Goal: Task Accomplishment & Management: Use online tool/utility

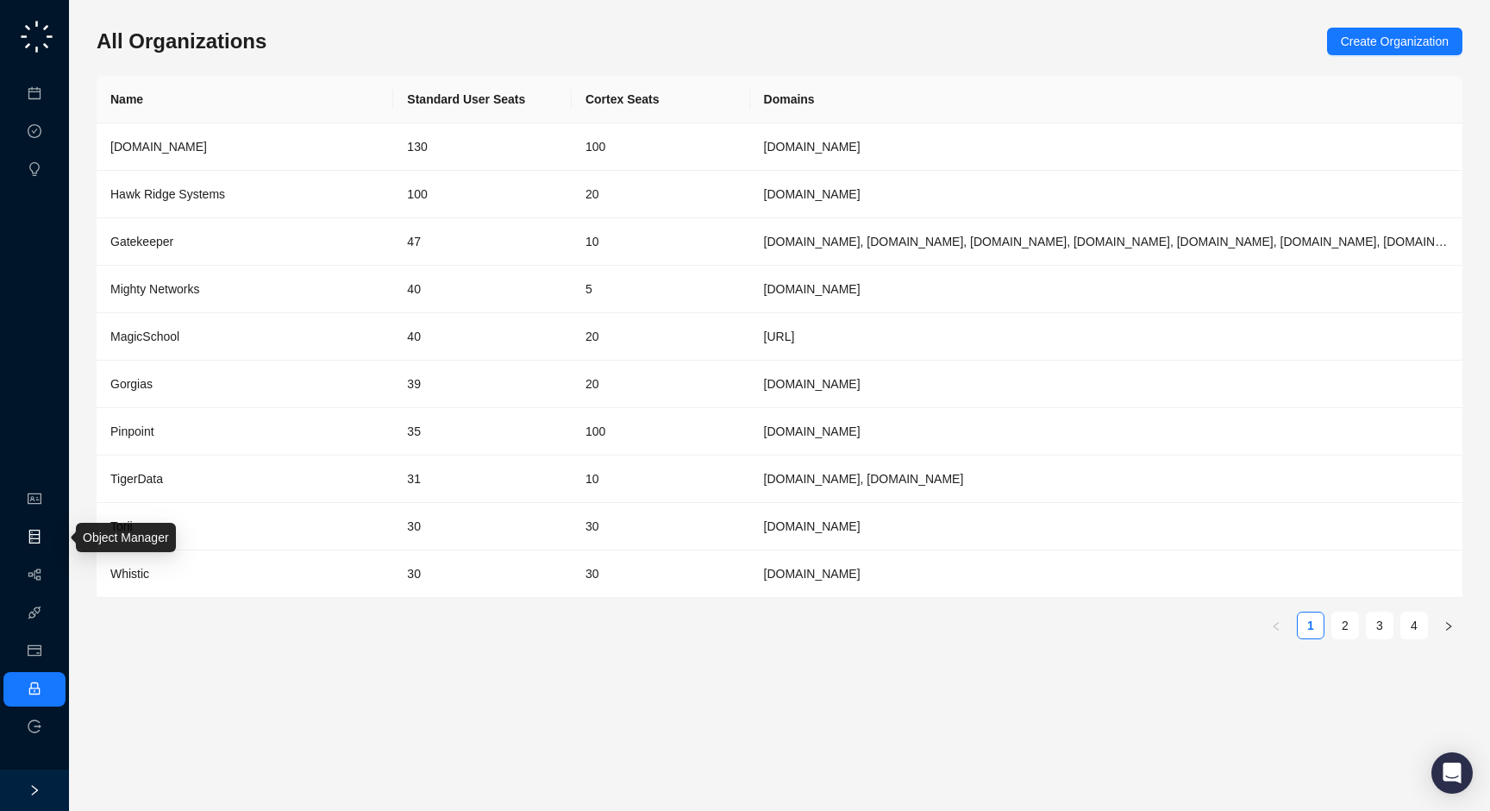
click at [50, 542] on link "Object Manager" at bounding box center [93, 537] width 86 height 14
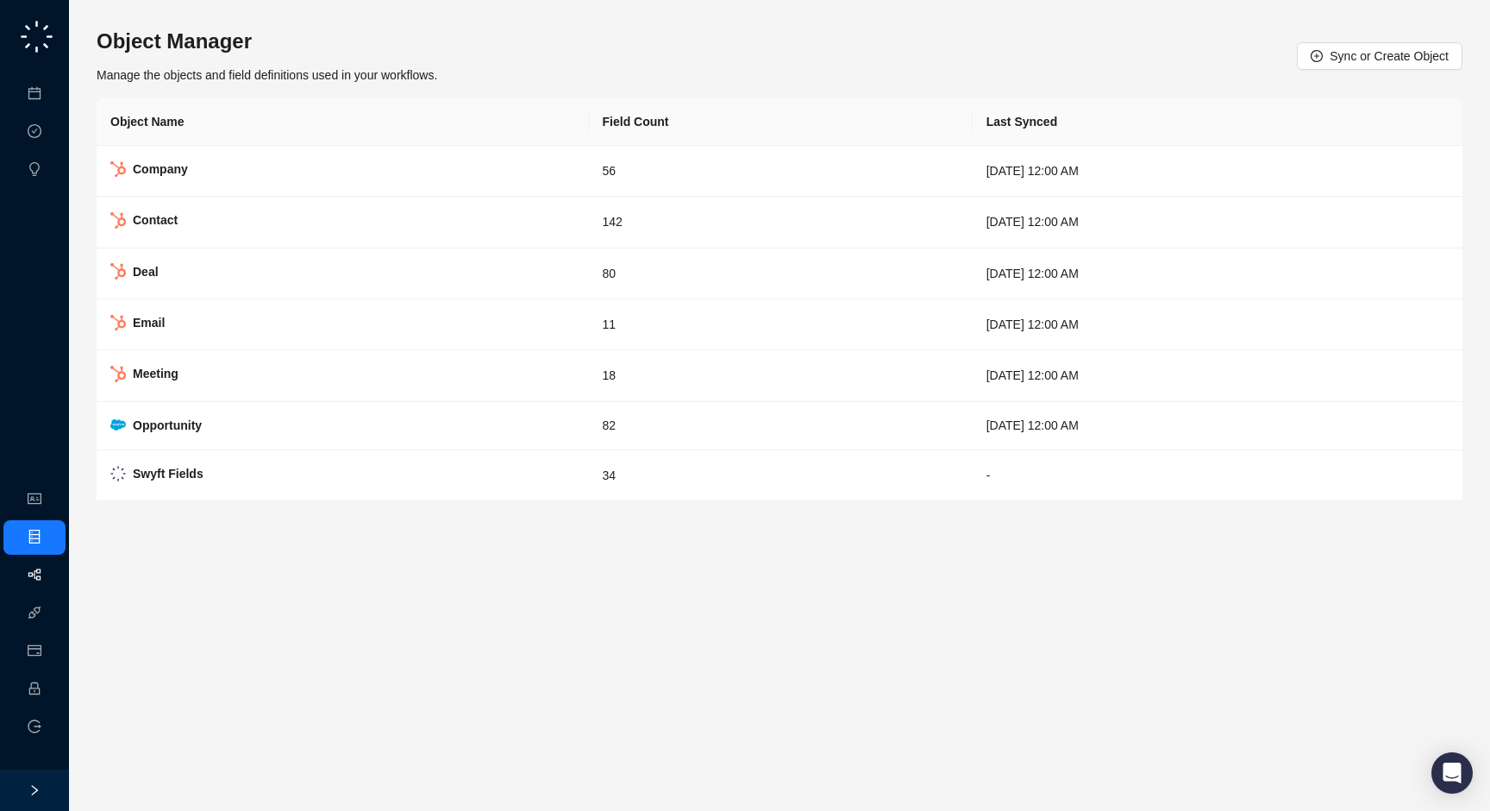
click at [50, 568] on link "Workflows" at bounding box center [77, 575] width 55 height 14
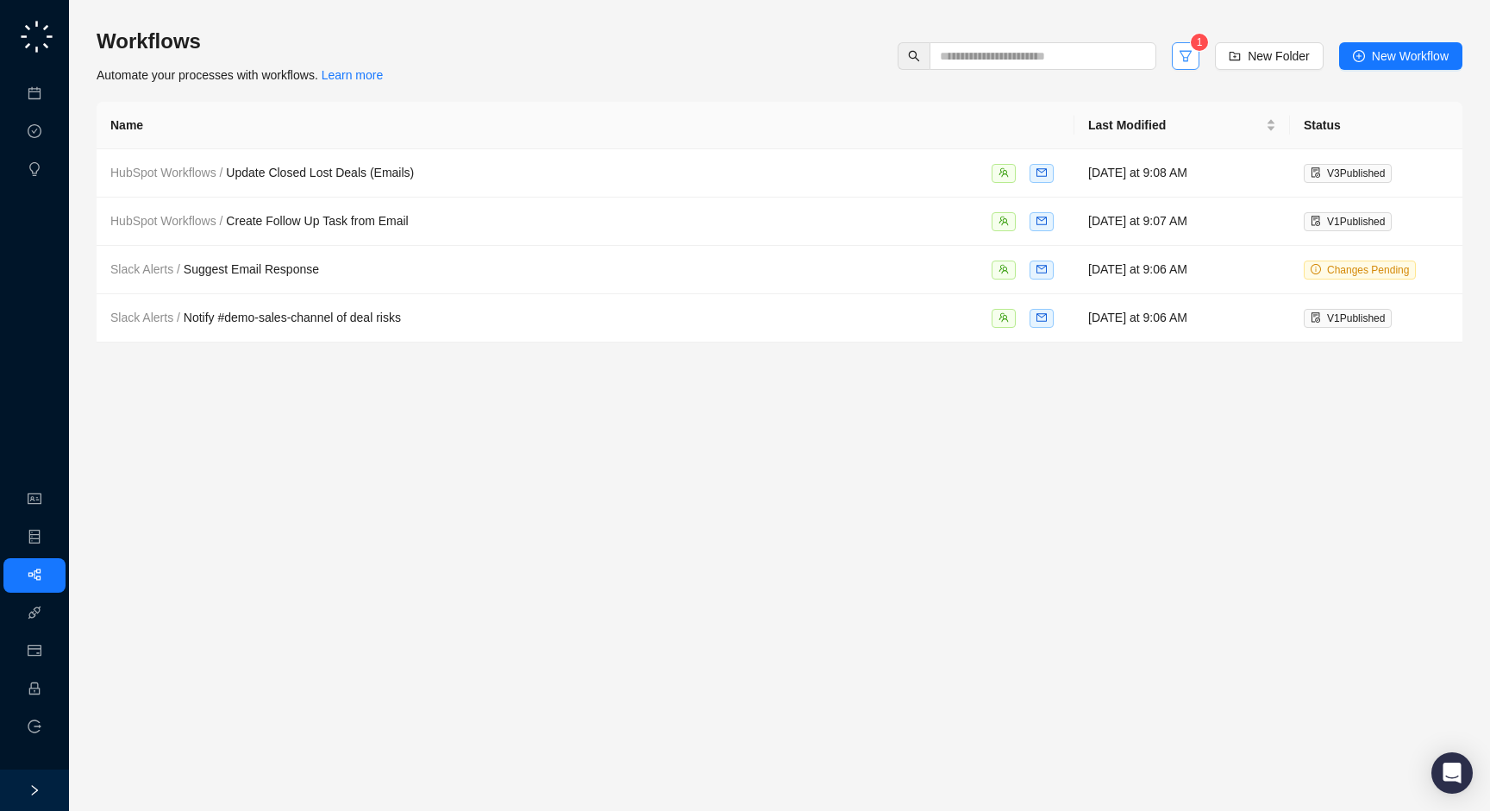
click at [1190, 50] on button "button" at bounding box center [1186, 56] width 28 height 28
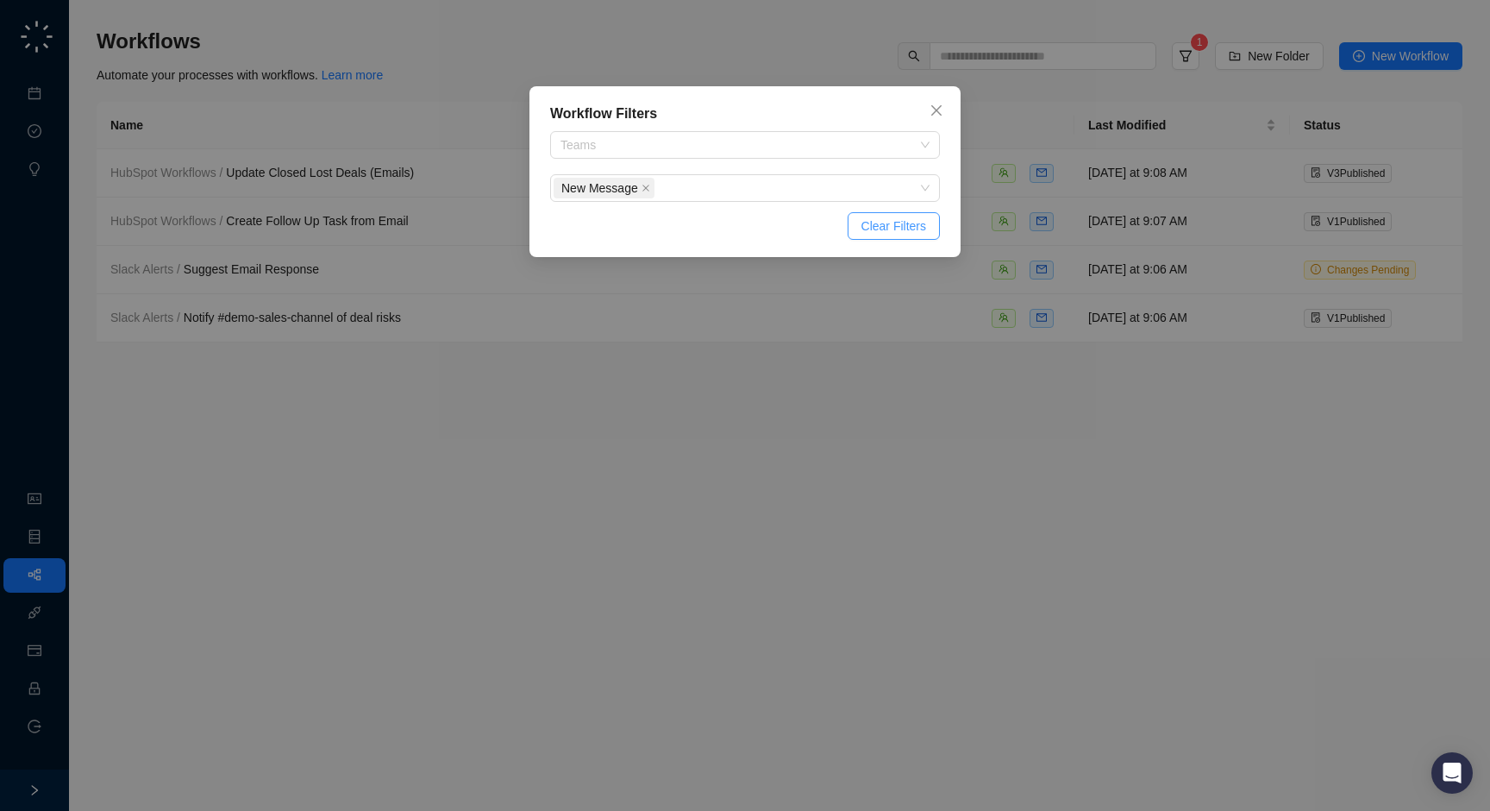
click at [925, 228] on span "Clear Filters" at bounding box center [893, 225] width 65 height 19
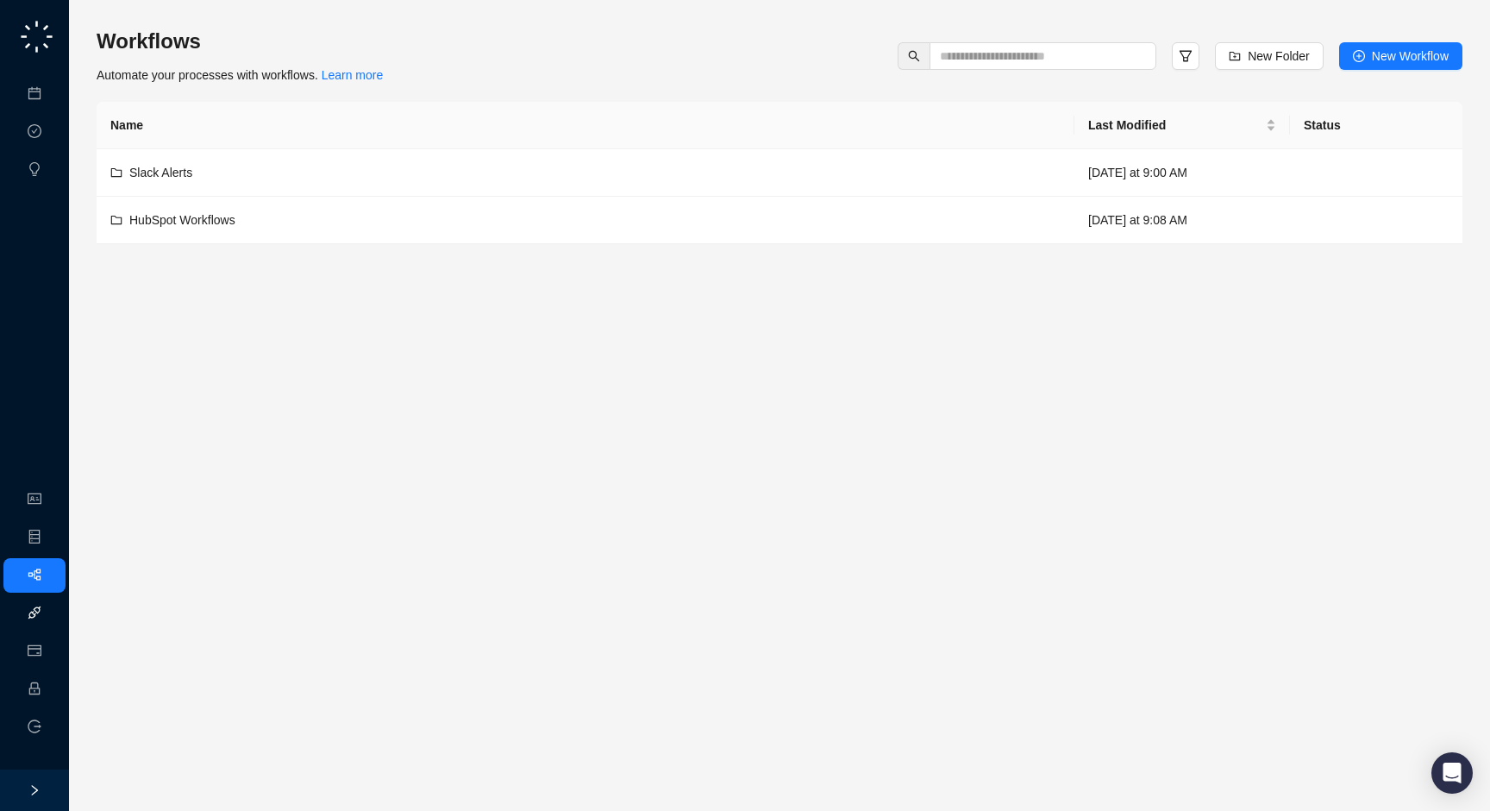
click at [50, 617] on link "Integrations" at bounding box center [81, 613] width 63 height 14
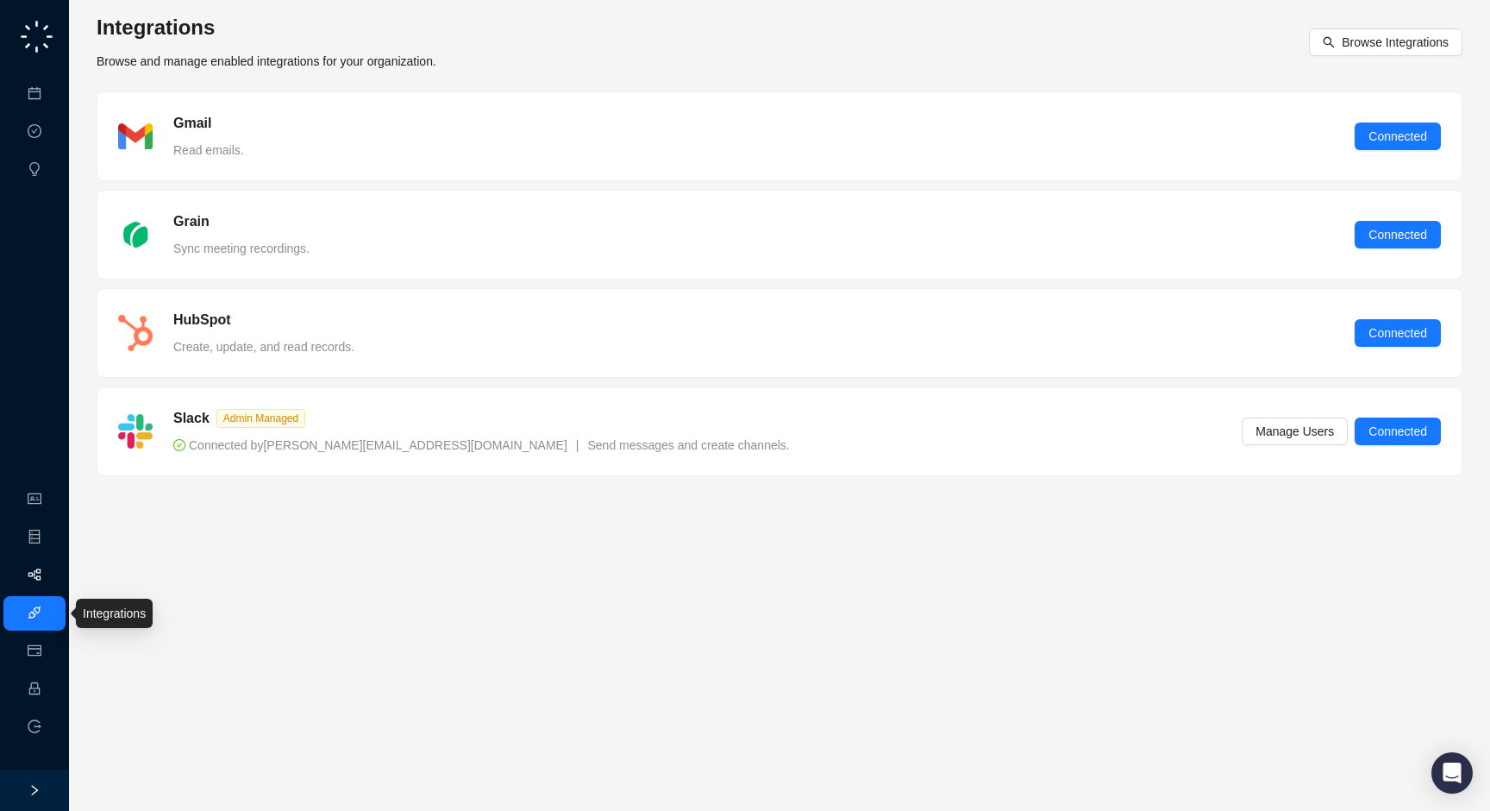
click at [50, 579] on link "Workflows" at bounding box center [77, 575] width 55 height 14
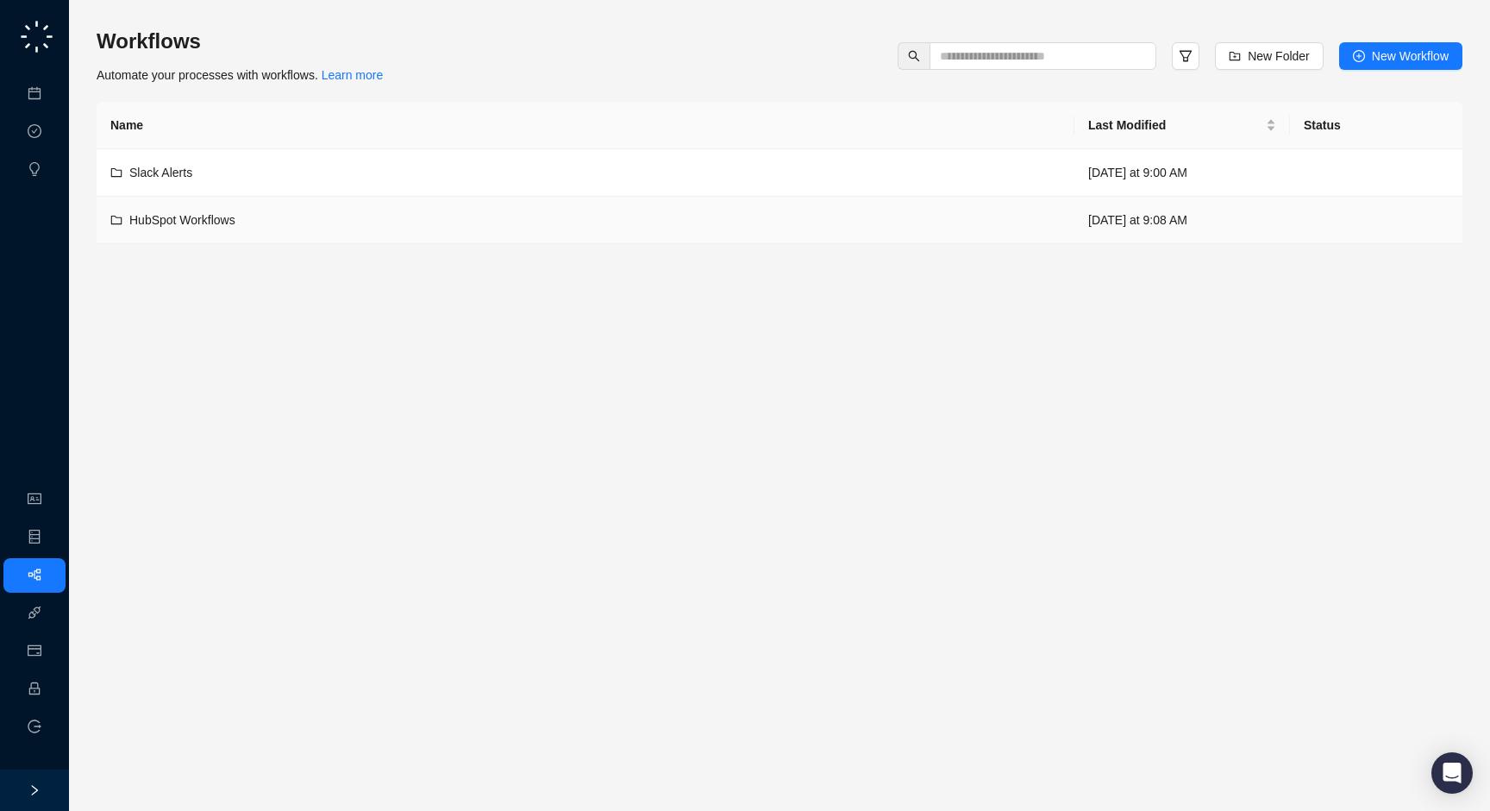
click at [510, 223] on div "HubSpot Workflows" at bounding box center [585, 219] width 950 height 19
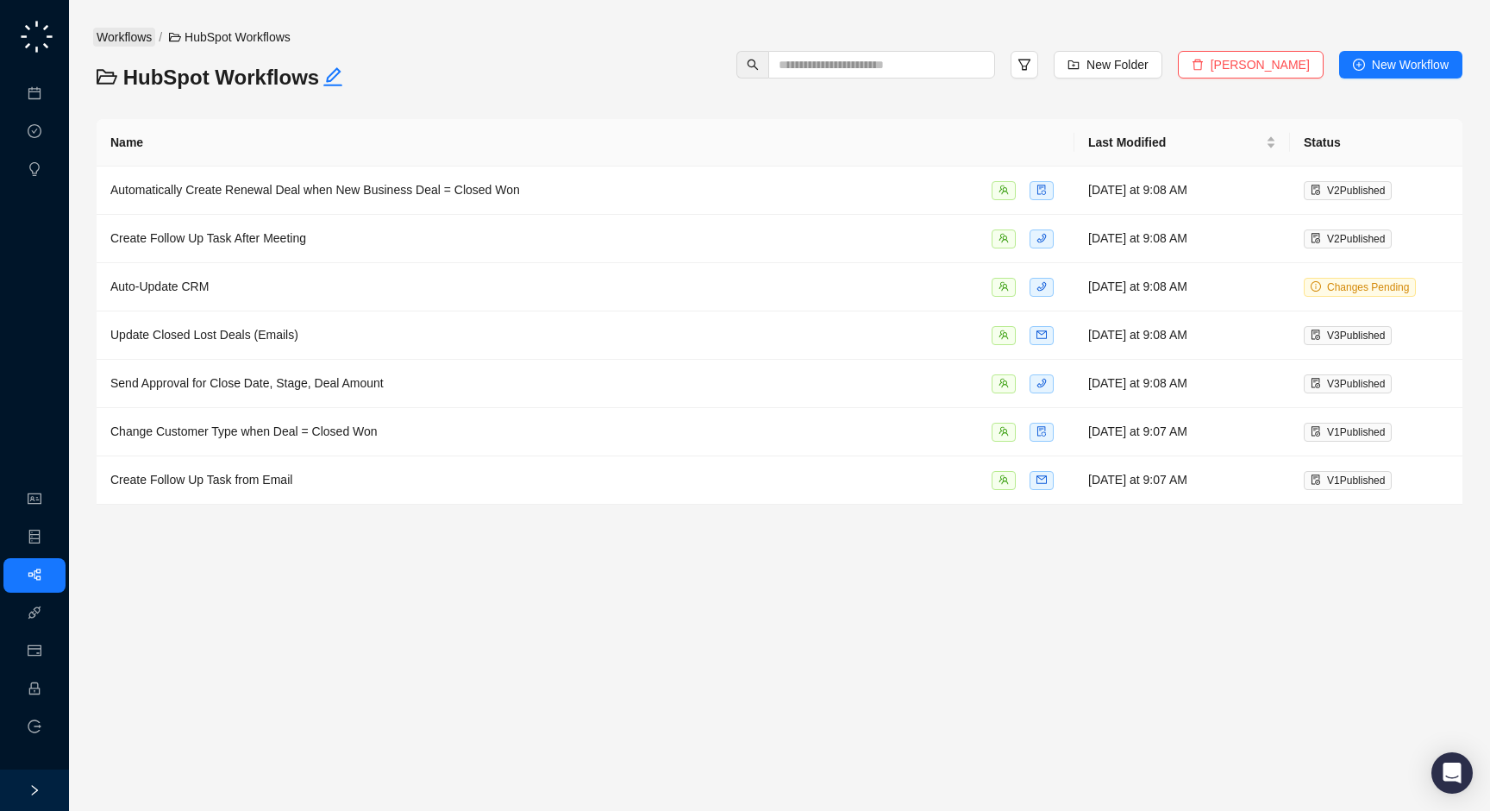
click at [129, 37] on link "Workflows" at bounding box center [124, 37] width 62 height 19
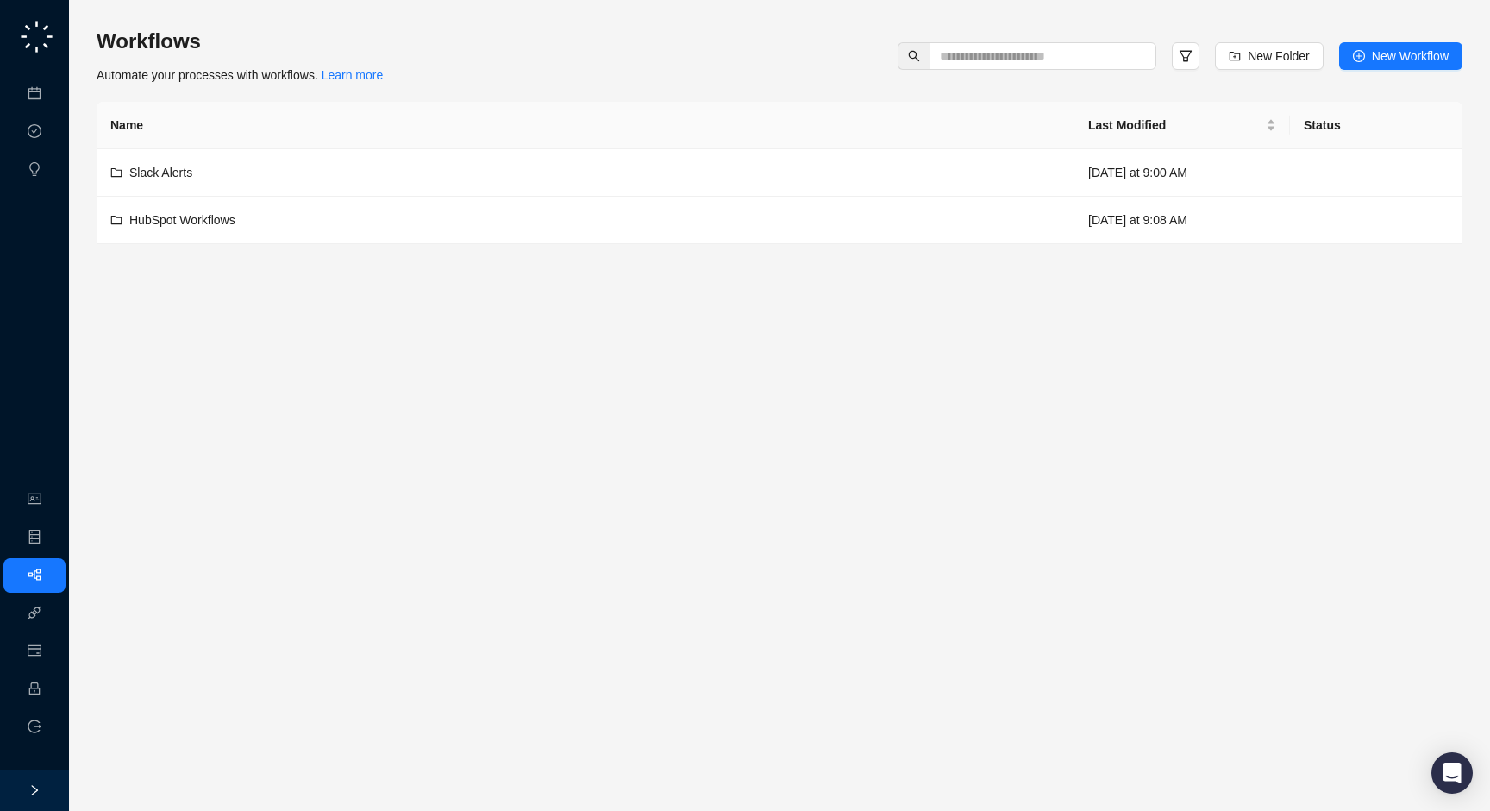
drag, startPoint x: 455, startPoint y: 82, endPoint x: 460, endPoint y: 92, distance: 11.2
click at [460, 92] on div "Workflows Automate your processes with workflows. Learn more New Folder New Wor…" at bounding box center [780, 136] width 1366 height 216
drag, startPoint x: 476, startPoint y: 93, endPoint x: 473, endPoint y: 85, distance: 9.3
click at [473, 85] on div "Workflows Automate your processes with workflows. Learn more New Folder New Wor…" at bounding box center [780, 136] width 1366 height 216
click at [434, 82] on div "Workflows Automate your processes with workflows. Learn more New Folder New Wor…" at bounding box center [780, 56] width 1366 height 57
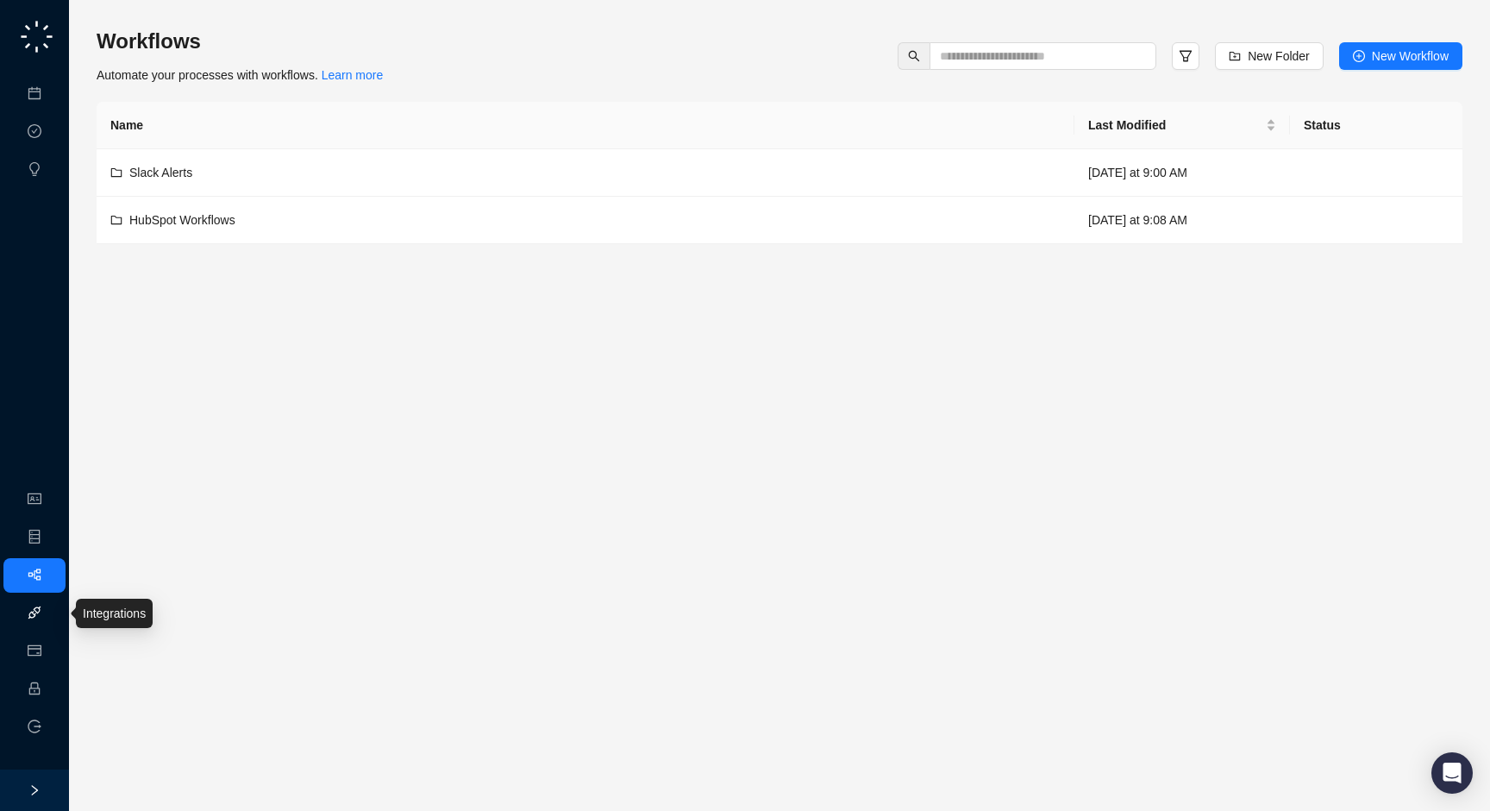
click at [50, 613] on link "Integrations" at bounding box center [81, 613] width 63 height 14
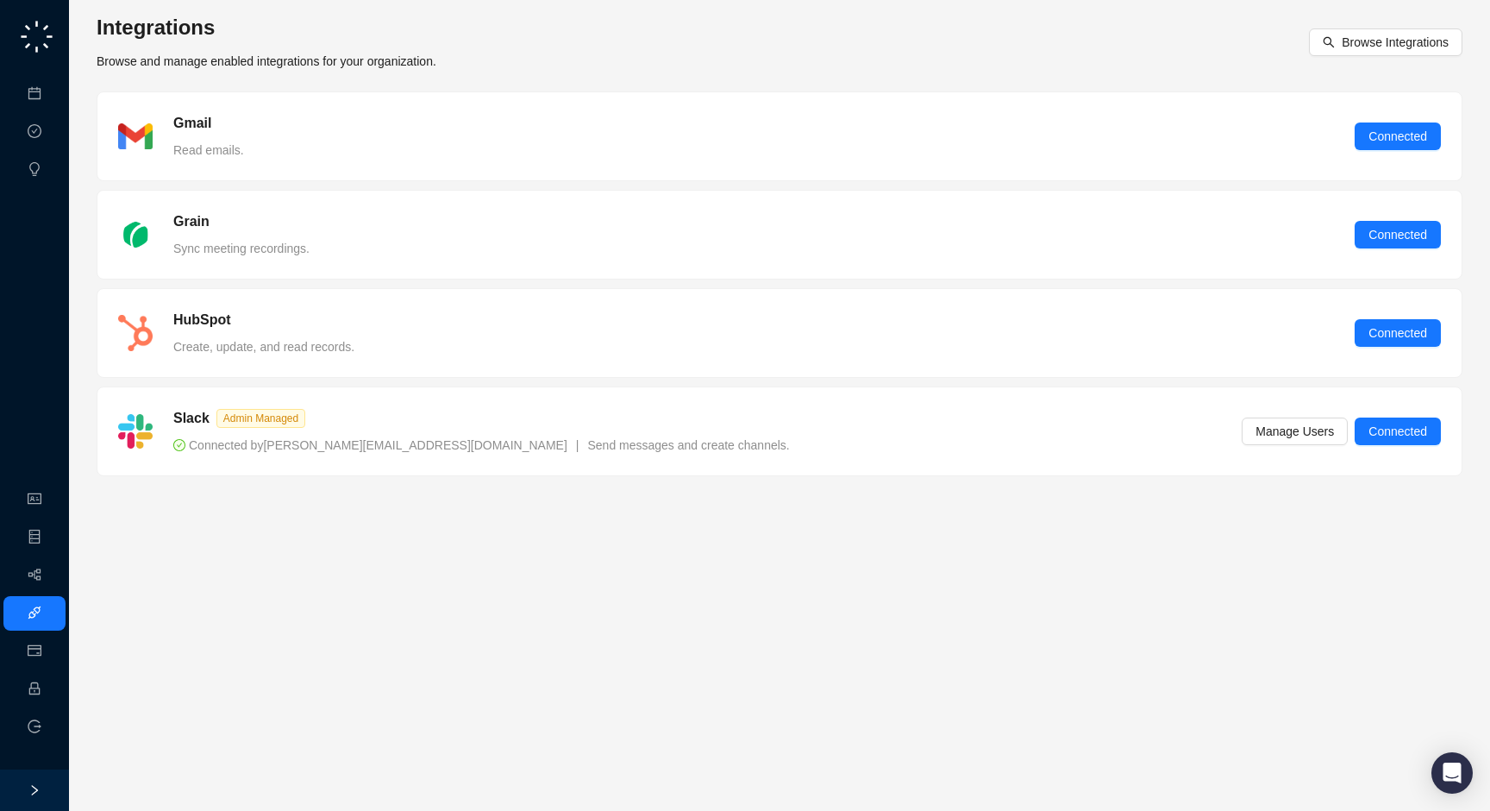
click at [277, 166] on div "Gmail Read emails. Connected" at bounding box center [779, 136] width 1364 height 88
click at [404, 161] on div "Gmail Read emails. Connected" at bounding box center [779, 136] width 1364 height 88
click at [503, 63] on div "Integrations Browse and manage enabled integrations for your organization. Brow…" at bounding box center [780, 42] width 1366 height 57
click at [50, 577] on link "Workflows" at bounding box center [77, 575] width 55 height 14
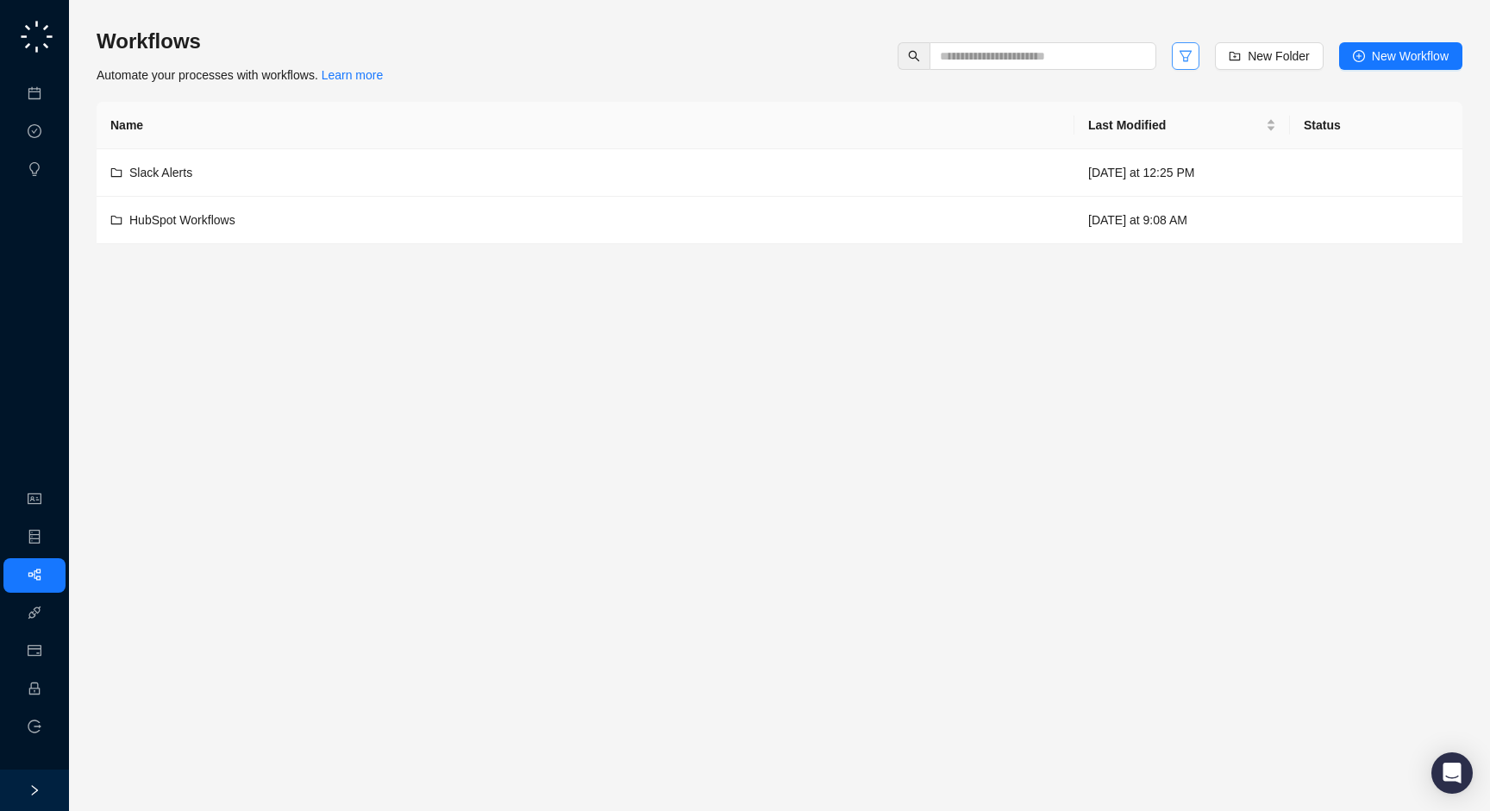
click at [1192, 67] on button "button" at bounding box center [1186, 56] width 28 height 28
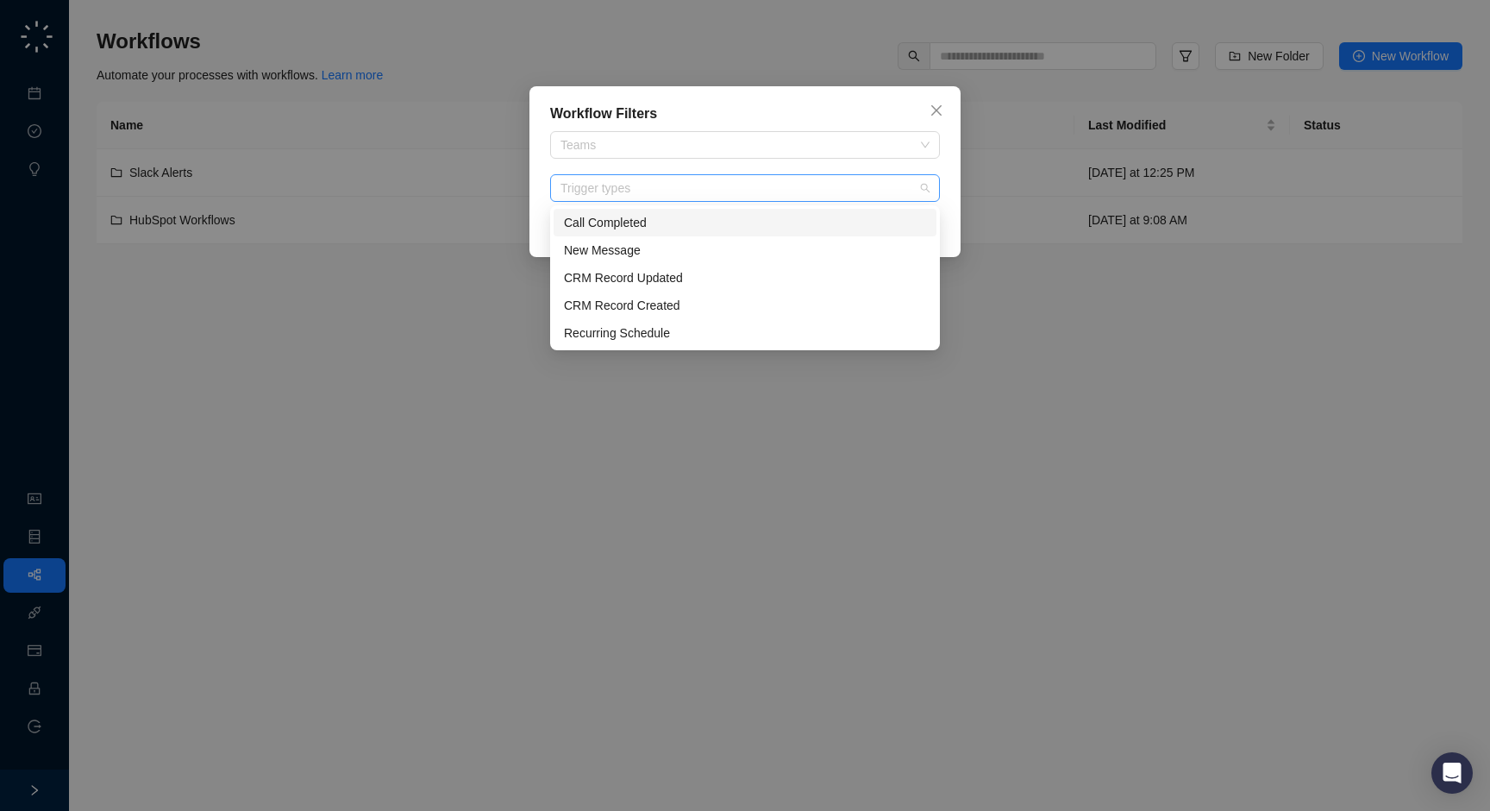
click at [635, 188] on div at bounding box center [736, 188] width 365 height 13
click at [634, 249] on div "New Message" at bounding box center [745, 250] width 362 height 19
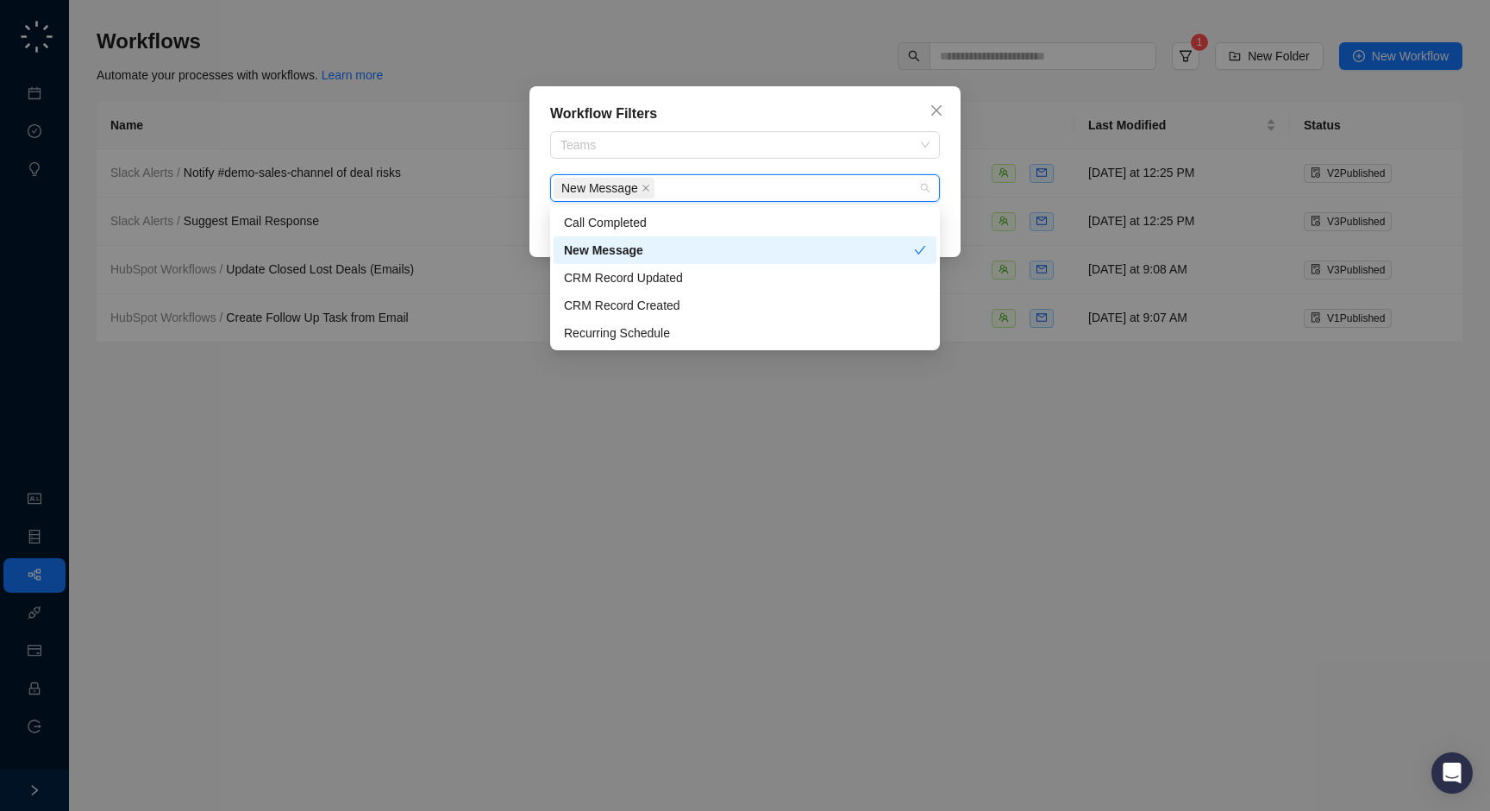
click at [349, 251] on div "Workflow Filters Teams New Message Clear Filters" at bounding box center [745, 405] width 1490 height 811
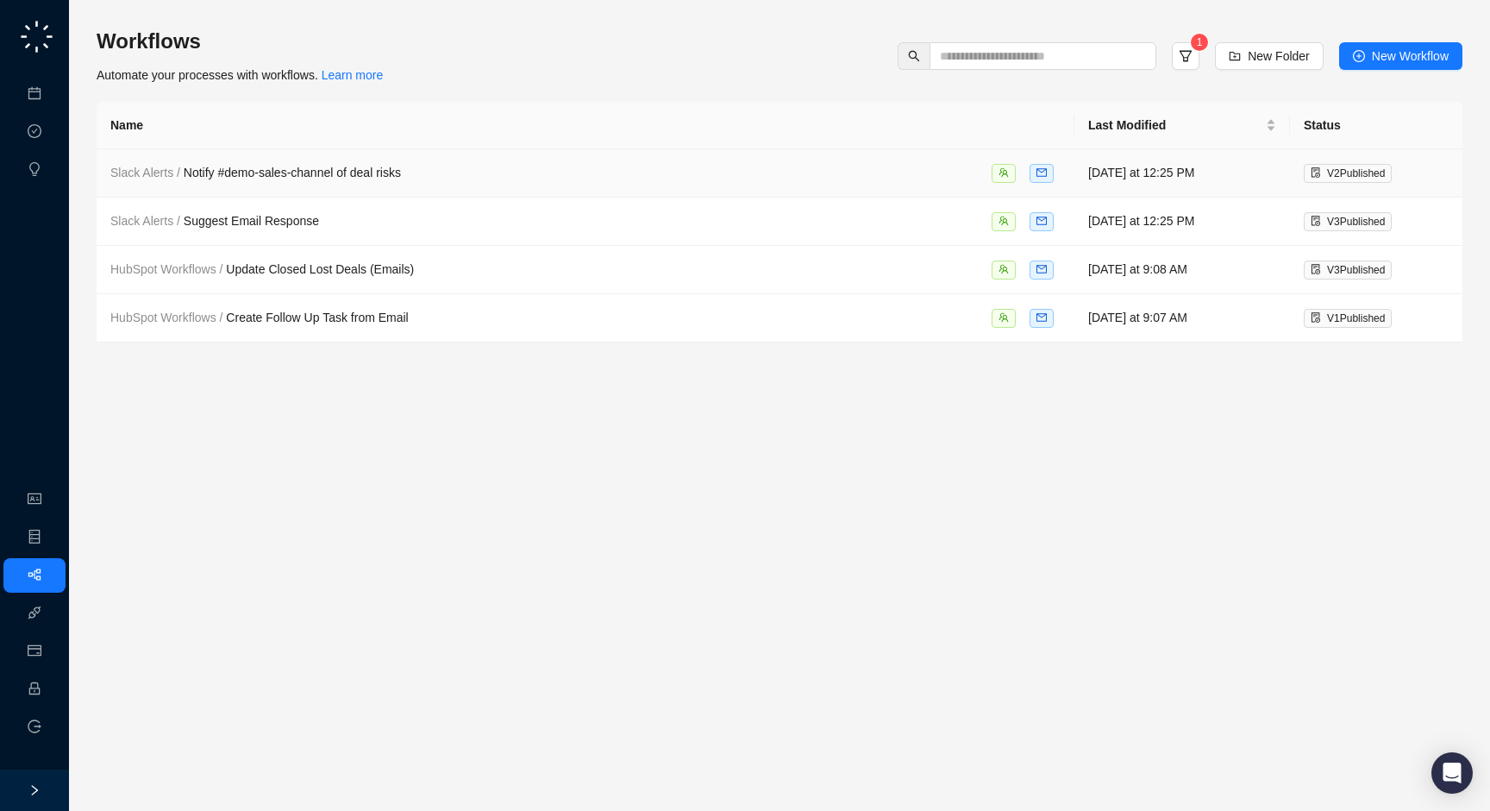
click at [411, 182] on div "Slack Alerts / Notify #demo-sales-channel of deal risks" at bounding box center [585, 173] width 950 height 20
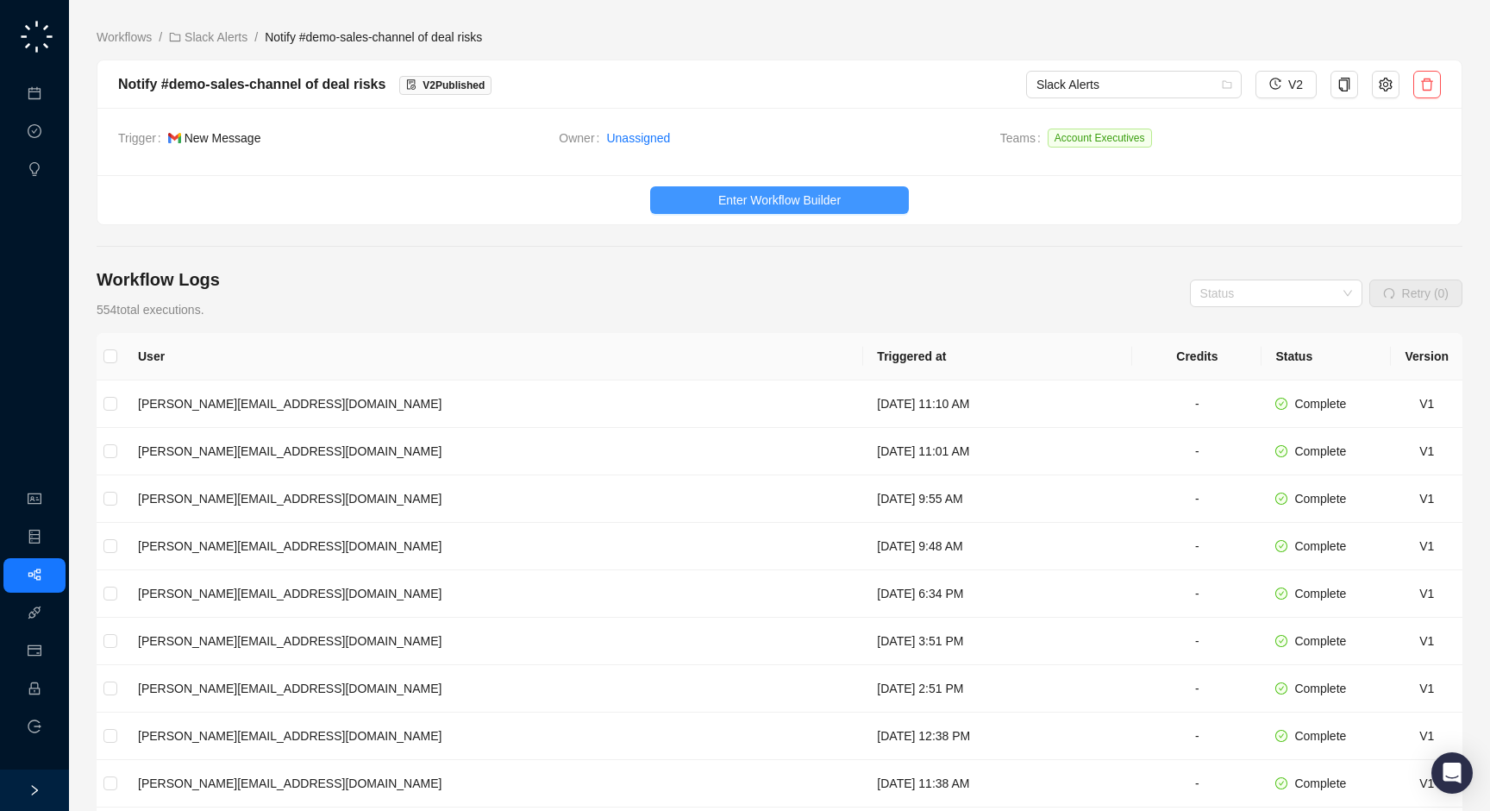
click at [822, 203] on span "Enter Workflow Builder" at bounding box center [779, 200] width 122 height 19
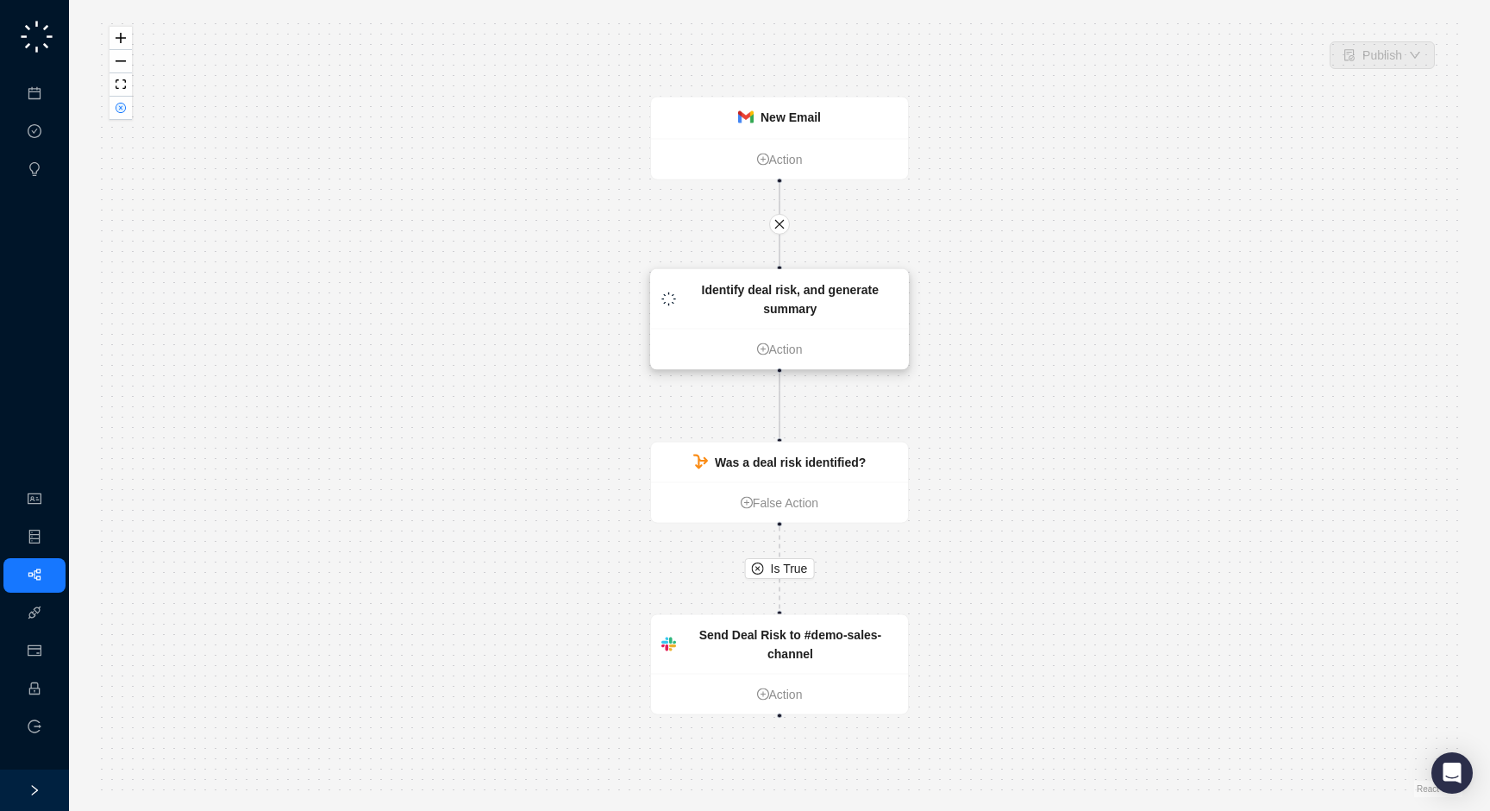
click at [771, 285] on strong "Identify deal risk, and generate summary" at bounding box center [790, 299] width 177 height 33
click at [785, 645] on strong "Send Deal Risk to #demo-sales-channel" at bounding box center [790, 644] width 183 height 33
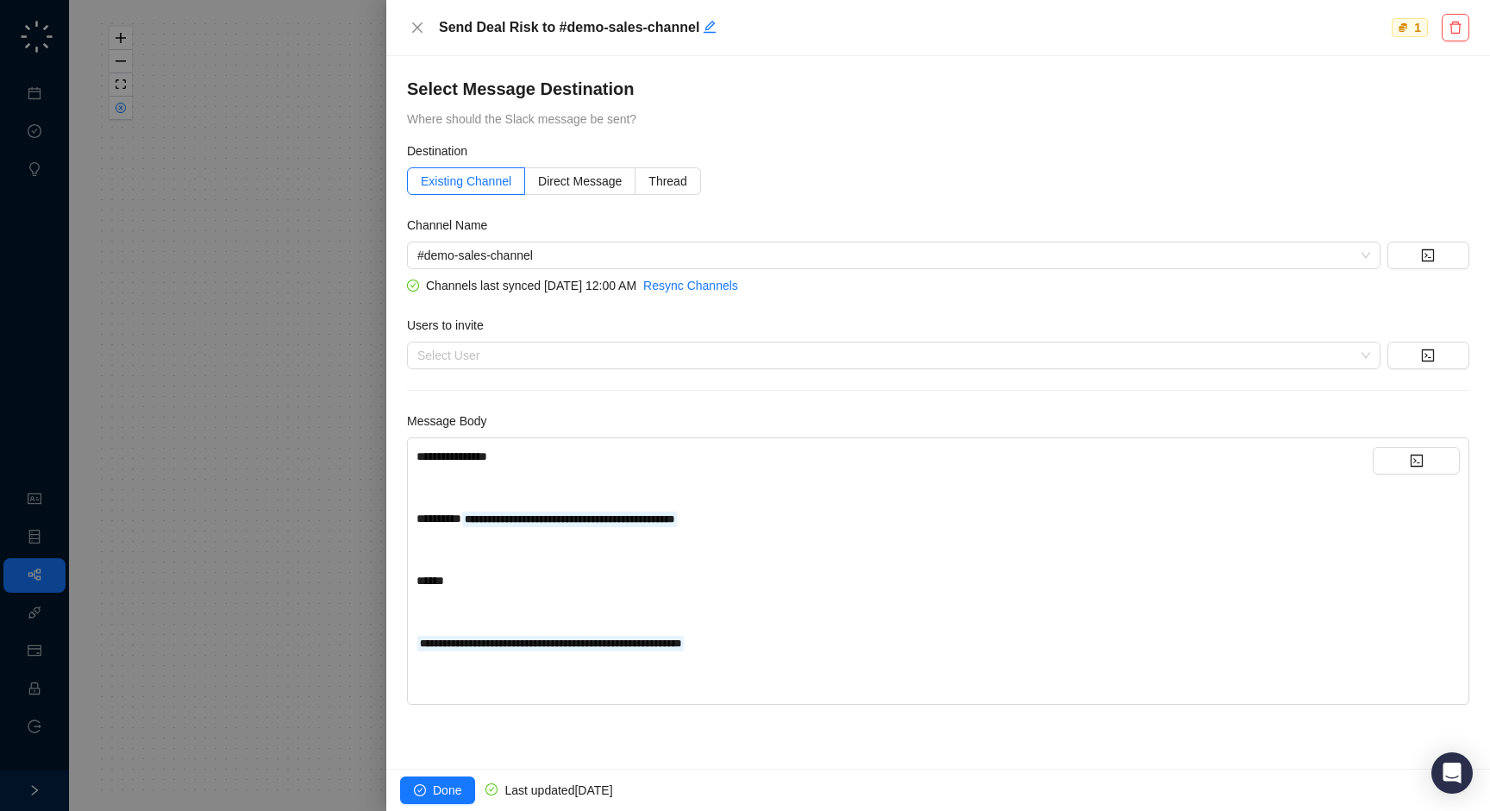
click at [774, 517] on div "**********" at bounding box center [894, 518] width 956 height 19
click at [687, 467] on div "**********" at bounding box center [894, 565] width 956 height 236
click at [276, 389] on div at bounding box center [745, 405] width 1490 height 811
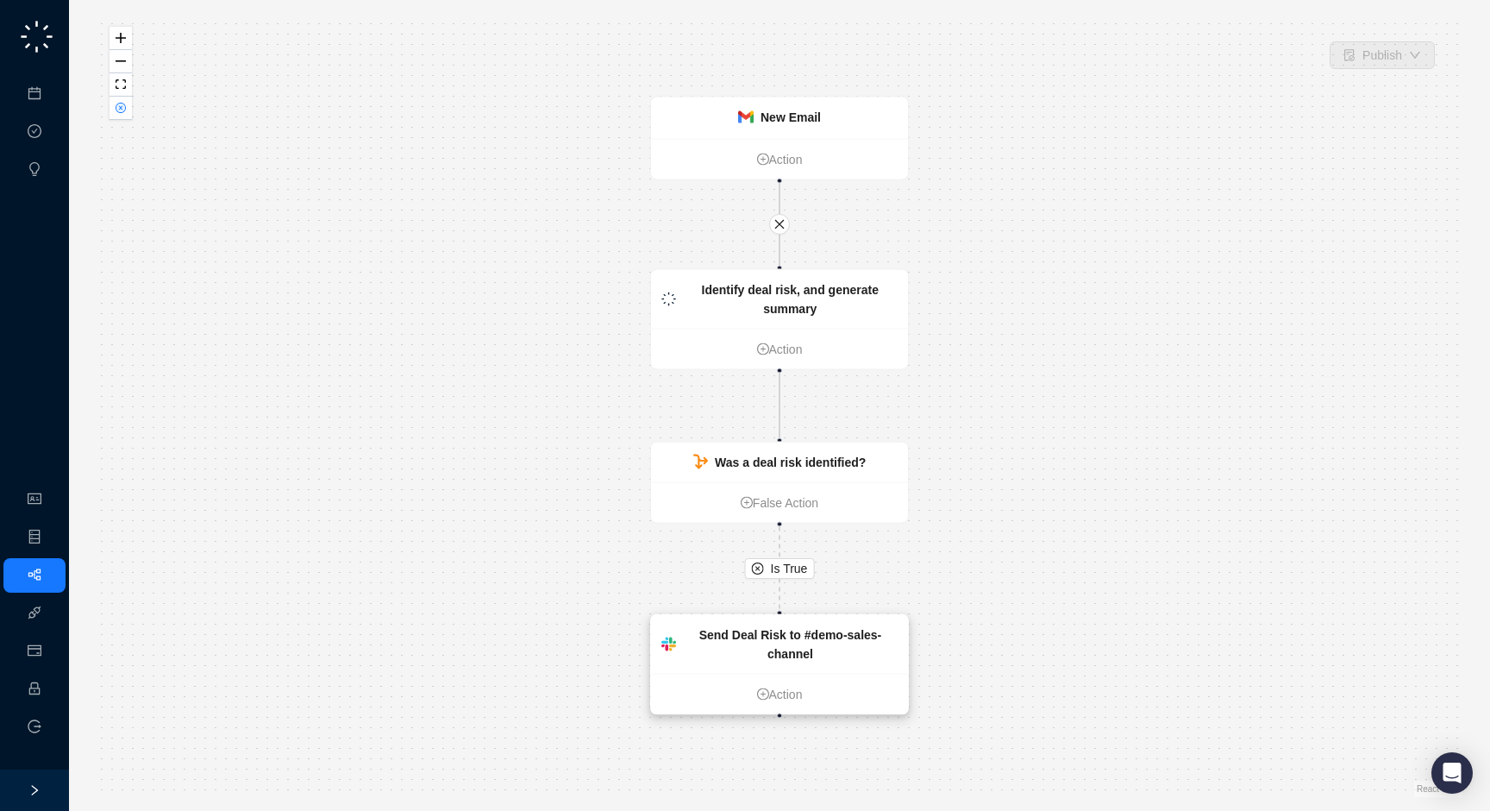
click at [816, 640] on strong "Send Deal Risk to #demo-sales-channel" at bounding box center [790, 644] width 183 height 33
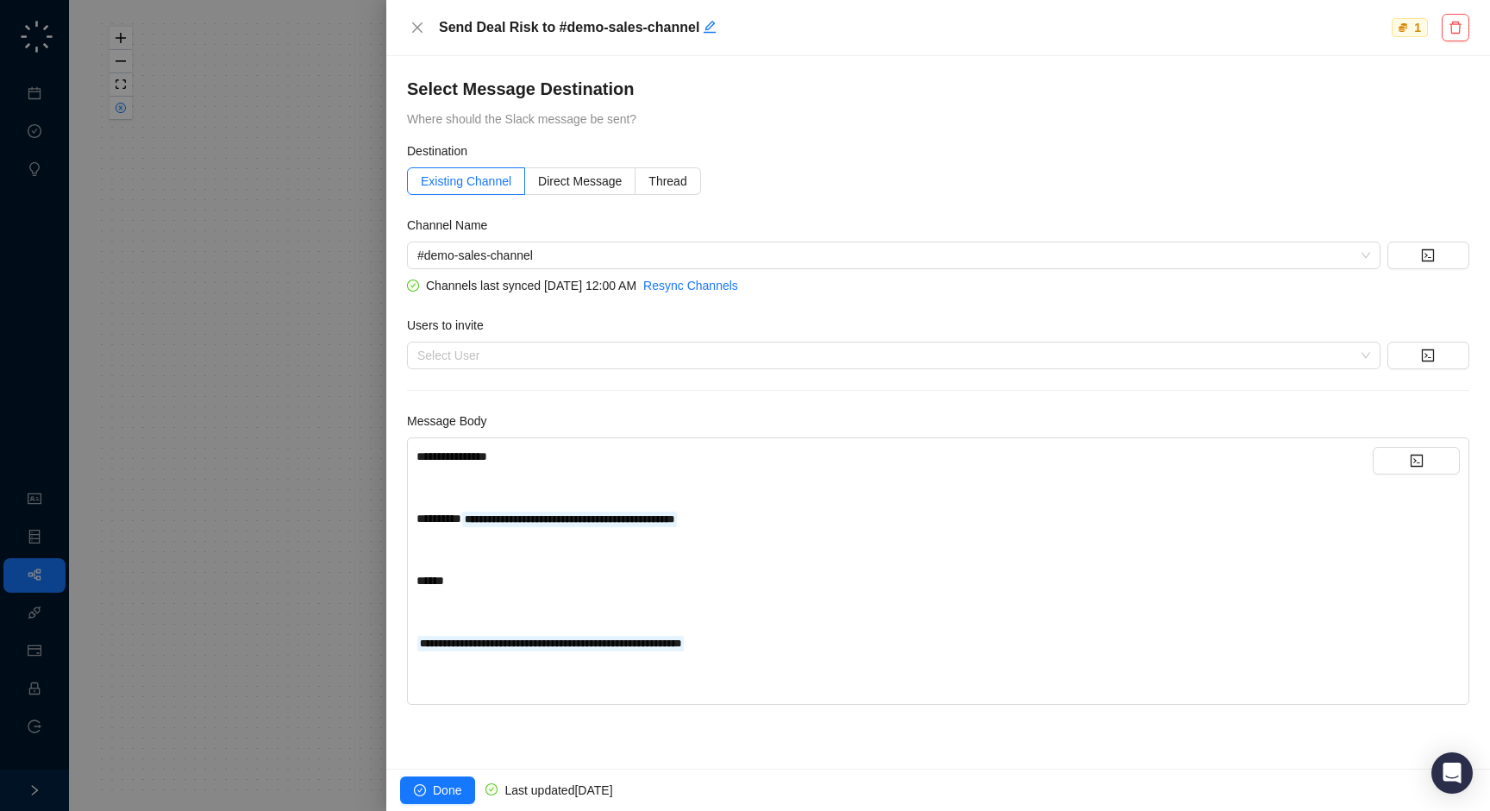
click at [805, 511] on div "**********" at bounding box center [894, 518] width 956 height 19
click at [333, 556] on div at bounding box center [745, 405] width 1490 height 811
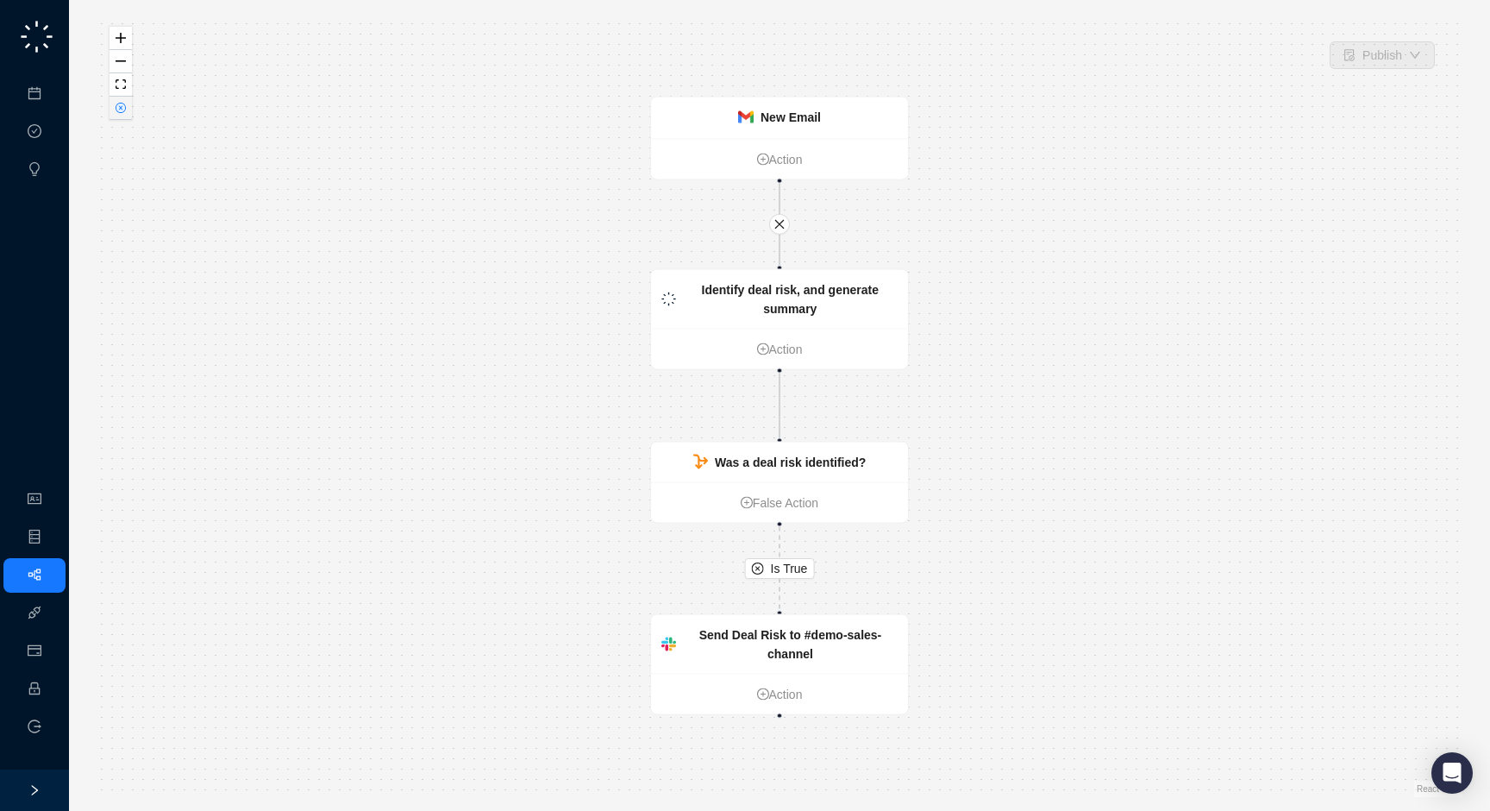
click at [121, 104] on icon "close-circle" at bounding box center [120, 107] width 9 height 9
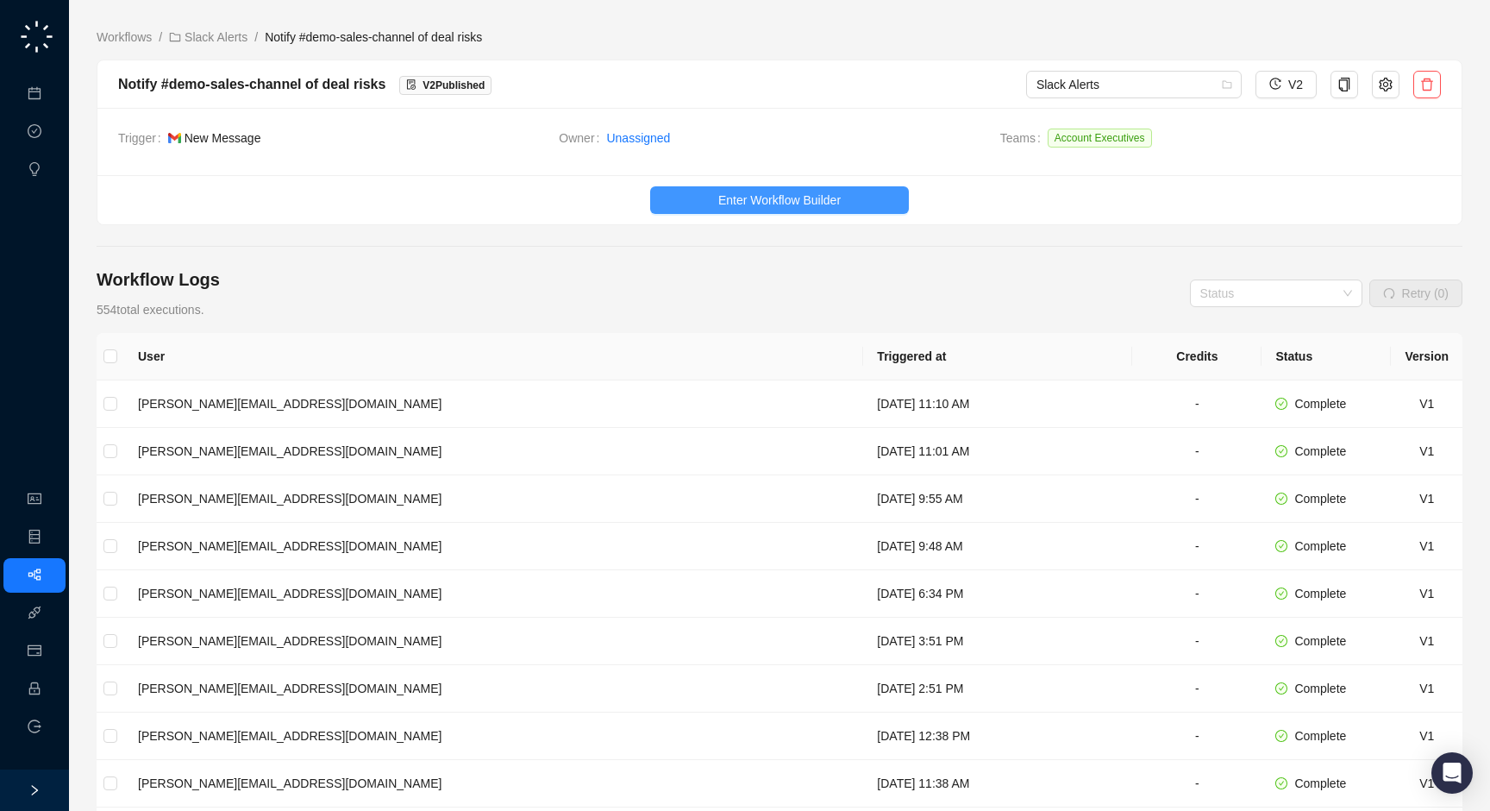
click at [715, 203] on button "Enter Workflow Builder" at bounding box center [779, 200] width 259 height 28
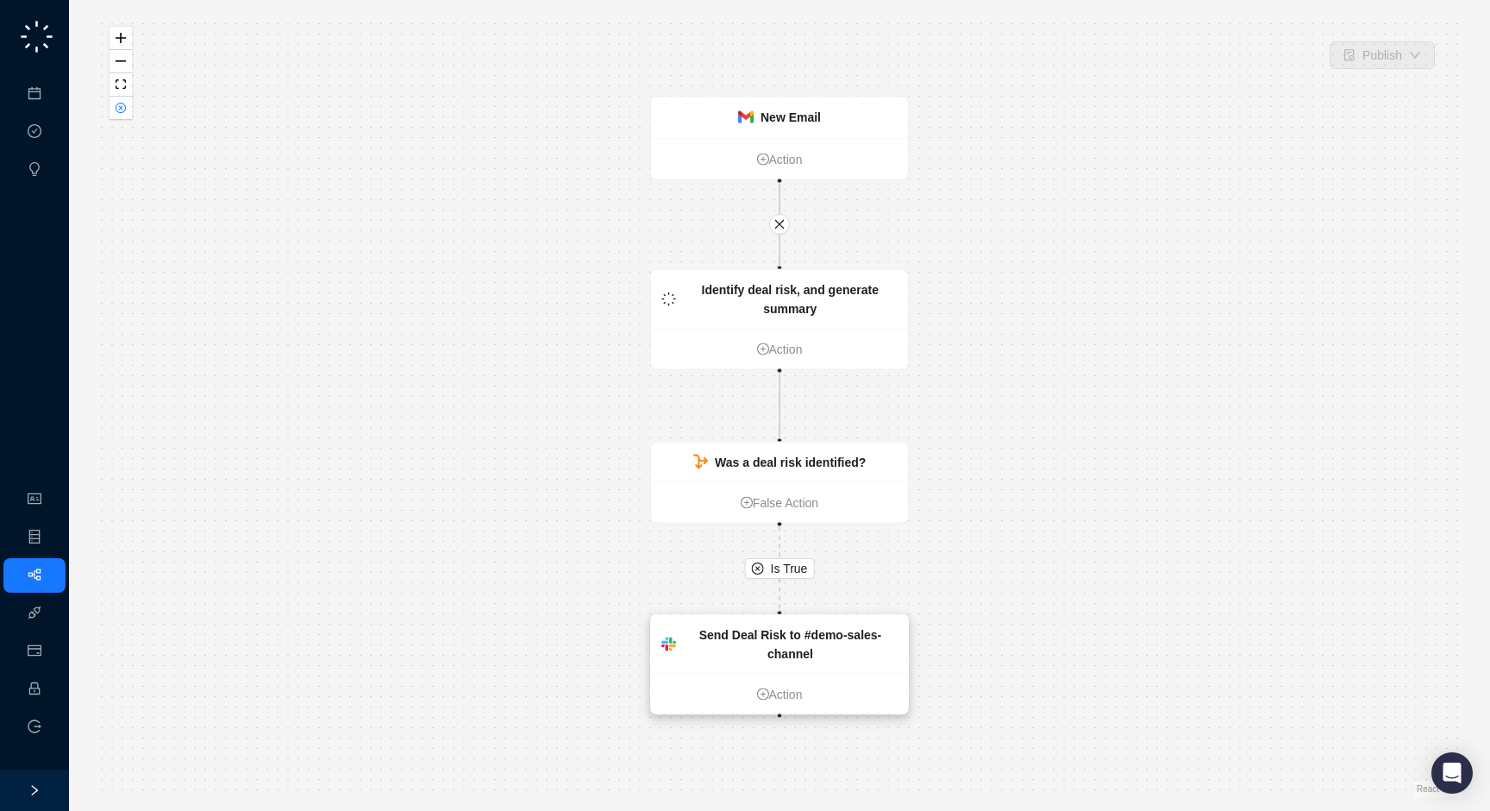
click at [760, 654] on div "Send Deal Risk to #demo-sales-channel" at bounding box center [790, 644] width 215 height 38
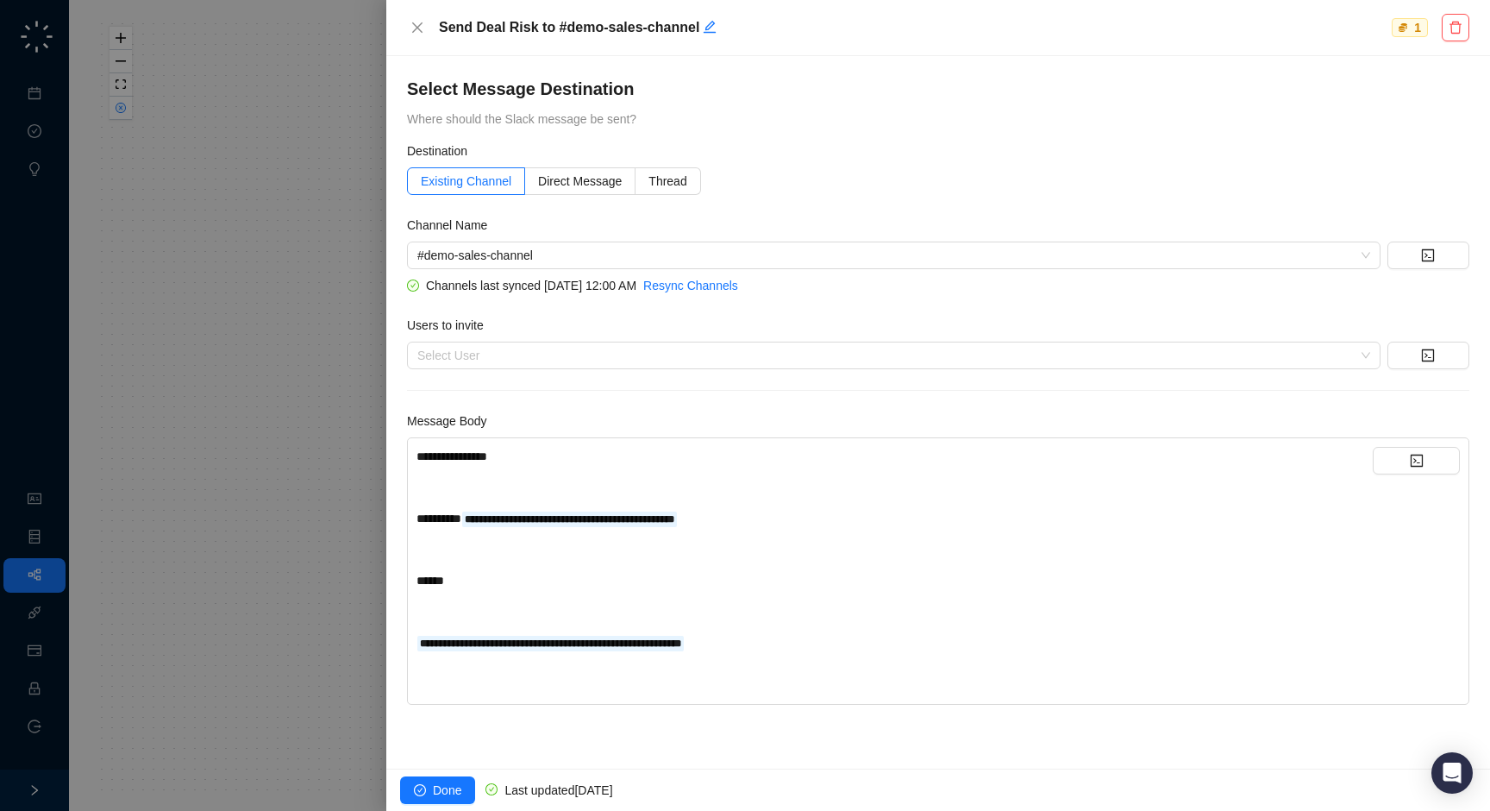
click at [798, 516] on div "**********" at bounding box center [894, 518] width 956 height 19
click at [673, 585] on div "*****" at bounding box center [894, 580] width 956 height 19
click at [271, 474] on div at bounding box center [745, 405] width 1490 height 811
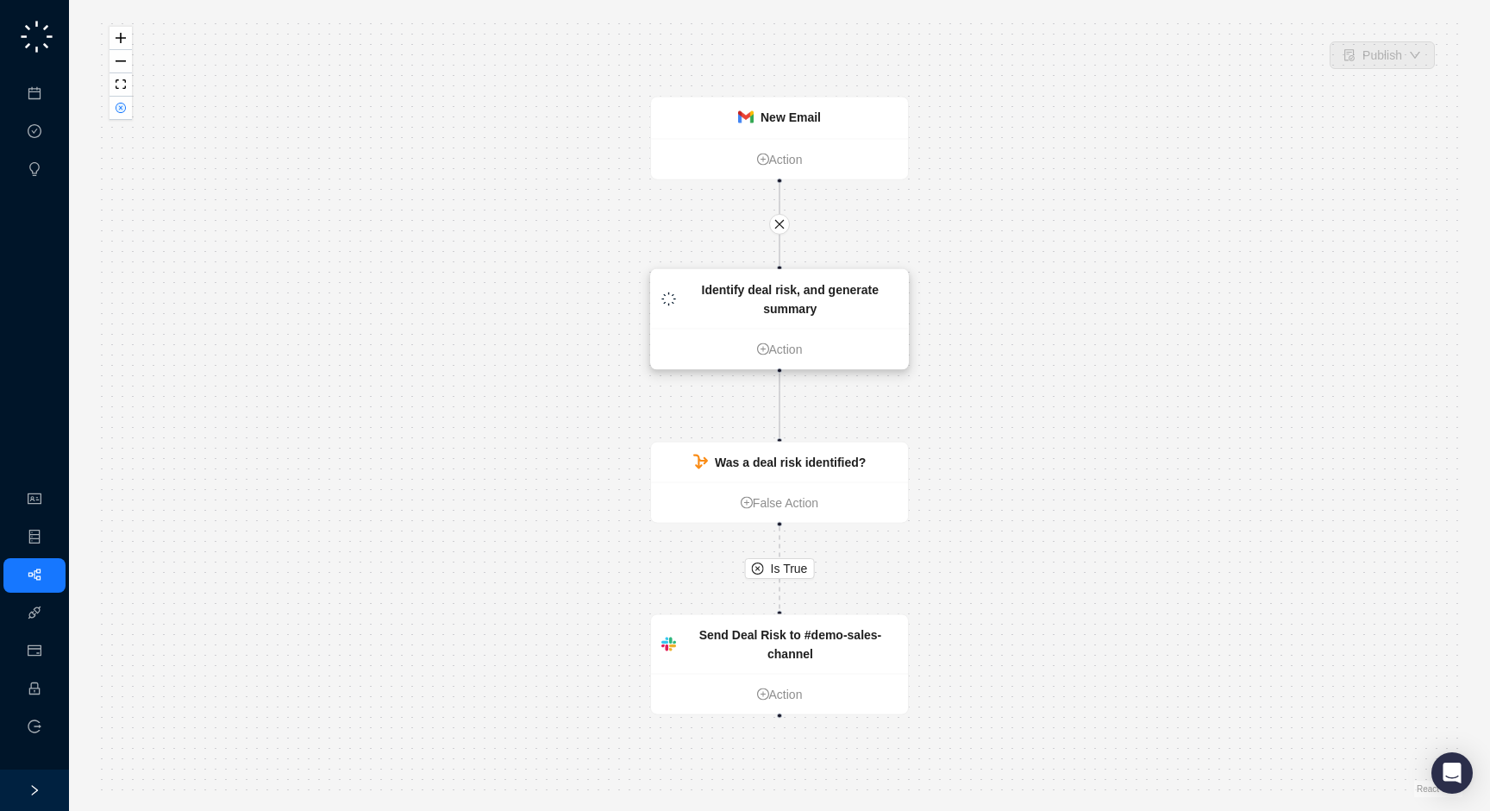
click at [763, 304] on strong "Identify deal risk, and generate summary" at bounding box center [790, 299] width 177 height 33
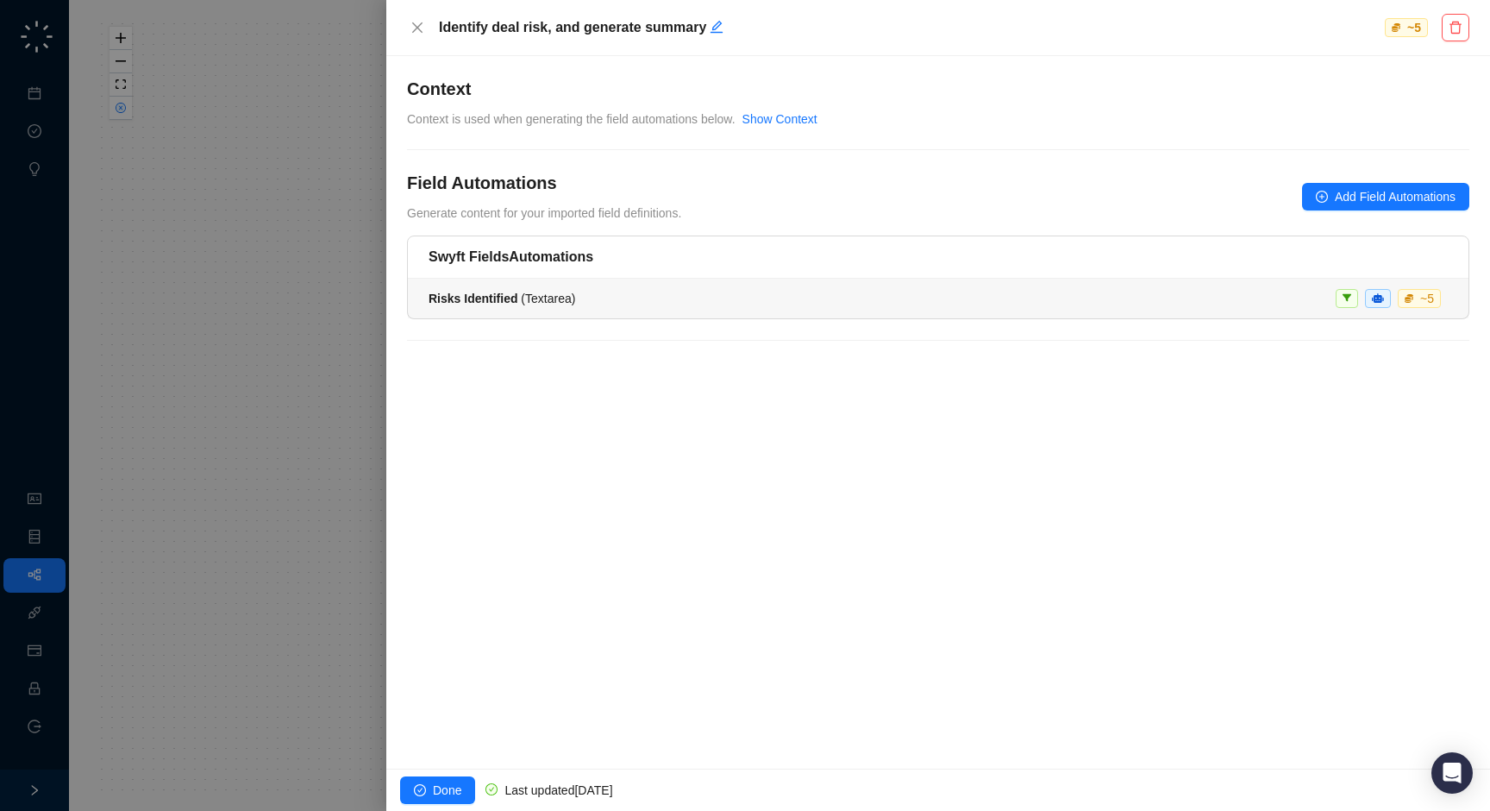
click at [555, 296] on span "Risks Identified ( Textarea )" at bounding box center [502, 298] width 147 height 14
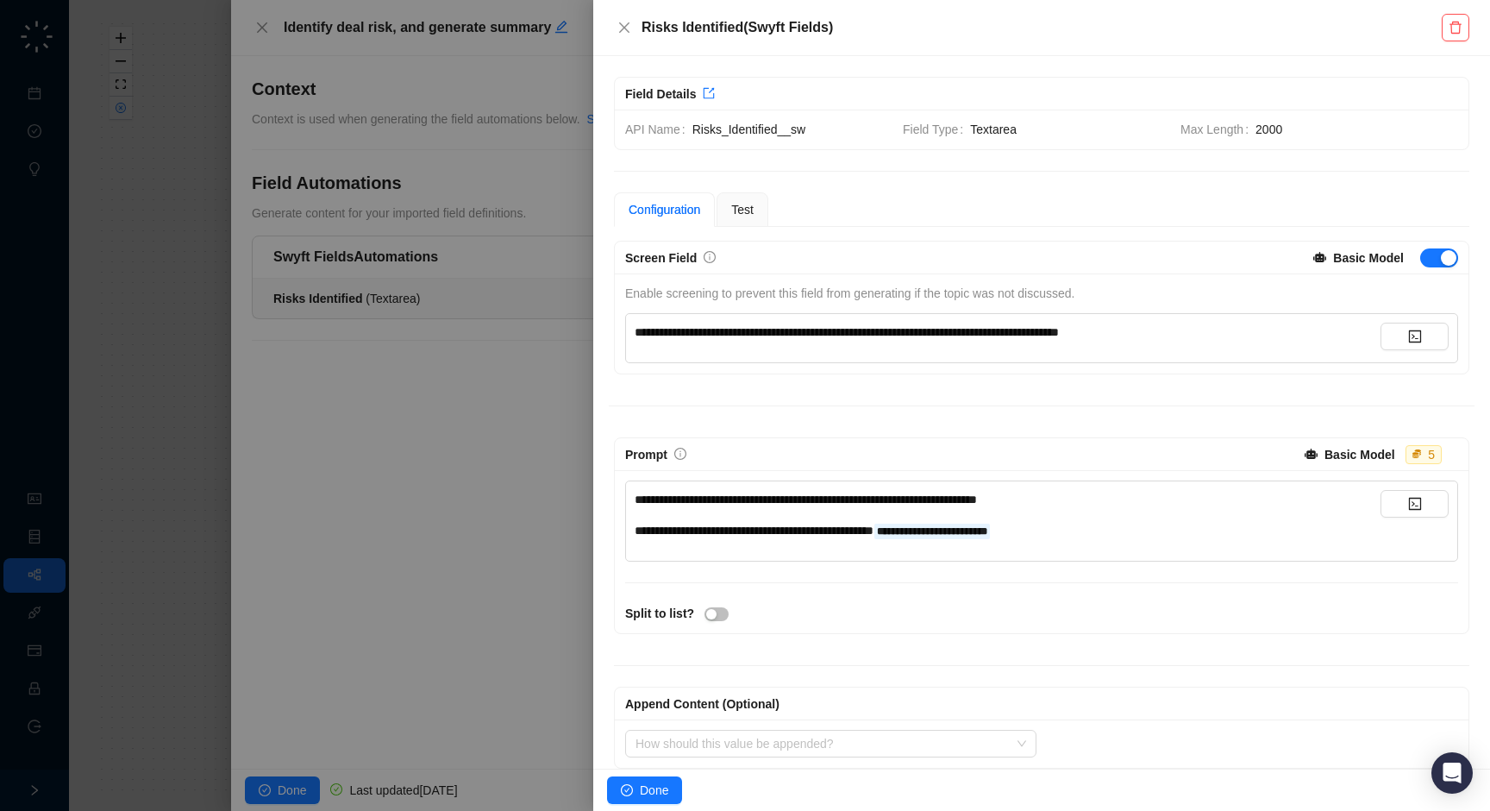
scroll to position [21, 0]
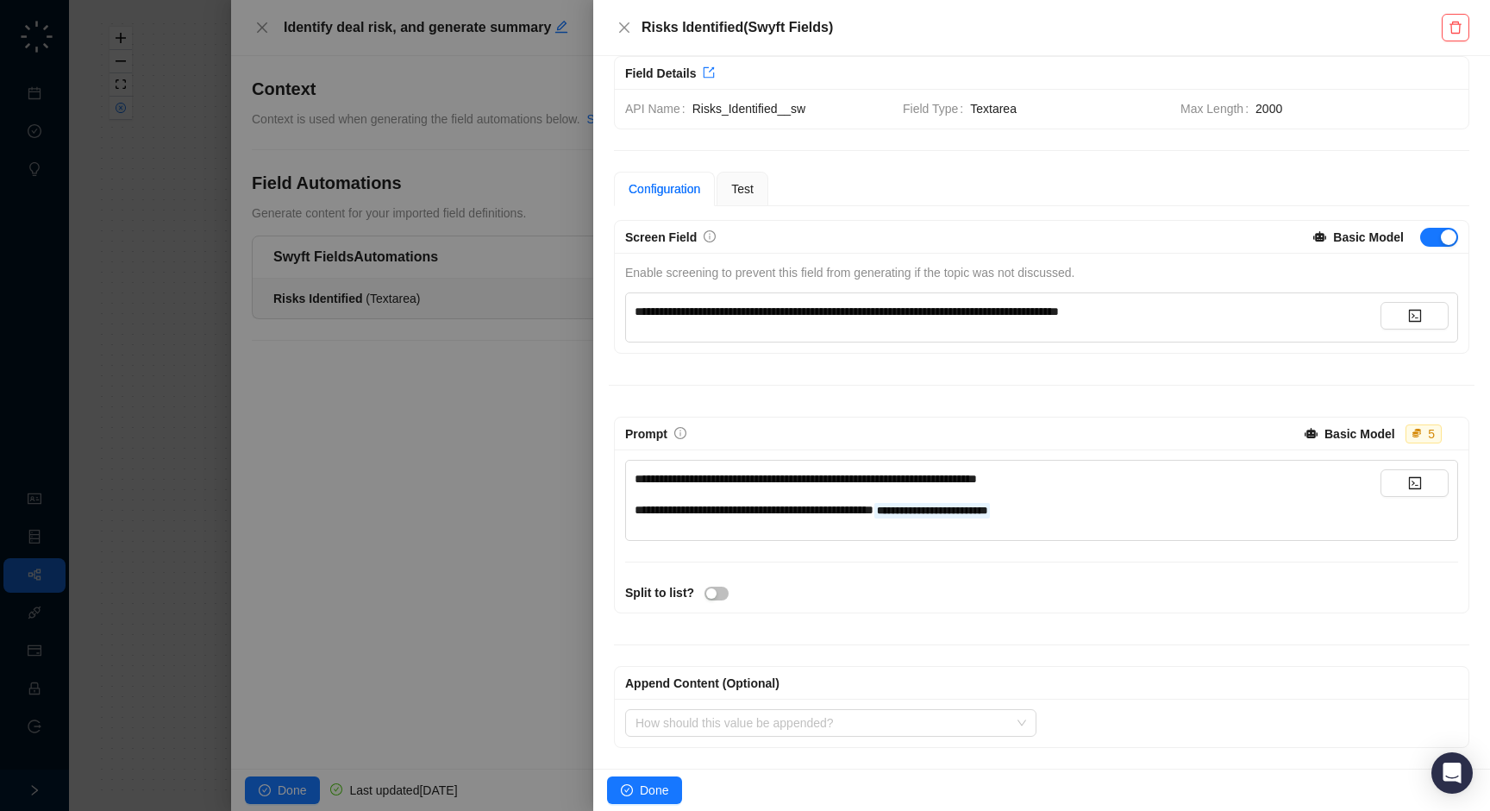
click at [519, 512] on div at bounding box center [745, 405] width 1490 height 811
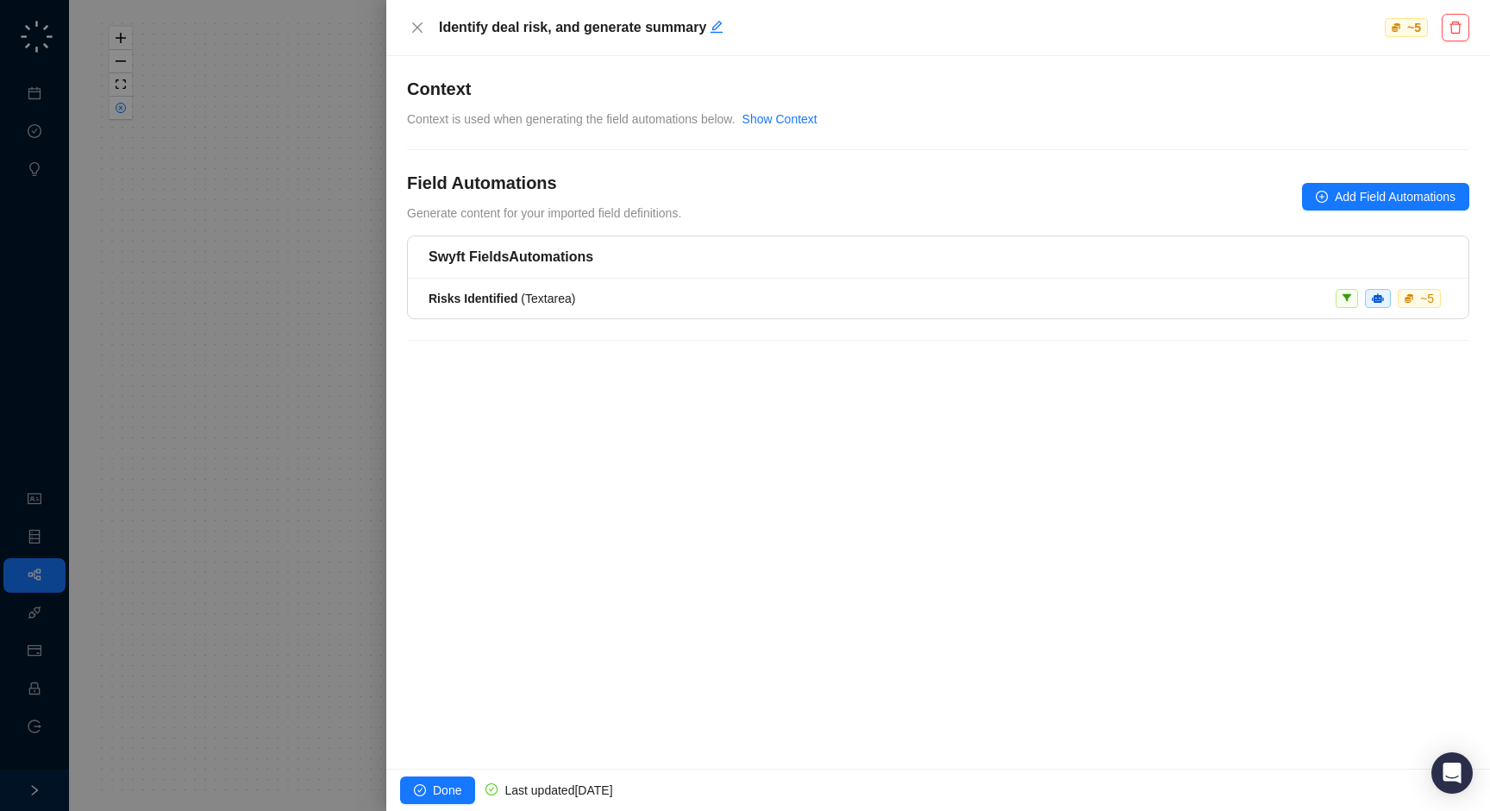
click at [258, 409] on div at bounding box center [745, 405] width 1490 height 811
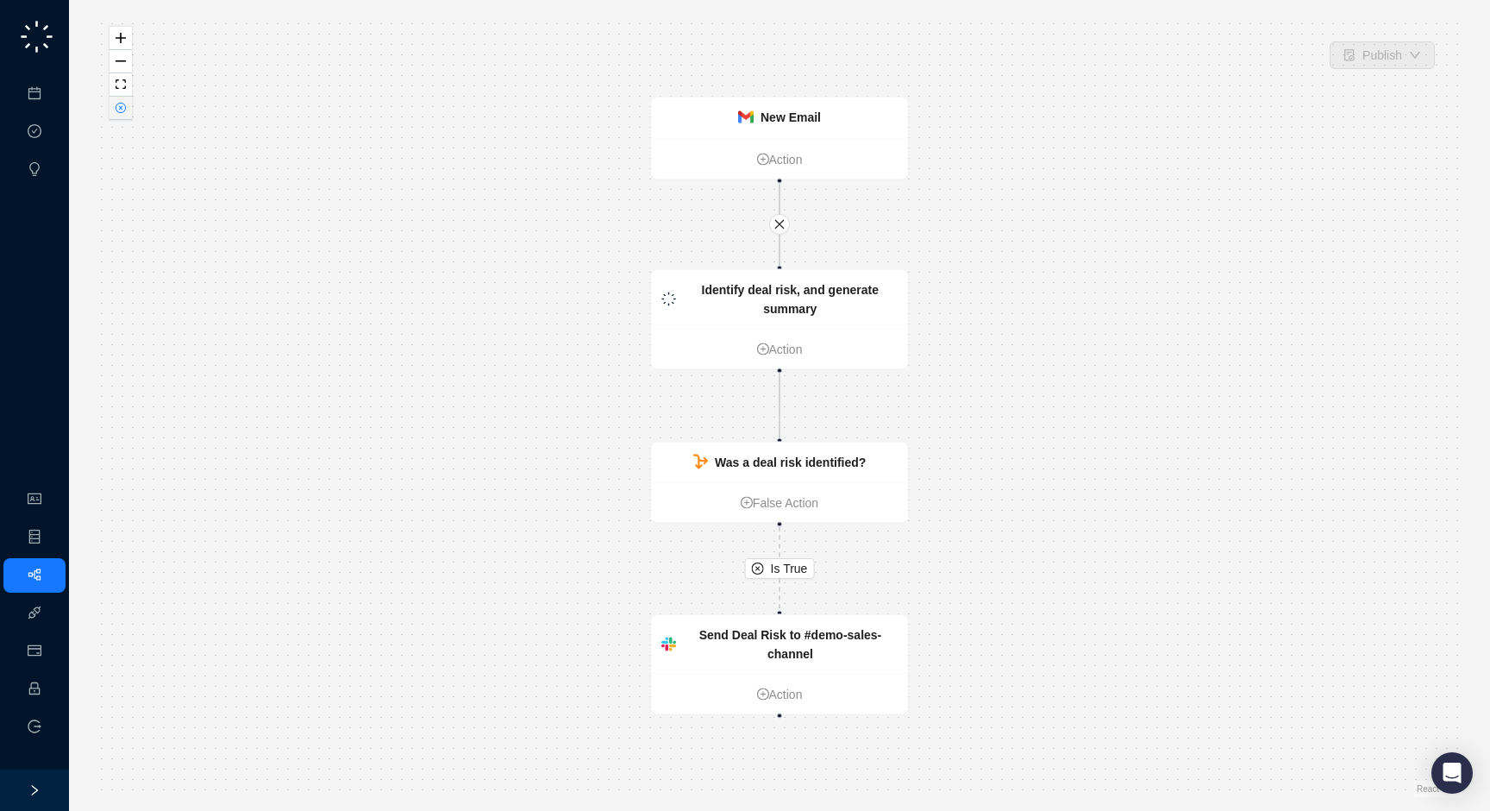
click at [122, 104] on icon "close-circle" at bounding box center [120, 107] width 9 height 9
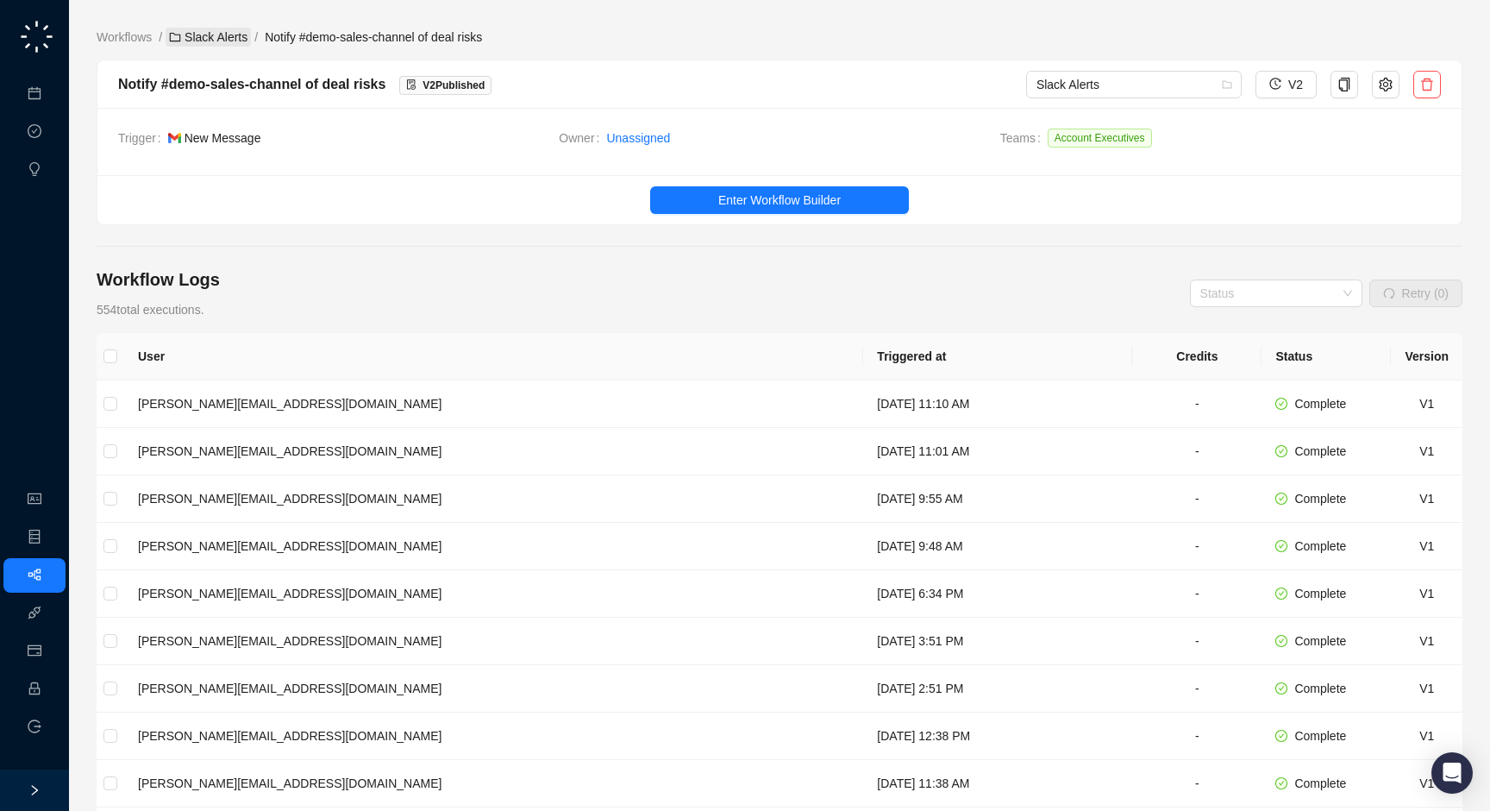
click at [222, 41] on link "Slack Alerts" at bounding box center [208, 37] width 85 height 19
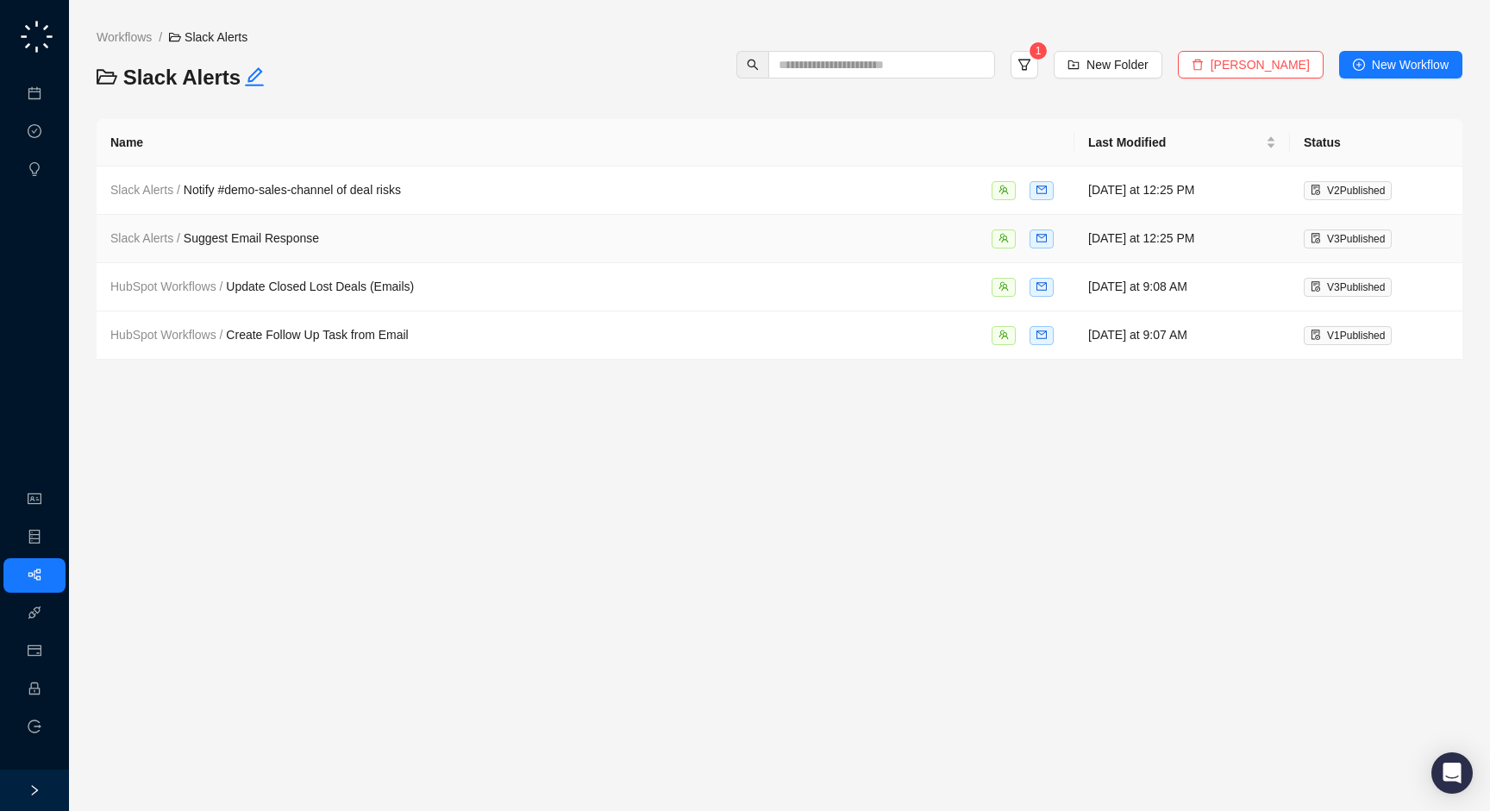
click at [343, 240] on div "Slack Alerts / Suggest Email Response" at bounding box center [585, 238] width 950 height 20
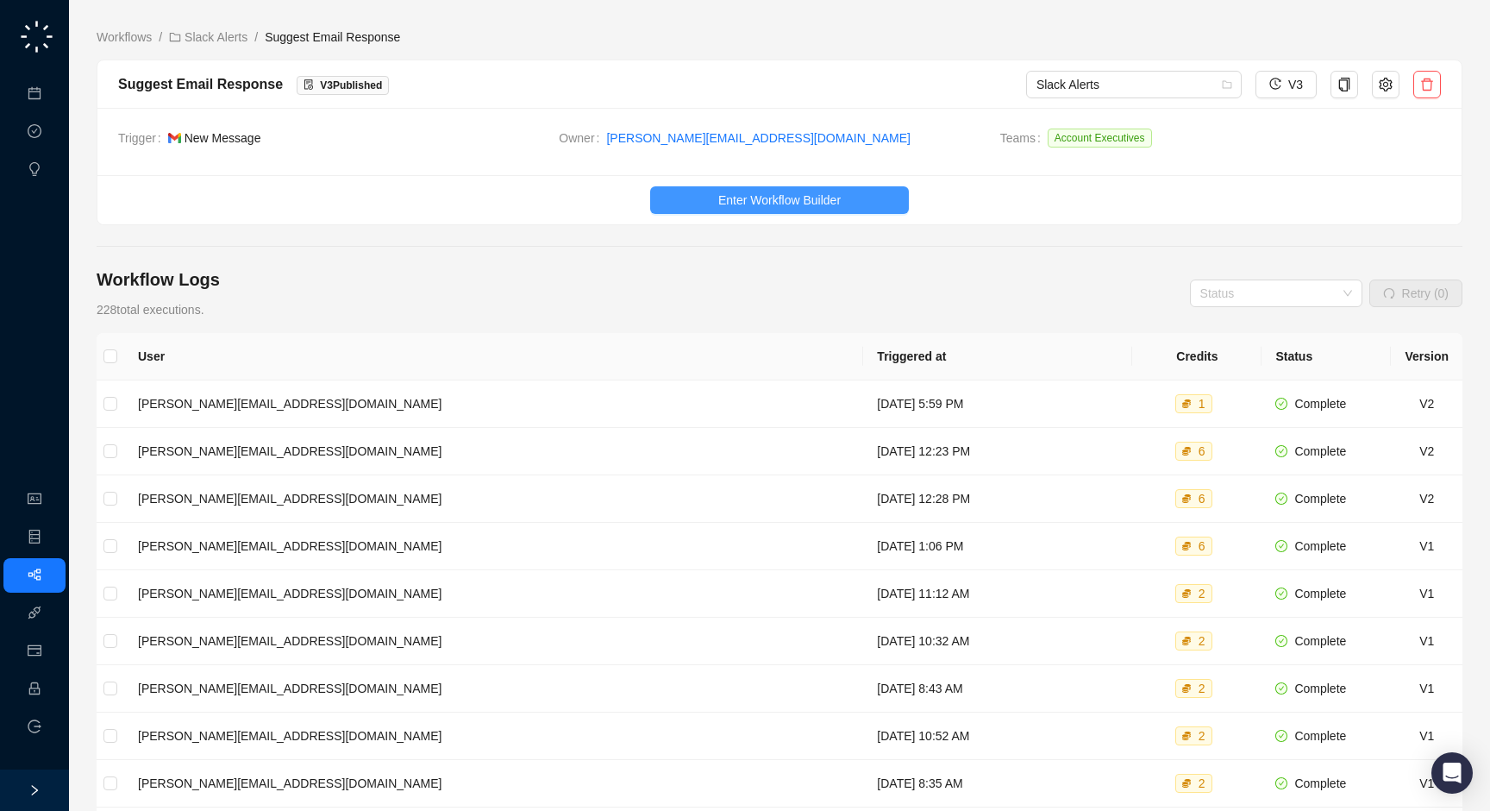
click at [796, 192] on span "Enter Workflow Builder" at bounding box center [779, 200] width 122 height 19
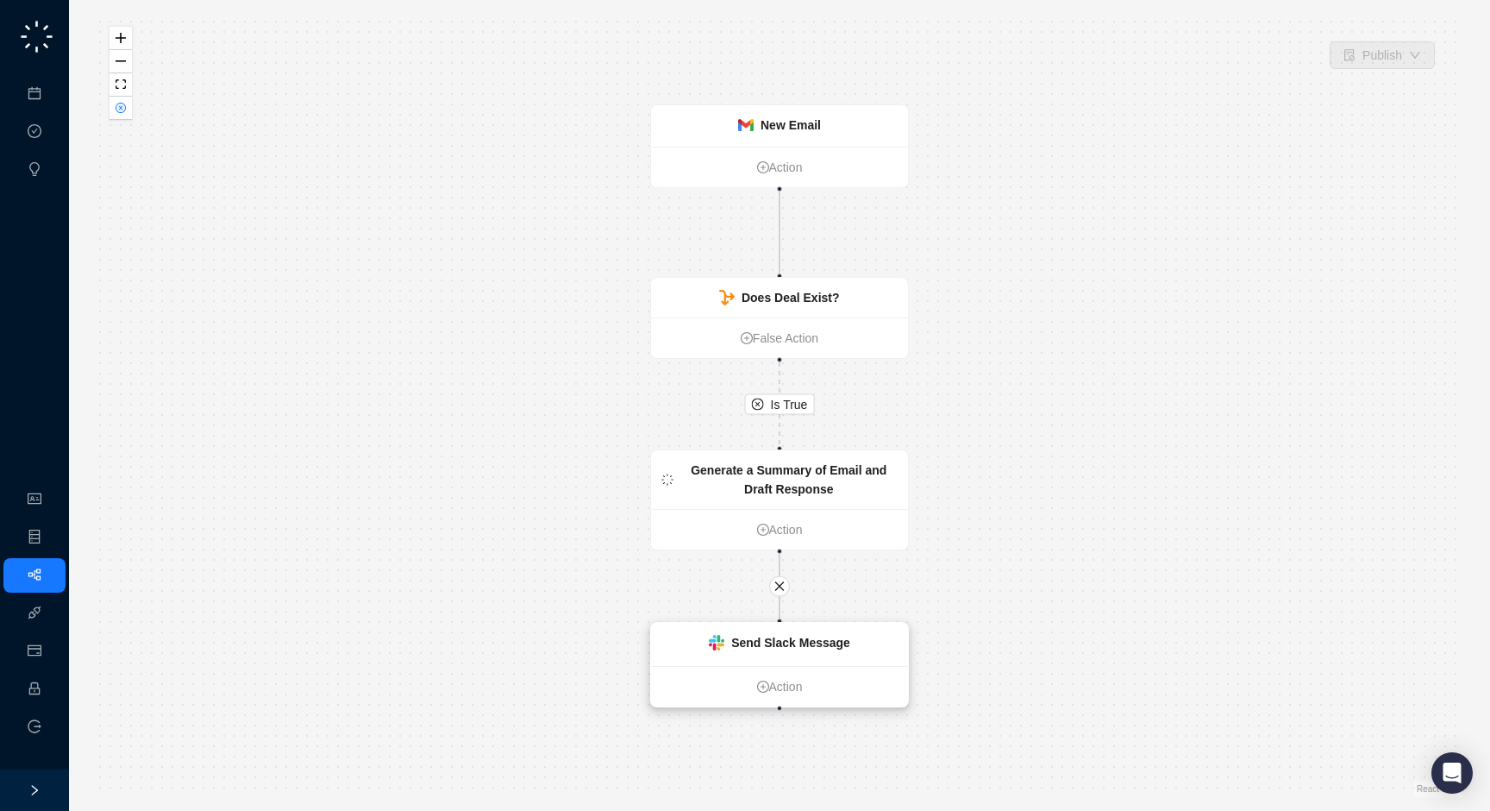
click at [778, 631] on div "Send Slack Message" at bounding box center [779, 644] width 257 height 43
click at [798, 296] on strong "Does Deal Exist?" at bounding box center [791, 298] width 98 height 14
click at [806, 638] on strong "Send Slack Message" at bounding box center [790, 642] width 119 height 14
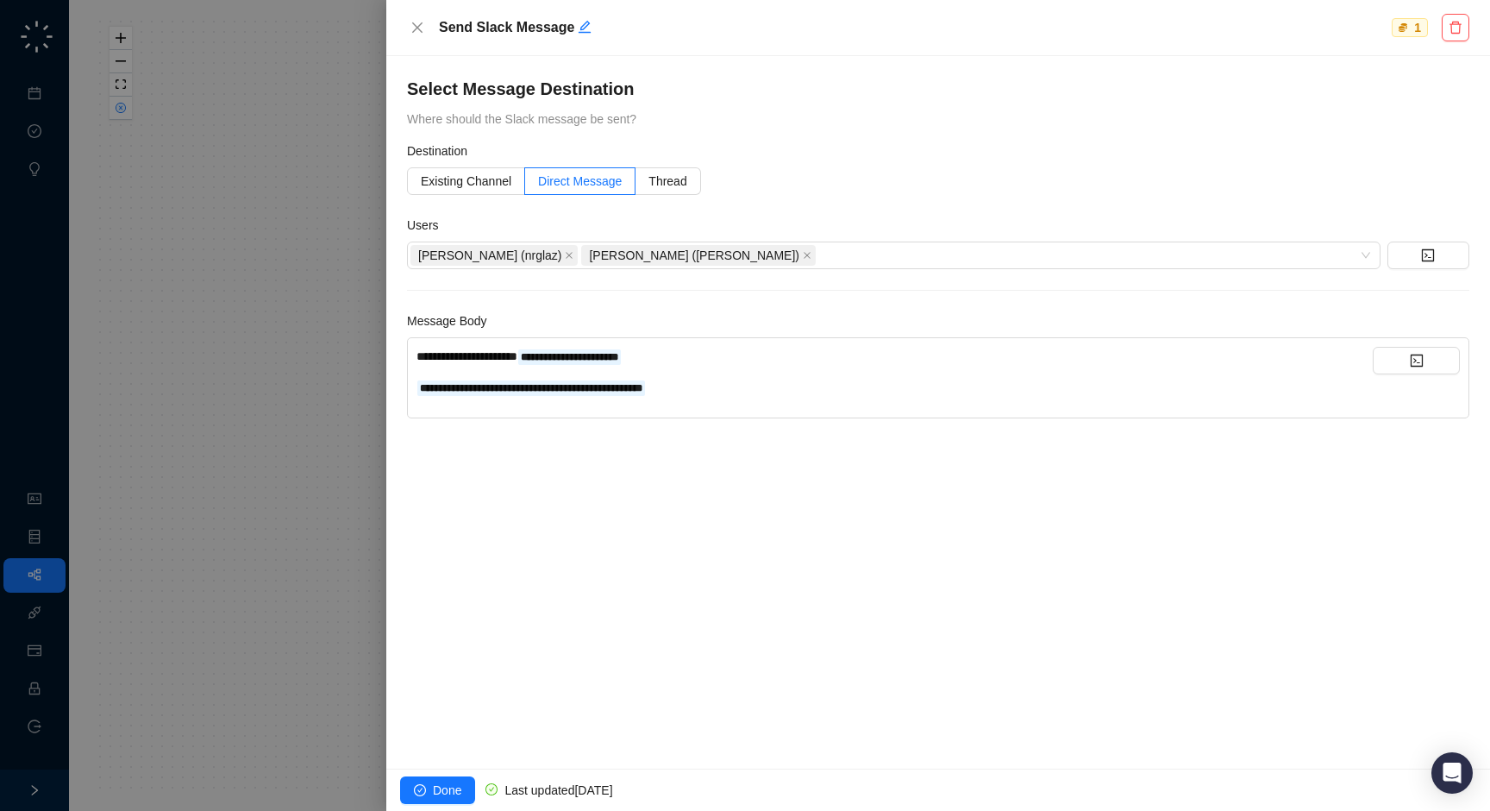
click at [246, 412] on div at bounding box center [745, 405] width 1490 height 811
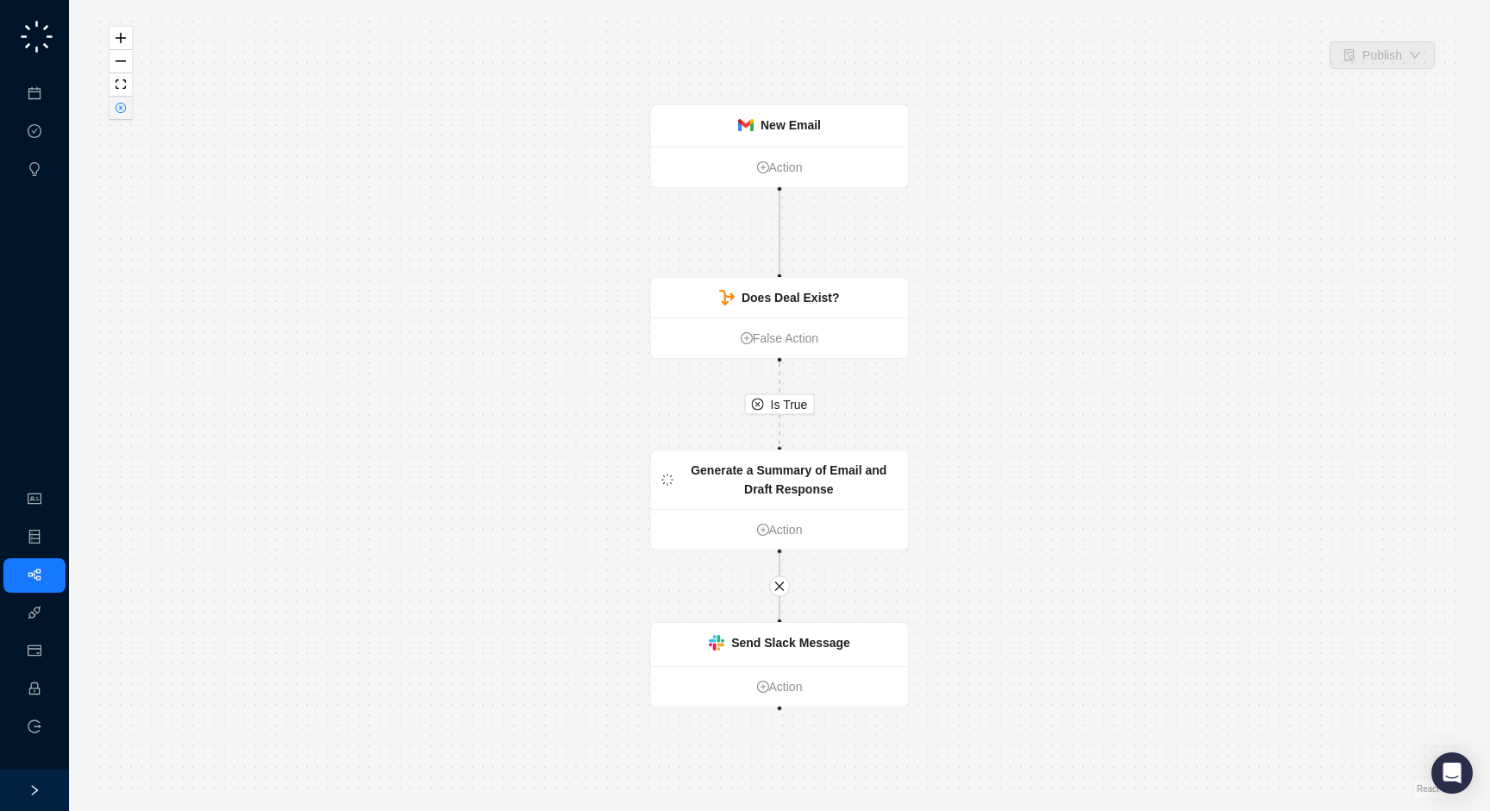
click at [122, 108] on icon "close-circle" at bounding box center [120, 107] width 9 height 9
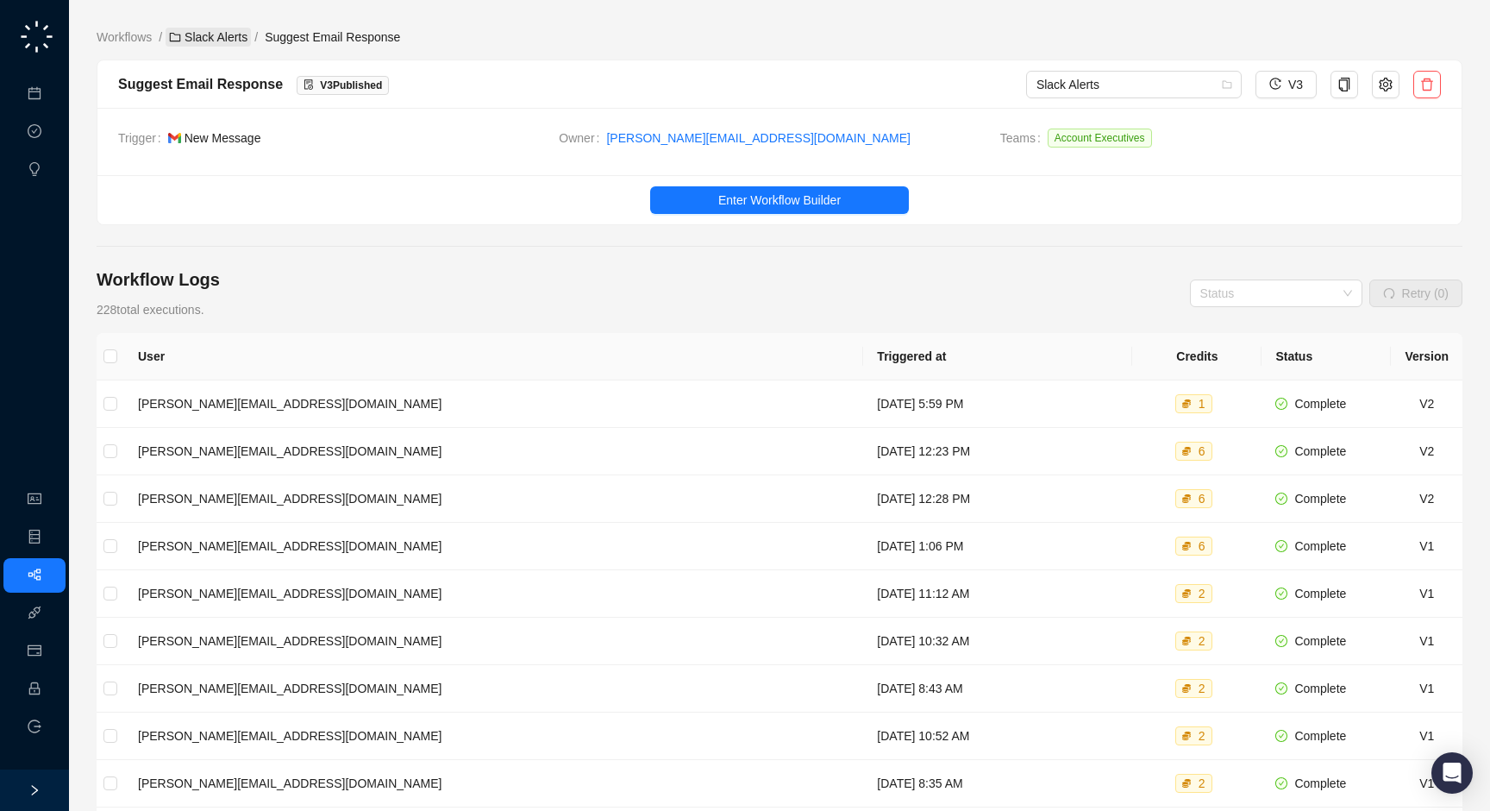
click at [217, 42] on link "Slack Alerts" at bounding box center [208, 37] width 85 height 19
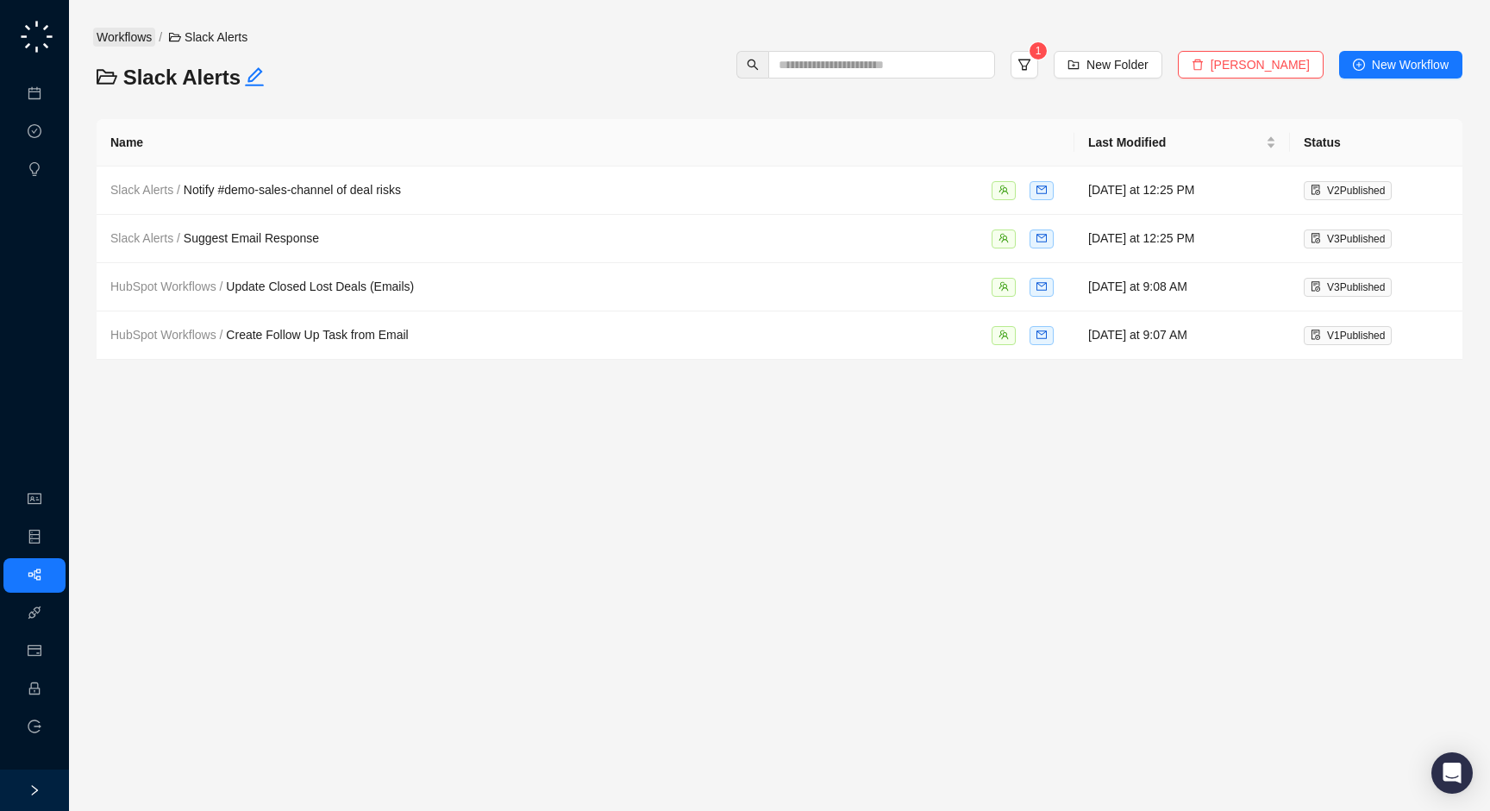
click at [119, 41] on link "Workflows" at bounding box center [124, 37] width 62 height 19
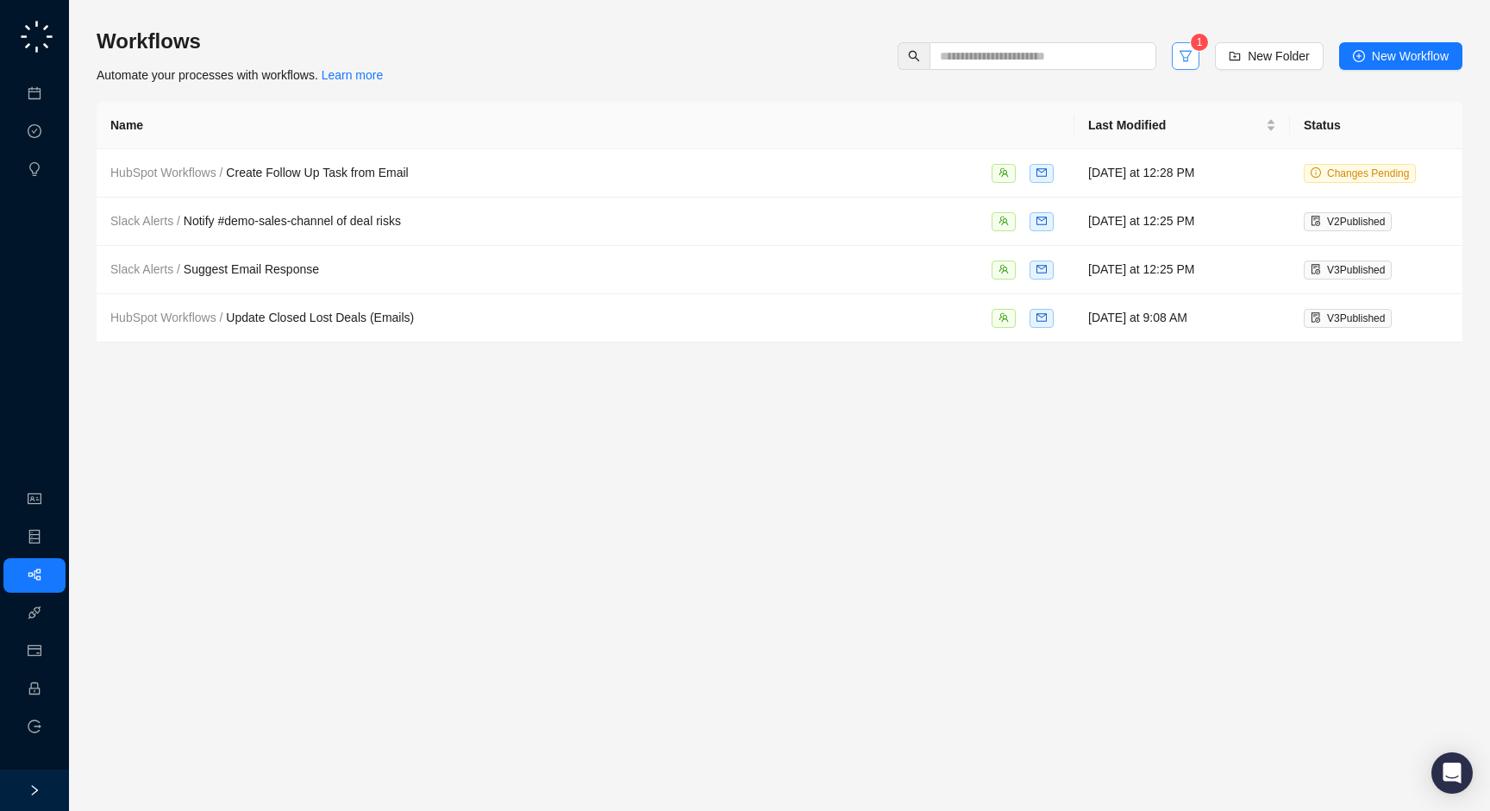
click at [1179, 57] on icon "filter" at bounding box center [1186, 56] width 14 height 14
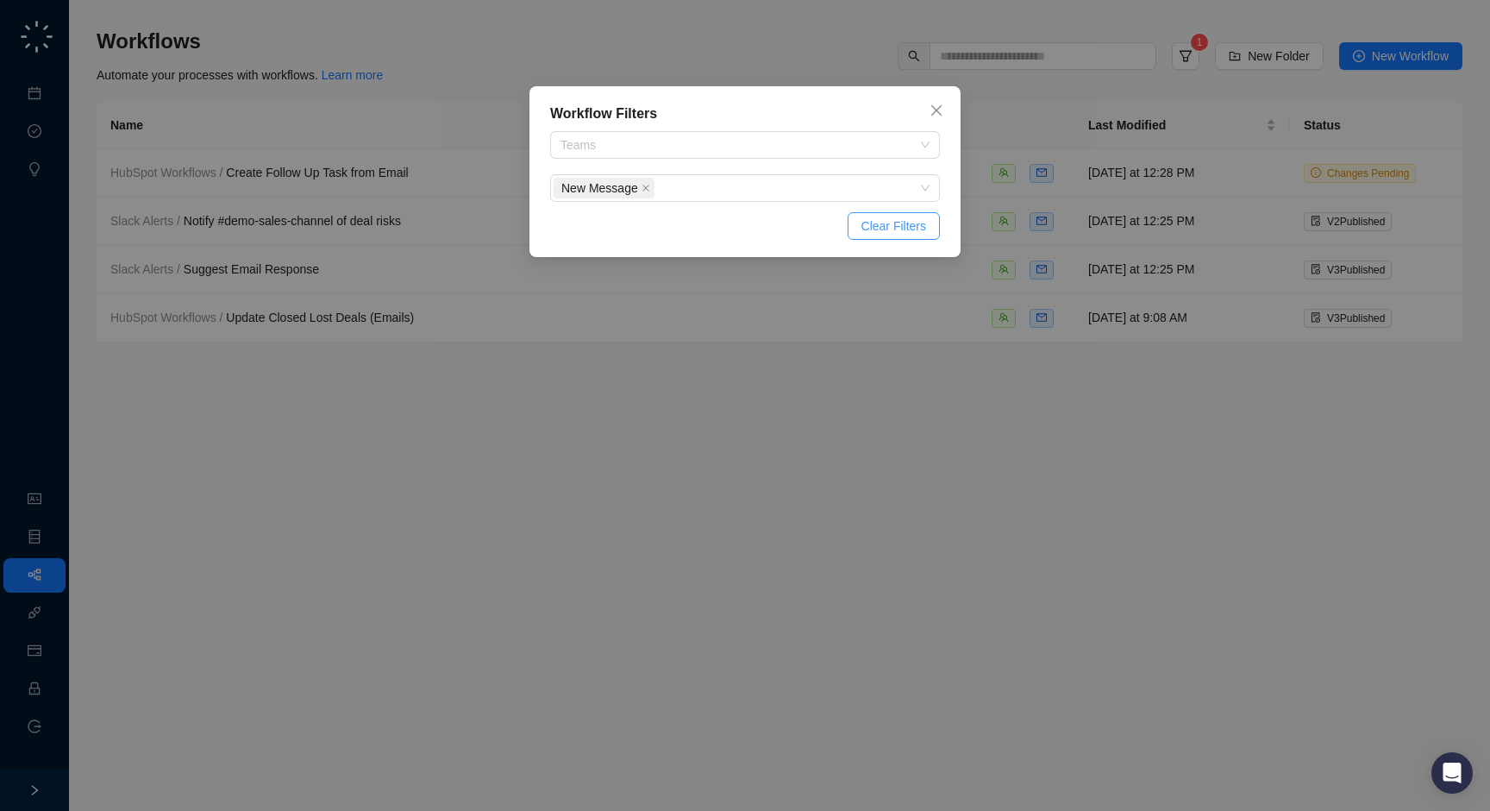
click at [904, 228] on span "Clear Filters" at bounding box center [893, 225] width 65 height 19
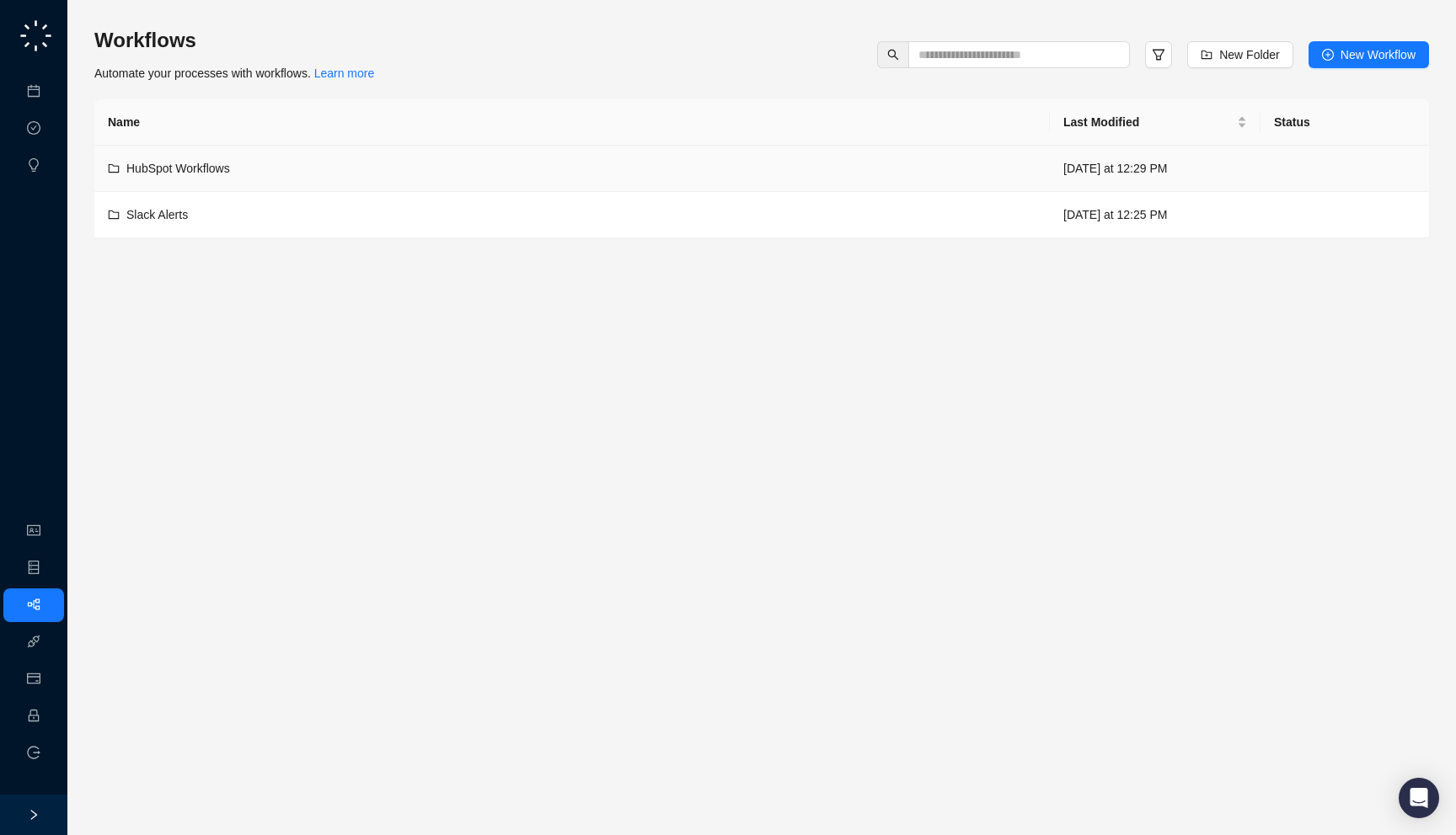
click at [339, 162] on div "HubSpot Workflows" at bounding box center [572, 168] width 928 height 19
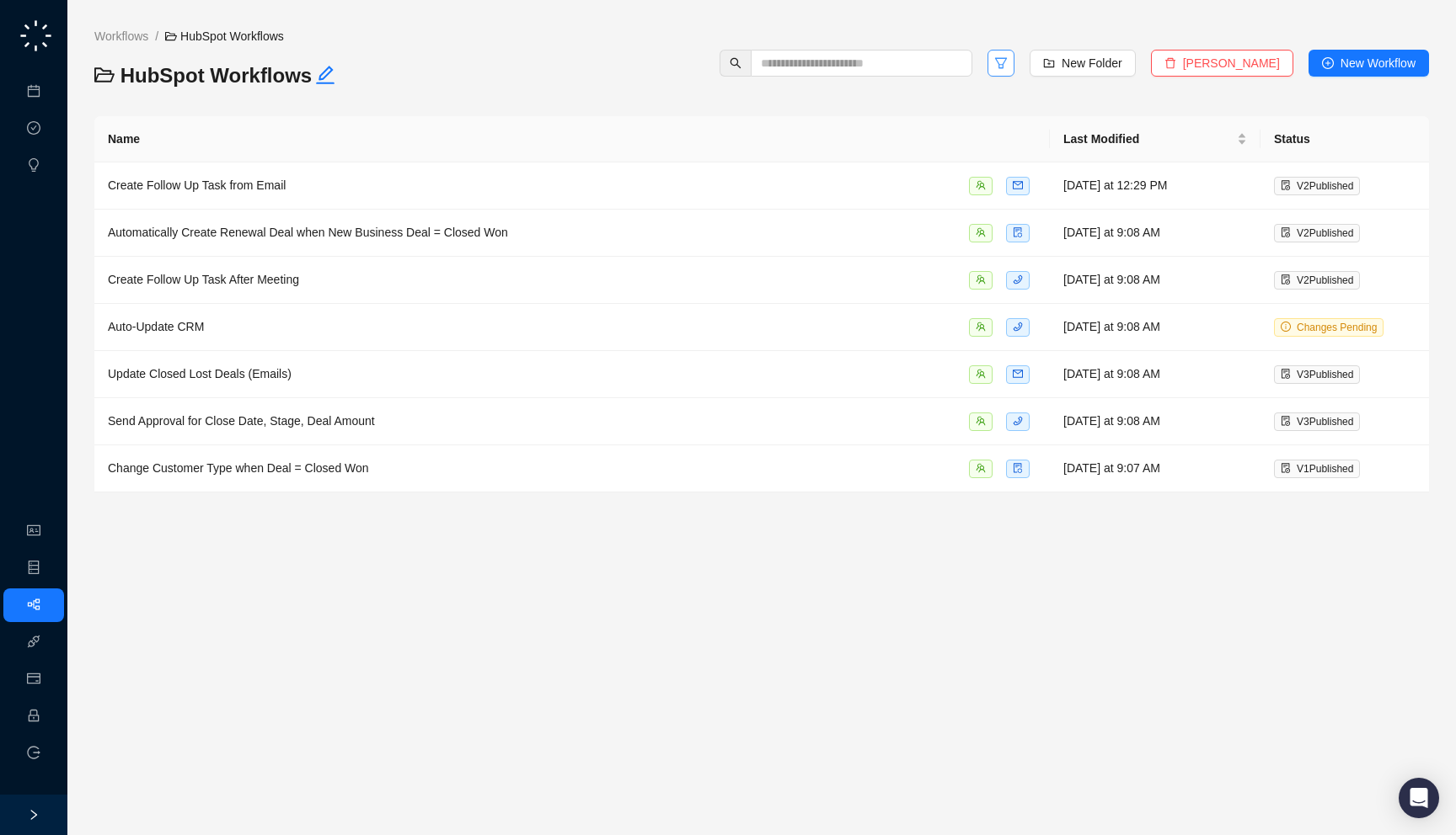
click at [1012, 65] on button "button" at bounding box center [1002, 63] width 27 height 27
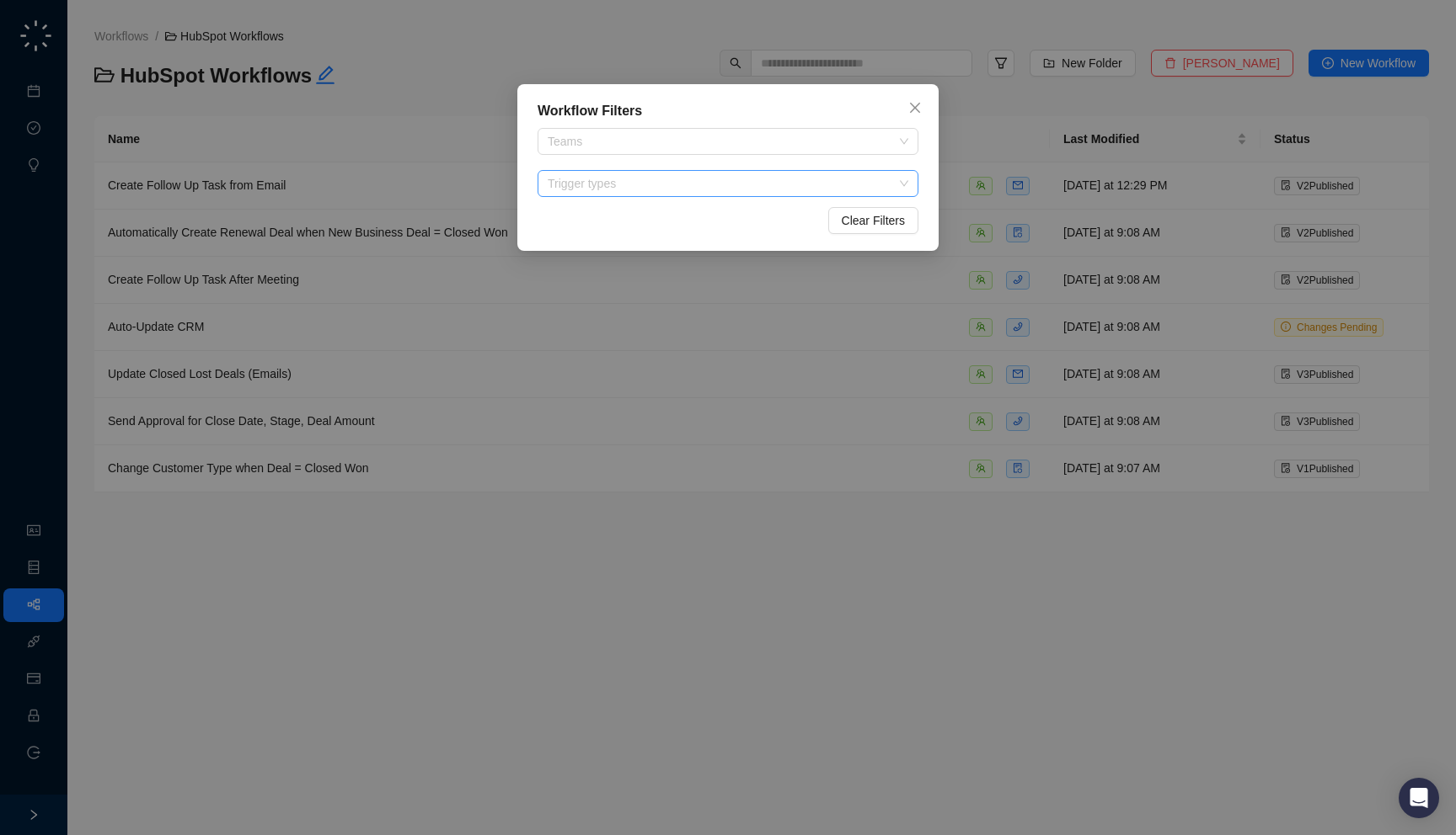
click at [649, 188] on div at bounding box center [719, 184] width 357 height 13
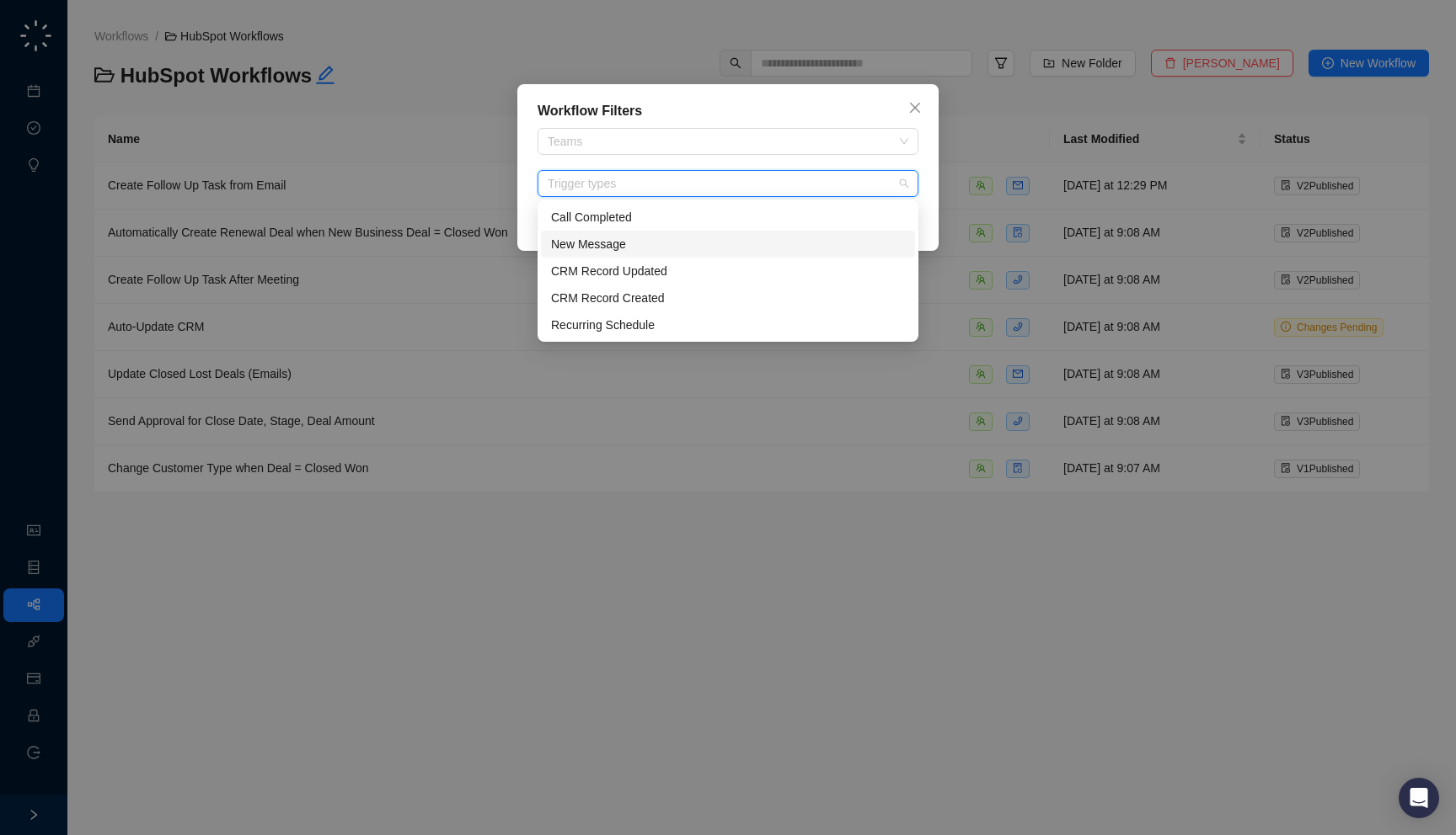
click at [653, 235] on div "New Message" at bounding box center [728, 244] width 354 height 19
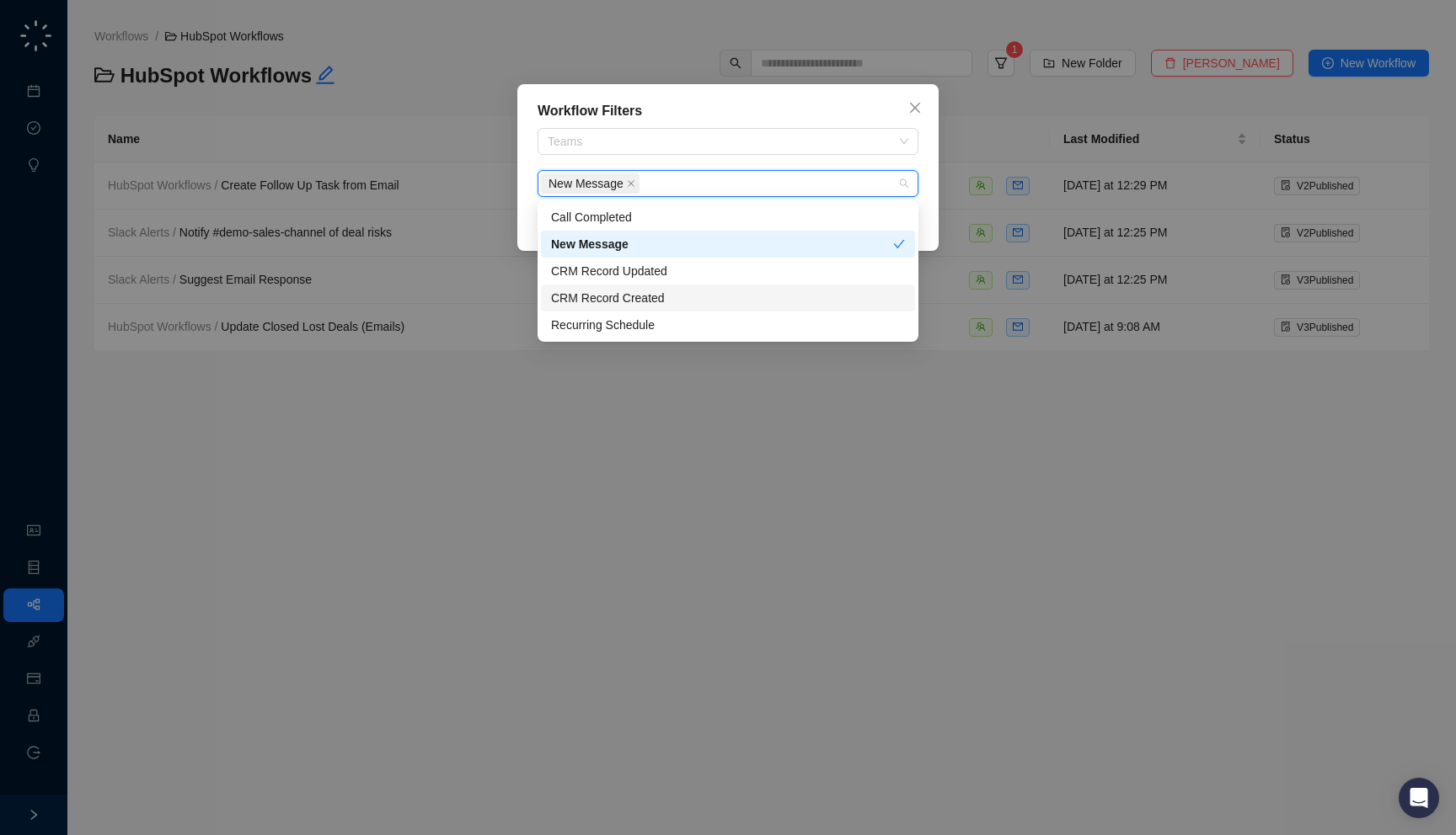
click at [882, 591] on div "Workflow Filters Teams New Message Clear Filters" at bounding box center [728, 417] width 1456 height 835
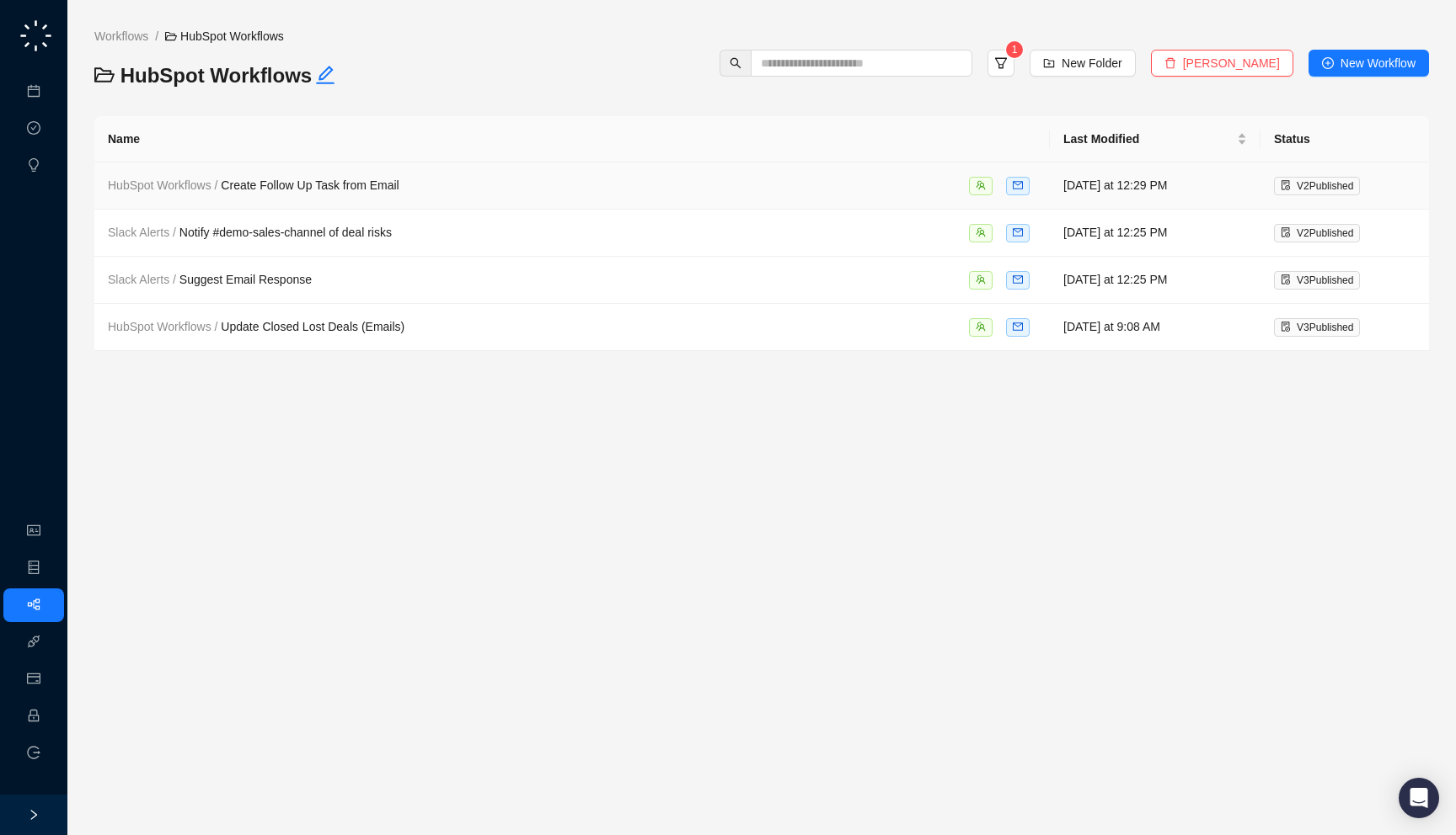
click at [825, 174] on td "HubSpot Workflows / Create Follow Up Task from Email" at bounding box center [573, 186] width 956 height 47
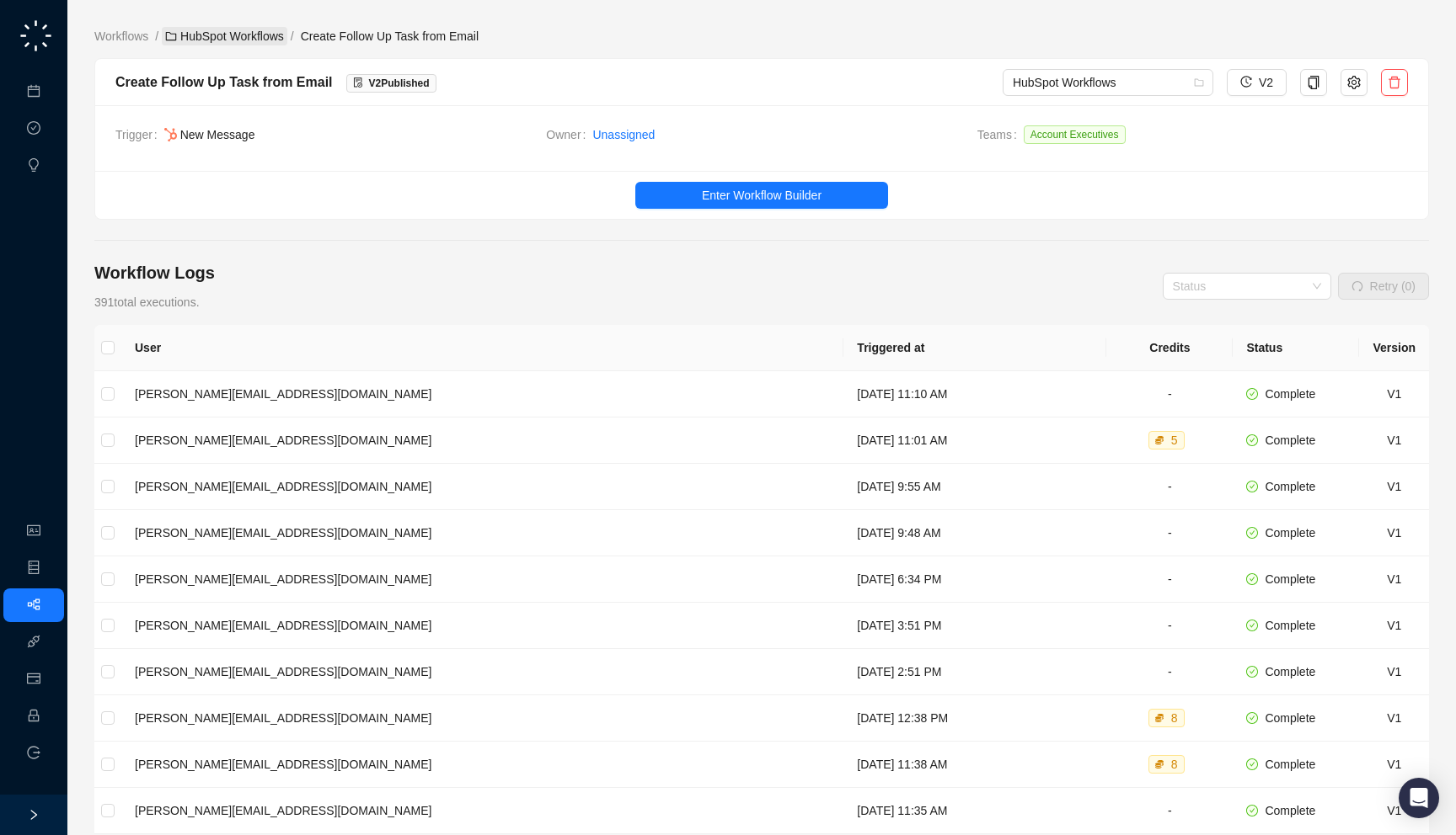
click at [257, 27] on link "HubSpot Workflows" at bounding box center [225, 36] width 125 height 19
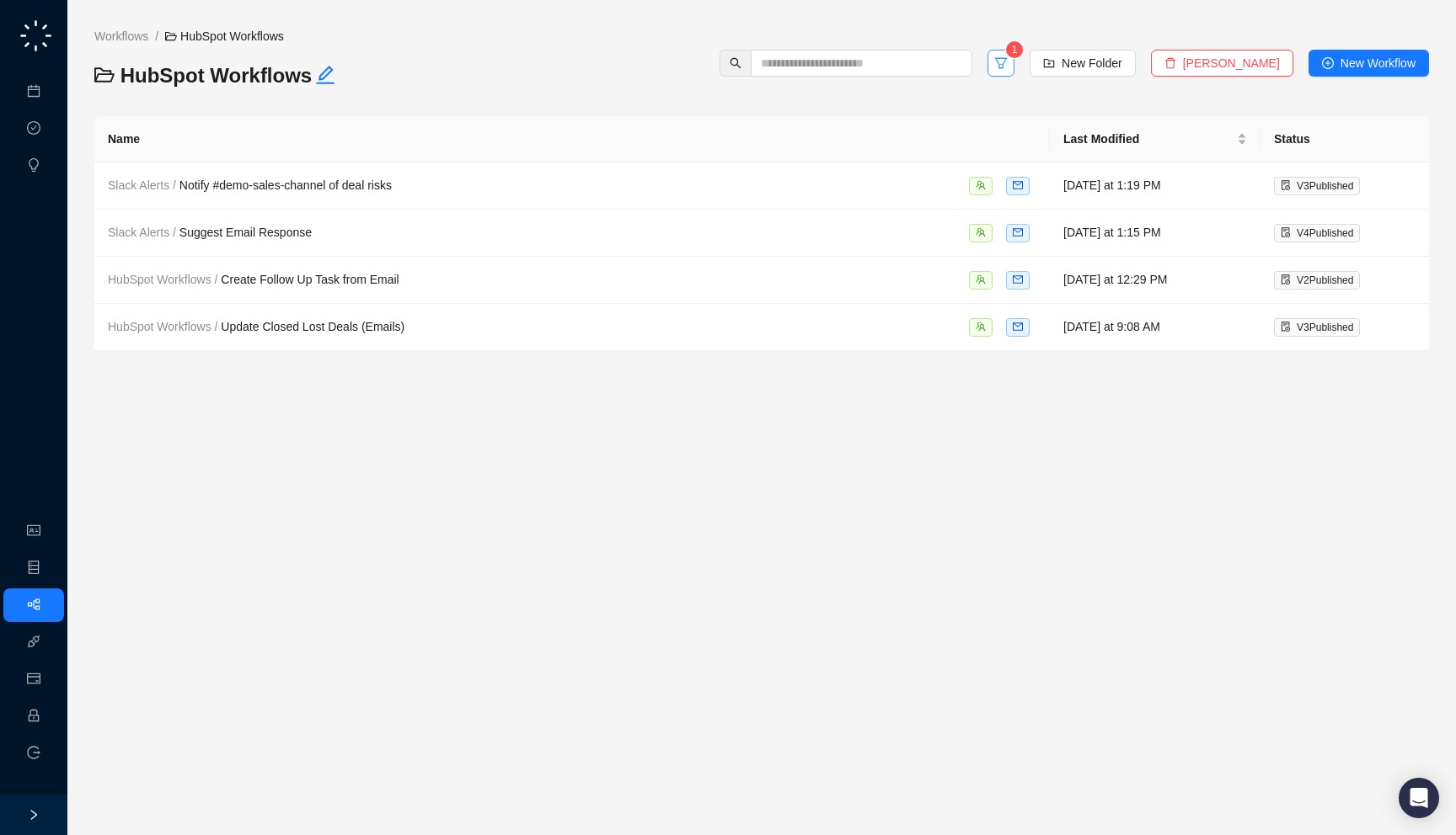
click at [1007, 64] on icon "filter" at bounding box center [1001, 63] width 14 height 14
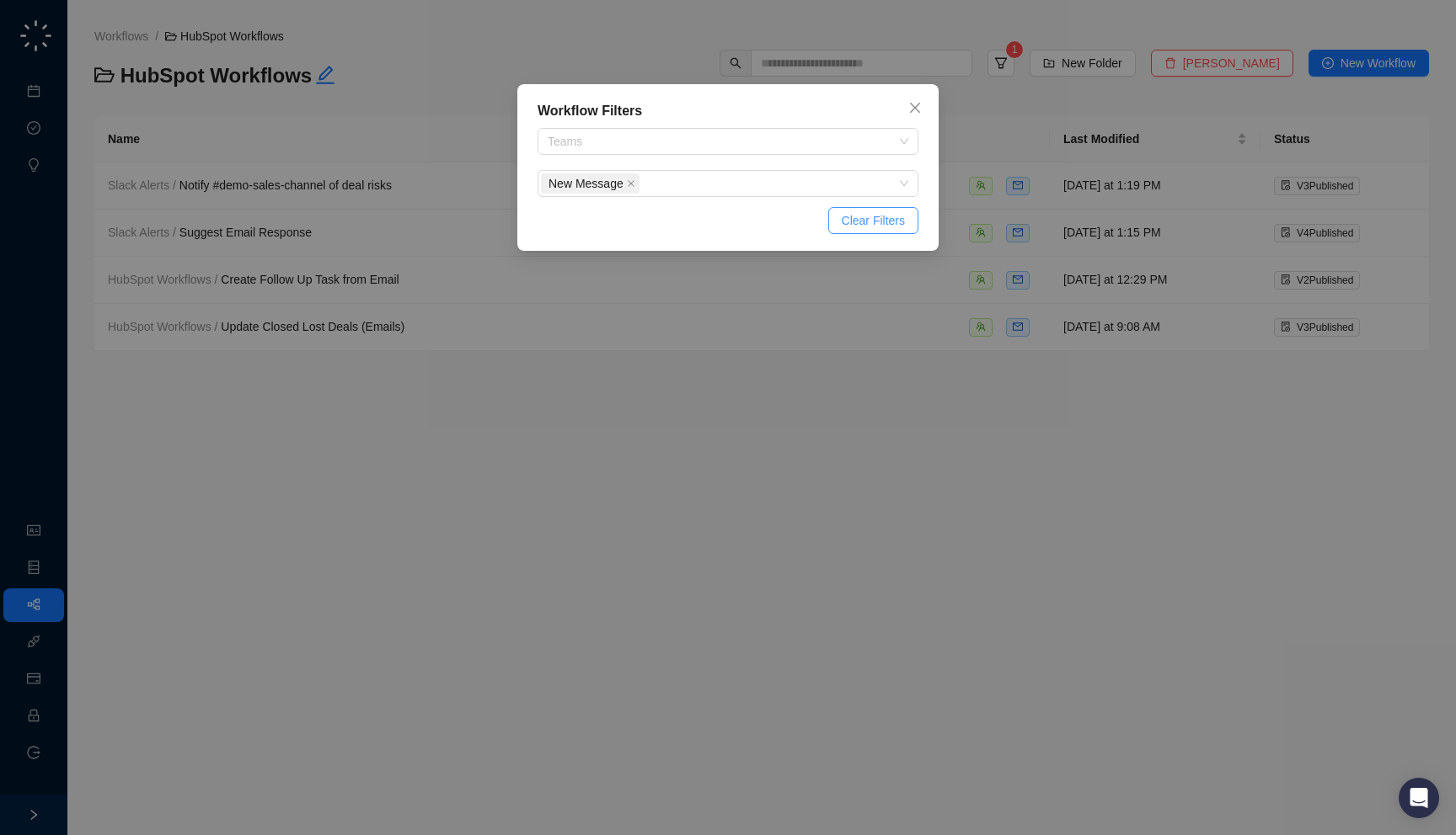
click at [888, 225] on span "Clear Filters" at bounding box center [873, 220] width 64 height 19
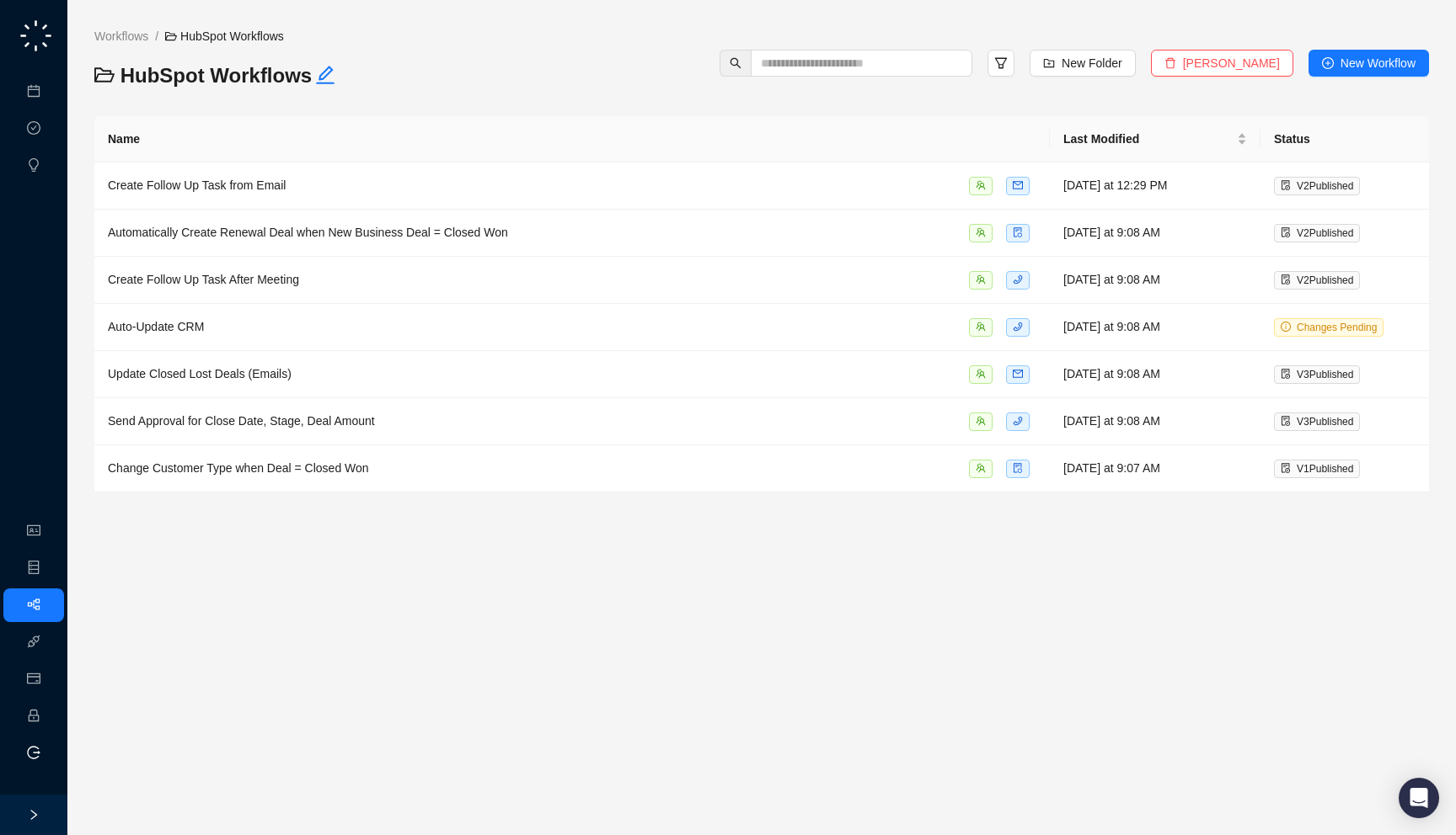
click at [50, 749] on span "Logout" at bounding box center [66, 753] width 36 height 33
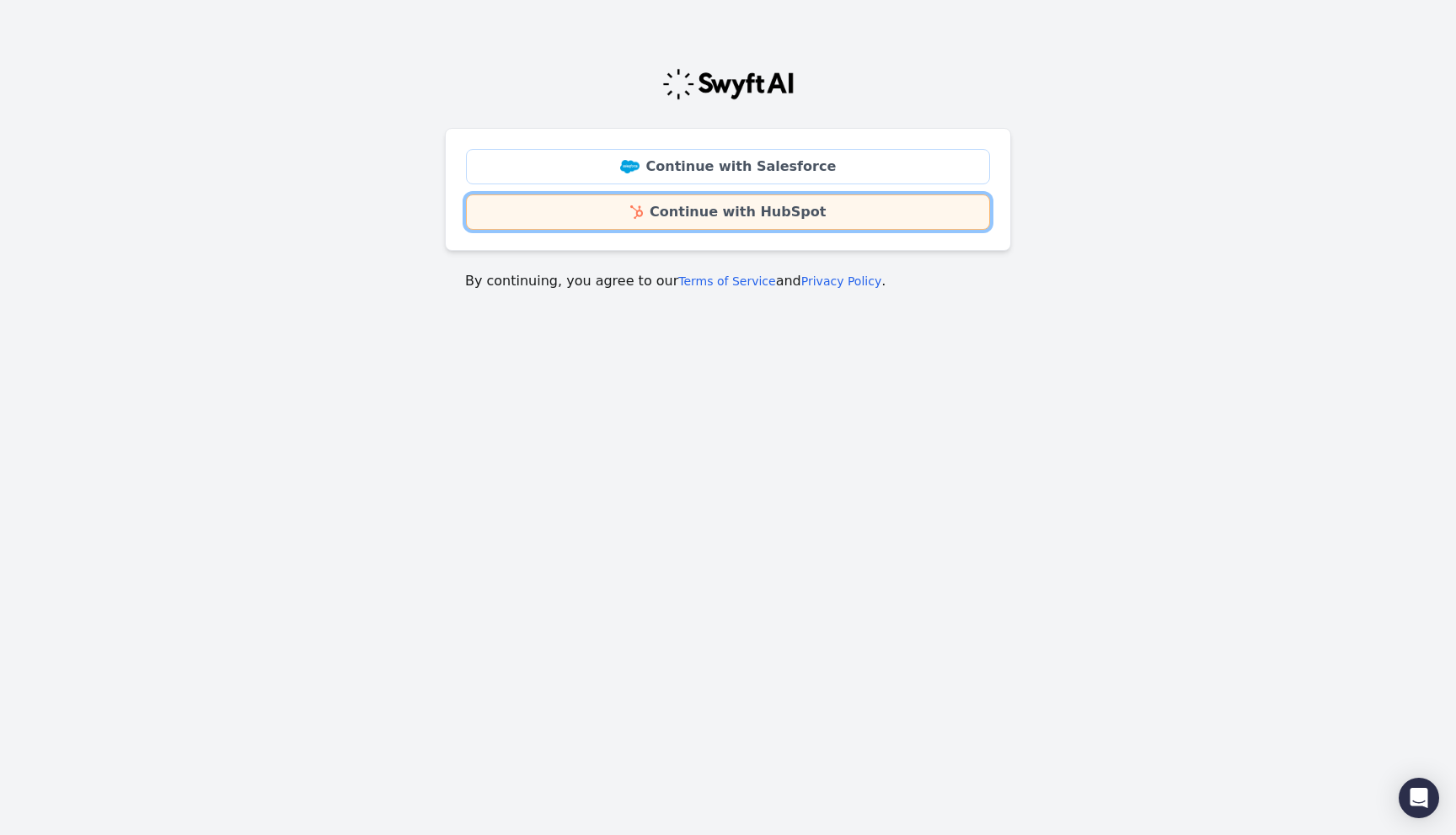
click at [695, 216] on link "Continue with HubSpot" at bounding box center [728, 212] width 524 height 35
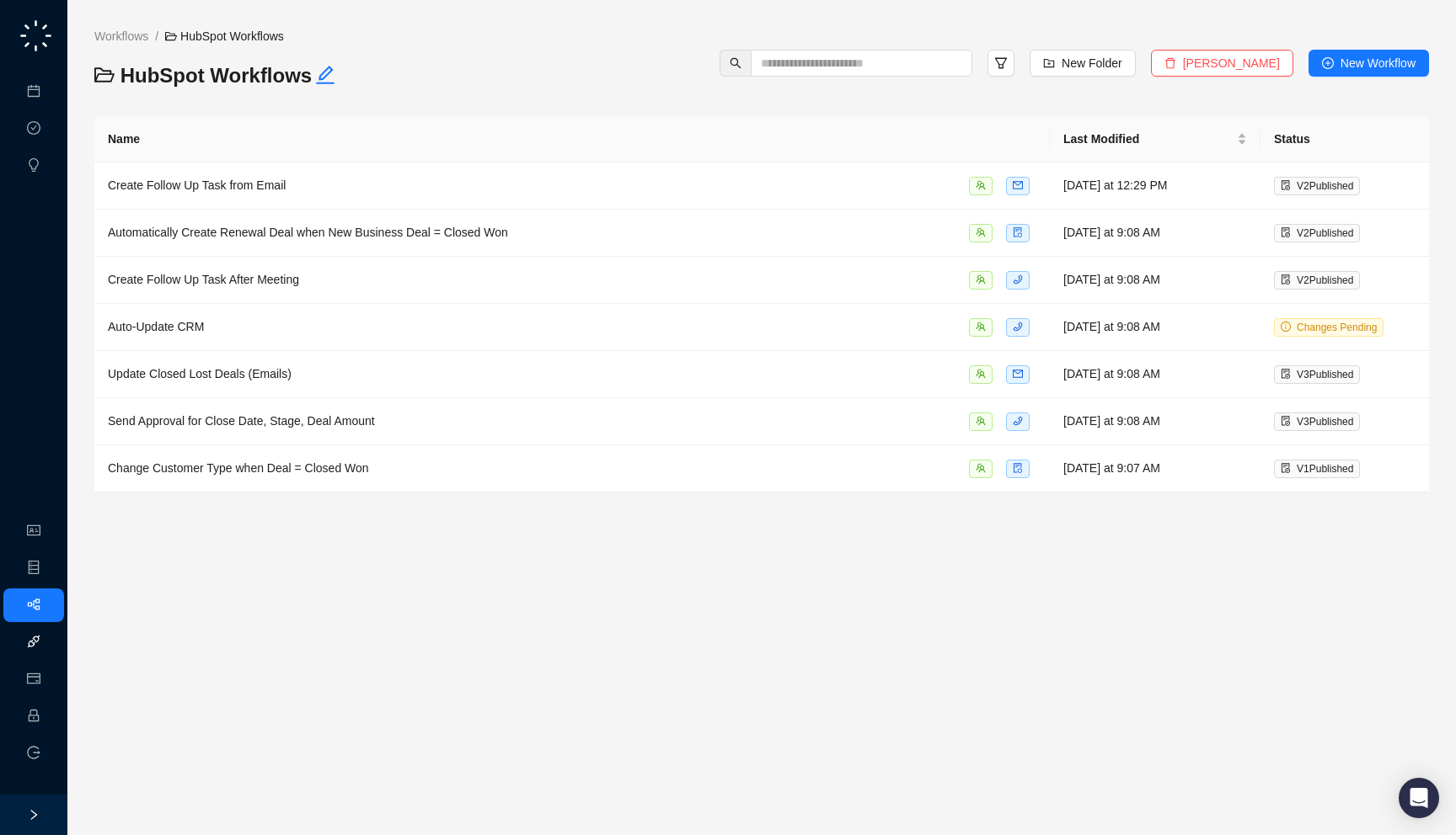
click at [49, 644] on link "Integrations" at bounding box center [79, 643] width 62 height 14
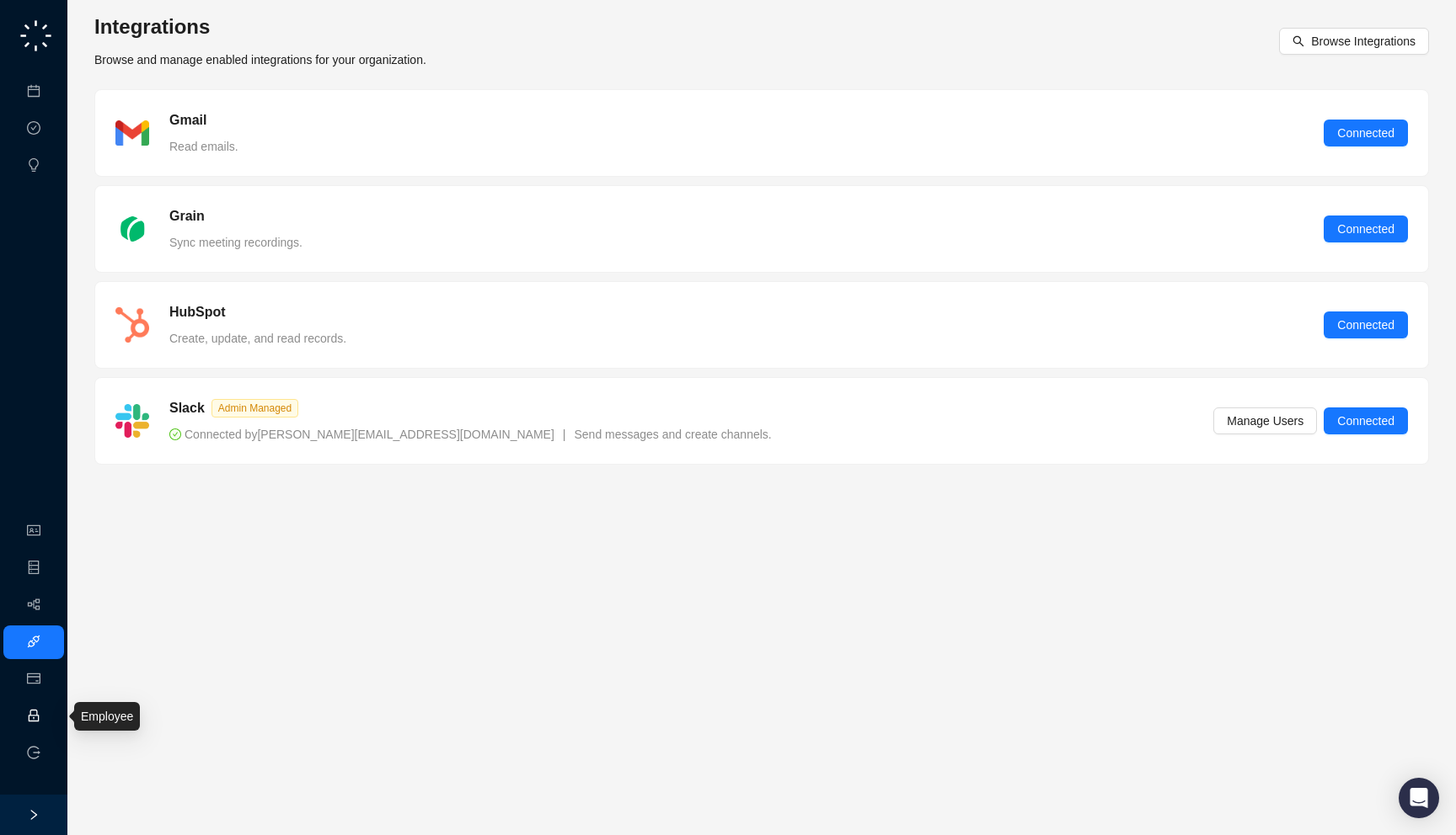
click at [49, 714] on link "Employee" at bounding box center [74, 717] width 52 height 14
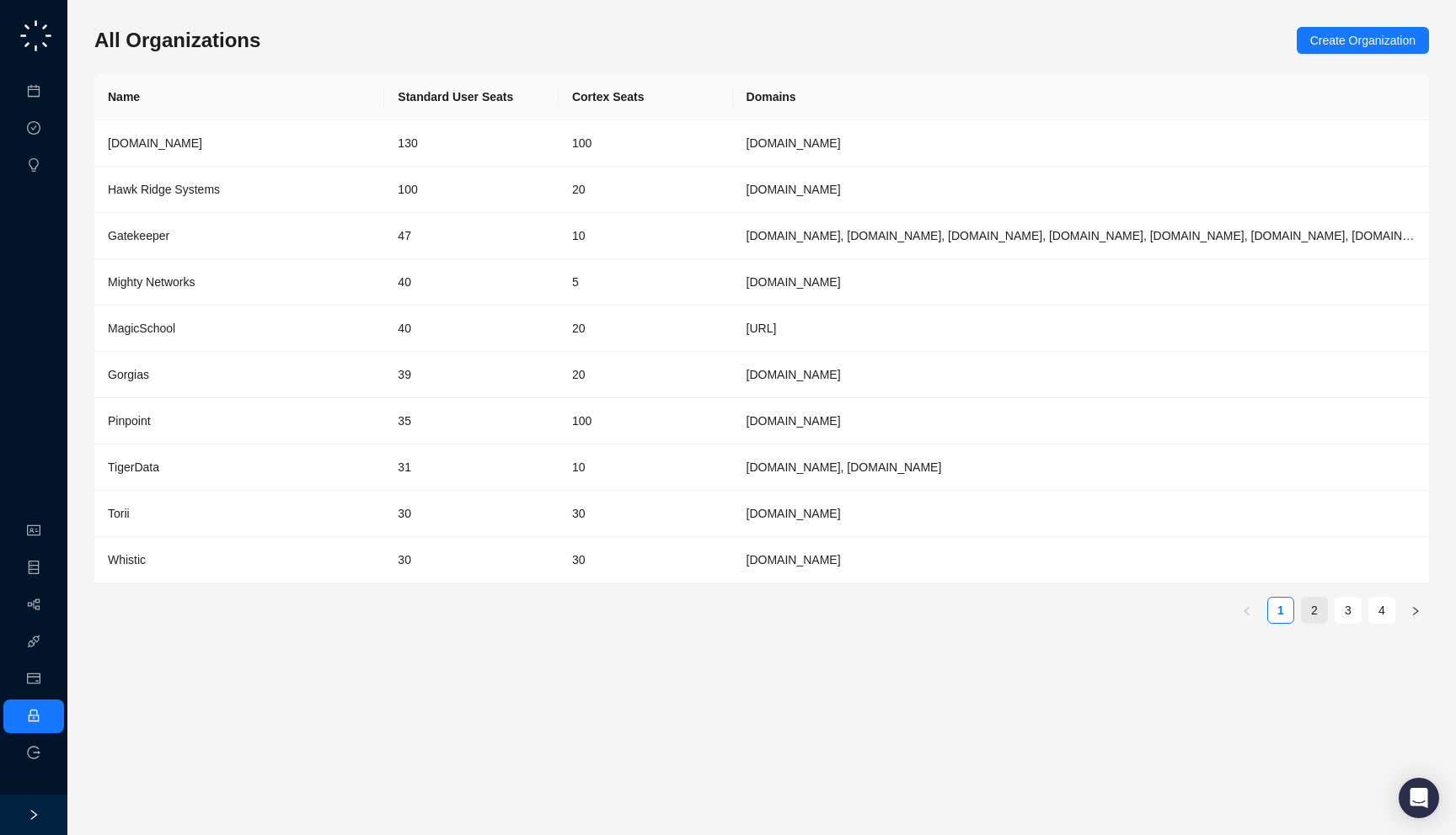
click at [1326, 613] on link "2" at bounding box center [1314, 610] width 25 height 25
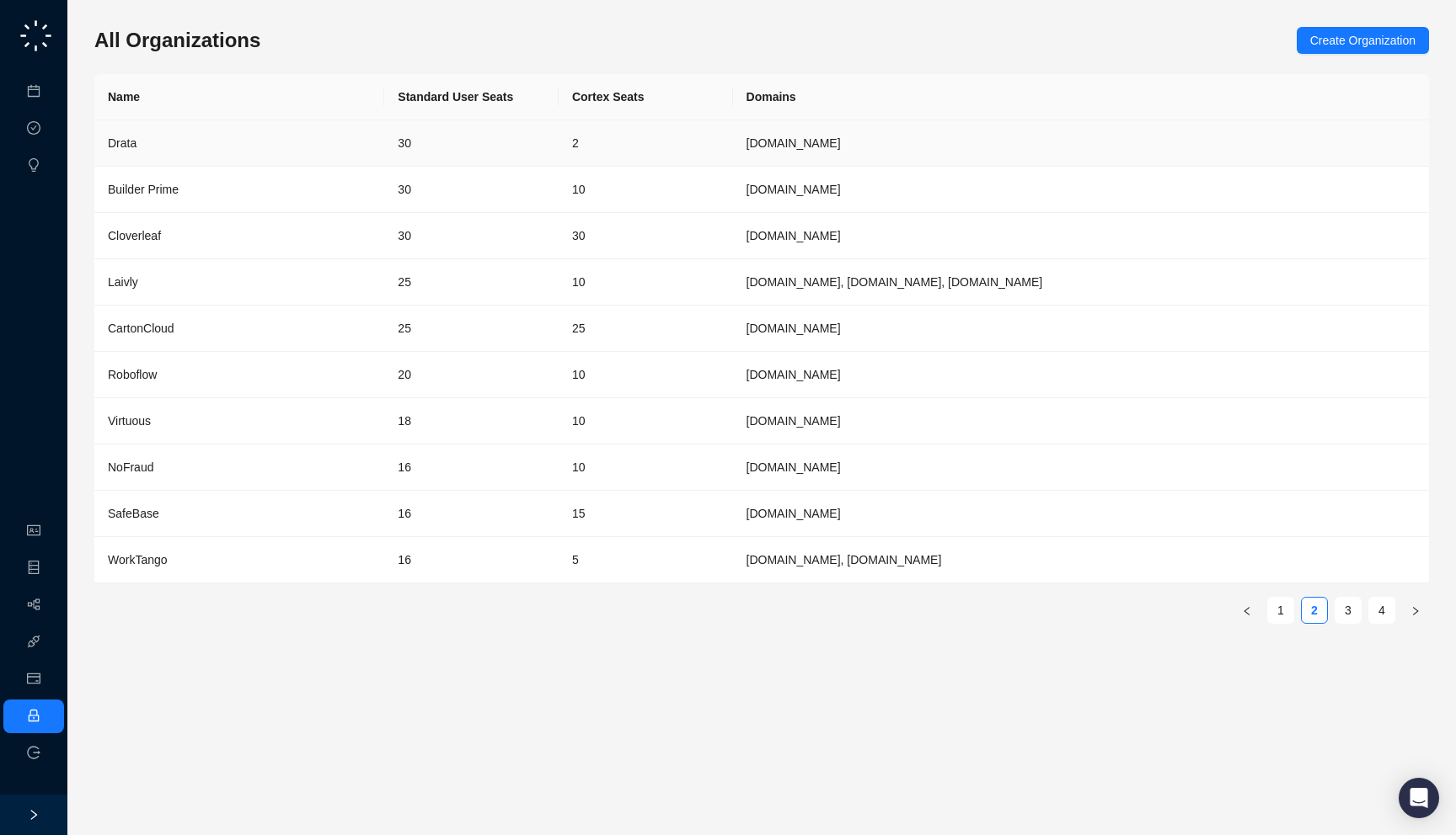
click at [651, 140] on td "2" at bounding box center [646, 143] width 174 height 46
click at [662, 513] on td "15" at bounding box center [646, 514] width 174 height 46
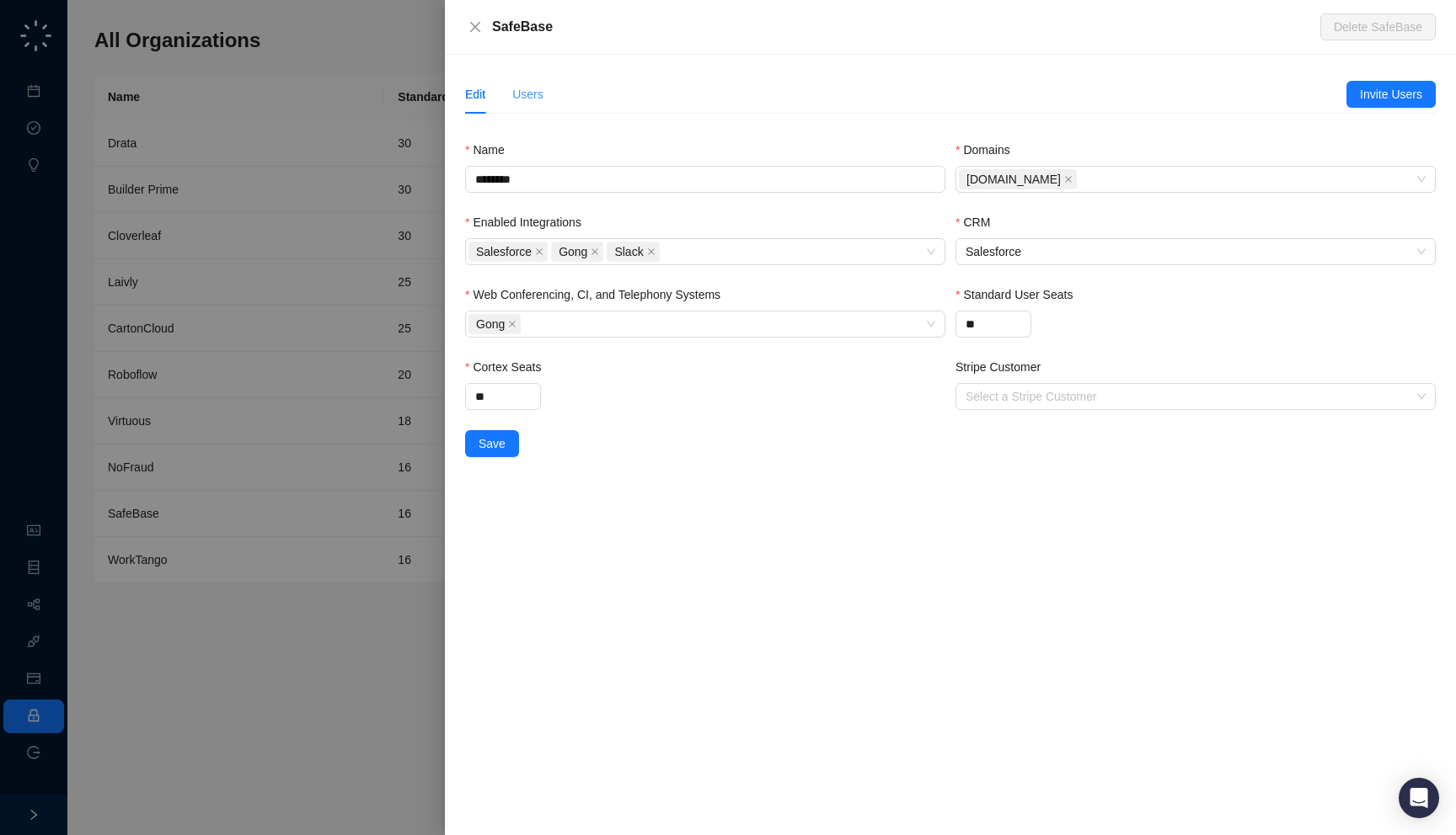
click at [529, 83] on div "Users" at bounding box center [528, 95] width 31 height 39
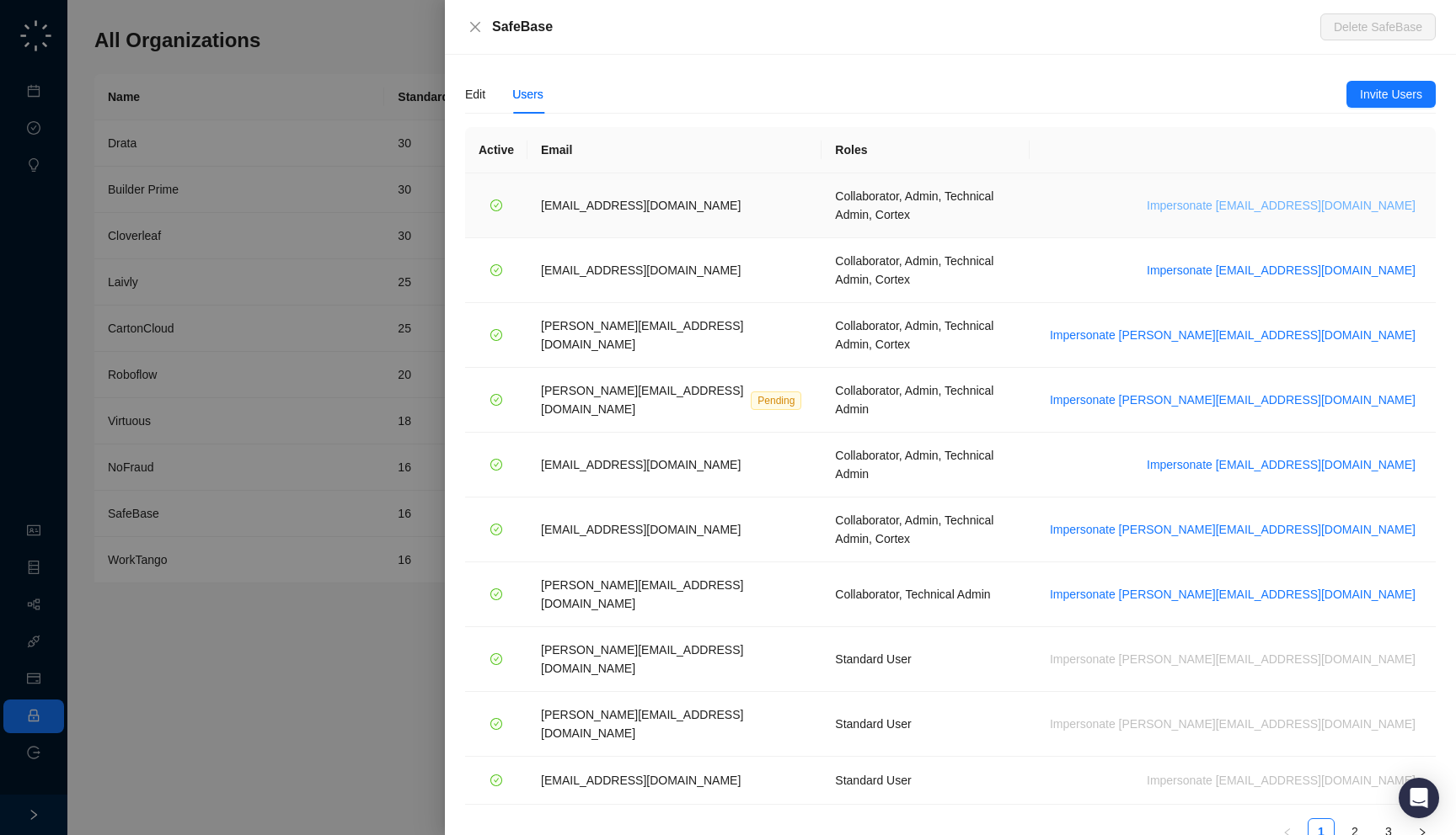
click at [1328, 201] on span "Impersonate adar@safebase.io" at bounding box center [1281, 205] width 269 height 19
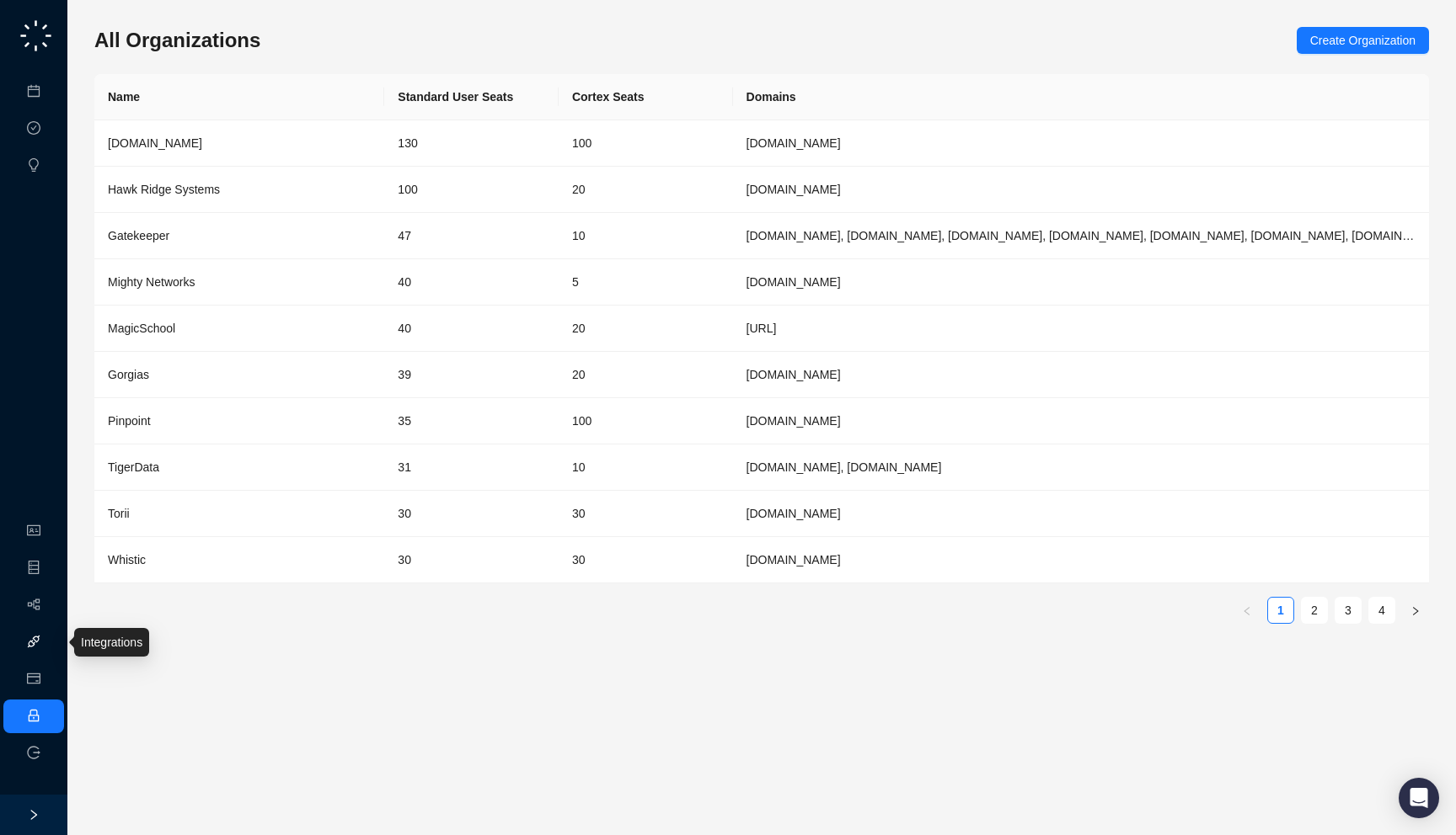
click at [49, 642] on link "Integrations" at bounding box center [79, 643] width 62 height 14
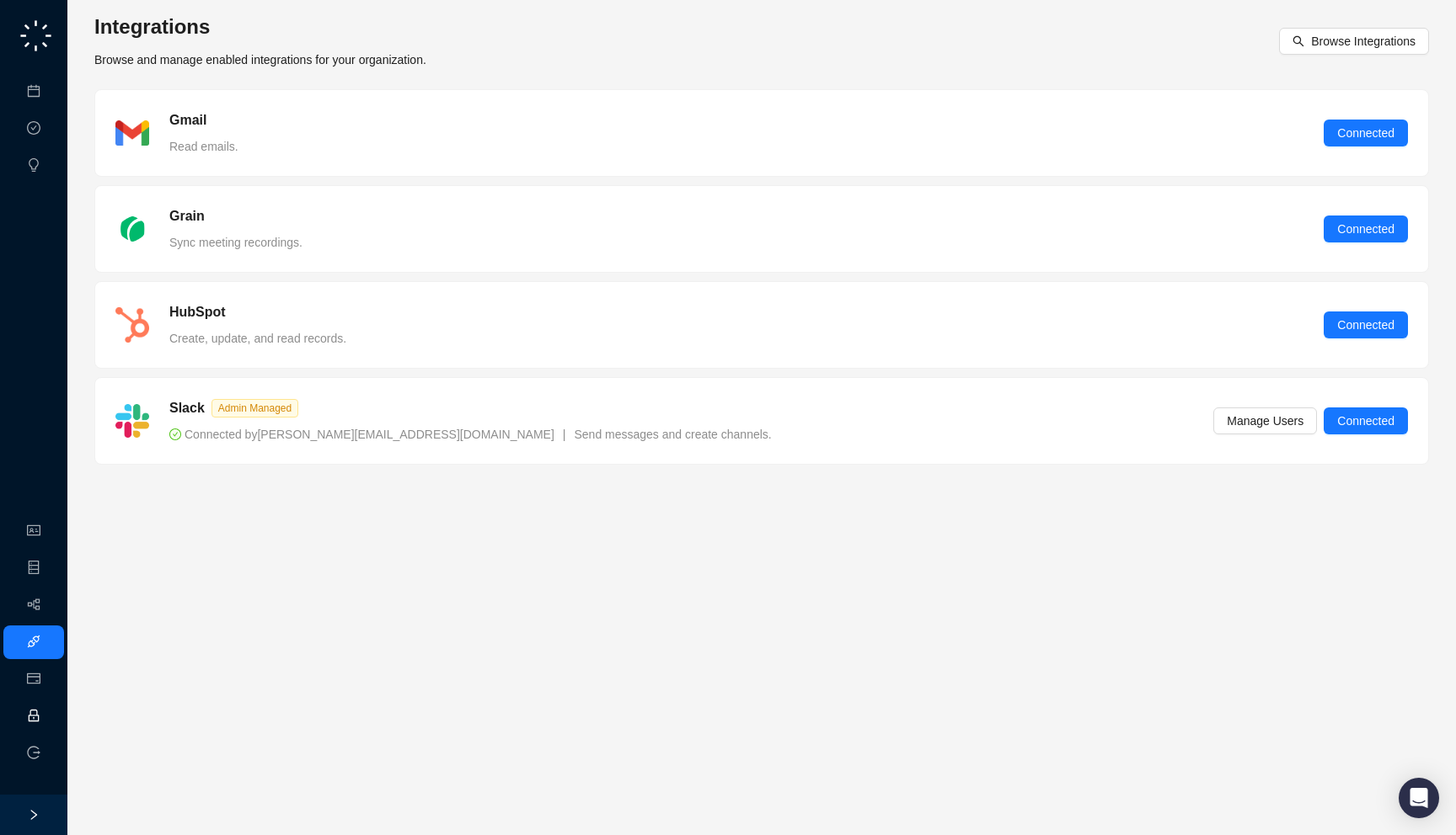
click at [49, 710] on link "Employee" at bounding box center [74, 717] width 52 height 14
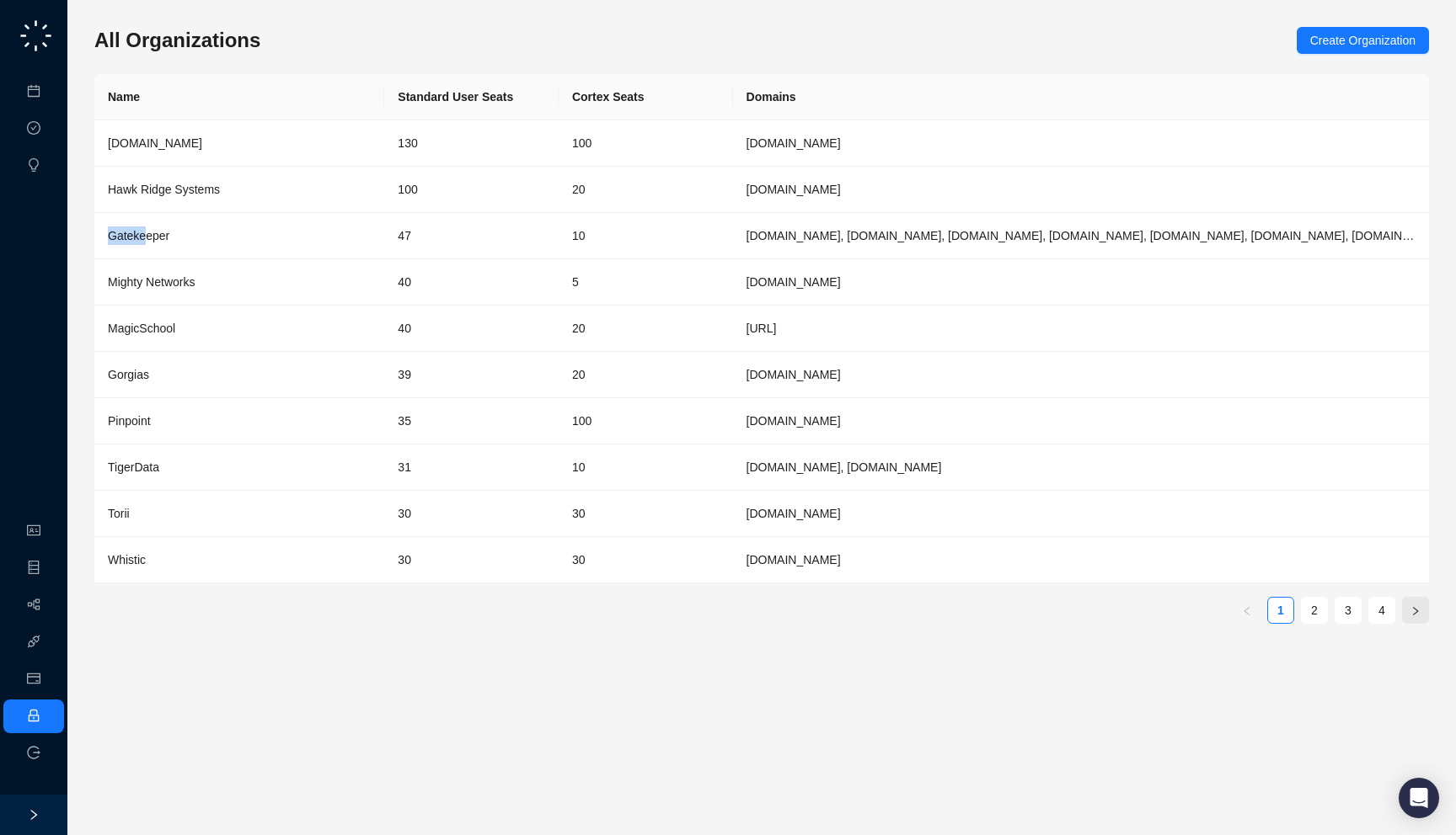
click at [1410, 609] on button "button" at bounding box center [1416, 610] width 27 height 27
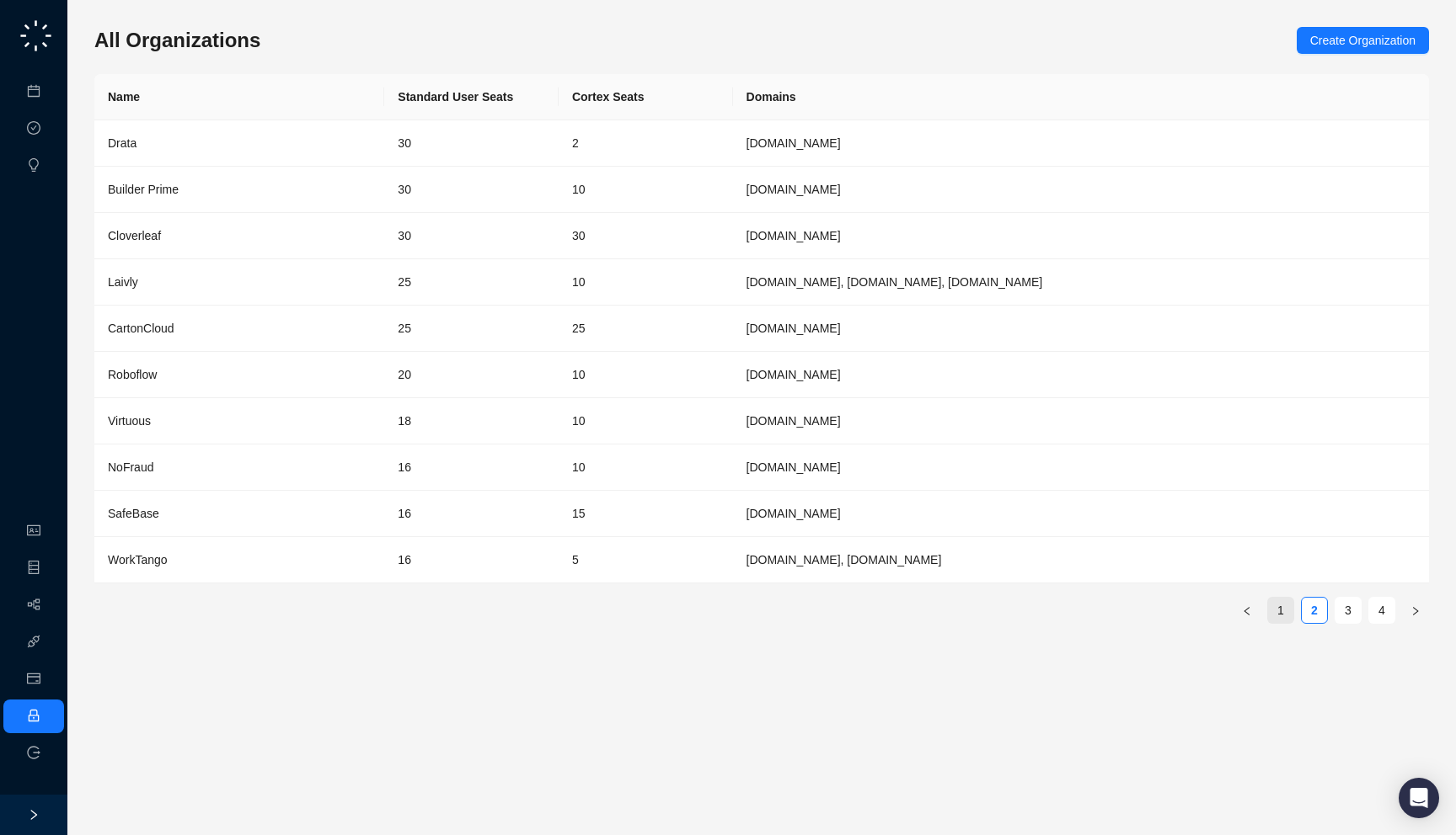
click at [1291, 608] on link "1" at bounding box center [1281, 610] width 25 height 25
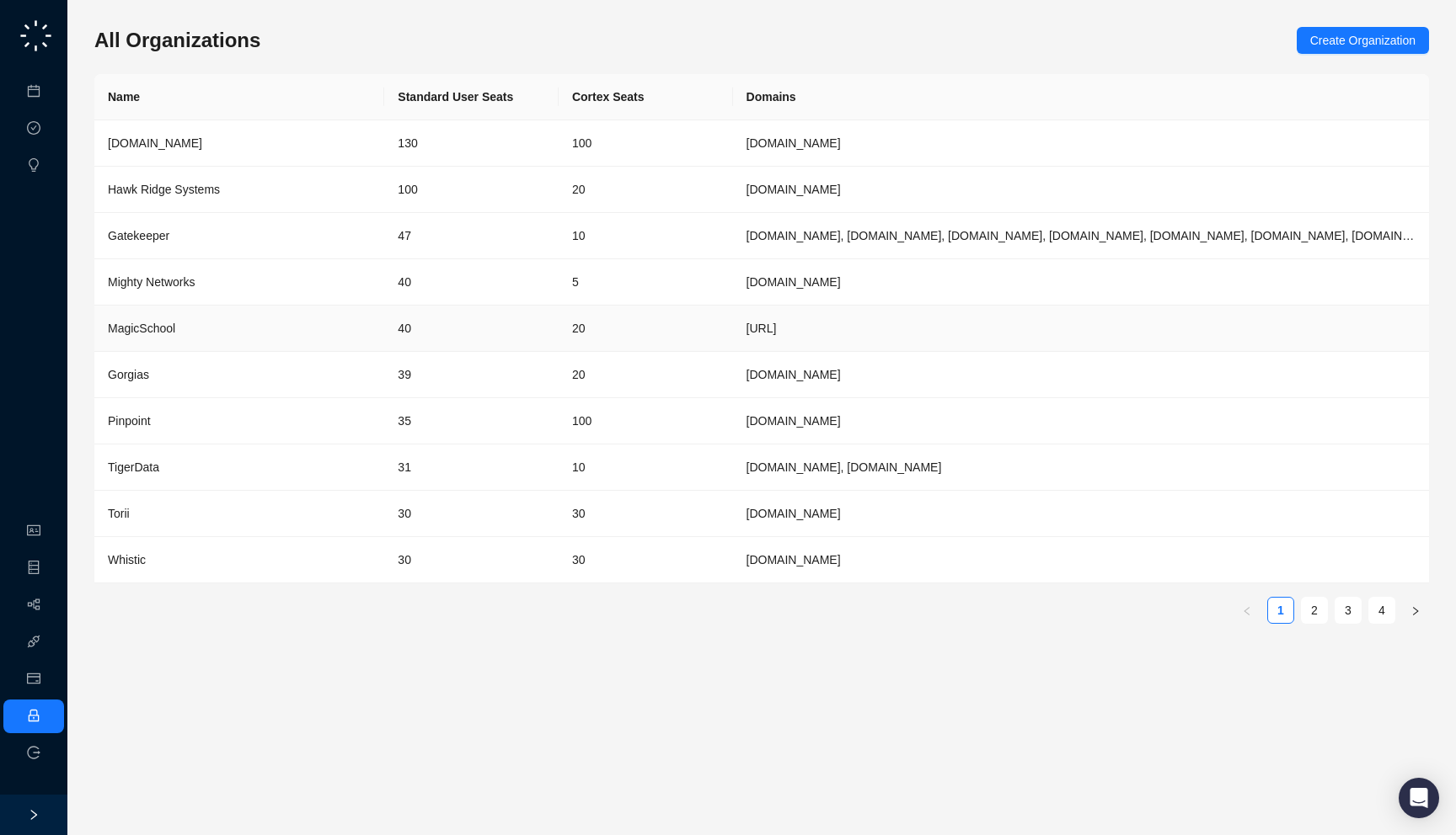
click at [936, 332] on td "[URL]" at bounding box center [1081, 328] width 696 height 46
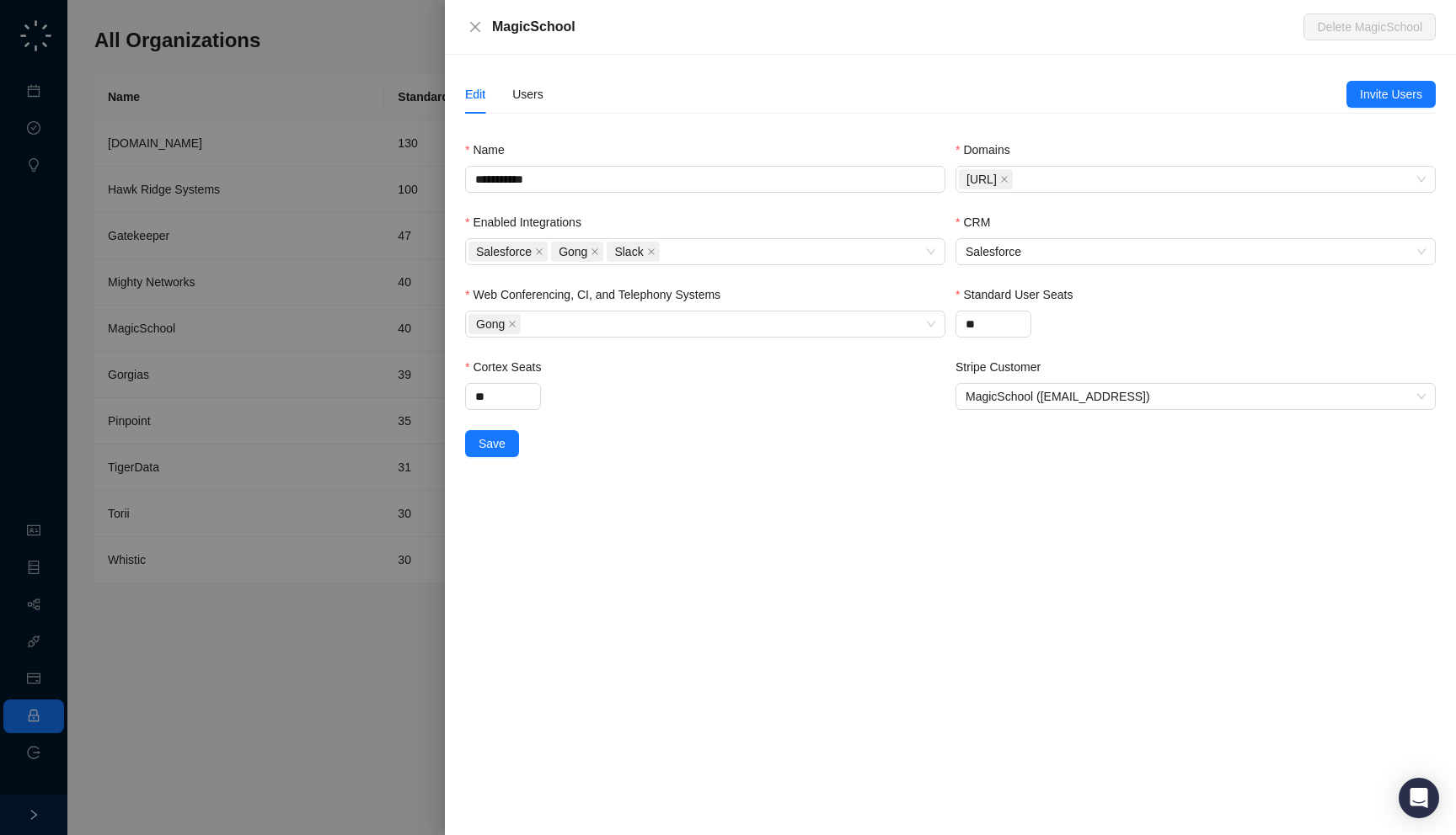
click at [504, 102] on div "Edit Users" at bounding box center [504, 95] width 78 height 39
click at [517, 102] on div "Users" at bounding box center [528, 94] width 31 height 19
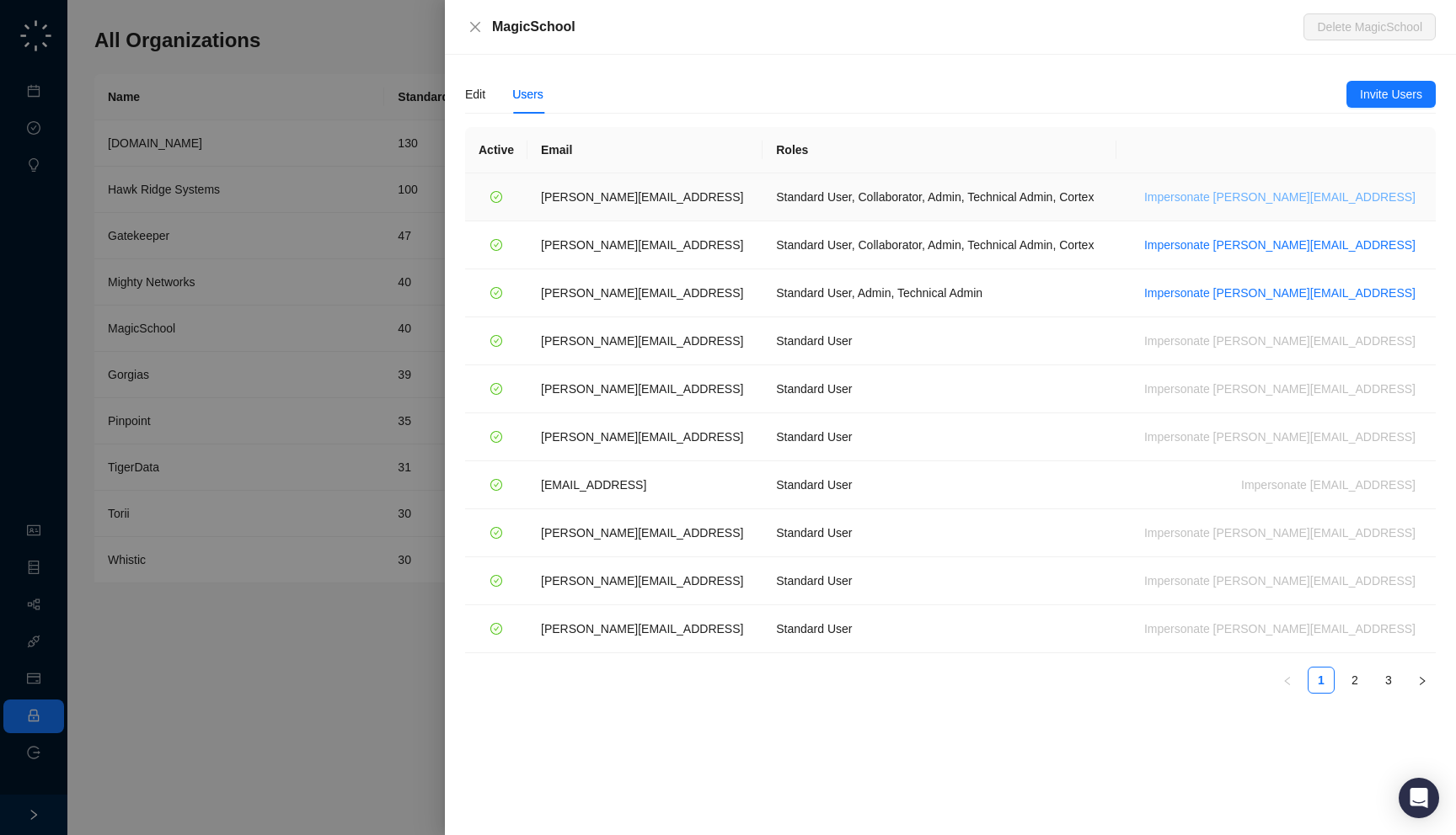
click at [1361, 203] on span "Impersonate ana@magicschool.ai" at bounding box center [1280, 196] width 272 height 19
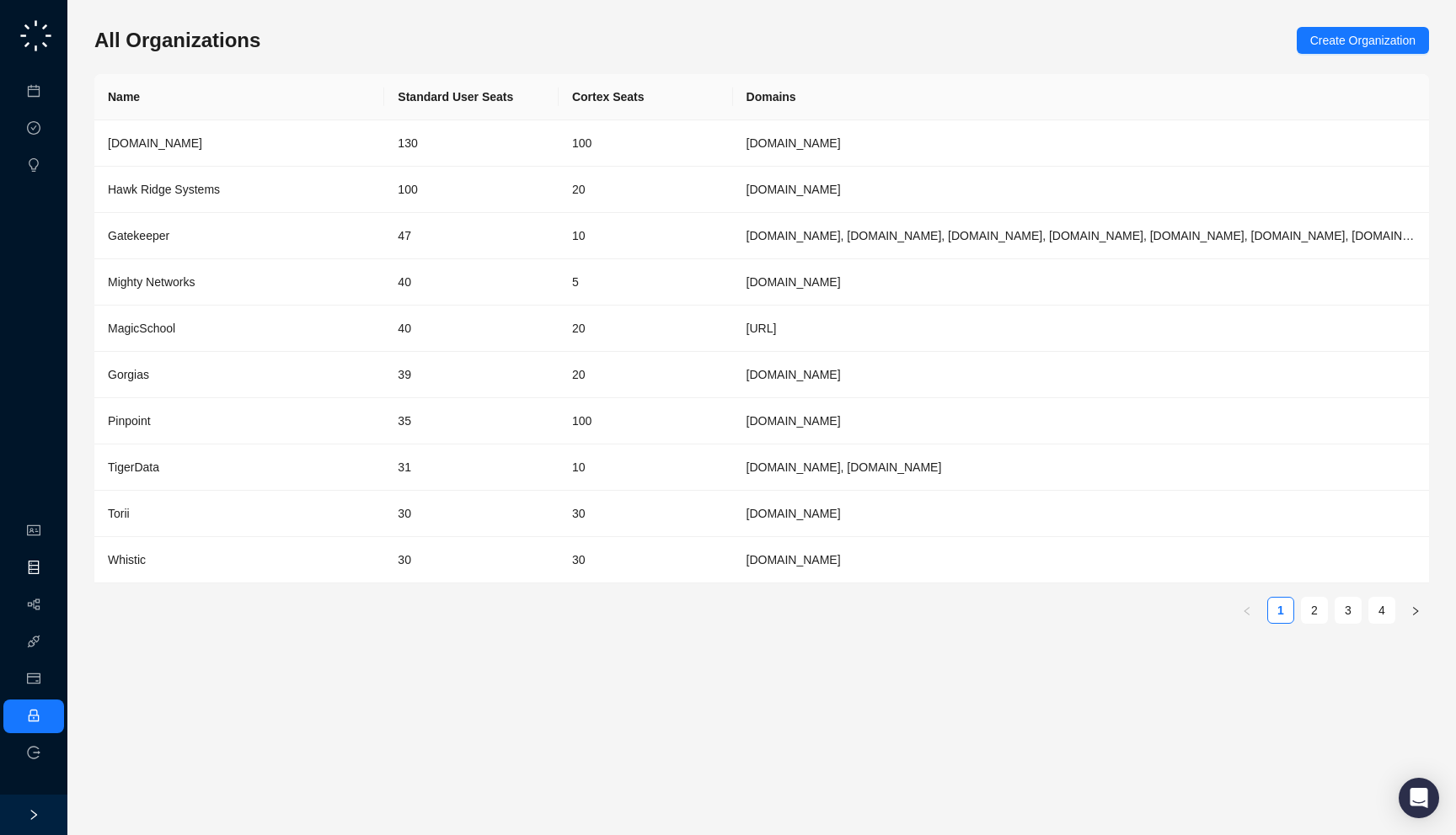
click at [49, 575] on link "Object Manager" at bounding box center [91, 568] width 84 height 14
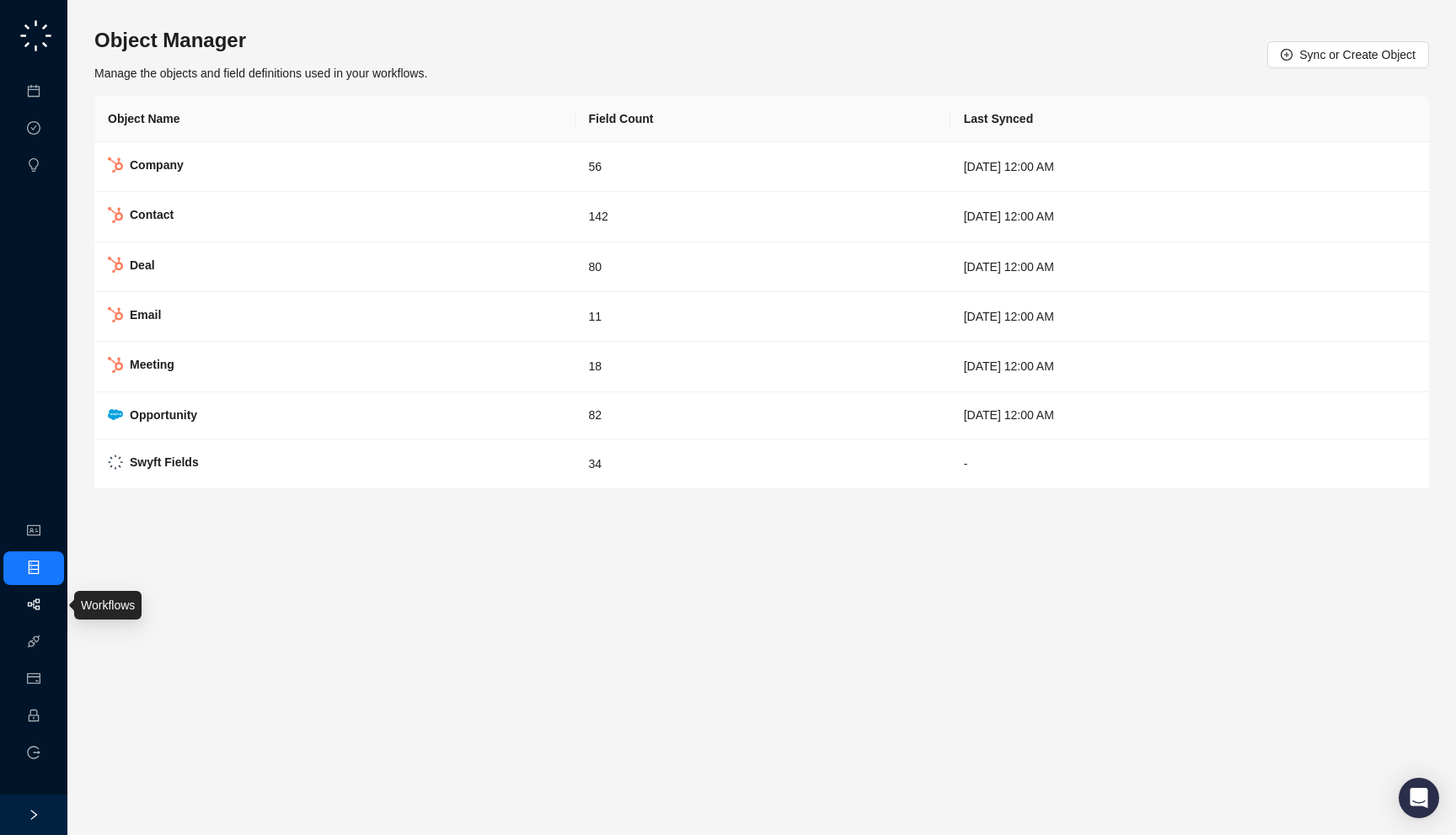
click at [49, 612] on link "Workflows" at bounding box center [75, 605] width 54 height 14
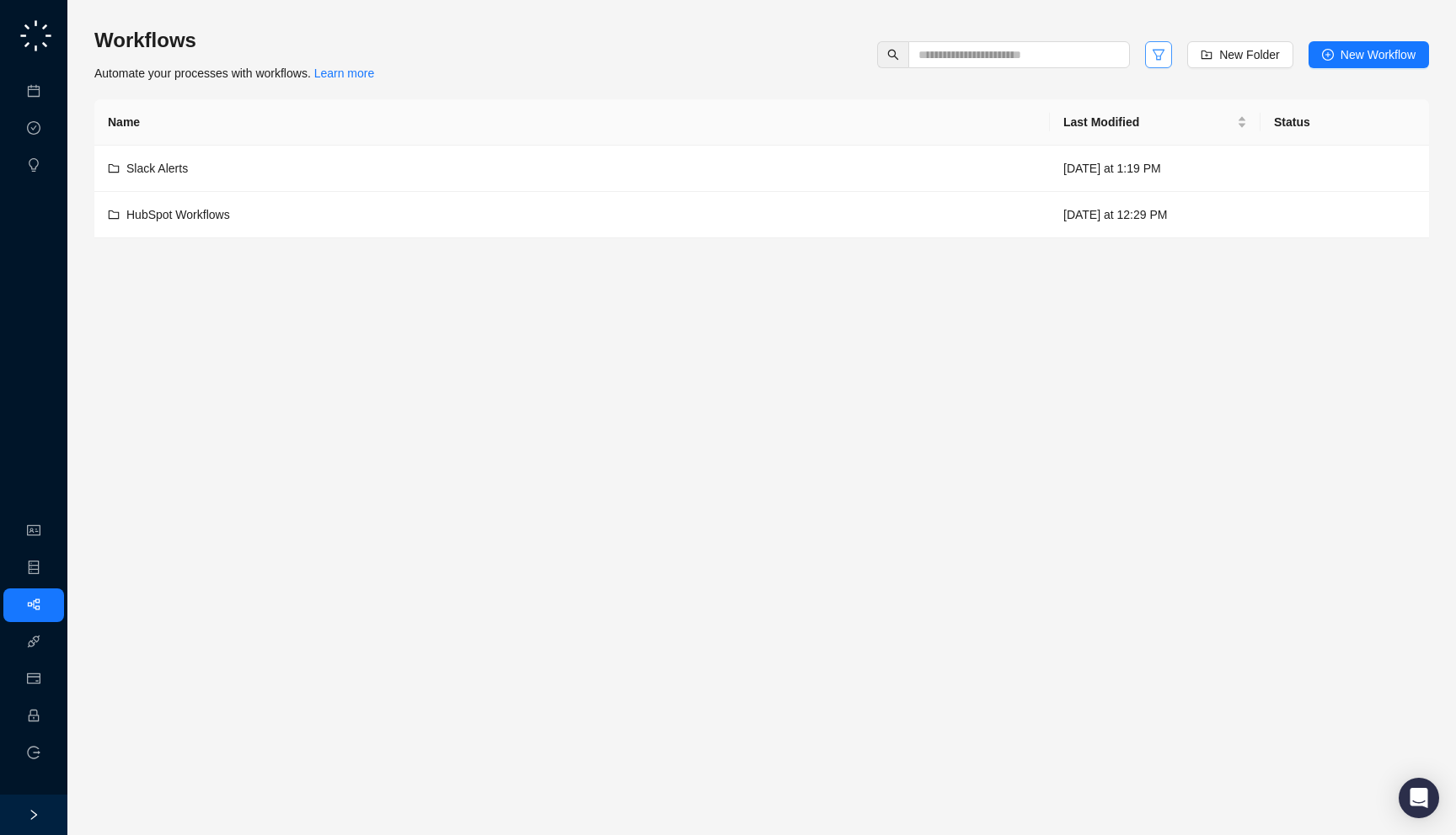
click at [1159, 53] on icon "filter" at bounding box center [1159, 55] width 14 height 14
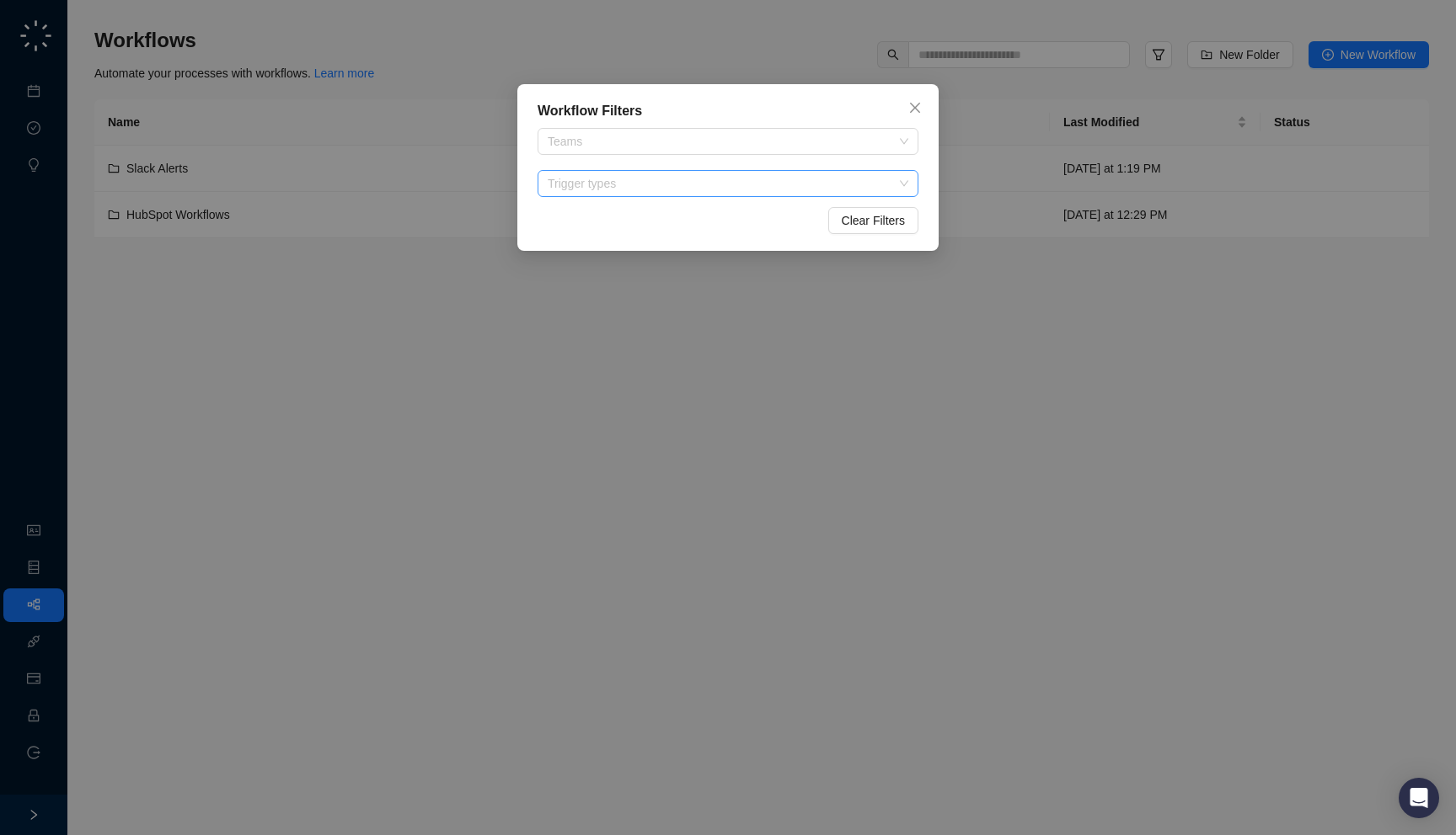
click at [639, 183] on div at bounding box center [719, 184] width 357 height 13
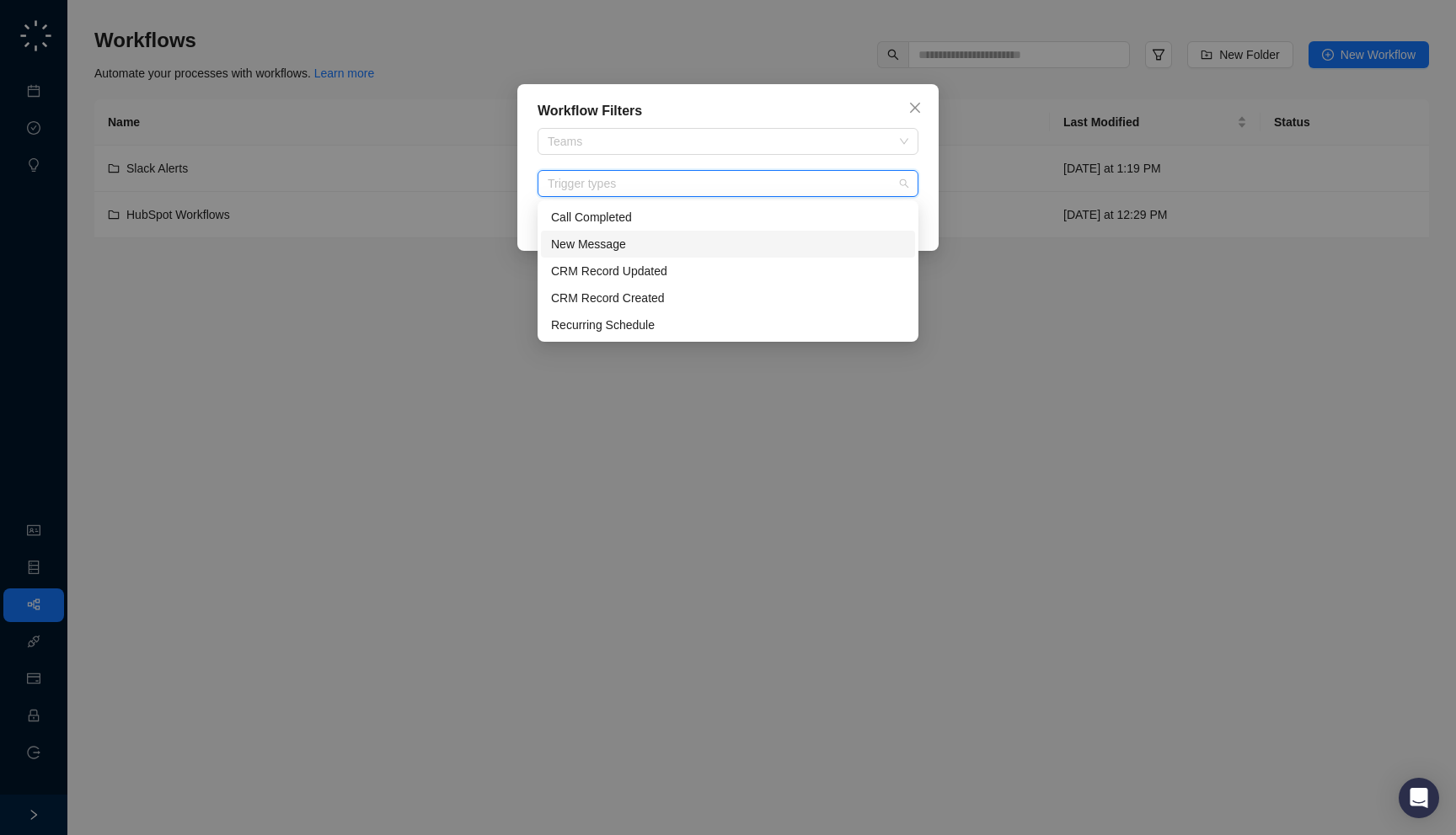
click at [633, 249] on div "New Message" at bounding box center [728, 244] width 354 height 19
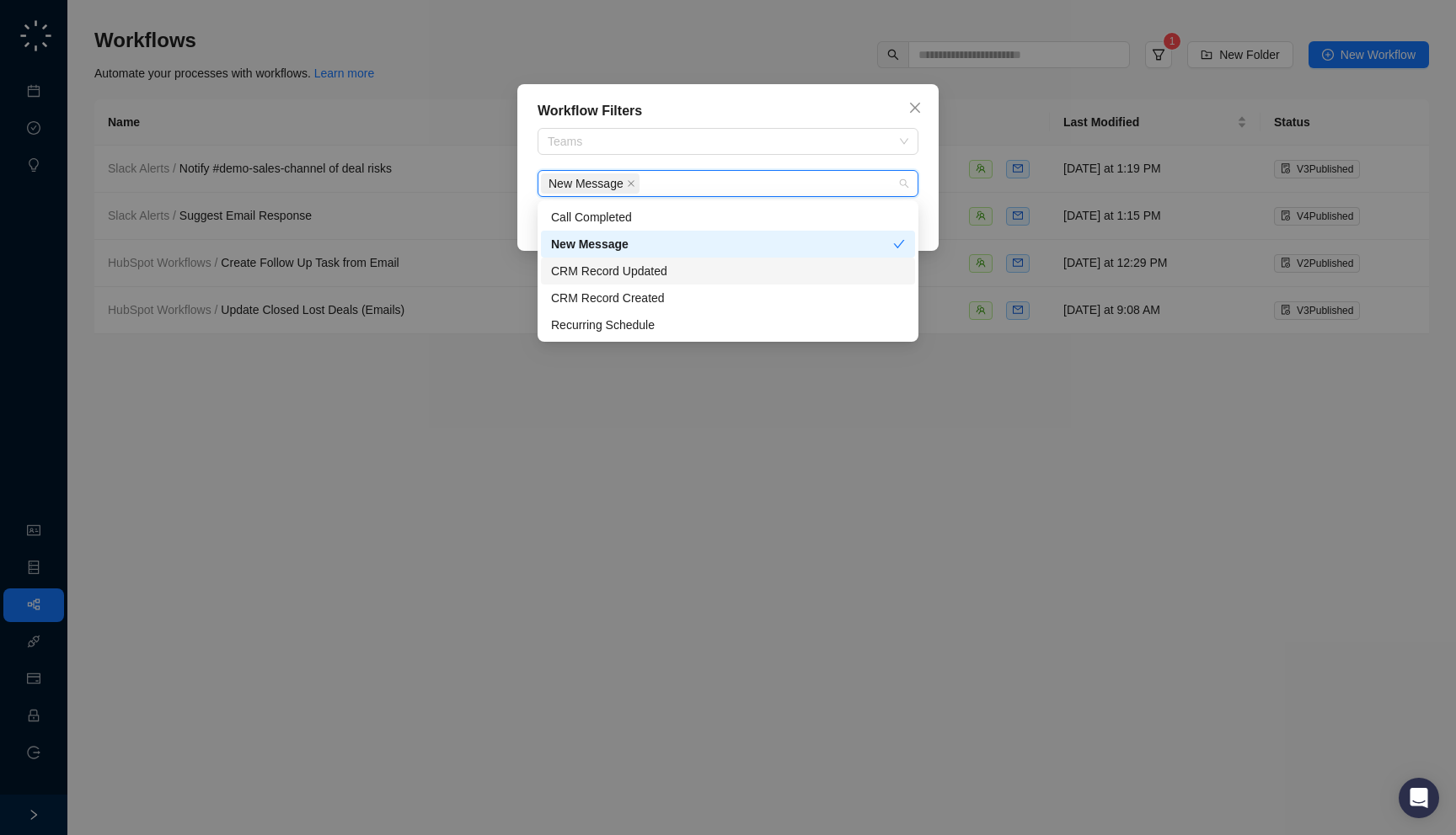
click at [315, 376] on div "Workflow Filters Teams New Message Clear Filters" at bounding box center [728, 417] width 1456 height 835
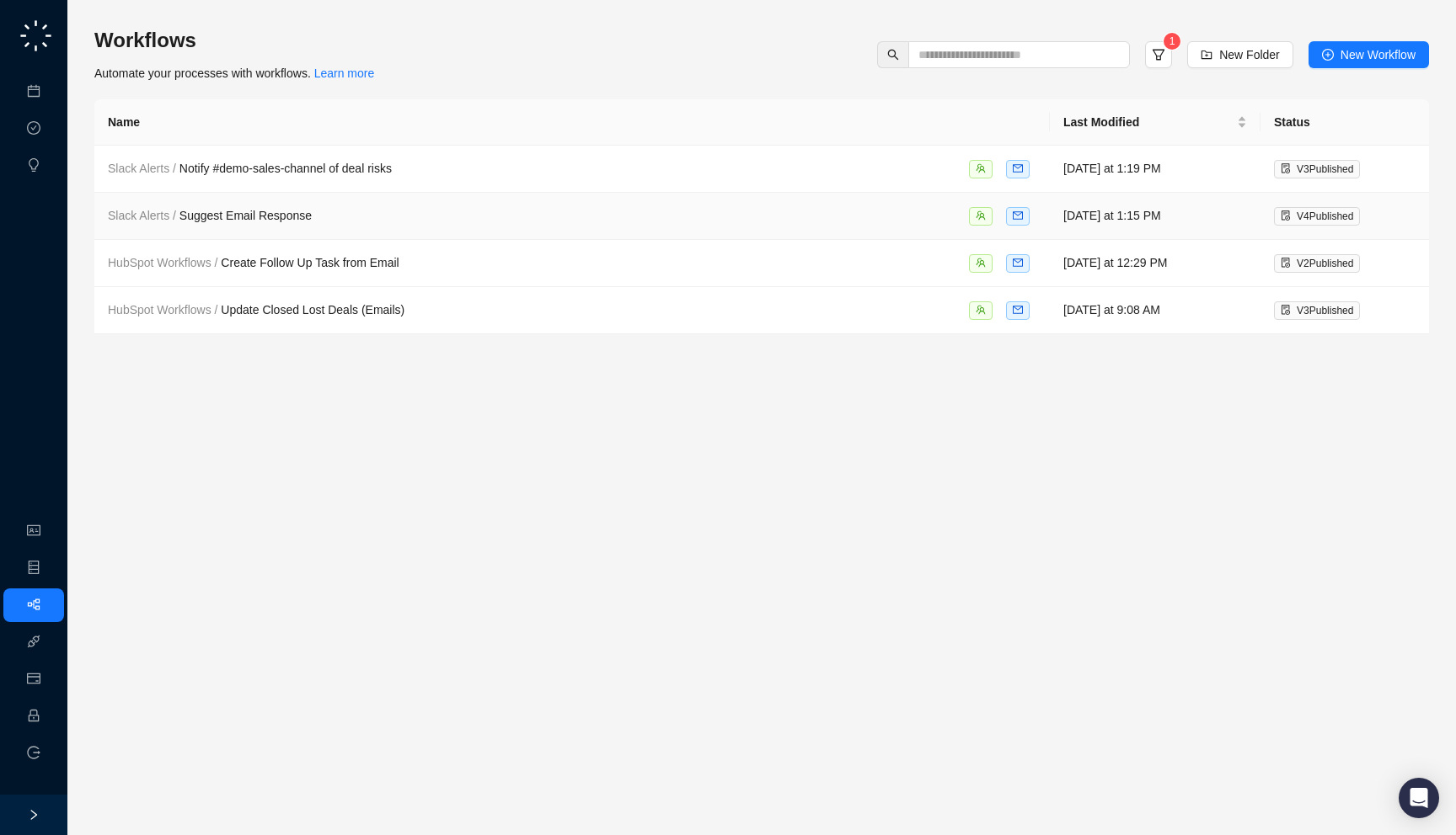
click at [346, 204] on td "Slack Alerts / Suggest Email Response" at bounding box center [573, 216] width 956 height 47
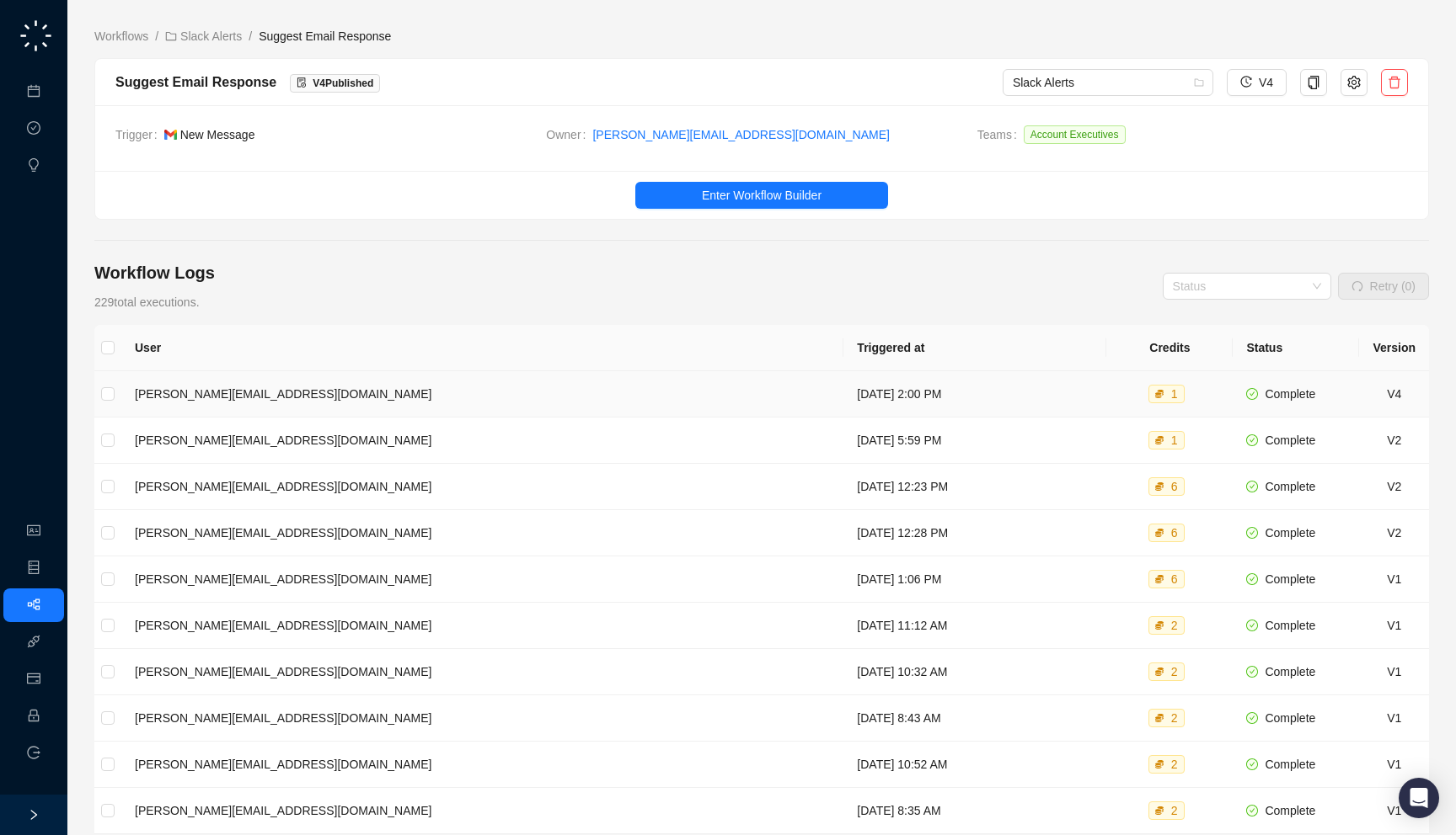
click at [843, 409] on td "[DATE] 2:00 PM" at bounding box center [974, 394] width 263 height 46
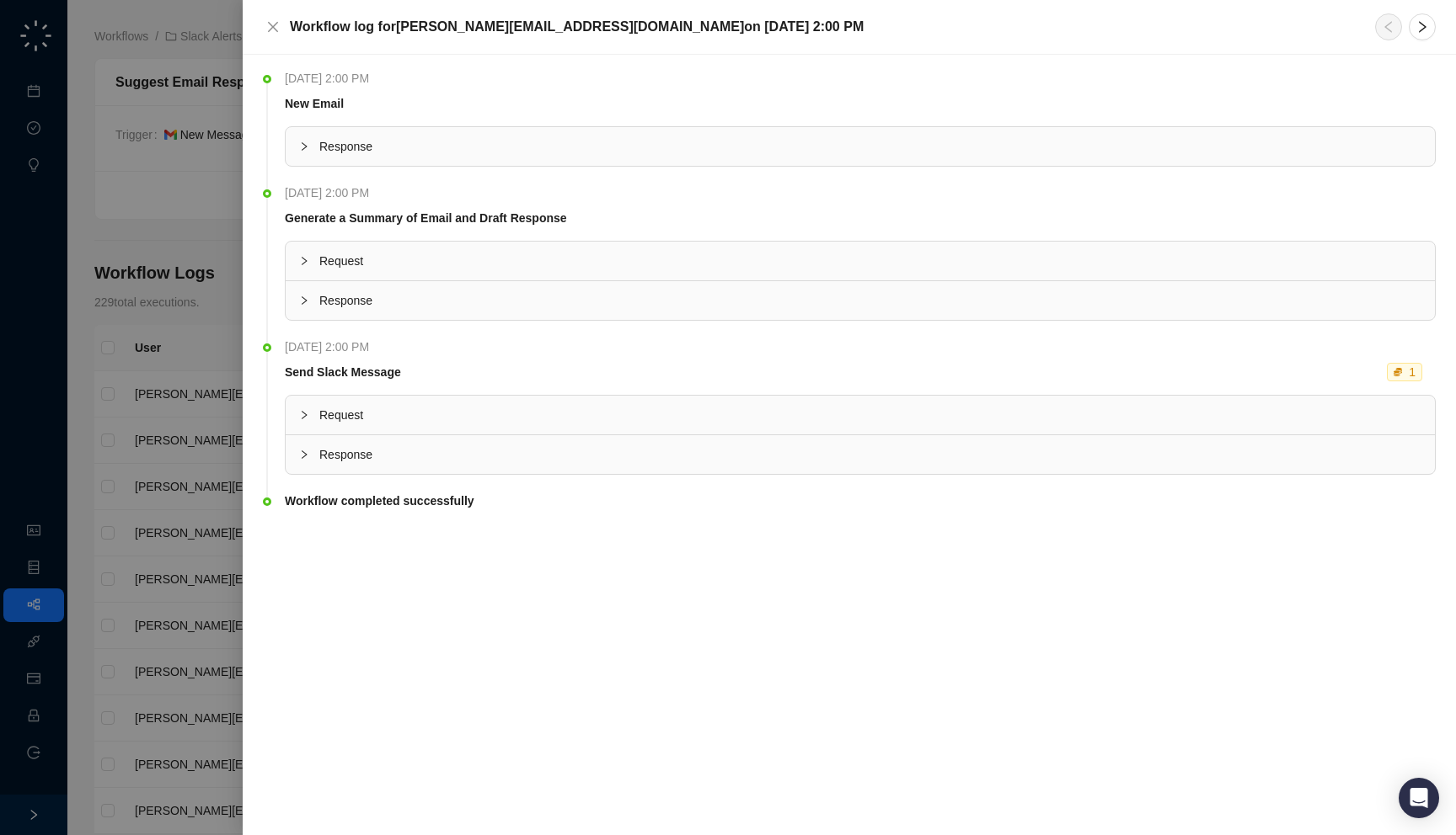
click at [531, 445] on span "Response" at bounding box center [871, 454] width 1102 height 19
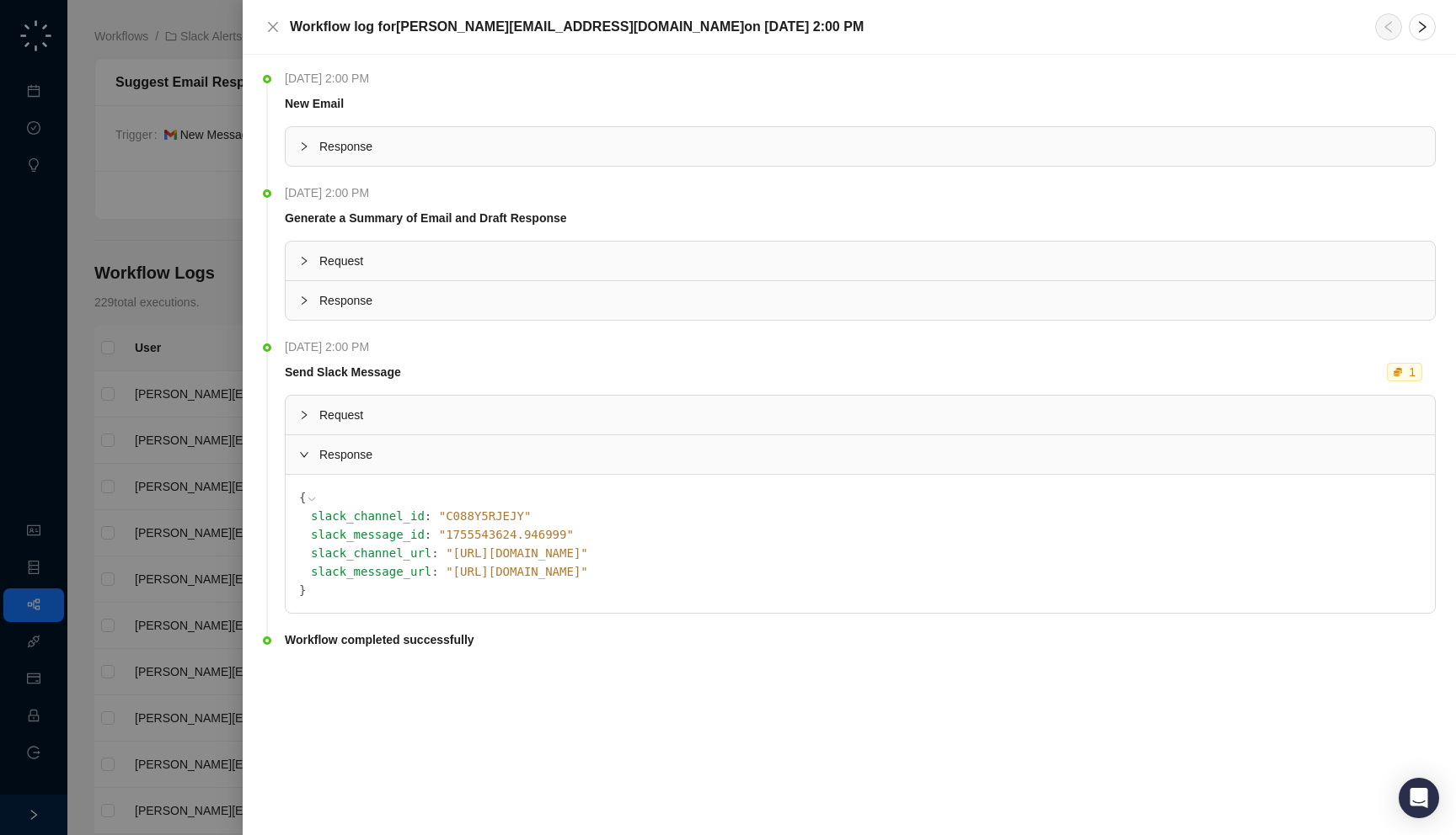
click at [544, 410] on span "Request" at bounding box center [871, 415] width 1102 height 19
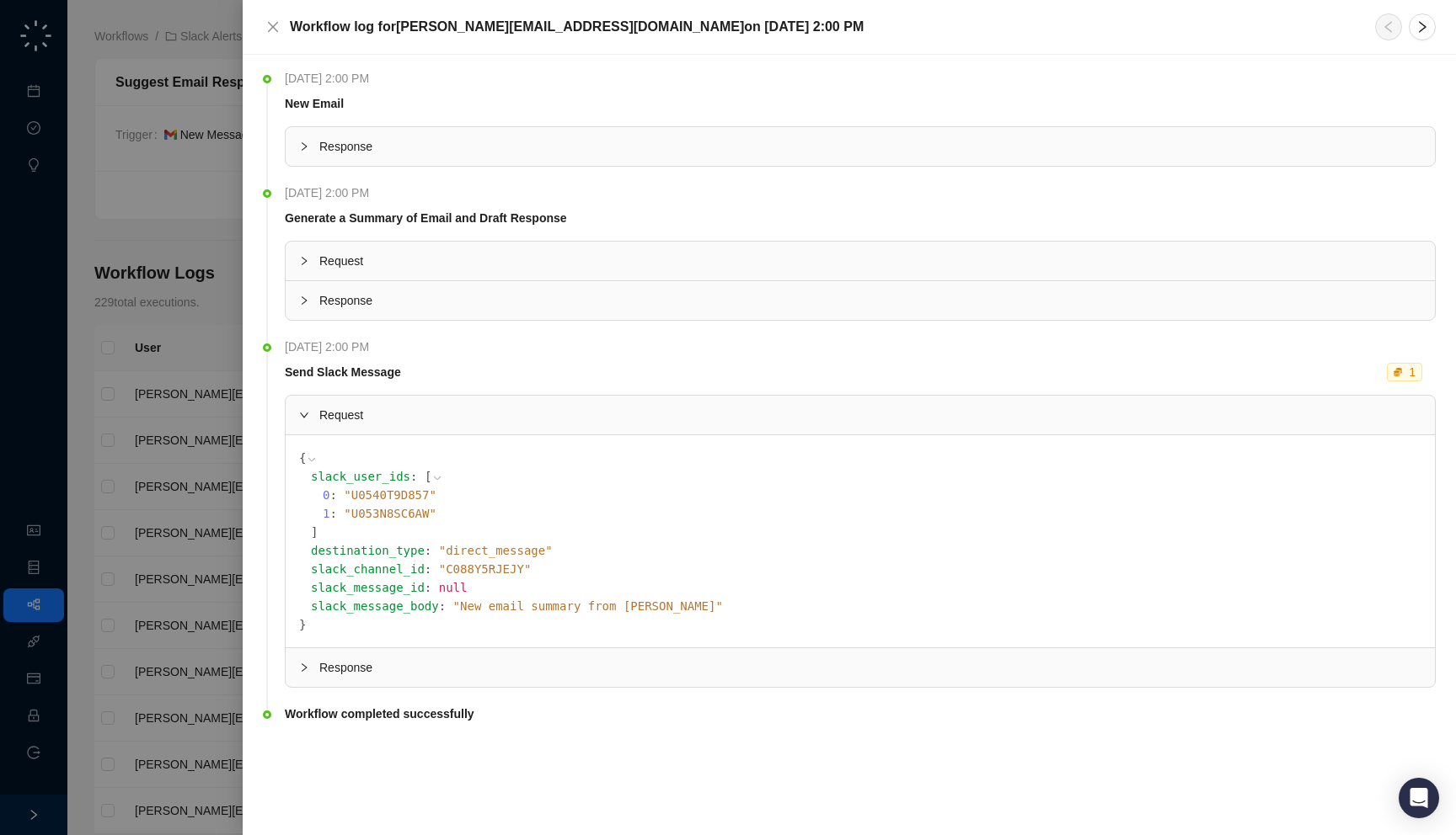
click at [536, 327] on li "Monday, 08/18/25, 2:00 PM Generate a Summary of Email and Draft Response Reques…" at bounding box center [849, 267] width 1173 height 154
click at [536, 310] on div "Response" at bounding box center [860, 301] width 1149 height 39
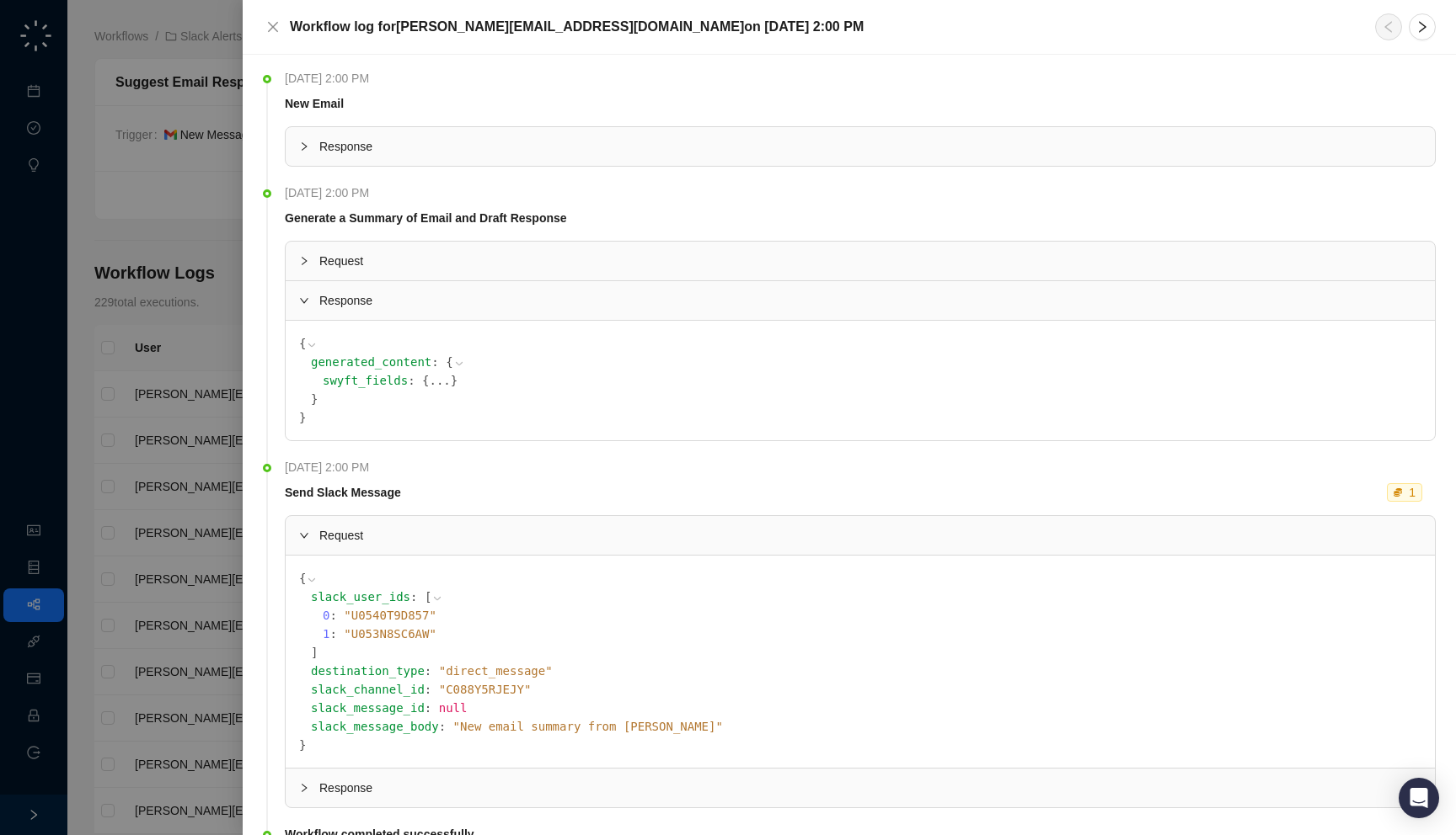
click at [50, 346] on div at bounding box center [728, 417] width 1456 height 835
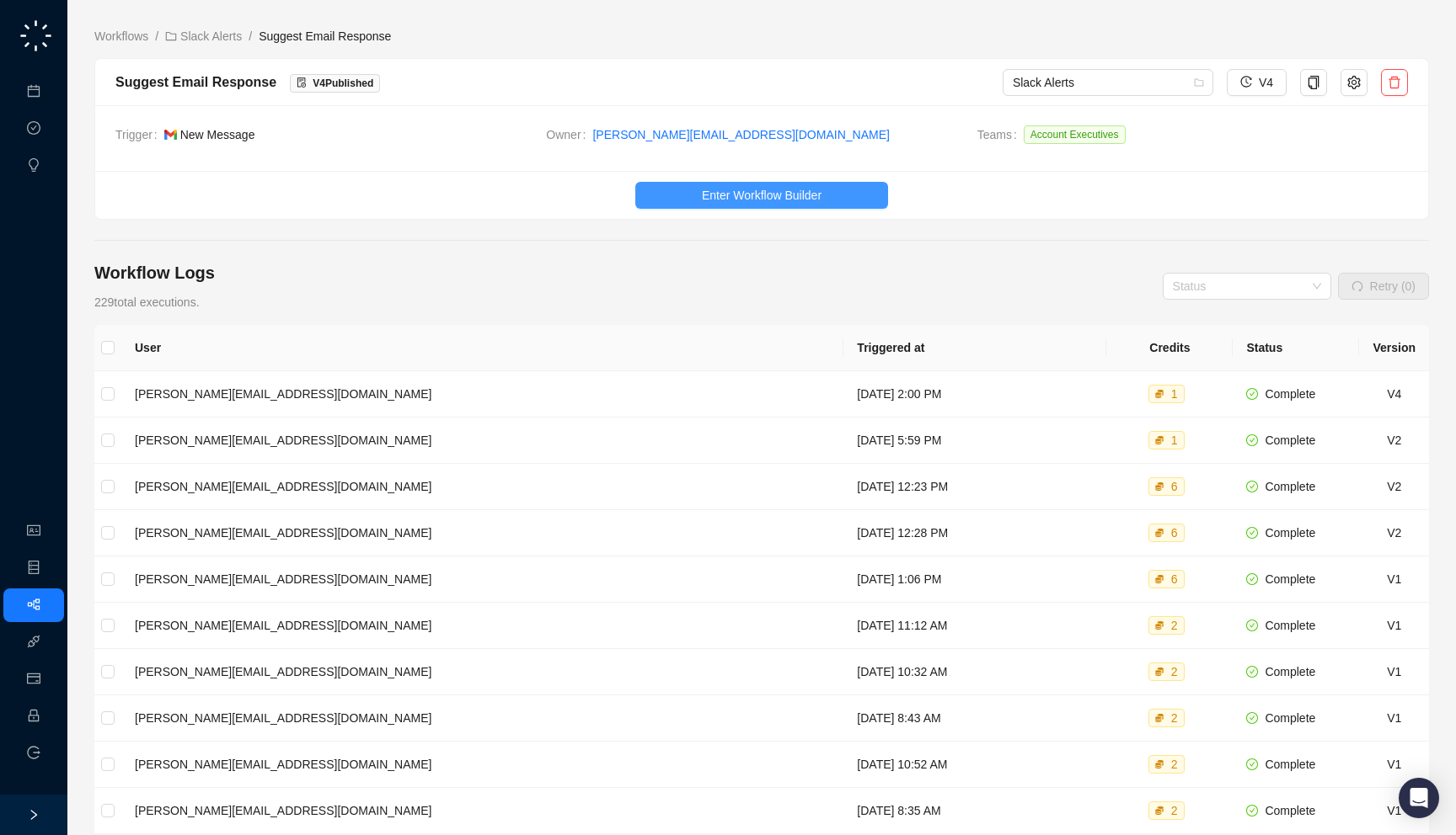
click at [709, 191] on span "Enter Workflow Builder" at bounding box center [761, 195] width 119 height 19
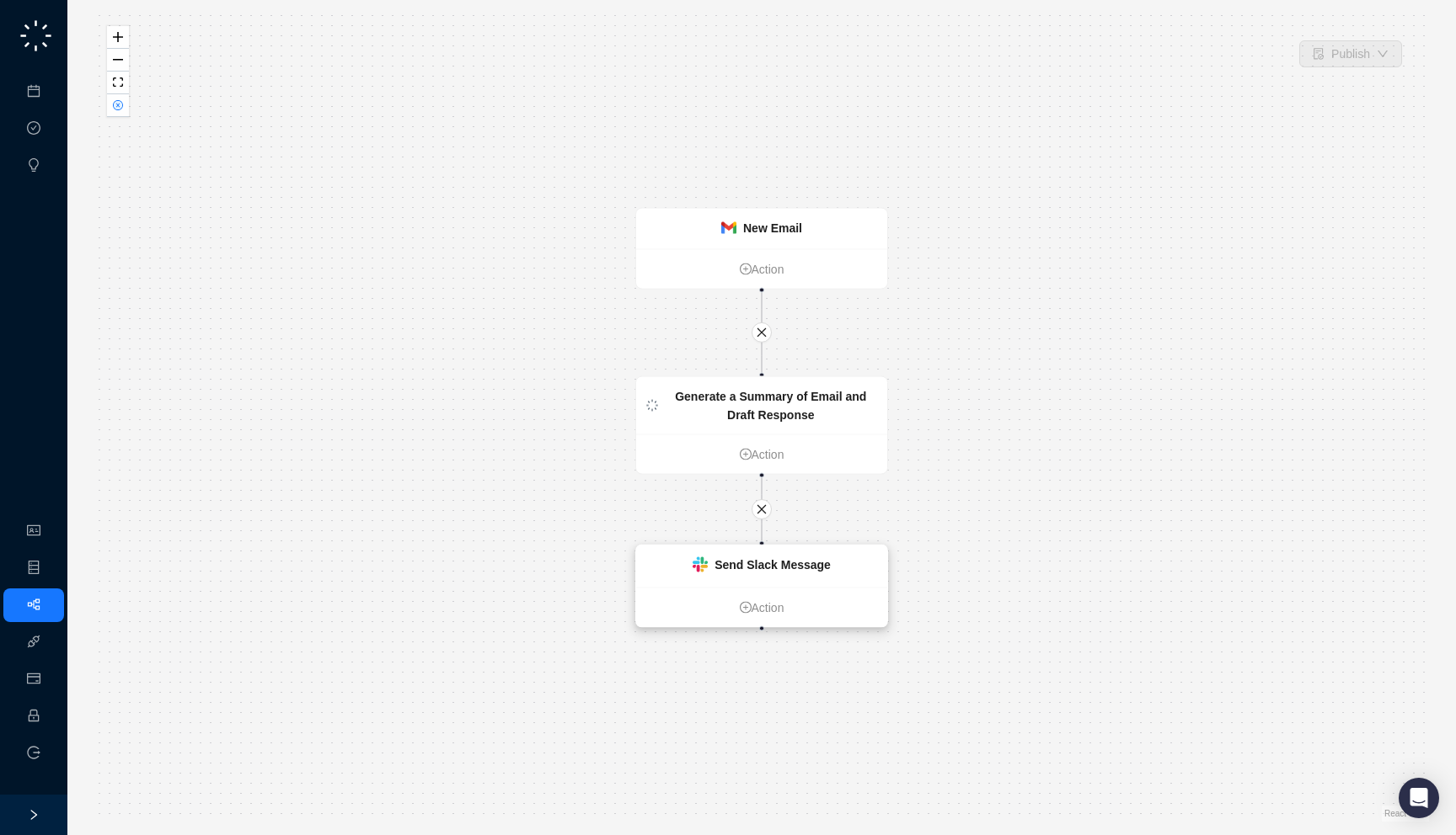
click at [732, 560] on strong "Send Slack Message" at bounding box center [772, 565] width 116 height 14
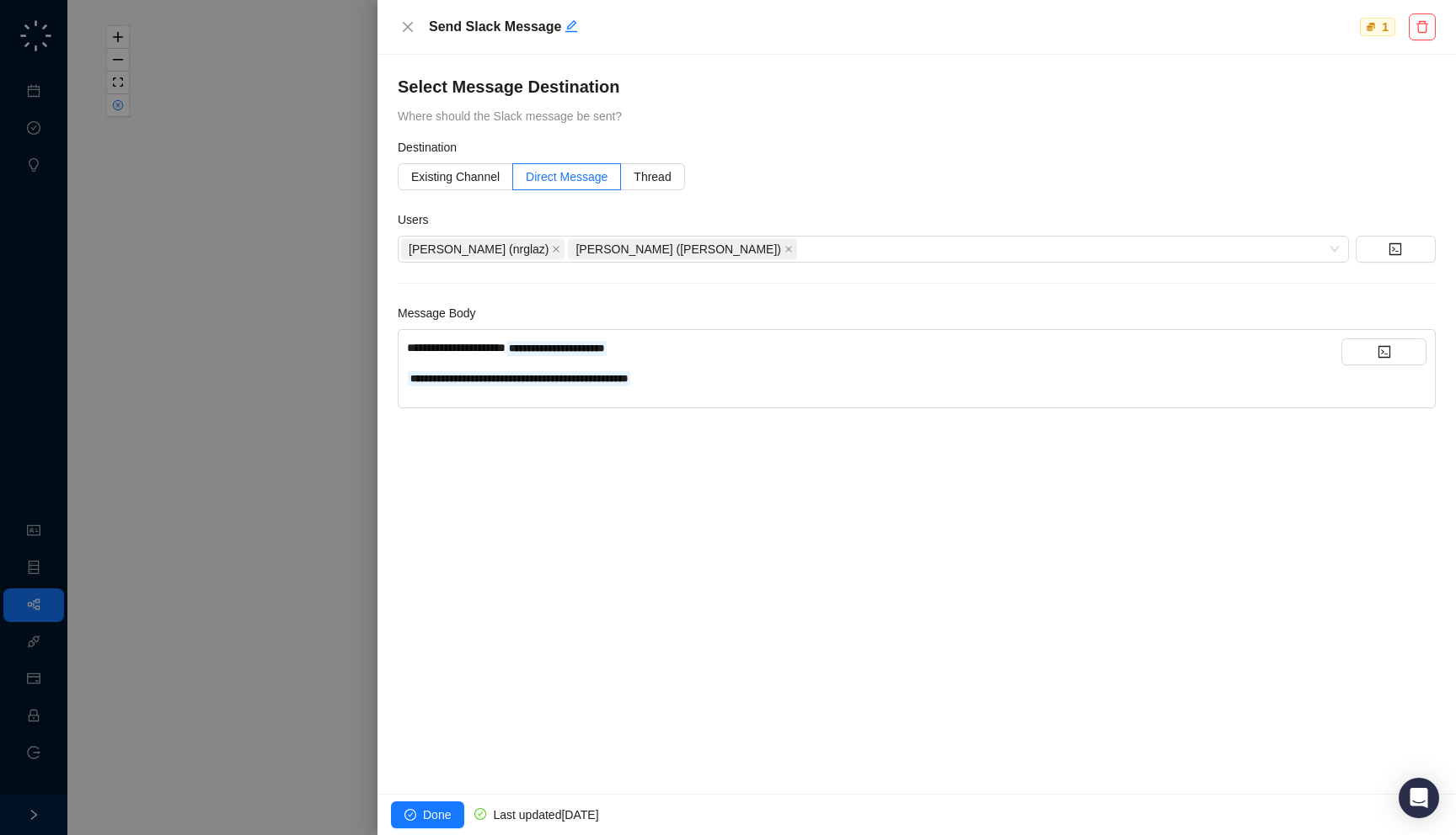
click at [240, 413] on div at bounding box center [728, 417] width 1456 height 835
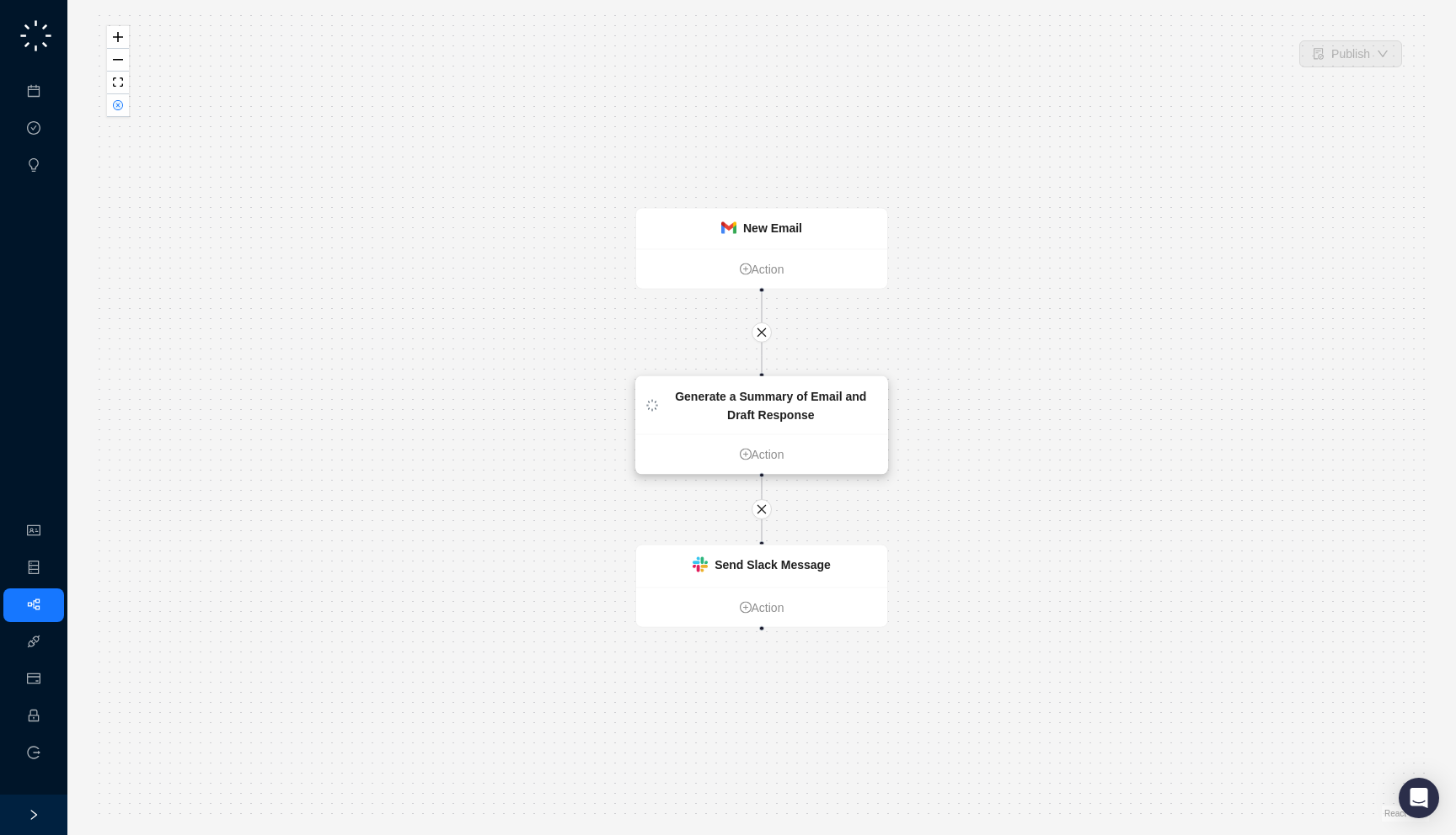
click at [807, 410] on strong "Generate a Summary of Email and Draft Response" at bounding box center [771, 405] width 192 height 32
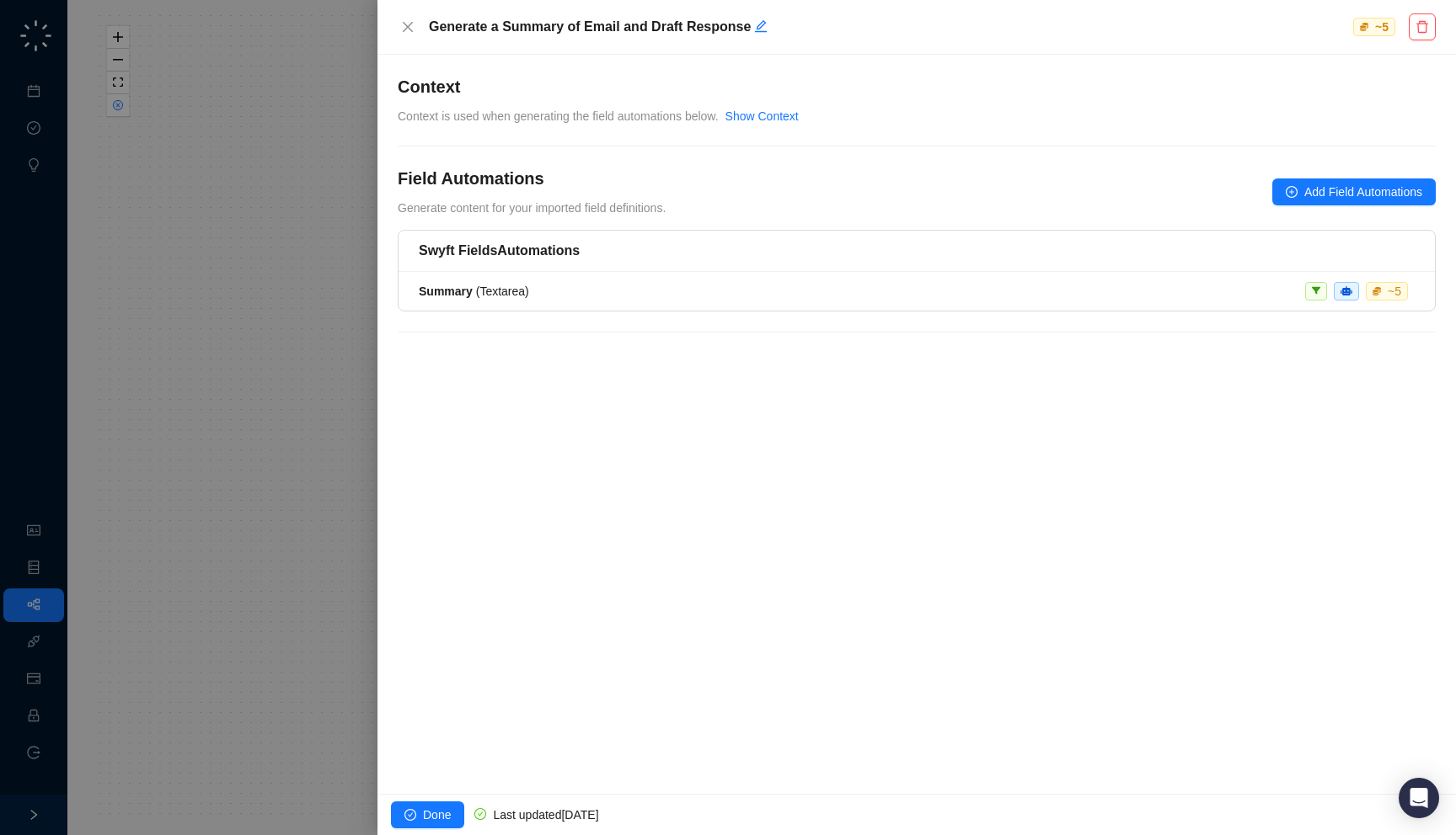
click at [720, 314] on div "Swyft Fields Automations Summary ( Textarea ) ~ 5" at bounding box center [917, 291] width 1038 height 123
click at [721, 313] on div "Swyft Fields Automations Summary ( Textarea ) ~ 5" at bounding box center [917, 291] width 1038 height 123
click at [722, 299] on div "Summary ( Textarea ) ~ 5" at bounding box center [917, 291] width 996 height 19
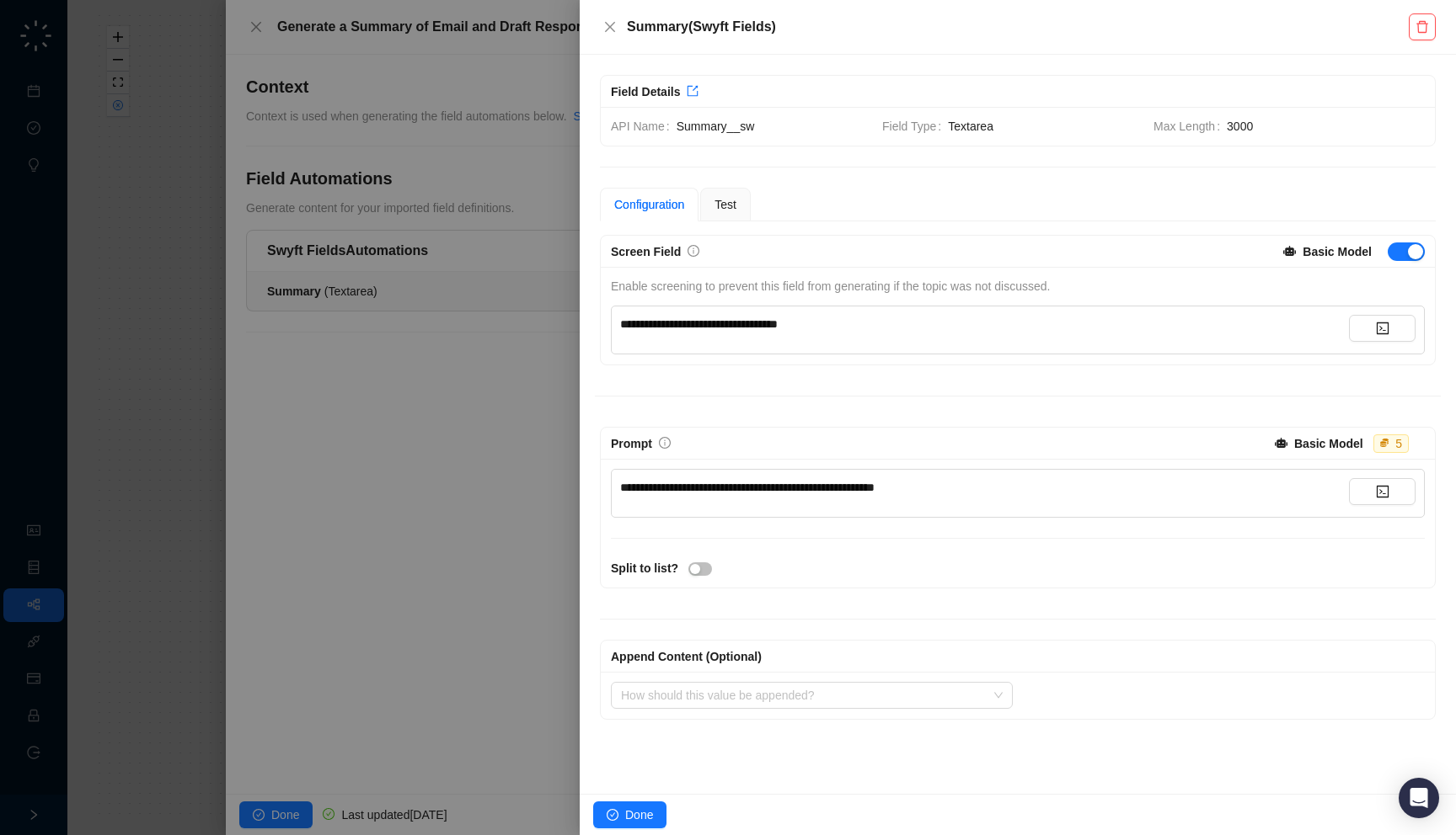
click at [854, 328] on div "**********" at bounding box center [985, 323] width 729 height 19
click at [868, 273] on div "**********" at bounding box center [1018, 315] width 835 height 98
click at [1148, 327] on div "**********" at bounding box center [985, 323] width 729 height 19
click at [1409, 254] on div "button" at bounding box center [1416, 252] width 16 height 16
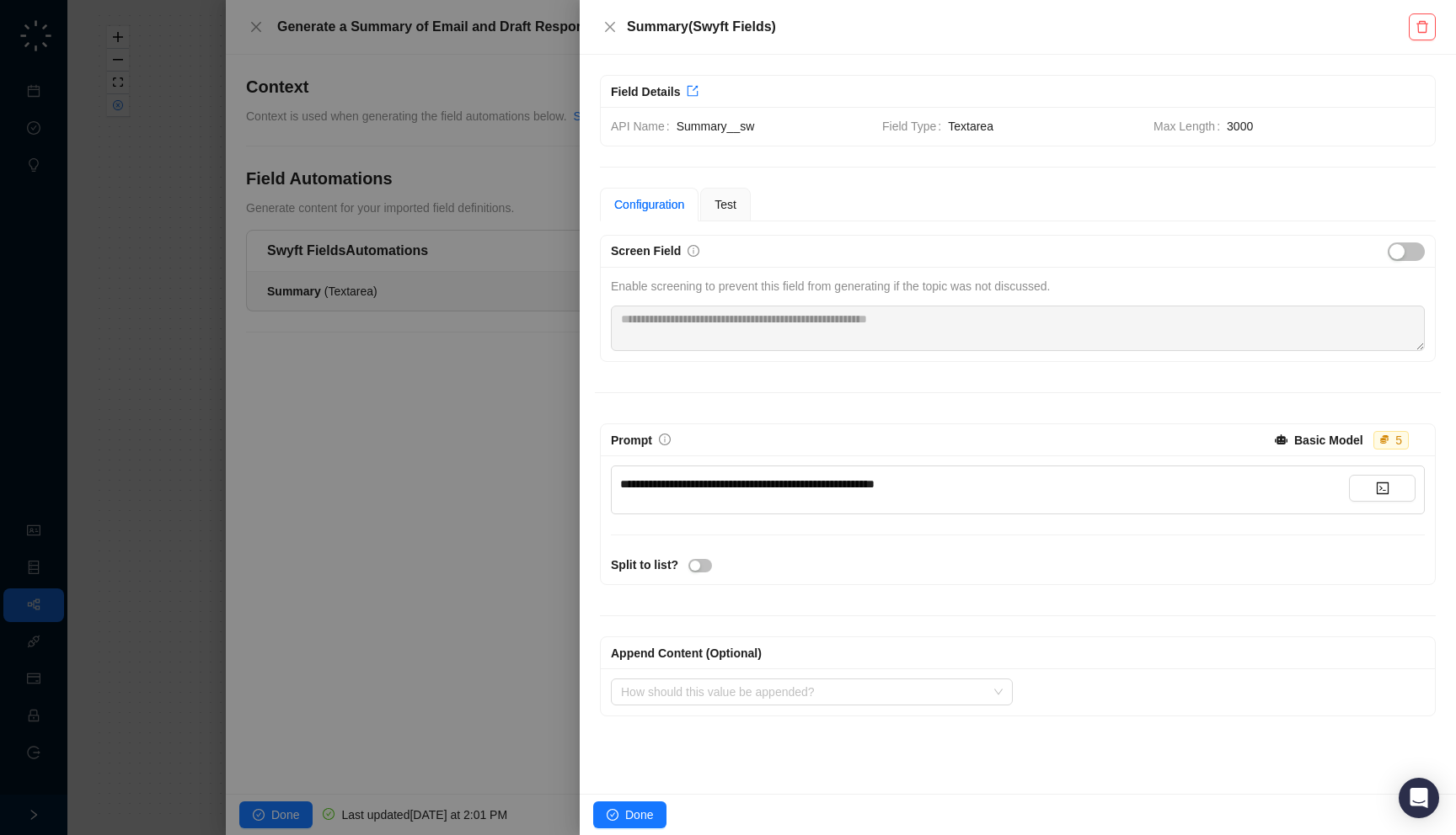
click at [505, 418] on div at bounding box center [728, 417] width 1456 height 835
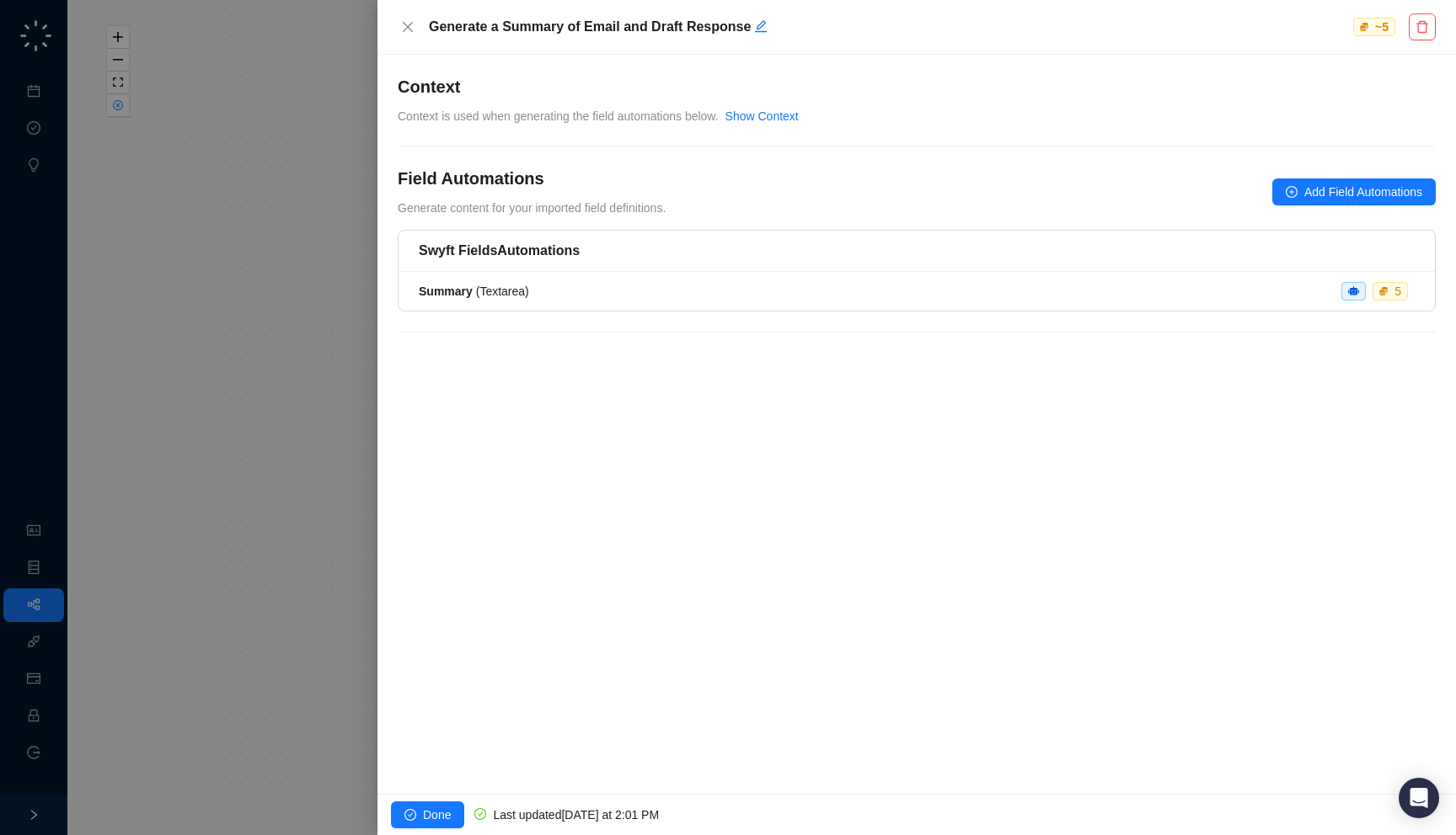
click at [314, 394] on div at bounding box center [728, 417] width 1456 height 835
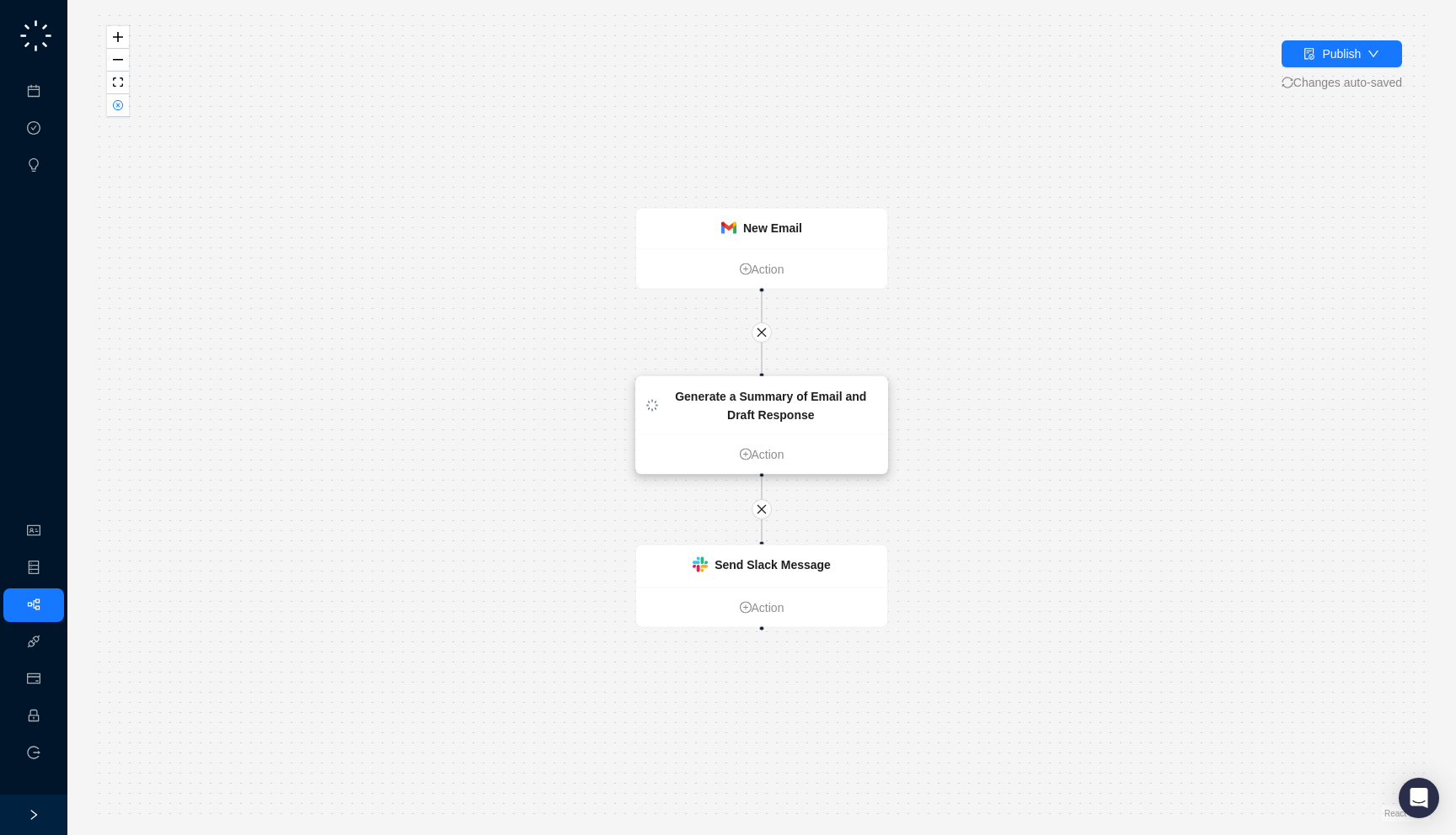
click at [792, 408] on strong "Generate a Summary of Email and Draft Response" at bounding box center [771, 405] width 192 height 32
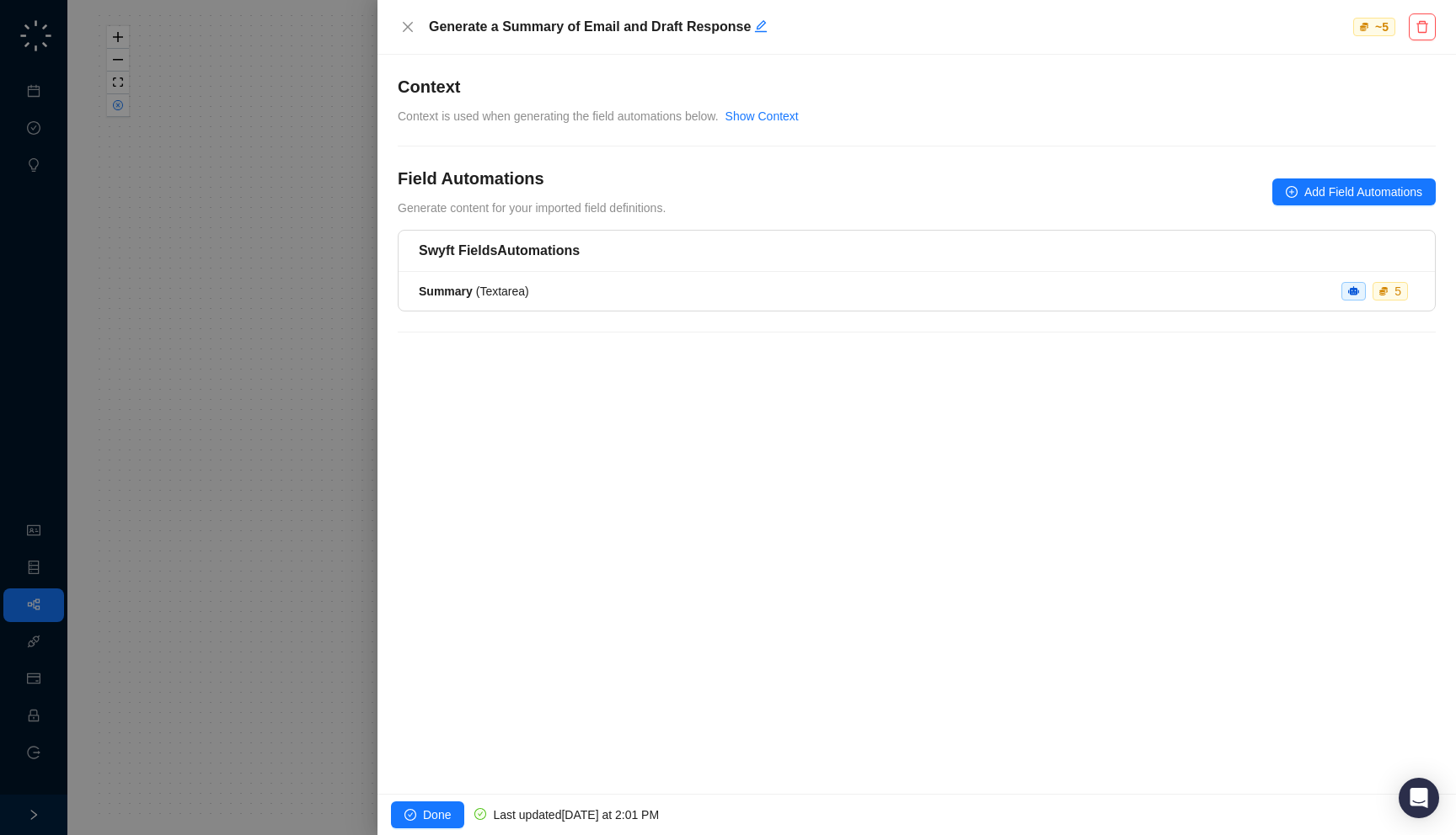
click at [356, 419] on div at bounding box center [728, 417] width 1456 height 835
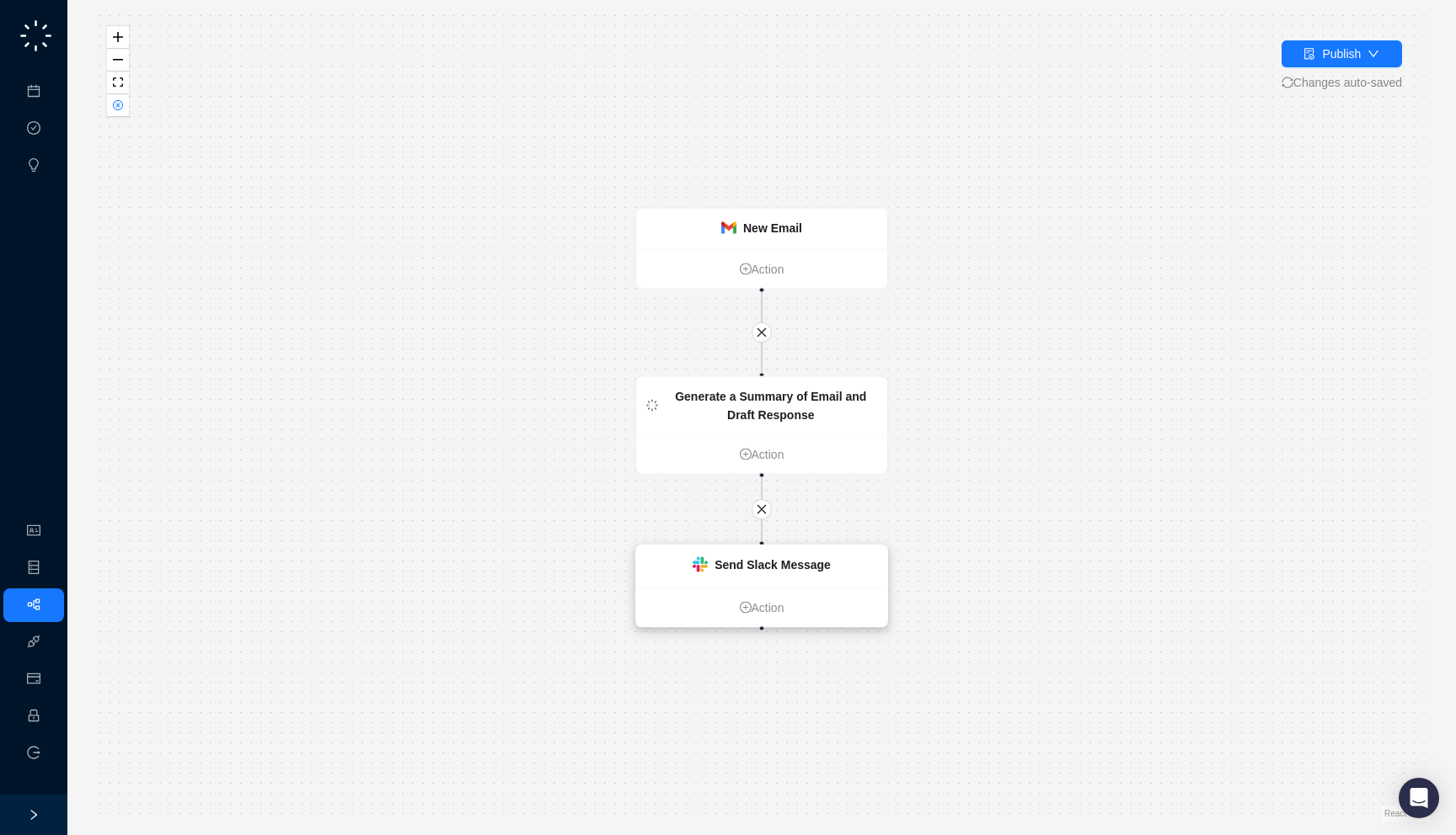
click at [818, 573] on div "Send Slack Message" at bounding box center [772, 564] width 116 height 19
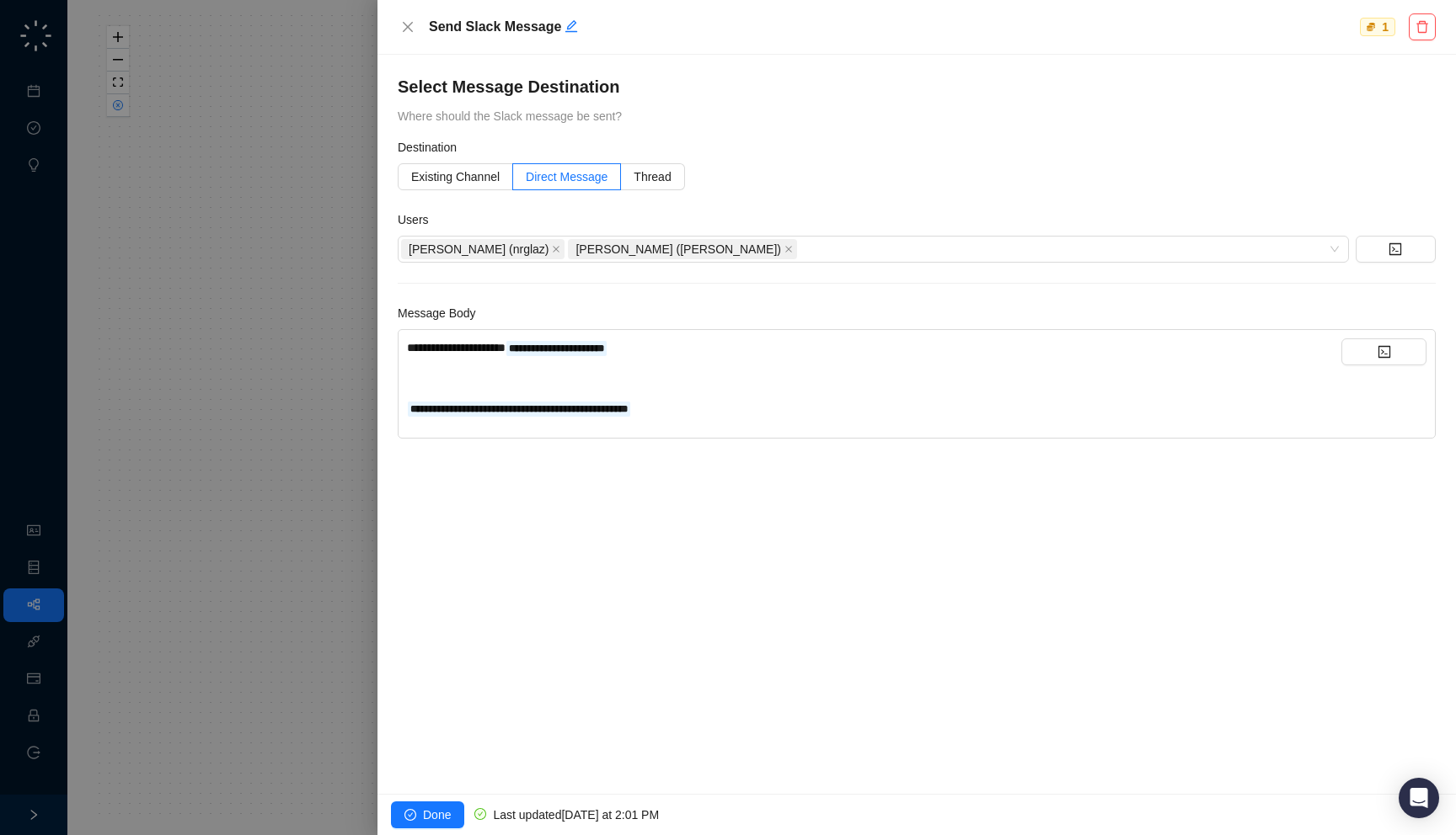
click at [174, 422] on div at bounding box center [728, 417] width 1456 height 835
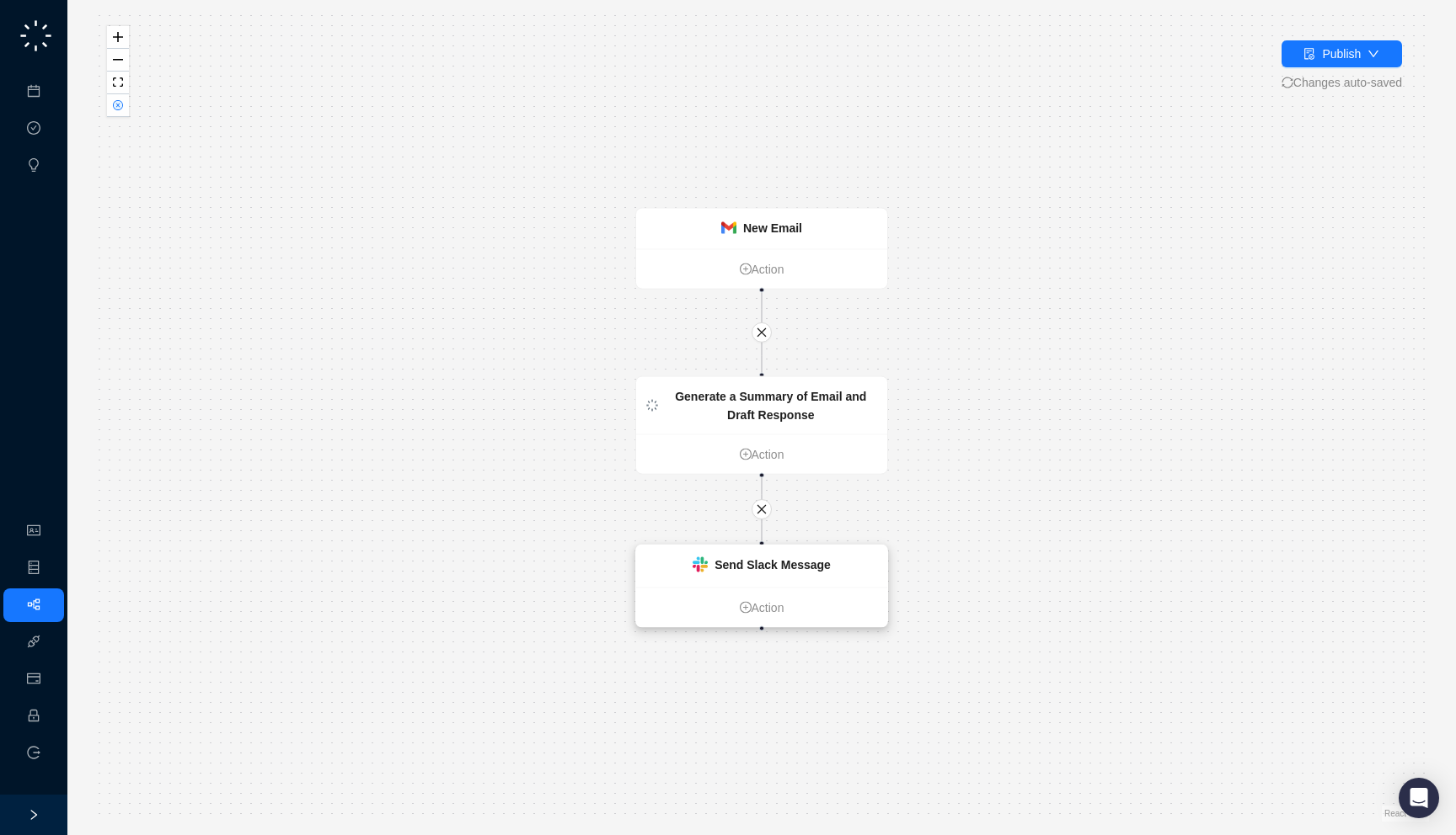
click at [696, 559] on img at bounding box center [701, 565] width 16 height 16
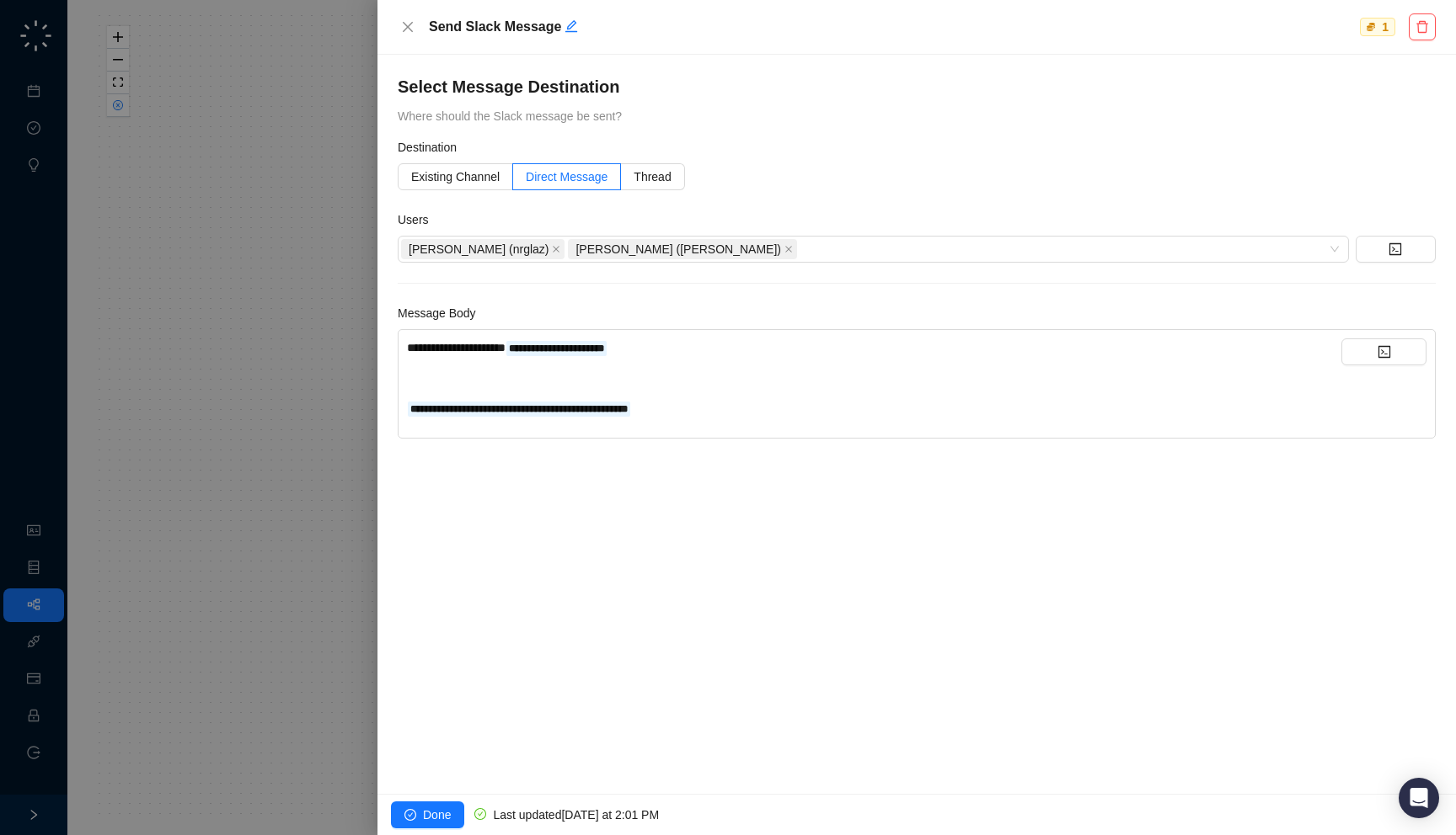
click at [731, 359] on div "**********" at bounding box center [874, 378] width 934 height 79
click at [743, 349] on div "**********" at bounding box center [874, 348] width 934 height 19
click at [188, 394] on div at bounding box center [728, 417] width 1456 height 835
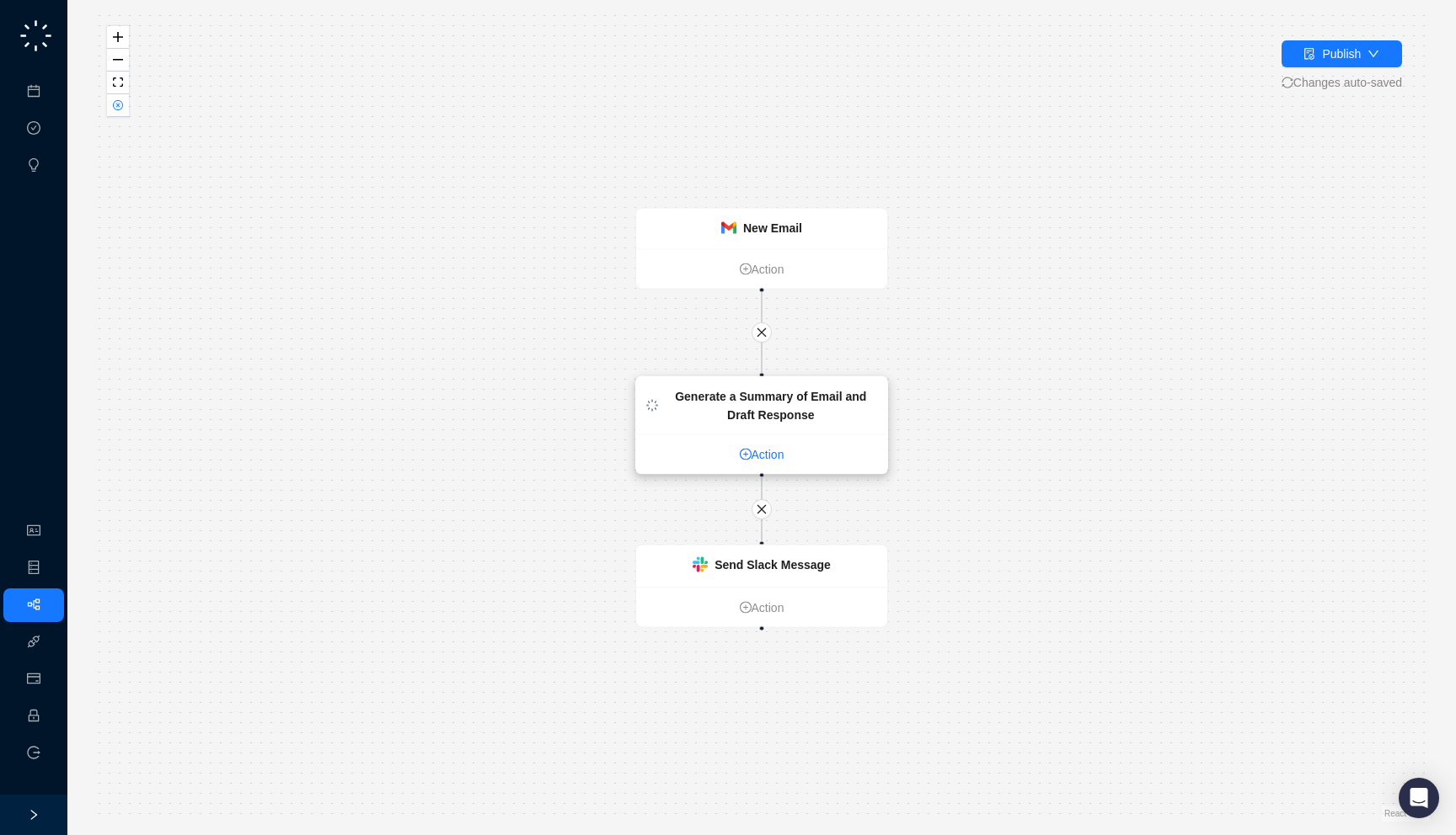
click at [763, 451] on link "Action" at bounding box center [761, 454] width 251 height 19
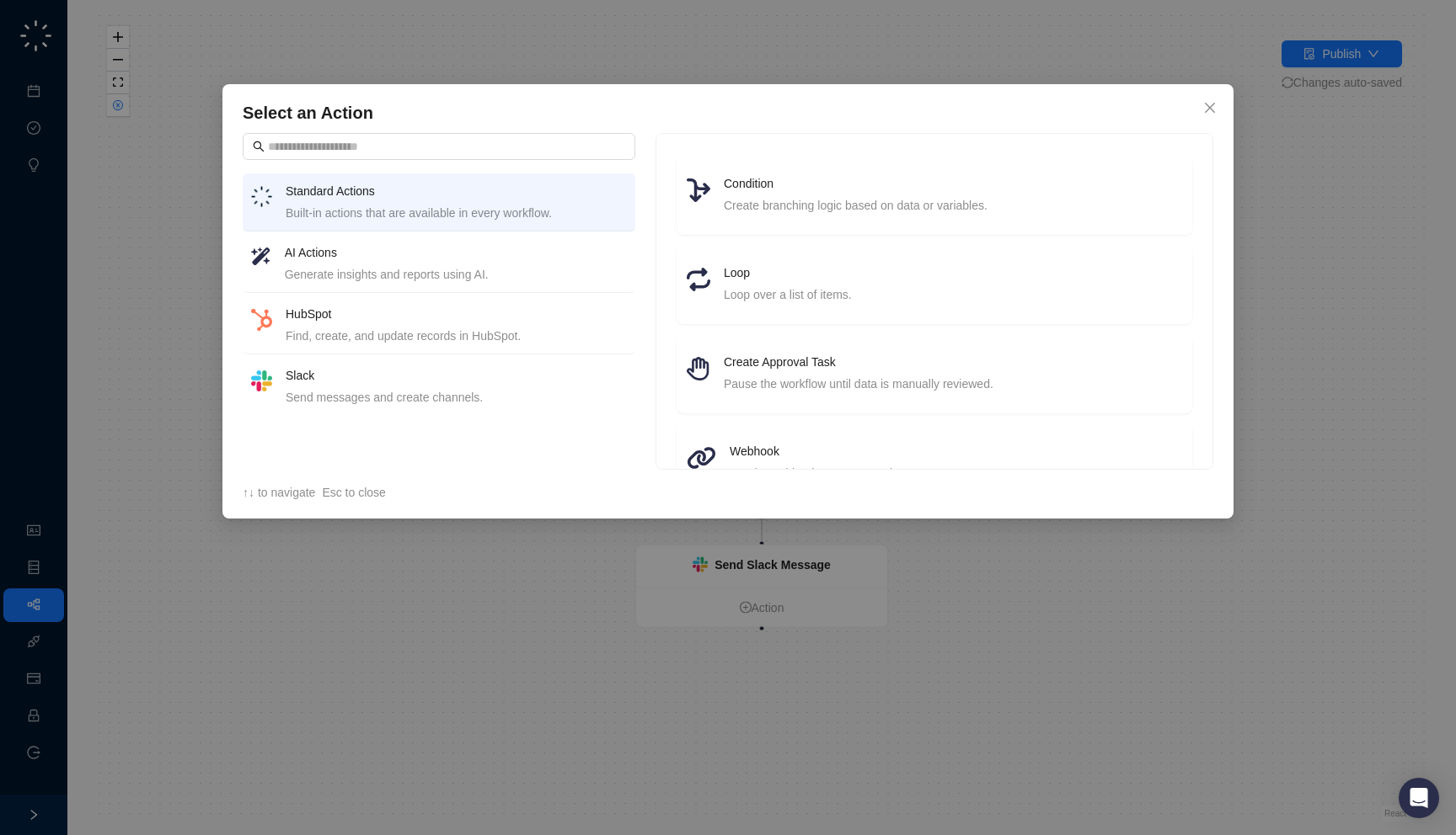
click at [455, 327] on div "Find, create, and update records in HubSpot." at bounding box center [455, 336] width 341 height 19
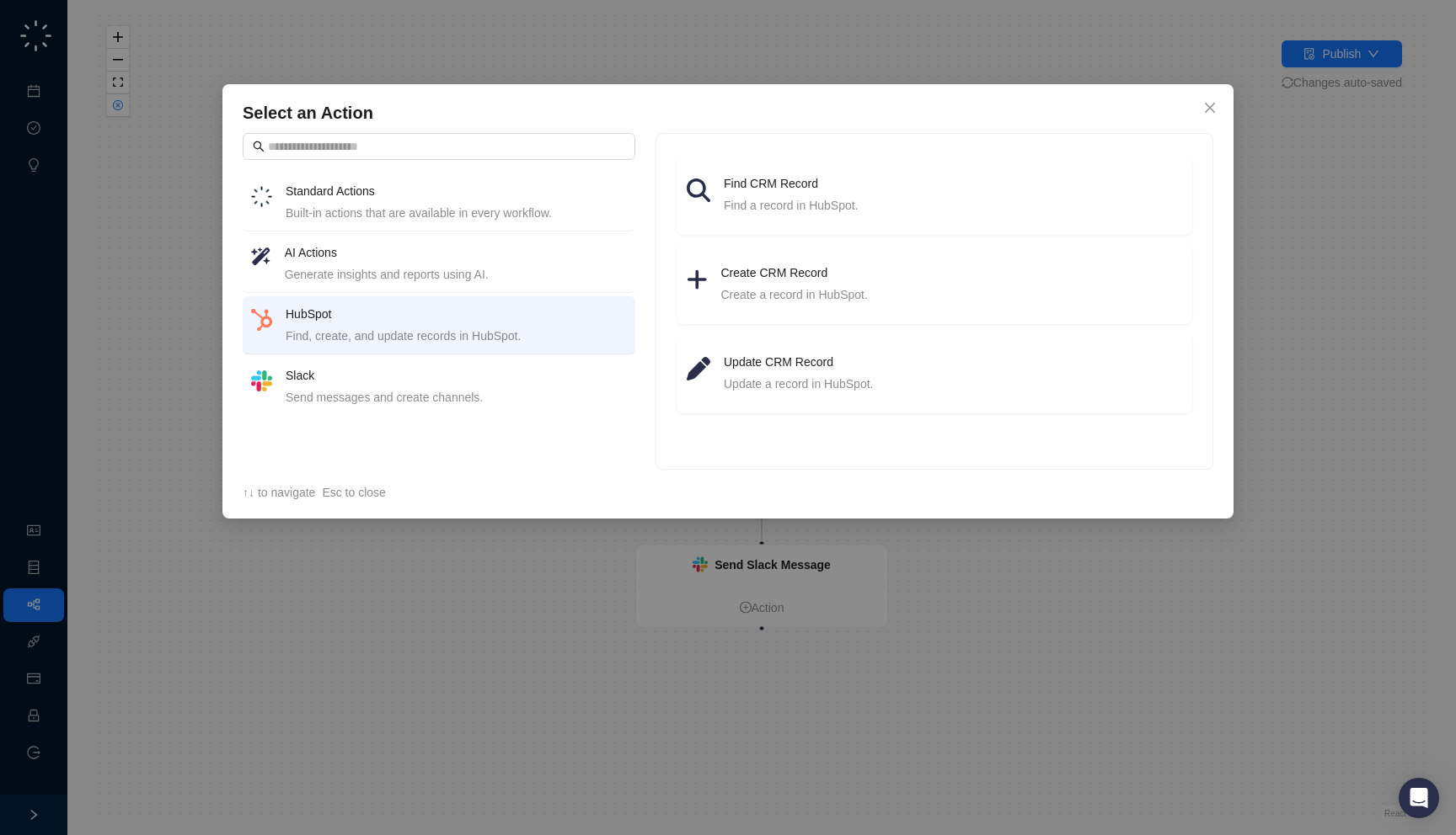
click at [453, 208] on div "Built-in actions that are available in every workflow." at bounding box center [455, 213] width 341 height 19
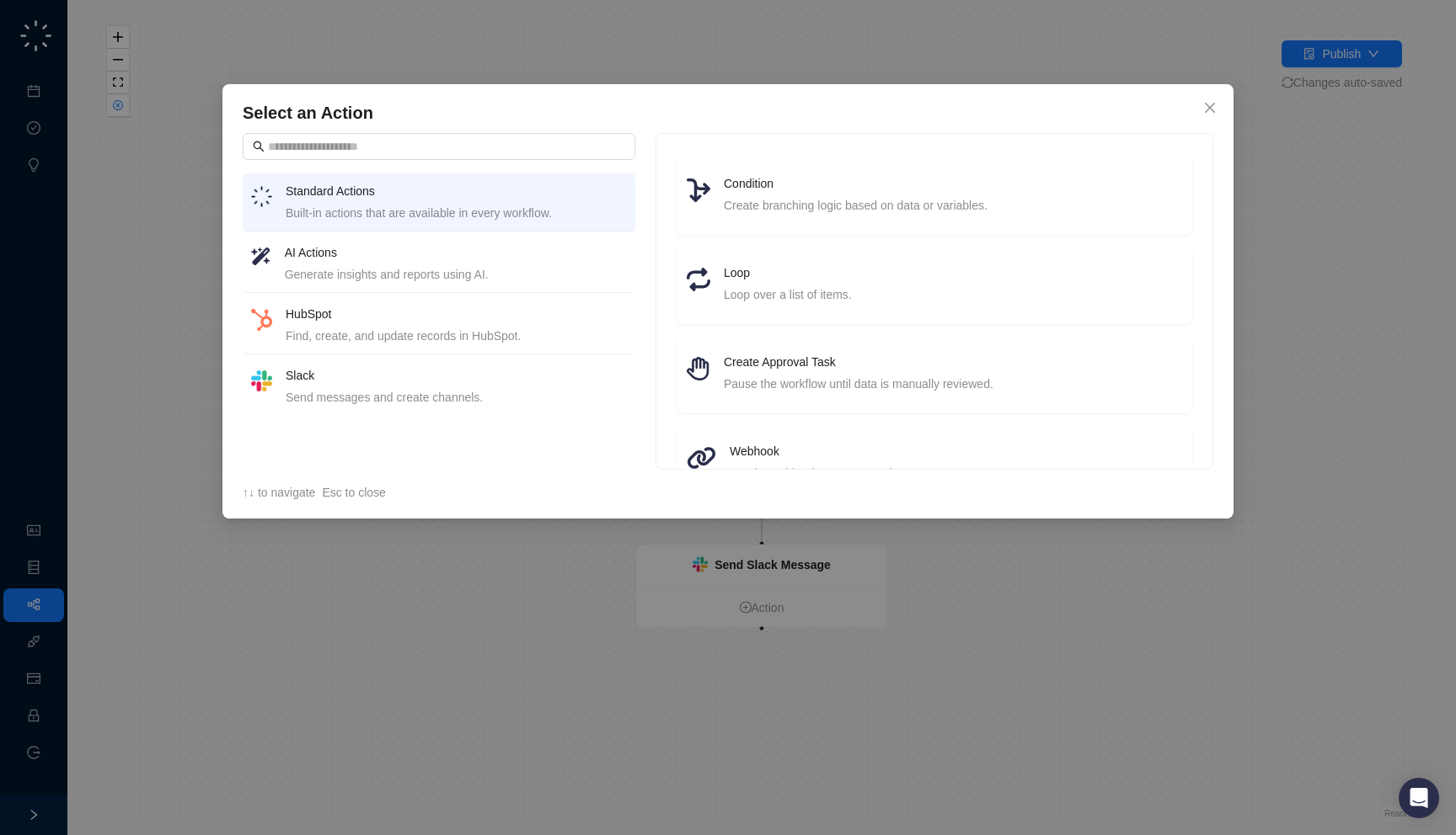
click at [84, 371] on div "Select an Action Standard Actions Built-in actions that are available in every …" at bounding box center [728, 417] width 1456 height 835
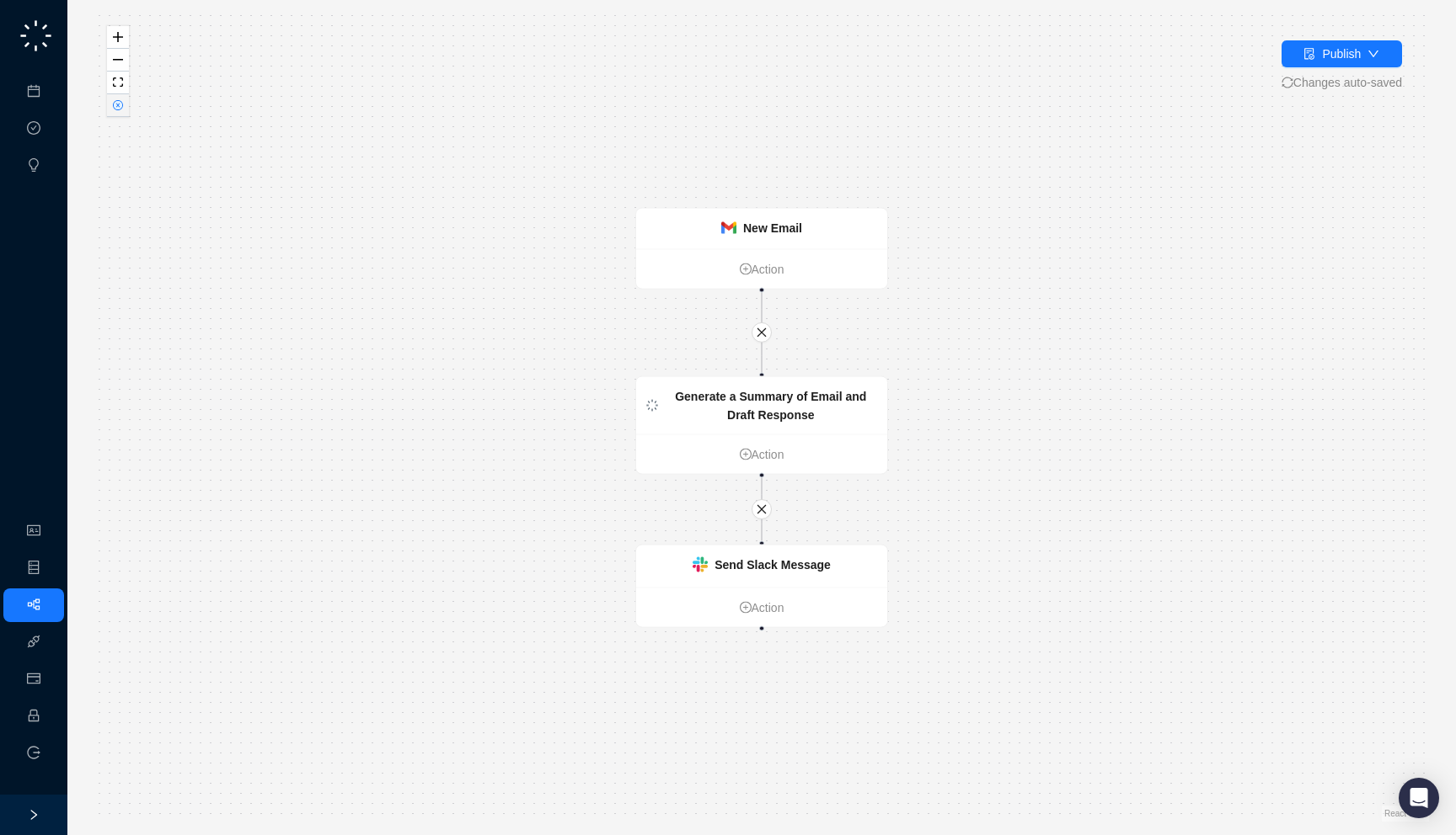
click at [119, 101] on icon "close-circle" at bounding box center [118, 105] width 10 height 10
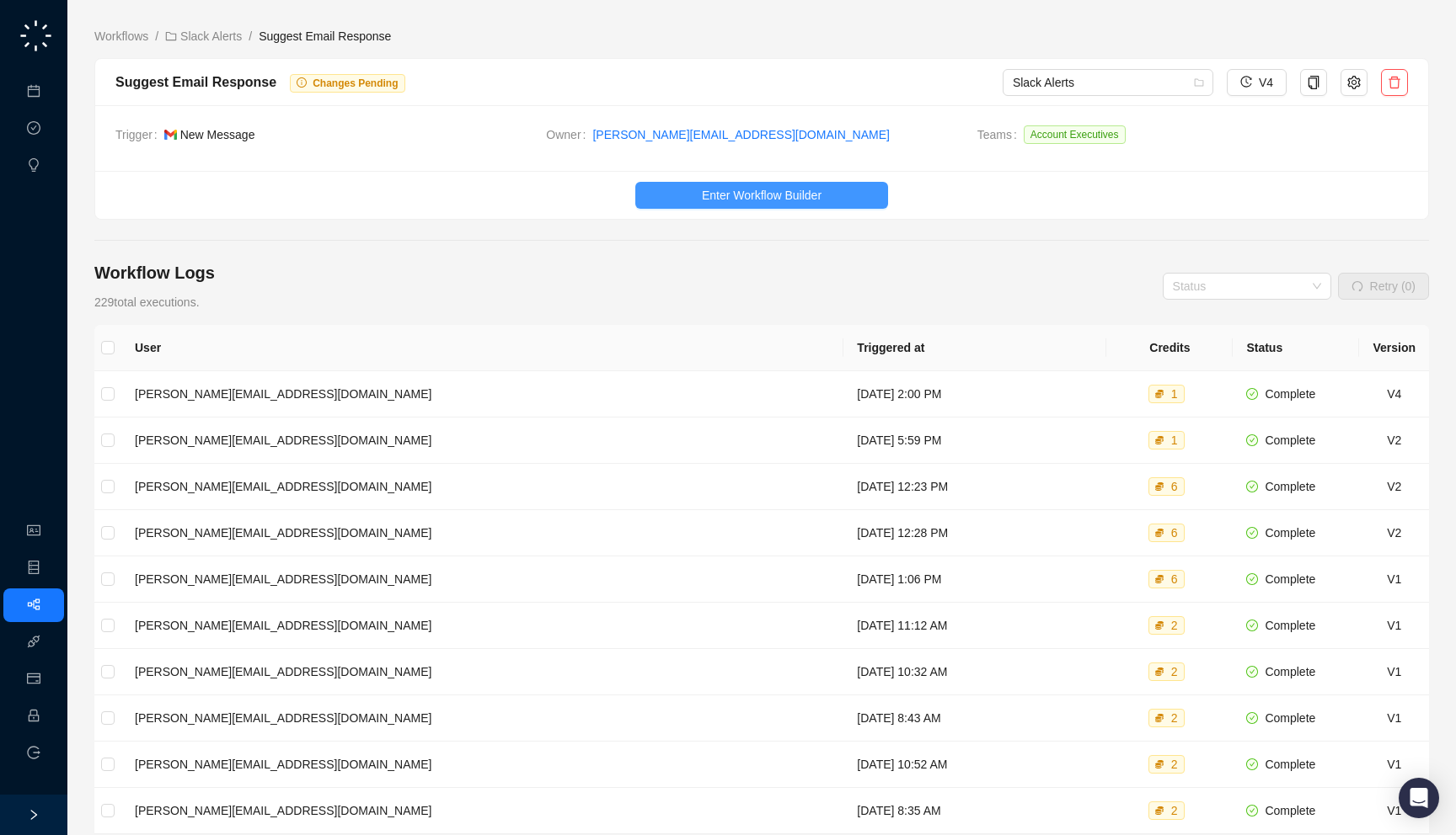
click at [720, 197] on span "Enter Workflow Builder" at bounding box center [761, 195] width 119 height 19
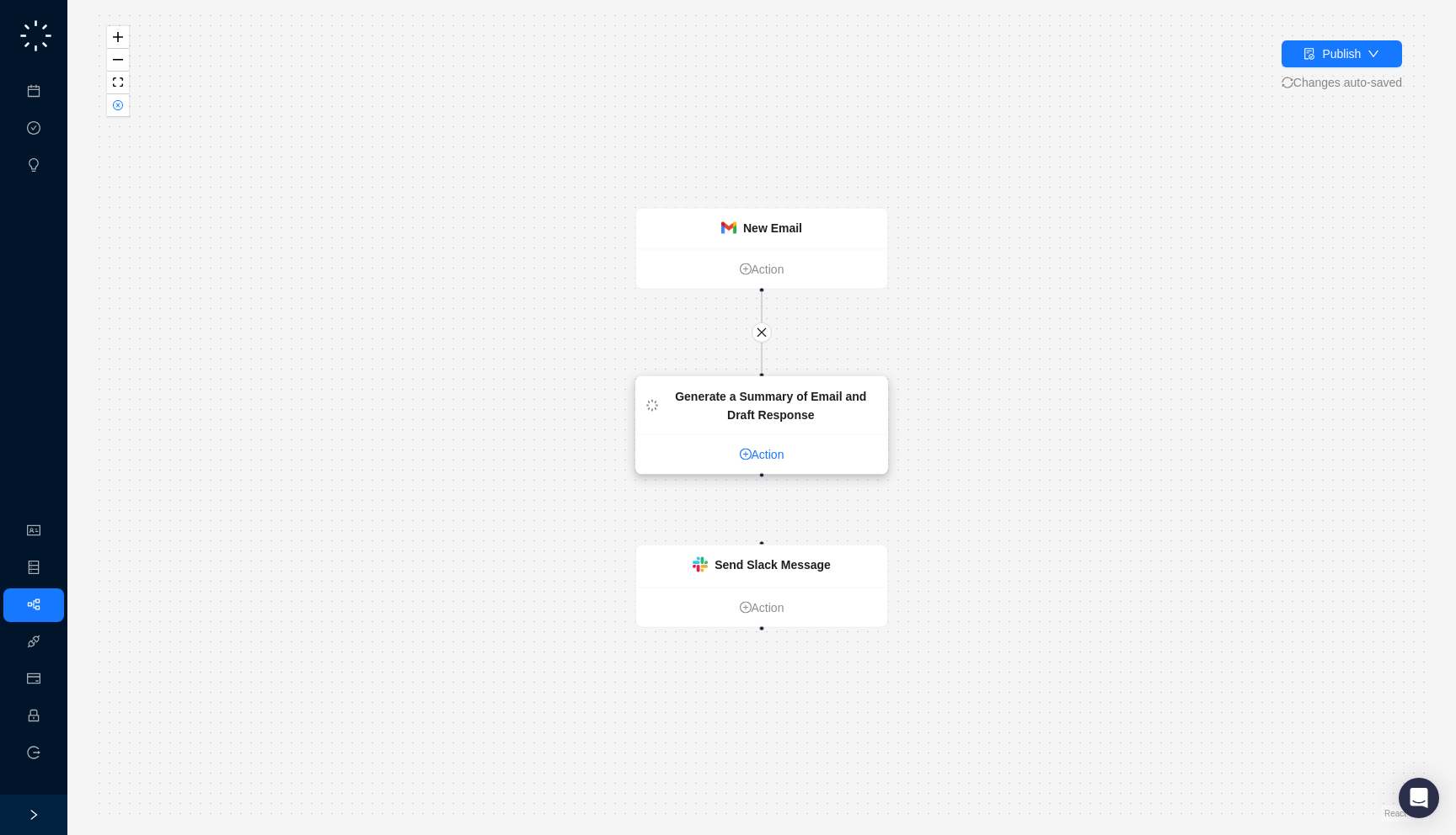
click at [768, 457] on link "Action" at bounding box center [761, 454] width 251 height 19
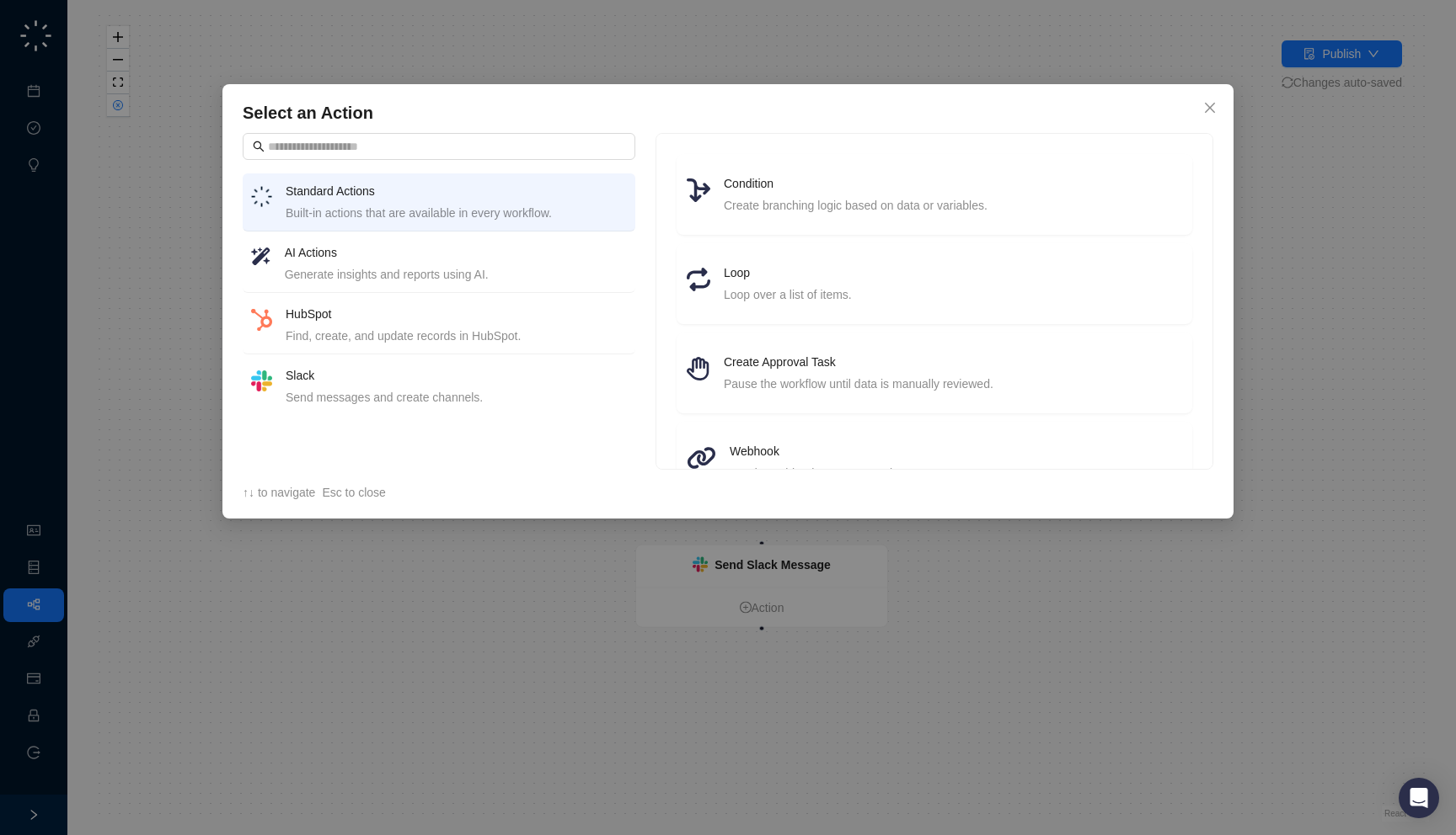
click at [455, 255] on h4 "AI Actions" at bounding box center [455, 252] width 342 height 19
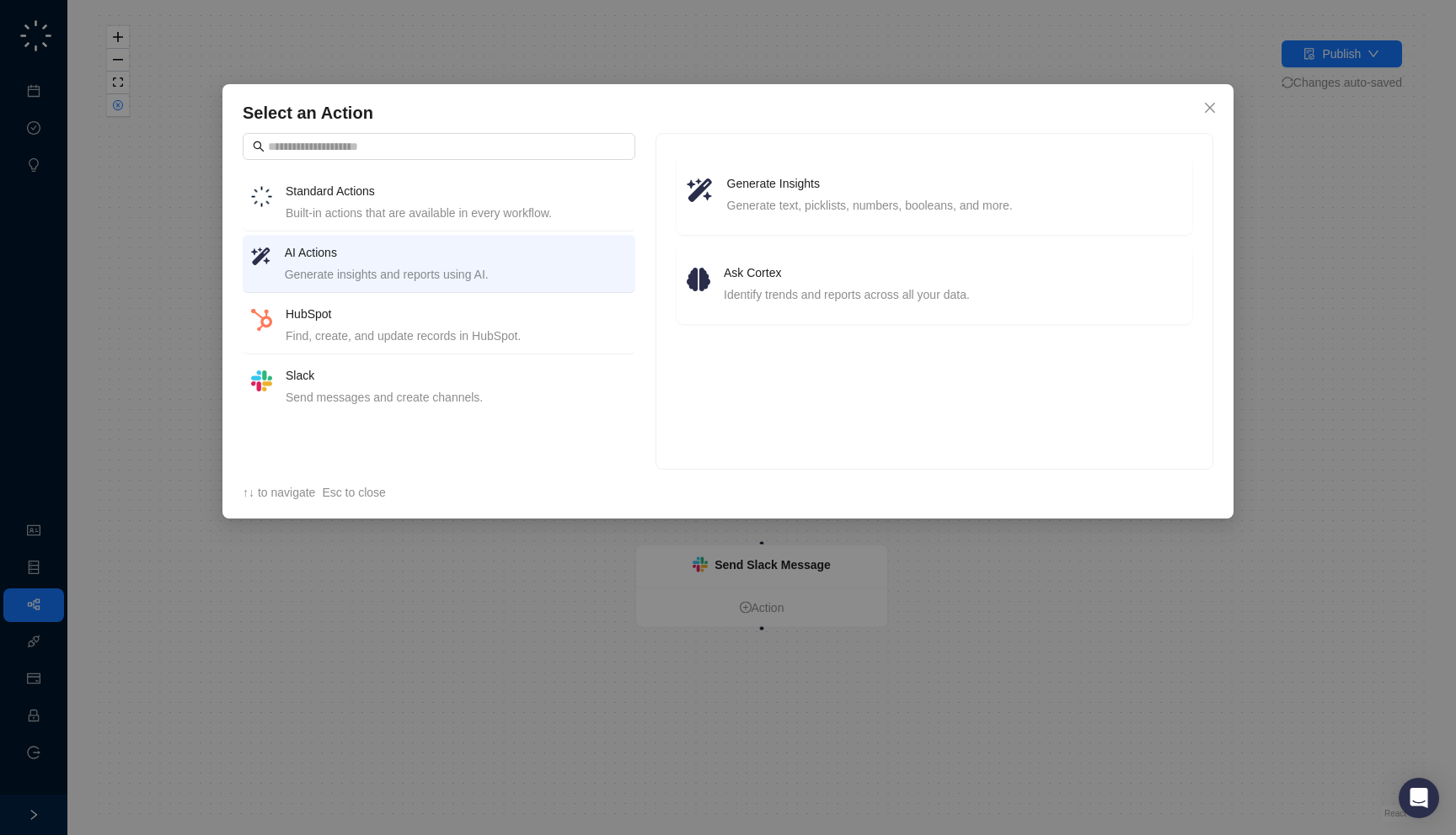
click at [452, 326] on div "HubSpot Find, create, and update records in HubSpot." at bounding box center [455, 324] width 341 height 40
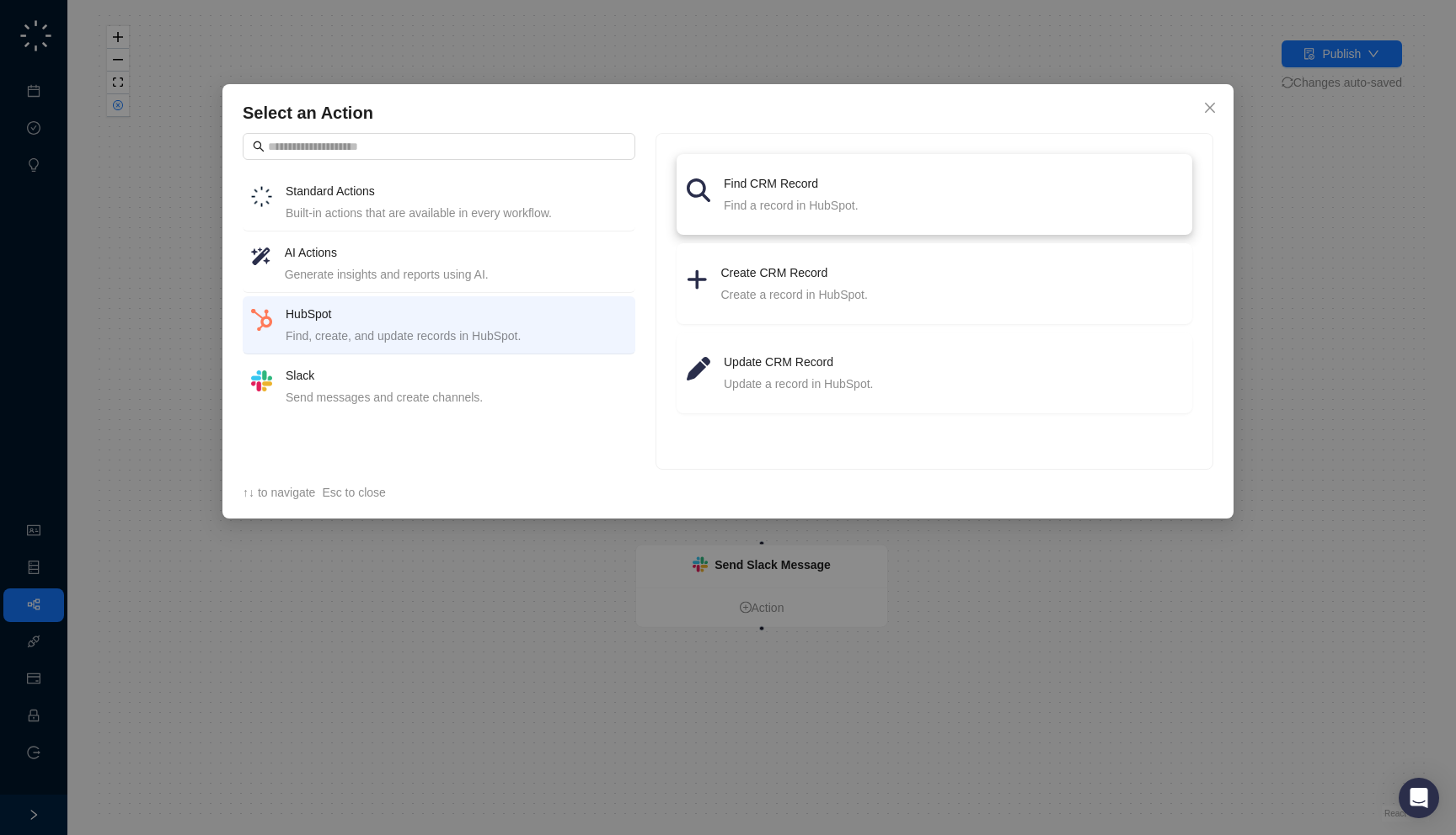
click at [808, 211] on div "Find a record in HubSpot." at bounding box center [953, 205] width 458 height 19
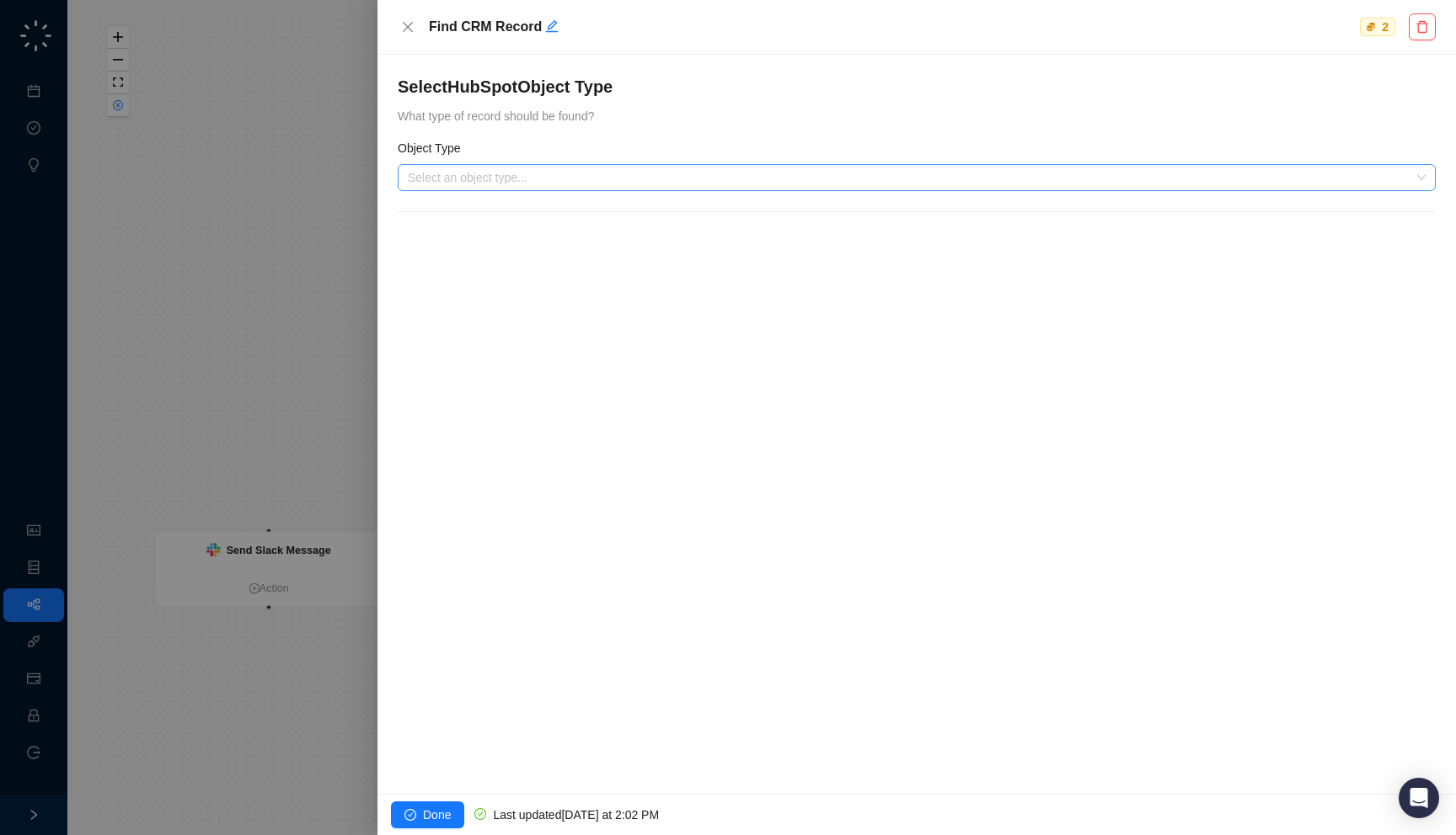
click at [747, 185] on input "search" at bounding box center [911, 178] width 1007 height 25
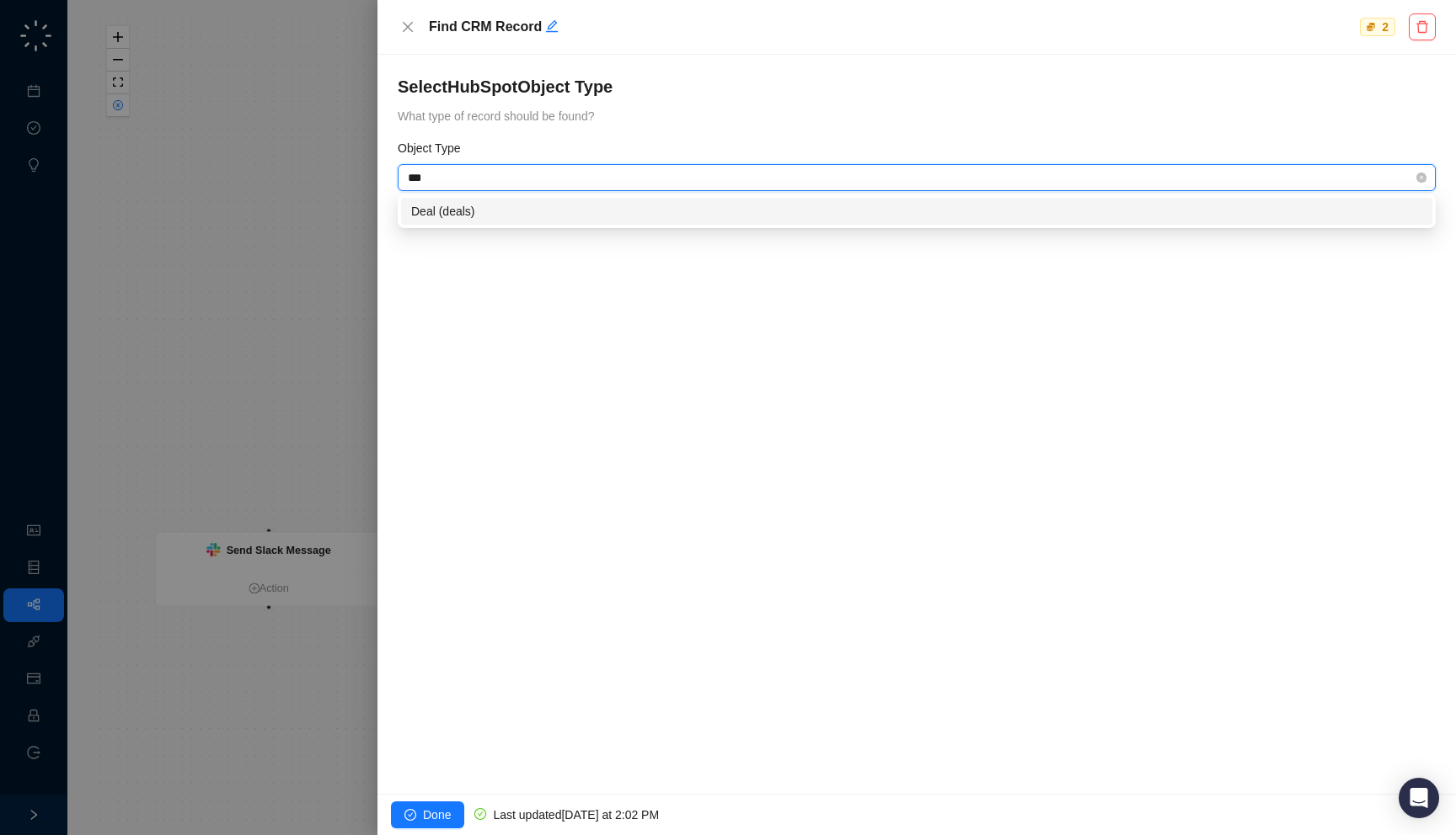
type input "****"
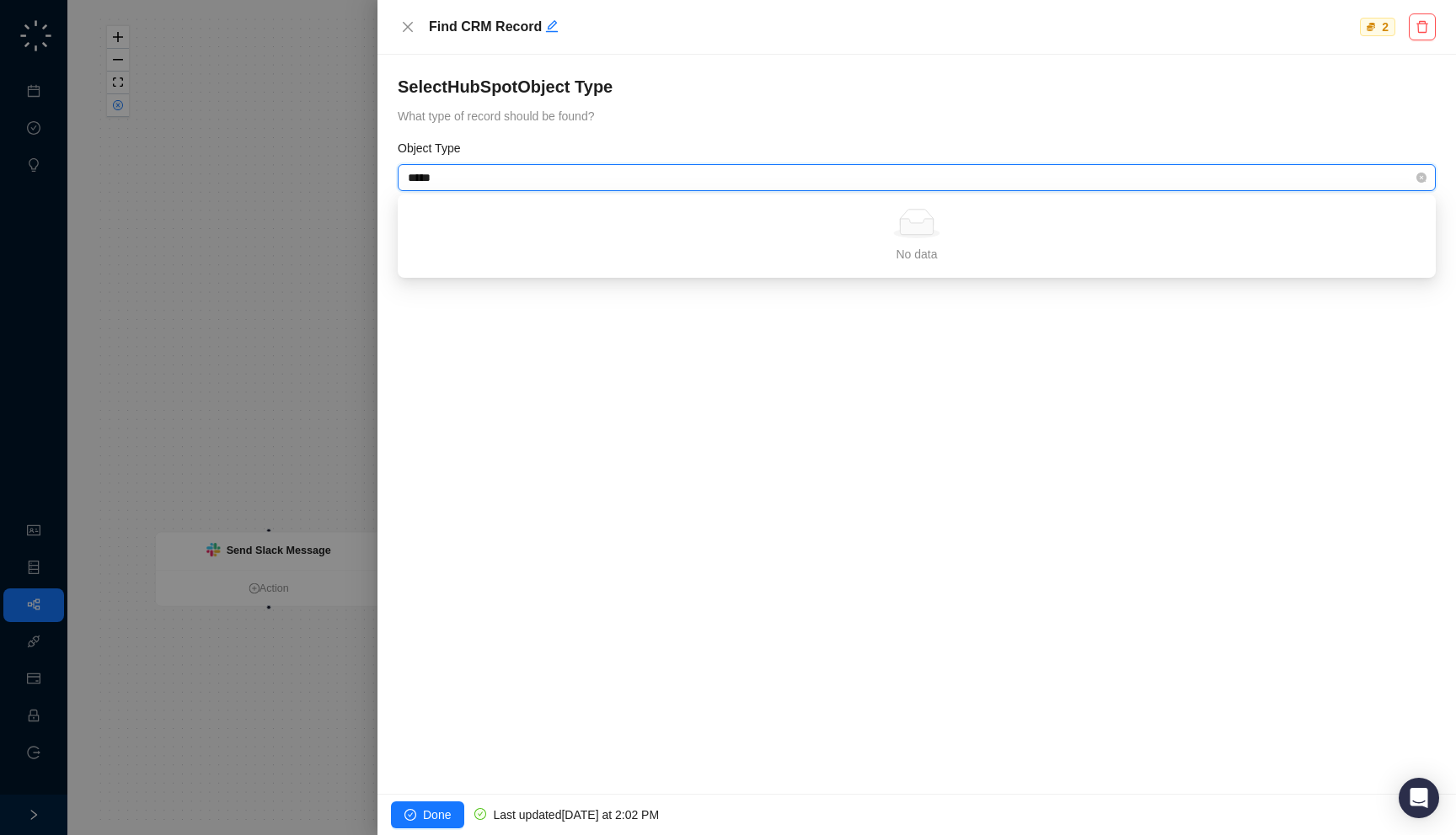
type input "******"
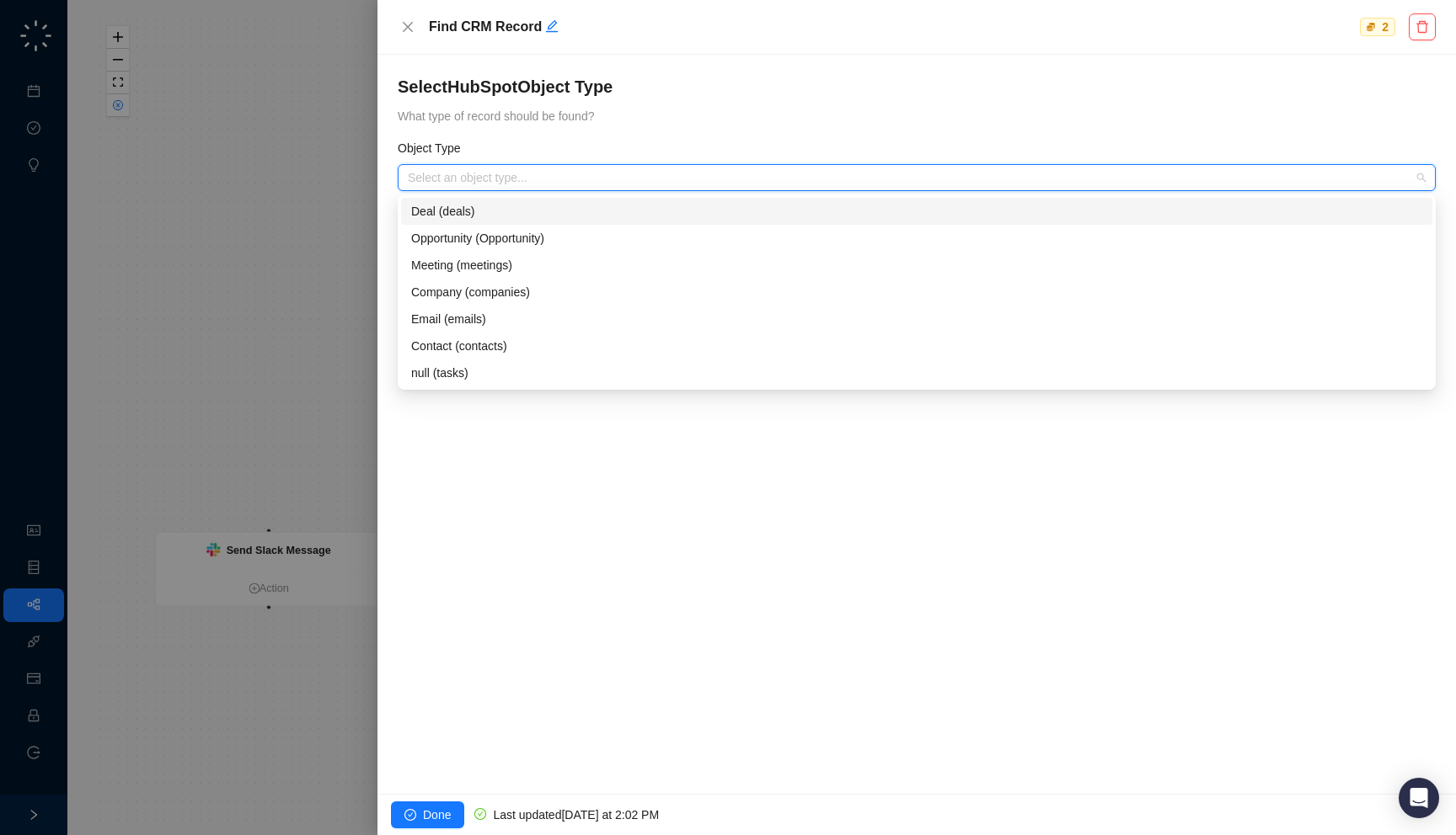
type input "*"
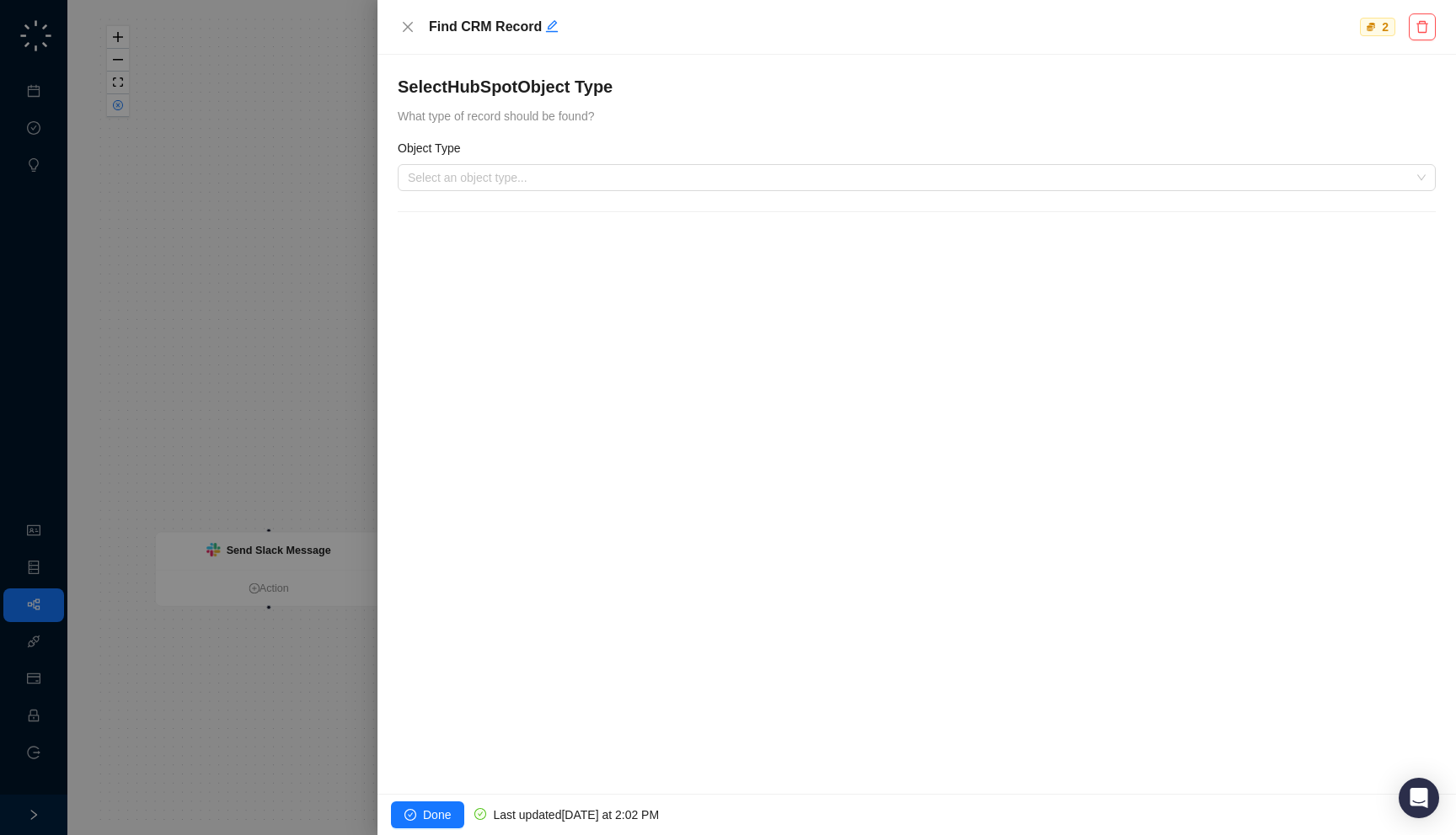
click at [560, 405] on div "Select HubSpot Object Type What type of record should be found? Object Type Sel…" at bounding box center [917, 424] width 1079 height 739
click at [496, 181] on input "search" at bounding box center [911, 178] width 1007 height 25
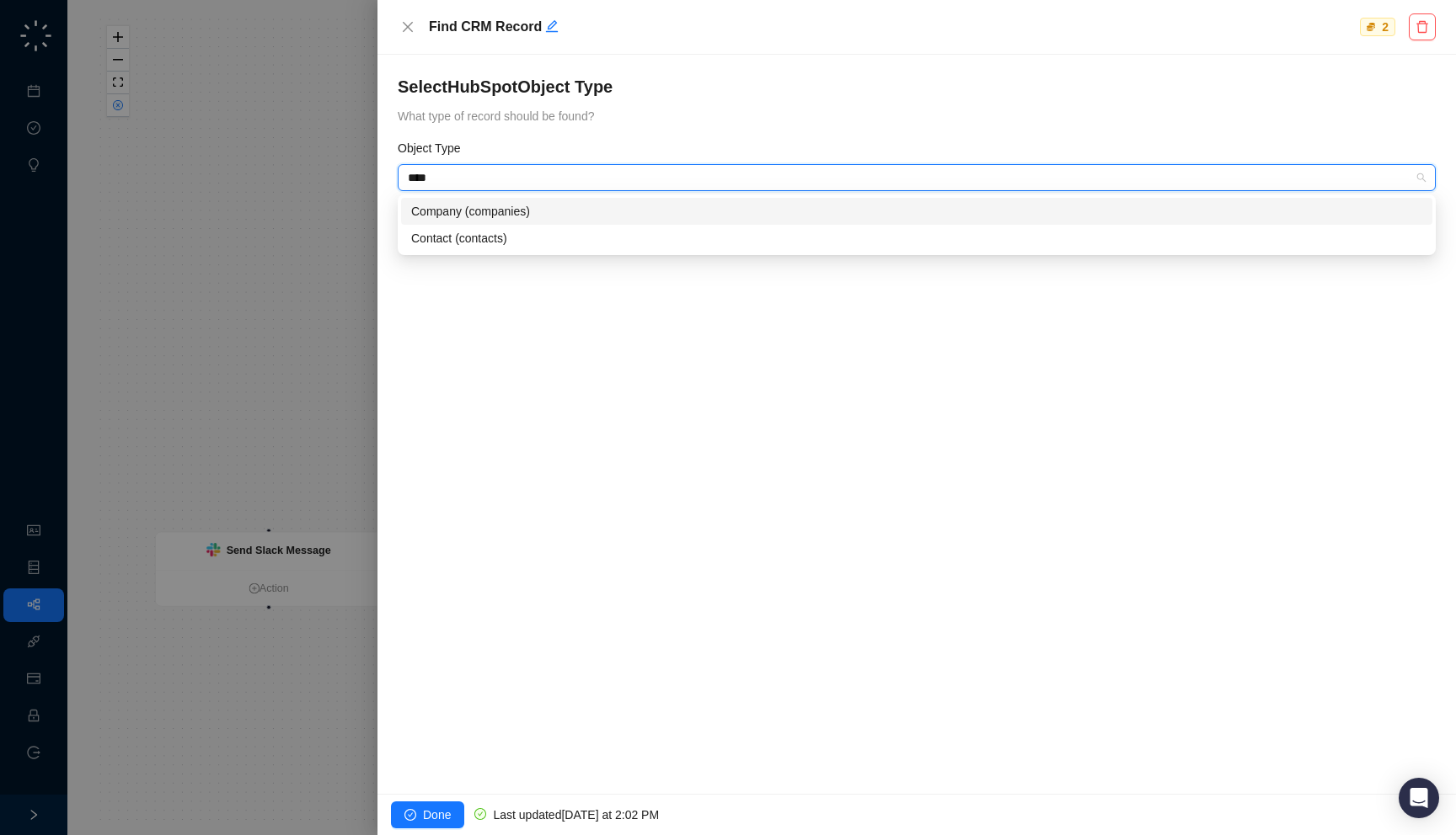
type input "*****"
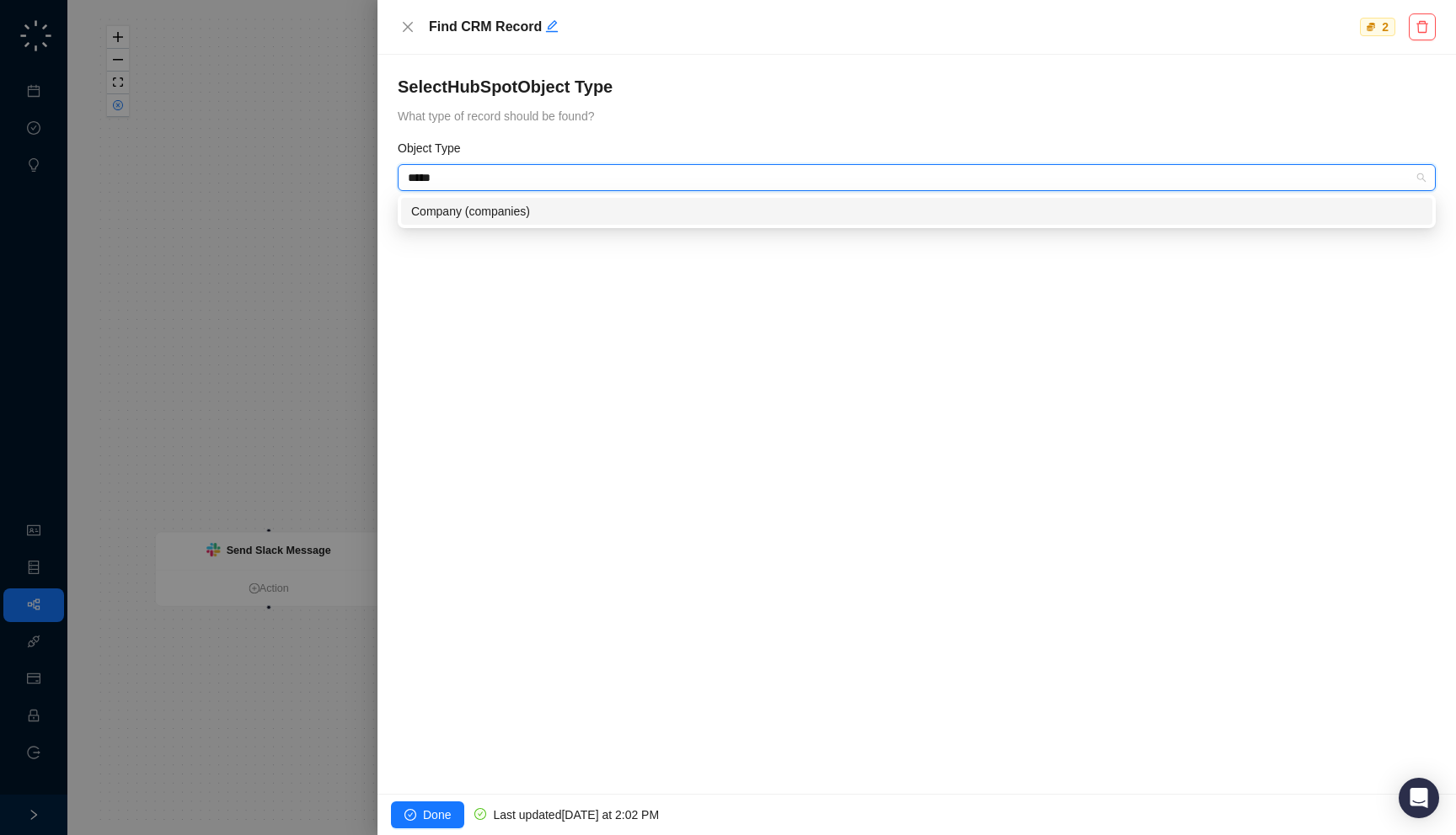
click at [490, 217] on div "Company (companies)" at bounding box center [917, 211] width 1011 height 19
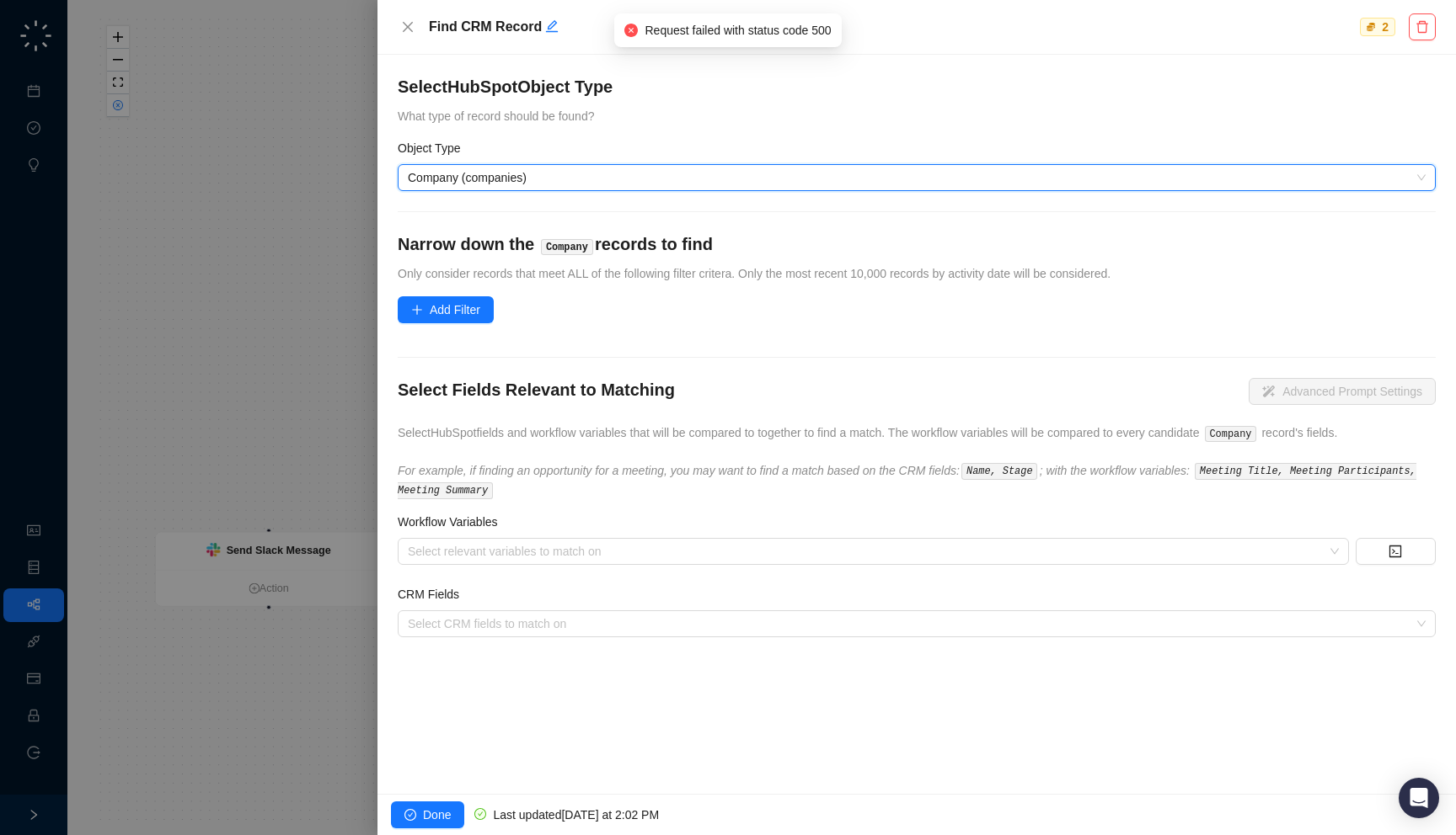
click at [625, 126] on form "Select HubSpot Object Type What type of record should be found? Object Type Com…" at bounding box center [917, 356] width 1038 height 563
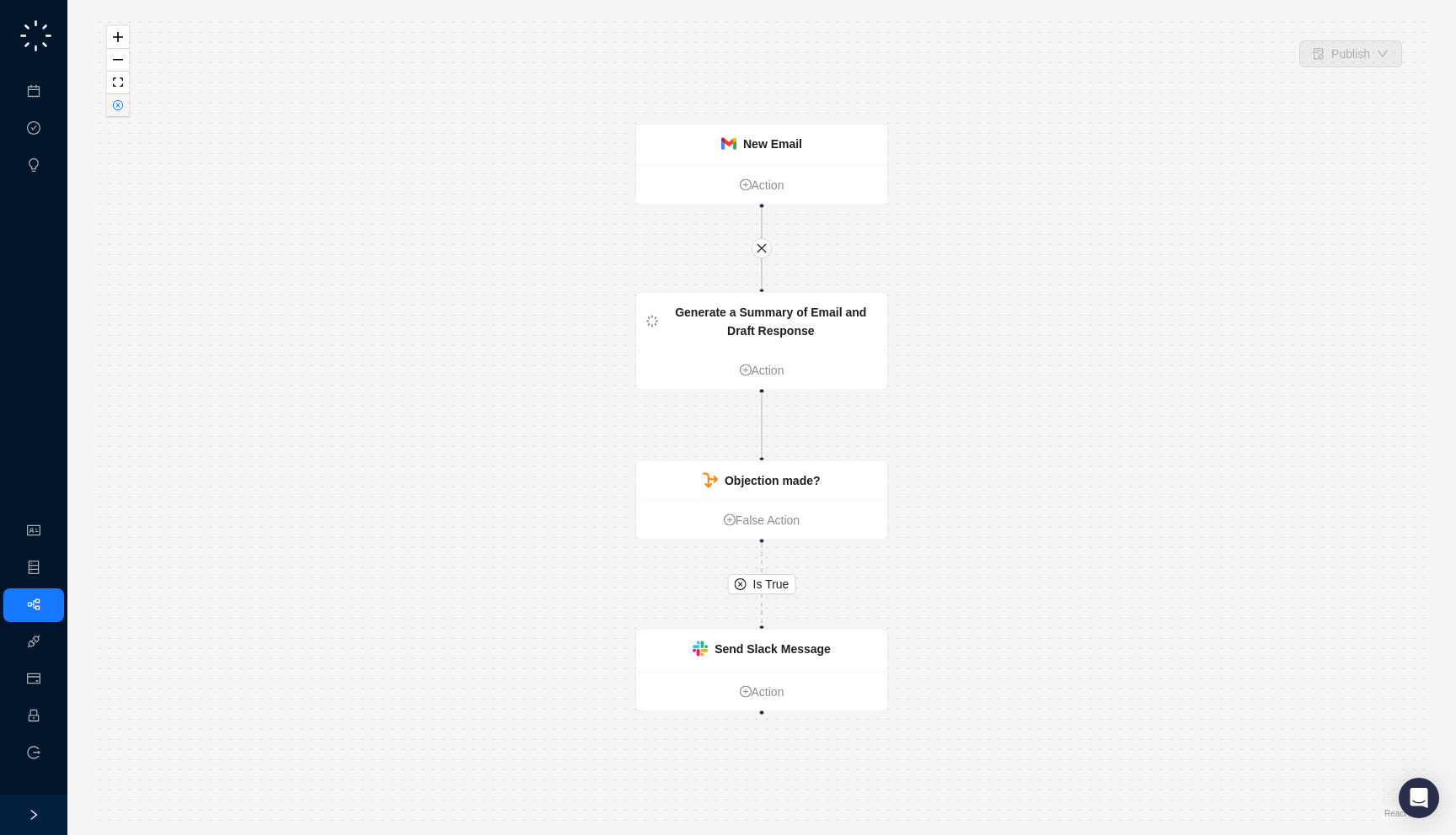
click at [108, 103] on button "button" at bounding box center [118, 105] width 21 height 22
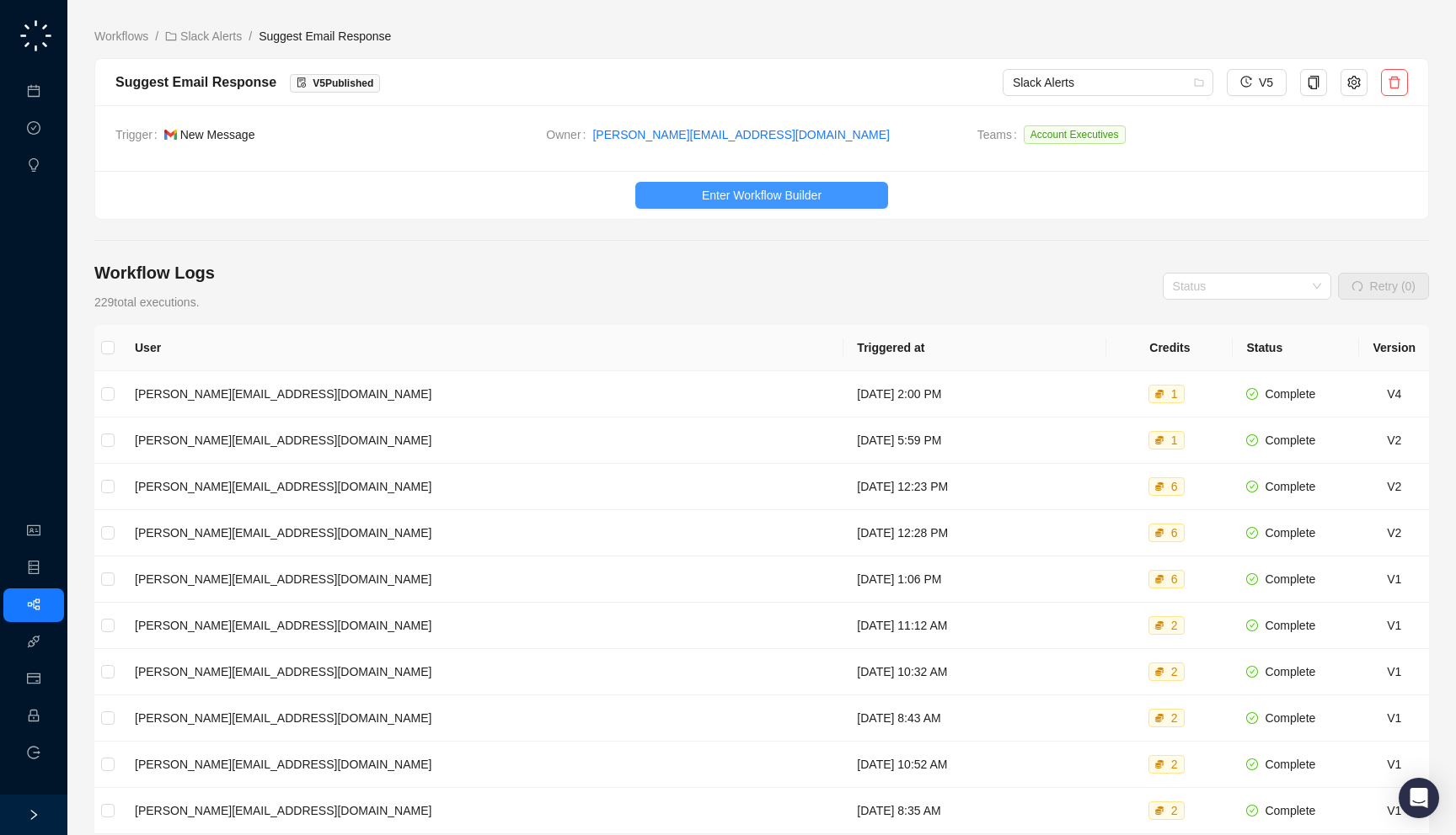
click at [739, 203] on span "Enter Workflow Builder" at bounding box center [761, 195] width 119 height 19
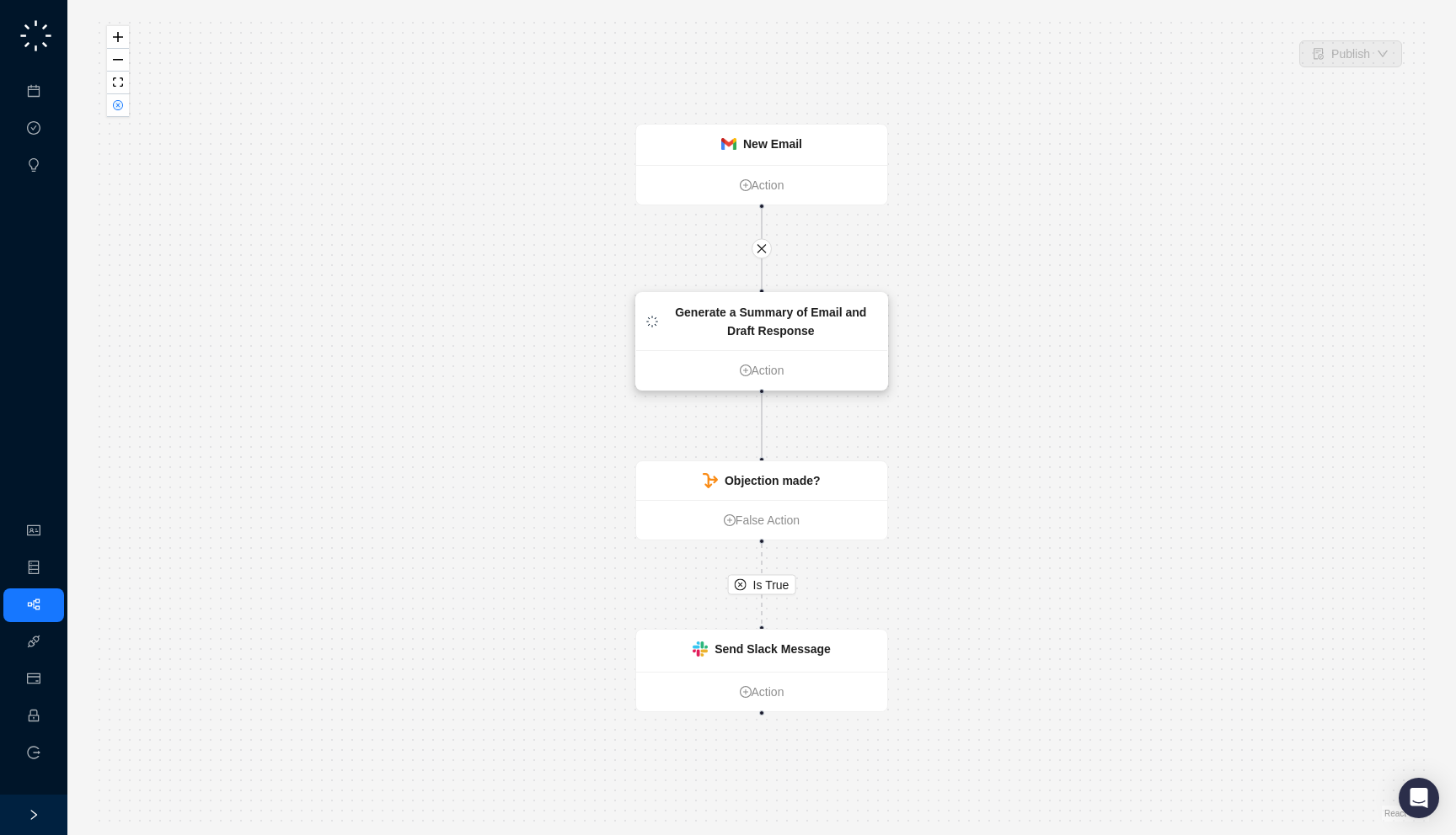
click at [759, 323] on strong "Generate a Summary of Email and Draft Response" at bounding box center [771, 321] width 192 height 32
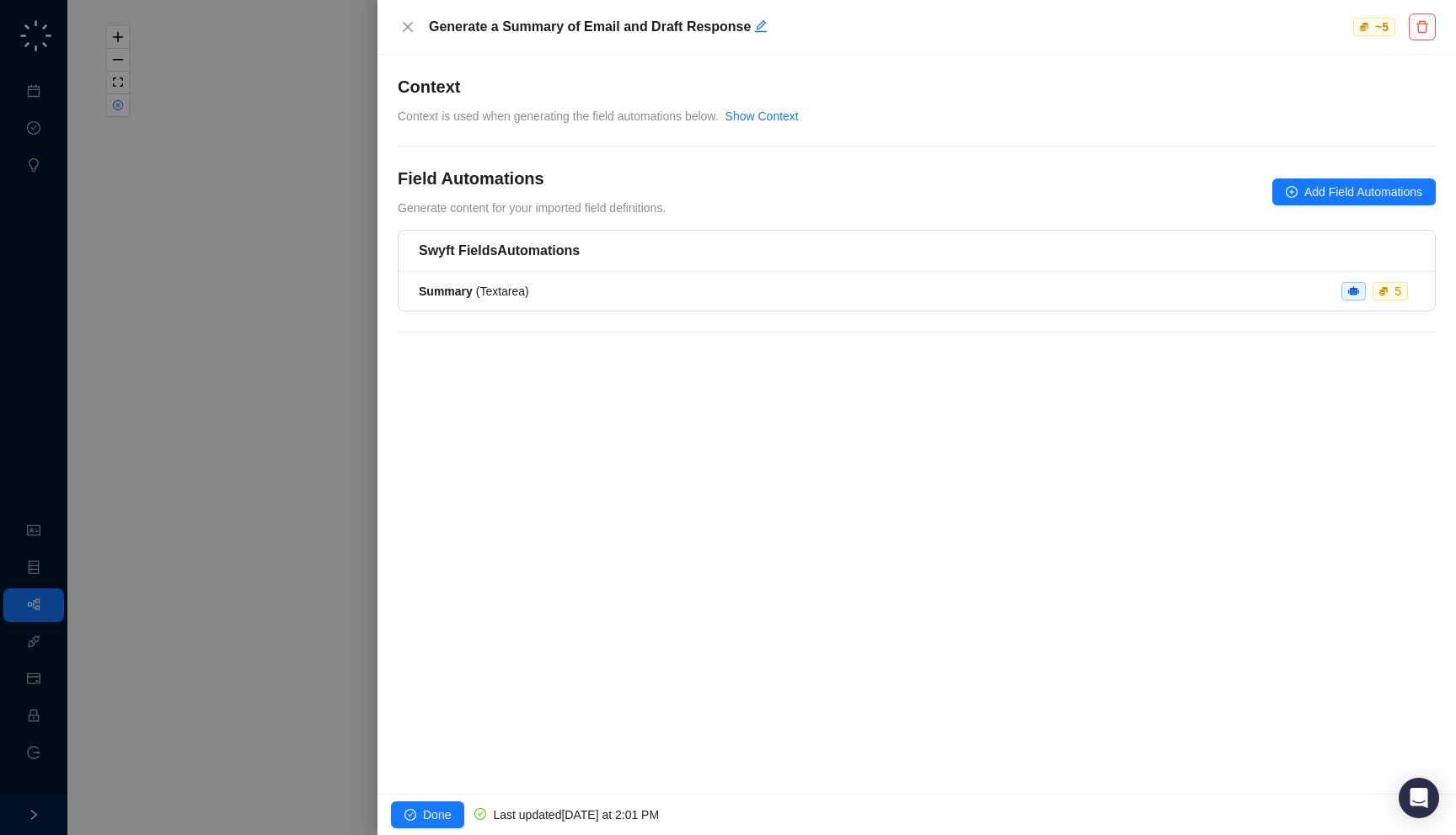
click at [601, 289] on div "Summary ( Textarea ) 5" at bounding box center [917, 291] width 996 height 19
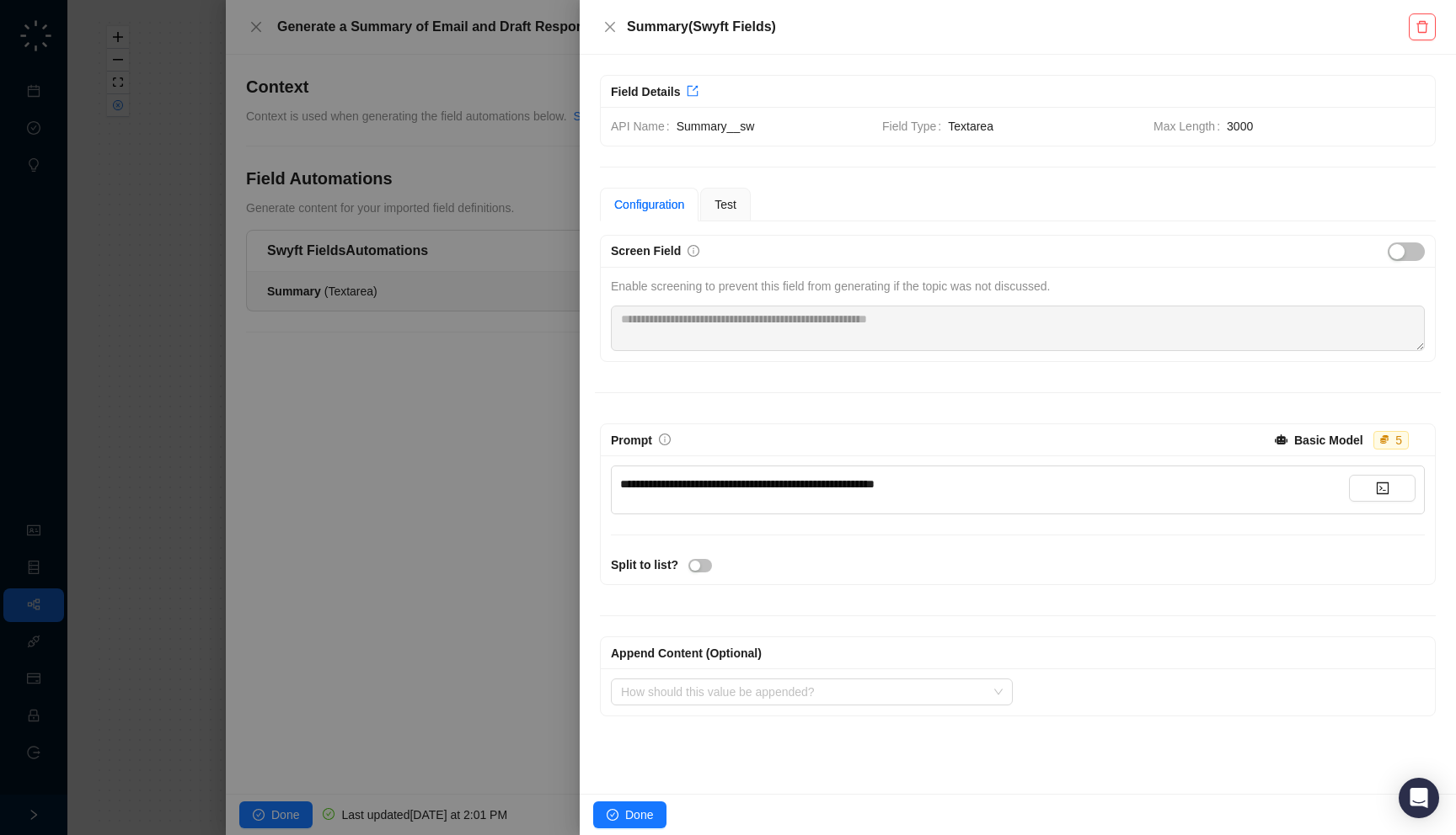
click at [492, 383] on div at bounding box center [728, 417] width 1456 height 835
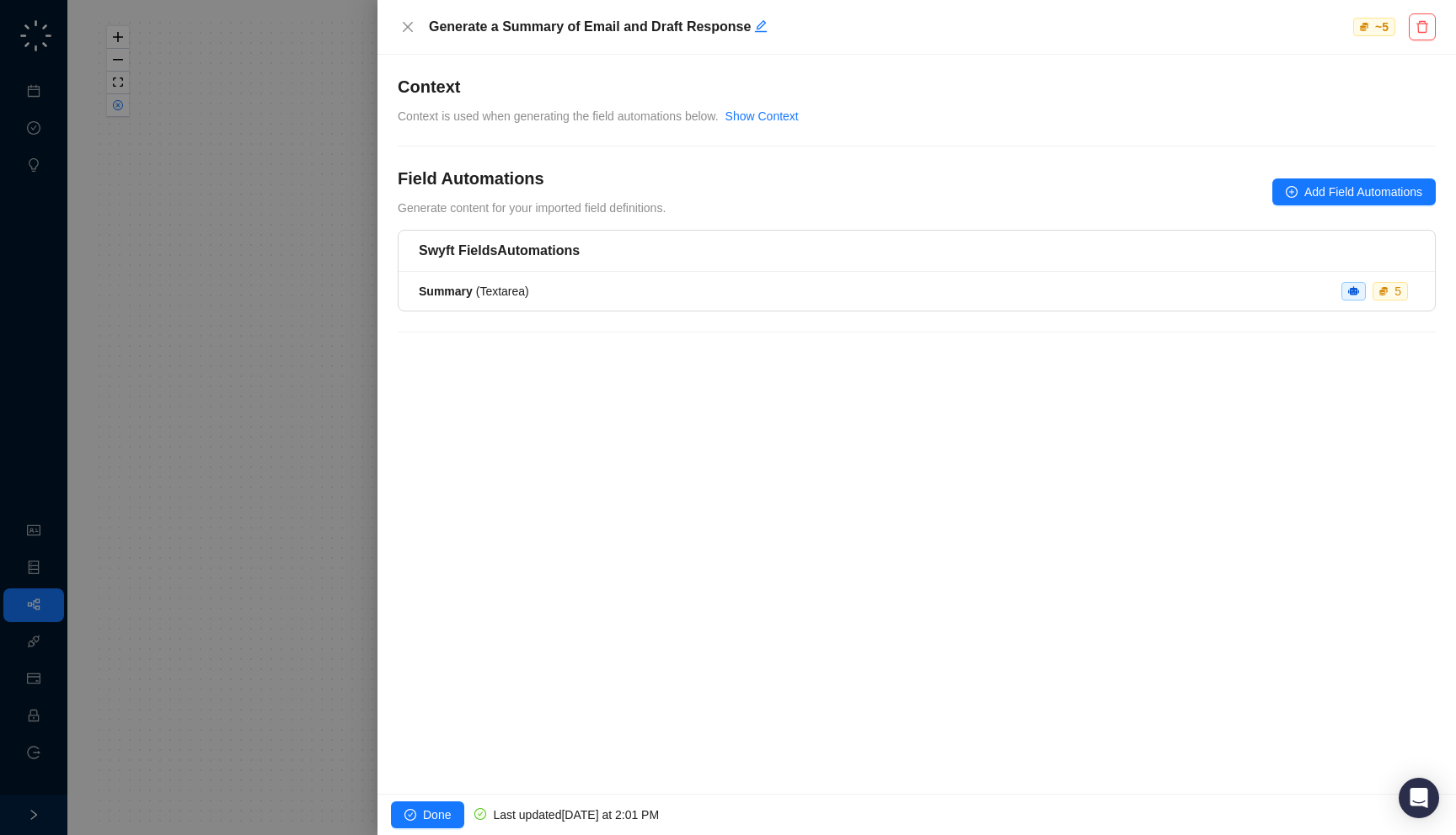
click at [290, 376] on div at bounding box center [728, 417] width 1456 height 835
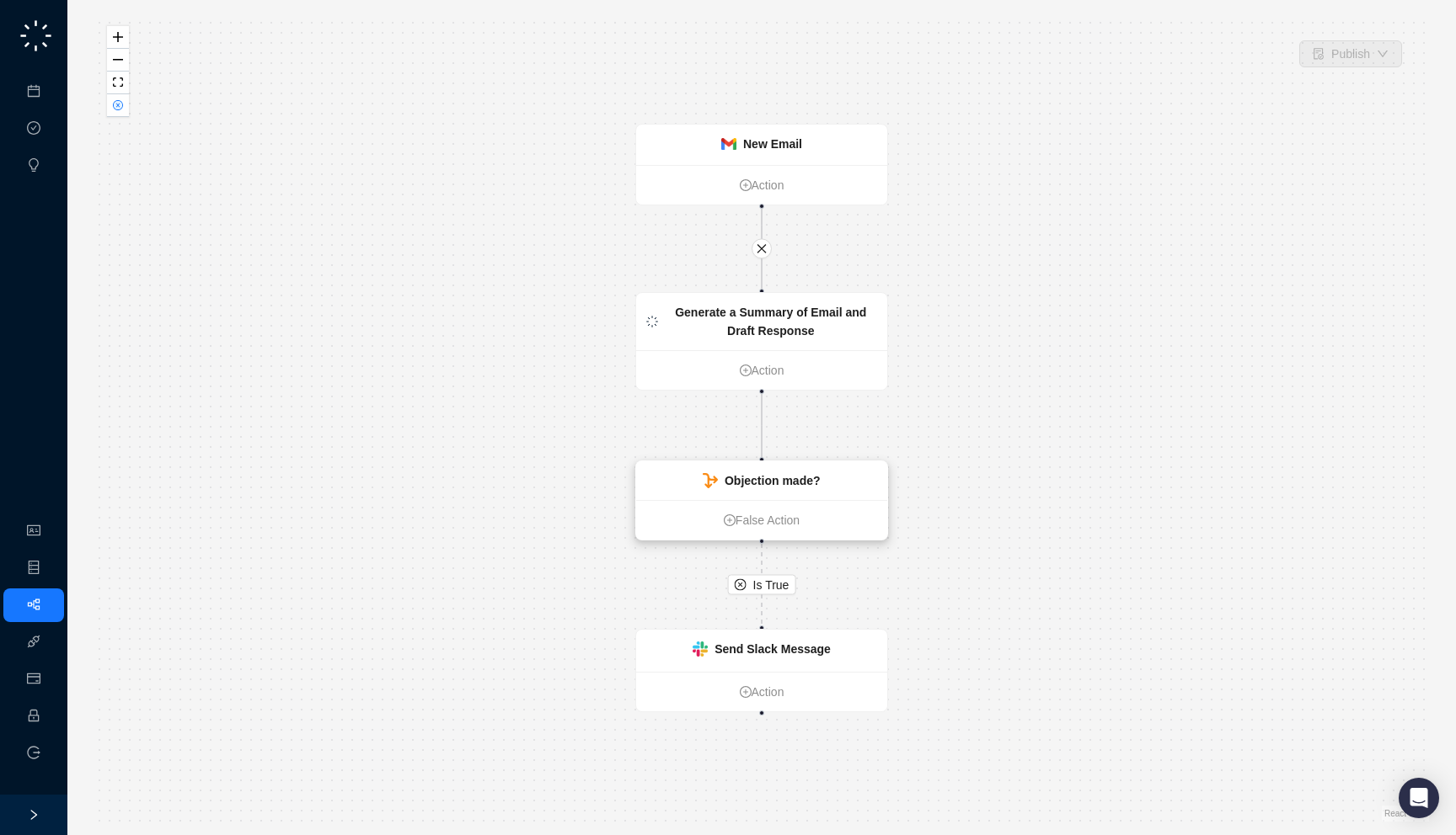
click at [773, 484] on strong "Objection made?" at bounding box center [773, 480] width 96 height 14
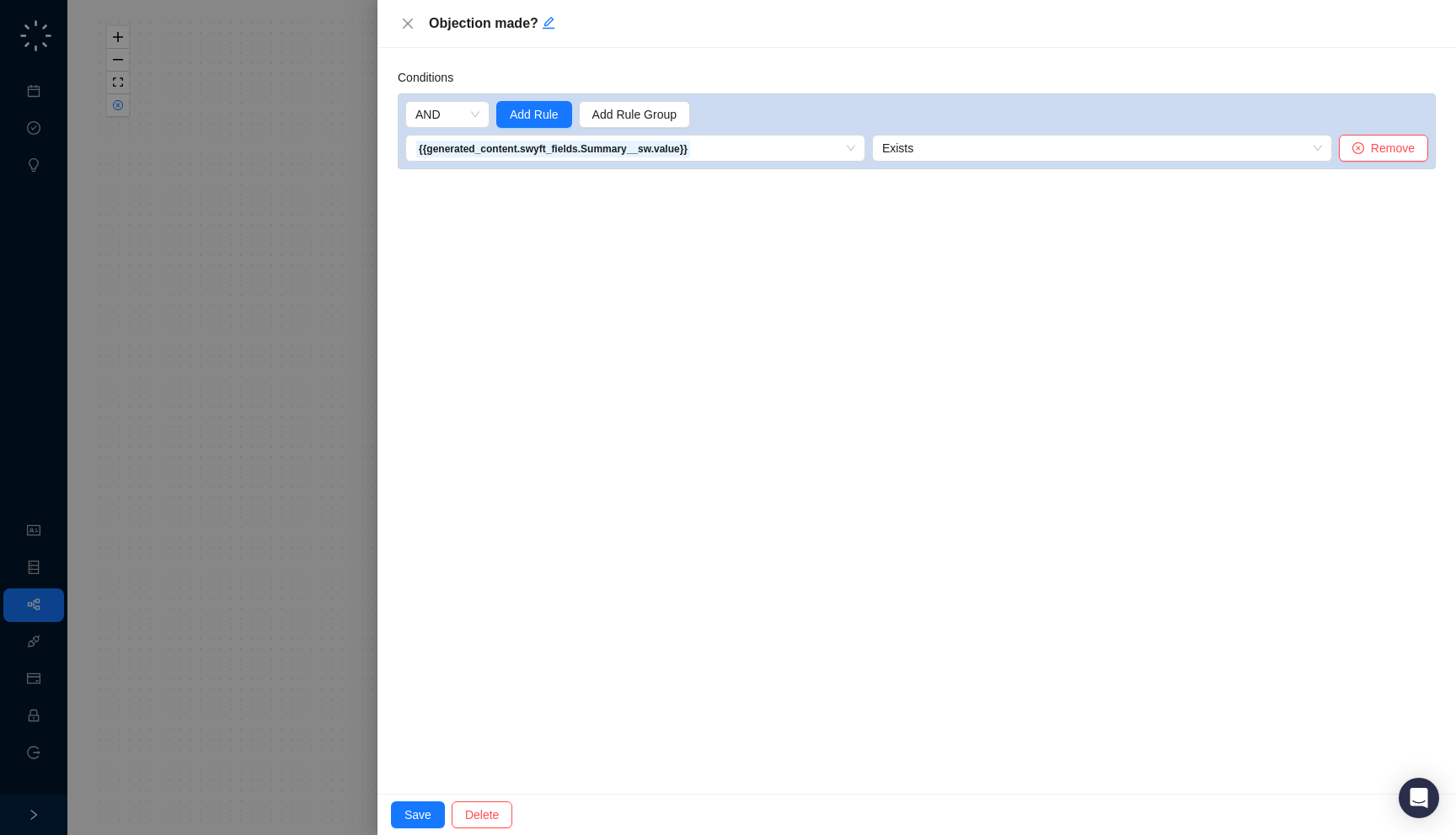
click at [376, 408] on div at bounding box center [728, 417] width 1456 height 835
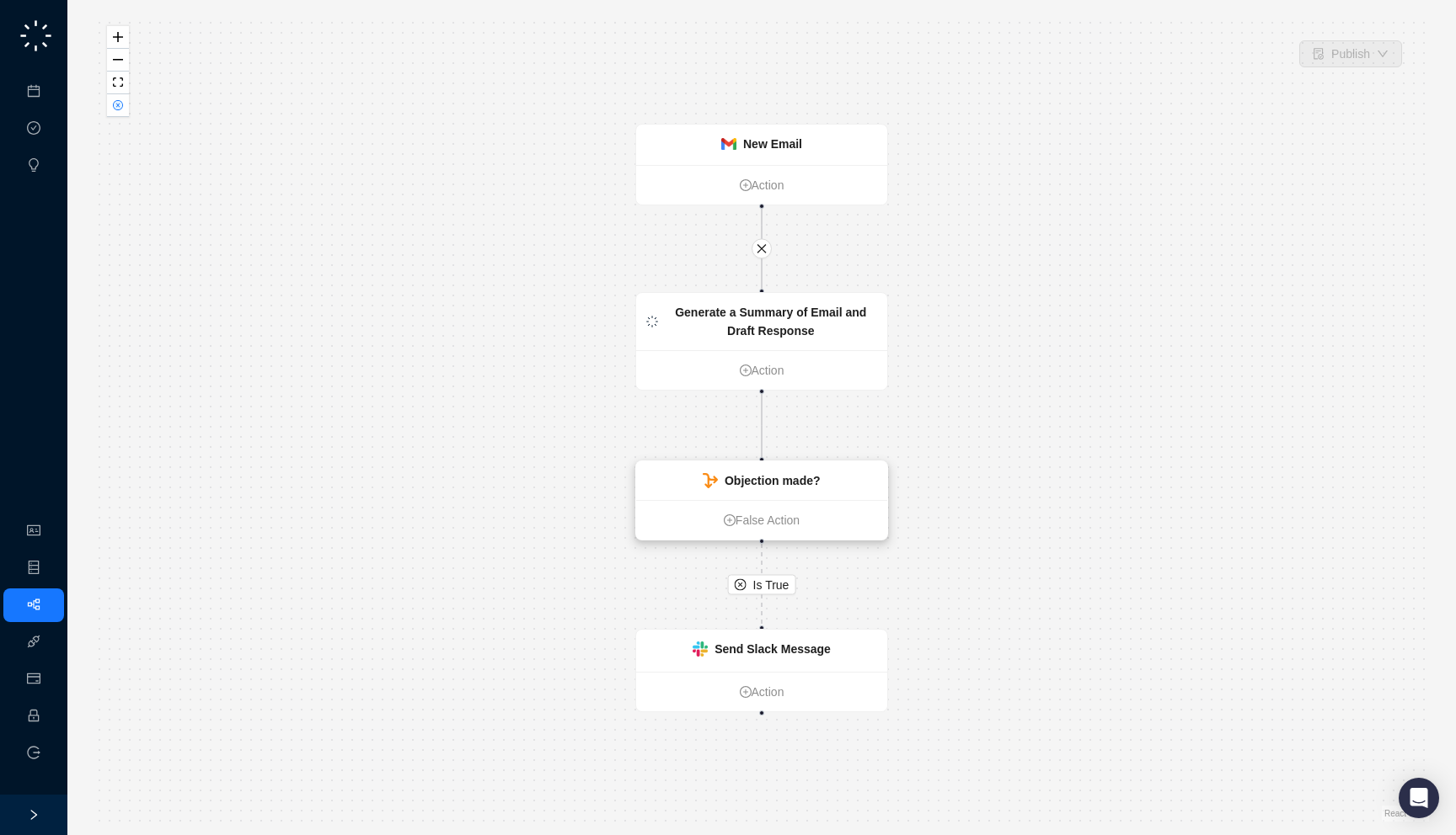
click at [764, 476] on strong "Objection made?" at bounding box center [773, 480] width 96 height 14
click at [766, 314] on strong "Generate a Summary of Email and Draft Response" at bounding box center [771, 321] width 192 height 32
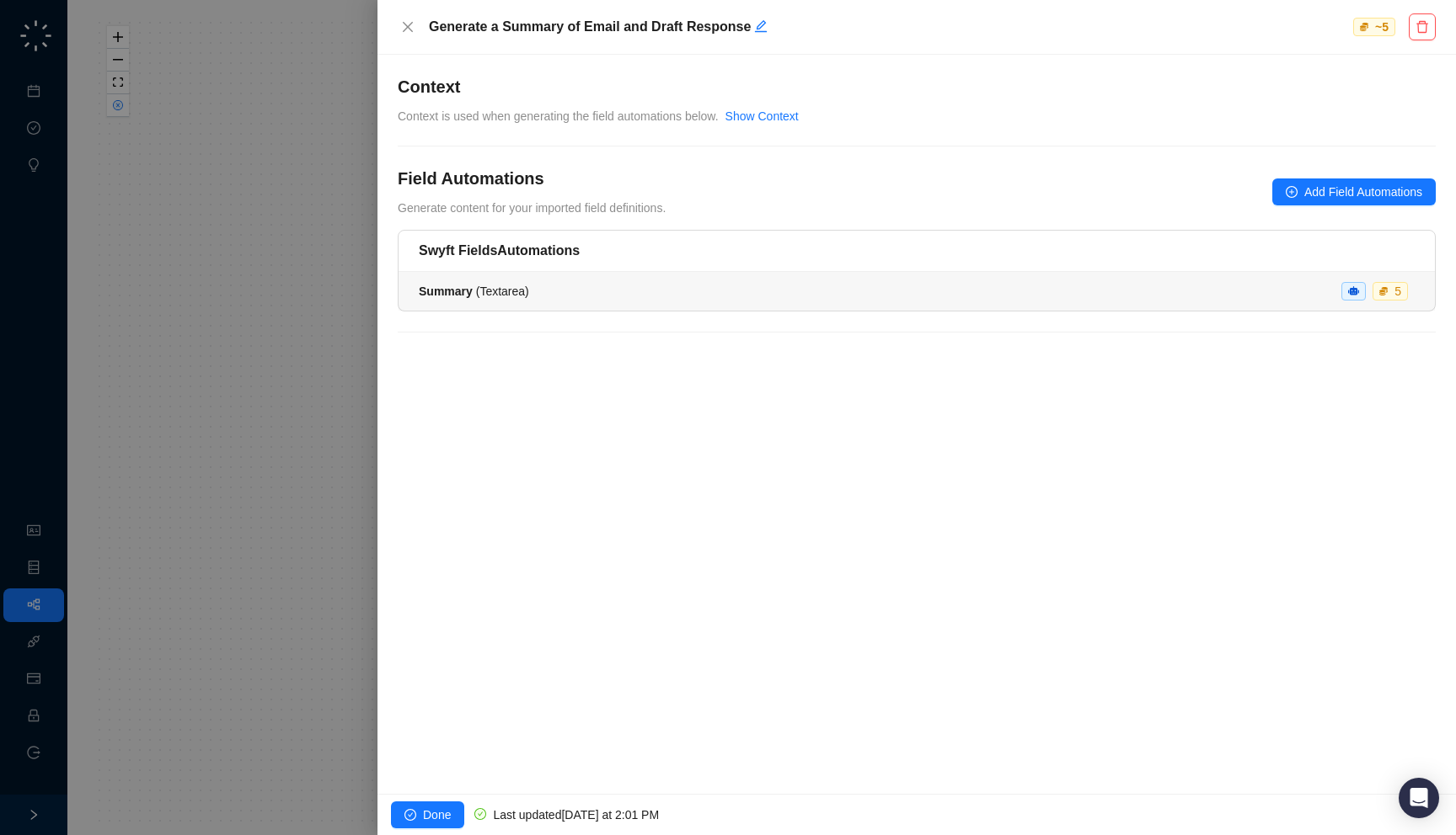
click at [765, 294] on div "Summary ( Textarea ) 5" at bounding box center [917, 291] width 996 height 19
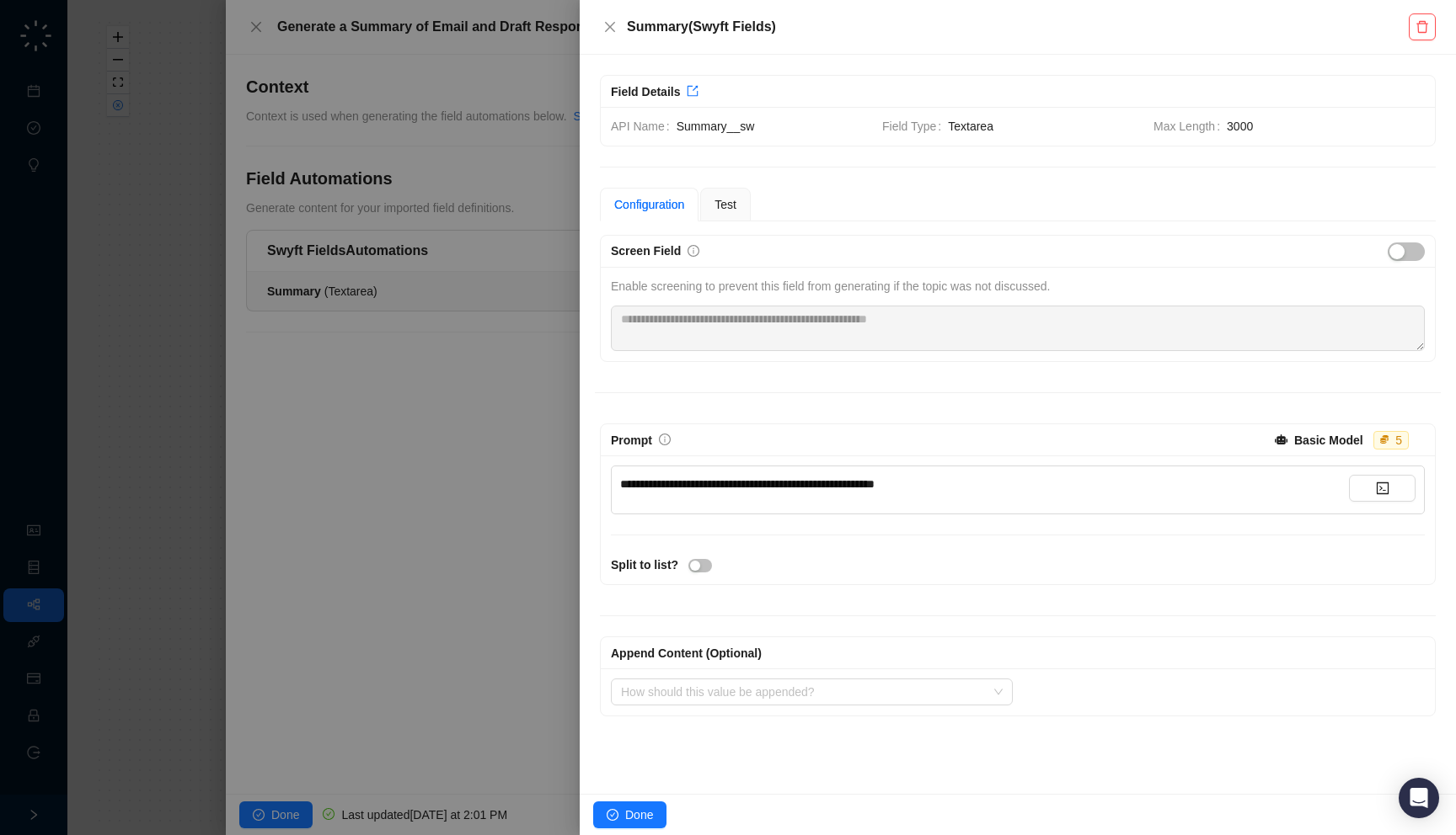
drag, startPoint x: 1100, startPoint y: 285, endPoint x: 1093, endPoint y: 302, distance: 18.4
click at [1093, 302] on div "Enable screening to prevent this field from generating if the topic was not dis…" at bounding box center [1017, 314] width 824 height 74
click at [507, 419] on div at bounding box center [728, 417] width 1456 height 835
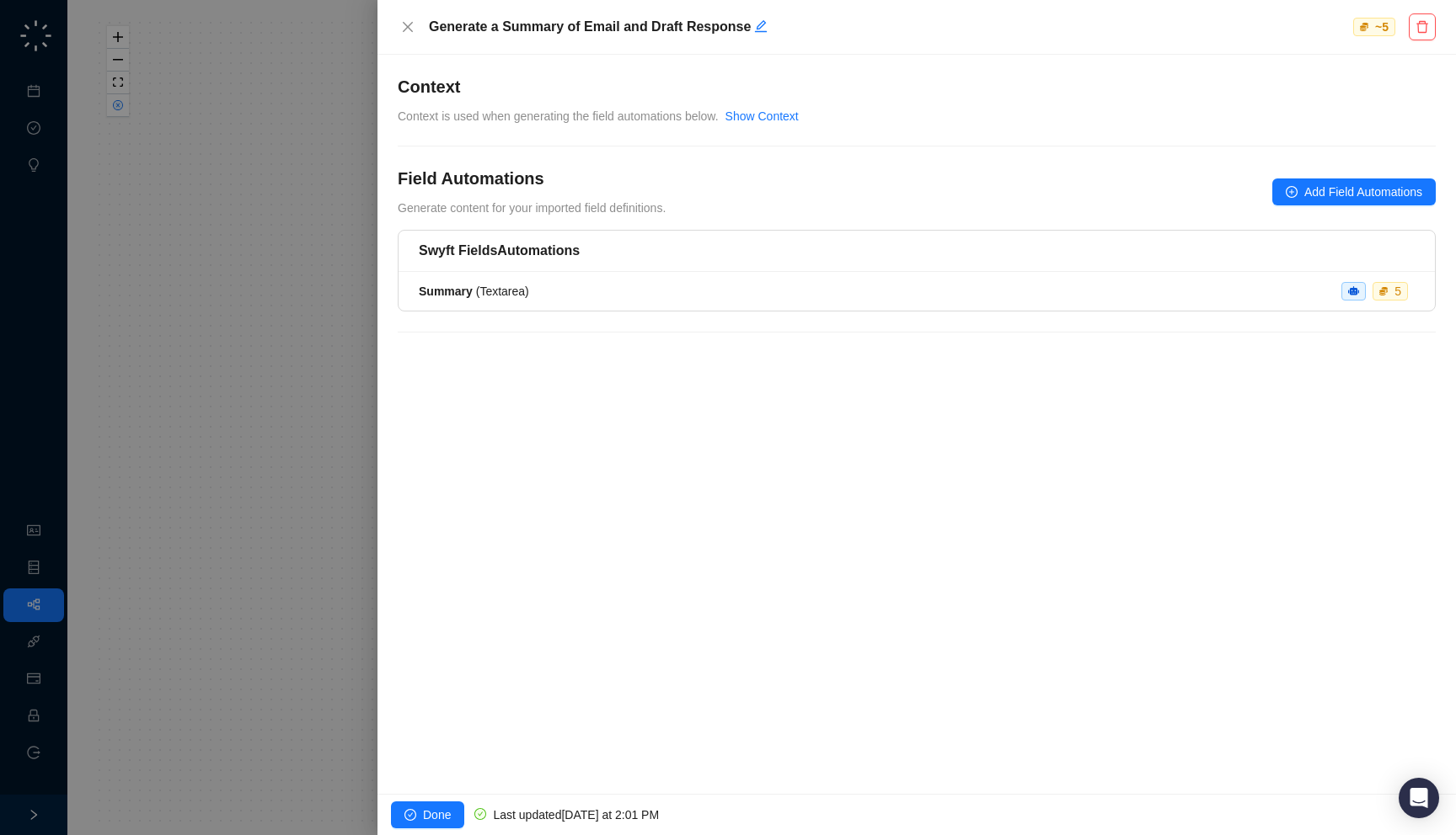
click at [290, 366] on div at bounding box center [728, 417] width 1456 height 835
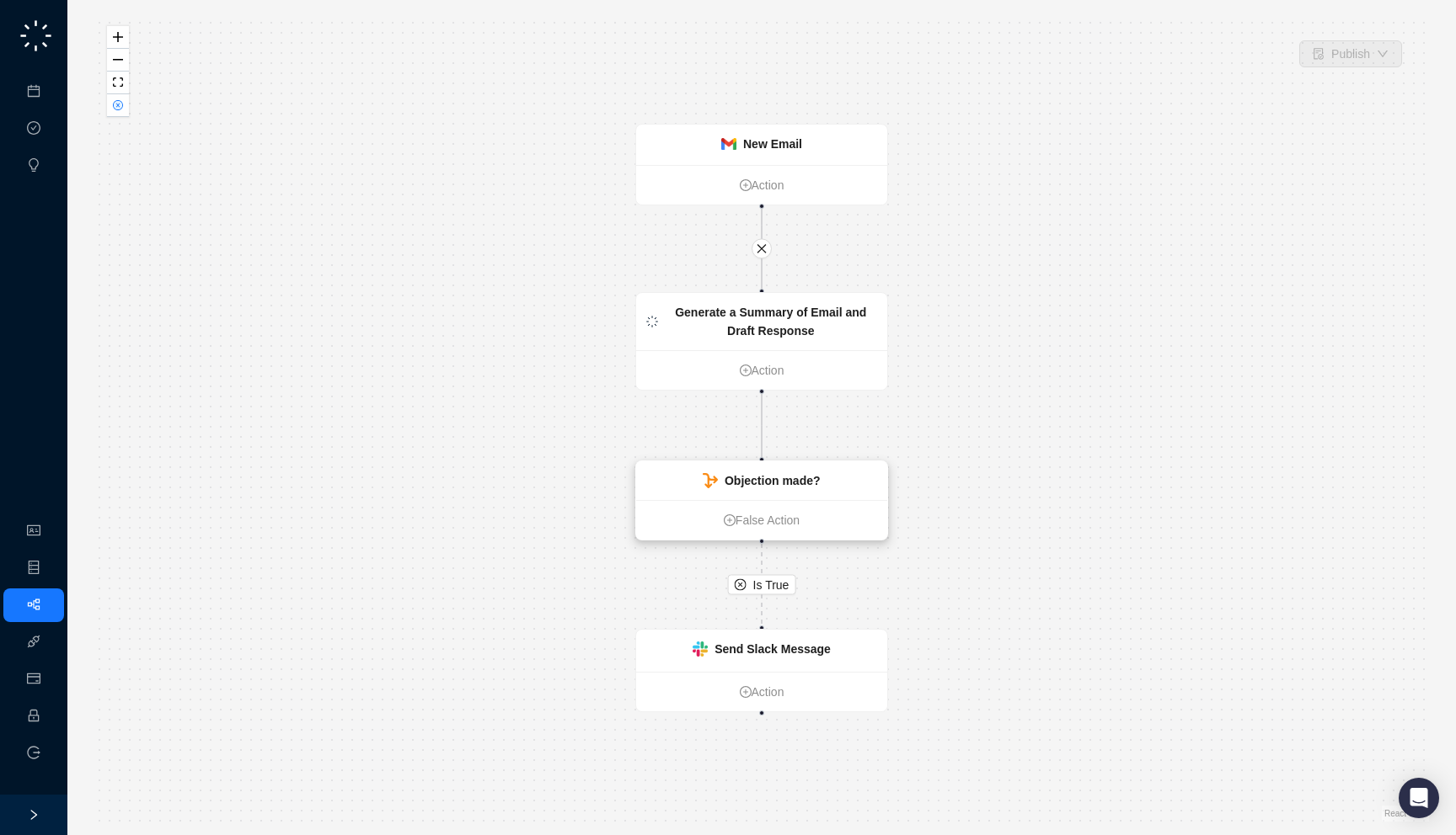
click at [783, 468] on div "Objection made?" at bounding box center [761, 481] width 251 height 39
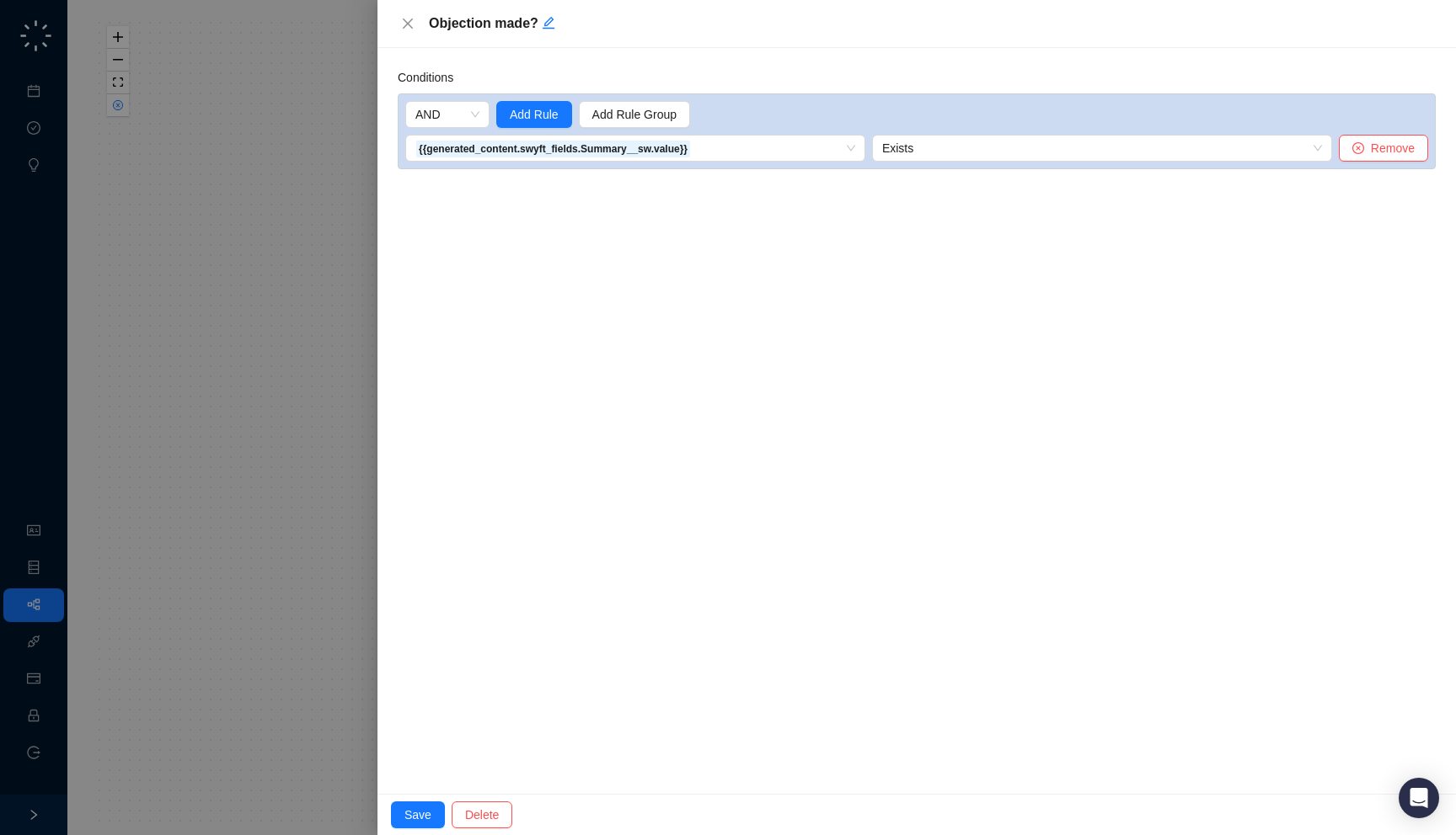
click at [167, 457] on div at bounding box center [728, 417] width 1456 height 835
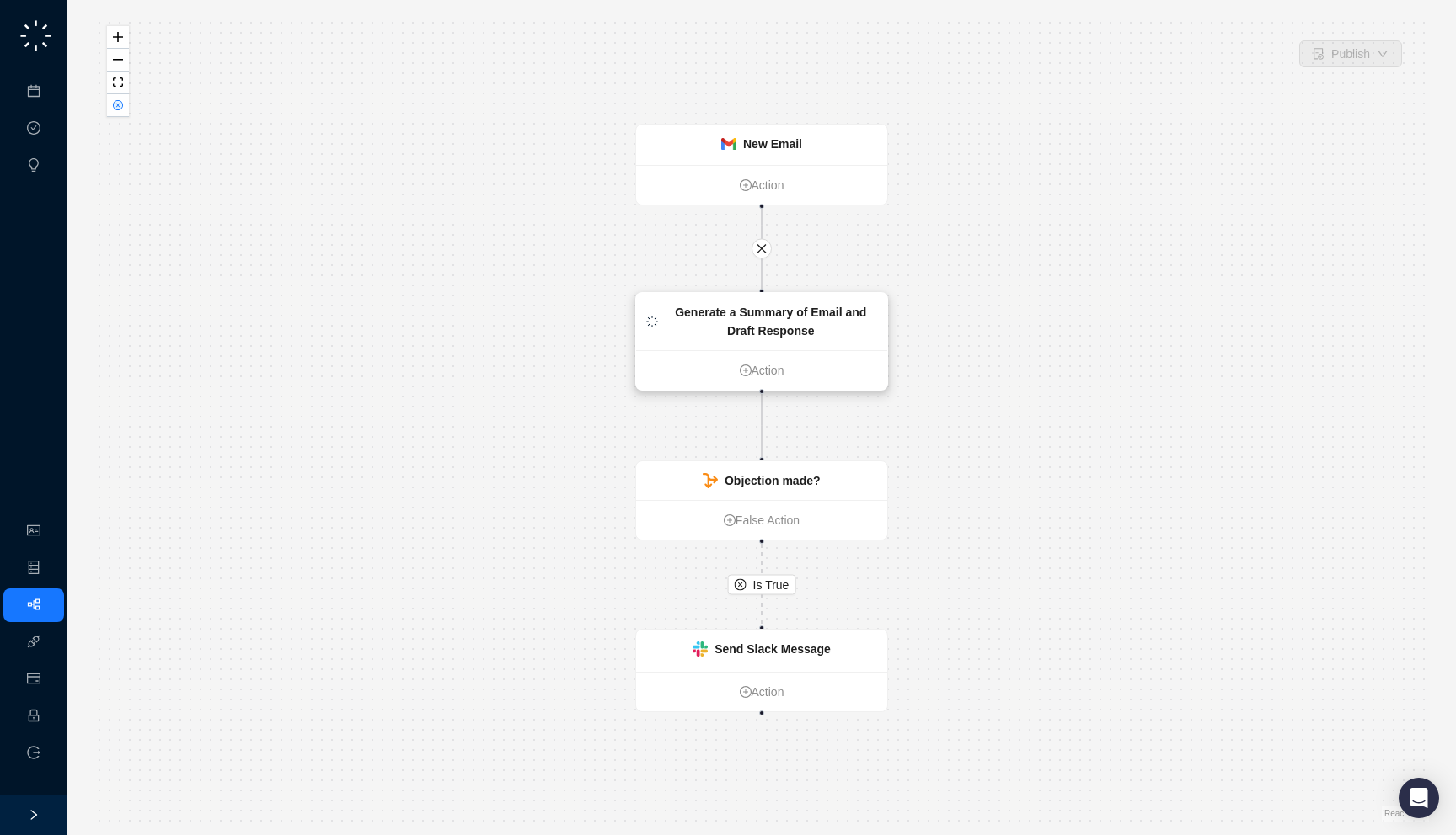
click at [781, 317] on strong "Generate a Summary of Email and Draft Response" at bounding box center [771, 321] width 192 height 32
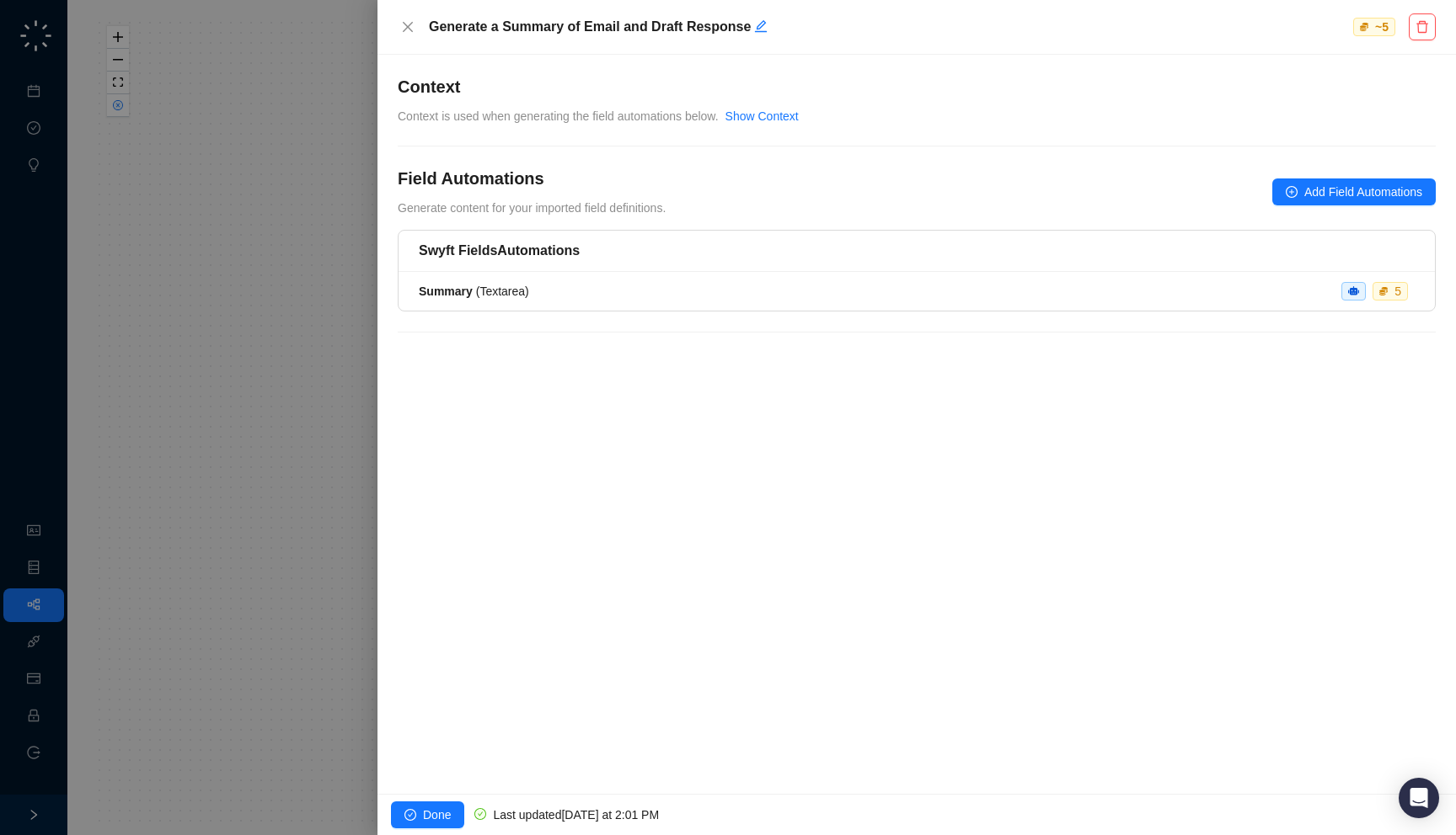
click at [248, 345] on div at bounding box center [728, 417] width 1456 height 835
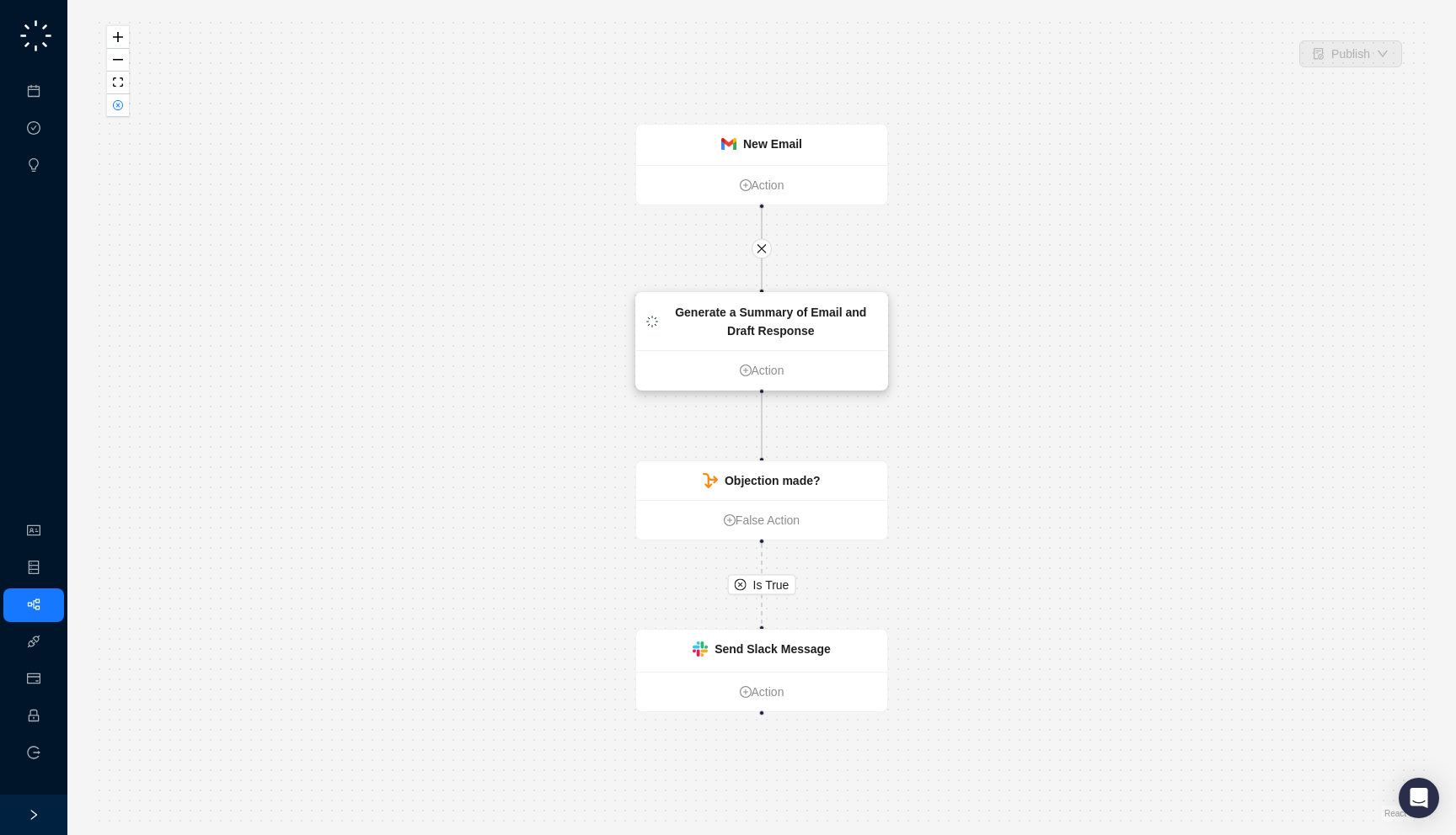
click at [770, 309] on strong "Generate a Summary of Email and Draft Response" at bounding box center [771, 321] width 192 height 32
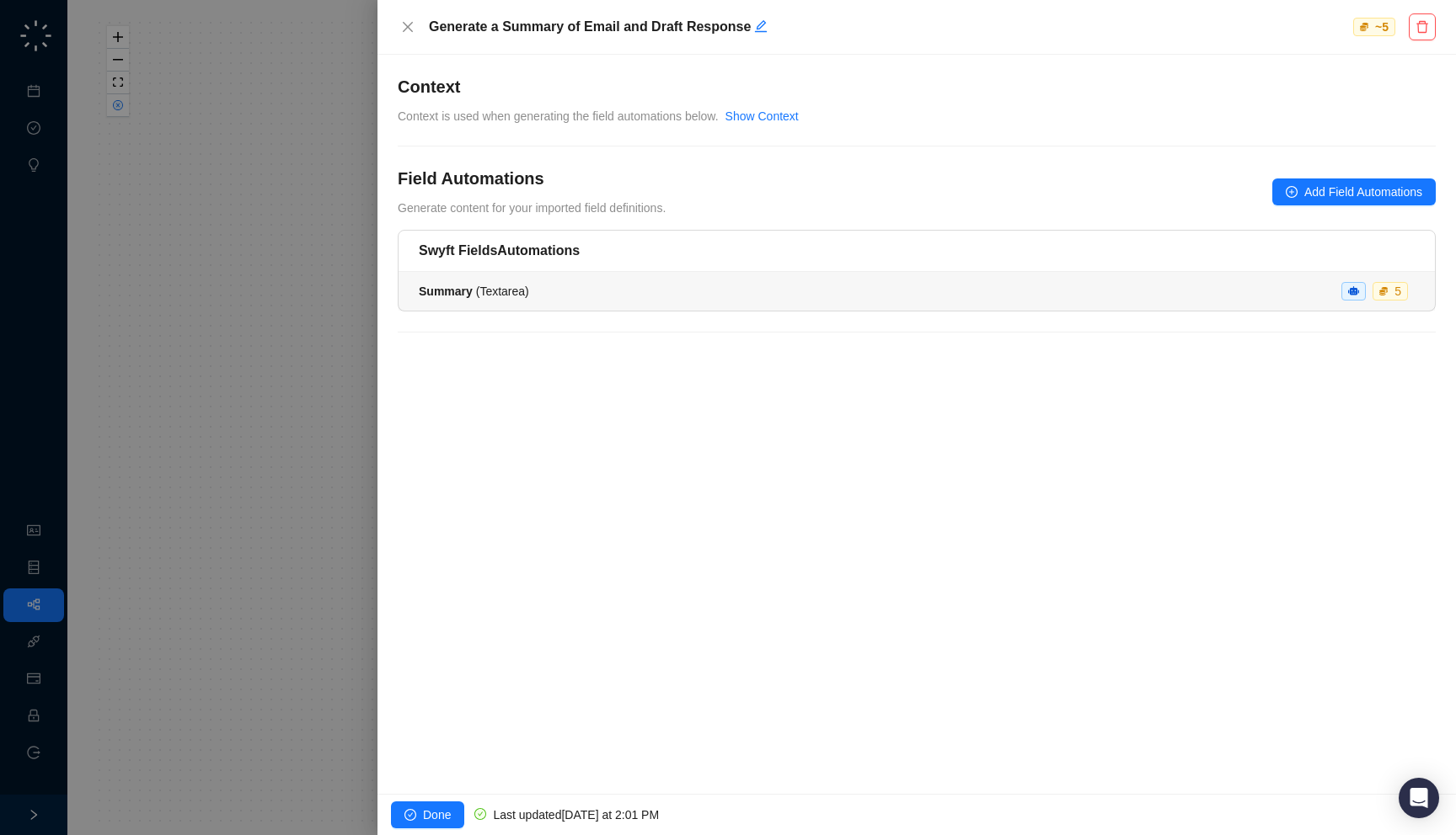
click at [792, 298] on div "Summary ( Textarea ) 5" at bounding box center [917, 291] width 996 height 19
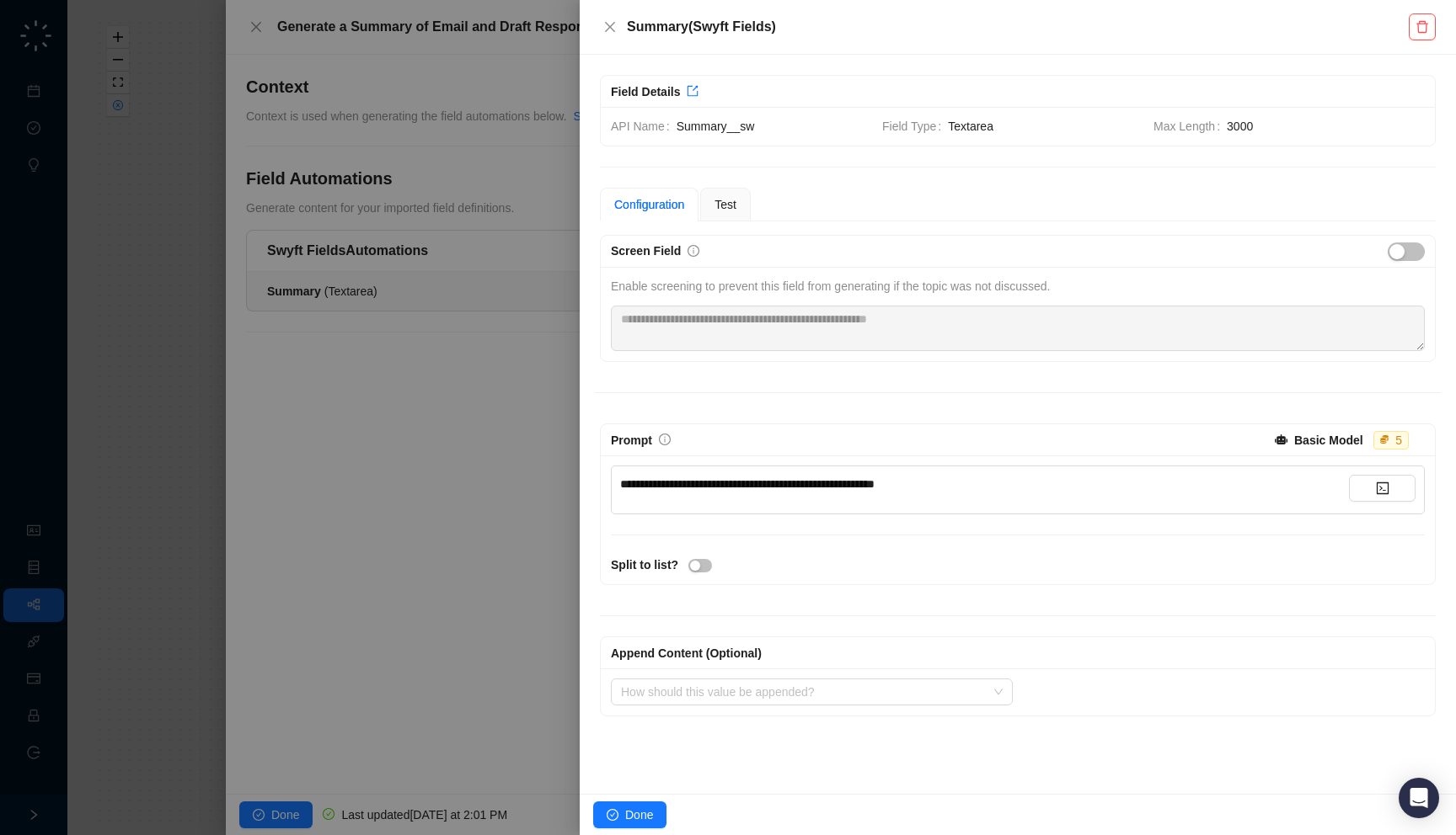
click at [458, 371] on div at bounding box center [728, 417] width 1456 height 835
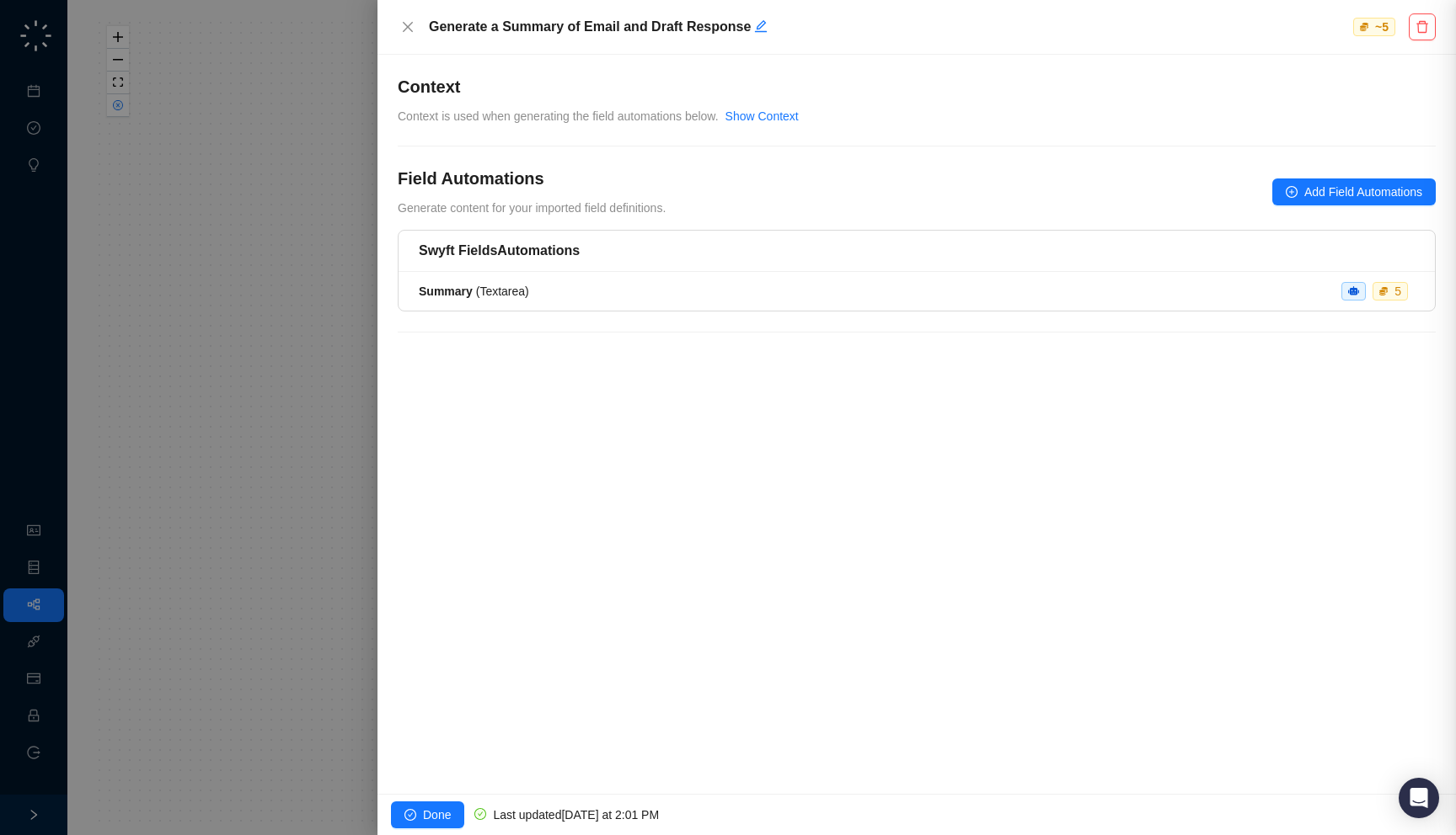
click at [274, 362] on div at bounding box center [728, 417] width 1456 height 835
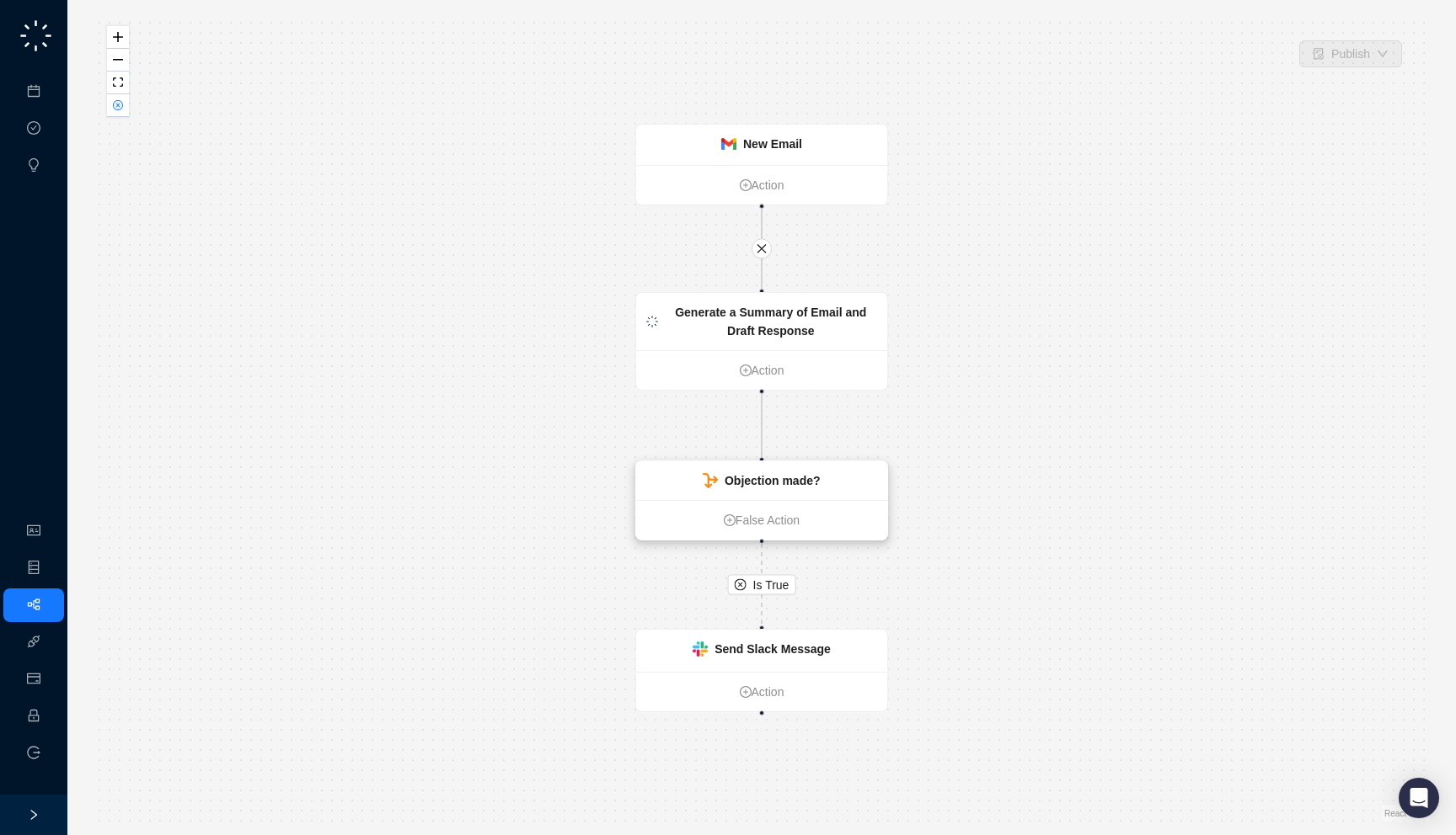
click at [751, 484] on strong "Objection made?" at bounding box center [773, 480] width 96 height 14
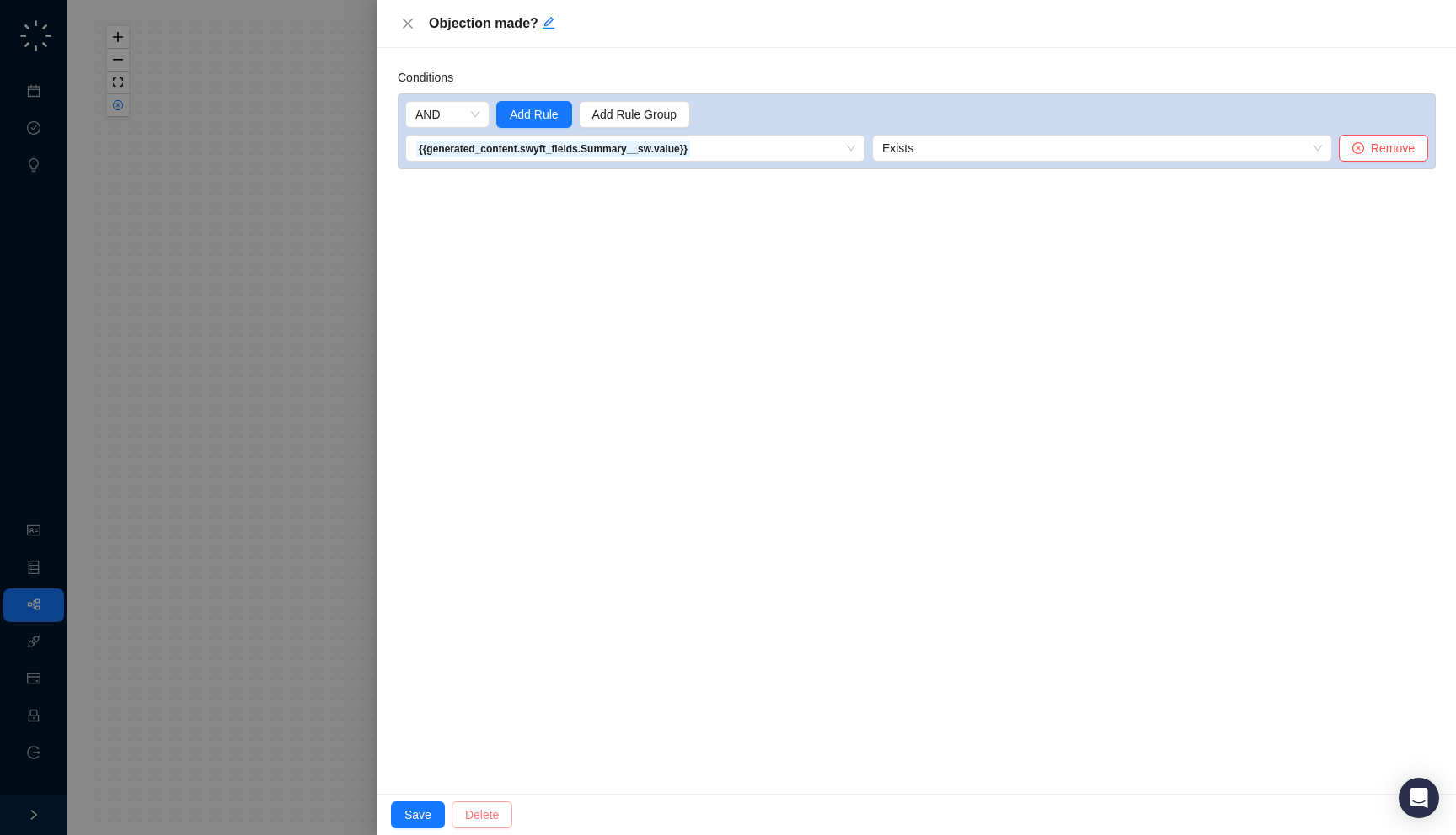
click at [504, 808] on button "Delete" at bounding box center [482, 815] width 61 height 27
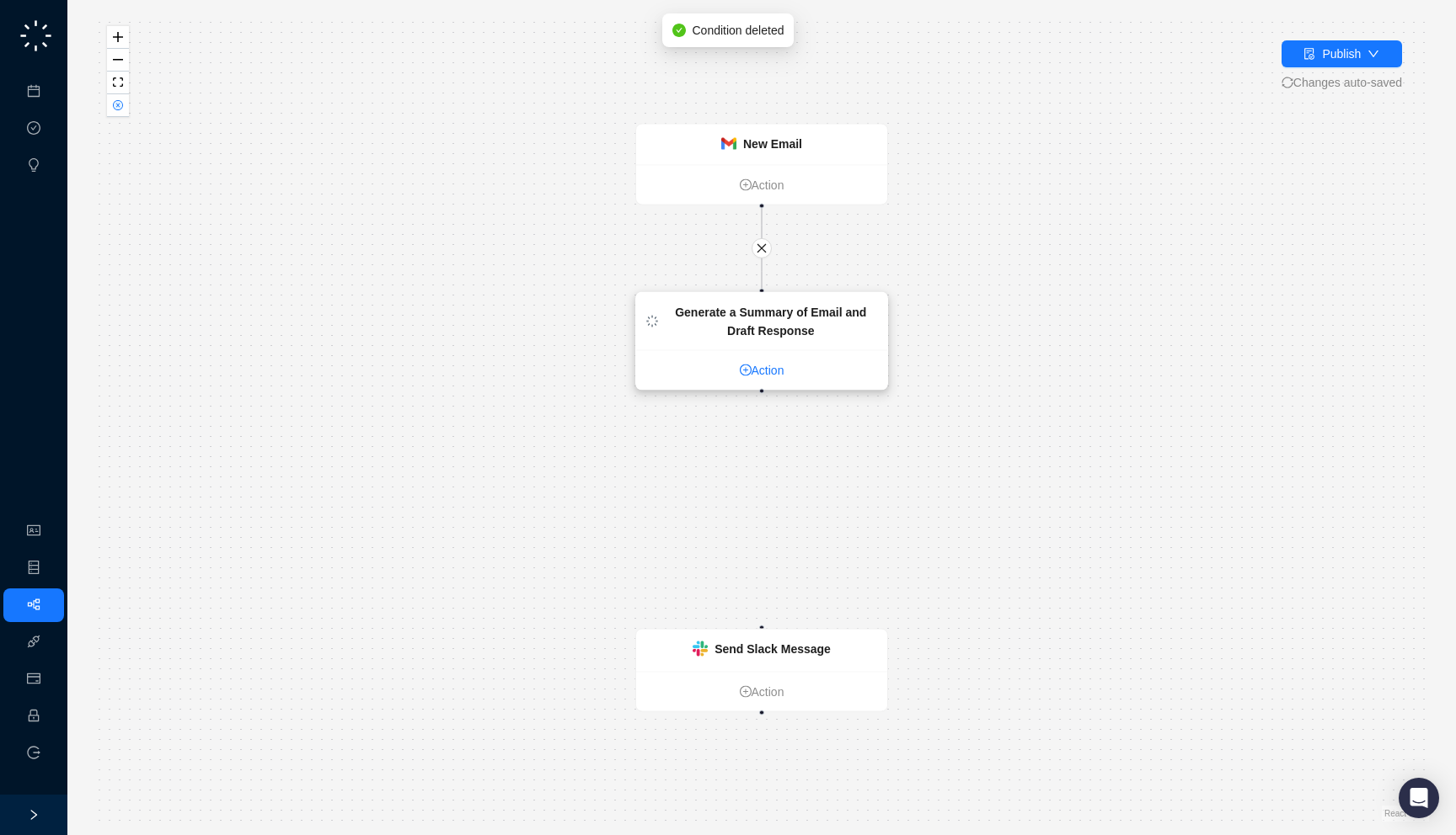
click at [766, 366] on link "Action" at bounding box center [761, 370] width 251 height 19
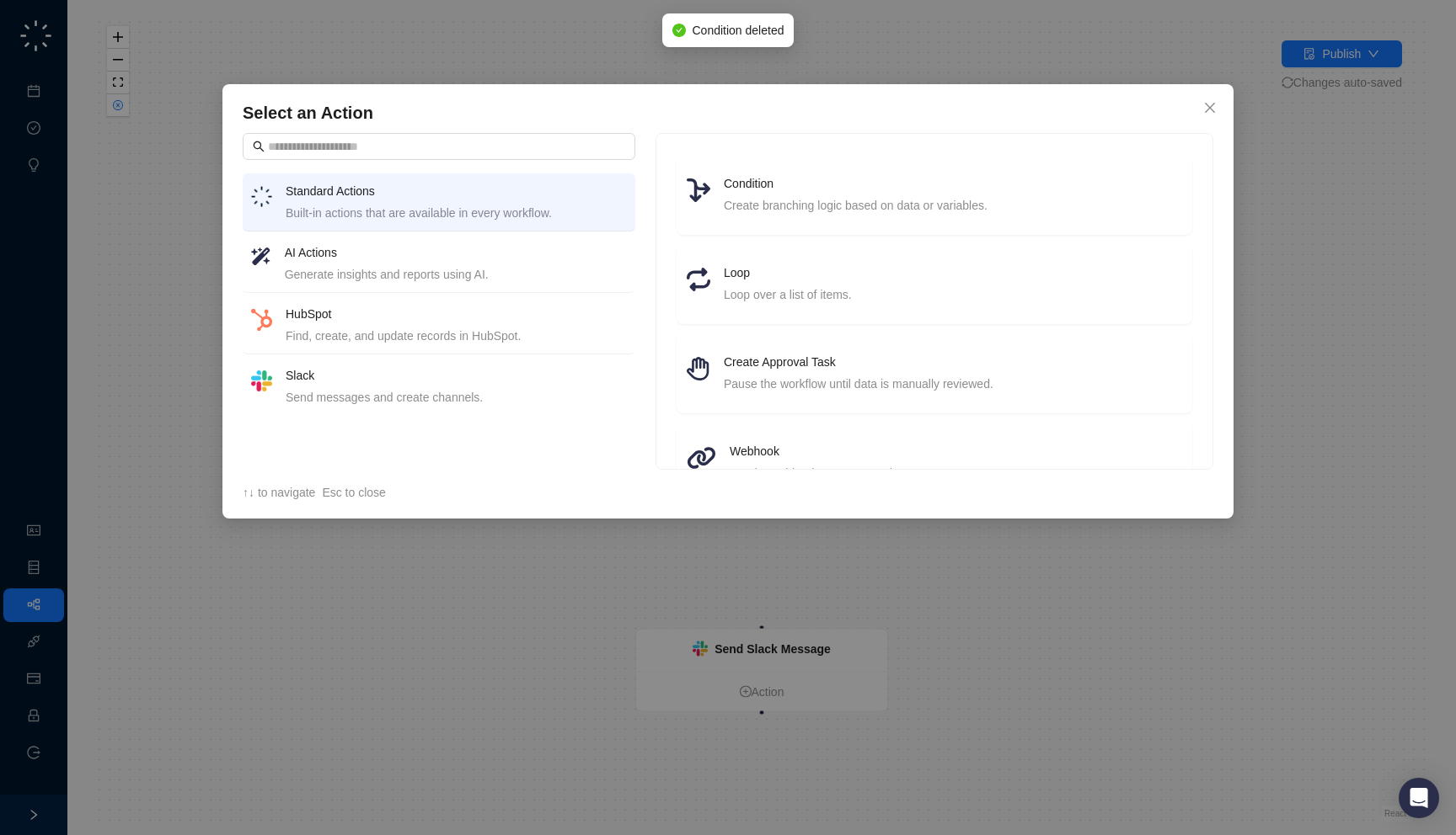
click at [443, 271] on div "Generate insights and reports using AI." at bounding box center [455, 274] width 342 height 19
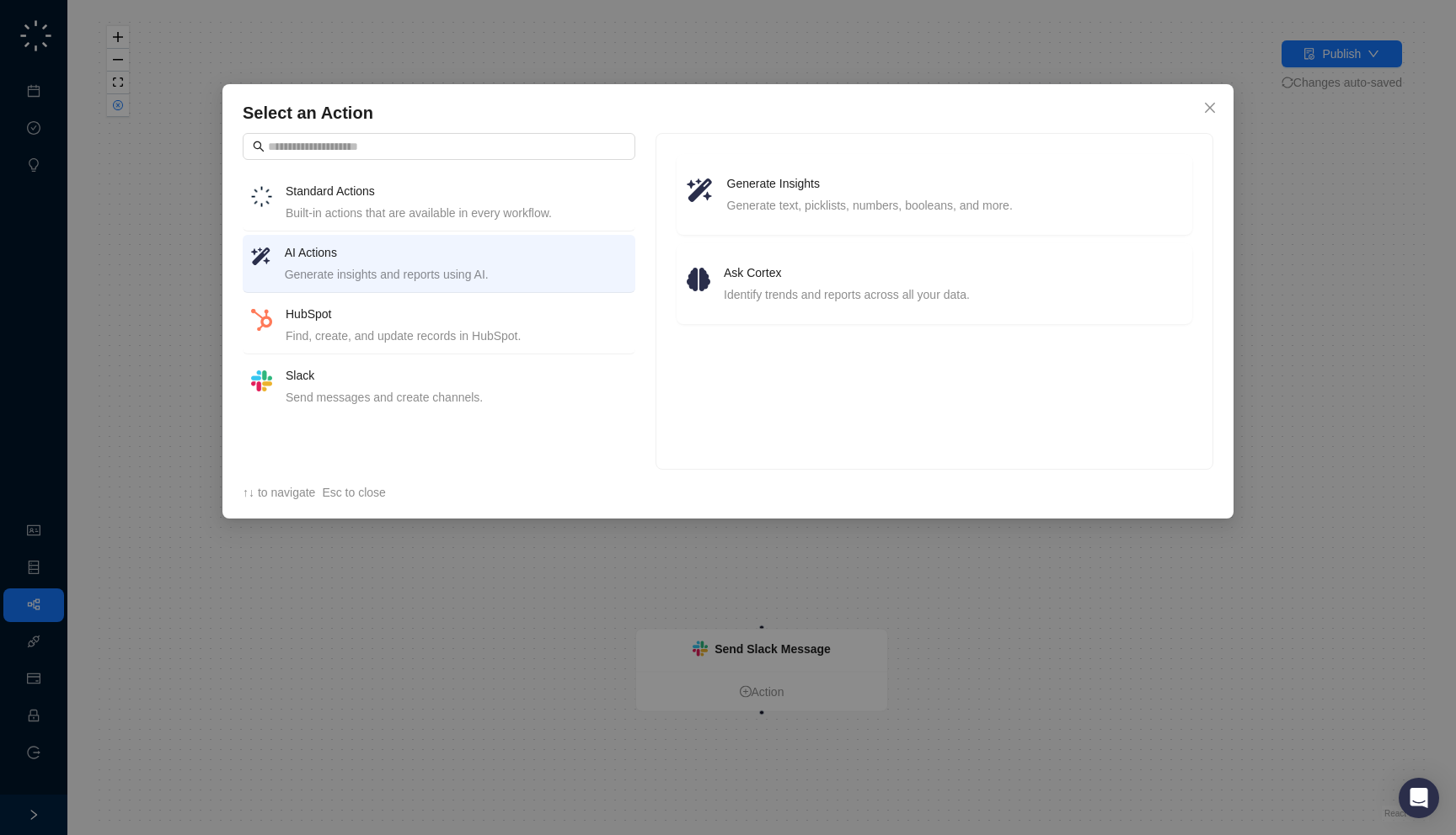
click at [358, 313] on h4 "HubSpot" at bounding box center [455, 313] width 341 height 19
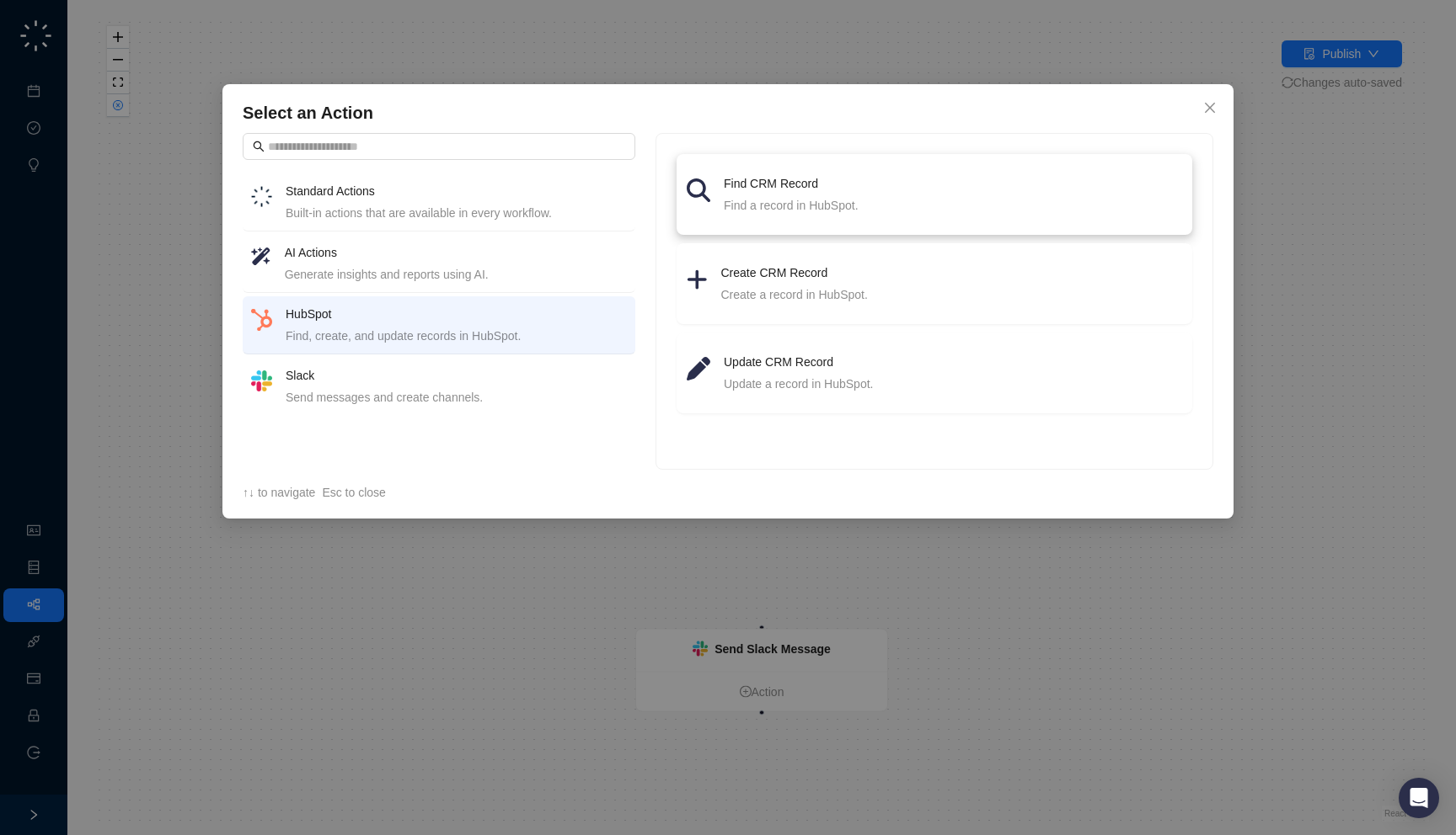
click at [847, 204] on div "Find a record in HubSpot." at bounding box center [953, 205] width 458 height 19
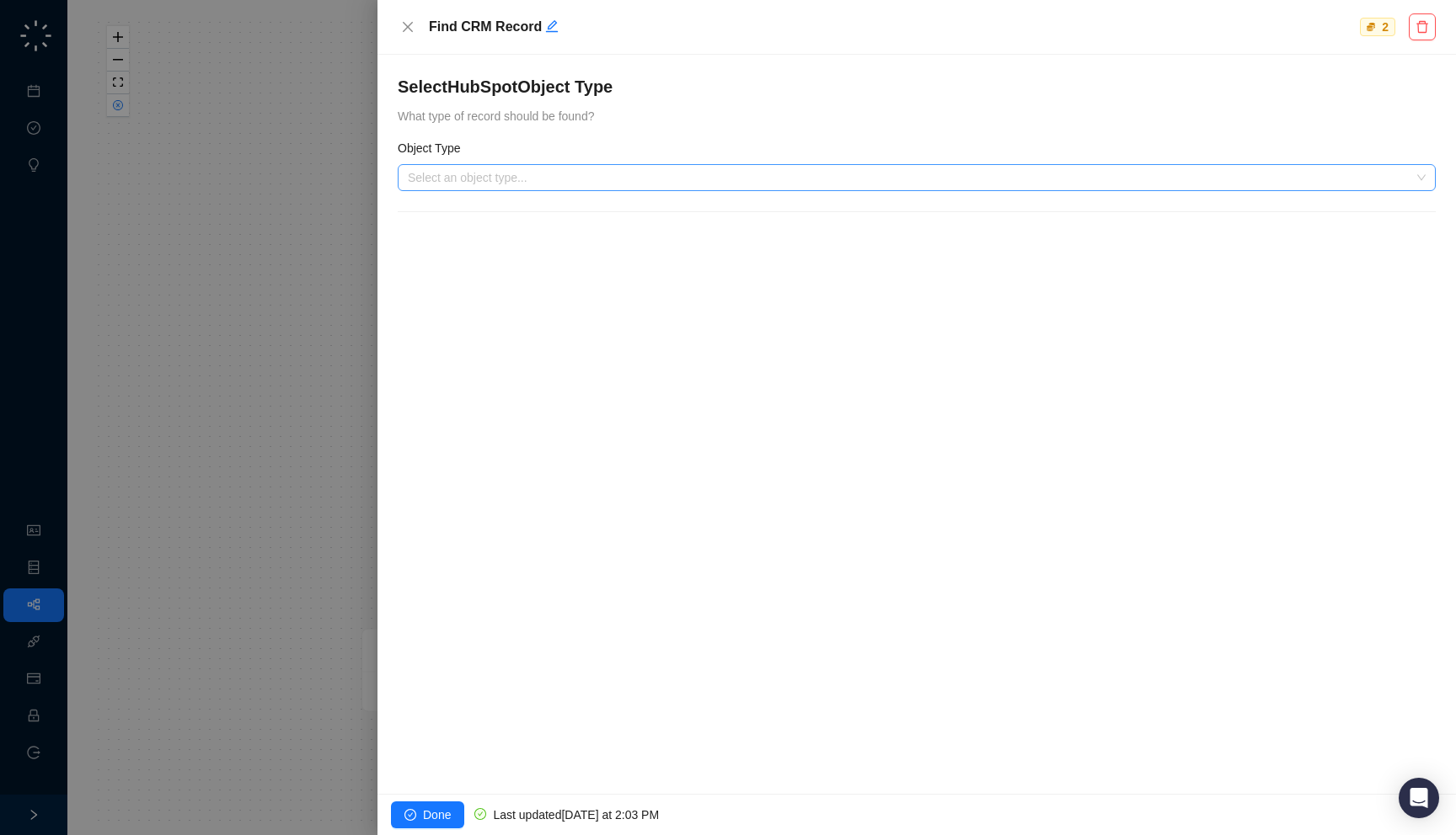
click at [792, 178] on input "search" at bounding box center [911, 178] width 1007 height 25
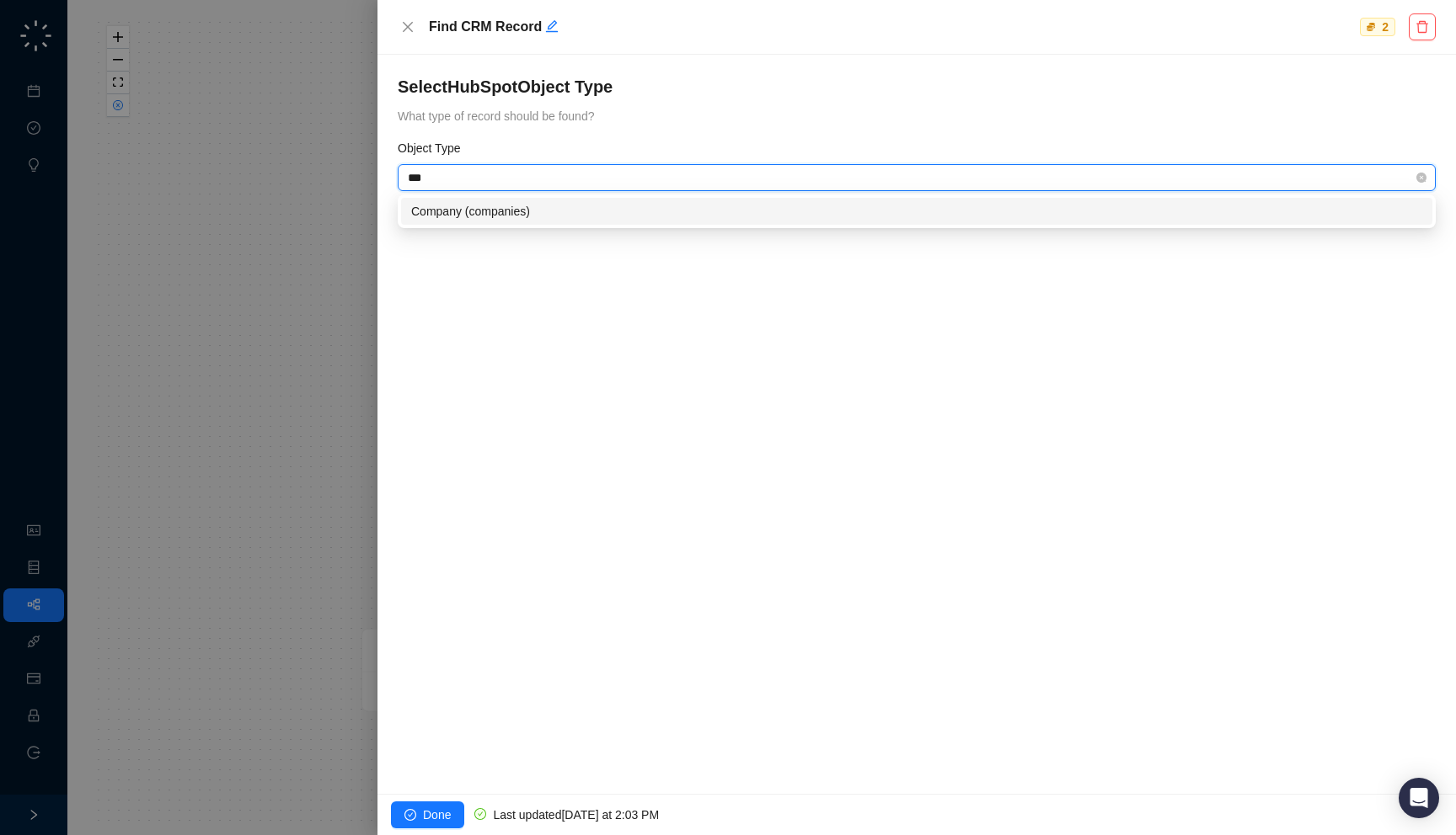
type input "****"
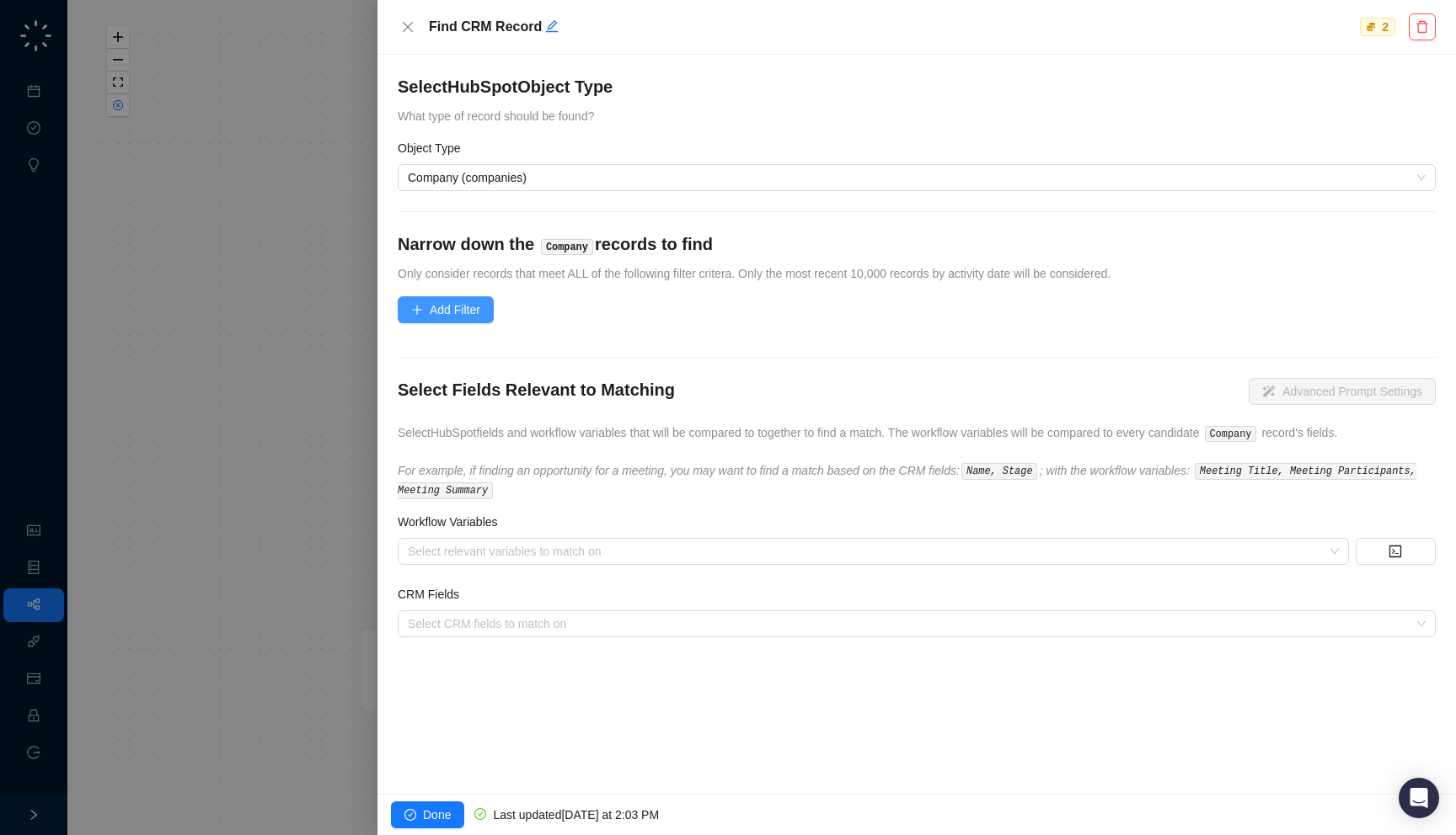
click at [453, 313] on span "Add Filter" at bounding box center [455, 310] width 51 height 19
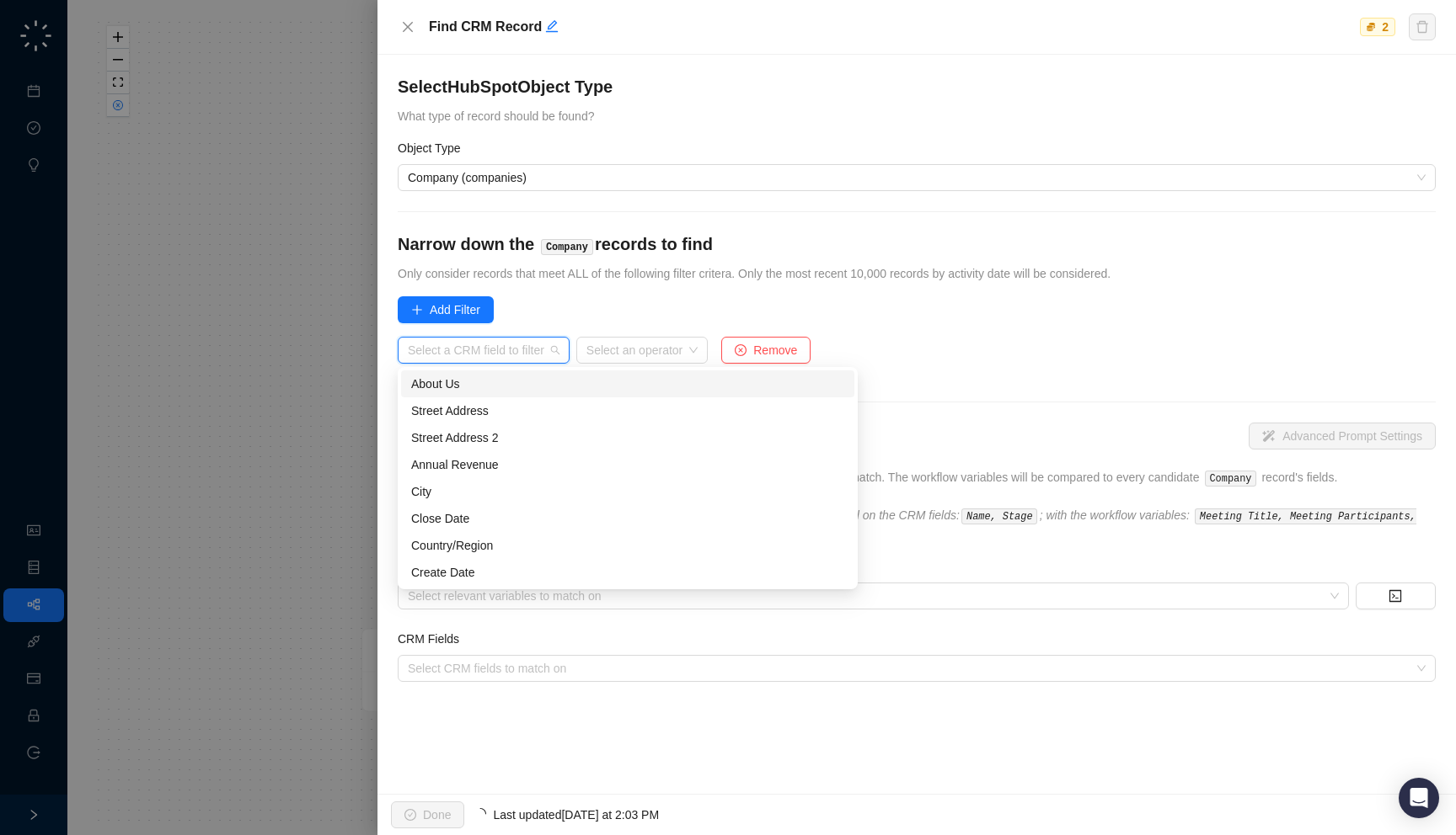
click at [486, 347] on input "search" at bounding box center [478, 351] width 142 height 25
click at [677, 271] on span "Only consider records that meet ALL of the following filter critera. Only the m…" at bounding box center [753, 273] width 712 height 14
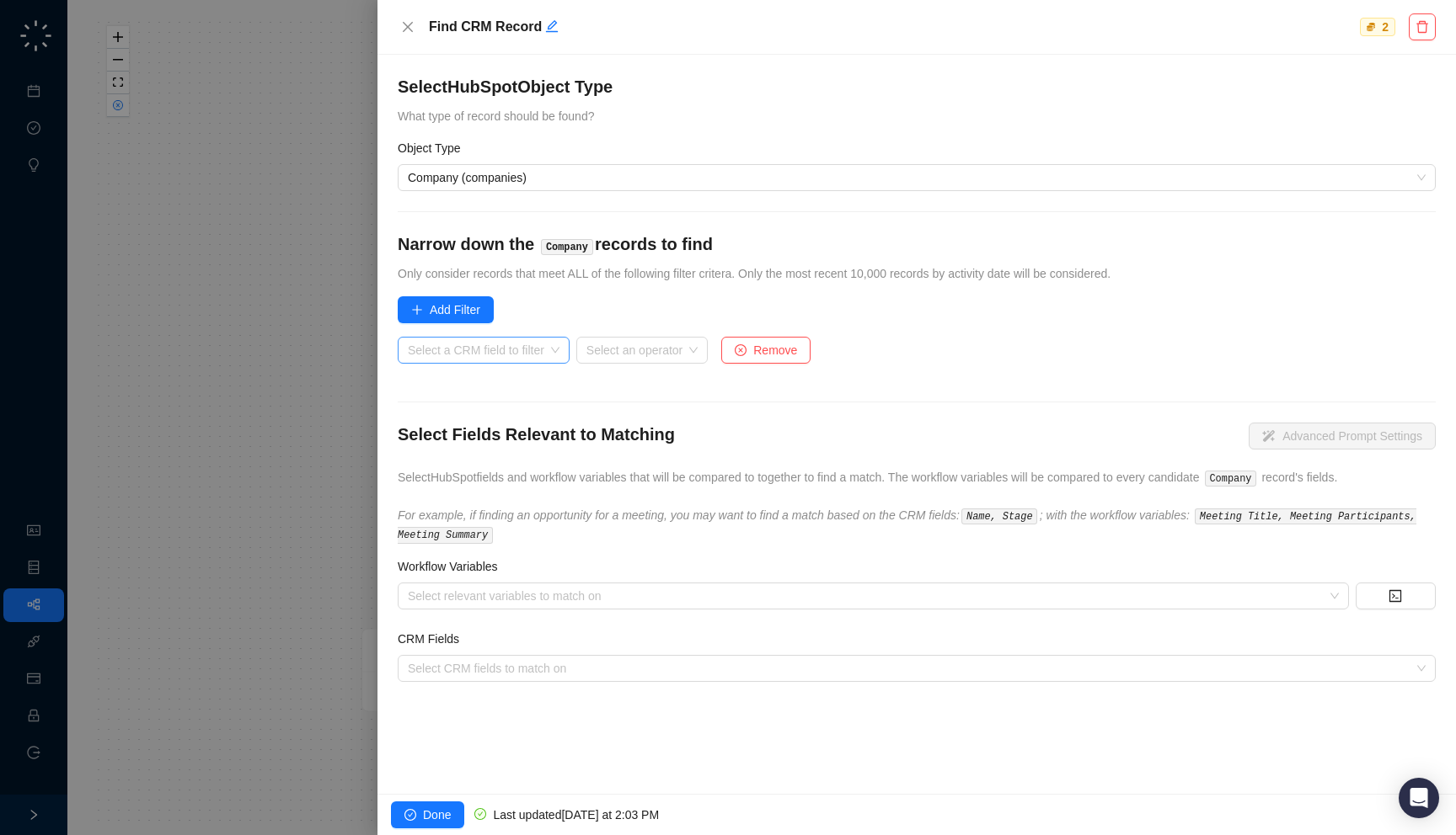
click at [434, 338] on input "search" at bounding box center [478, 351] width 142 height 25
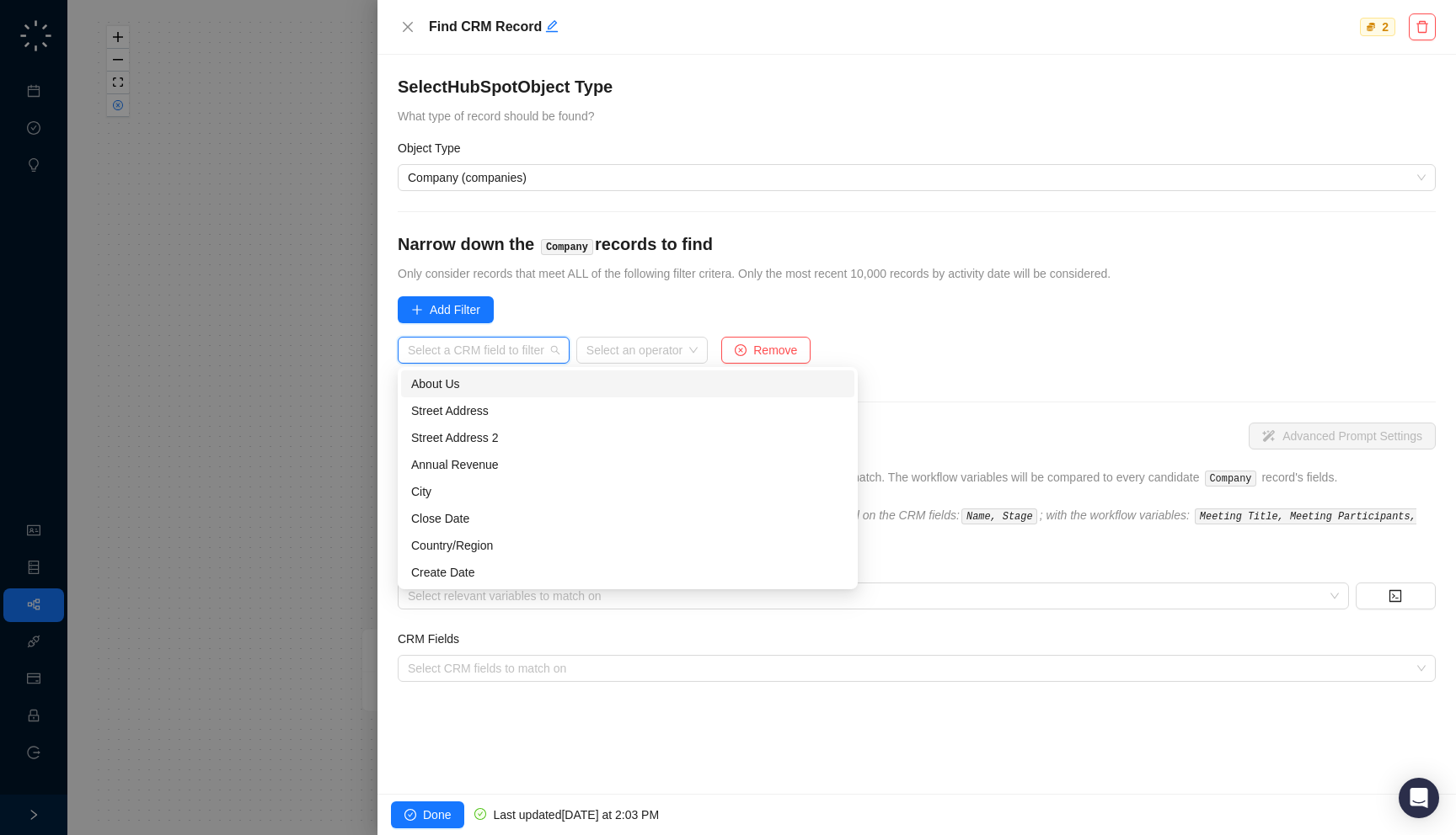
click at [664, 287] on form "Select HubSpot Object Type What type of record should be found? Object Type Com…" at bounding box center [917, 379] width 1038 height 607
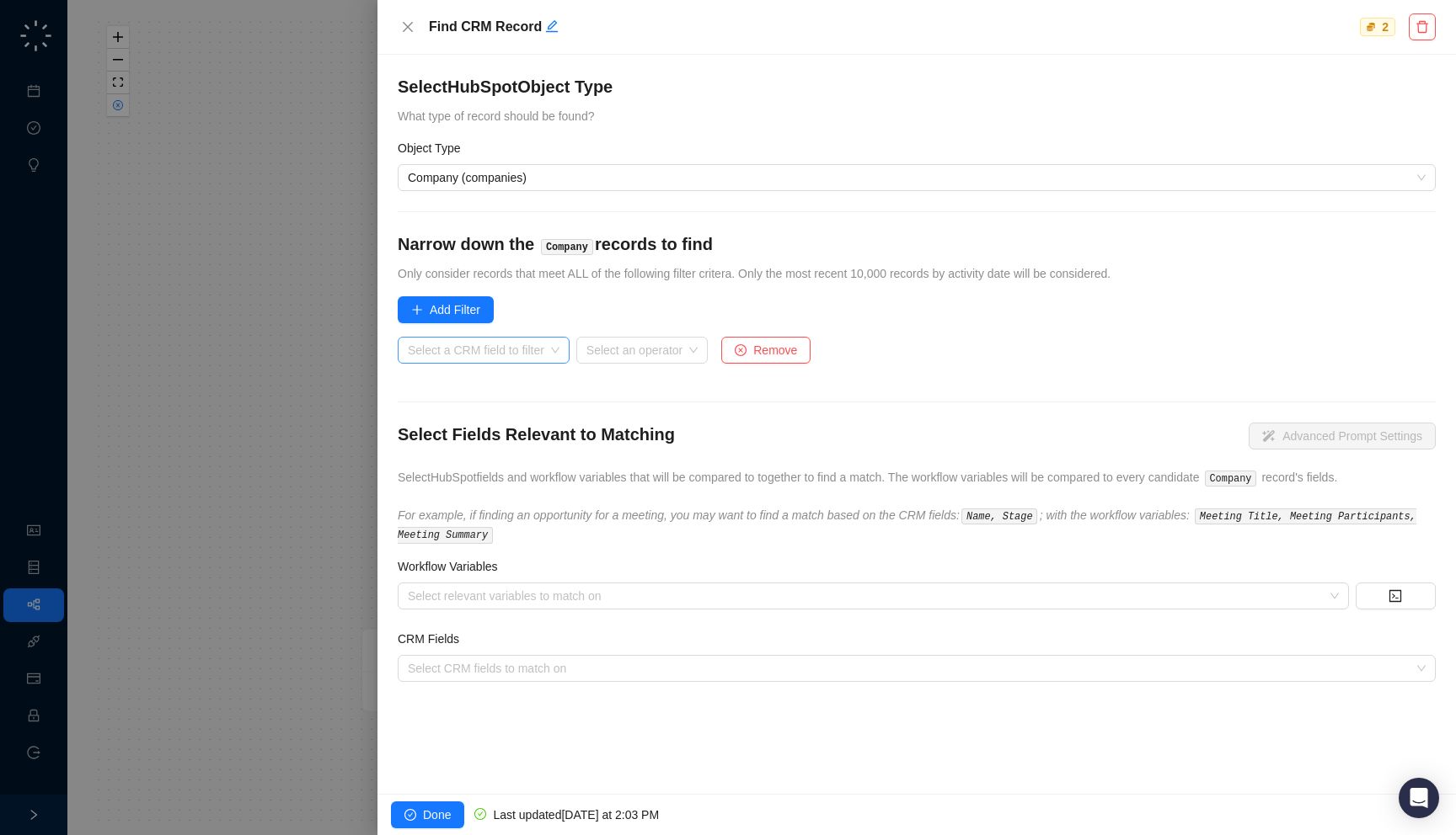
click at [511, 357] on input "search" at bounding box center [478, 351] width 142 height 25
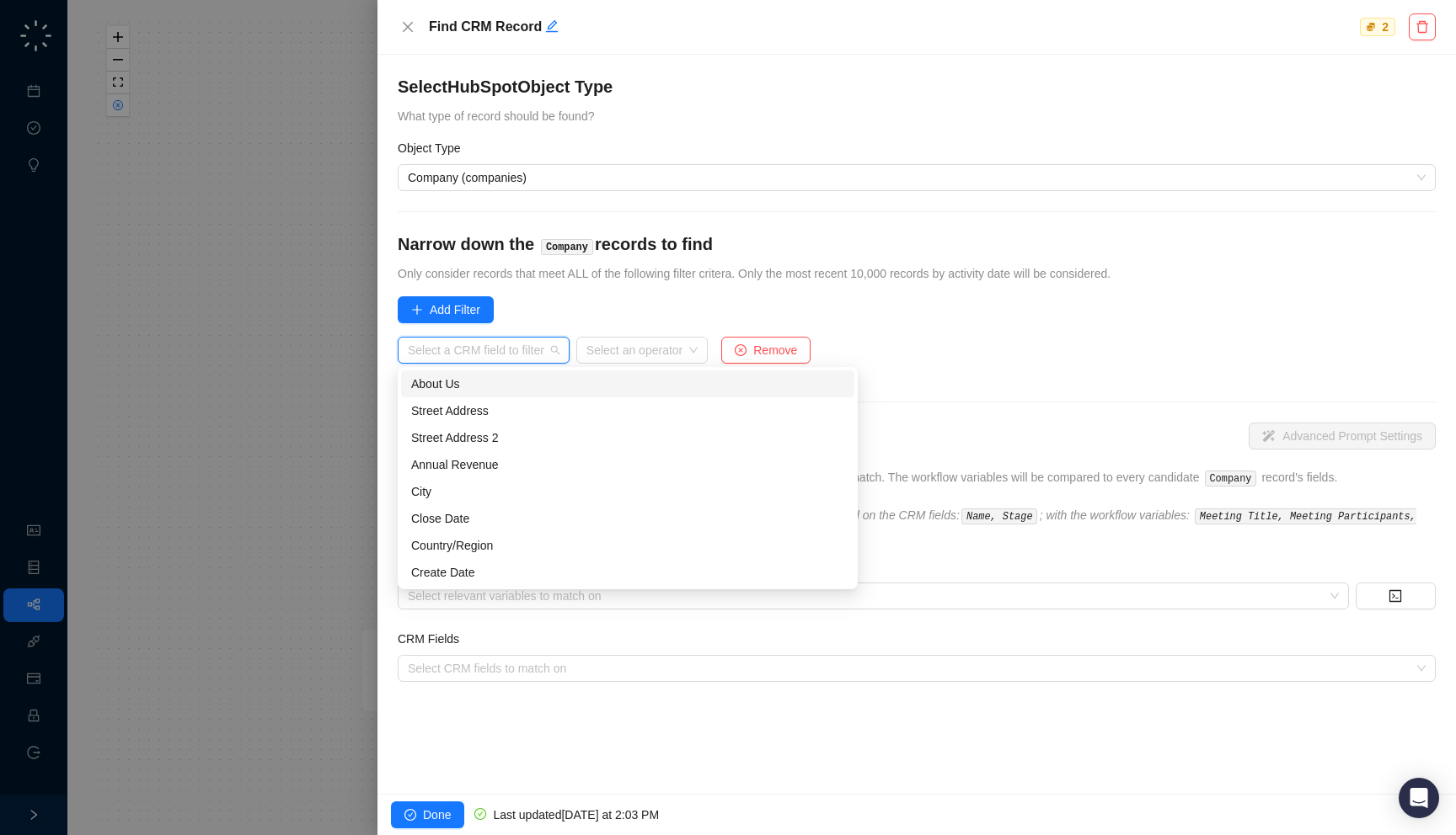
click at [607, 278] on span "Only consider records that meet ALL of the following filter critera. Only the m…" at bounding box center [753, 273] width 712 height 14
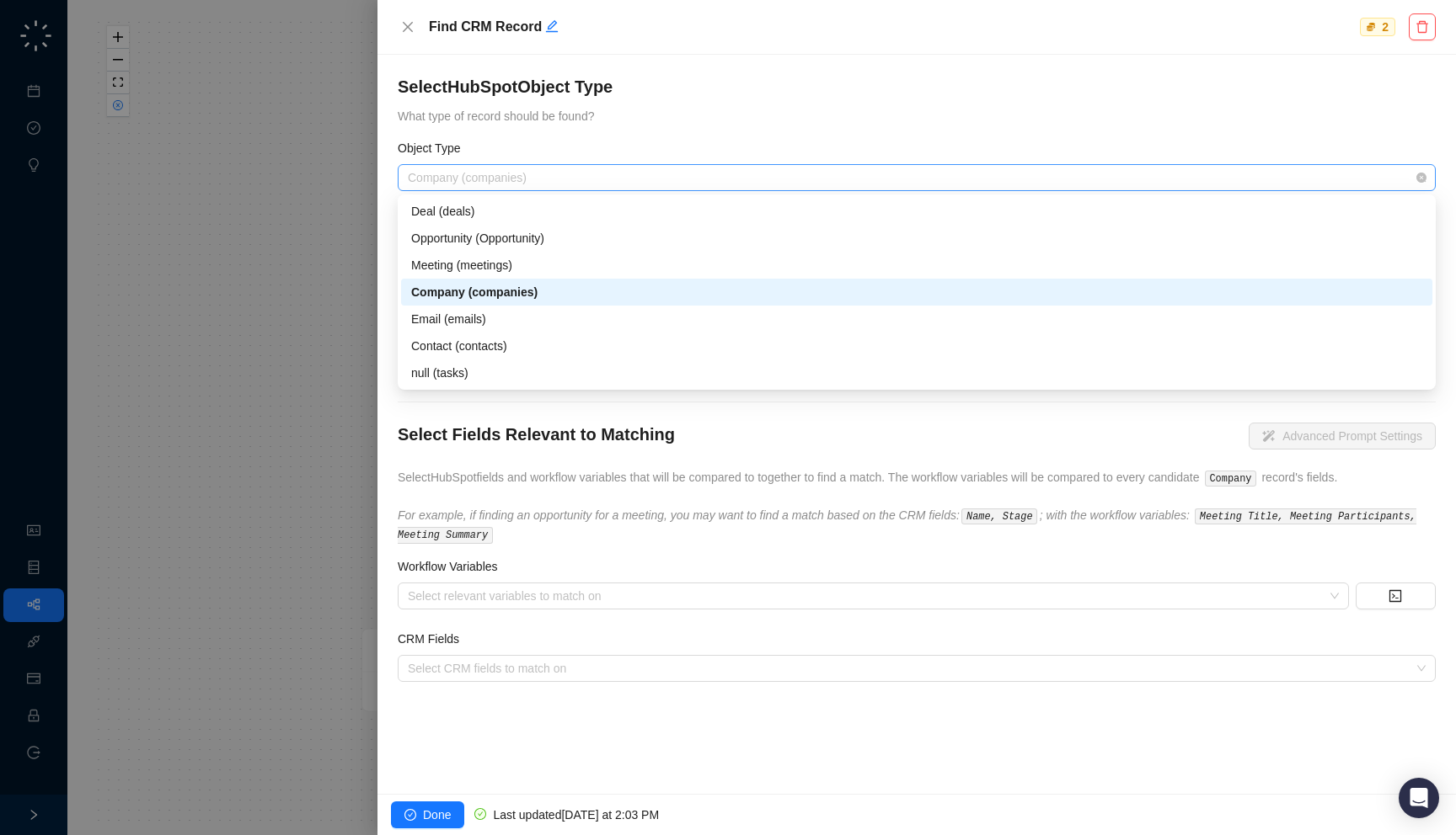
click at [581, 169] on span "Company (companies)" at bounding box center [917, 178] width 1018 height 25
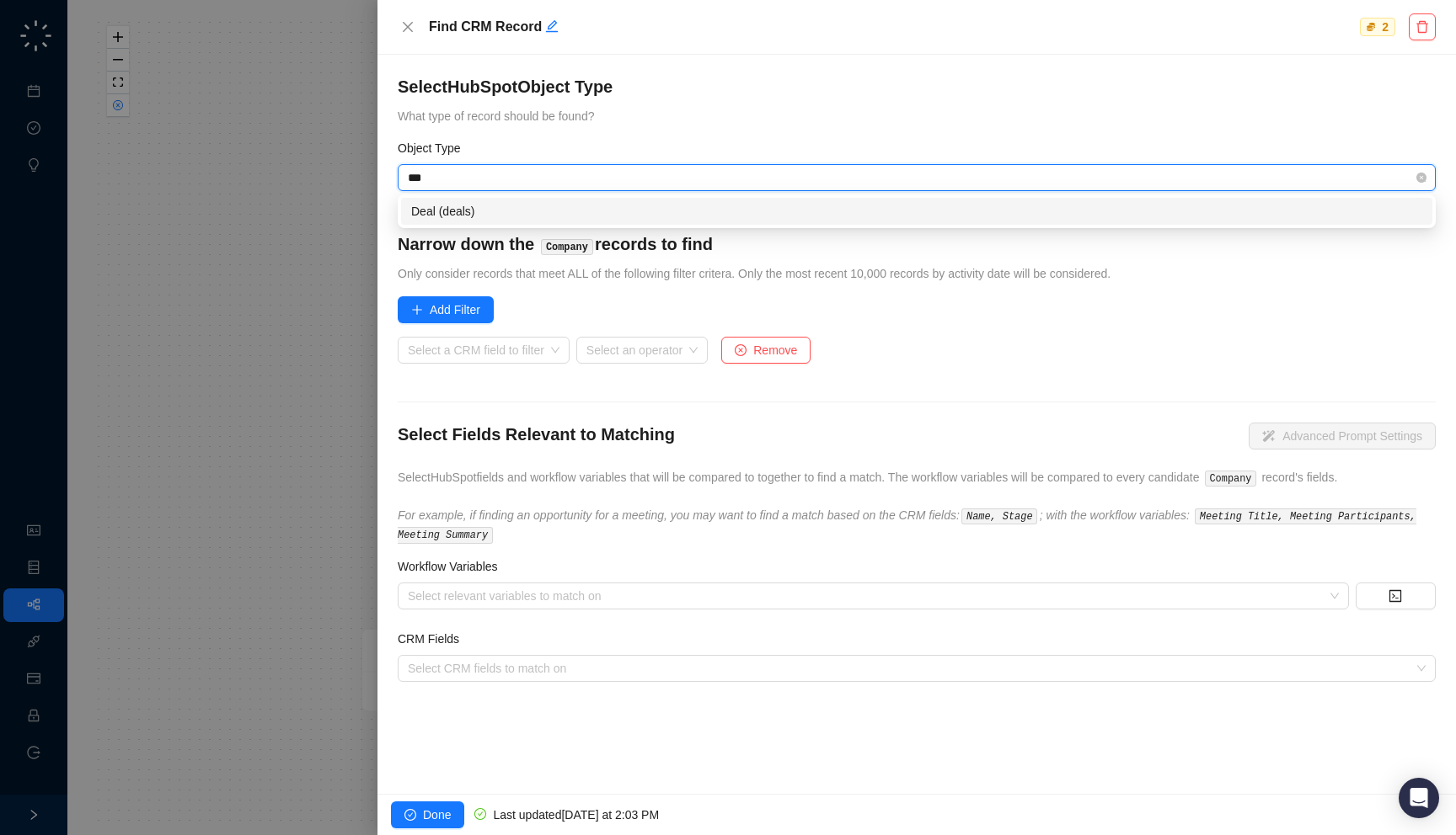
type input "****"
click at [523, 208] on div "Deal (deals)" at bounding box center [917, 211] width 1011 height 19
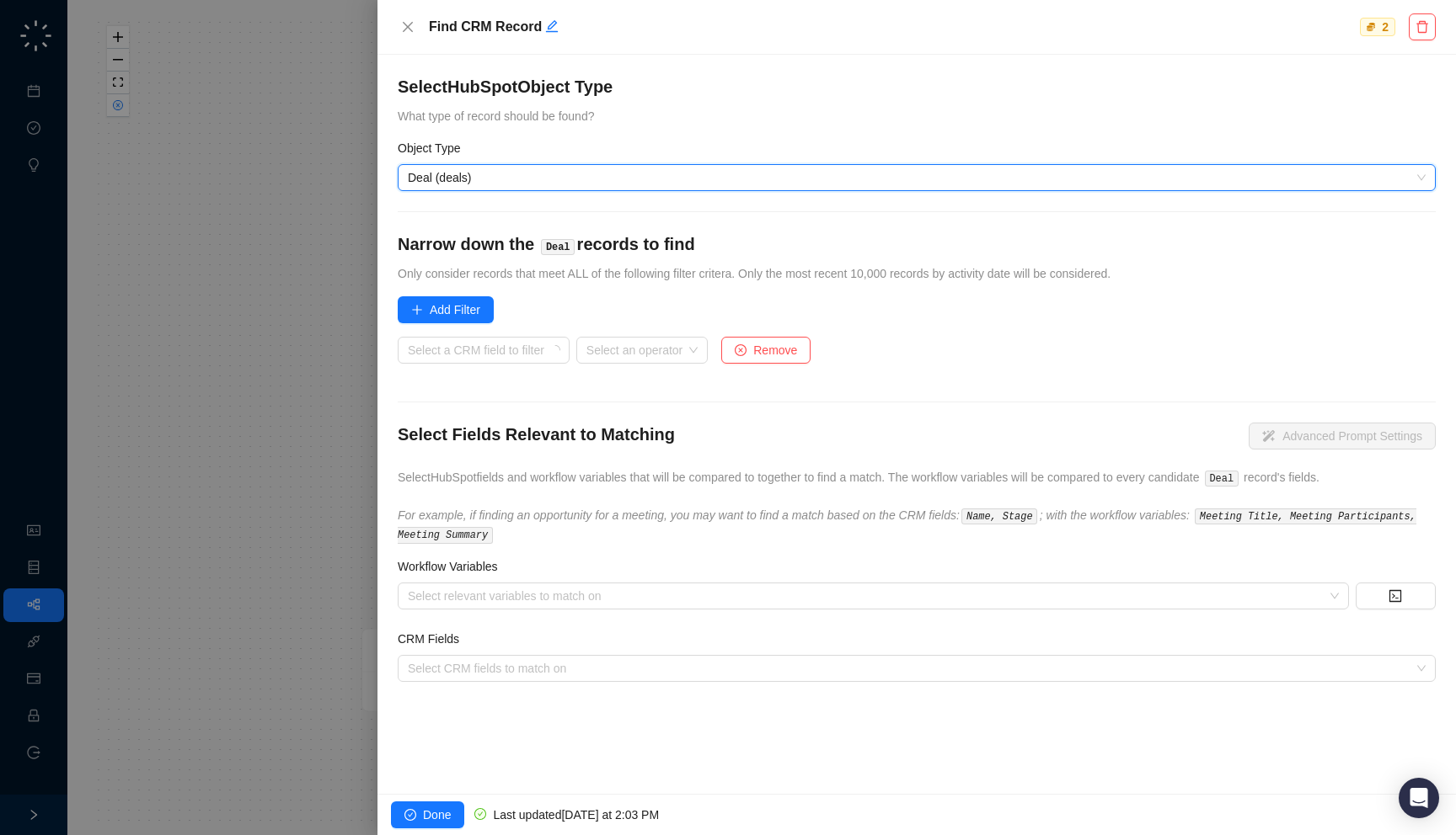
click at [676, 85] on h4 "Select HubSpot Object Type" at bounding box center [917, 87] width 1038 height 23
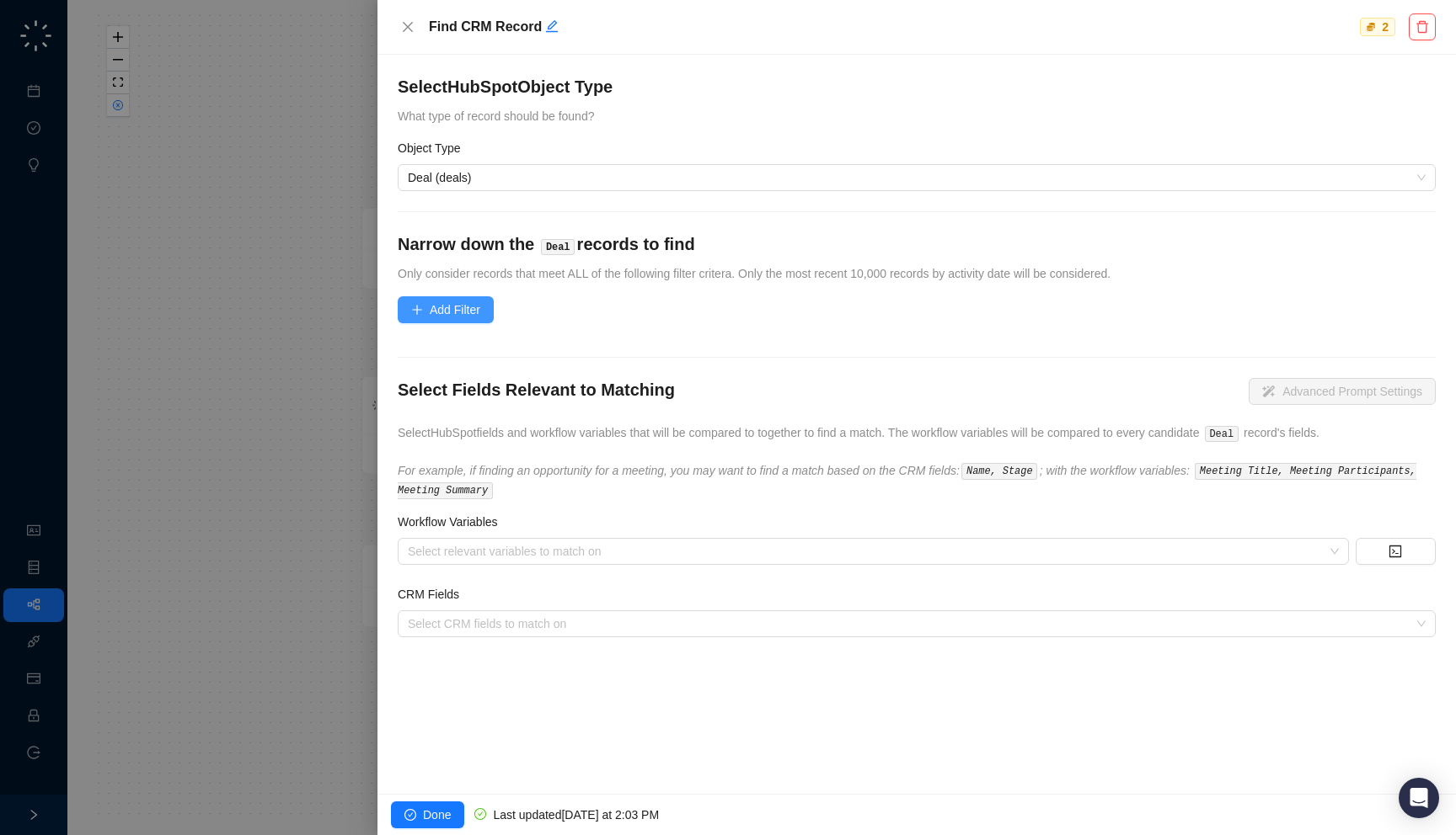
click at [426, 305] on button "Add Filter" at bounding box center [446, 311] width 96 height 27
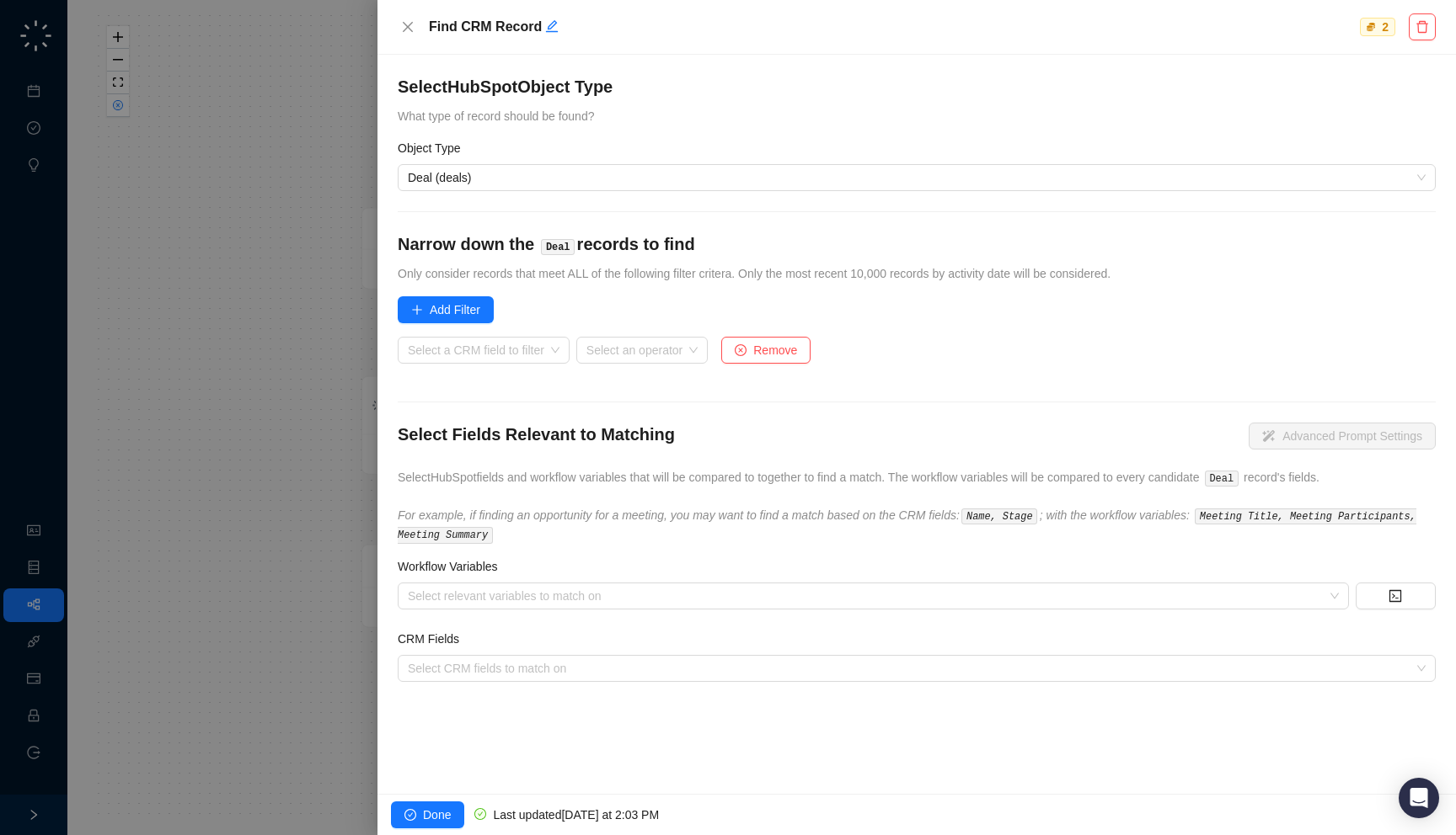
click at [638, 268] on span "Only consider records that meet ALL of the following filter critera. Only the m…" at bounding box center [753, 273] width 712 height 14
click at [810, 339] on button "Remove" at bounding box center [765, 351] width 89 height 27
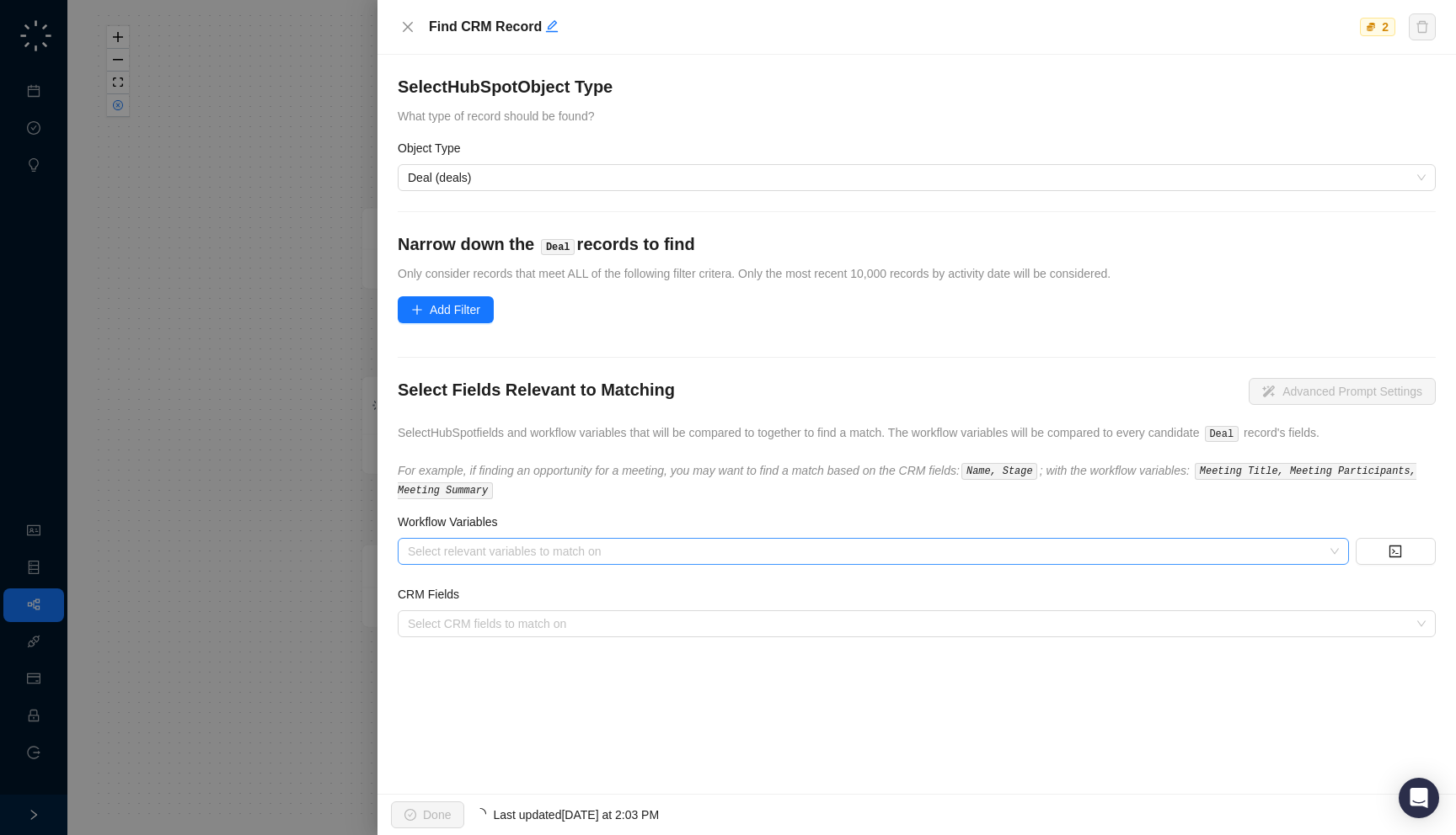
click at [541, 560] on div "Select relevant variables to match on" at bounding box center [873, 552] width 951 height 27
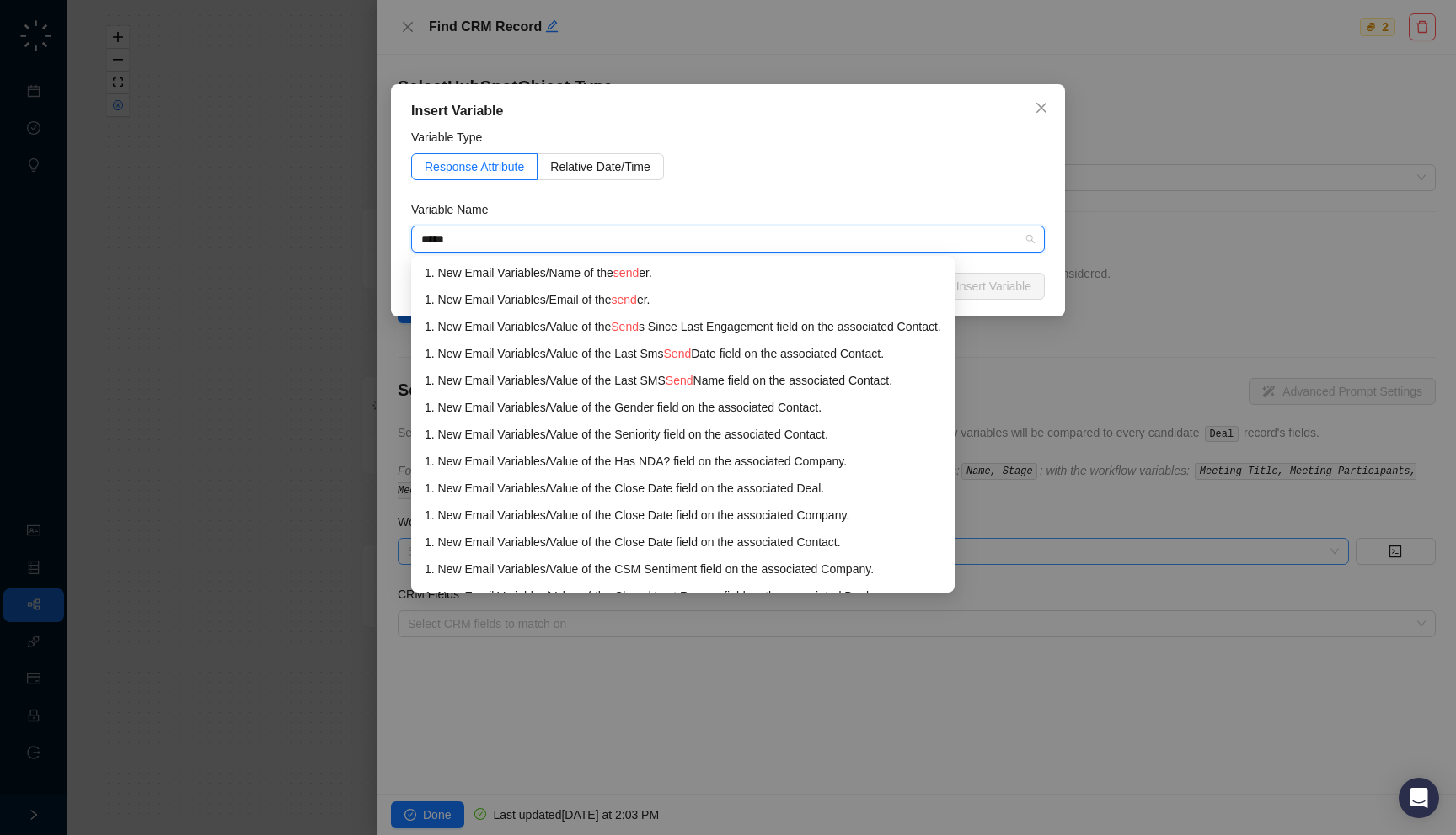
type input "******"
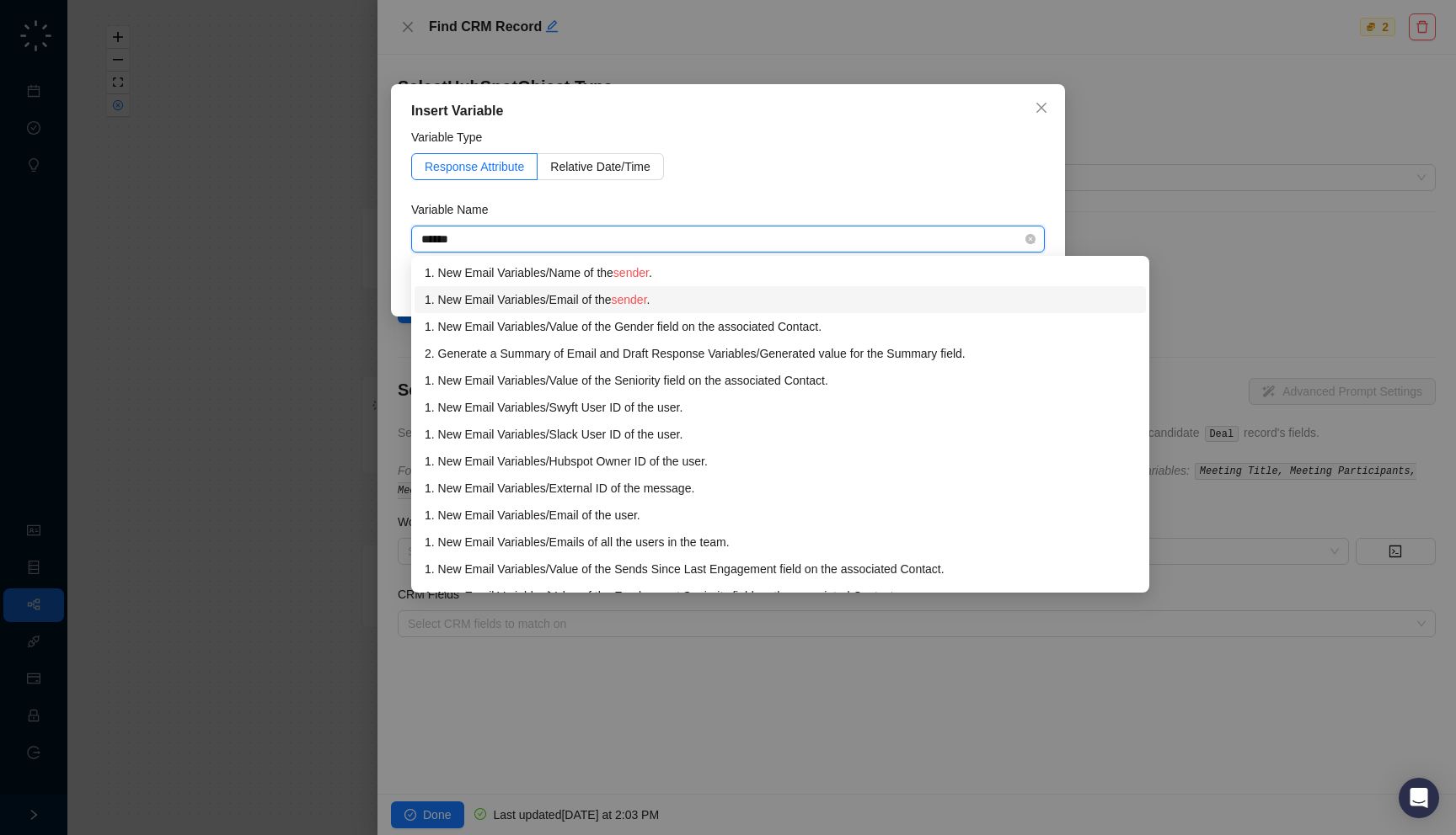
click at [560, 299] on div "1. New Email Variables / Email of the sender ." at bounding box center [781, 299] width 711 height 19
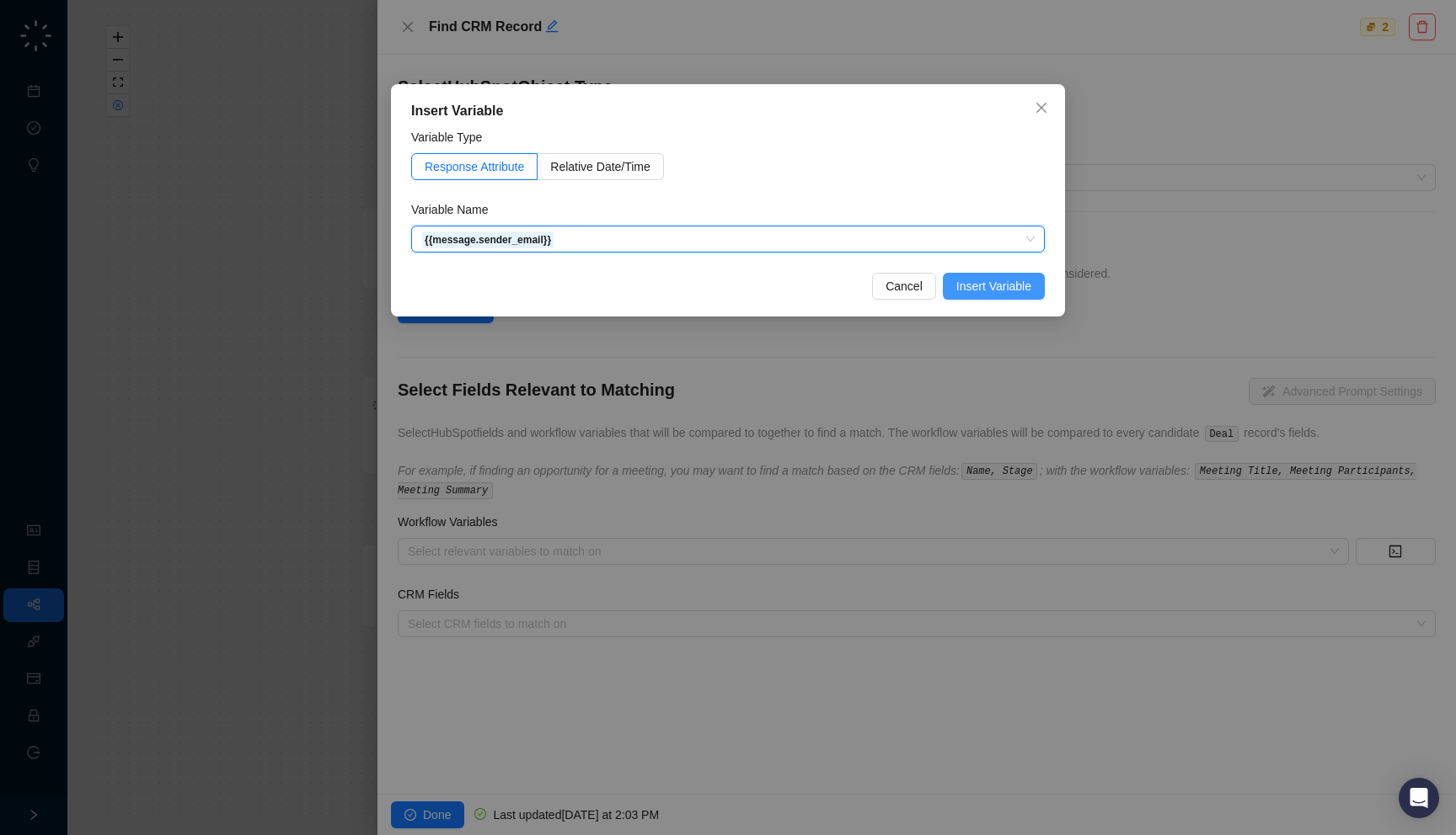
click at [1016, 288] on span "Insert Variable" at bounding box center [994, 286] width 75 height 19
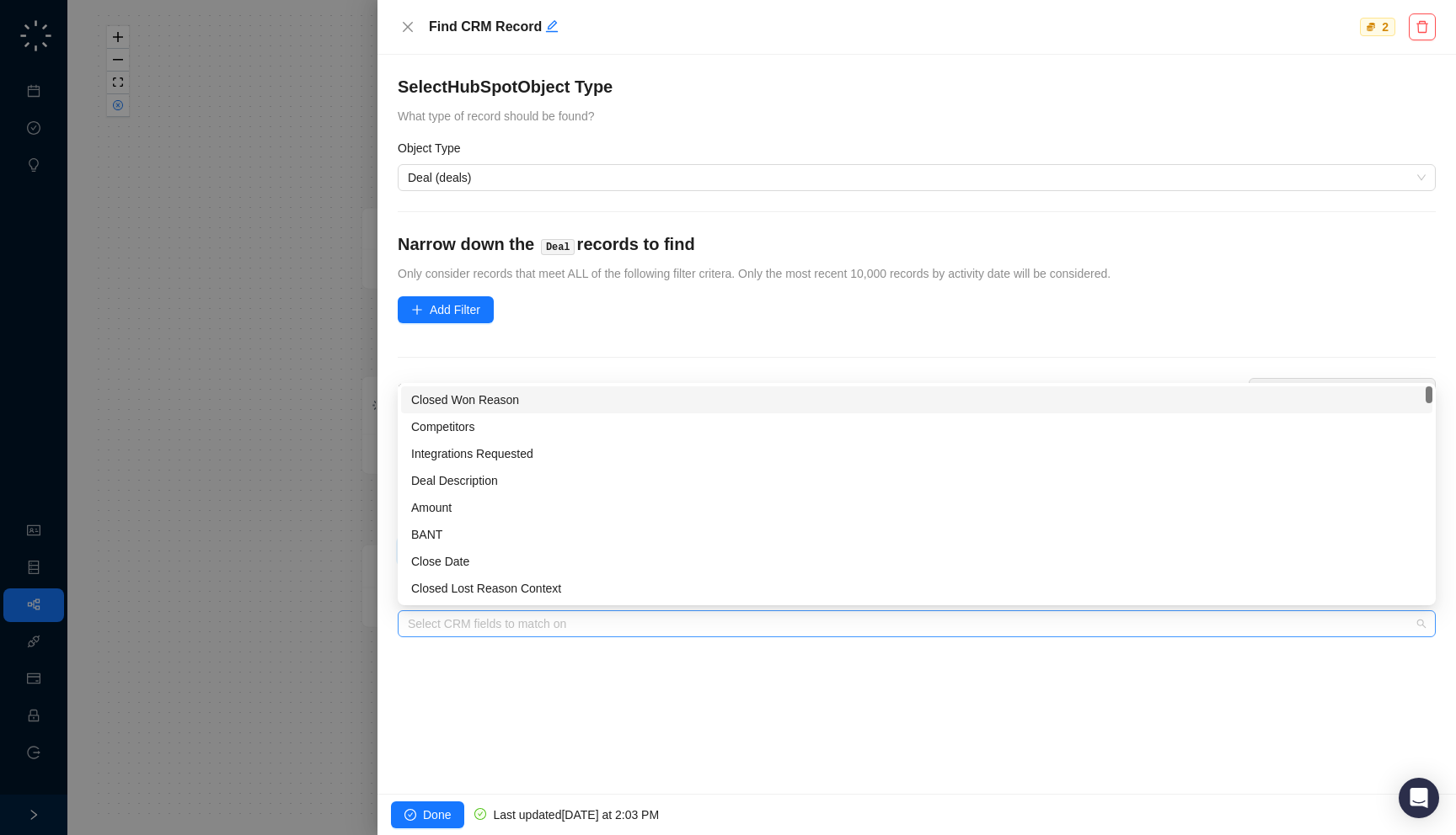
click at [655, 618] on div at bounding box center [907, 624] width 1013 height 13
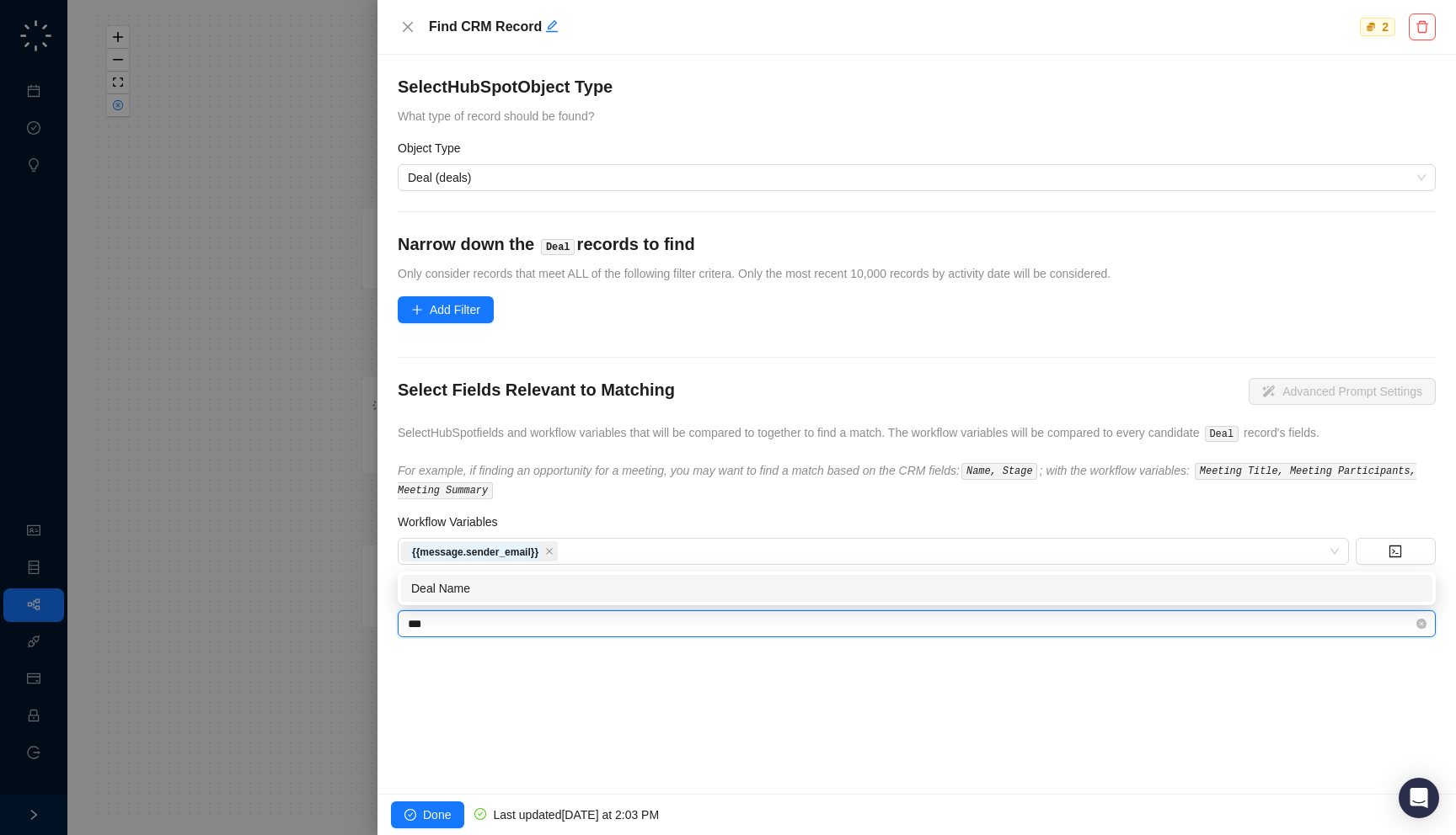
type input "****"
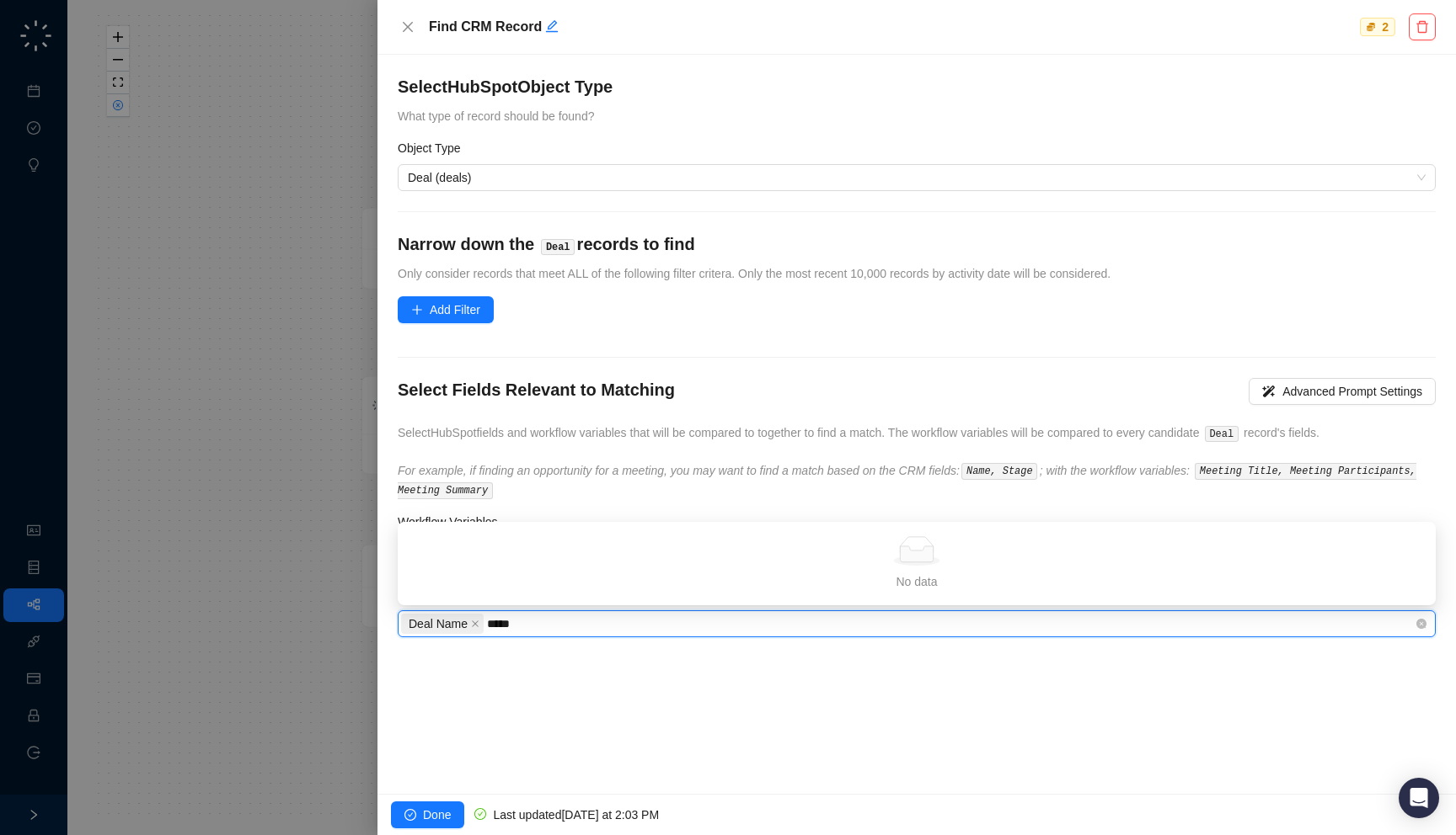
type input "******"
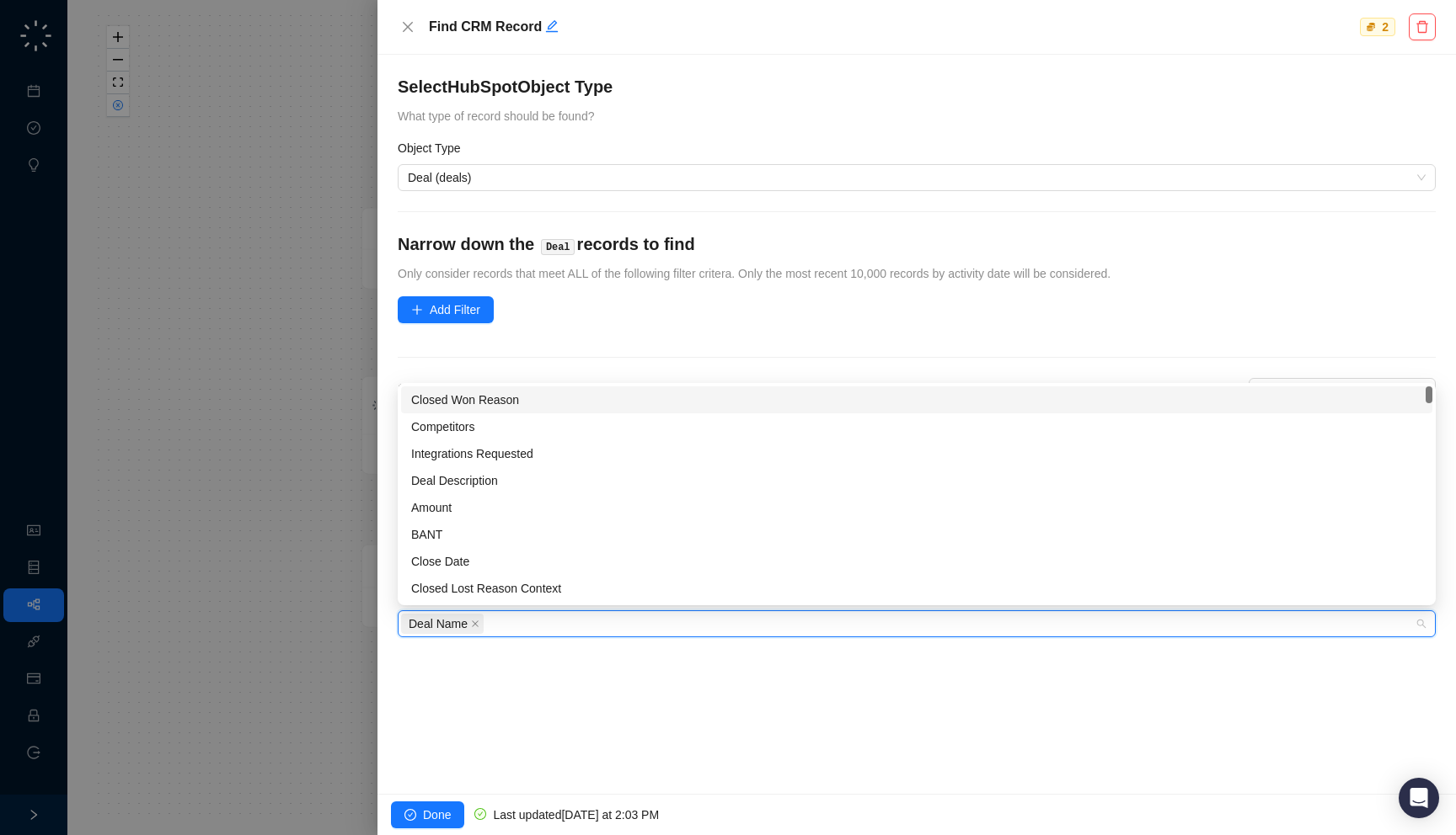
click at [664, 731] on div "Select HubSpot Object Type What type of record should be found? Object Type Dea…" at bounding box center [917, 424] width 1079 height 739
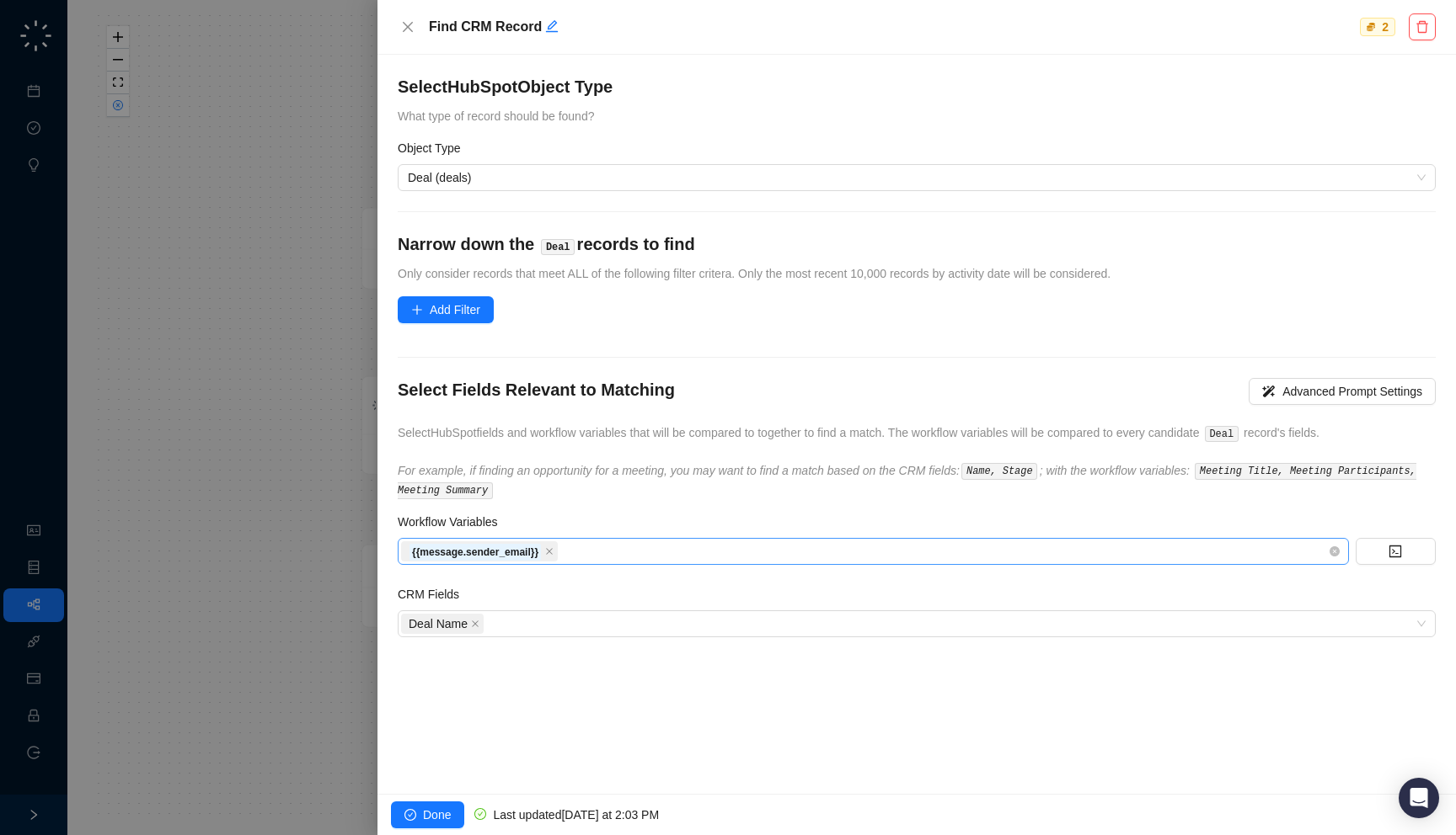
click at [649, 562] on div "{{message.sender_email}}" at bounding box center [873, 552] width 951 height 27
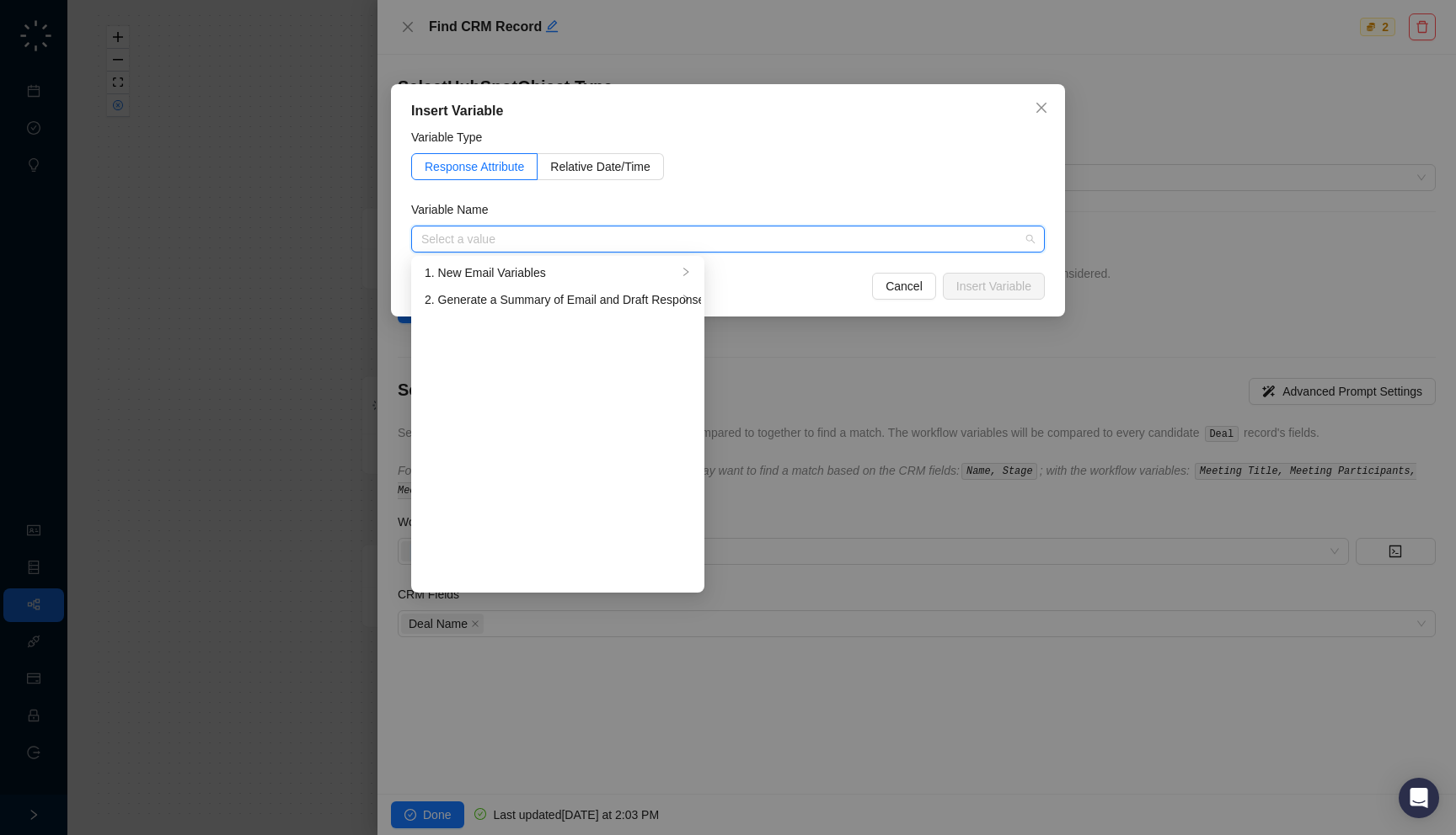
click at [851, 528] on div "Insert Variable Variable Type Response Attribute Relative Date/Time Variable Na…" at bounding box center [728, 417] width 1456 height 835
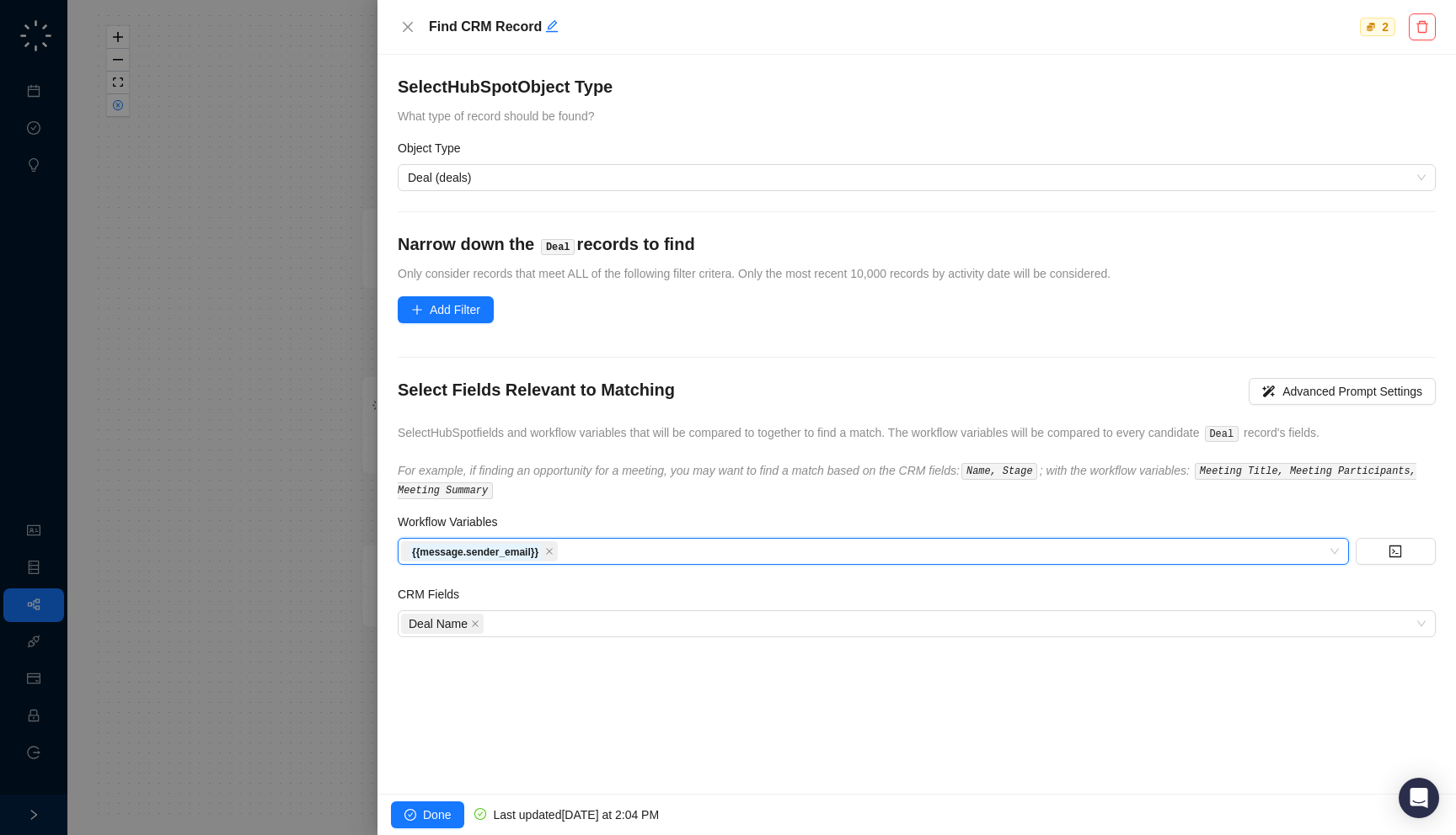
click at [817, 474] on icon "For example, if finding an opportunity for a meeting, you may want to find a ma…" at bounding box center [907, 480] width 1018 height 33
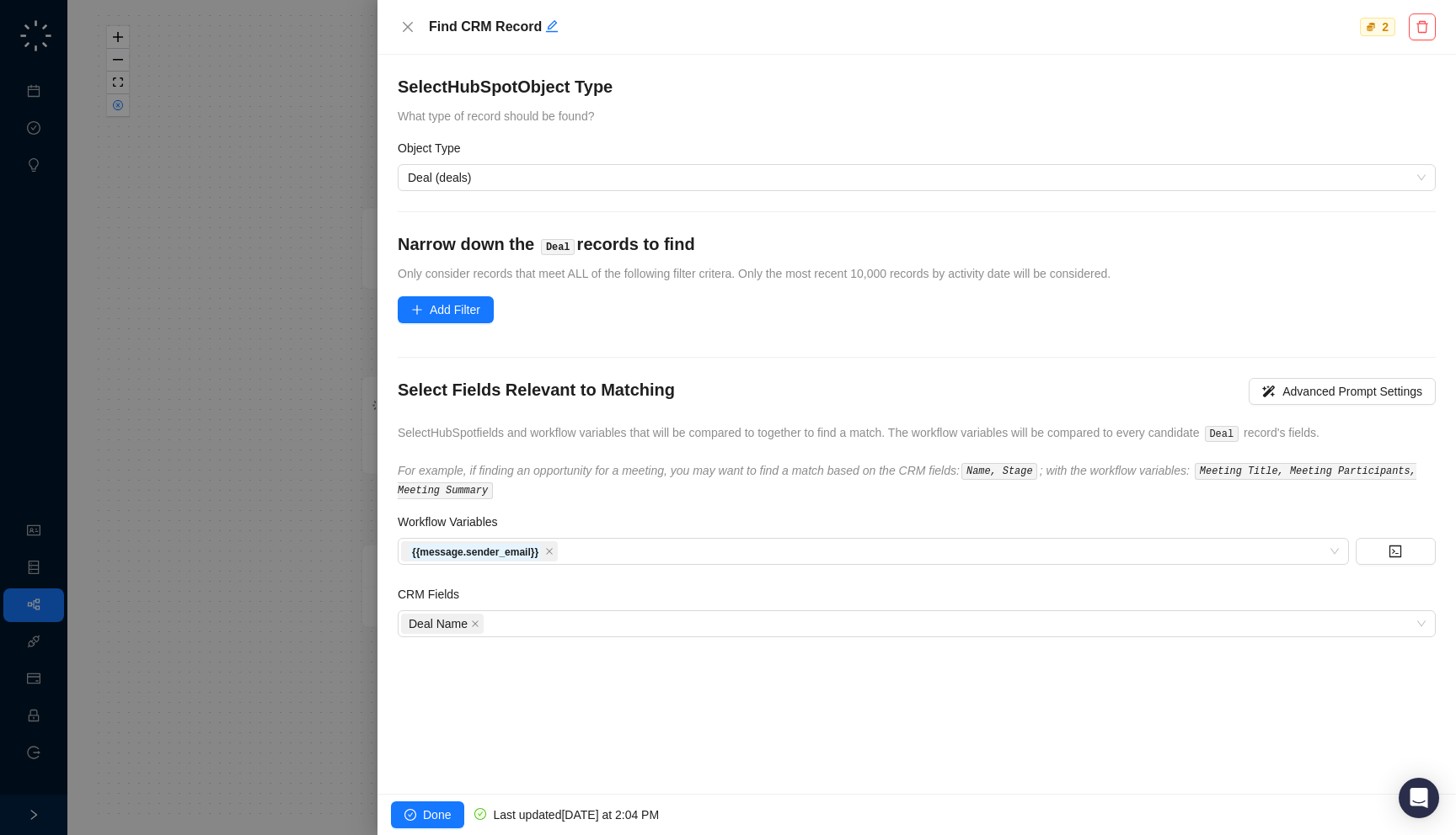
click at [315, 451] on div at bounding box center [728, 417] width 1456 height 835
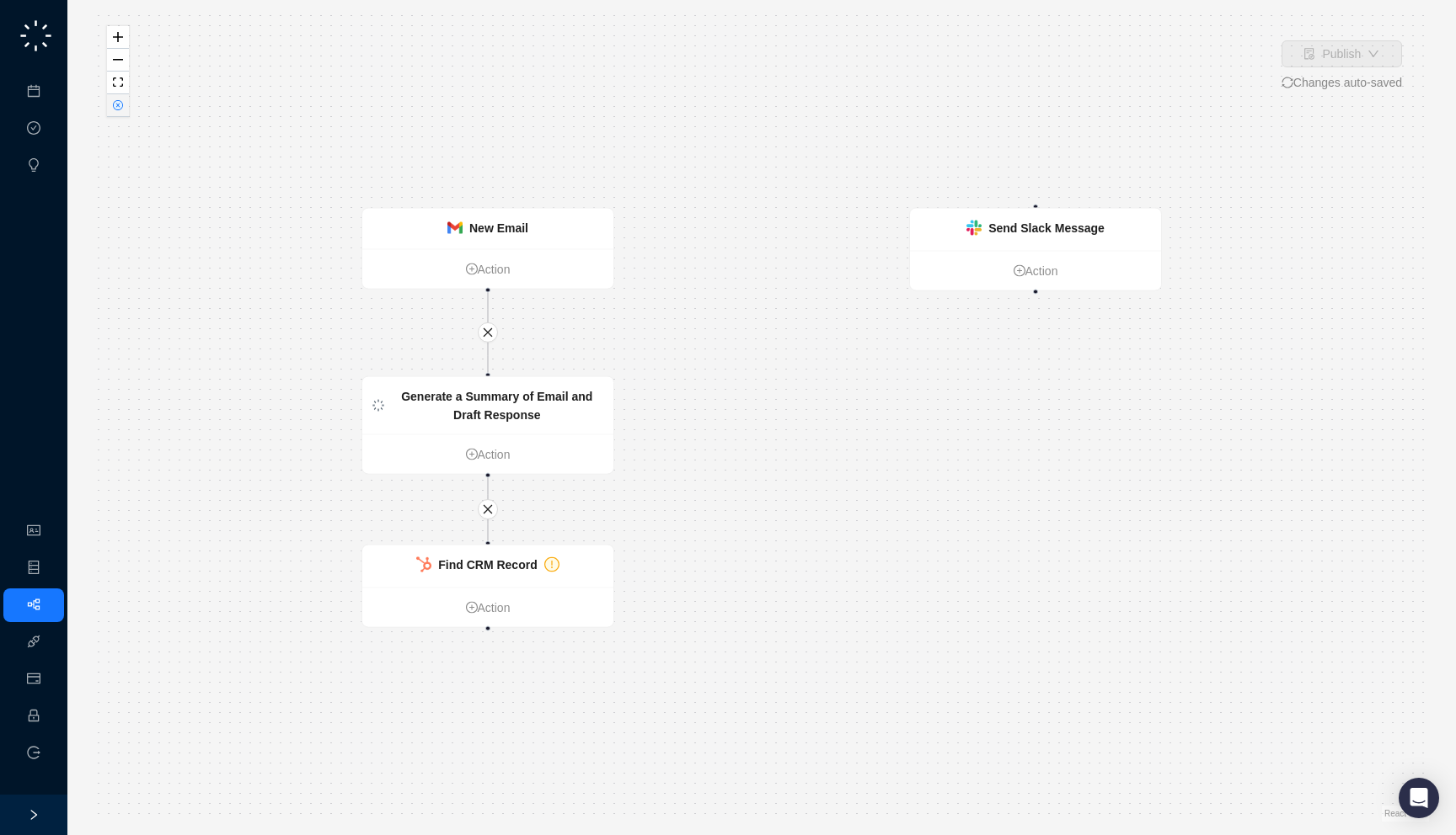
click at [122, 107] on icon "close-circle" at bounding box center [118, 105] width 10 height 10
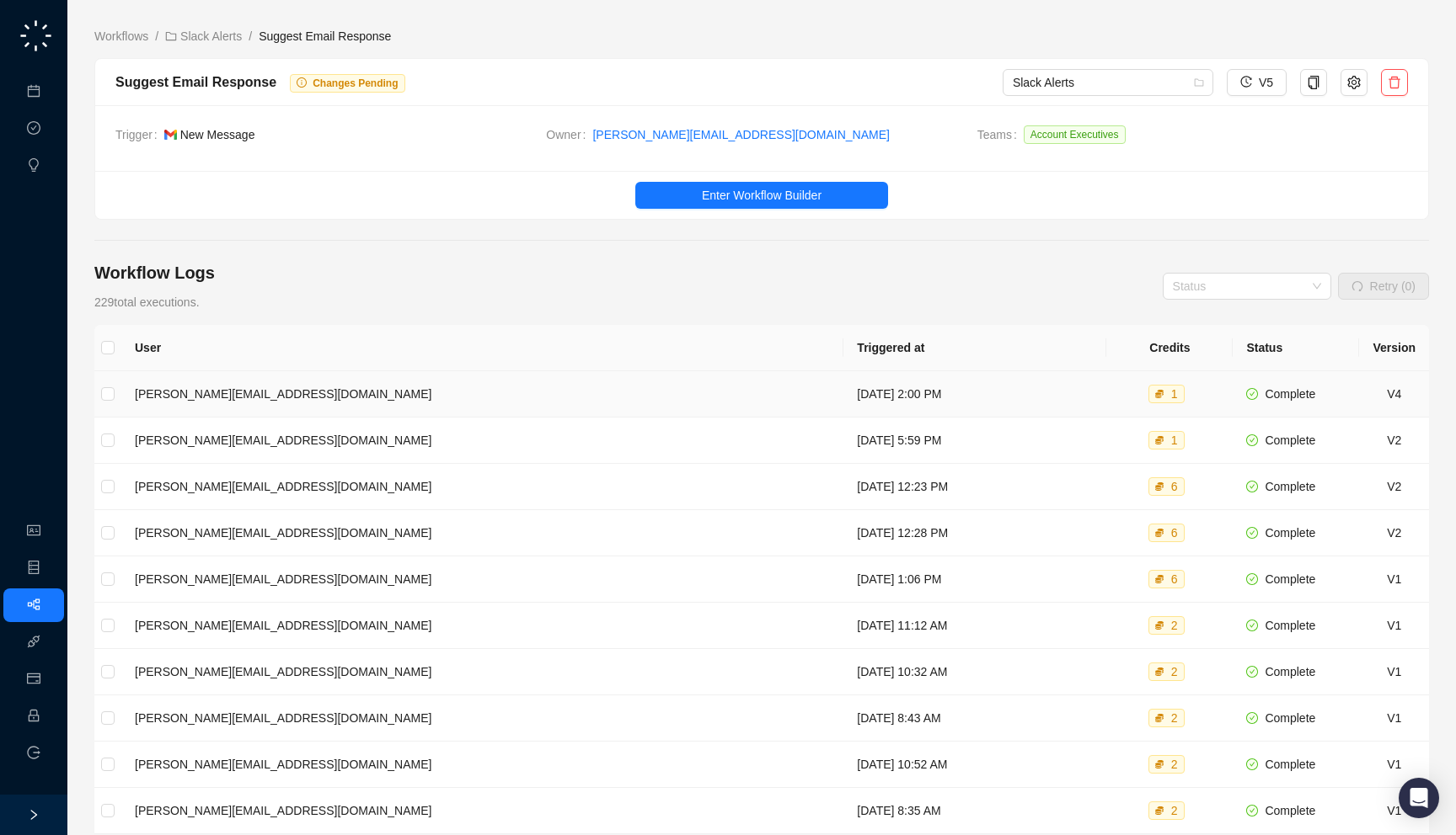
click at [443, 375] on td "jake@swyftai.com" at bounding box center [482, 394] width 722 height 46
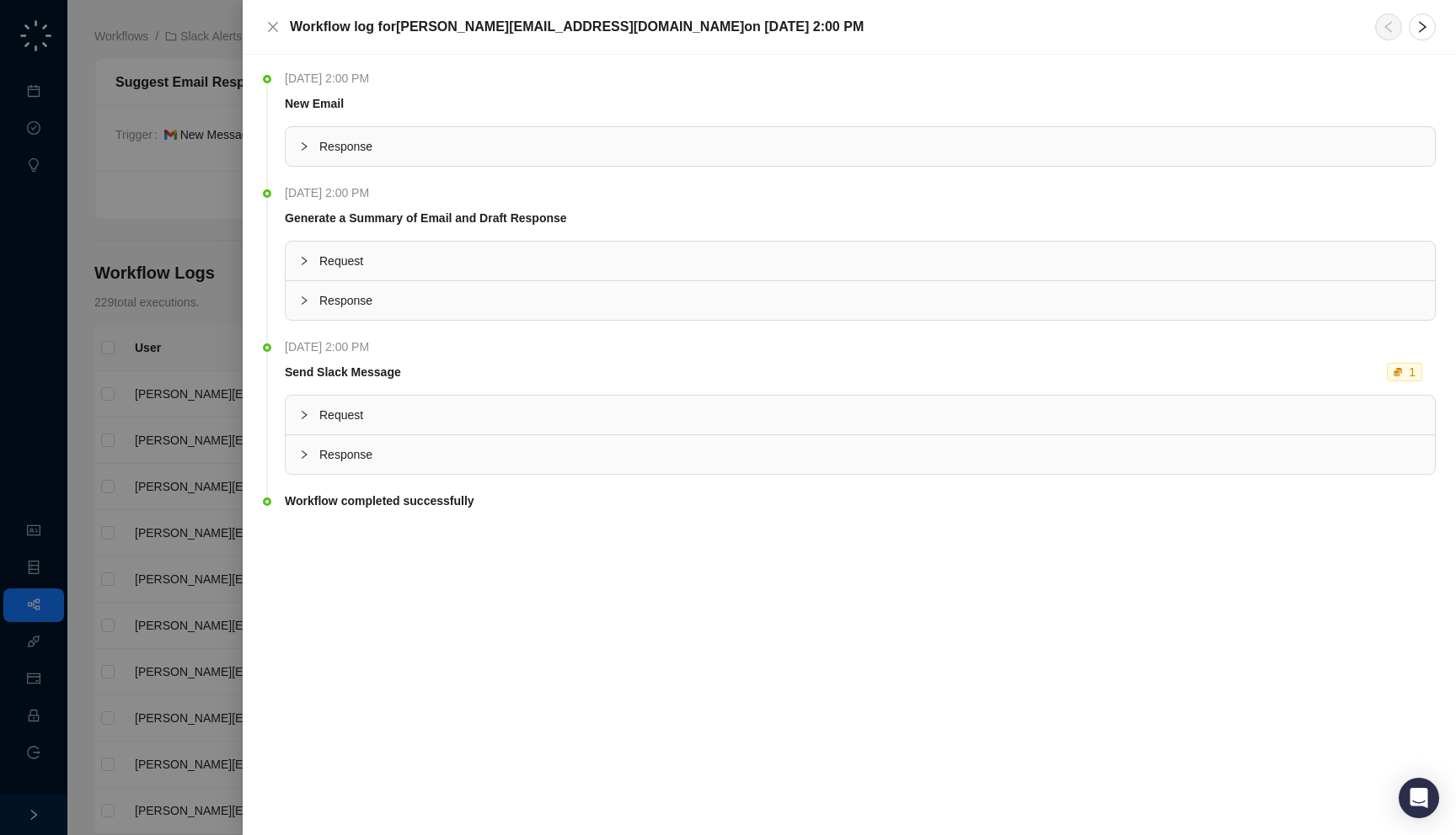
click at [450, 302] on span "Response" at bounding box center [871, 300] width 1102 height 19
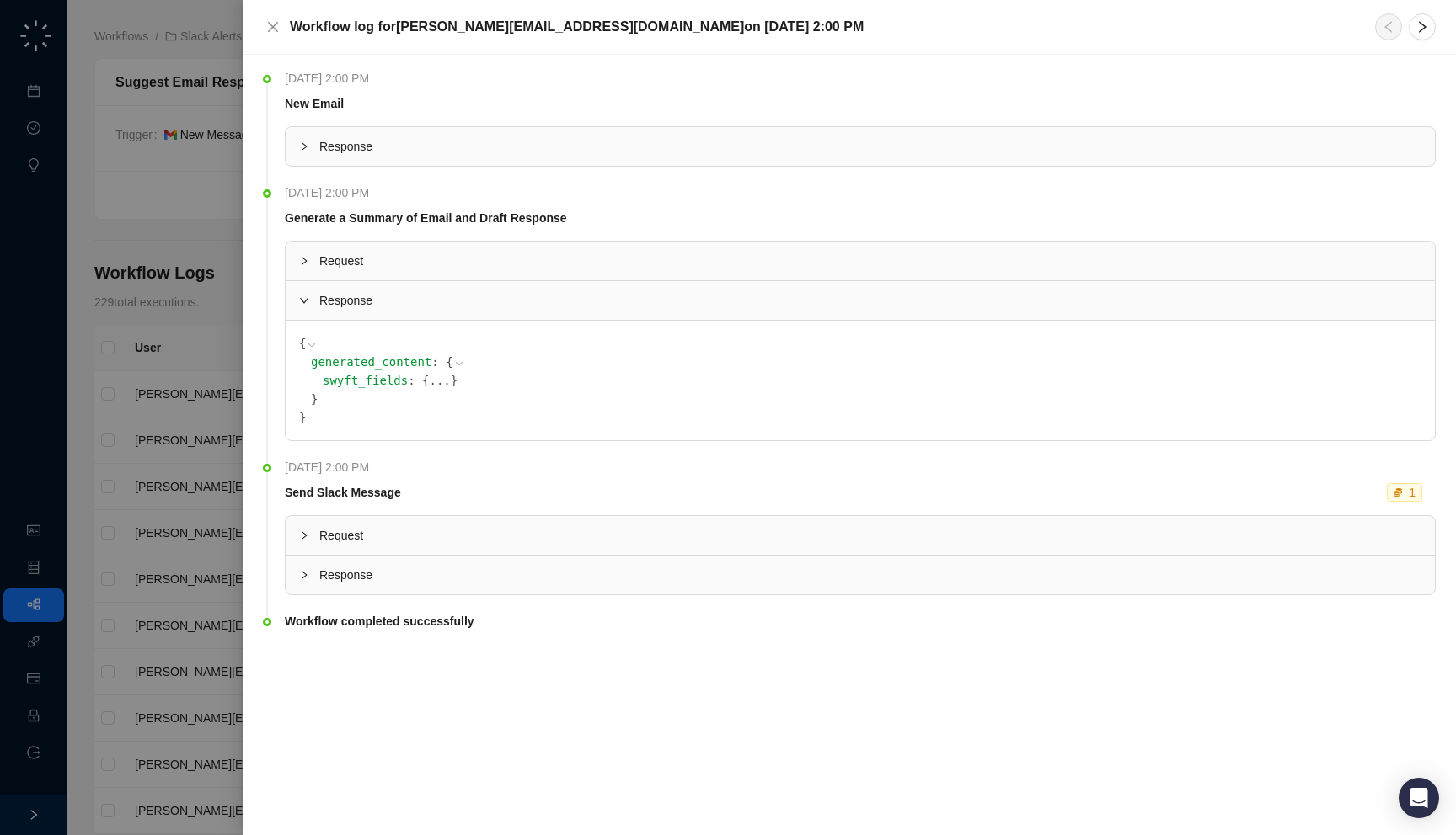
click at [414, 377] on div "swyft_fields : { ... }" at bounding box center [872, 380] width 1098 height 19
click at [392, 386] on div "swyft_fields : { ... }" at bounding box center [872, 380] width 1098 height 19
click at [422, 385] on span "{" at bounding box center [425, 381] width 7 height 14
click at [429, 385] on button "..." at bounding box center [440, 380] width 21 height 19
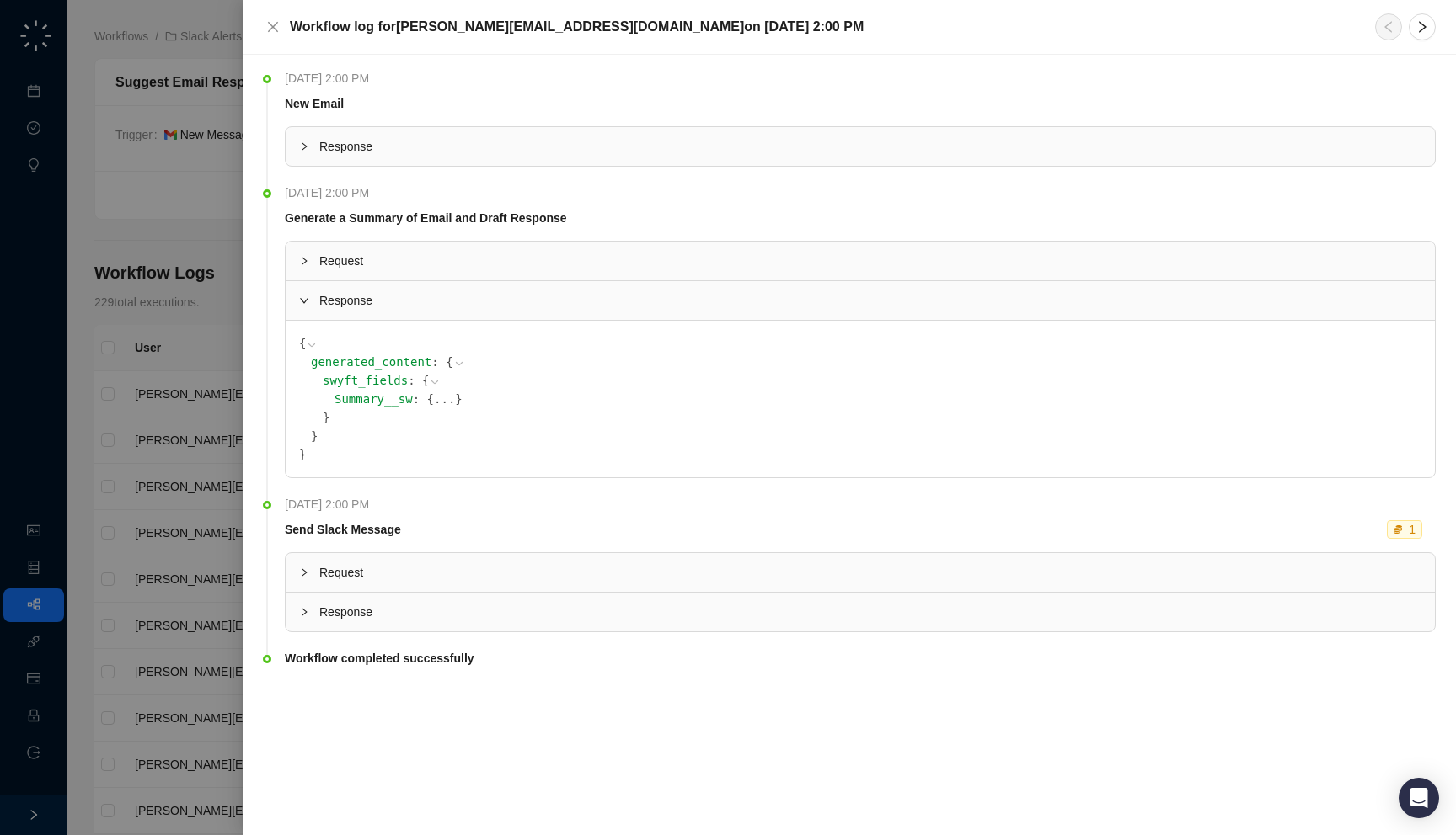
click at [425, 389] on div "swyft_fields : { Summary__sw : { ... } }" at bounding box center [872, 398] width 1098 height 56
click at [434, 401] on button "..." at bounding box center [445, 398] width 21 height 19
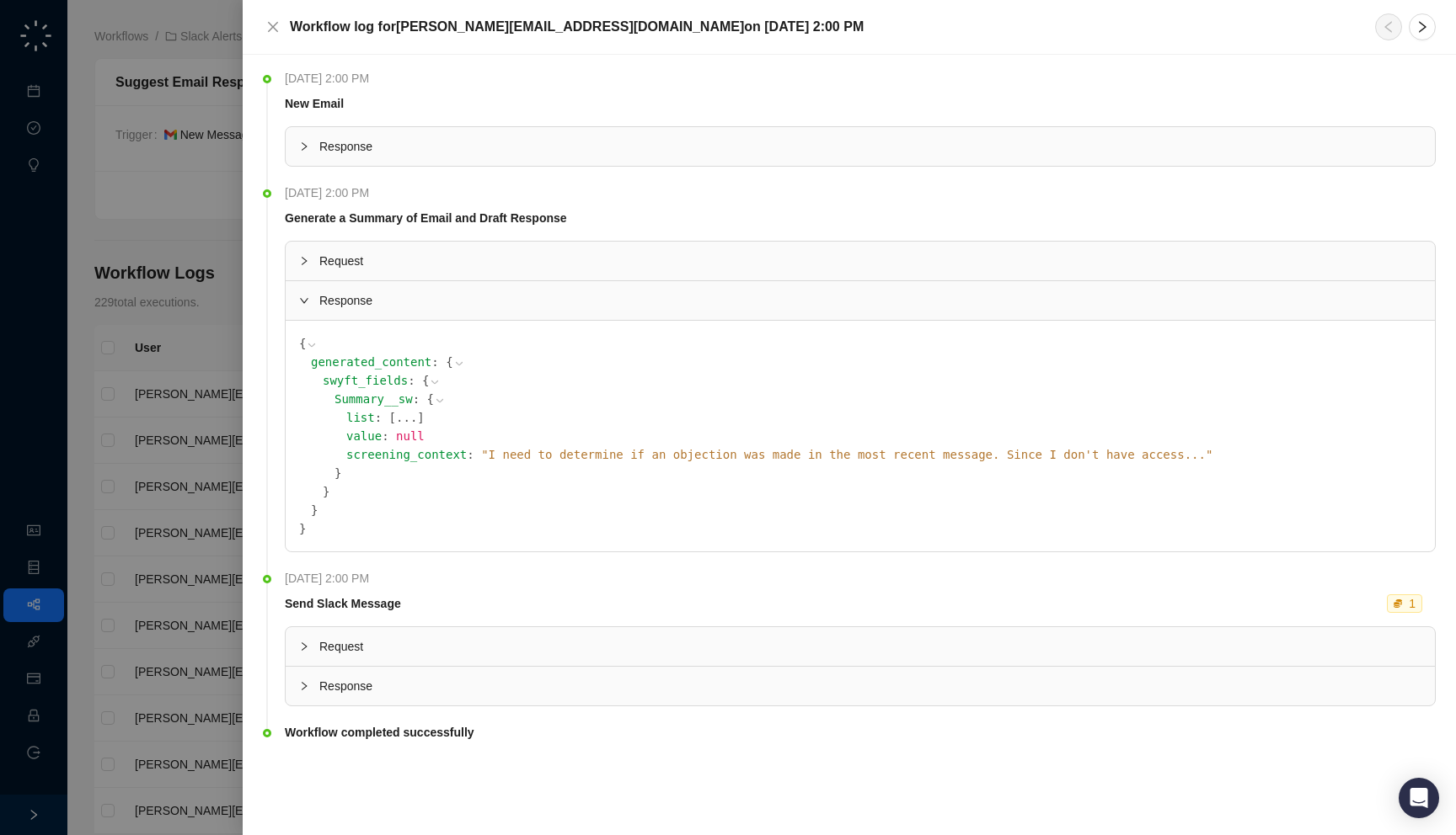
click at [481, 455] on span "" I need to determine if an objection was made in the most recent message. Sinc…" at bounding box center [846, 455] width 731 height 14
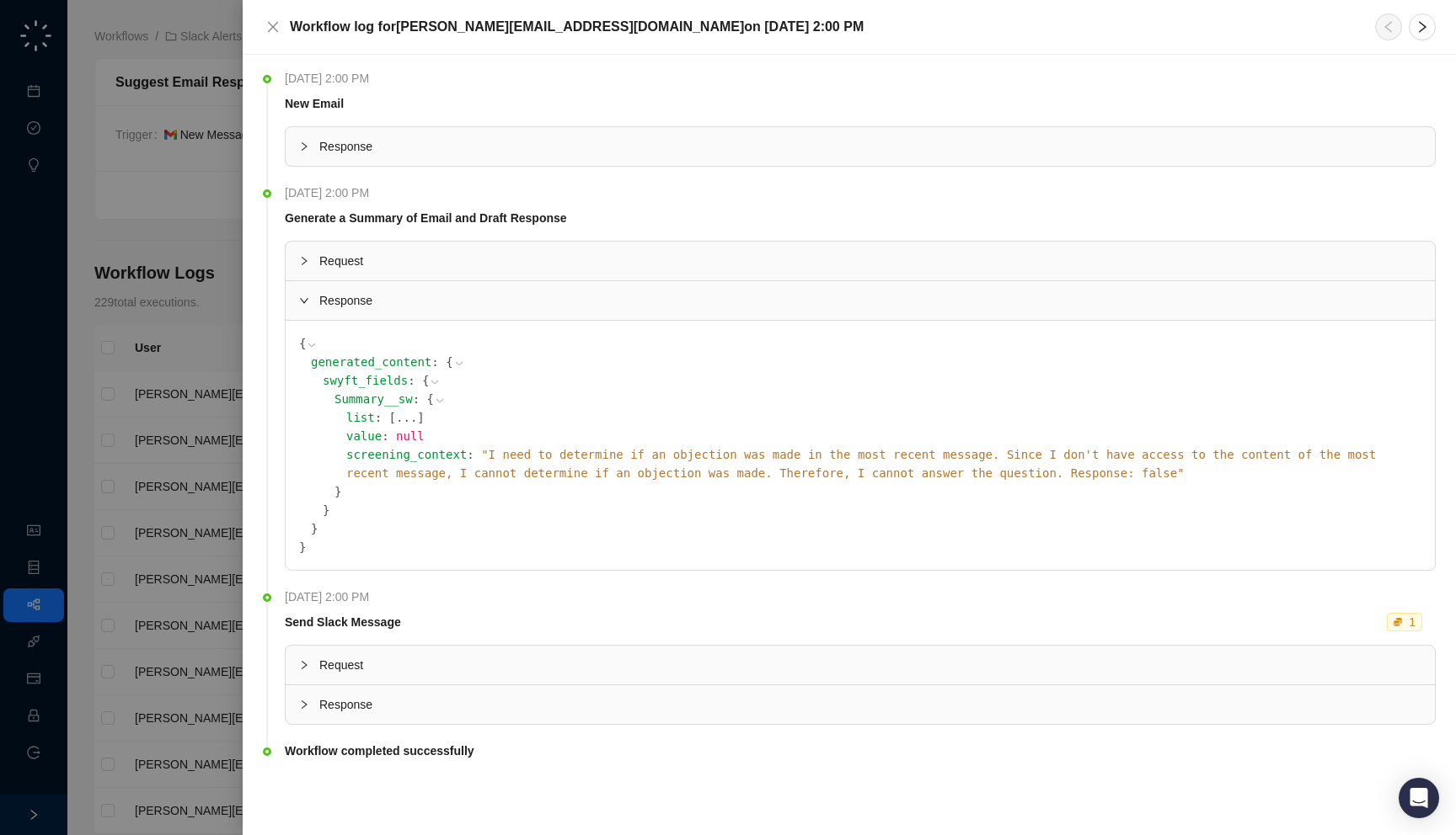
click at [480, 455] on span "" I need to determine if an objection was made in the most recent message. Sinc…" at bounding box center [861, 464] width 1030 height 32
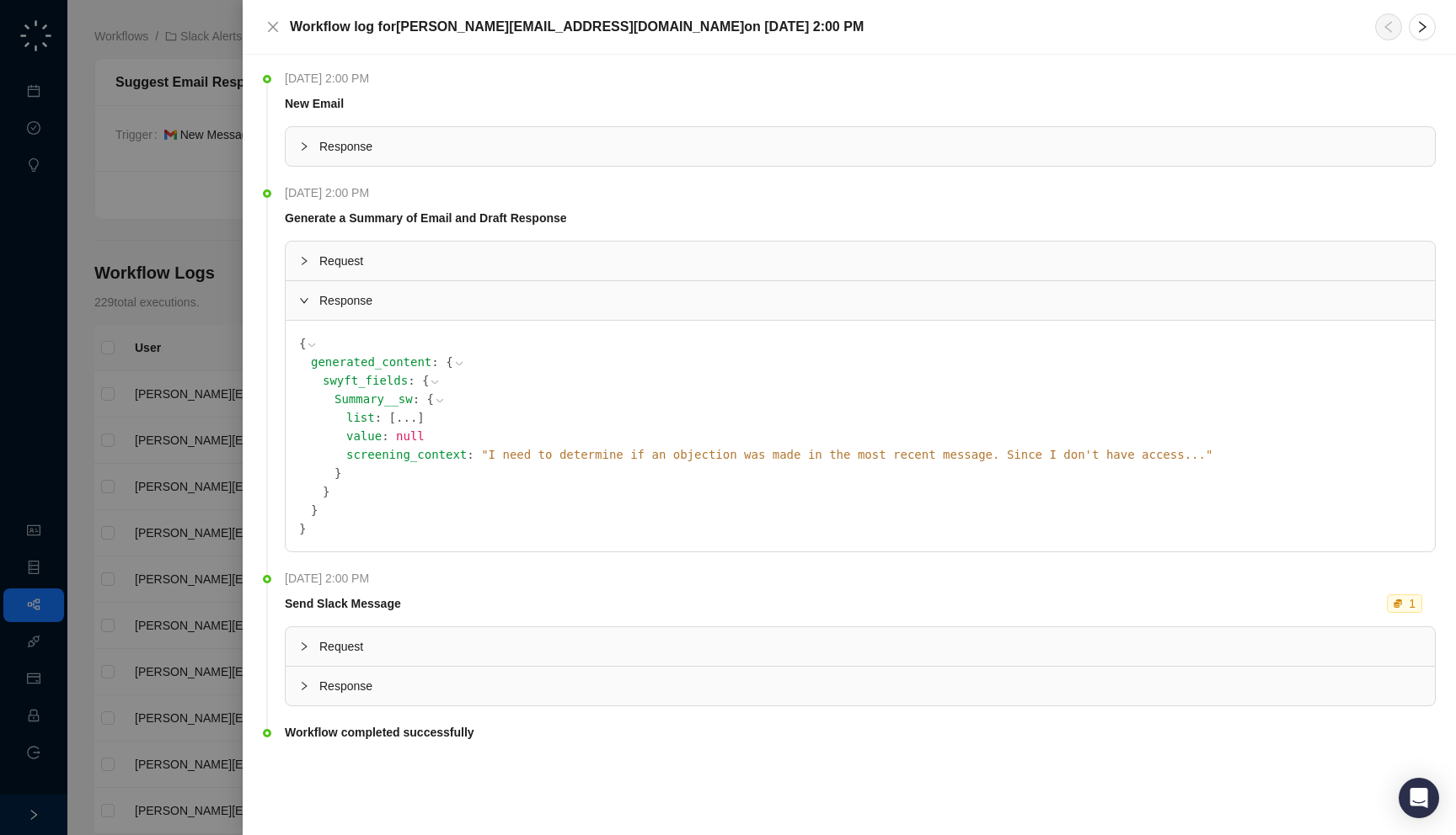
click at [467, 157] on div "Response" at bounding box center [860, 146] width 1149 height 39
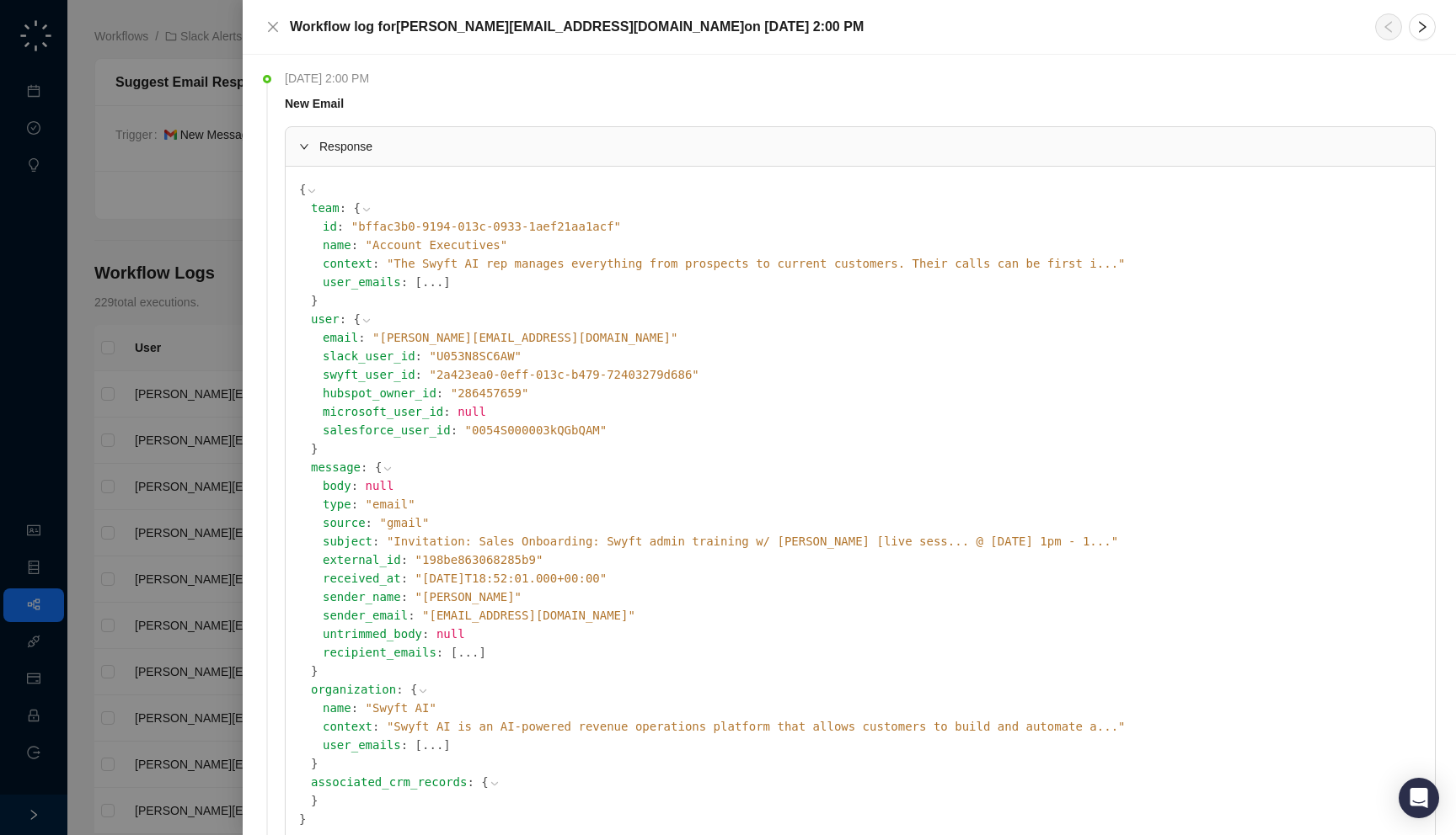
click at [448, 599] on span "" Jasmine Fuller "" at bounding box center [468, 597] width 107 height 14
click at [455, 597] on span "" Jasmine Fuller "" at bounding box center [468, 597] width 107 height 14
click at [437, 538] on span "" Invitation: Sales Onboarding: Swyft admin training w/ Jake [live sess... @ Tu…" at bounding box center [752, 542] width 731 height 14
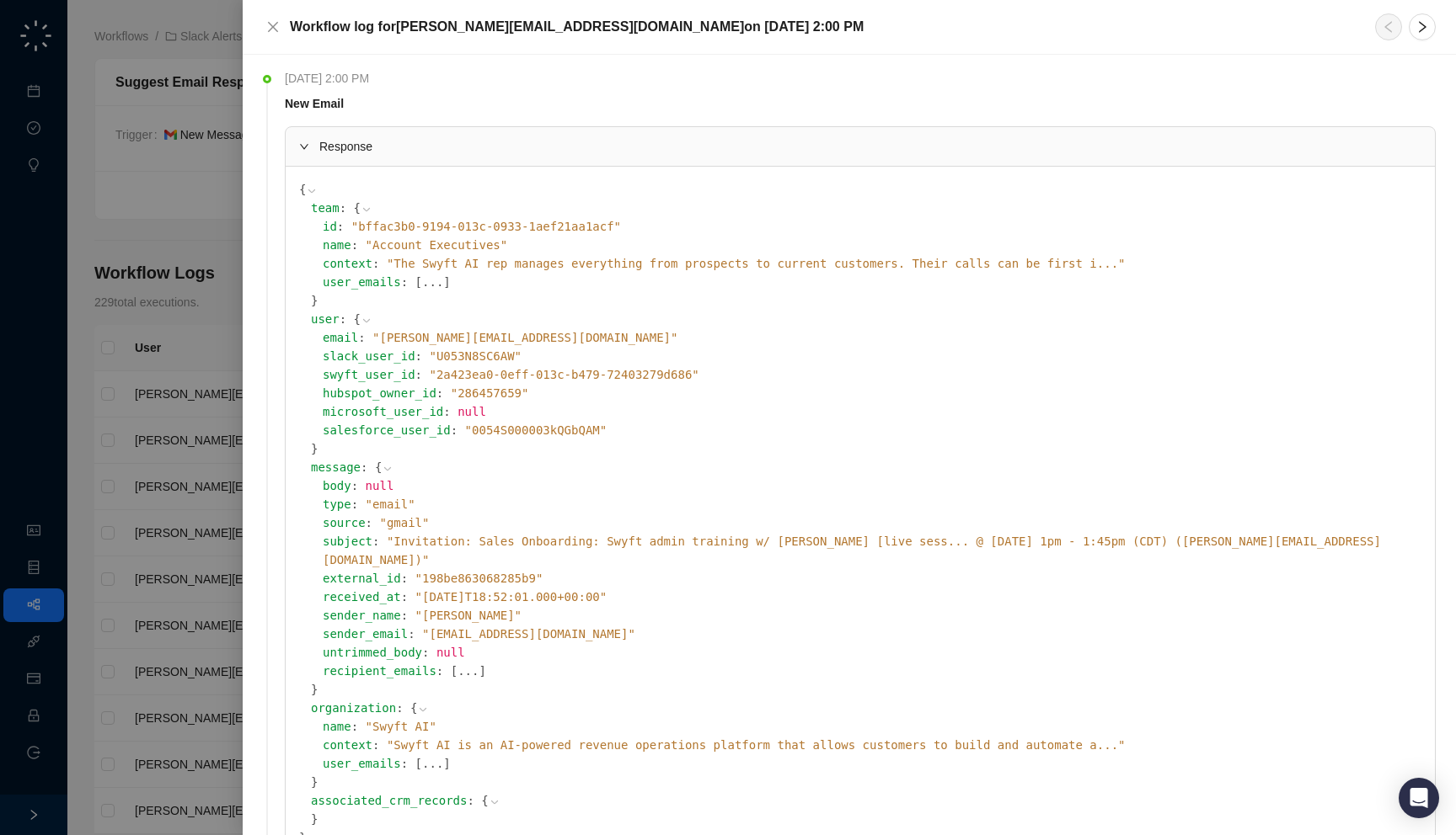
click at [445, 539] on span "" Invitation: Sales Onboarding: Swyft admin training w/ Jake [live sess... @ Tu…" at bounding box center [851, 551] width 1058 height 32
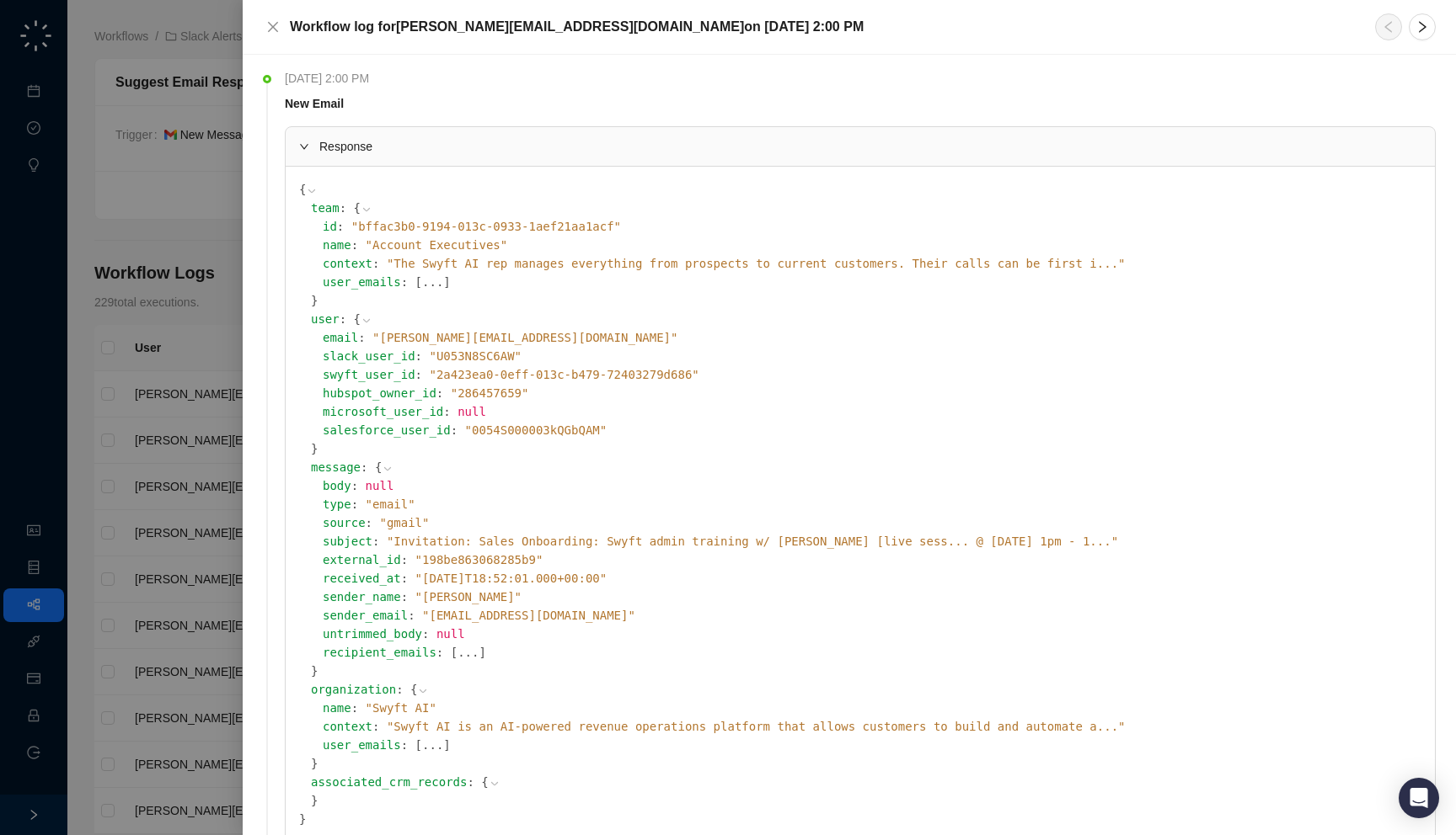
click at [454, 542] on span "" Invitation: Sales Onboarding: Swyft admin training w/ Jake [live sess... @ Tu…" at bounding box center [752, 542] width 731 height 14
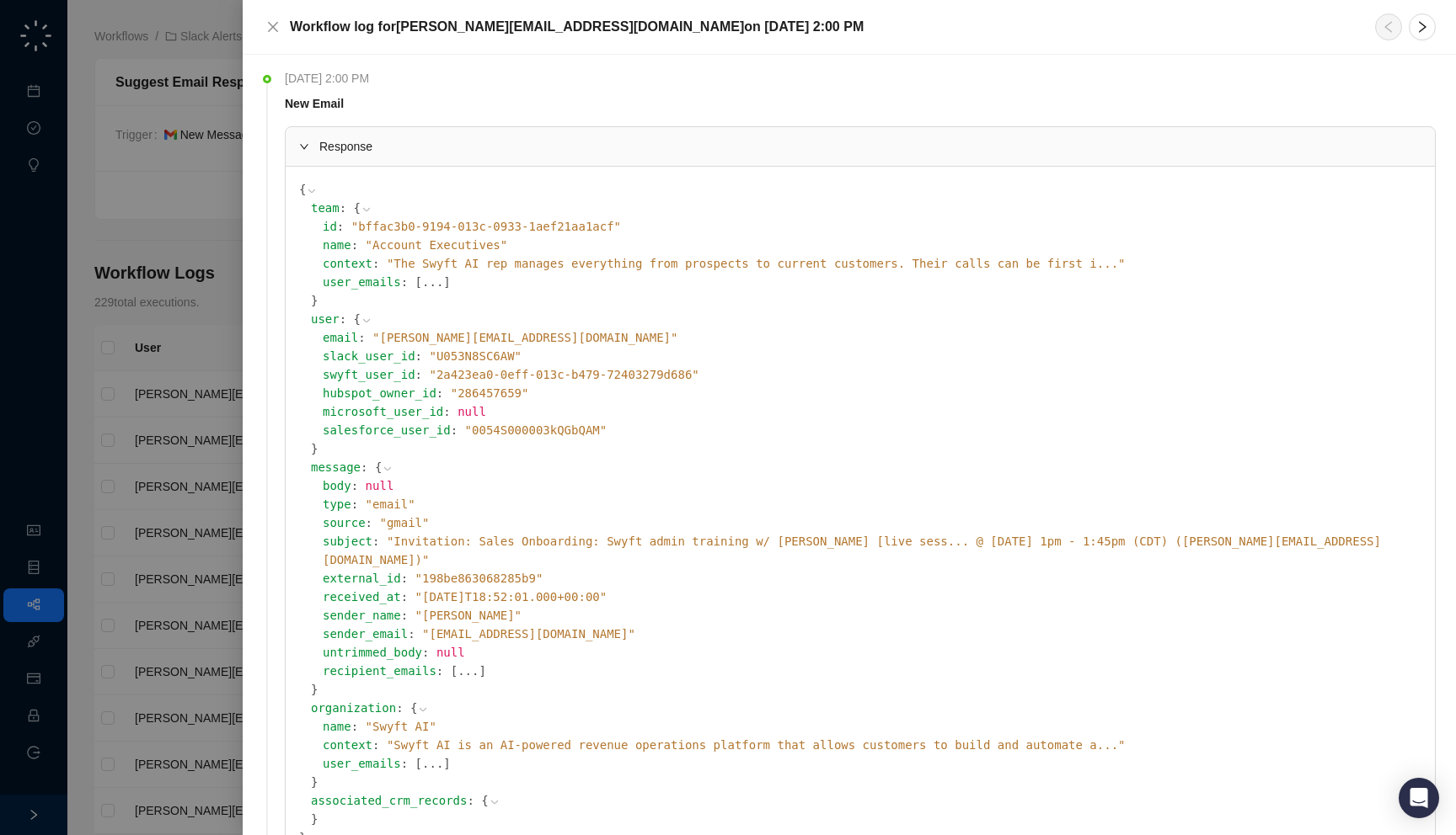
click at [468, 542] on span "" Invitation: Sales Onboarding: Swyft admin training w/ Jake [live sess... @ Tu…" at bounding box center [851, 551] width 1058 height 32
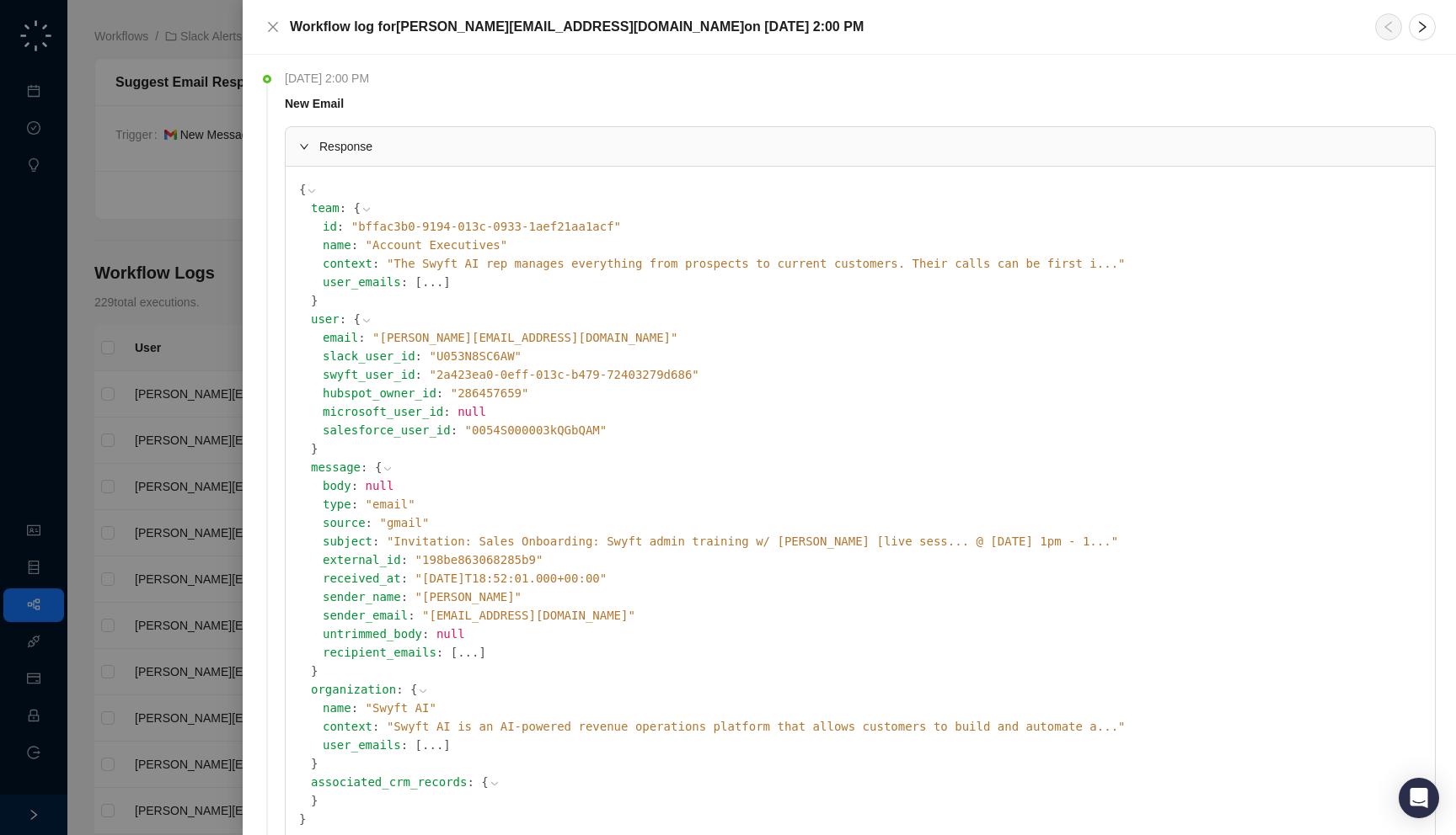
click at [457, 655] on button "..." at bounding box center [468, 652] width 21 height 19
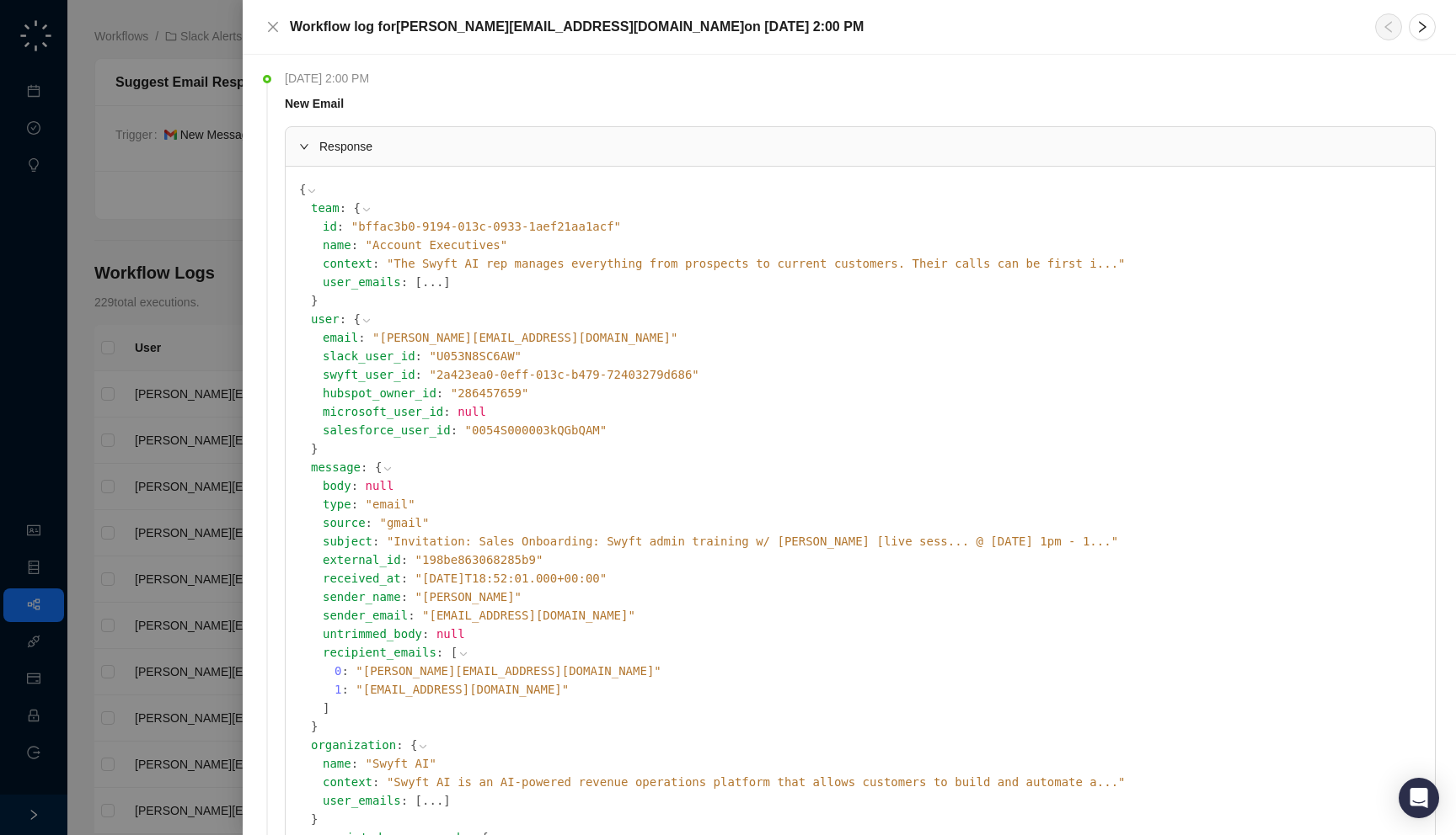
click at [457, 655] on icon at bounding box center [463, 654] width 12 height 12
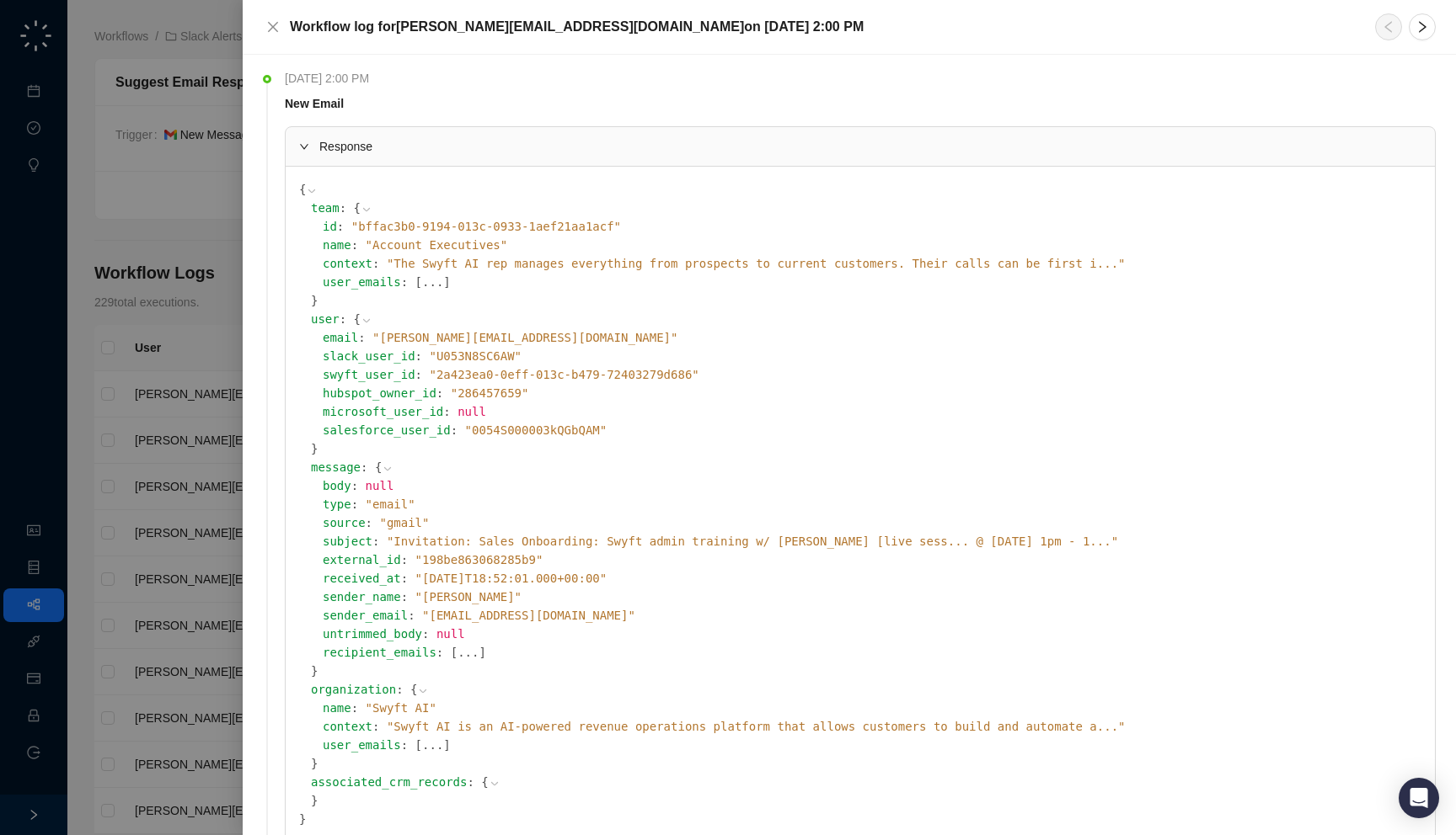
click at [457, 655] on button "..." at bounding box center [468, 652] width 21 height 19
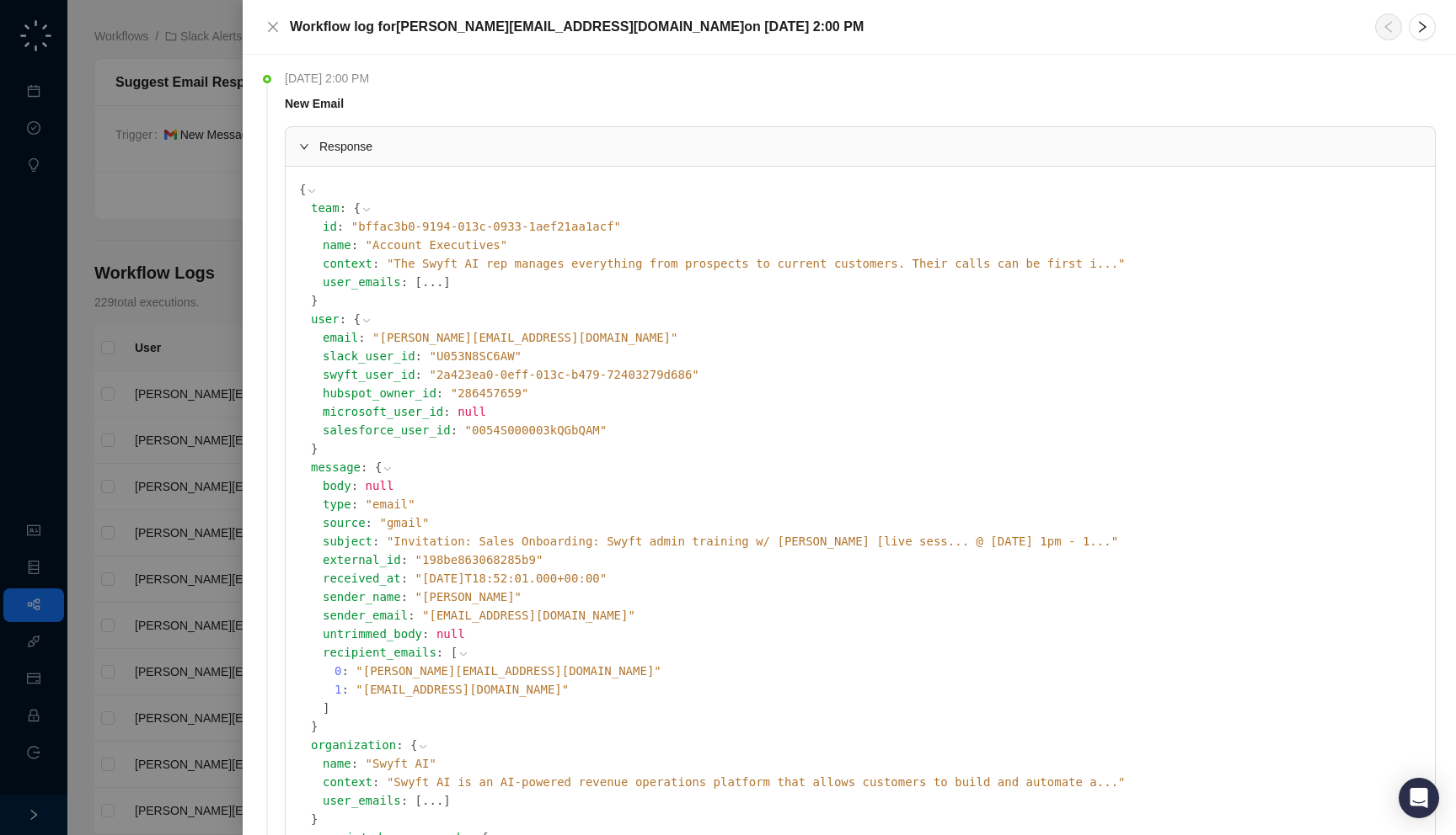
click at [428, 693] on span "" loakford@wrapbook.com "" at bounding box center [462, 689] width 213 height 14
click at [453, 693] on span "" loakford@wrapbook.com "" at bounding box center [462, 689] width 213 height 14
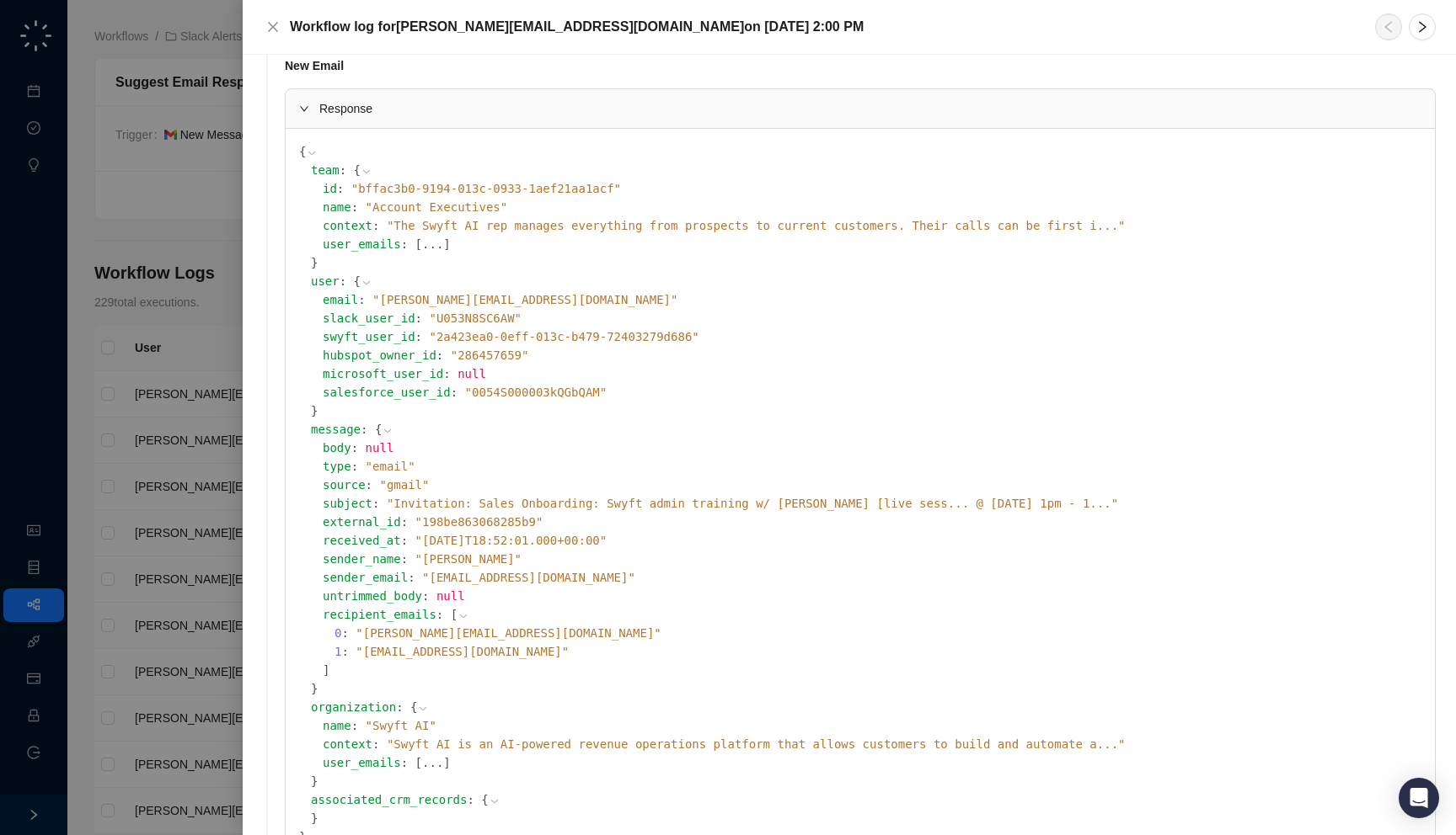
scroll to position [39, 0]
click at [692, 108] on span "Response" at bounding box center [871, 107] width 1102 height 19
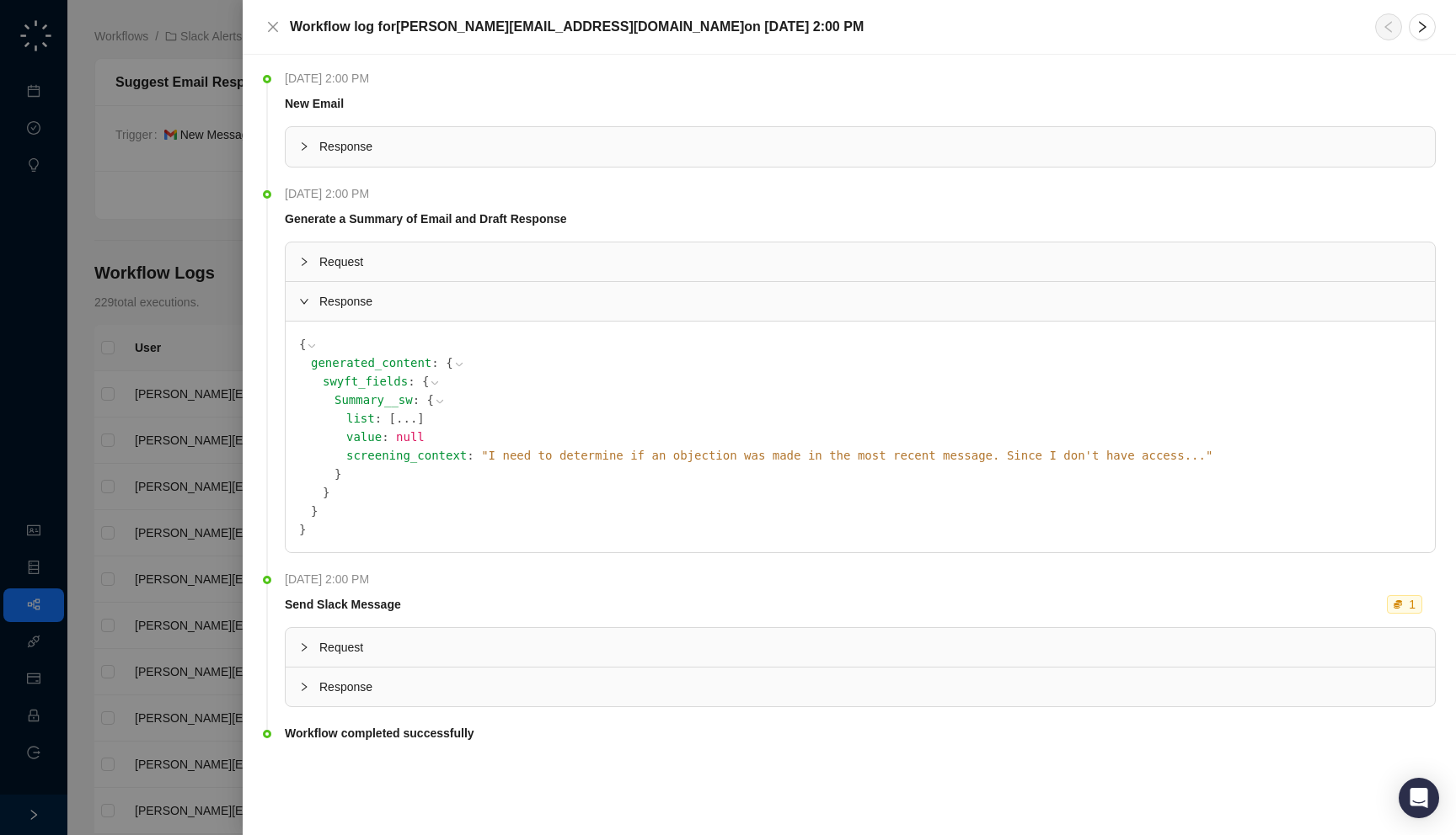
scroll to position [0, 0]
click at [692, 108] on div "New Email" at bounding box center [857, 104] width 1151 height 19
click at [89, 296] on div at bounding box center [728, 417] width 1456 height 835
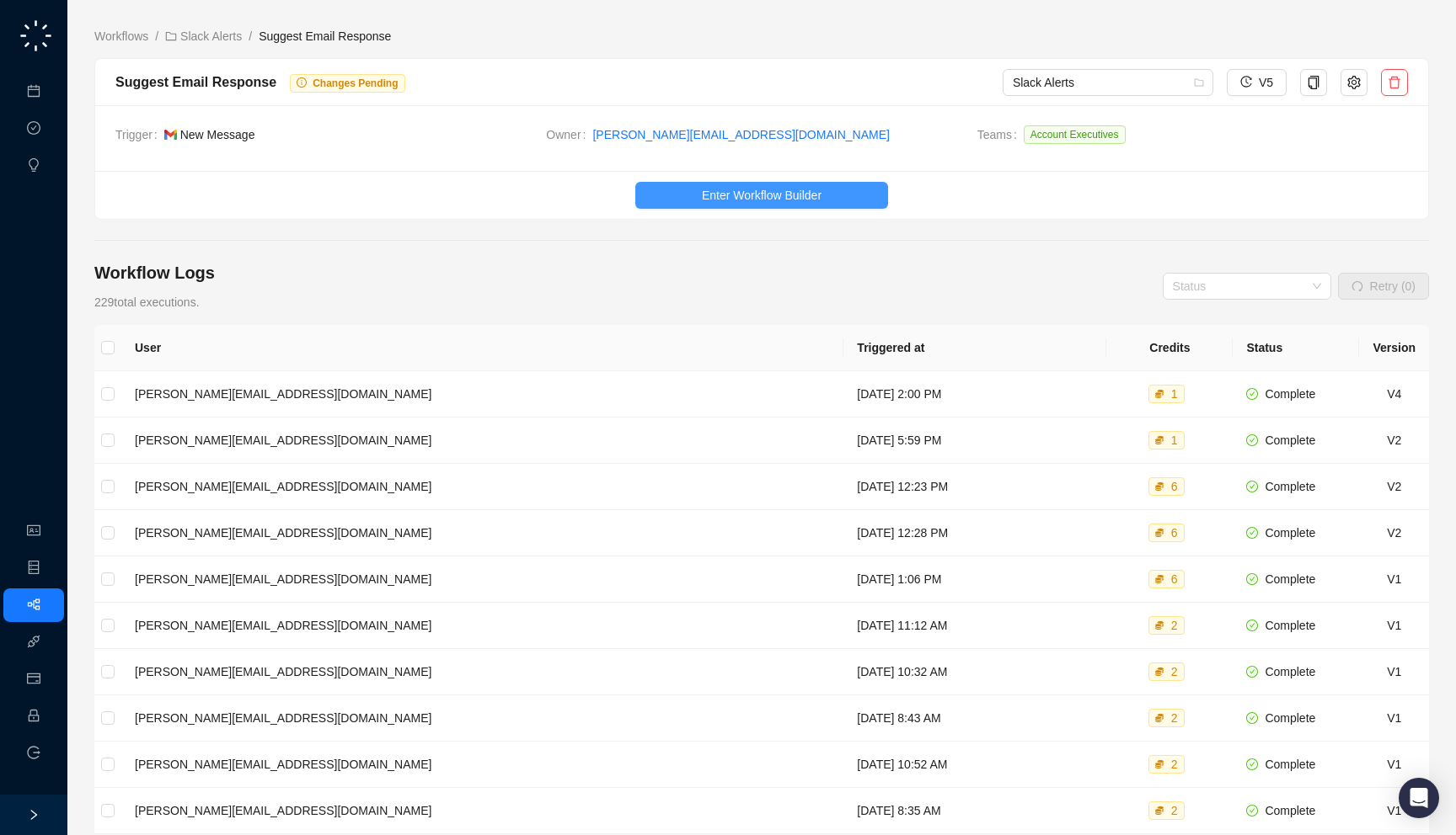
click at [747, 195] on span "Enter Workflow Builder" at bounding box center [761, 195] width 119 height 19
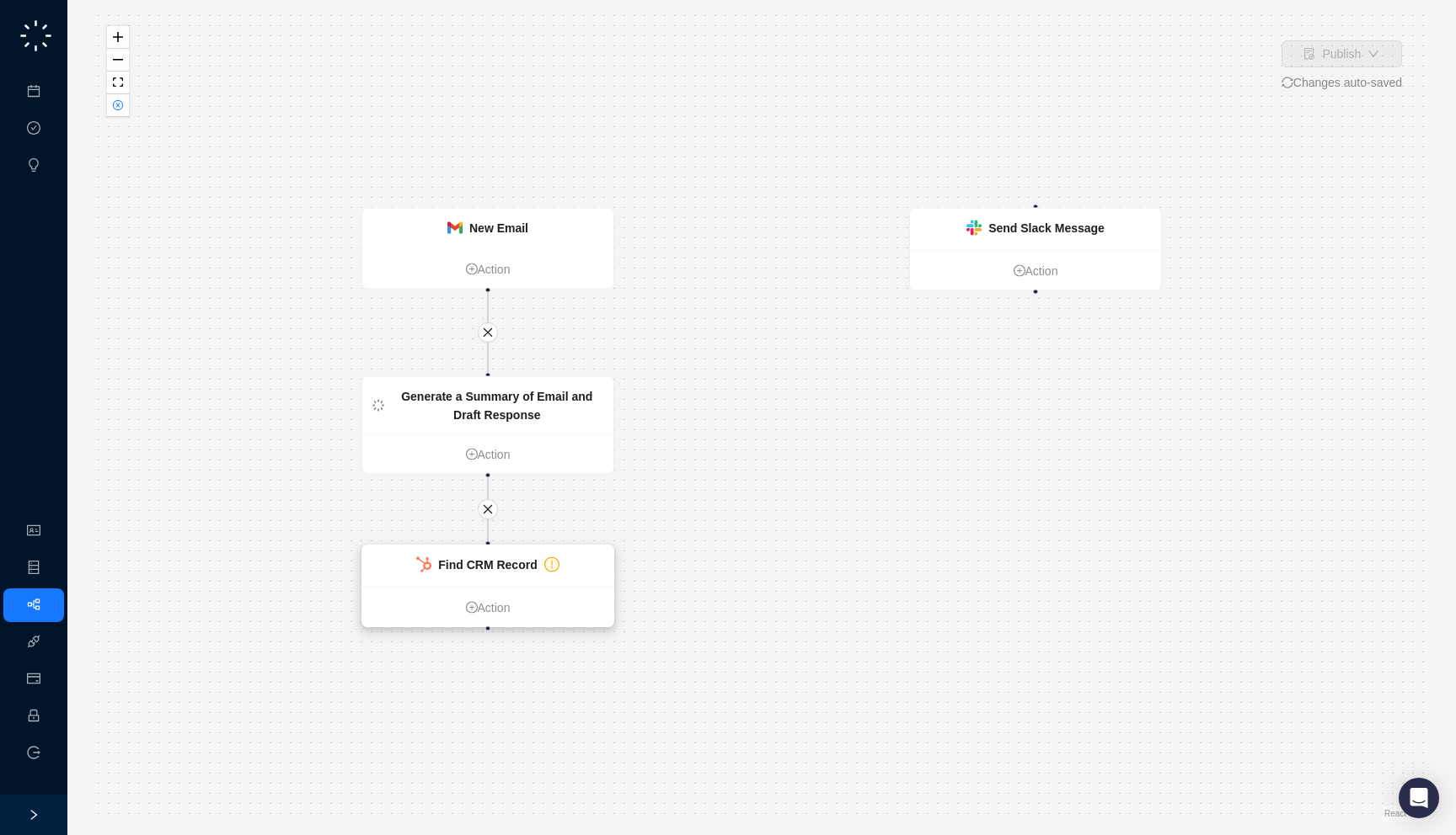
click at [502, 575] on div "Find CRM Record" at bounding box center [488, 566] width 251 height 42
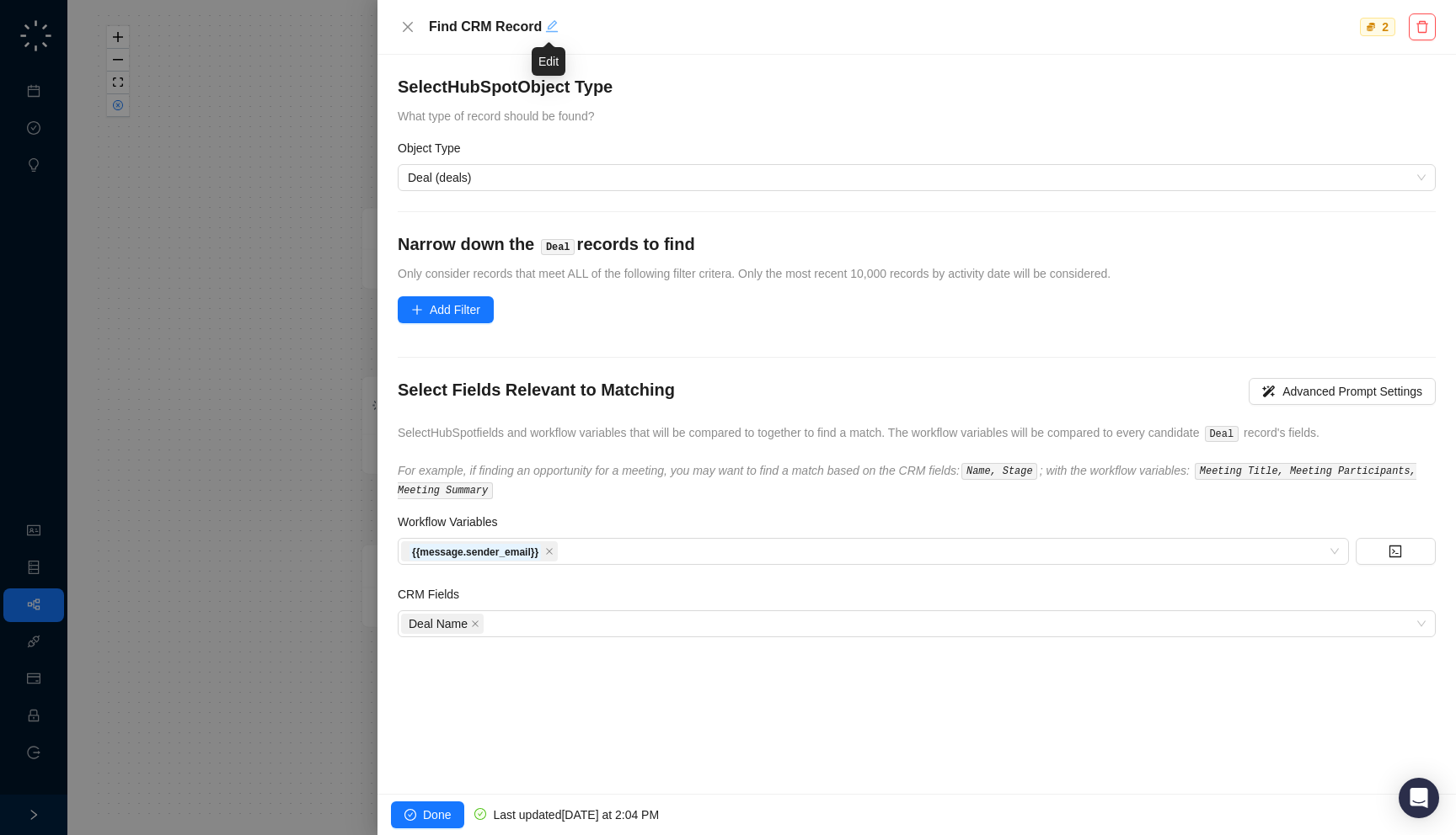
click at [547, 31] on icon "edit" at bounding box center [552, 26] width 14 height 14
type textarea "********"
type textarea "****"
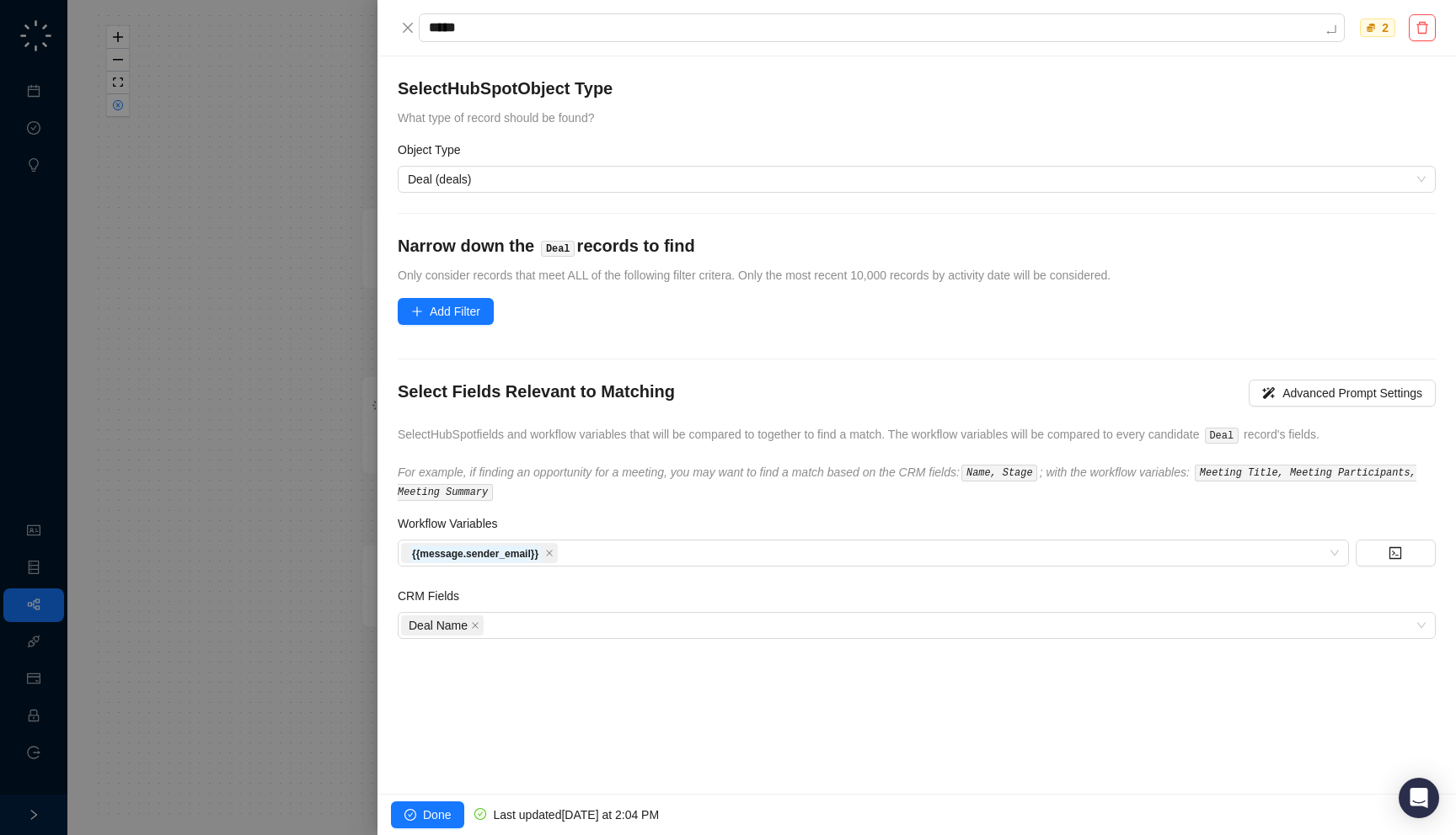
type textarea "******"
type textarea "*******"
type textarea "********"
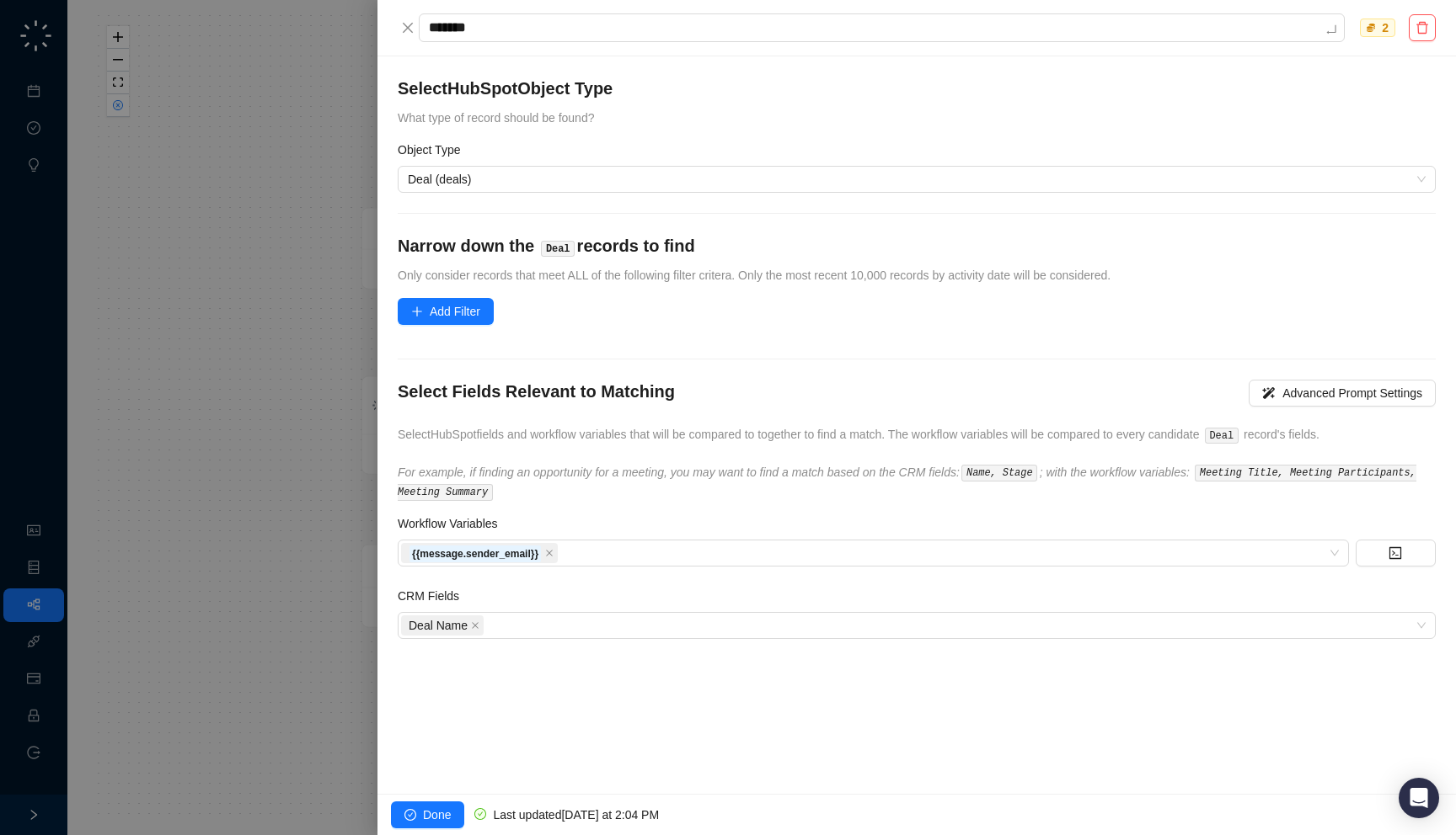
type textarea "********"
type textarea "*********"
click at [274, 181] on div at bounding box center [728, 417] width 1456 height 835
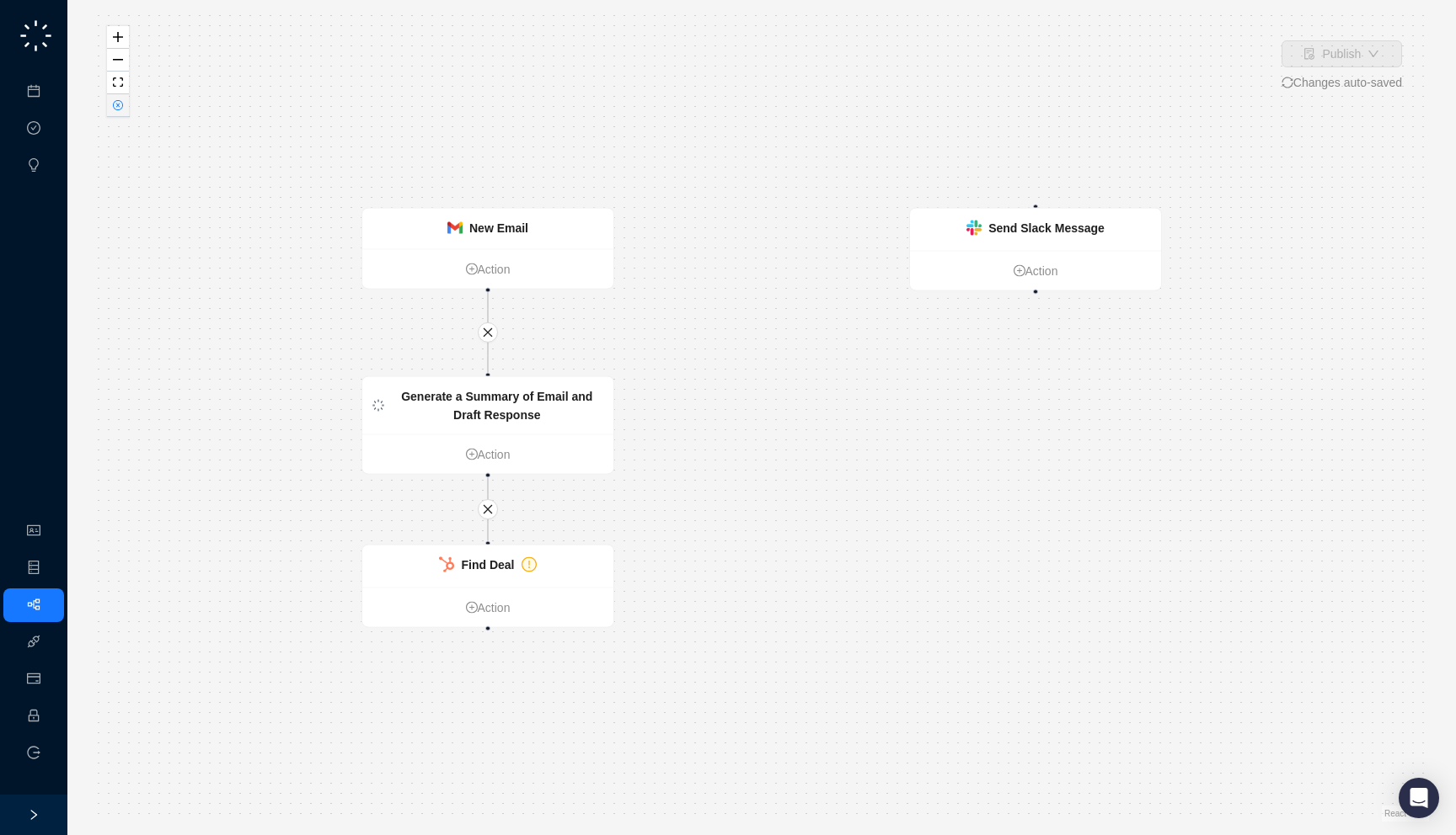
click at [122, 113] on button "button" at bounding box center [118, 105] width 21 height 22
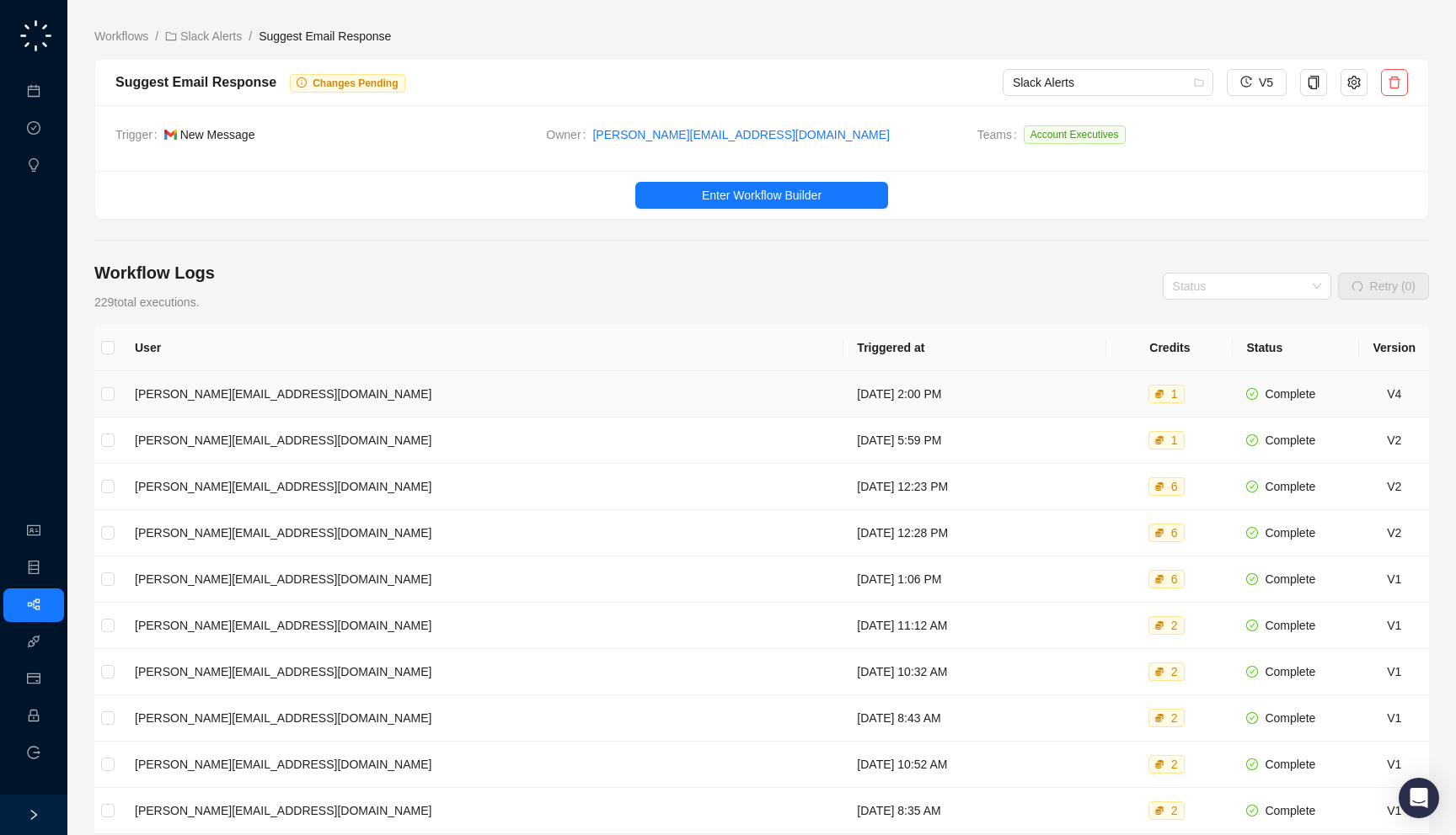
click at [843, 386] on td "Monday, 08/18/25, 2:00 PM" at bounding box center [974, 394] width 263 height 46
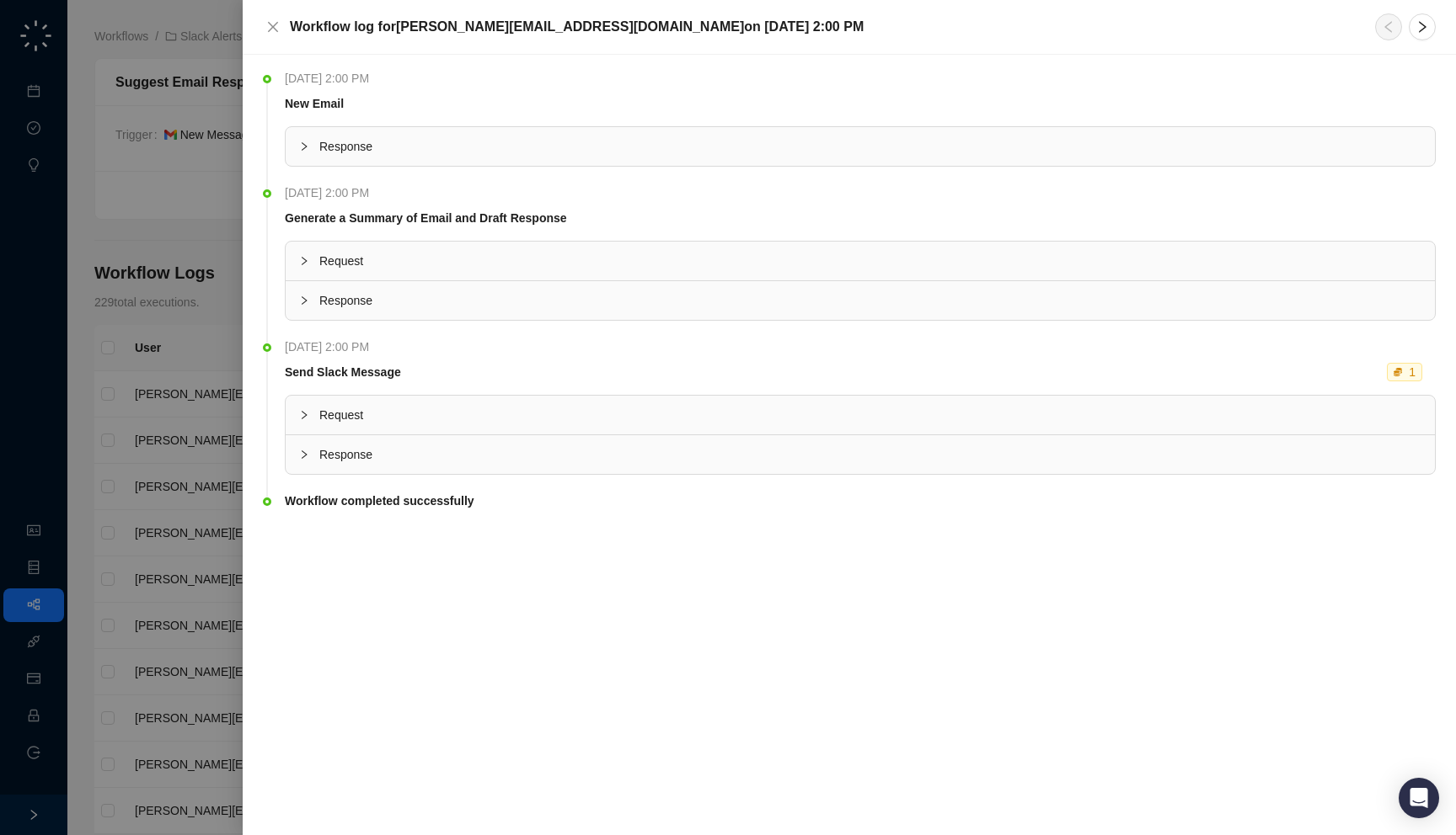
click at [500, 436] on div "Response" at bounding box center [860, 455] width 1149 height 39
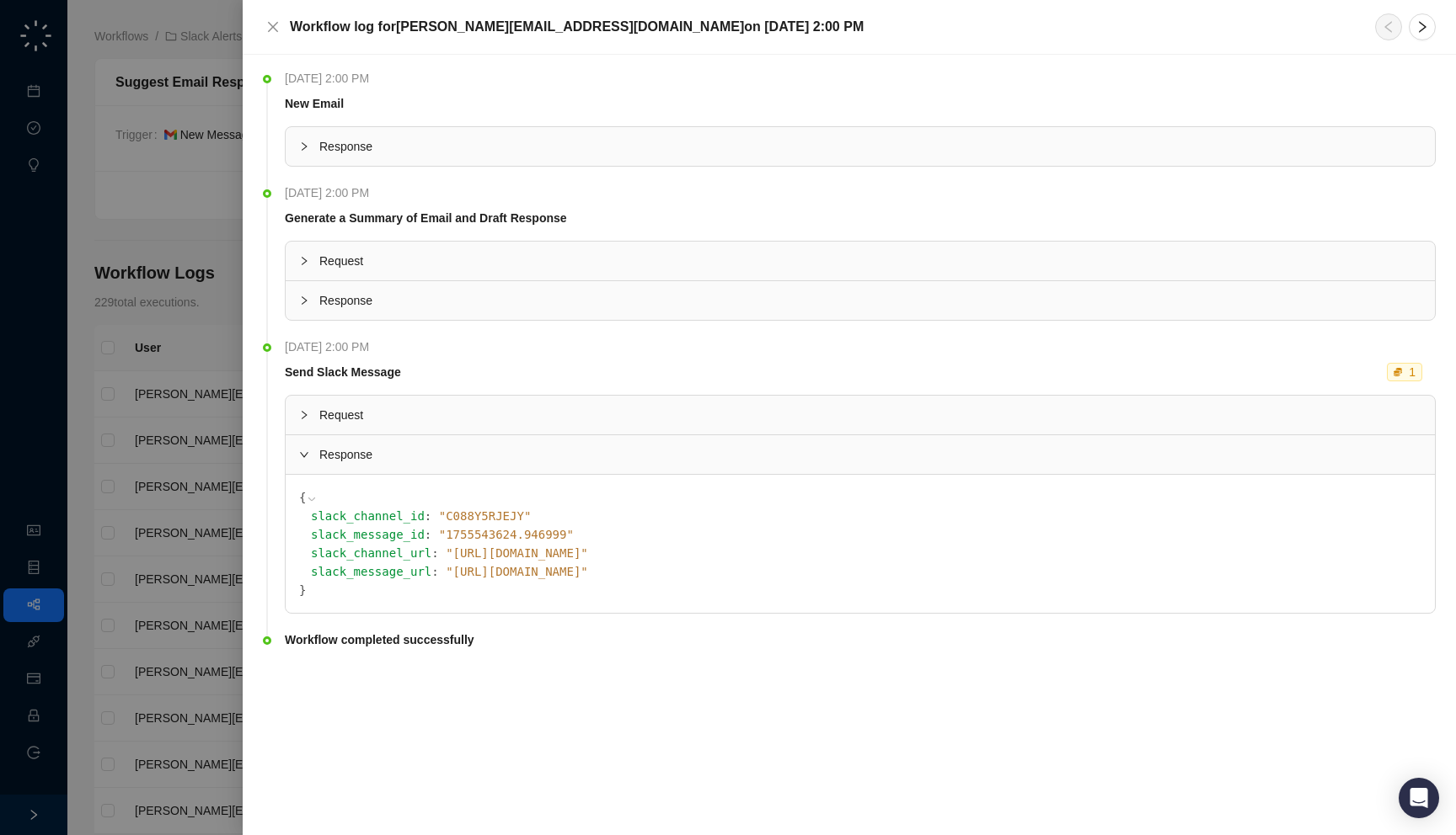
click at [515, 471] on div "Response" at bounding box center [860, 455] width 1149 height 39
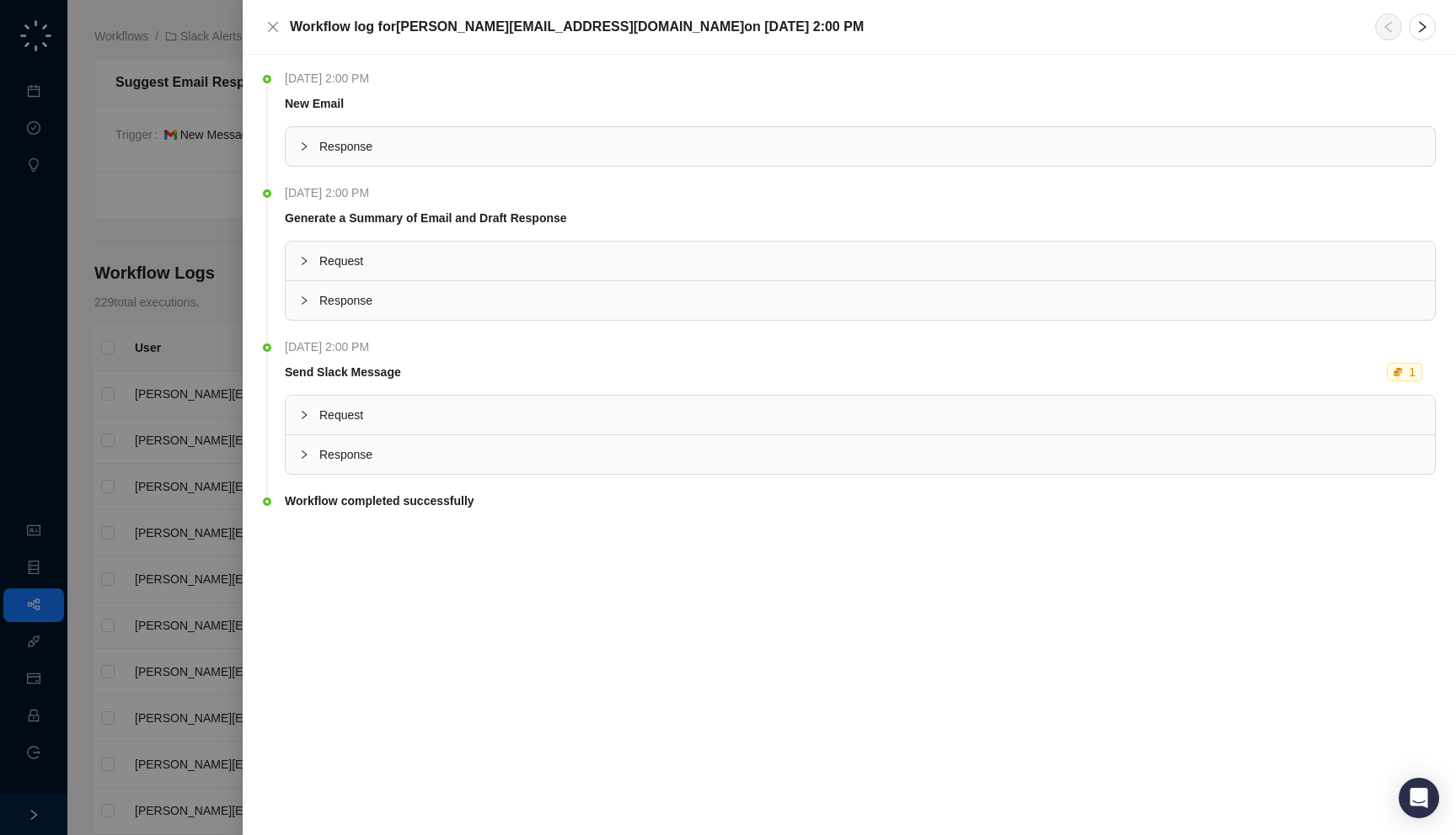
click at [471, 299] on span "Response" at bounding box center [871, 300] width 1102 height 19
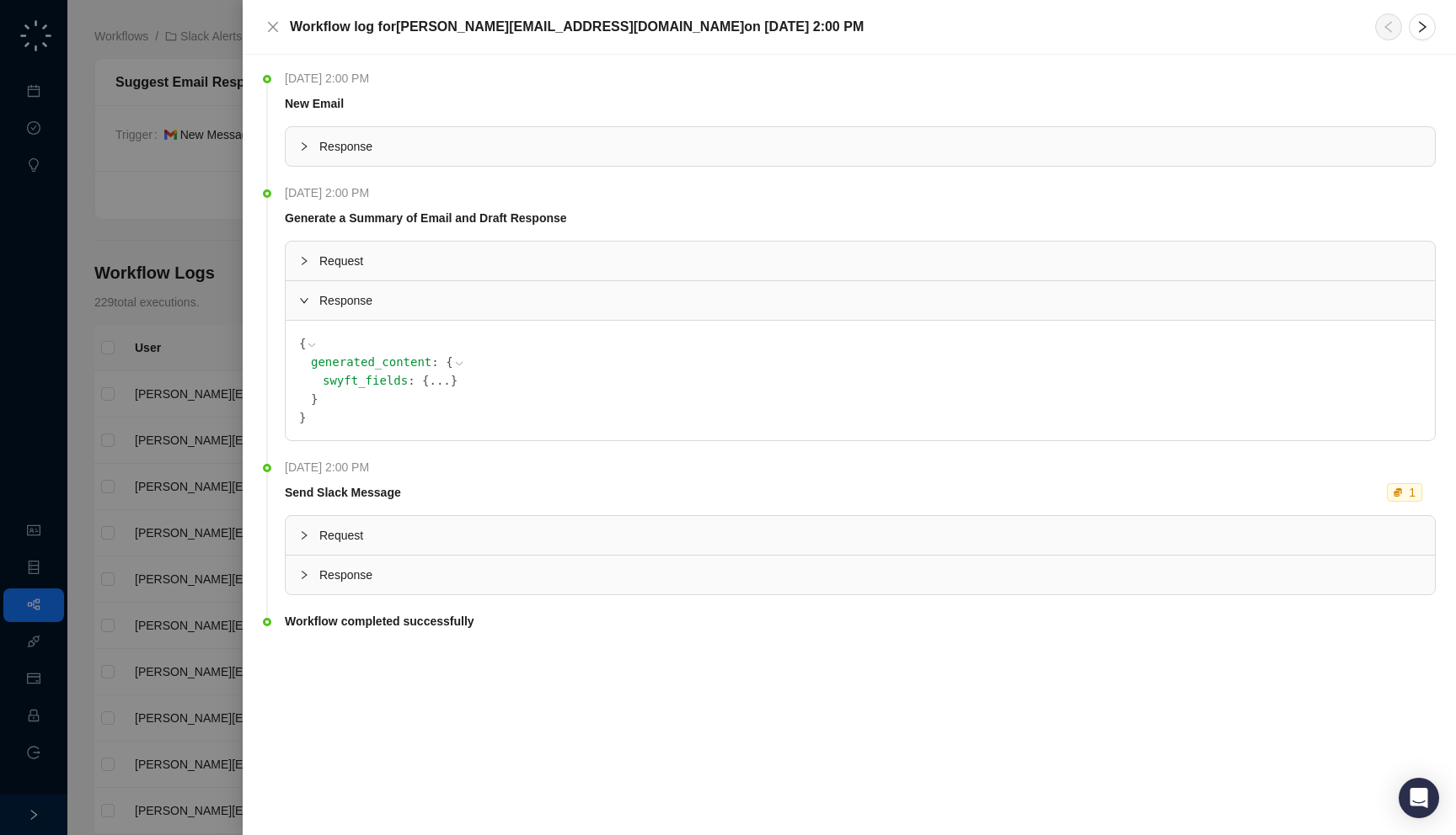
click at [429, 377] on button "..." at bounding box center [440, 380] width 21 height 19
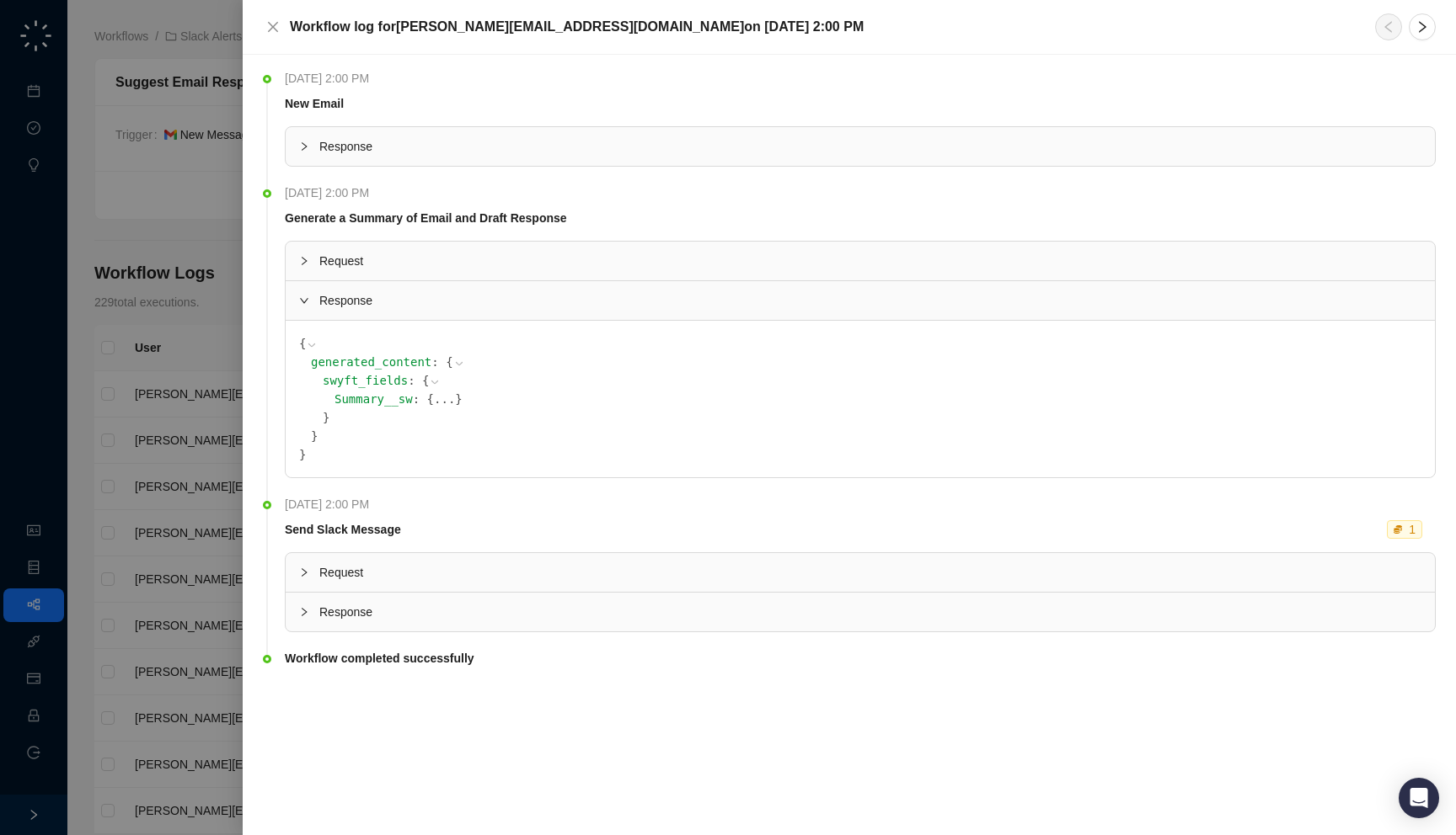
click at [434, 406] on button "..." at bounding box center [445, 398] width 21 height 19
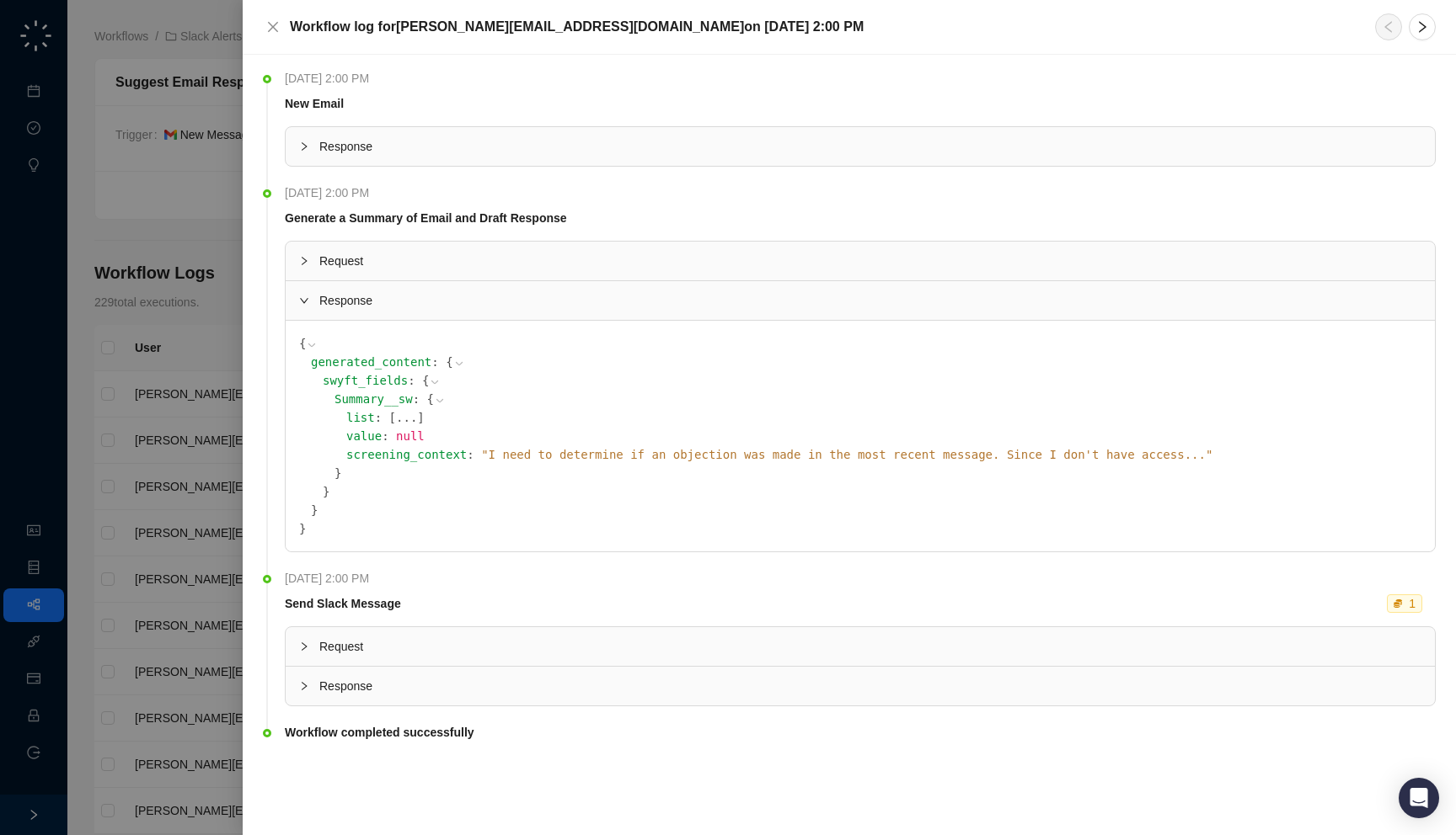
click at [437, 399] on icon at bounding box center [440, 400] width 7 height 3
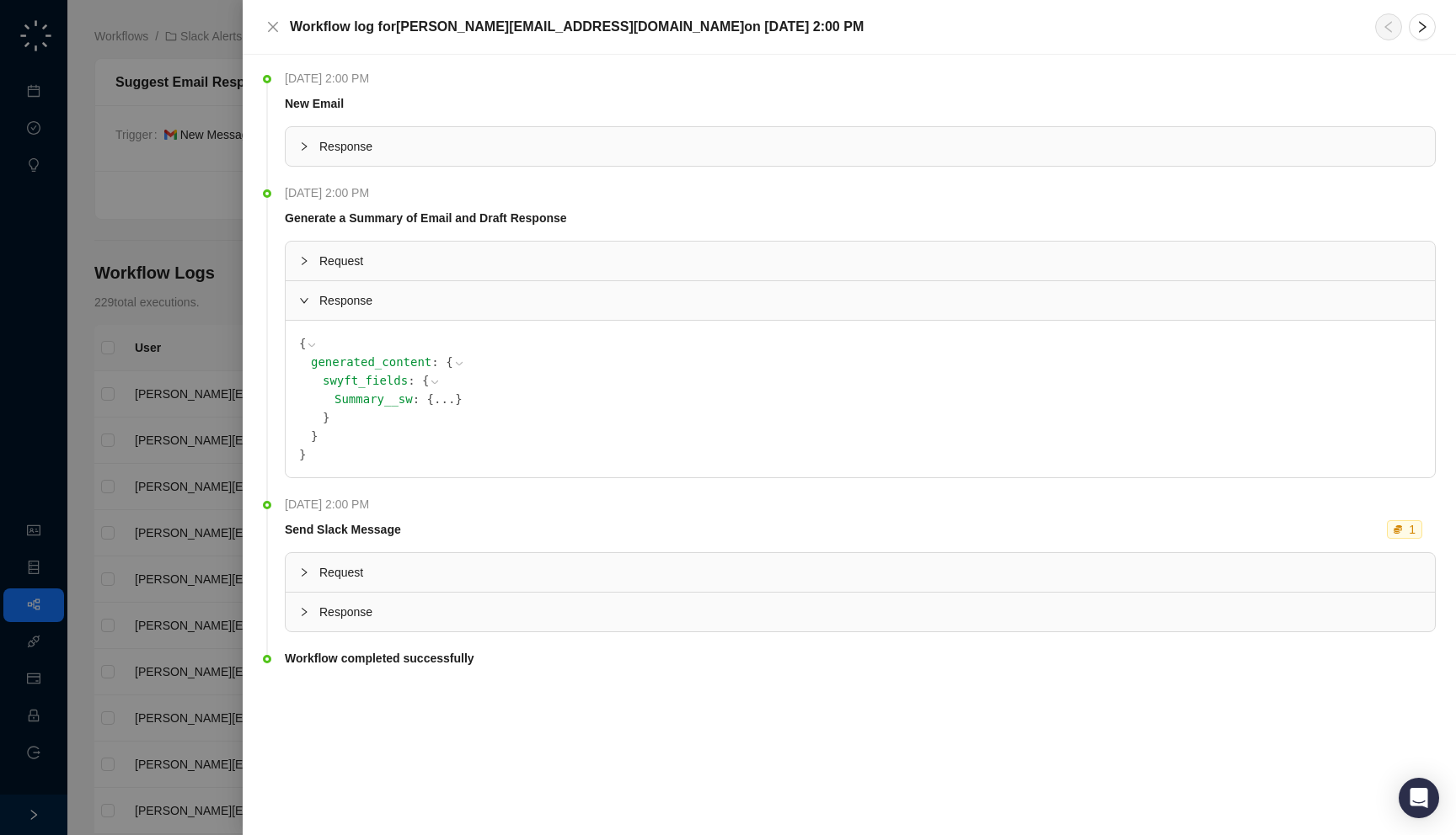
click at [130, 461] on div at bounding box center [728, 417] width 1456 height 835
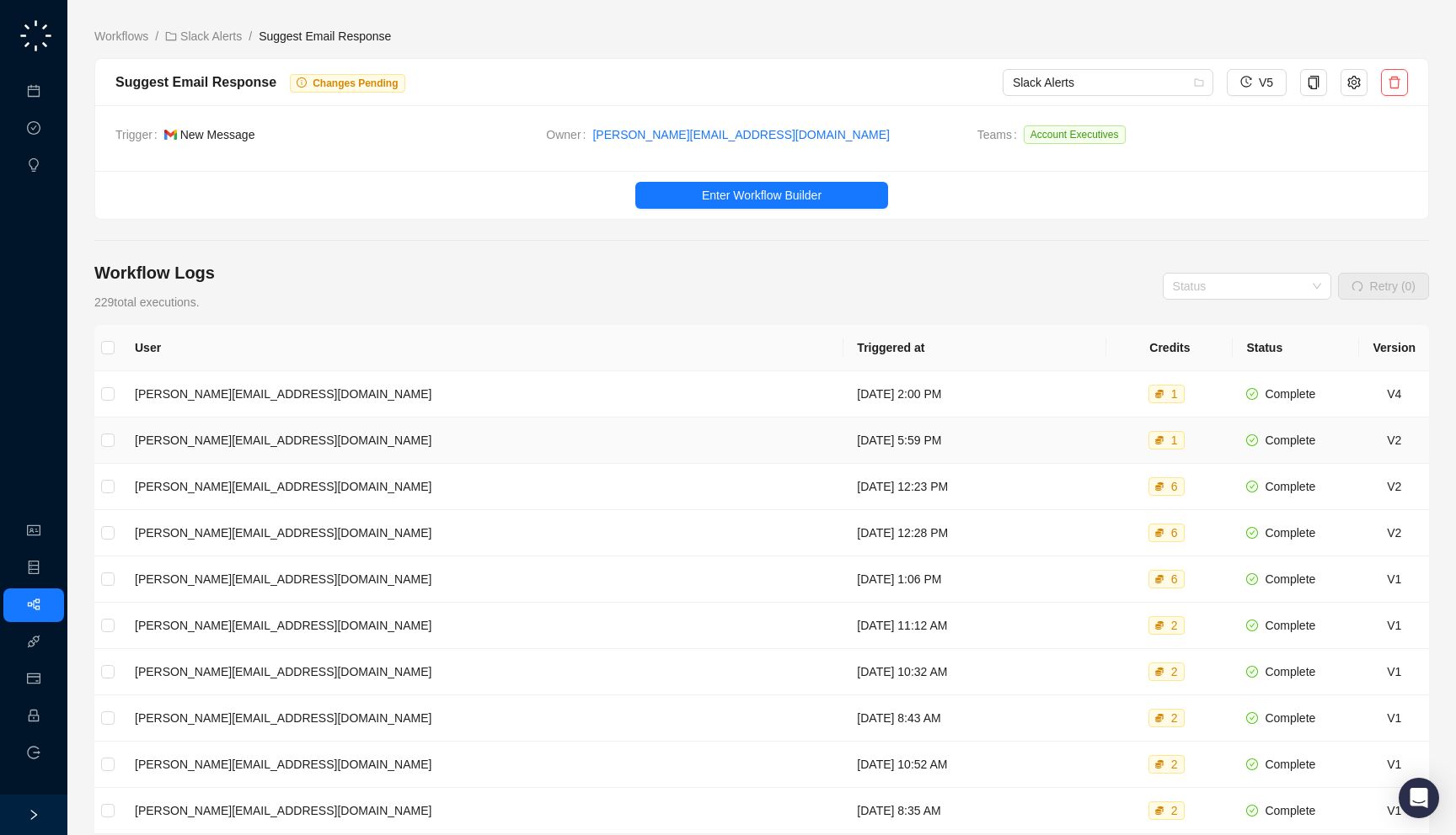
click at [843, 430] on td "Wednesday, 08/13/25, 5:59 PM" at bounding box center [974, 440] width 263 height 46
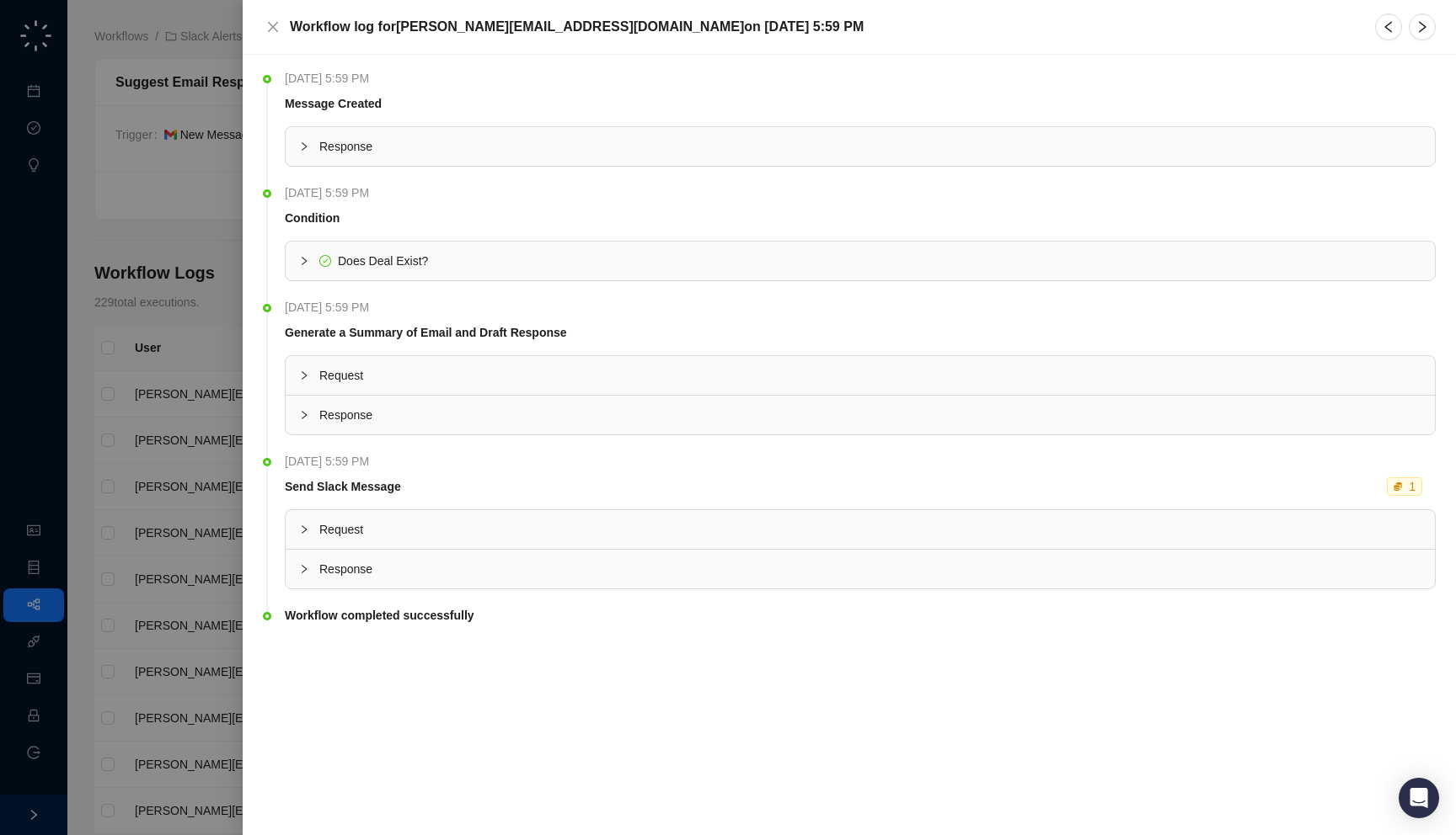
click at [562, 149] on span "Response" at bounding box center [871, 146] width 1102 height 19
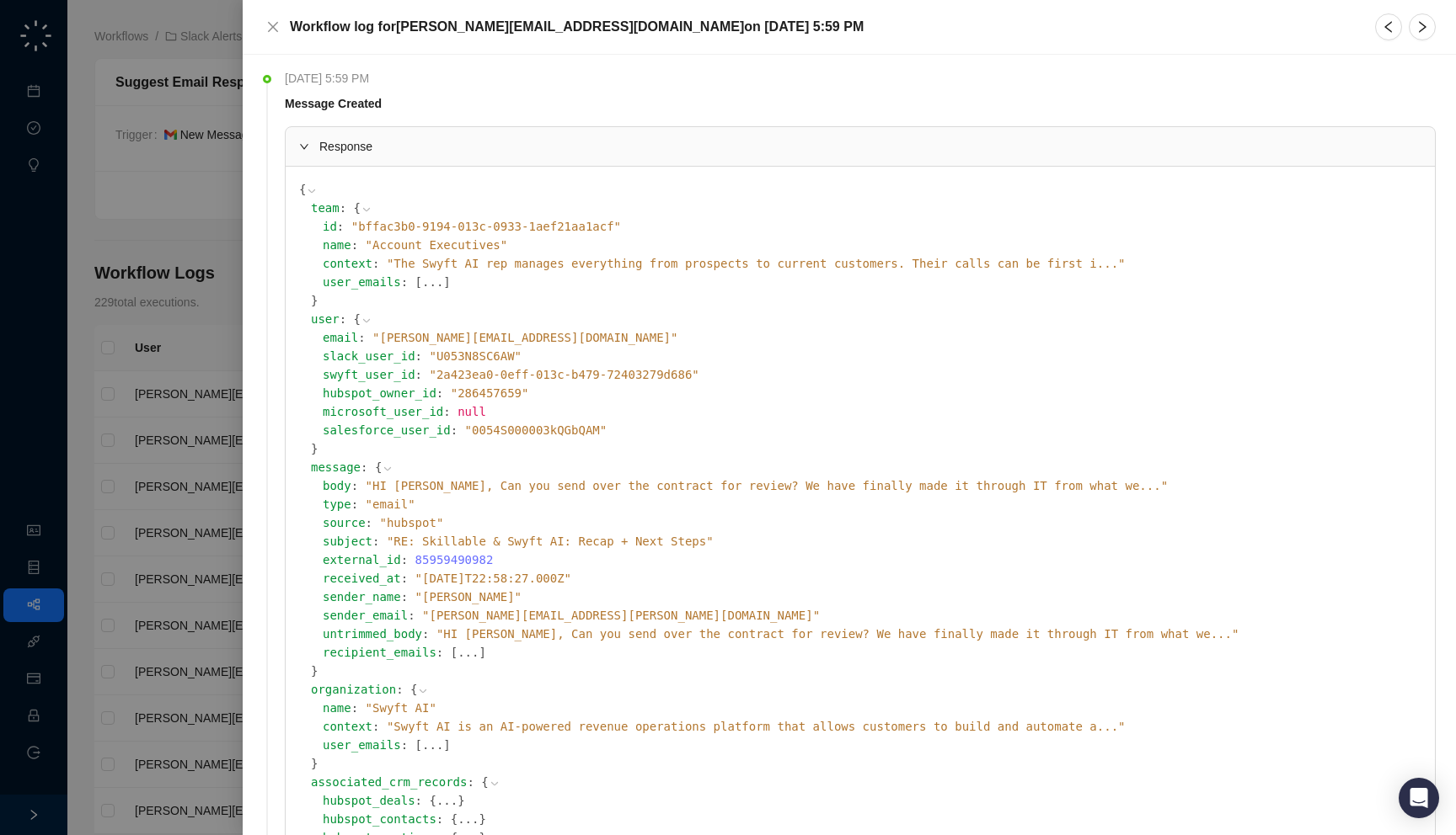
click at [562, 149] on span "Response" at bounding box center [871, 146] width 1102 height 19
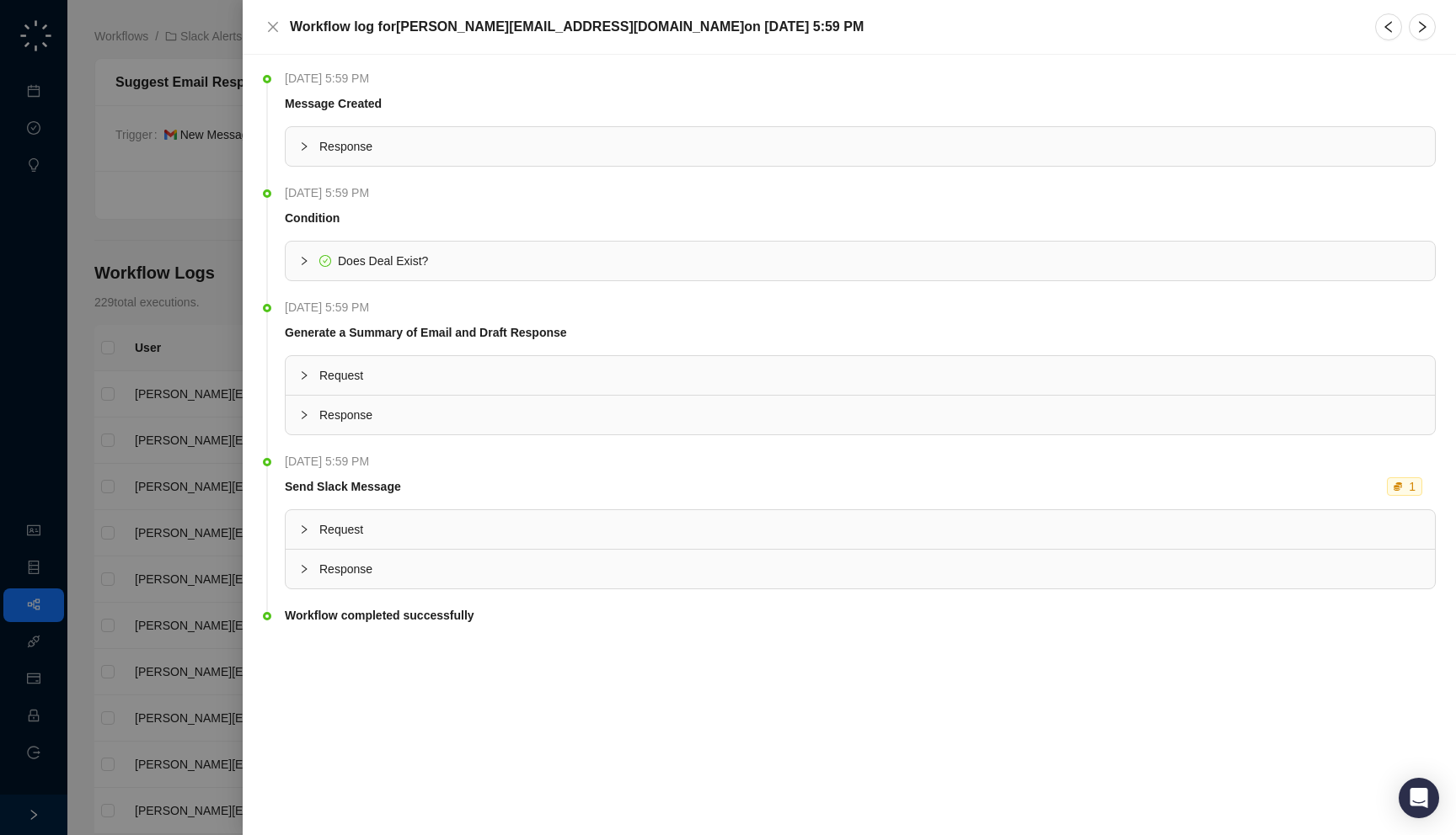
click at [152, 388] on div at bounding box center [728, 417] width 1456 height 835
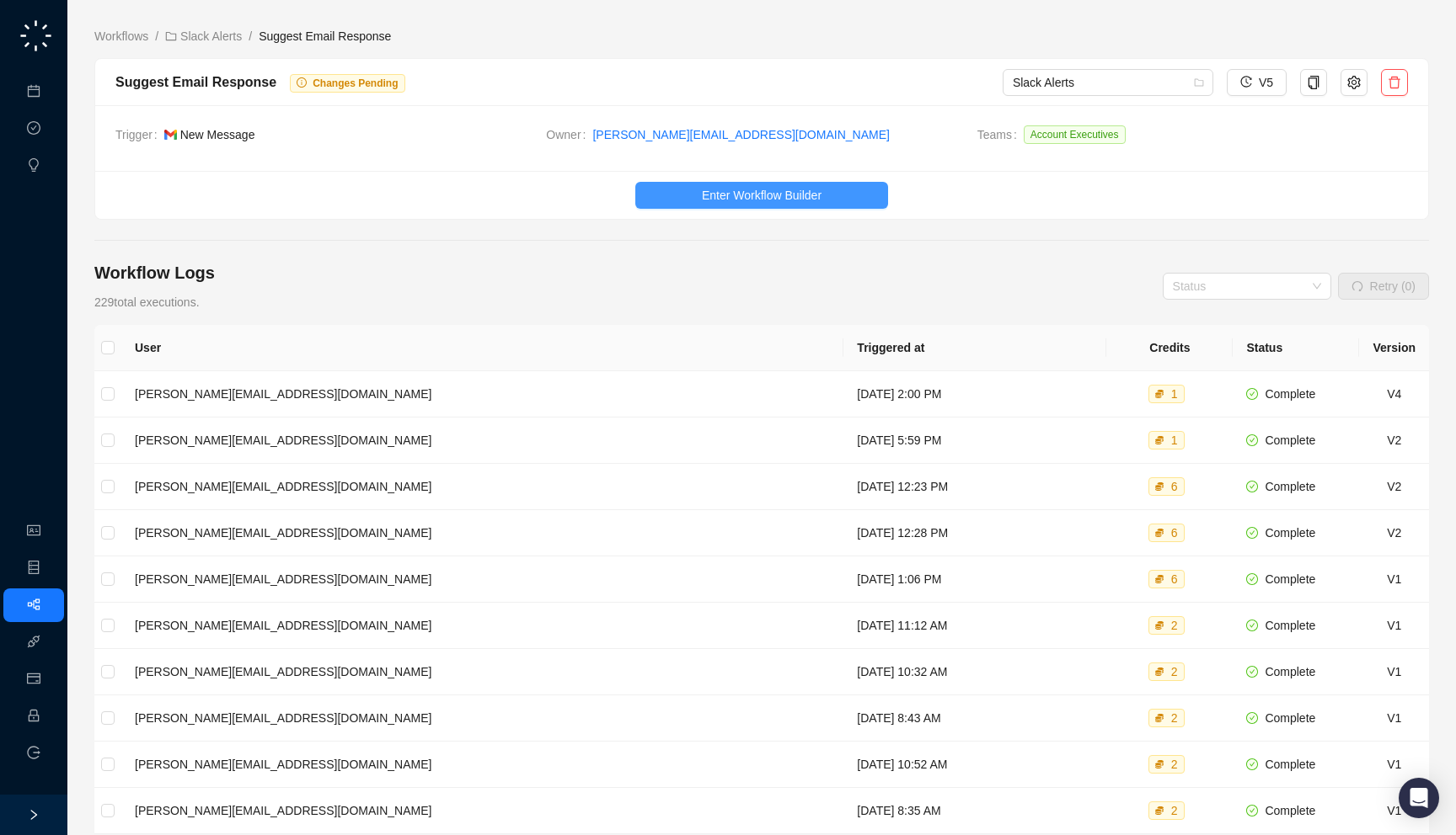
click at [736, 196] on span "Enter Workflow Builder" at bounding box center [761, 195] width 119 height 19
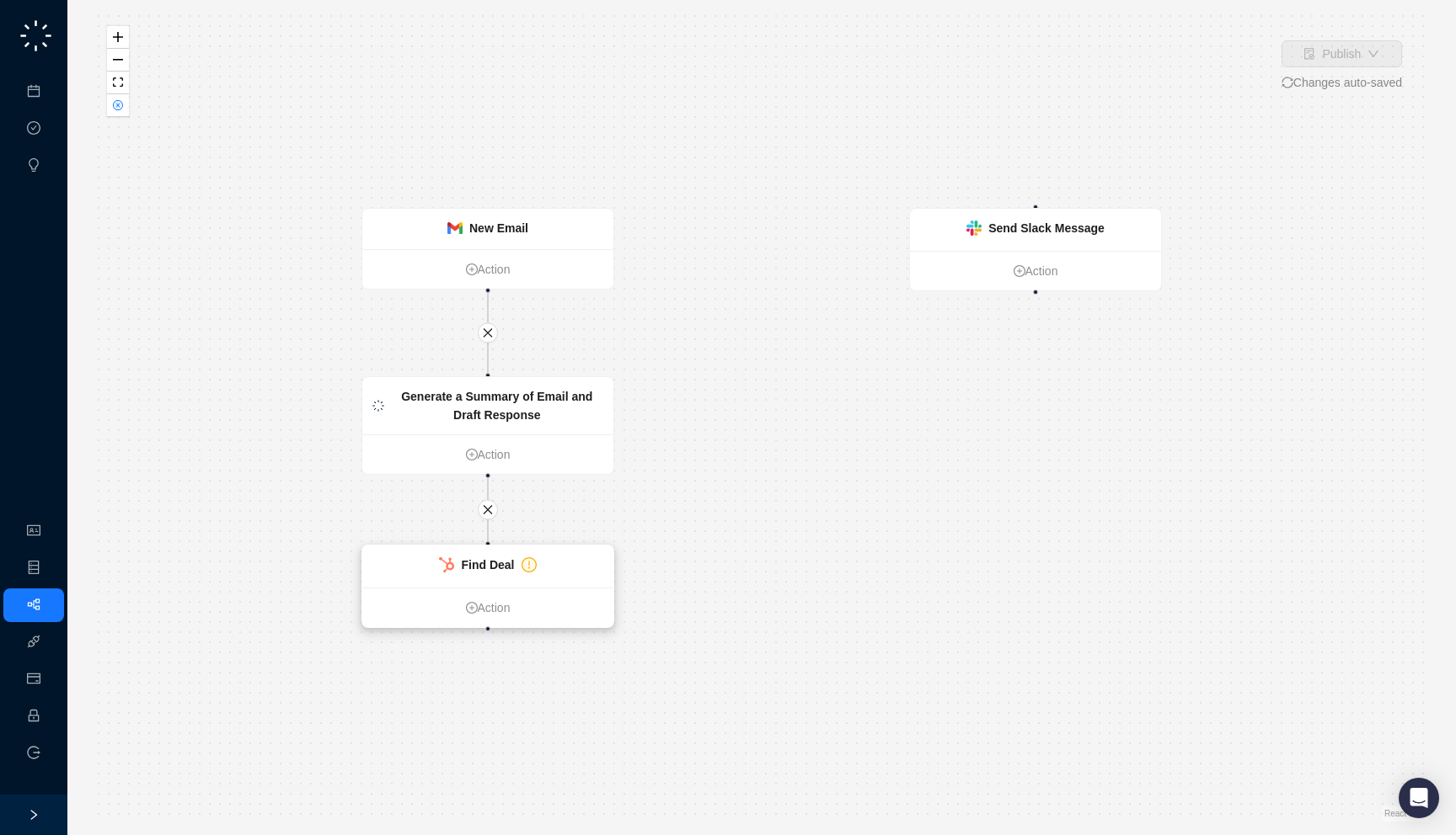
click at [492, 566] on strong "Find Deal" at bounding box center [488, 565] width 53 height 14
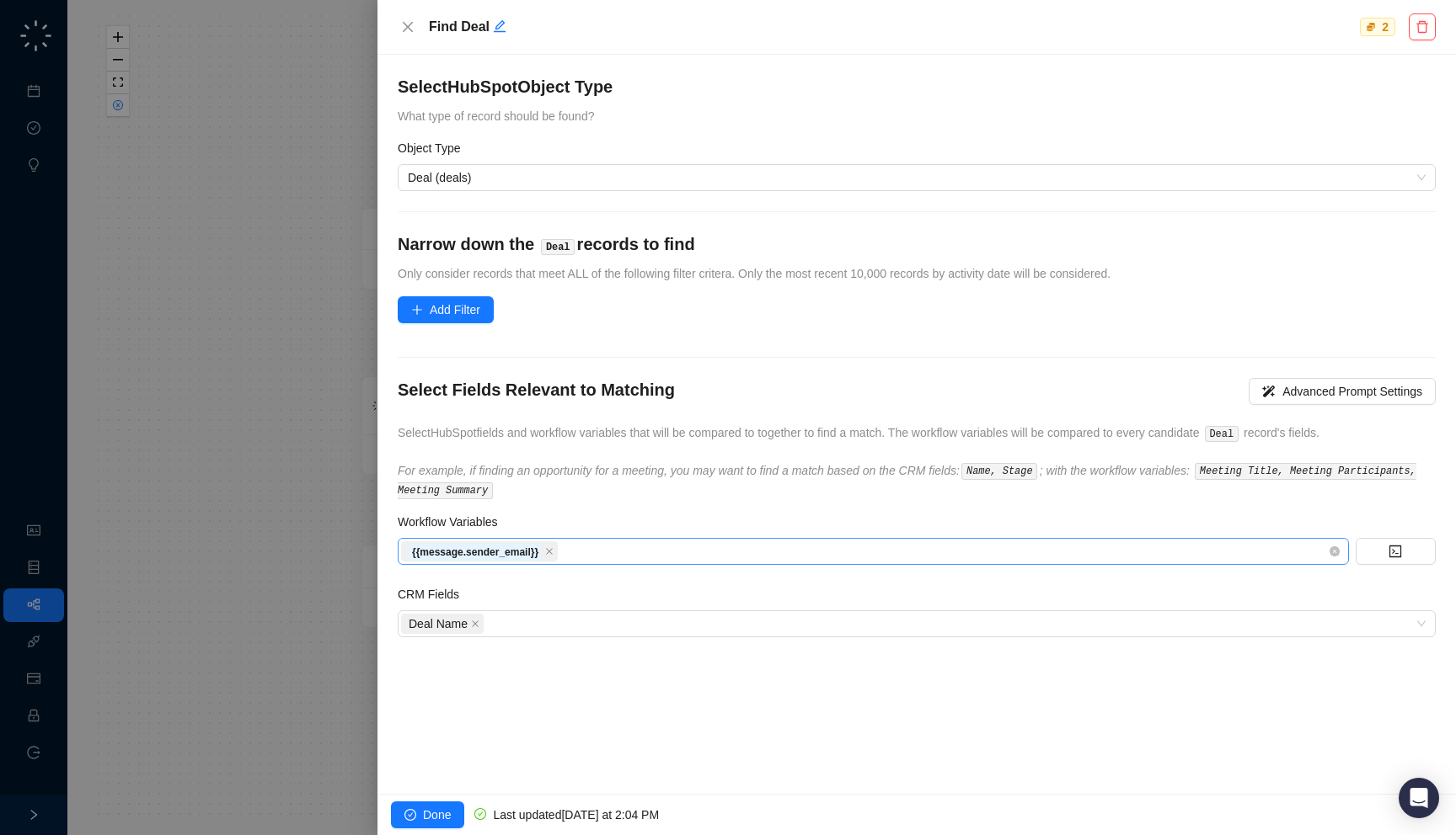
click at [608, 547] on div "{{message.sender_email}}" at bounding box center [864, 552] width 926 height 23
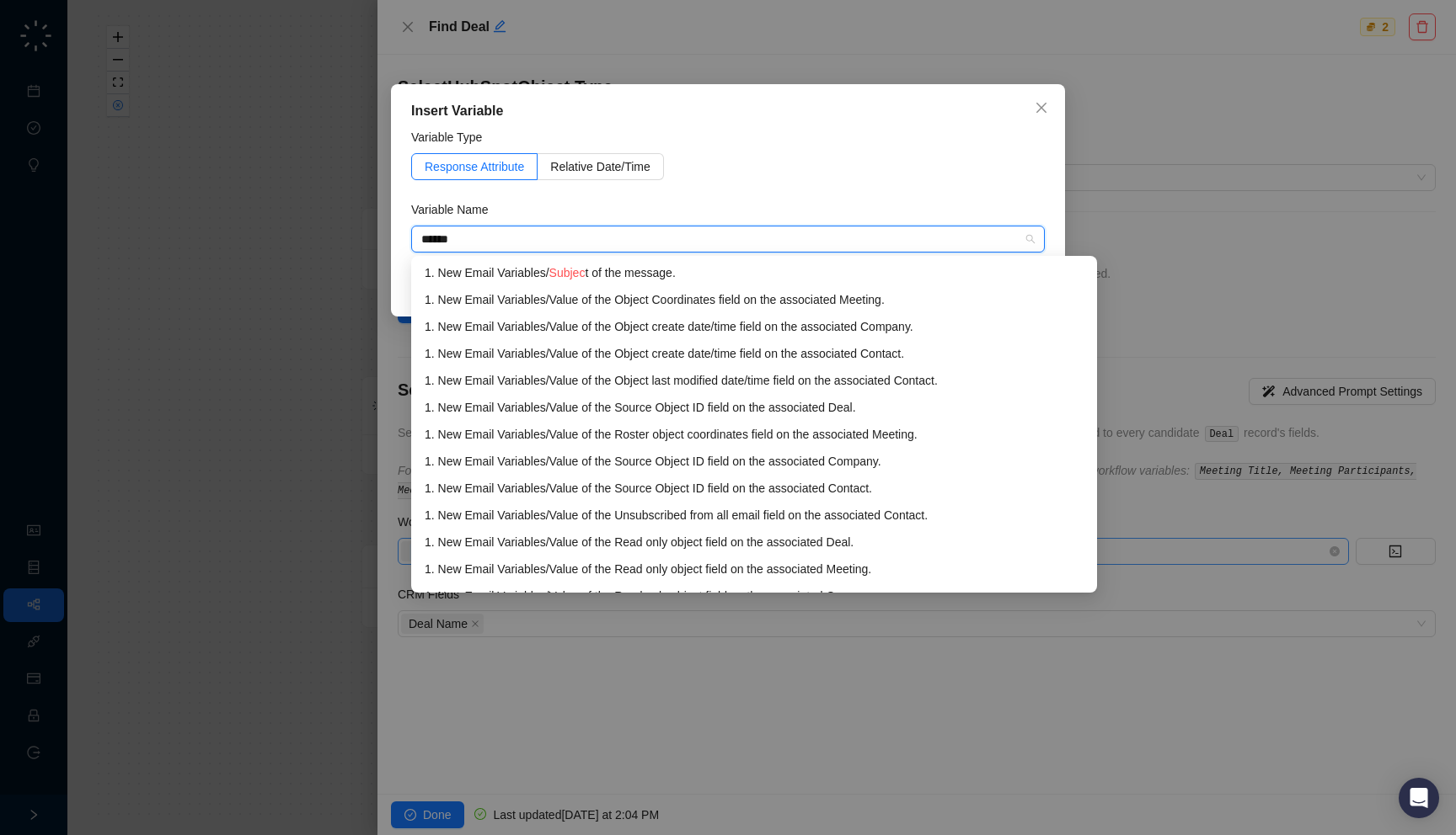
type input "*******"
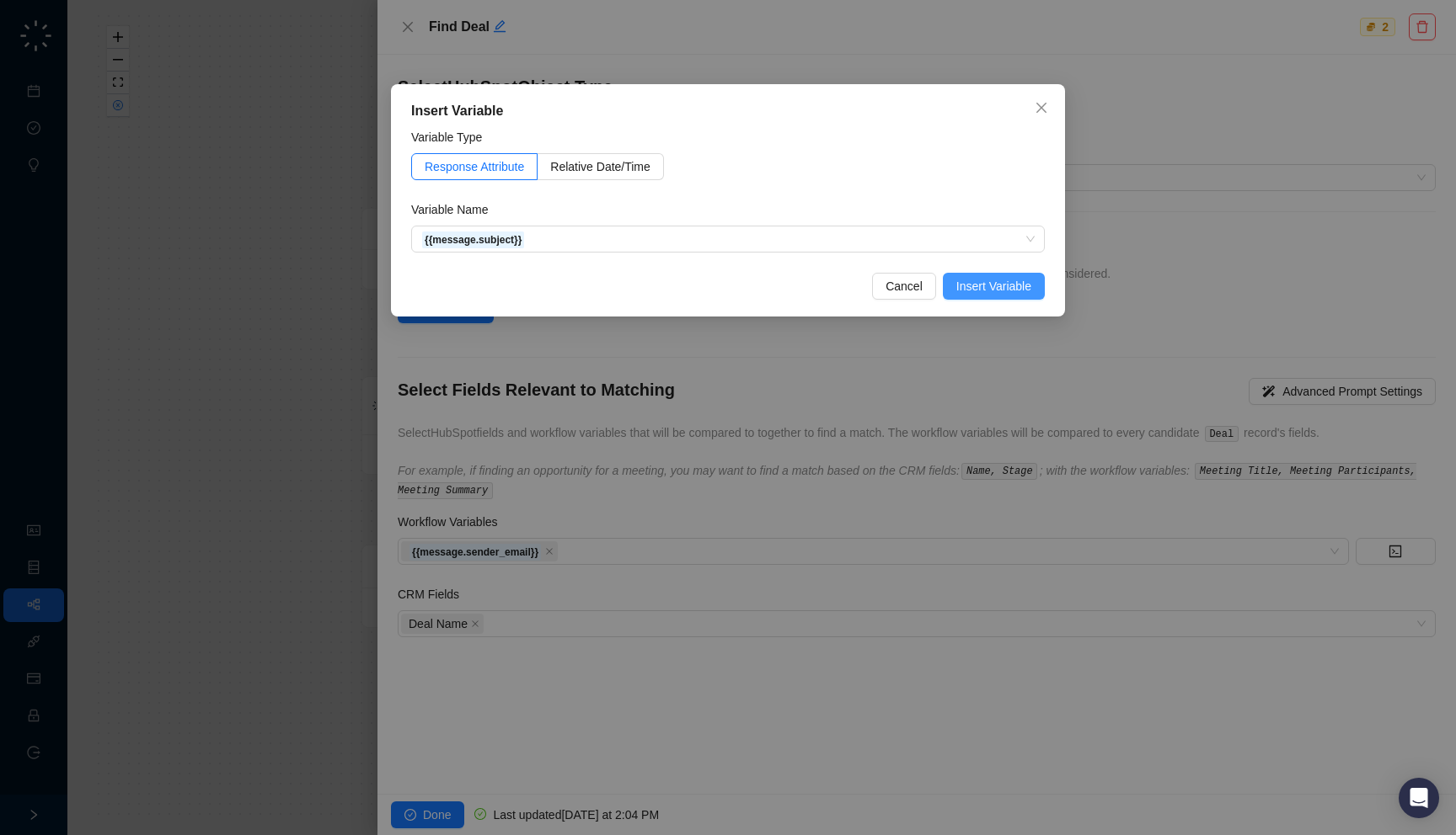
click at [998, 290] on span "Insert Variable" at bounding box center [994, 286] width 75 height 19
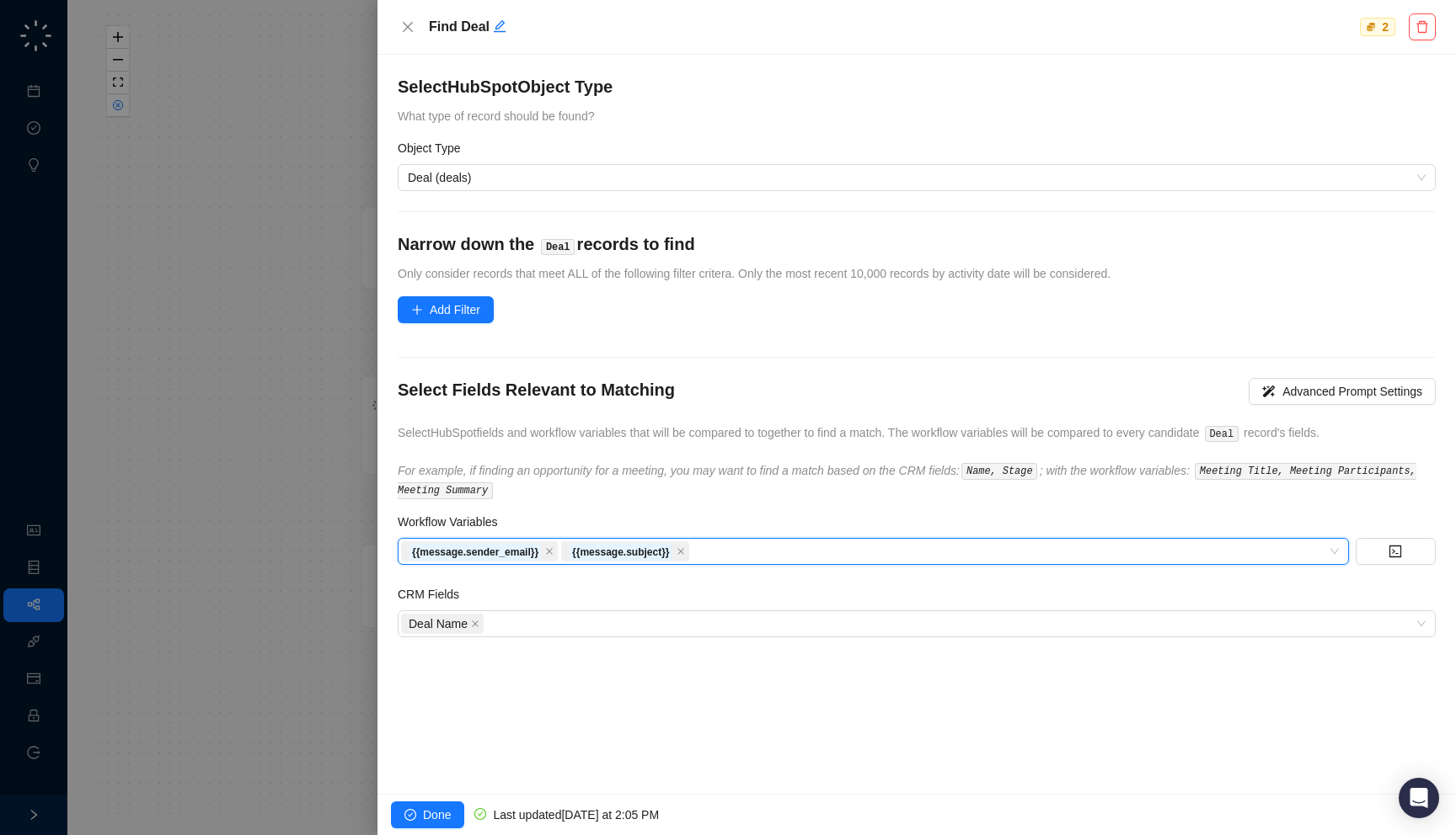
click at [760, 603] on div "CRM Fields" at bounding box center [917, 598] width 1038 height 25
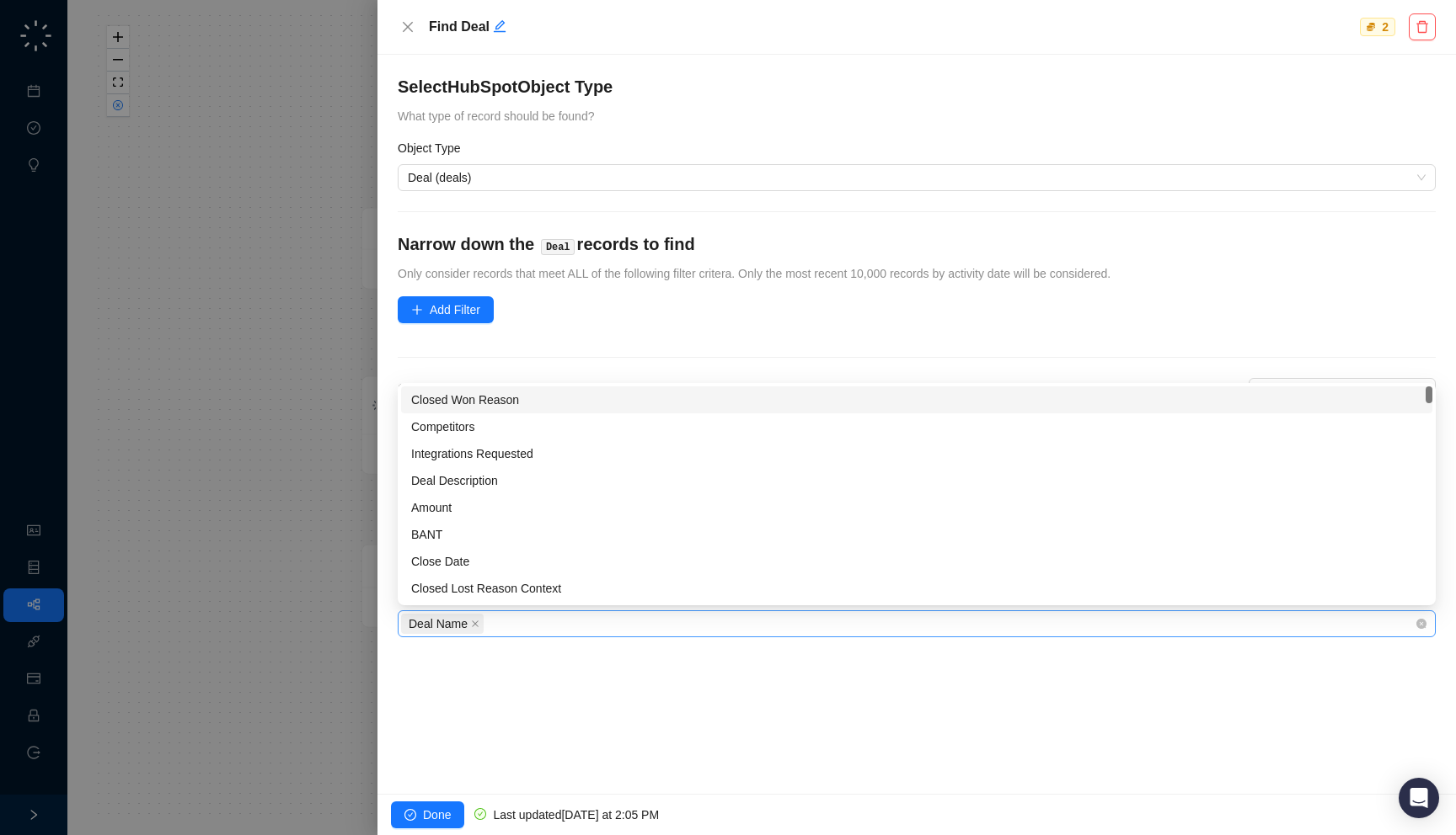
click at [756, 615] on div "Deal Name" at bounding box center [907, 624] width 1013 height 23
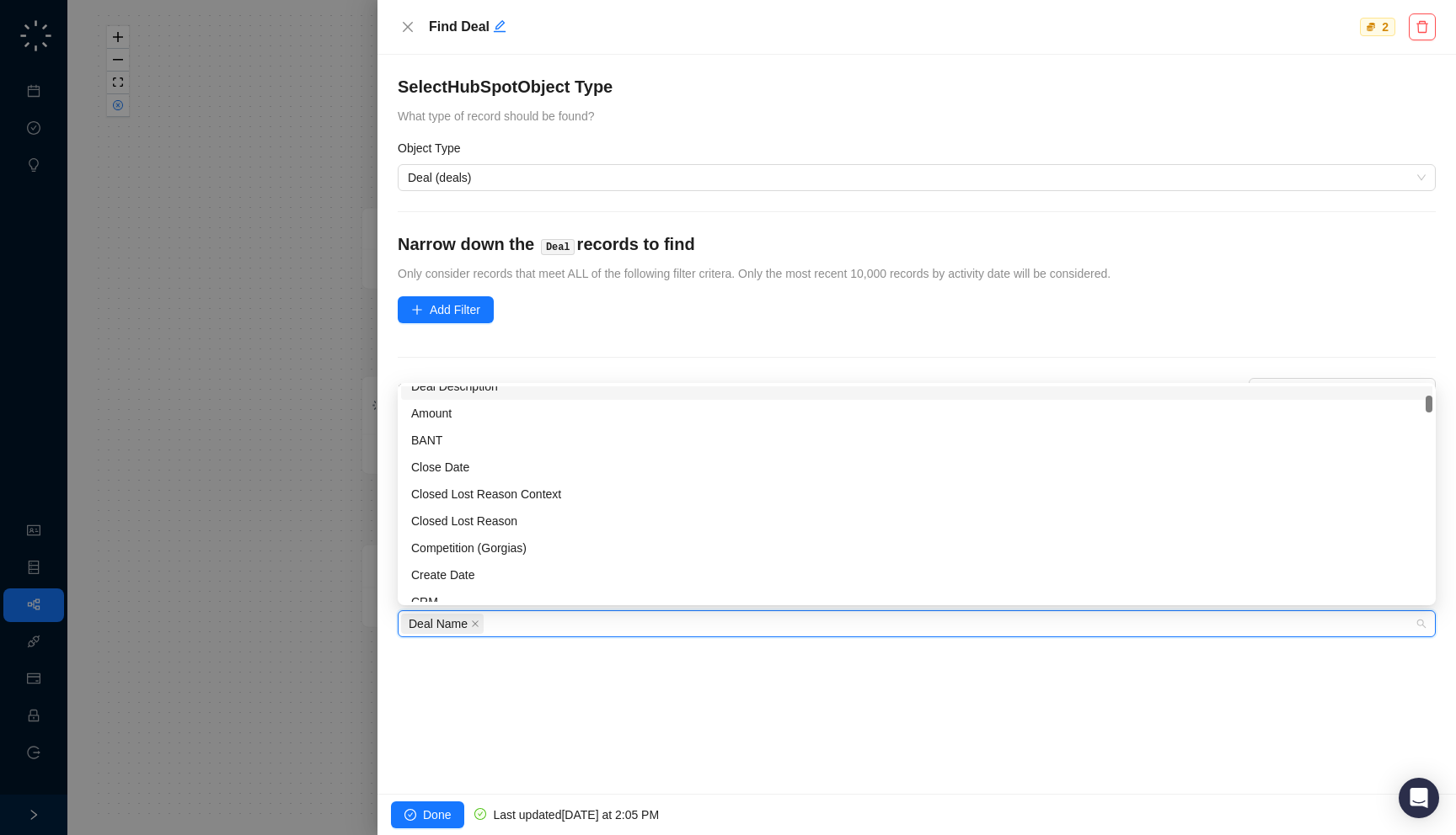
scroll to position [57, 0]
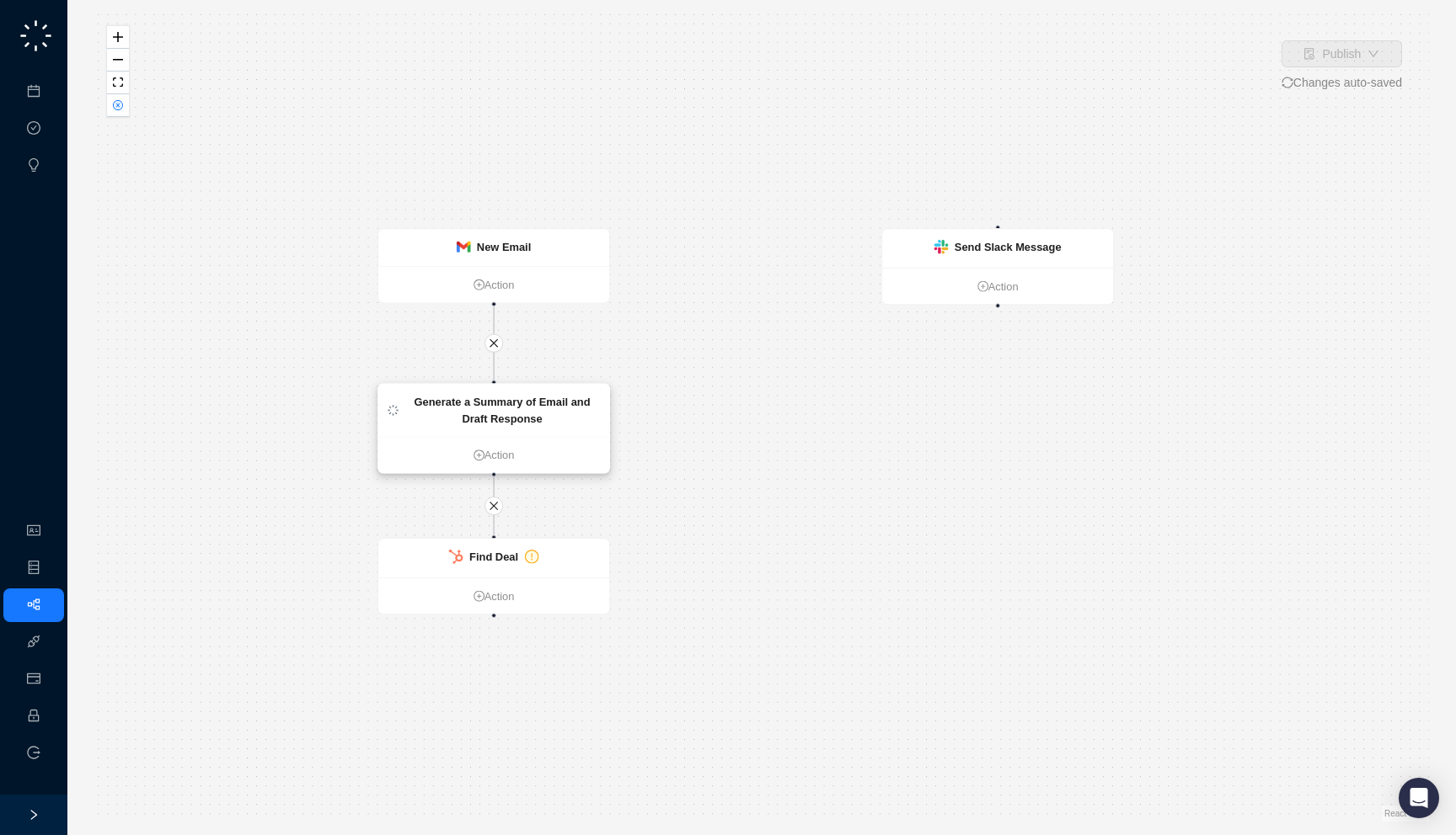
click at [543, 405] on strong "Generate a Summary of Email and Draft Response" at bounding box center [501, 410] width 176 height 29
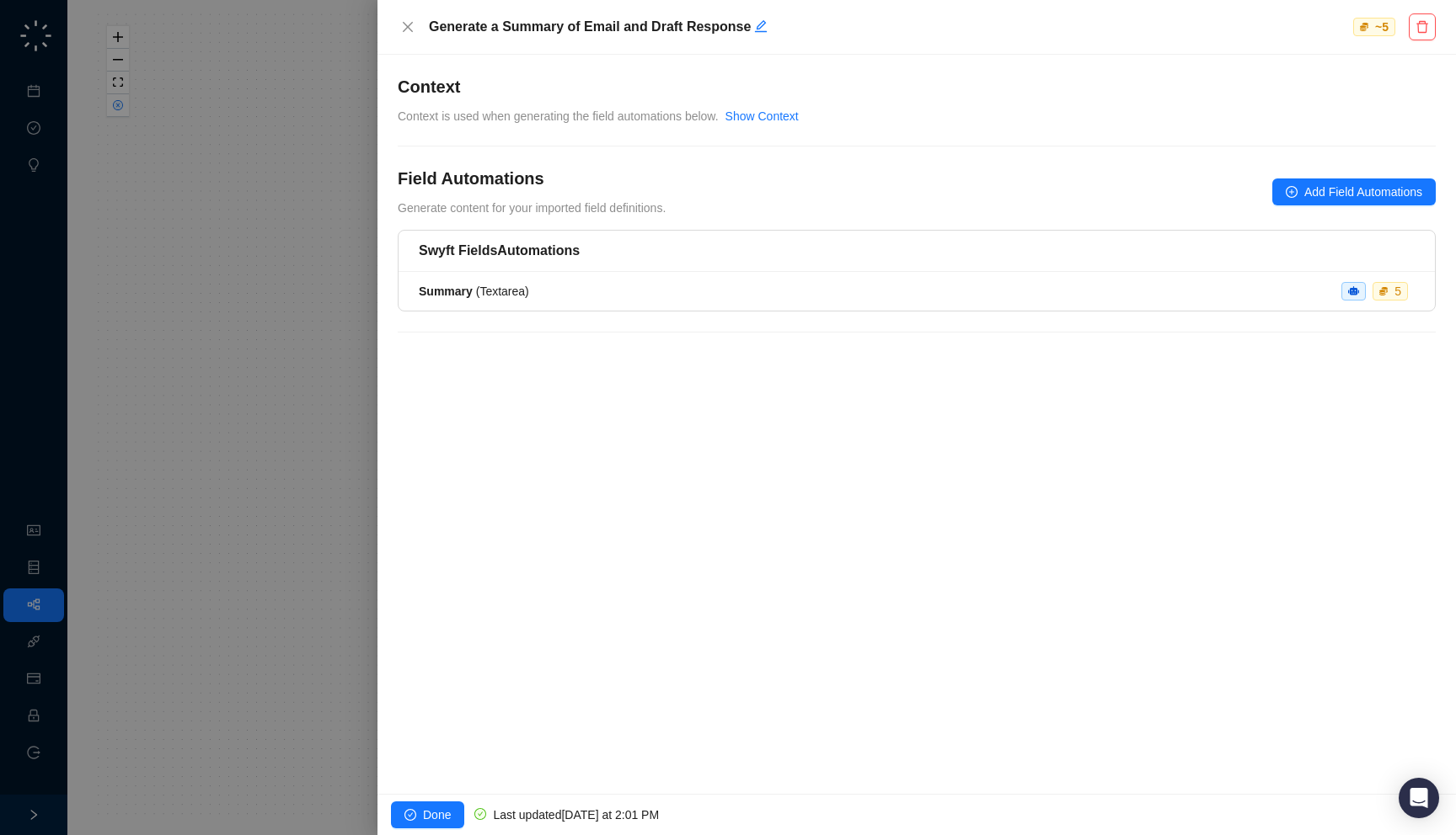
click at [143, 414] on div at bounding box center [728, 417] width 1456 height 835
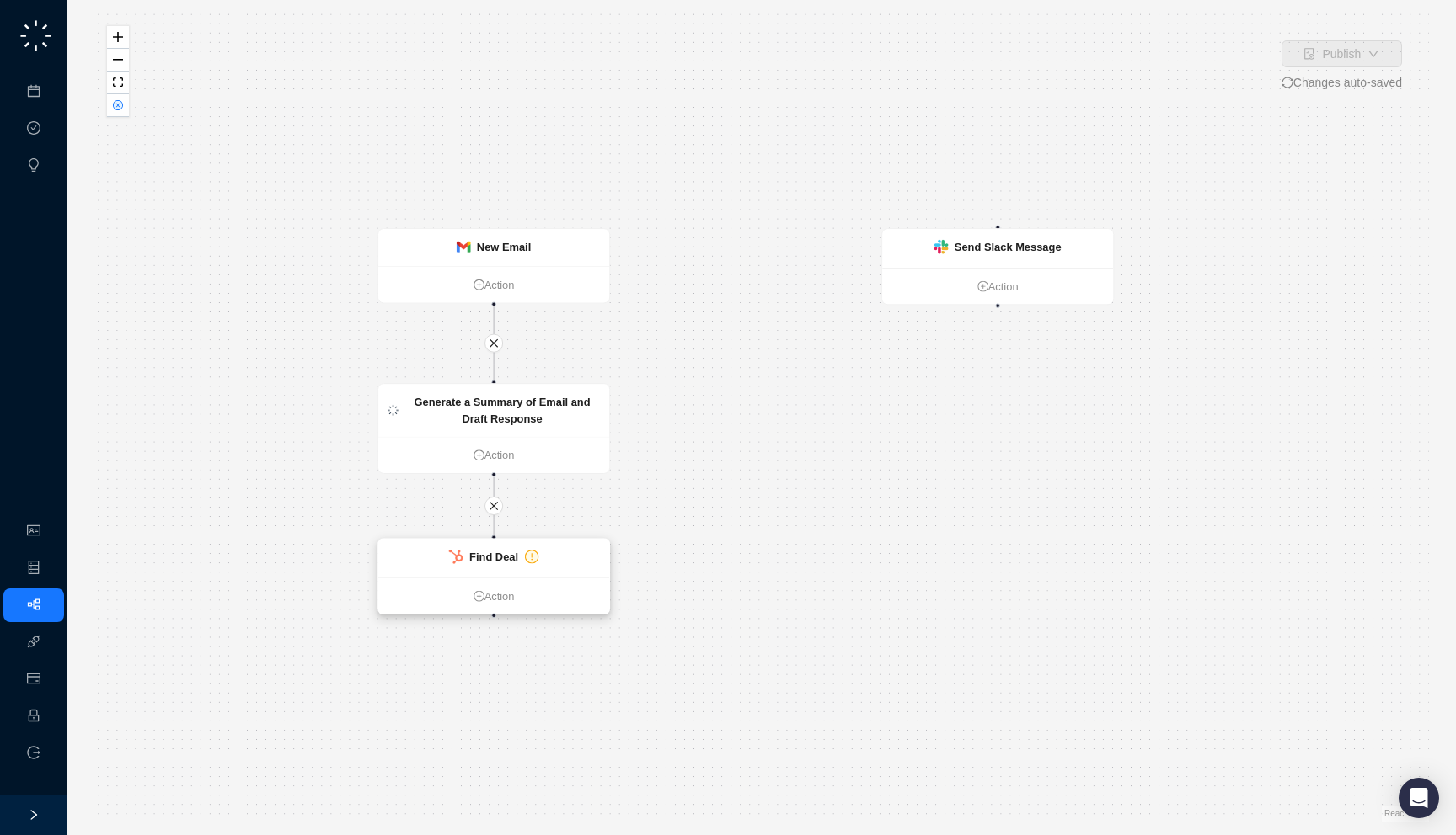
click at [483, 560] on strong "Find Deal" at bounding box center [493, 557] width 49 height 13
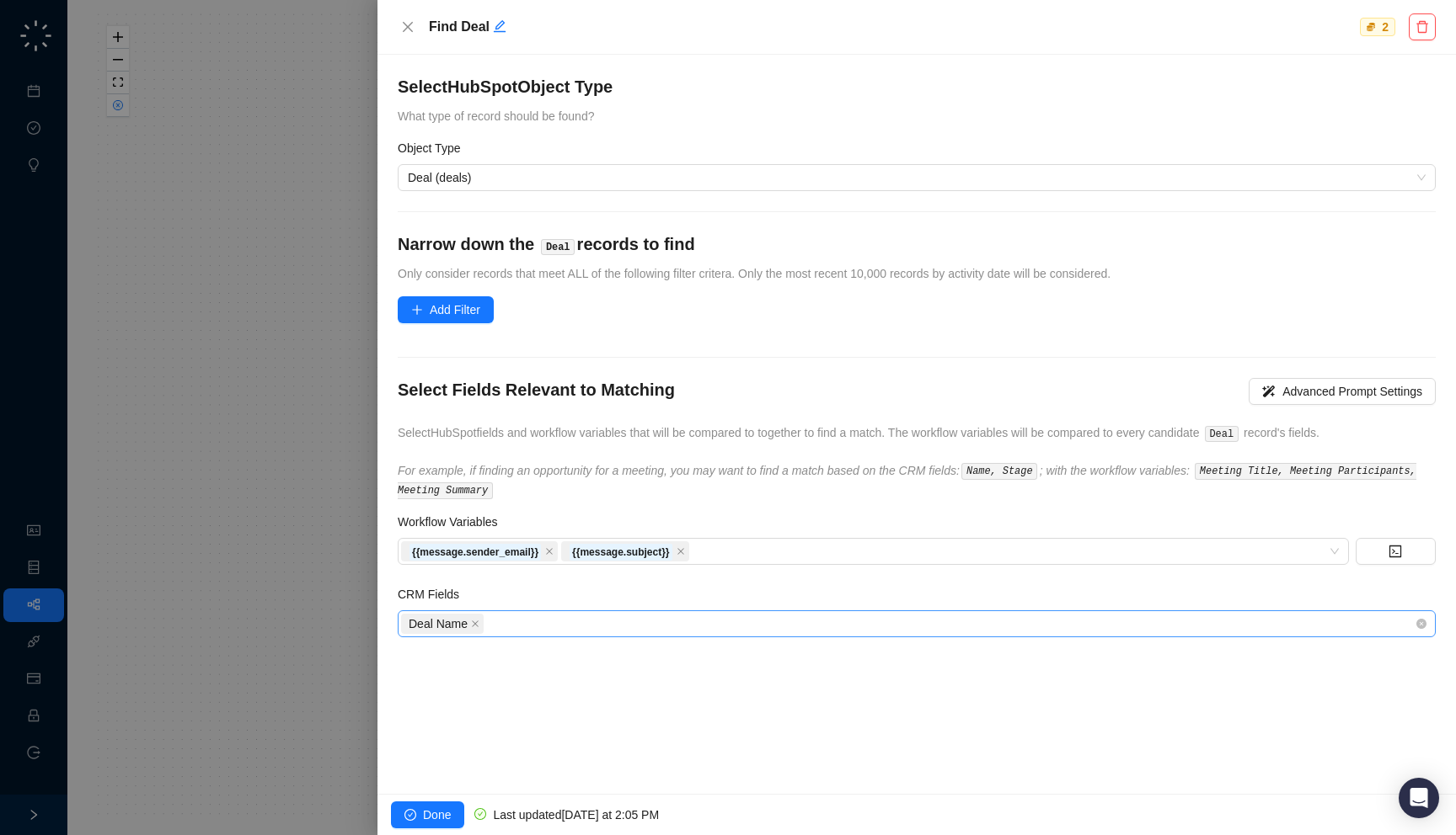
click at [618, 616] on div "Deal Name" at bounding box center [907, 624] width 1013 height 23
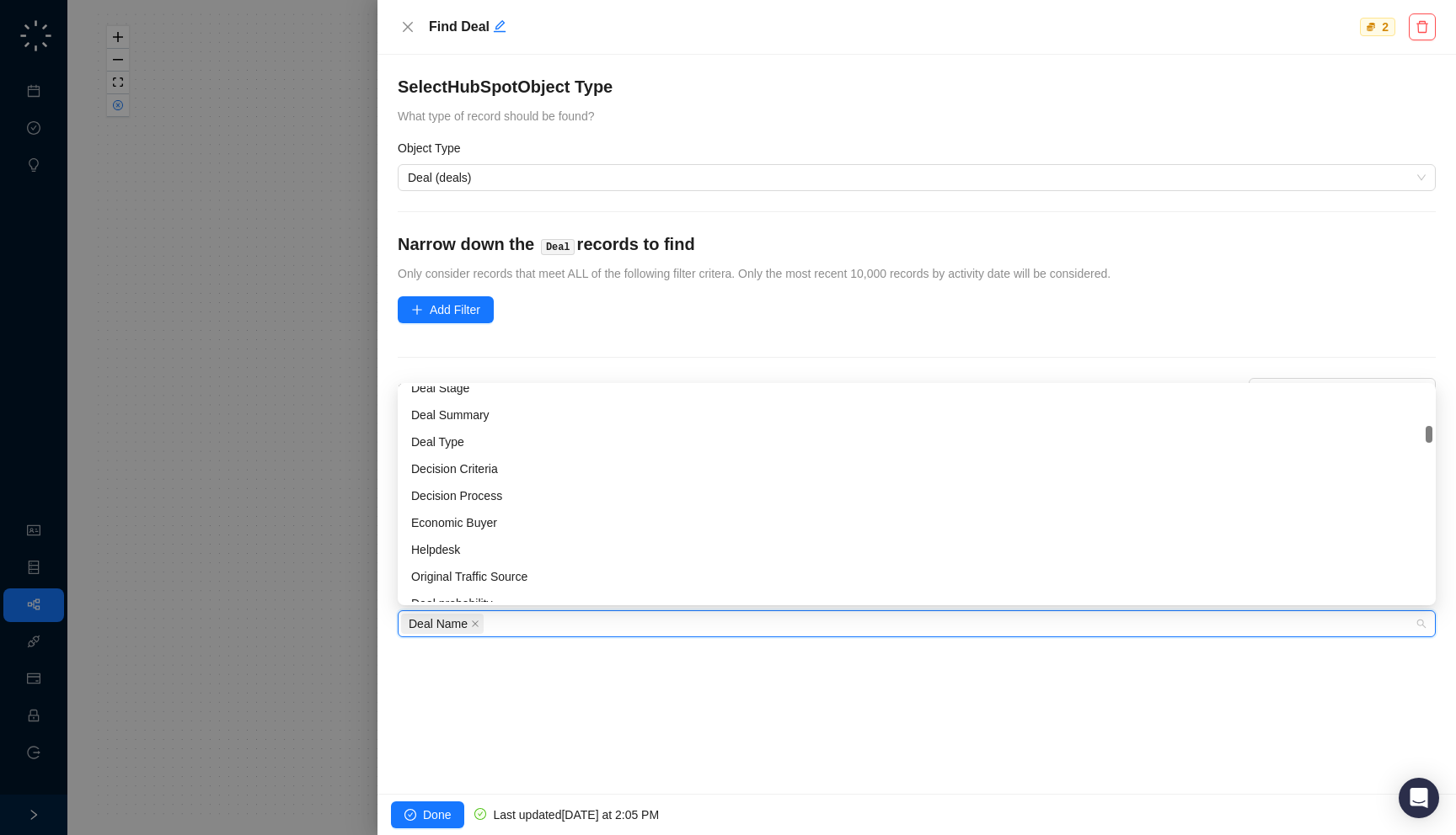
scroll to position [380, 0]
click at [615, 422] on div "Deal Summary" at bounding box center [917, 424] width 1011 height 19
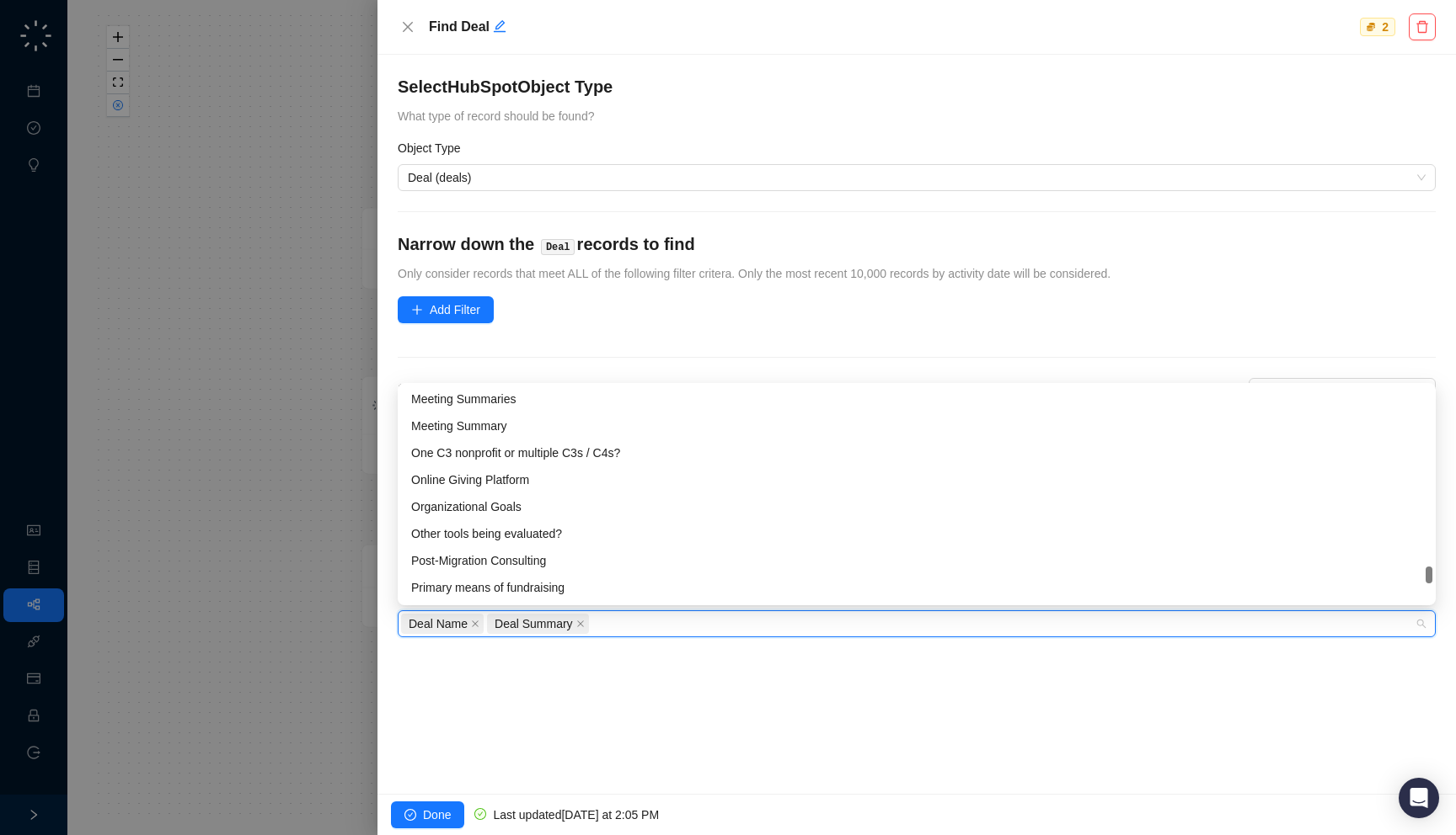
scroll to position [1941, 0]
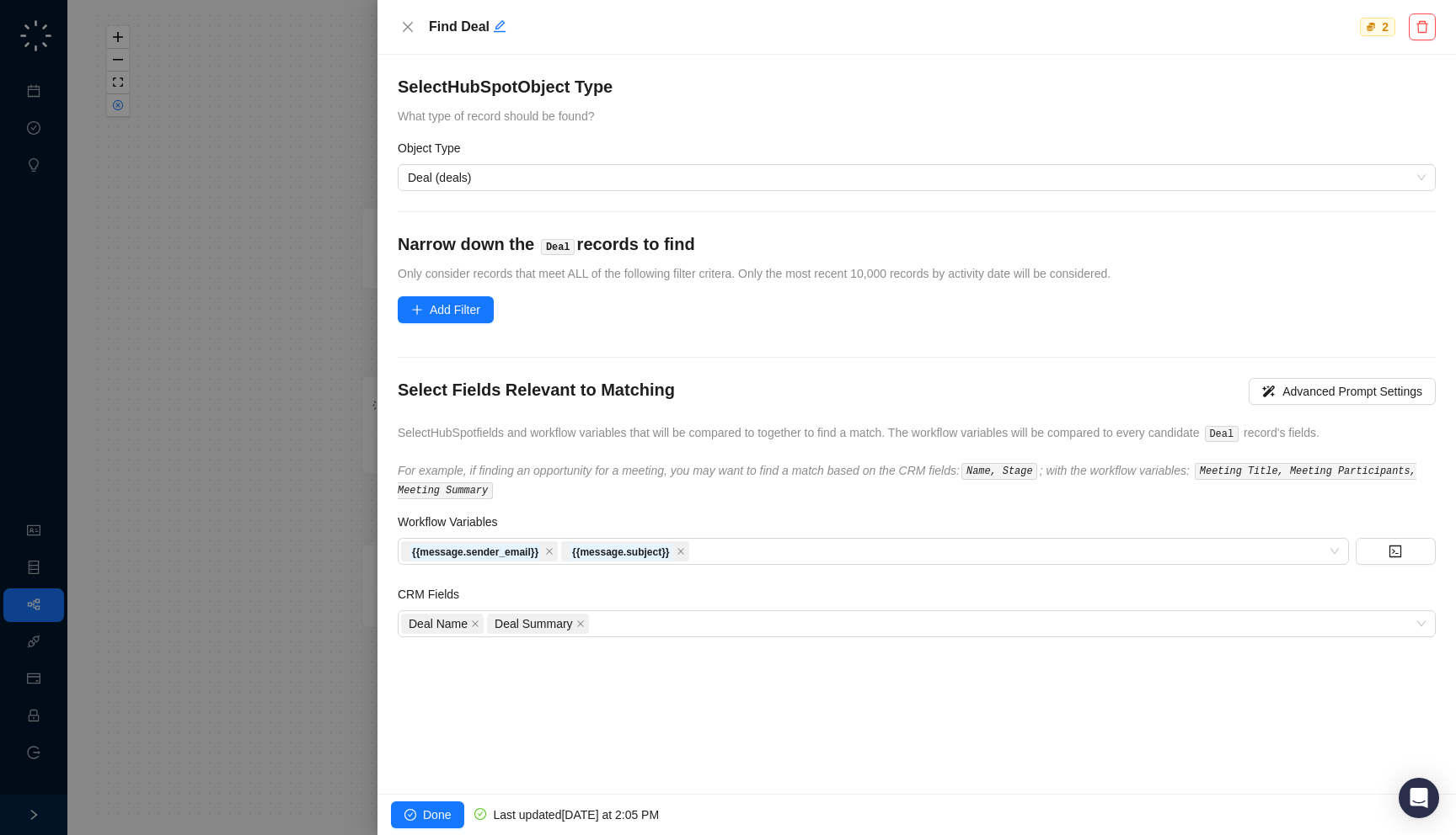
click at [591, 747] on div "Select HubSpot Object Type What type of record should be found? Object Type Dea…" at bounding box center [917, 424] width 1079 height 739
click at [260, 547] on div at bounding box center [728, 417] width 1456 height 835
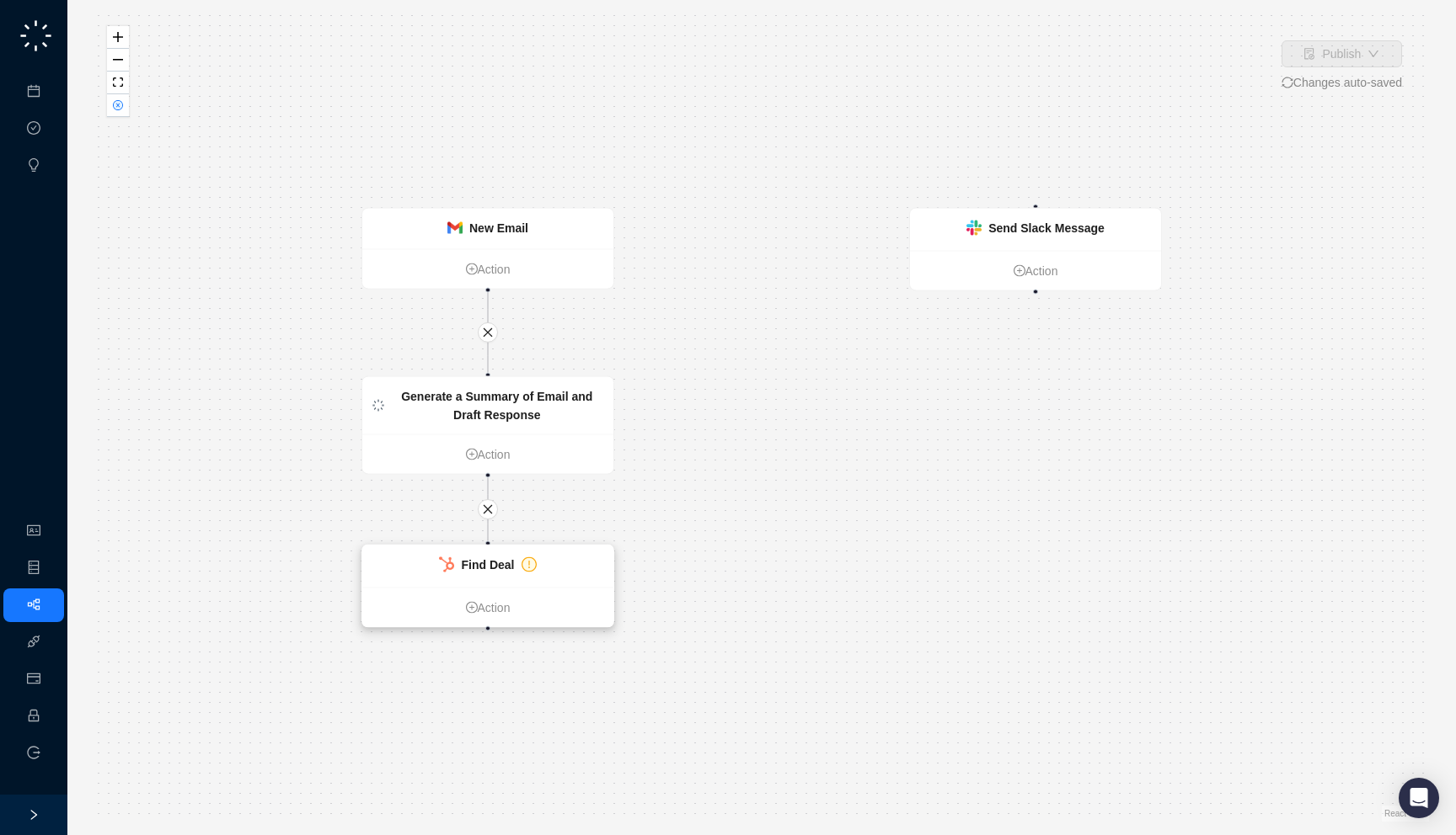
click at [499, 583] on div "Find Deal" at bounding box center [488, 566] width 251 height 42
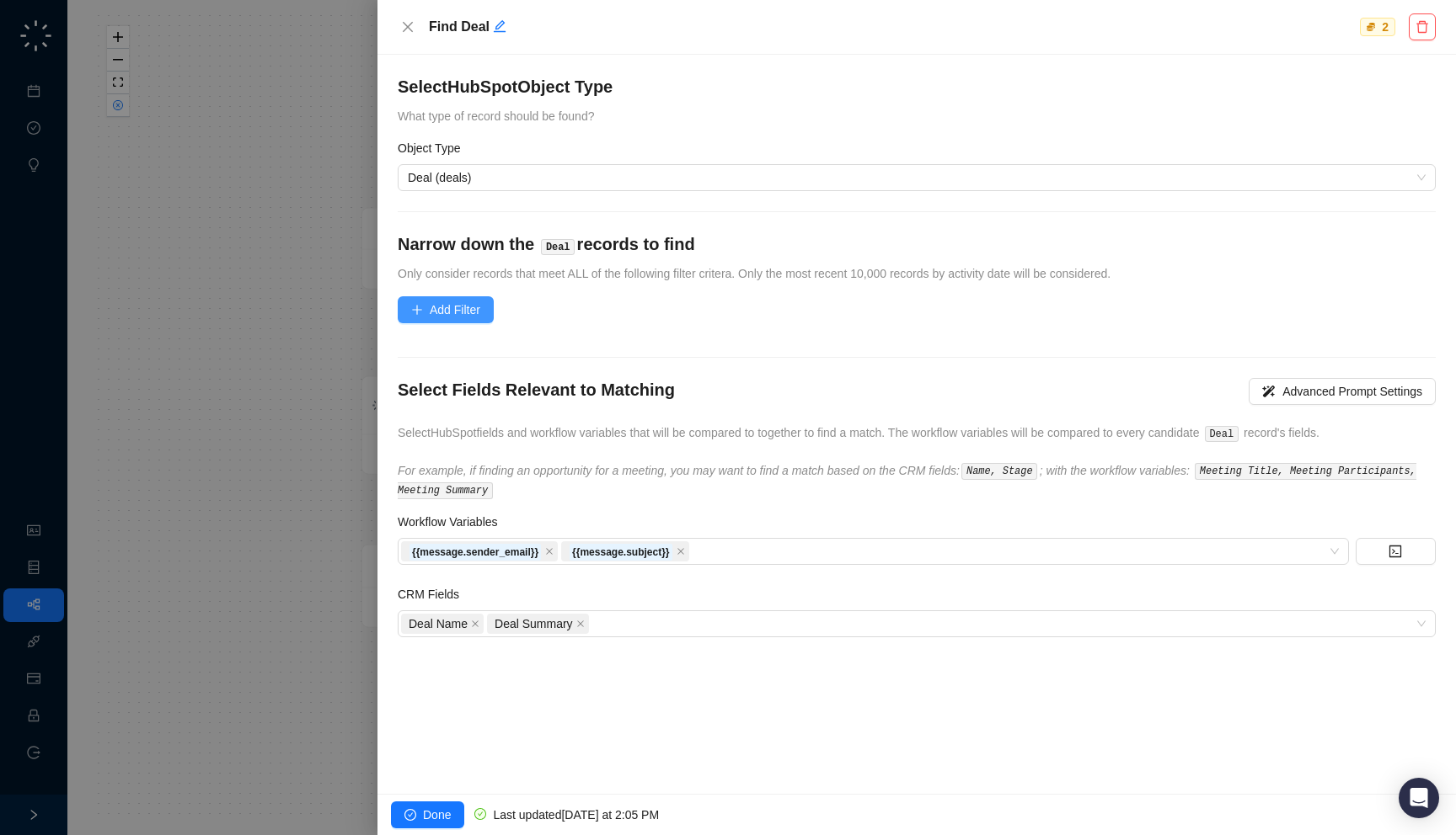
click at [444, 311] on span "Add Filter" at bounding box center [455, 310] width 51 height 19
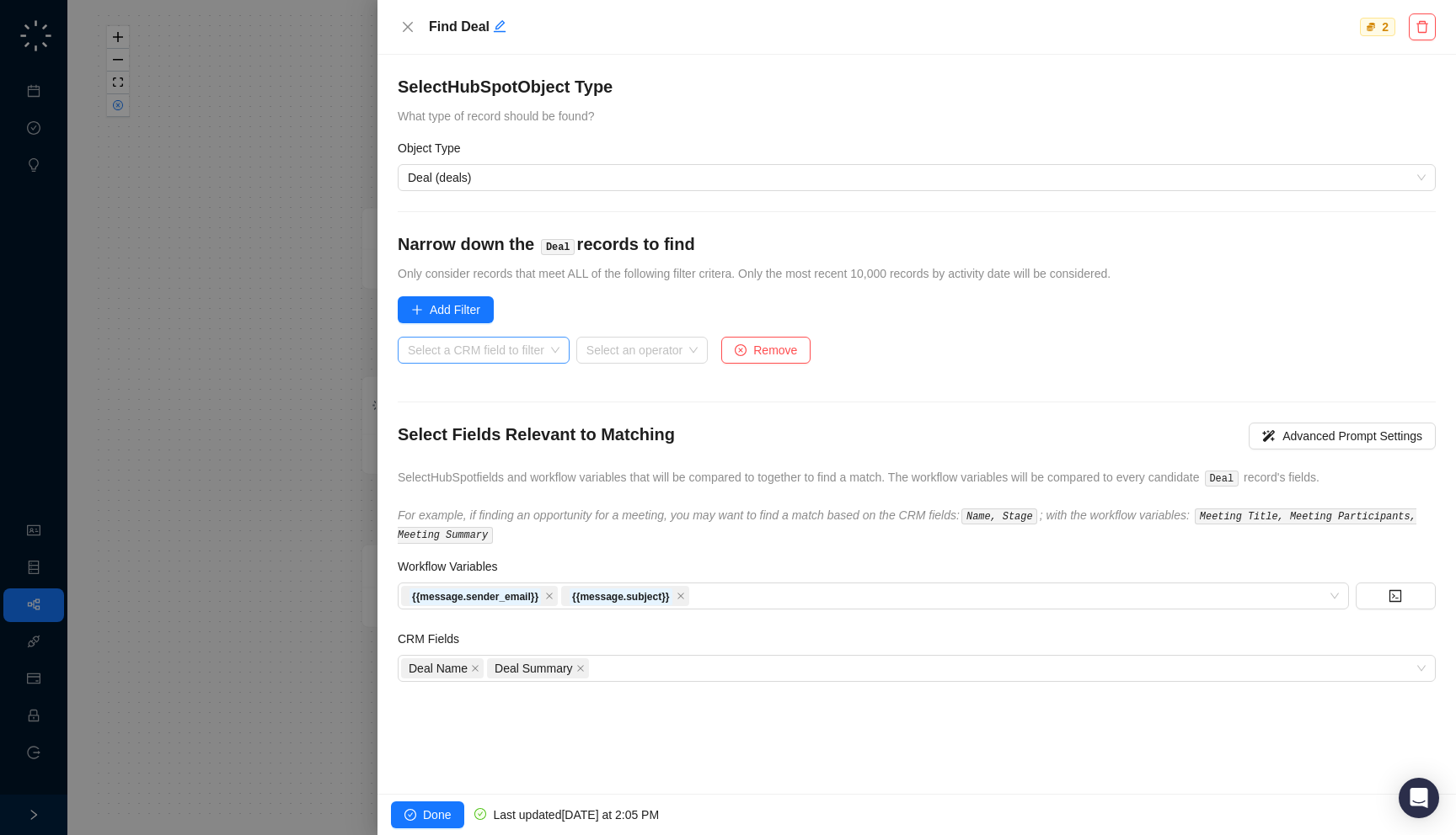
click at [494, 354] on input "search" at bounding box center [478, 351] width 142 height 25
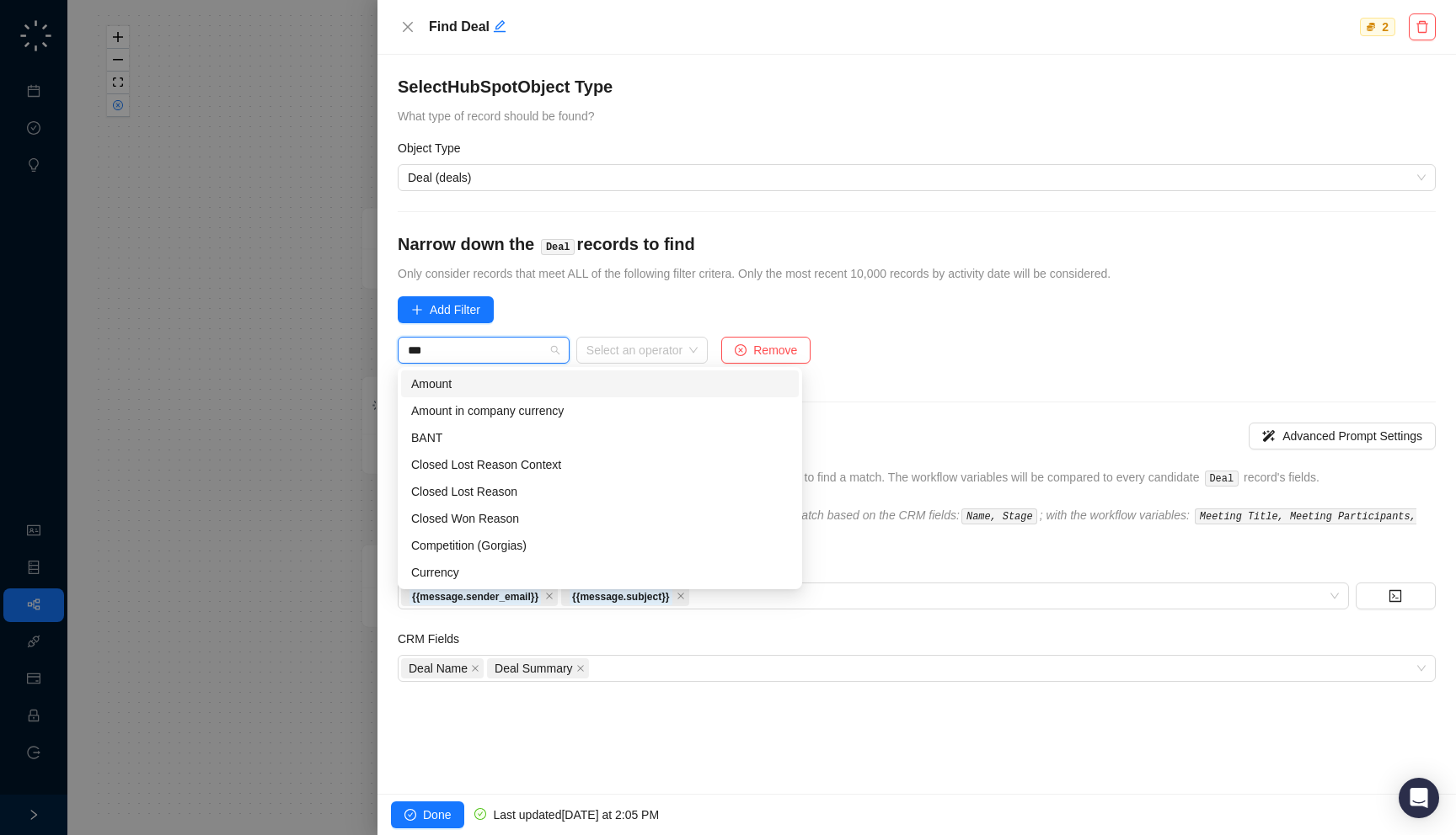
type input "****"
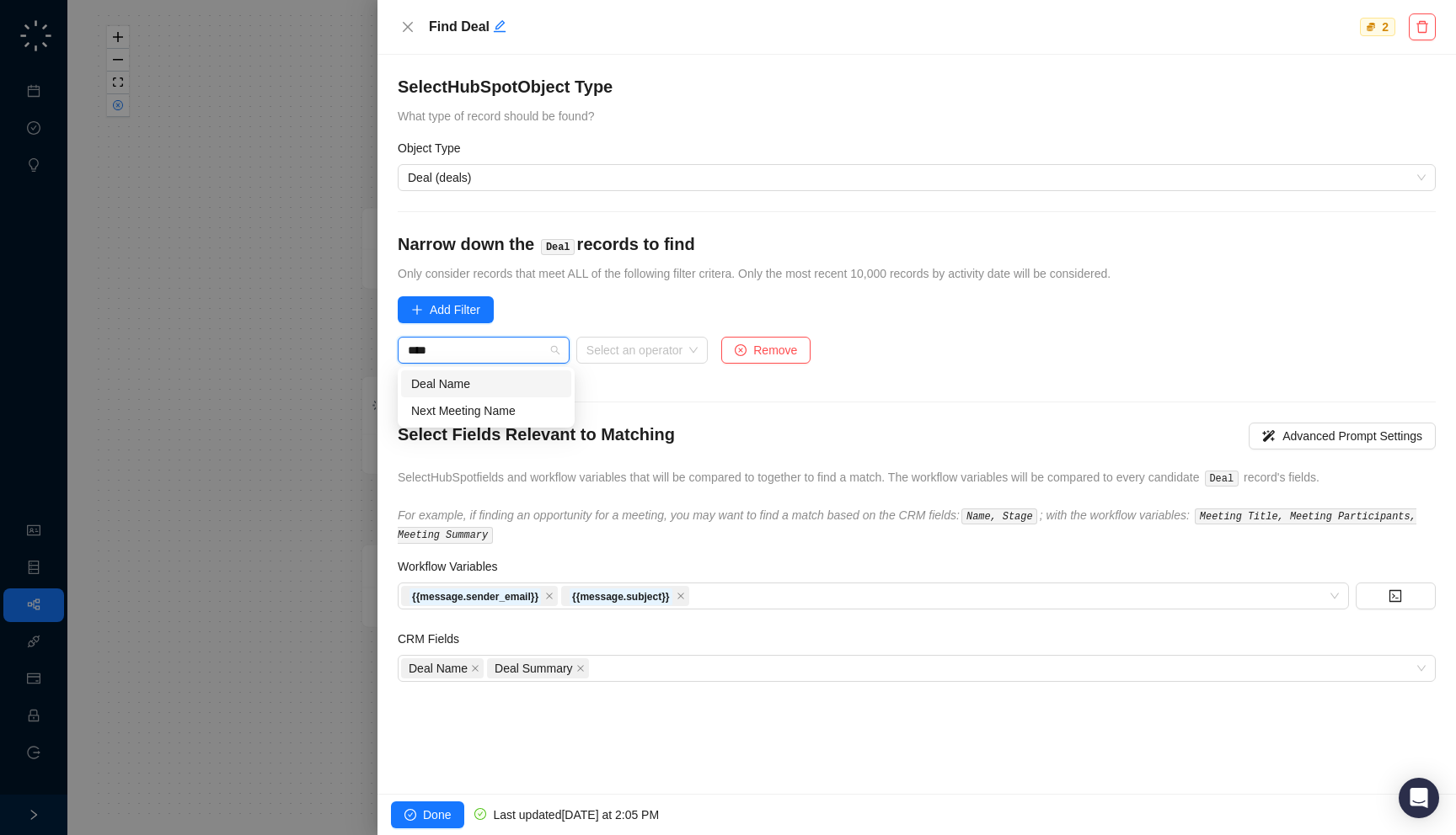
click at [474, 377] on div "Deal Name" at bounding box center [486, 384] width 150 height 19
click at [596, 346] on input "search" at bounding box center [559, 351] width 101 height 25
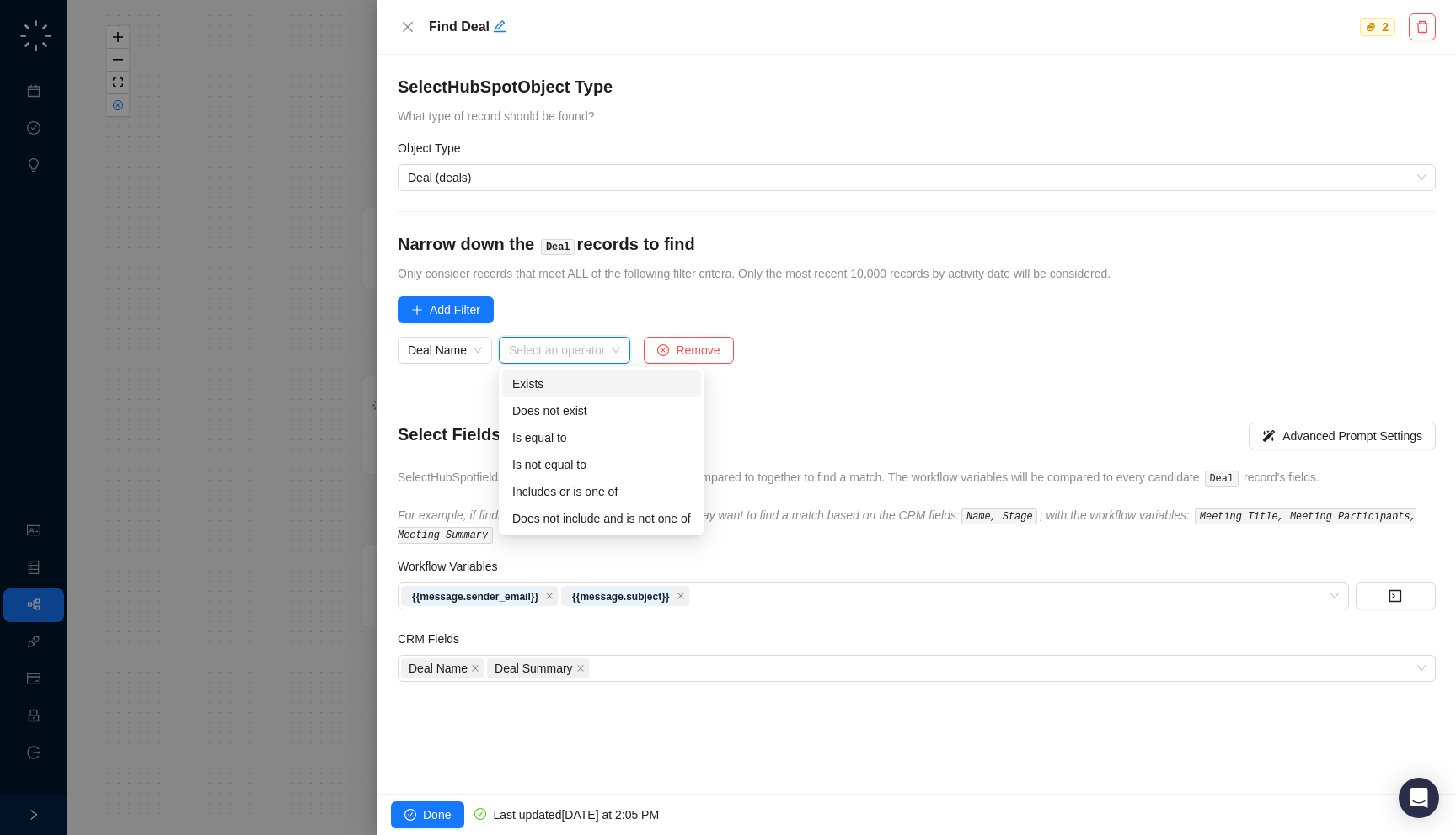
click at [582, 382] on div "Exists" at bounding box center [601, 384] width 179 height 19
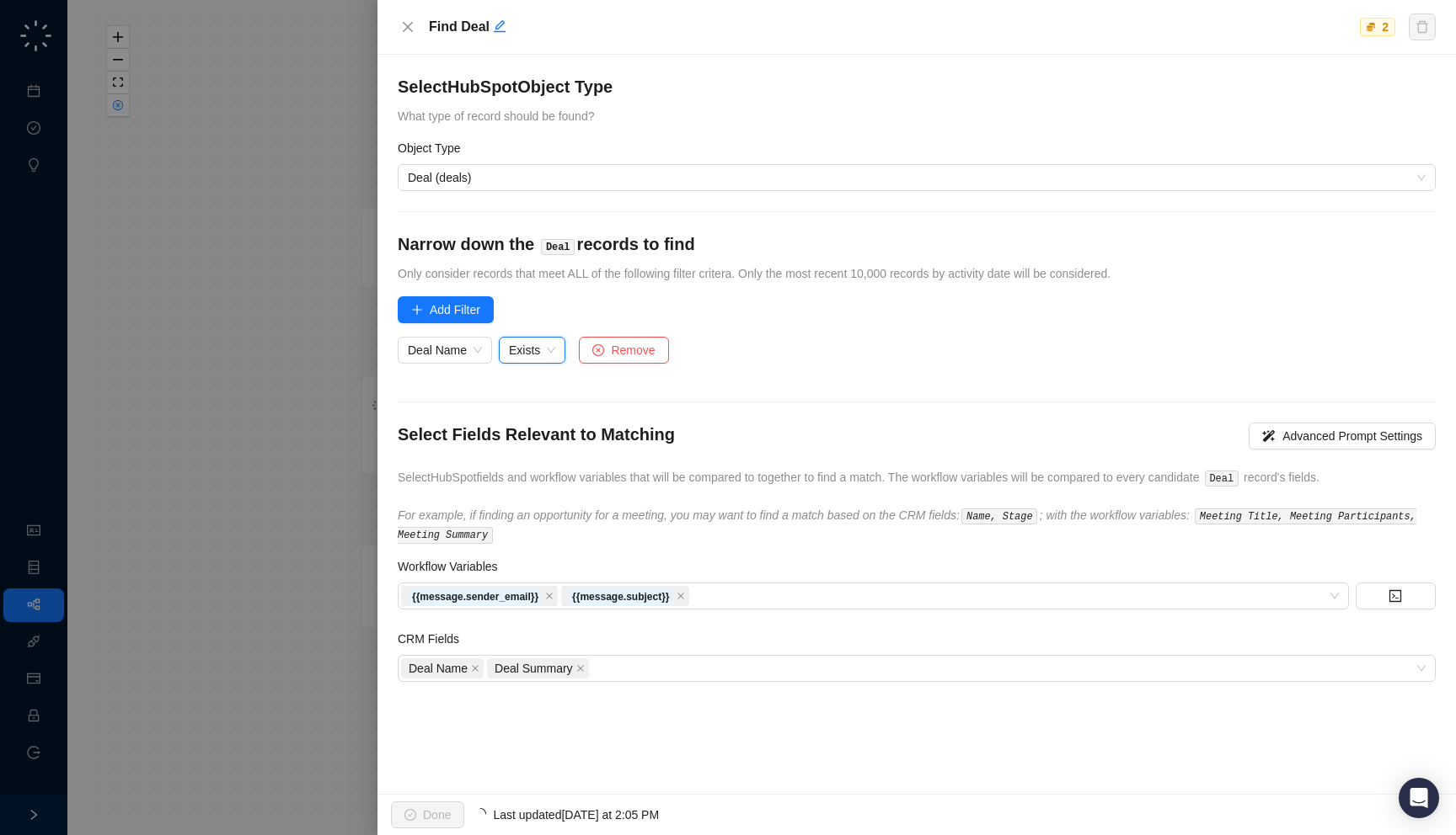
click at [150, 393] on div at bounding box center [728, 417] width 1456 height 835
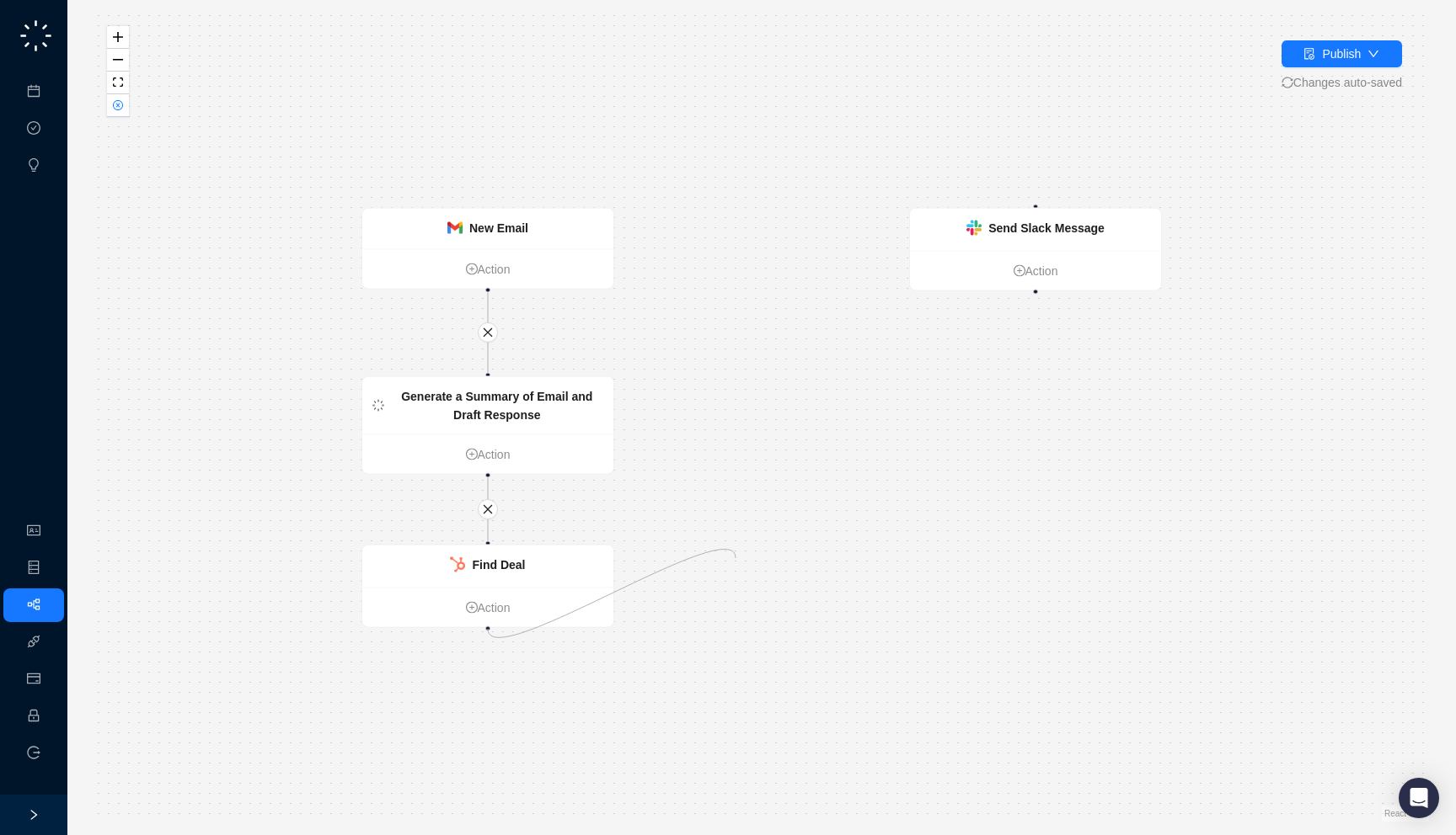
drag, startPoint x: 487, startPoint y: 627, endPoint x: 736, endPoint y: 559, distance: 258.1
click at [736, 559] on div "New Email Action Generate a Summary of Email and Draft Response Action Find Dea…" at bounding box center [762, 418] width 1335 height 809
click at [486, 614] on link "Action" at bounding box center [488, 607] width 251 height 19
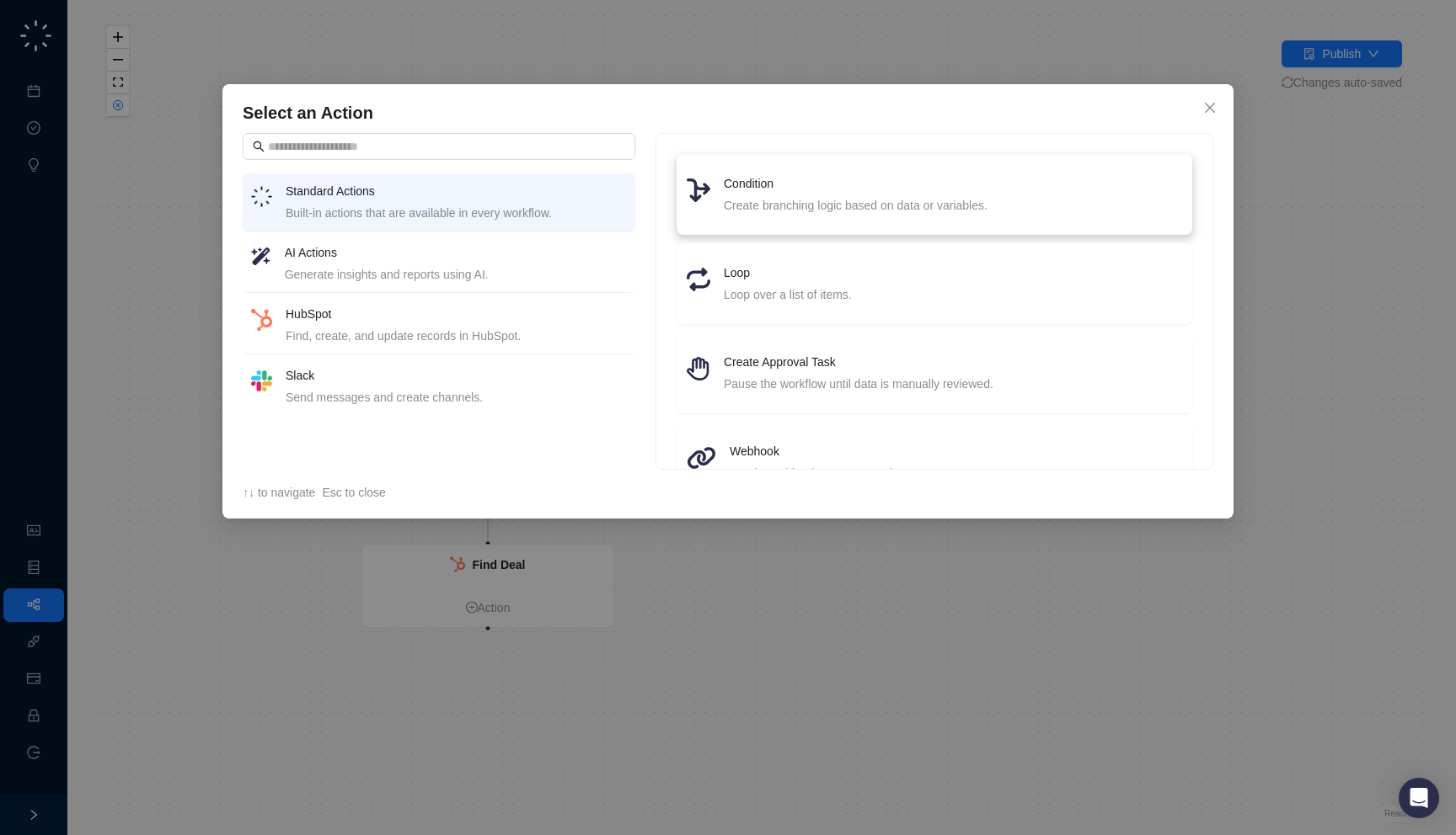
click at [797, 181] on h4 "Condition" at bounding box center [953, 183] width 458 height 19
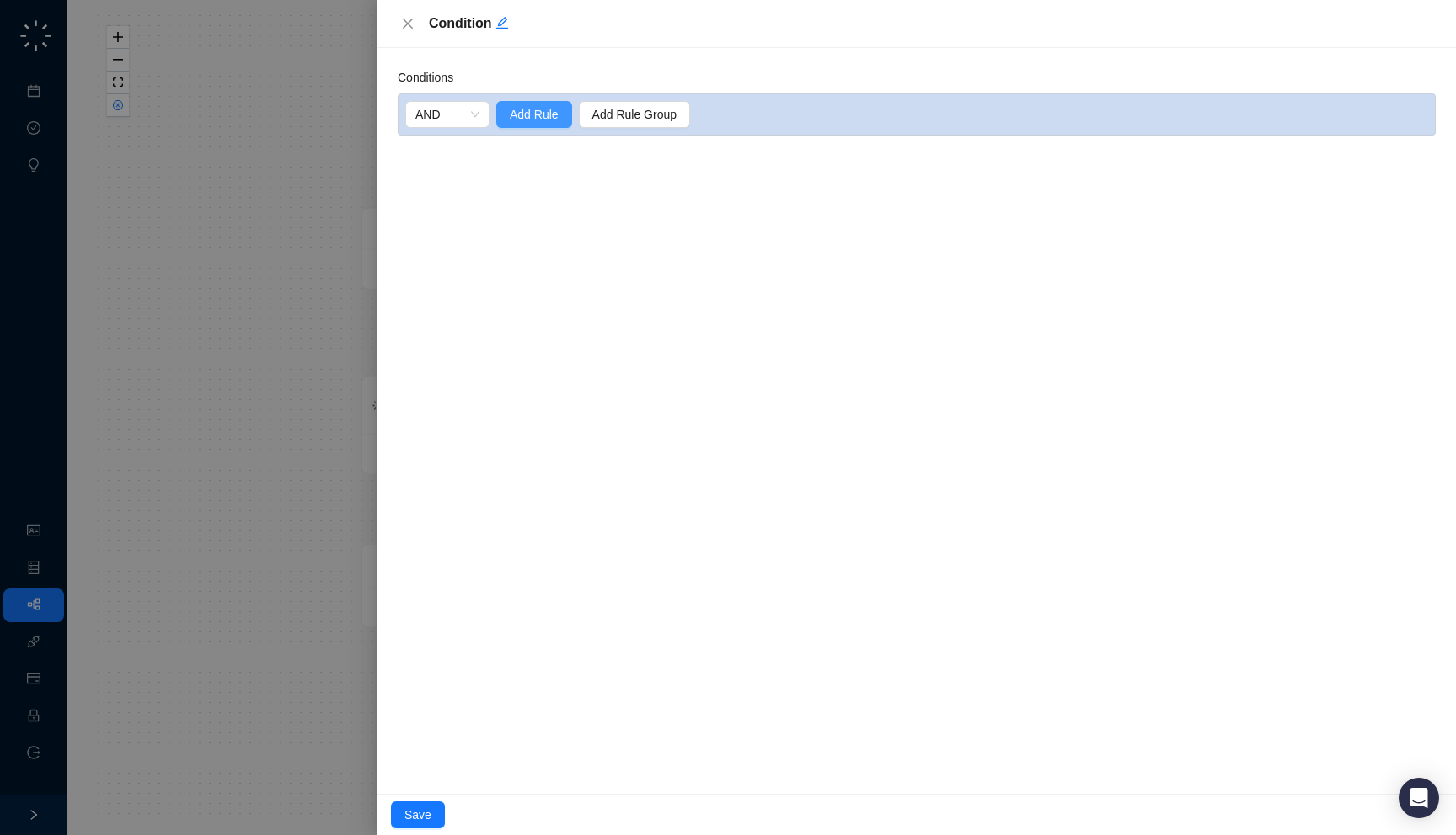
click at [524, 111] on span "Add Rule" at bounding box center [535, 114] width 49 height 19
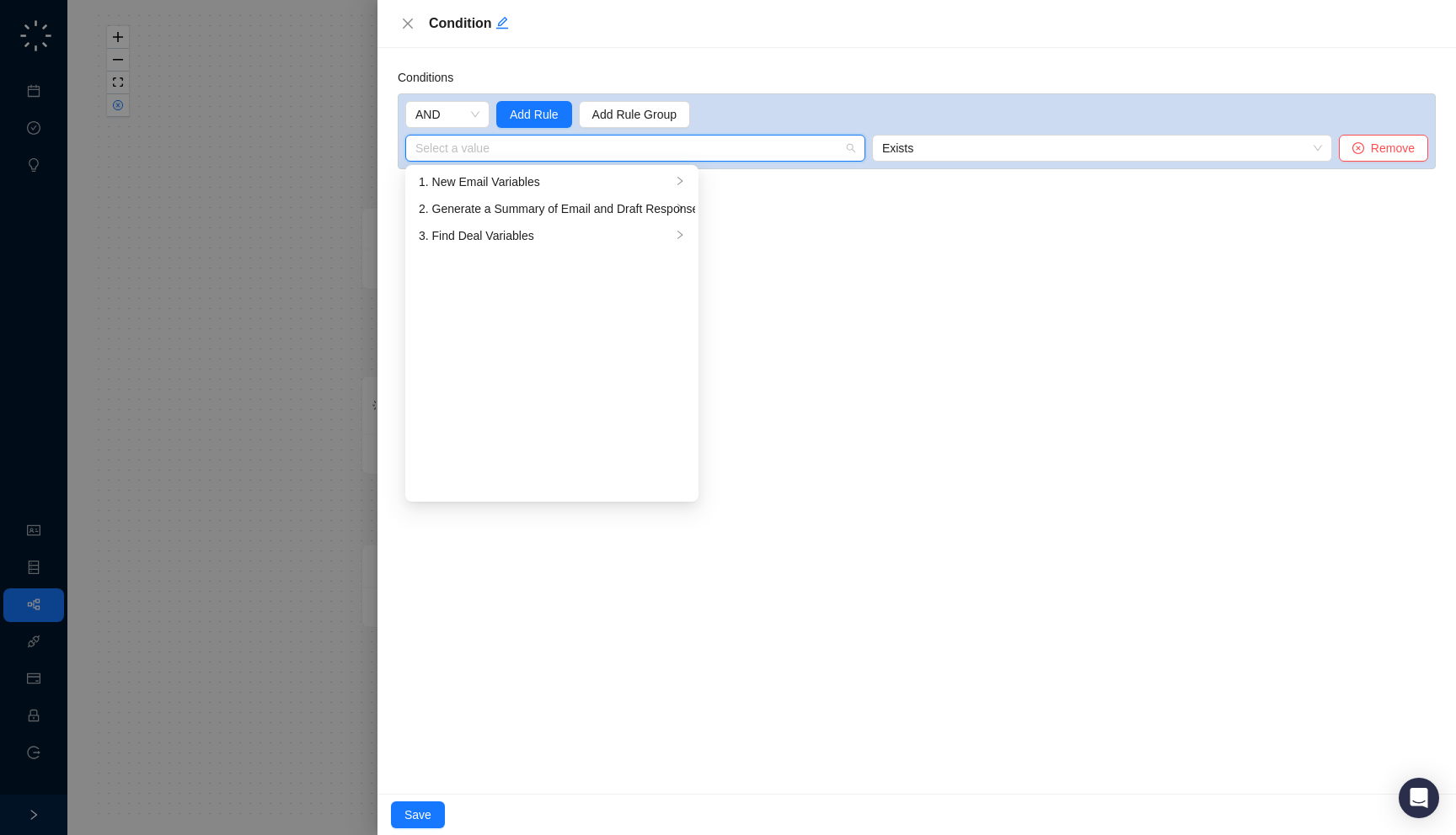
click at [515, 150] on input "search" at bounding box center [630, 148] width 430 height 25
click at [504, 233] on div "3. Find Deal Variables" at bounding box center [545, 235] width 253 height 19
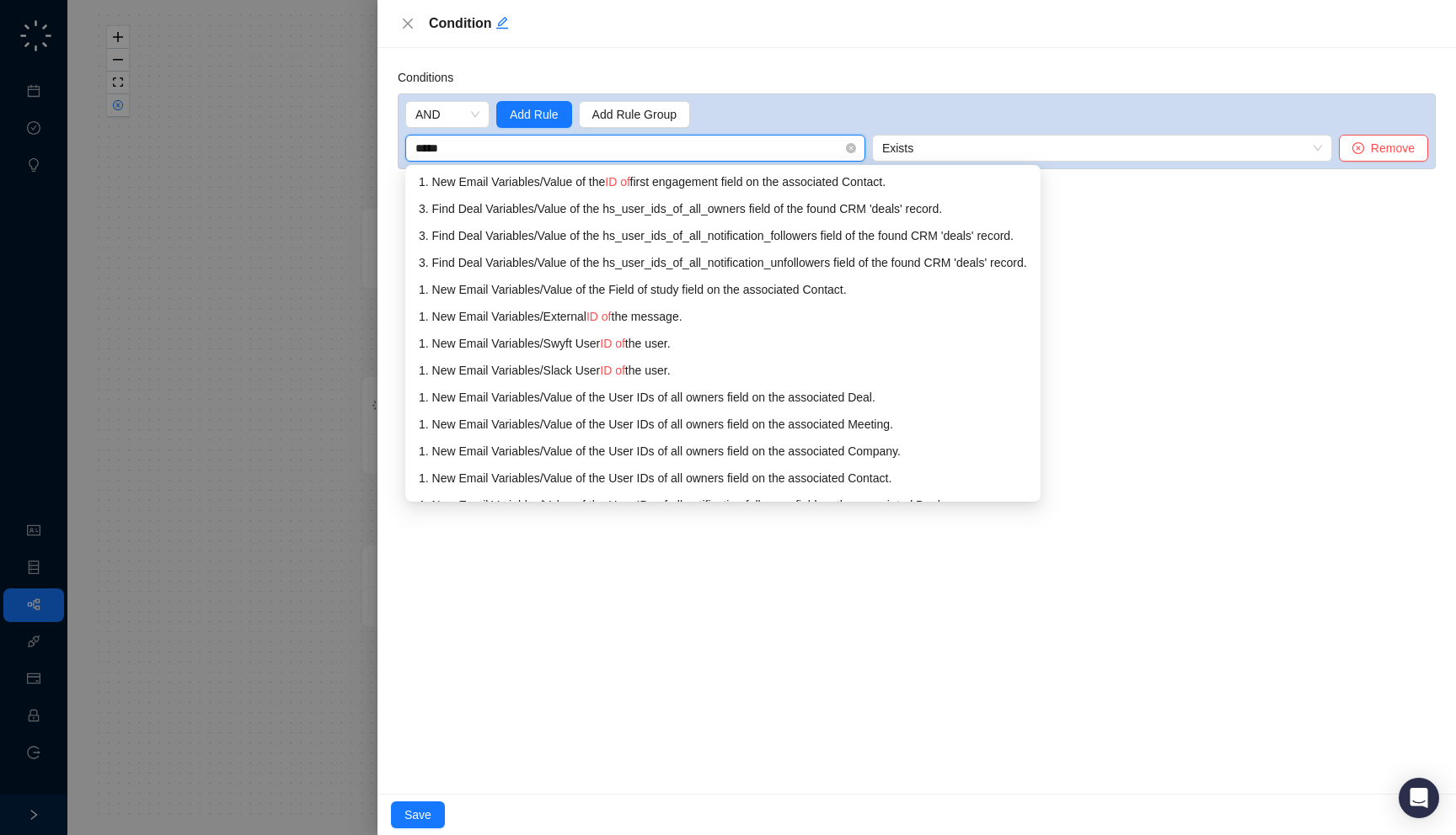
type input "**"
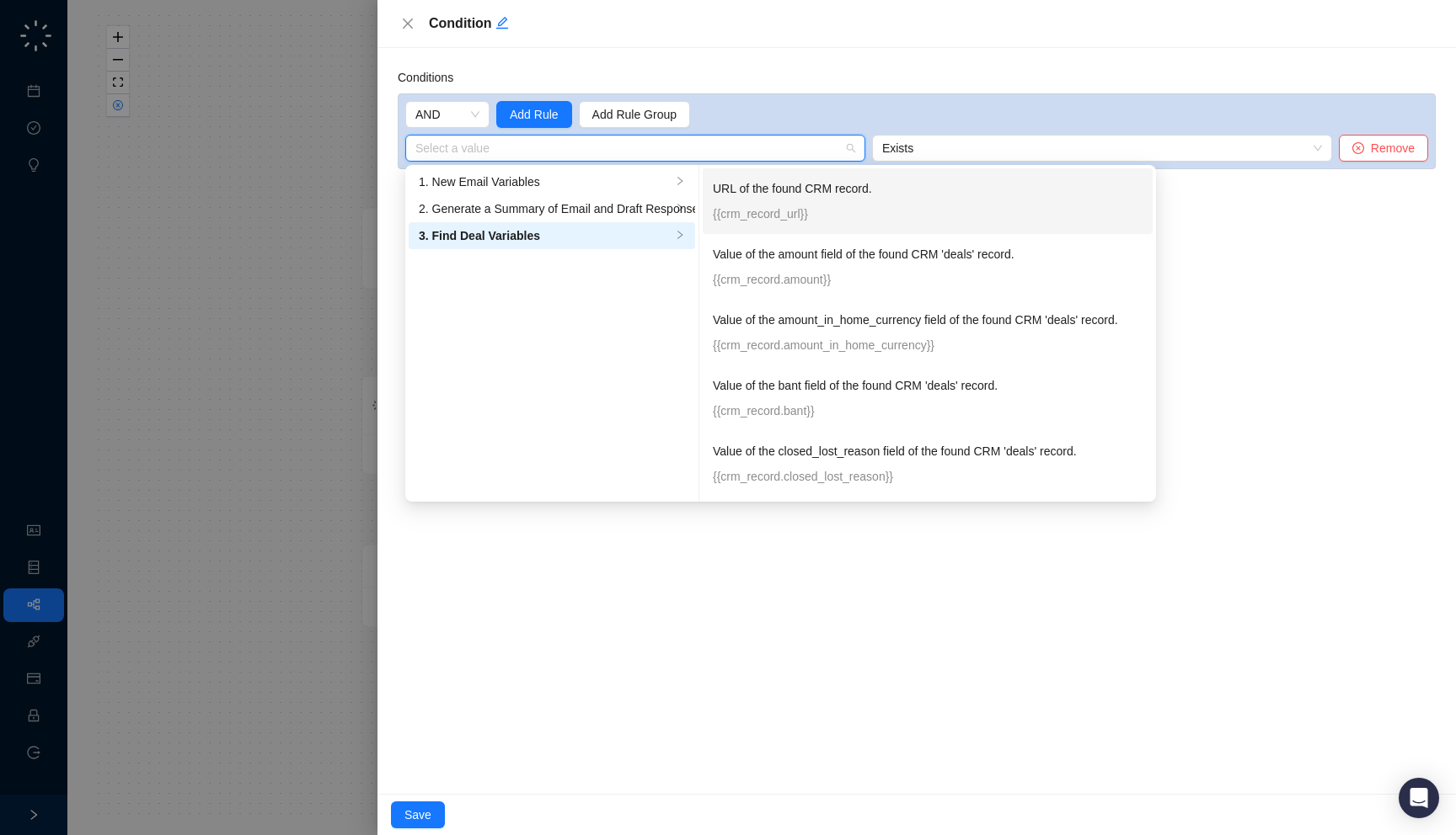
click at [800, 223] on p "{{crm_record_url}}" at bounding box center [927, 214] width 430 height 19
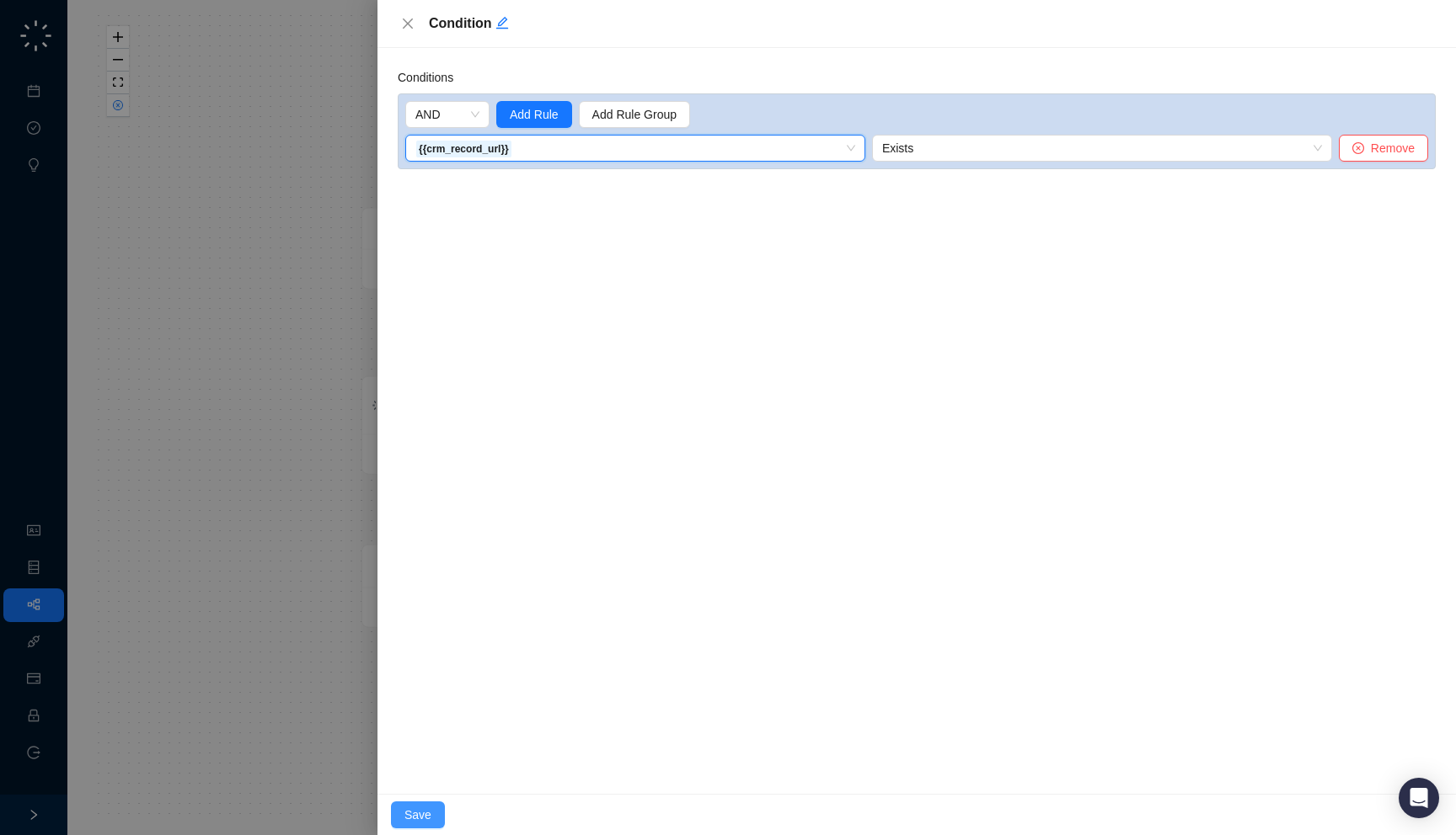
click at [414, 815] on span "Save" at bounding box center [418, 814] width 27 height 19
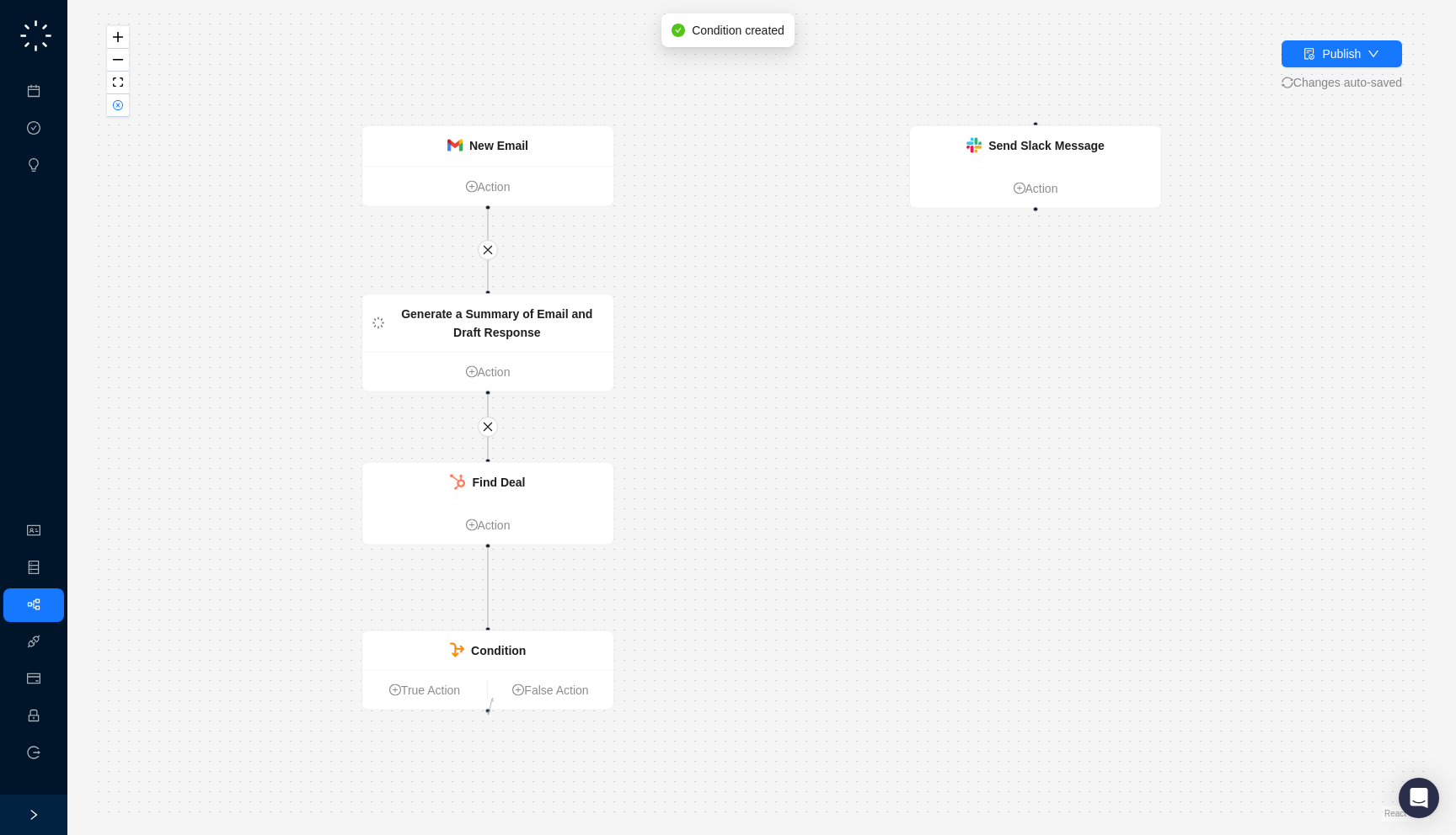
drag, startPoint x: 487, startPoint y: 712, endPoint x: 915, endPoint y: 232, distance: 643.1
click at [915, 232] on div "New Email Action Generate a Summary of Email and Draft Response Action Find Dea…" at bounding box center [762, 418] width 1335 height 809
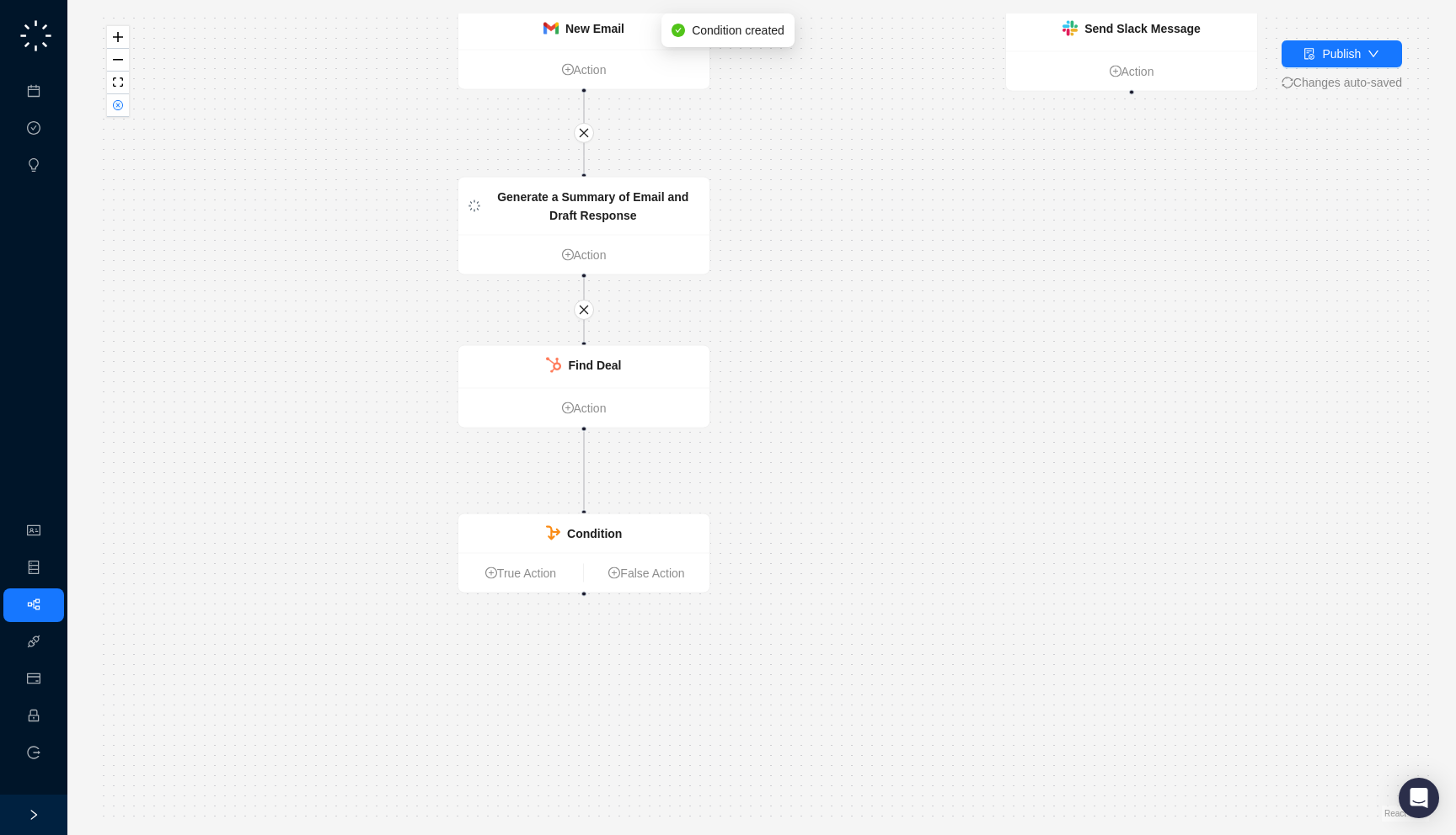
drag, startPoint x: 910, startPoint y: 235, endPoint x: 1006, endPoint y: 119, distance: 150.6
click at [1006, 119] on div "New Email Action Generate a Summary of Email and Draft Response Action Find Dea…" at bounding box center [762, 418] width 1335 height 809
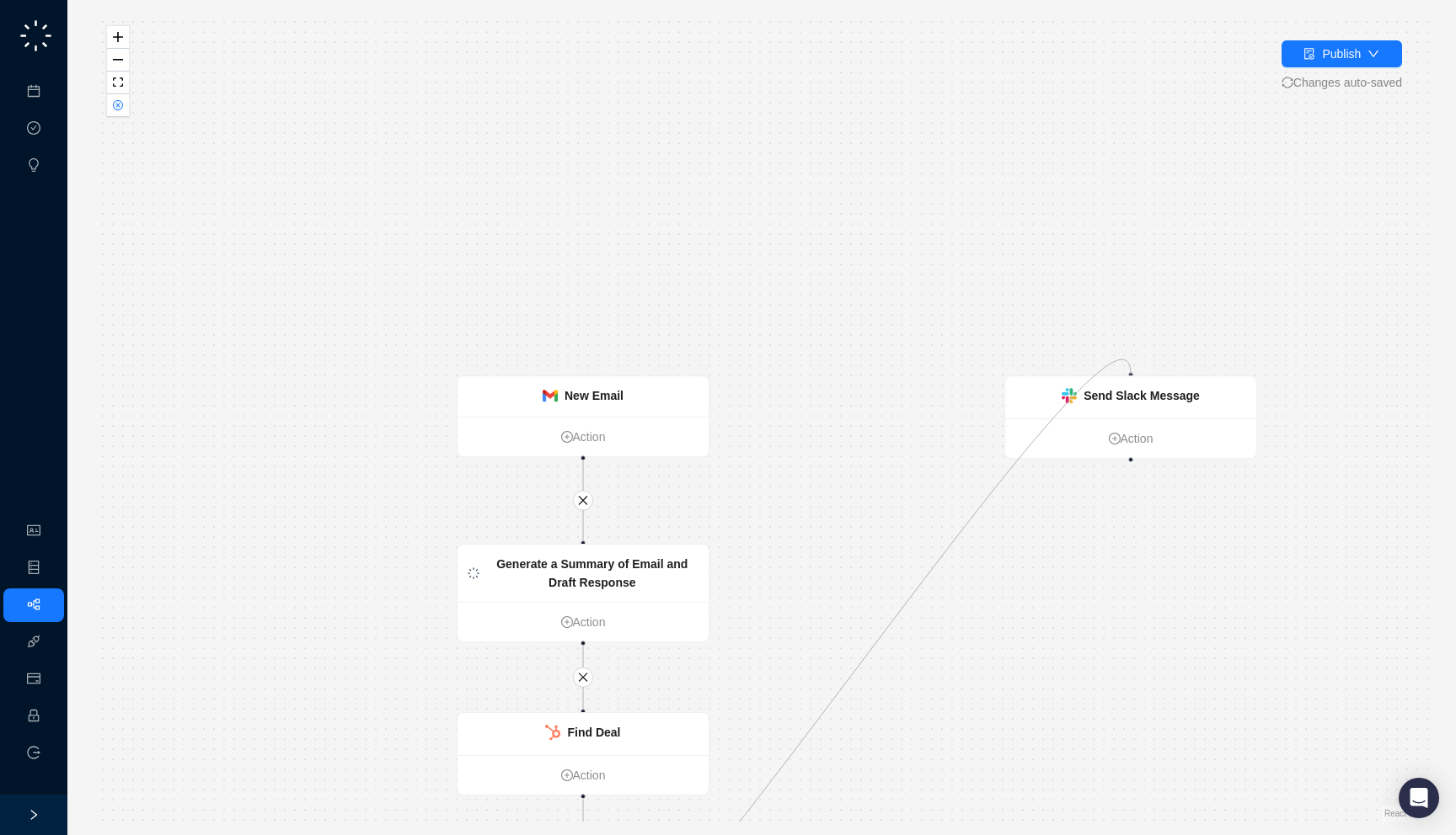
drag, startPoint x: 581, startPoint y: 596, endPoint x: 1121, endPoint y: 369, distance: 585.8
click at [1121, 369] on div "New Email Action Generate a Summary of Email and Draft Response Action Find Dea…" at bounding box center [762, 418] width 1335 height 809
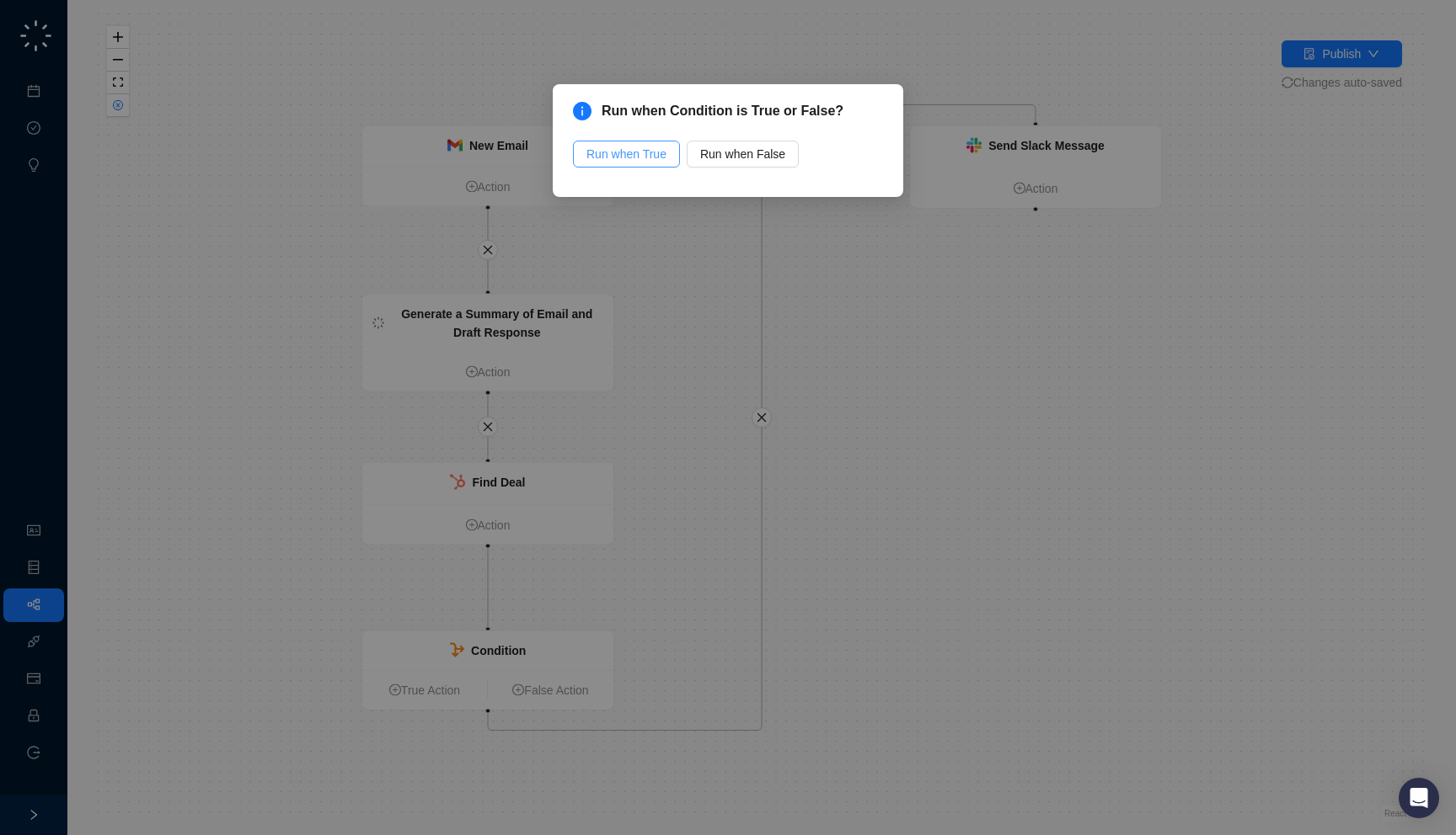
click at [632, 159] on span "Run when True" at bounding box center [626, 153] width 80 height 19
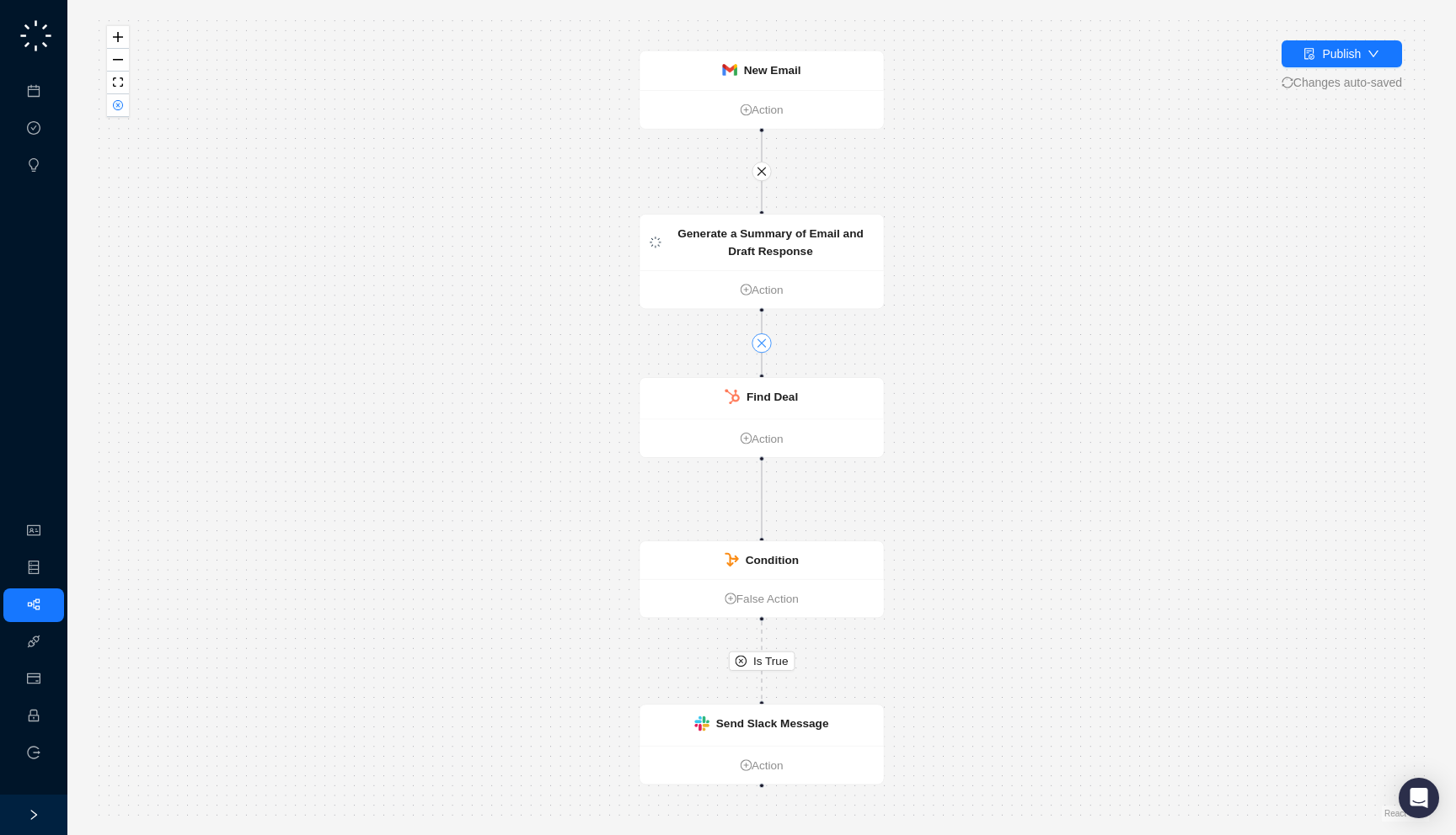
click at [762, 341] on icon "close" at bounding box center [761, 343] width 9 height 9
click at [765, 177] on span "button" at bounding box center [761, 172] width 12 height 12
click at [767, 658] on span "Is True" at bounding box center [771, 661] width 35 height 18
drag, startPoint x: 761, startPoint y: 619, endPoint x: 762, endPoint y: 206, distance: 413.0
click at [762, 206] on div "New Email Action Generate a Summary of Email and Draft Response Action Find Dea…" at bounding box center [762, 418] width 1335 height 809
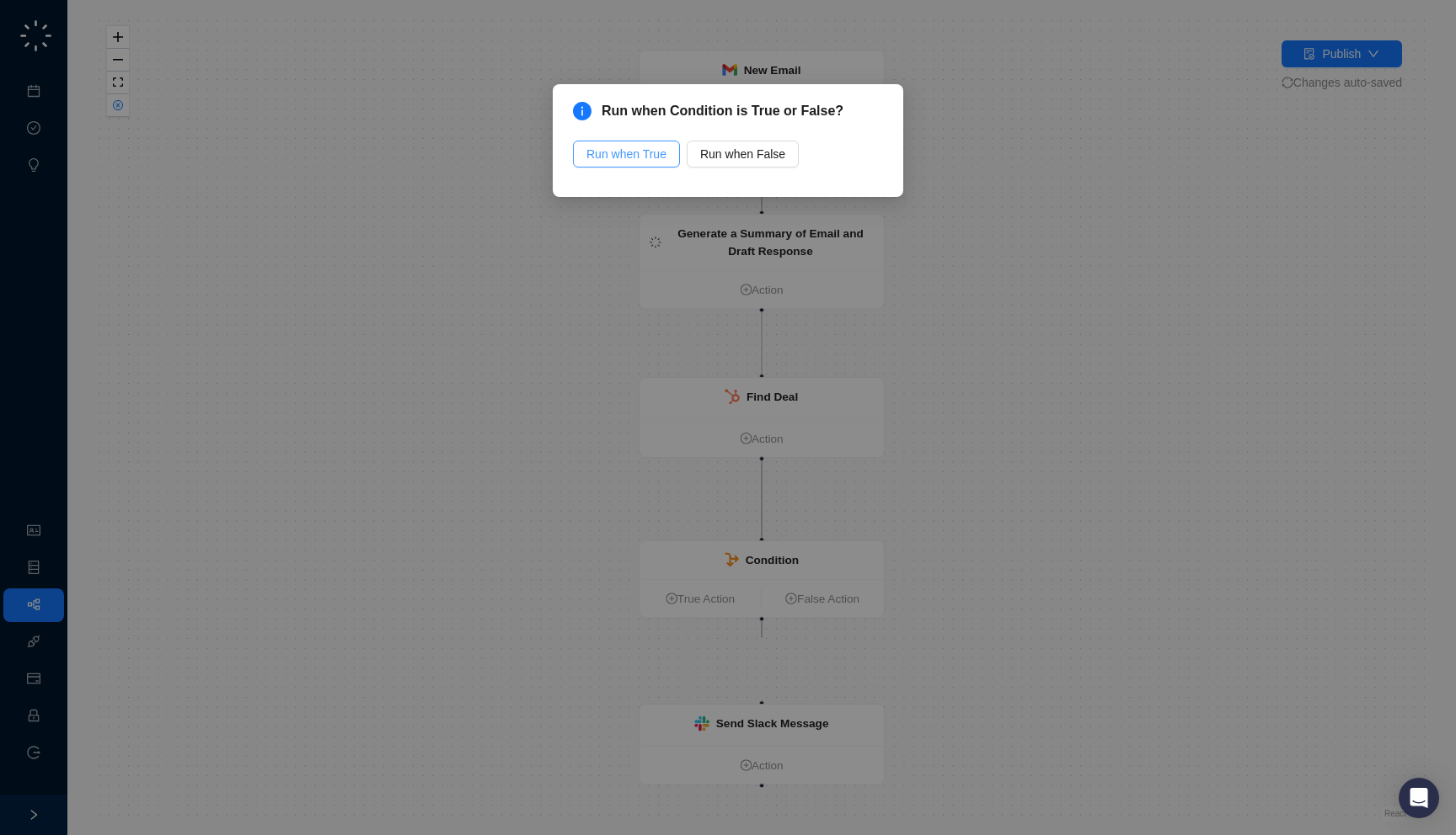
click at [655, 151] on span "Run when True" at bounding box center [626, 153] width 80 height 19
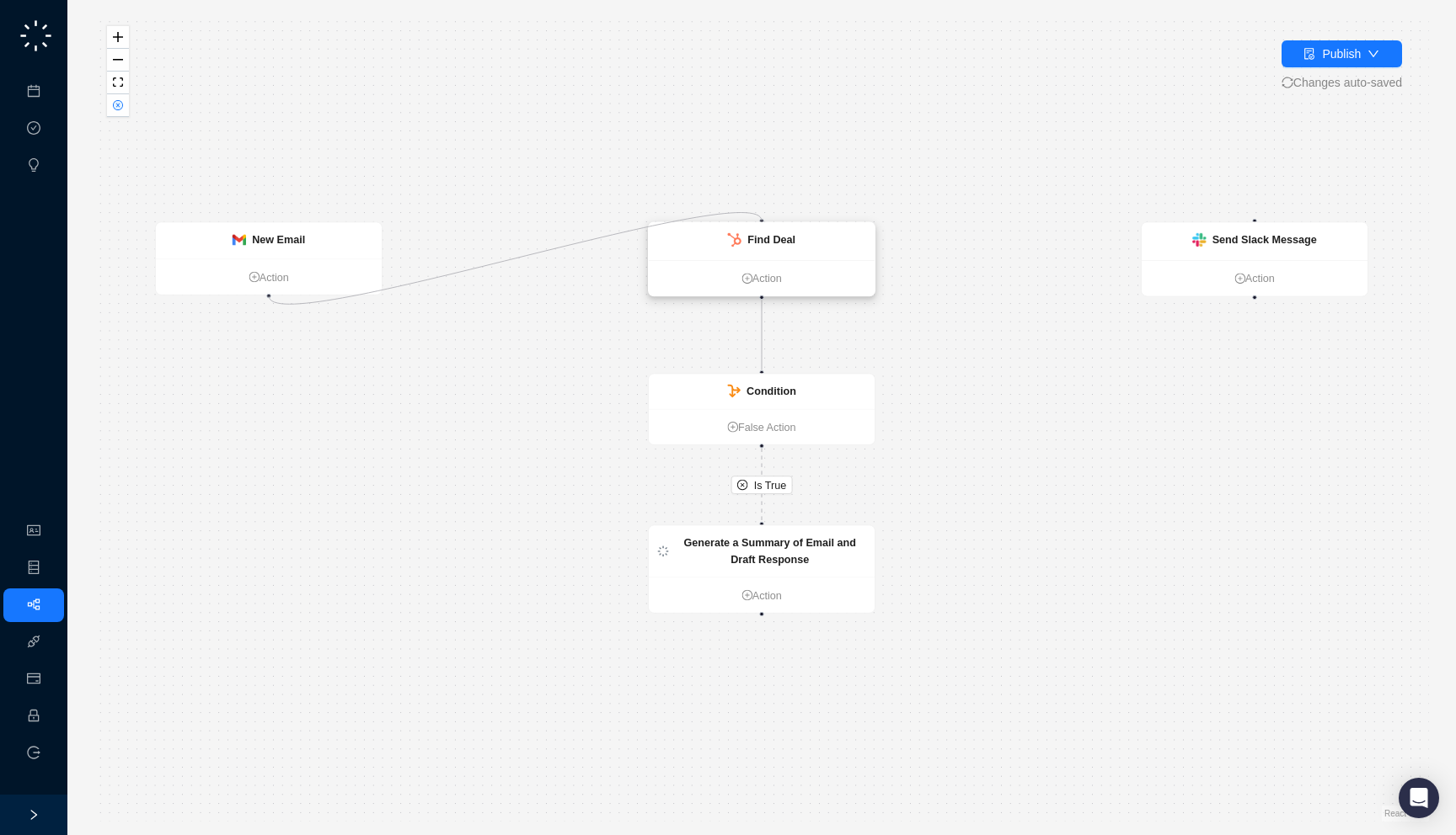
drag, startPoint x: 267, startPoint y: 297, endPoint x: 756, endPoint y: 223, distance: 494.6
click at [756, 223] on div "New Email Action Generate a Summary of Email and Draft Response Action Find Dea…" at bounding box center [756, 585] width 1202 height 728
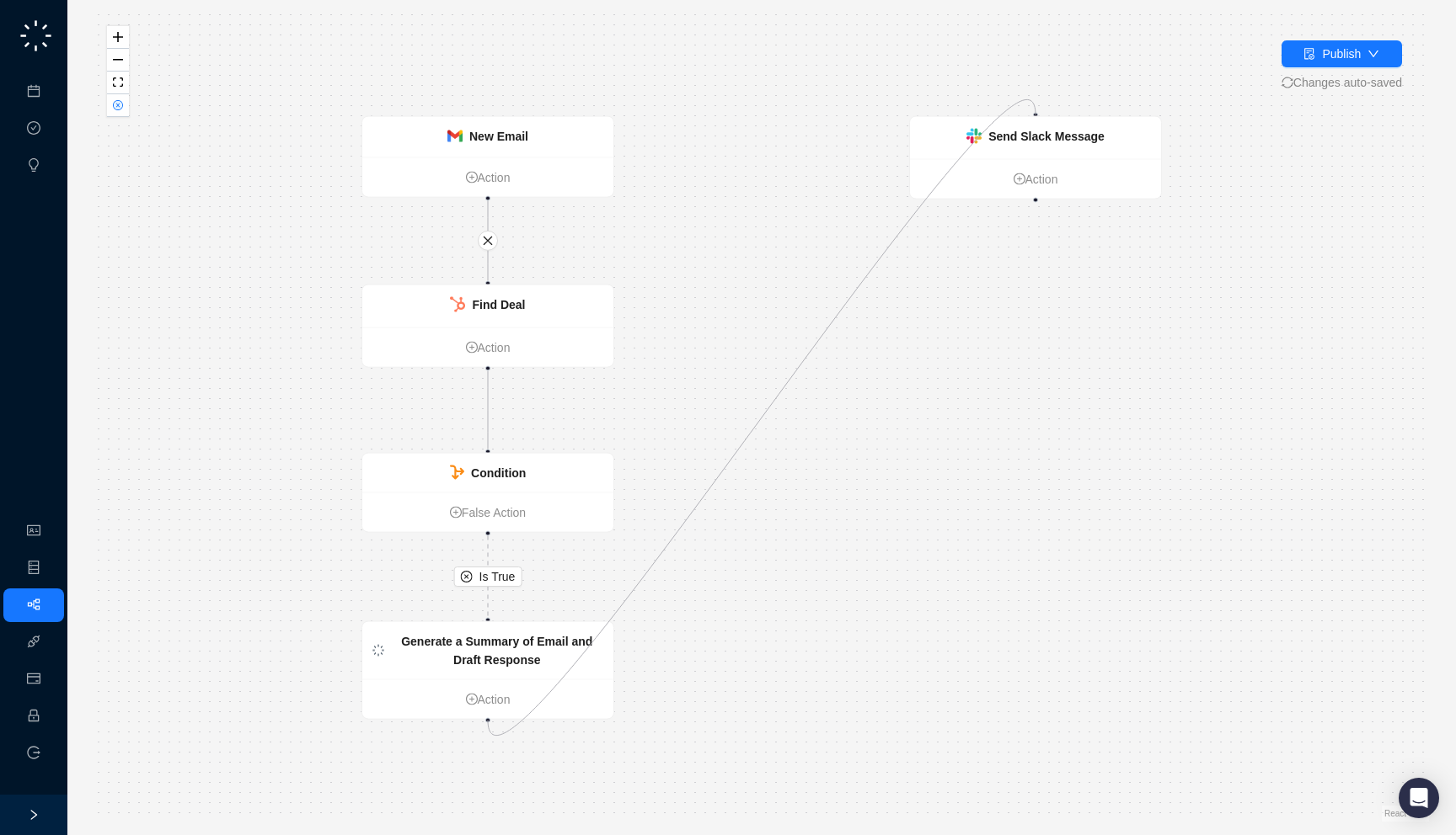
drag, startPoint x: 487, startPoint y: 721, endPoint x: 1043, endPoint y: 113, distance: 823.9
click at [1043, 113] on div "Is True New Email Action Generate a Summary of Email and Draft Response Action …" at bounding box center [762, 418] width 1335 height 809
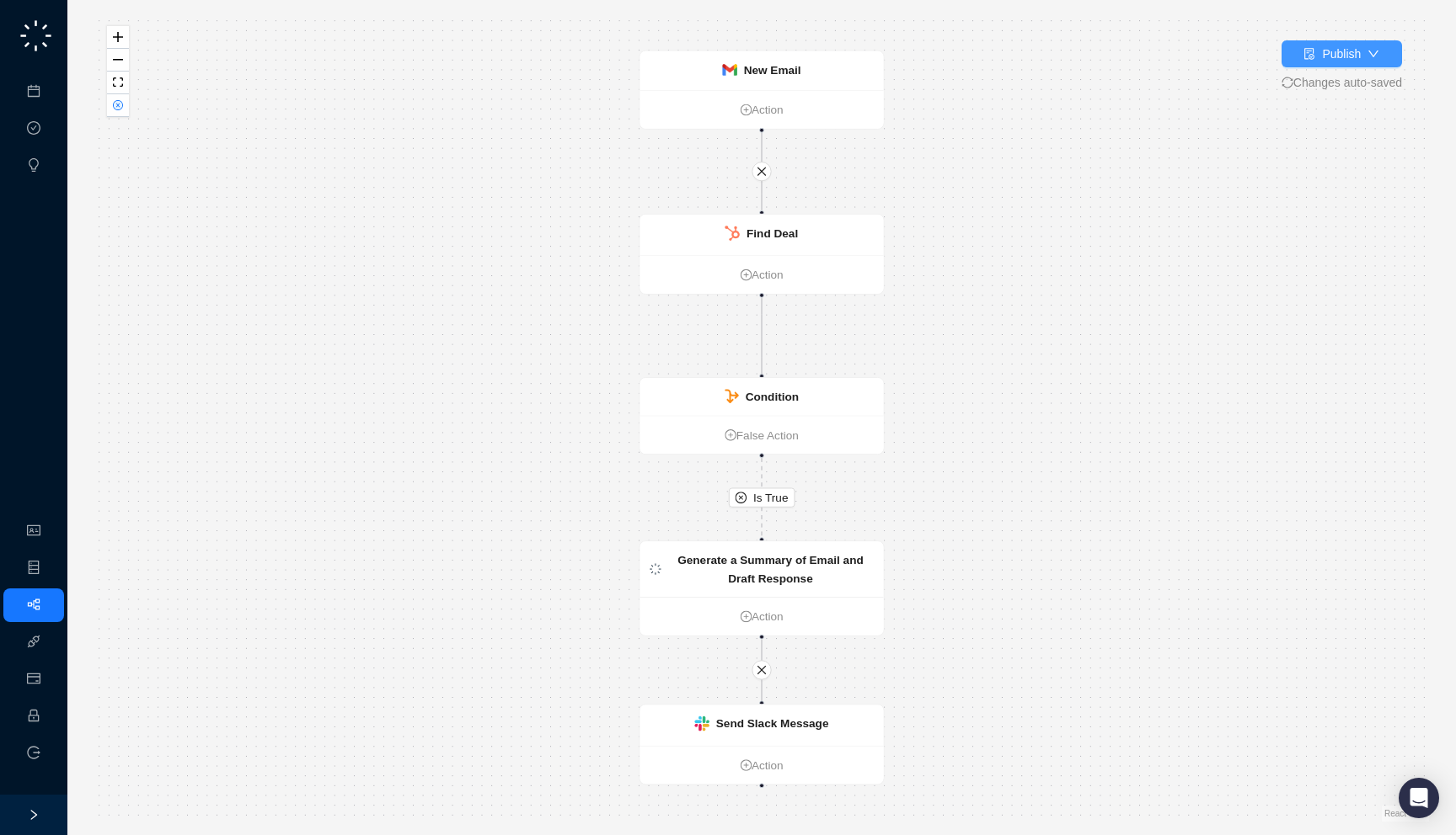
click at [1338, 45] on div "Publish" at bounding box center [1342, 54] width 39 height 19
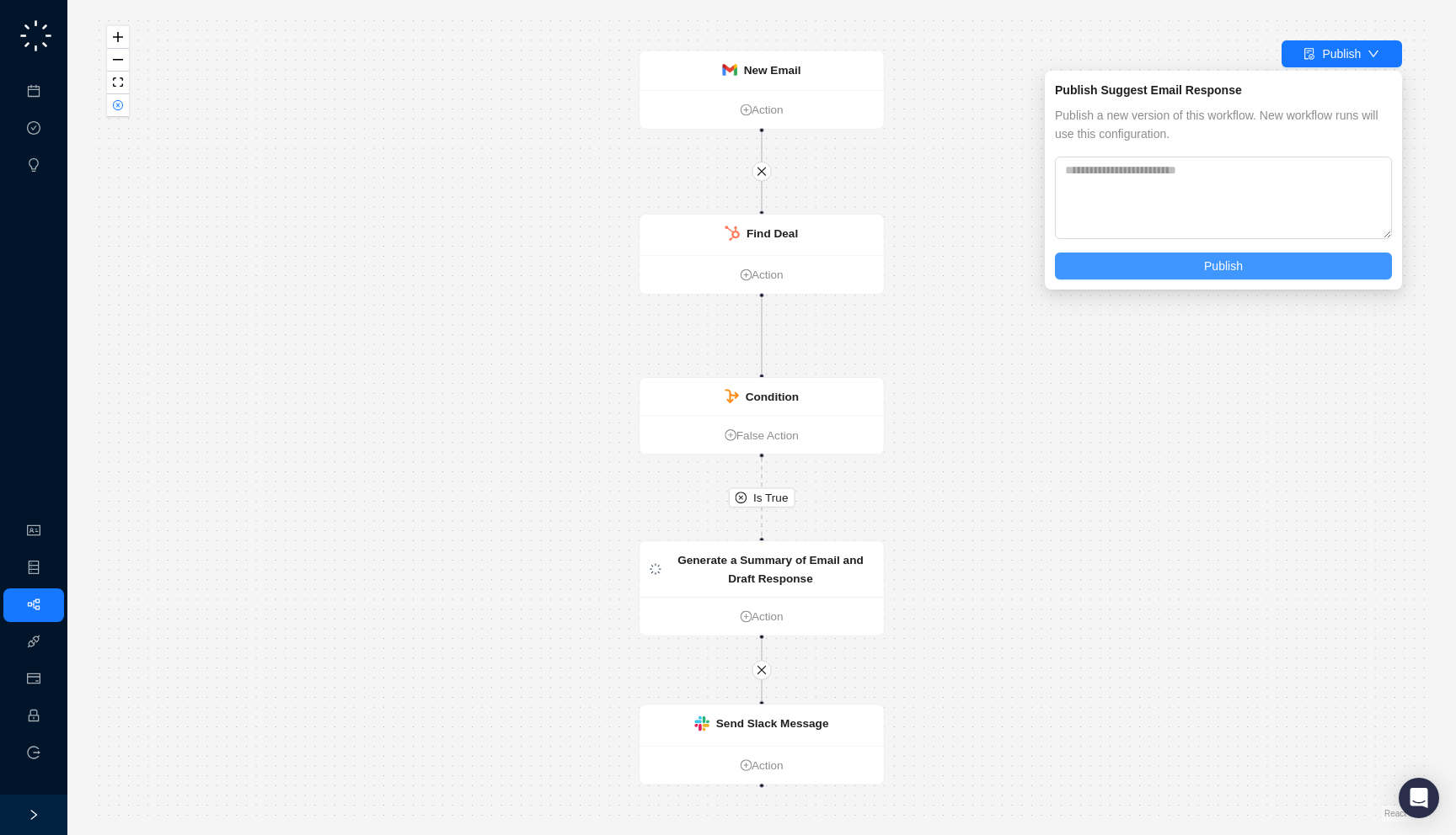
click at [1242, 278] on button "Publish" at bounding box center [1223, 267] width 337 height 27
